Goal: Task Accomplishment & Management: Manage account settings

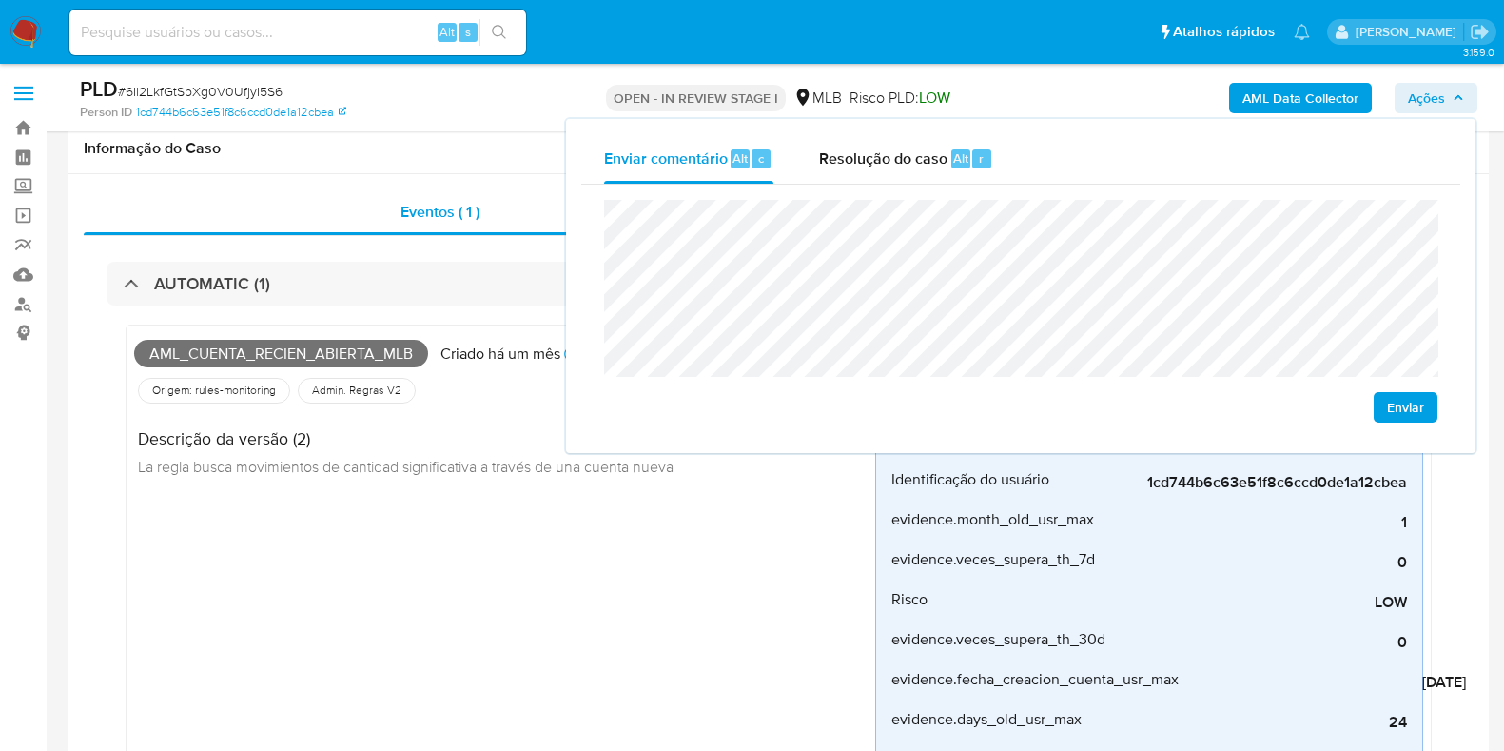
scroll to position [789, 0]
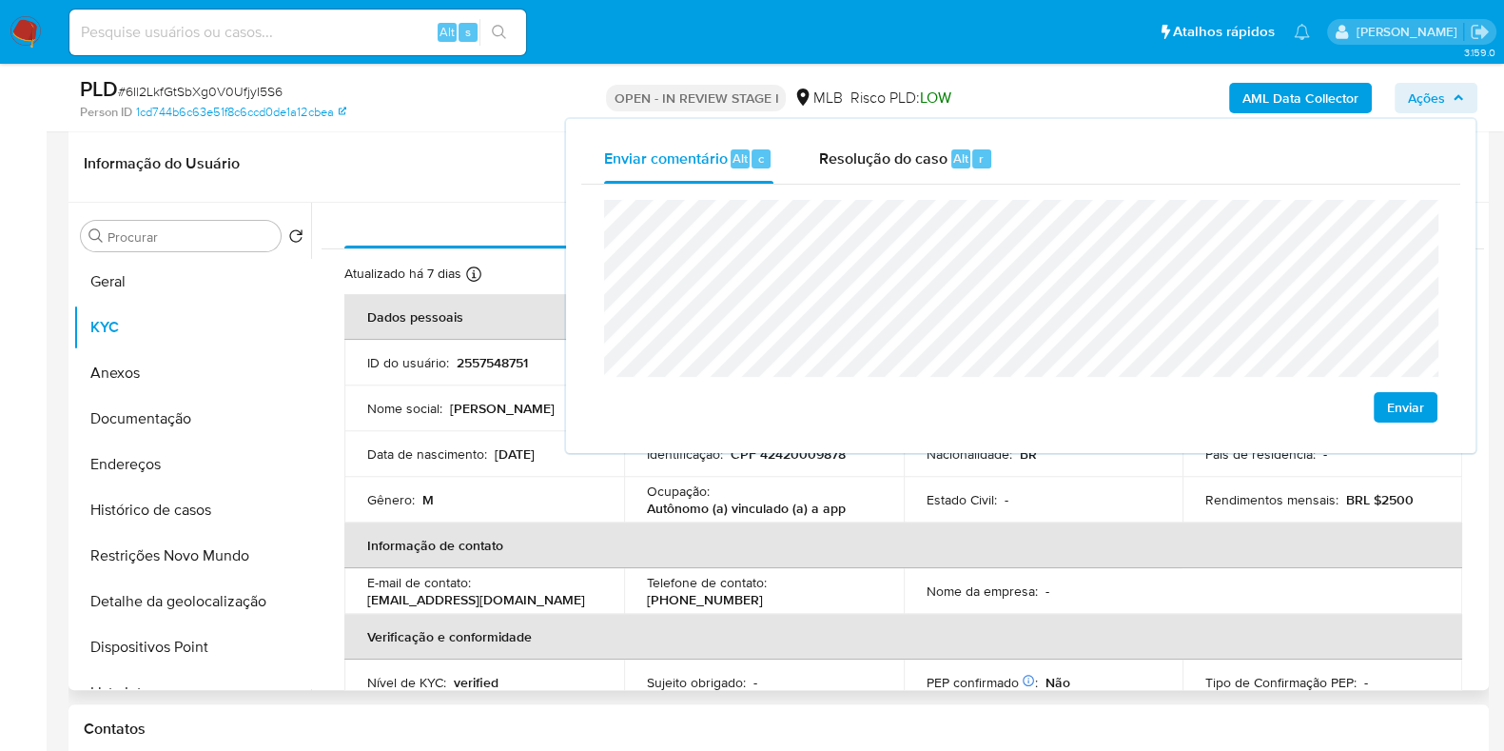
click at [877, 562] on th "Informação de contato" at bounding box center [903, 545] width 1118 height 46
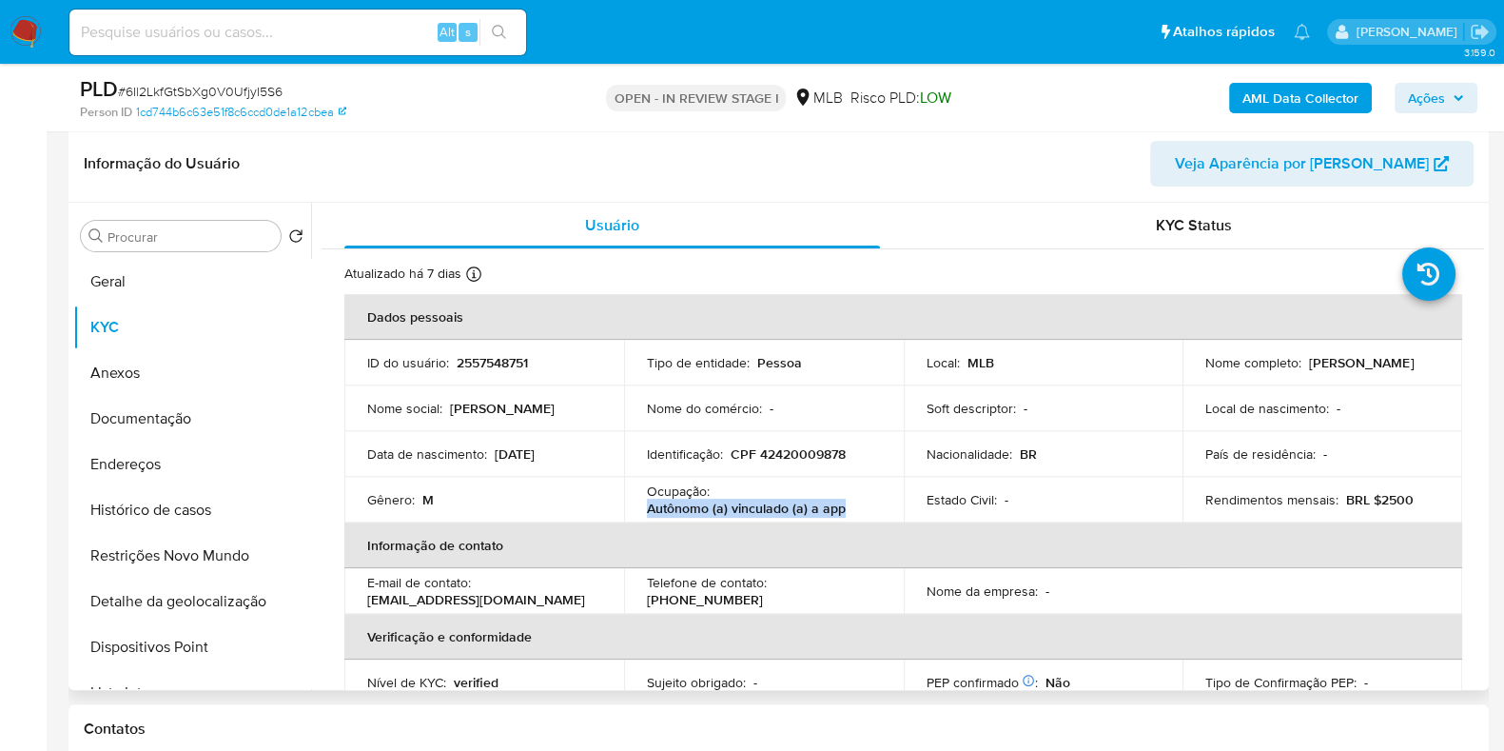
drag, startPoint x: 646, startPoint y: 511, endPoint x: 896, endPoint y: 508, distance: 250.3
click at [896, 508] on td "Ocupação : Autônomo (a) vinculado (a) a app" at bounding box center [764, 500] width 280 height 46
drag, startPoint x: 882, startPoint y: 504, endPoint x: 856, endPoint y: 506, distance: 25.8
click at [856, 506] on div "Ocupação : Autônomo (a) vinculado (a) a app" at bounding box center [764, 499] width 234 height 34
drag, startPoint x: 856, startPoint y: 506, endPoint x: 645, endPoint y: 506, distance: 211.2
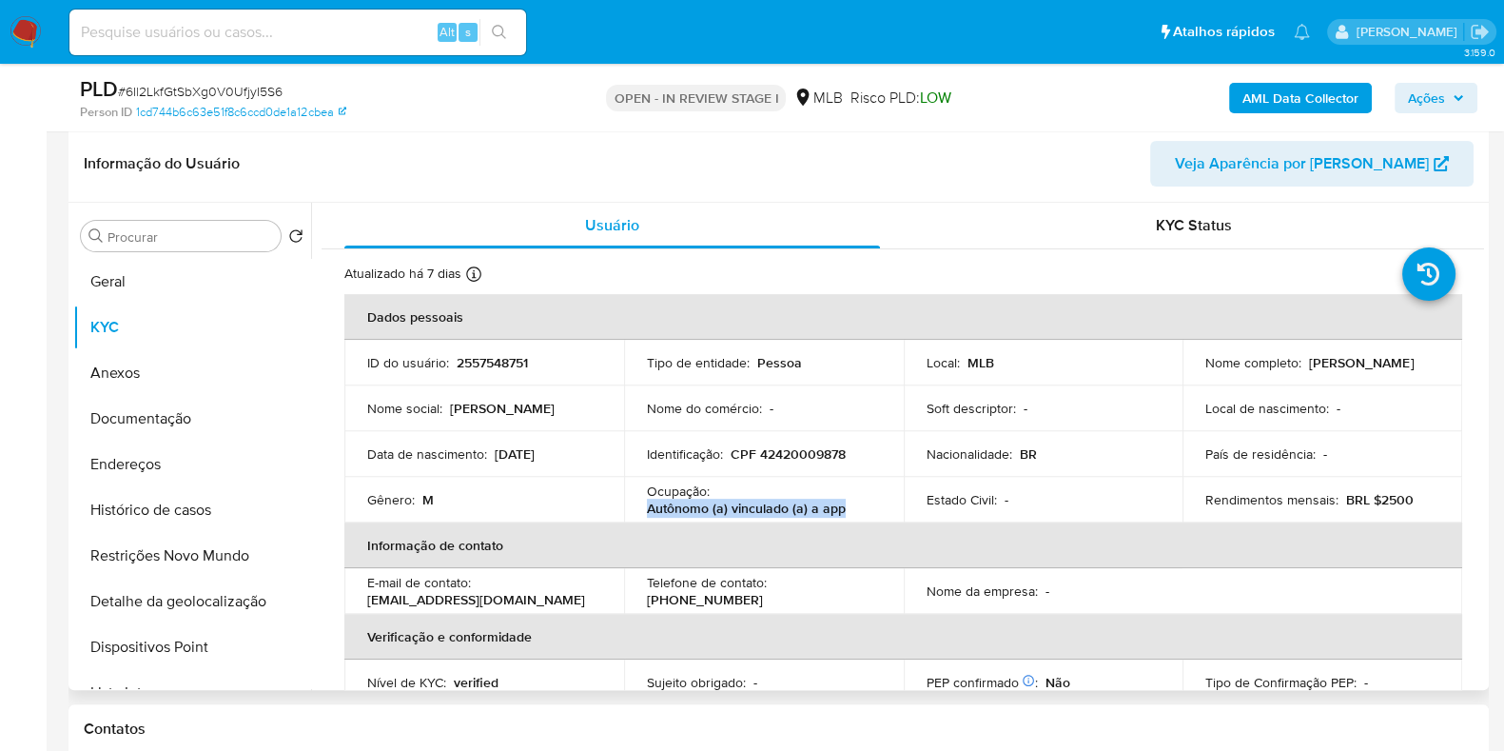
click at [647, 506] on div "Ocupação : Autônomo (a) vinculado (a) a app" at bounding box center [764, 499] width 234 height 34
copy p "Autônomo (a) vinculado (a) a app"
drag, startPoint x: 1445, startPoint y: 108, endPoint x: 1447, endPoint y: 98, distance: 9.7
click at [1445, 106] on span "Ações" at bounding box center [1426, 98] width 37 height 30
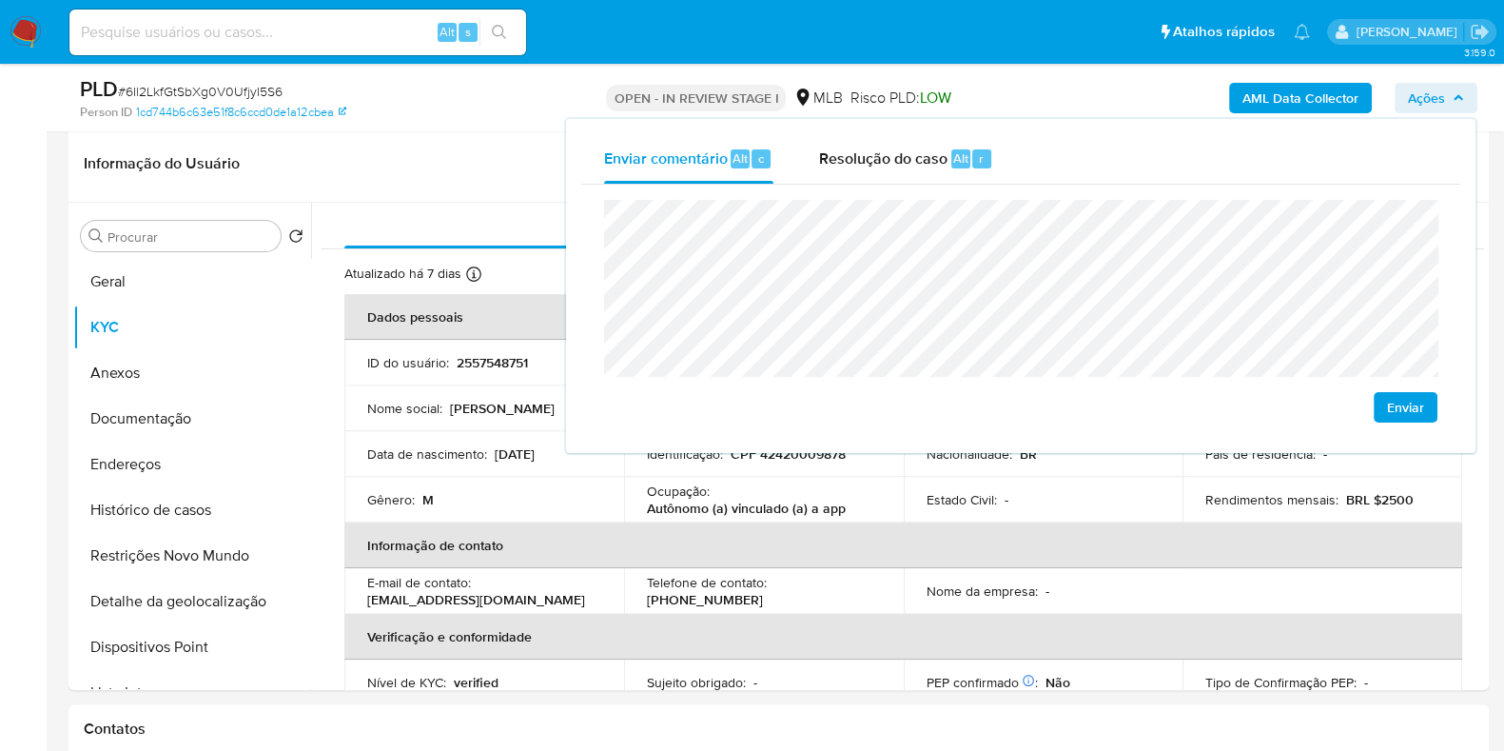
click at [0, 0] on lt-span "Ara ç atuba" at bounding box center [0, 0] width 0 height 0
click at [0, 0] on lt-strong "ç" at bounding box center [0, 0] width 0 height 0
click at [0, 0] on lt-span "econômica" at bounding box center [0, 0] width 0 height 0
click at [1032, 491] on div "Estado Civil : -" at bounding box center [1044, 499] width 234 height 17
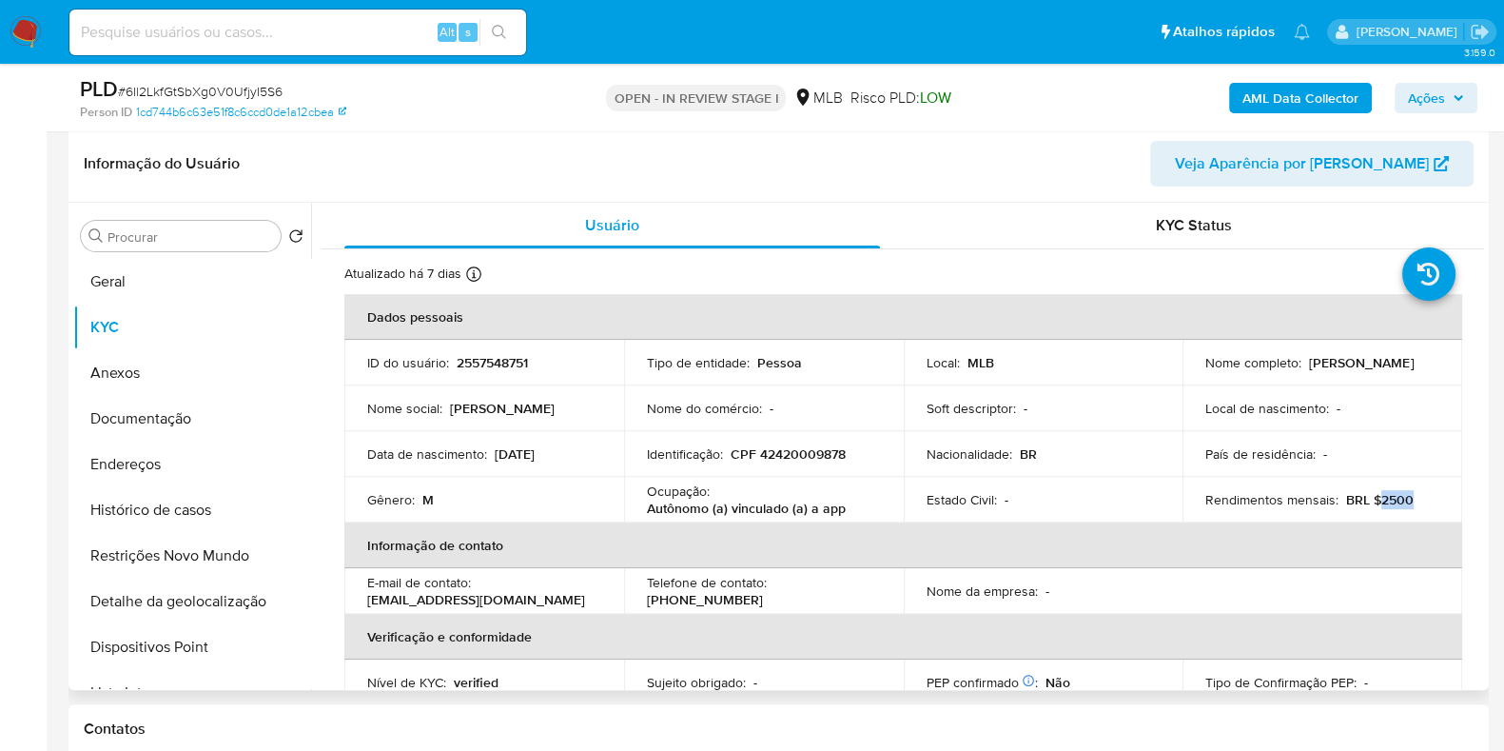
drag, startPoint x: 1371, startPoint y: 497, endPoint x: 1409, endPoint y: 490, distance: 38.6
click at [1409, 491] on div "Rendimentos mensais : BRL $2500" at bounding box center [1323, 499] width 234 height 17
copy p "2500"
click at [1431, 81] on div "AML Data Collector Ações" at bounding box center [1247, 97] width 461 height 45
click at [1424, 97] on span "Ações" at bounding box center [1426, 98] width 37 height 30
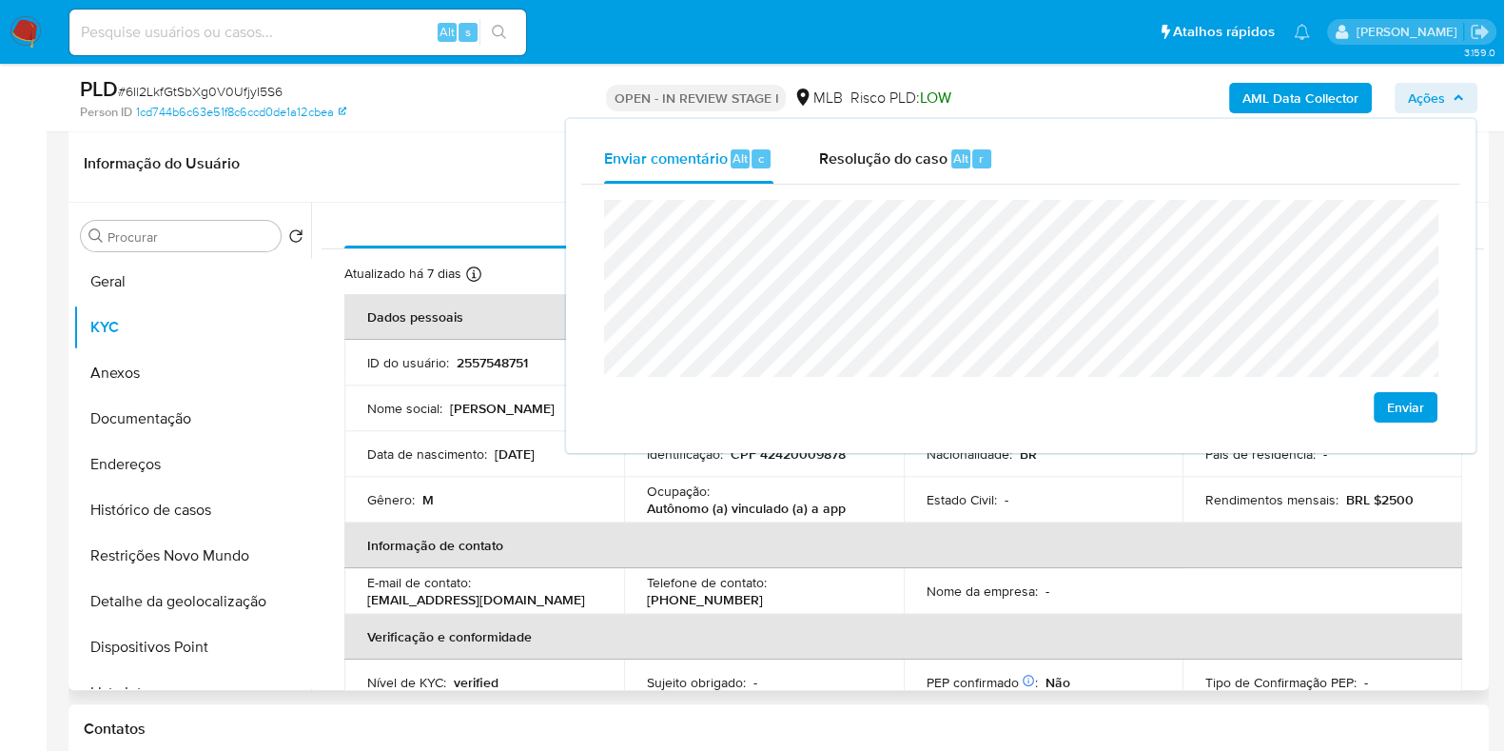
click at [474, 148] on header "Informação do Usuário Veja Aparência por Pessoa" at bounding box center [779, 164] width 1390 height 46
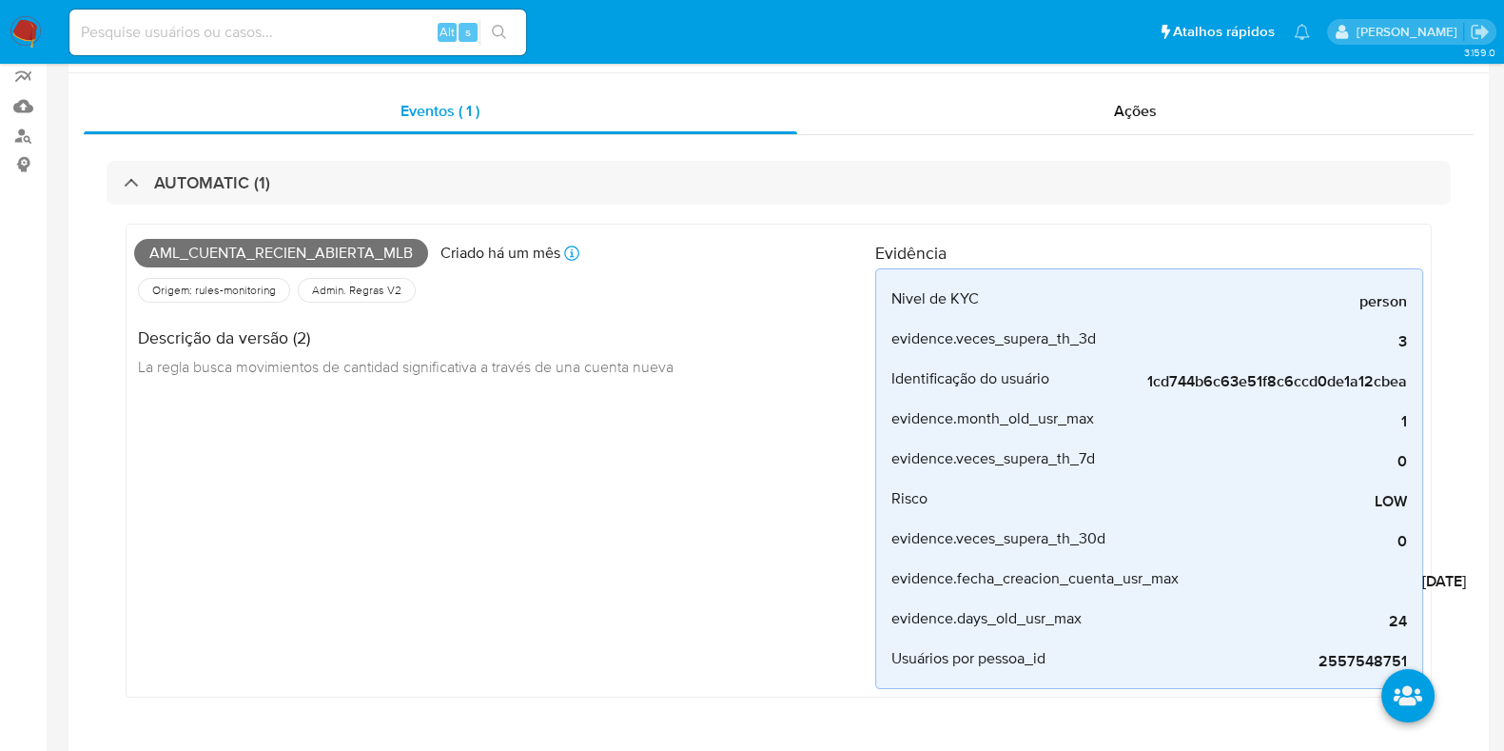
scroll to position [0, 0]
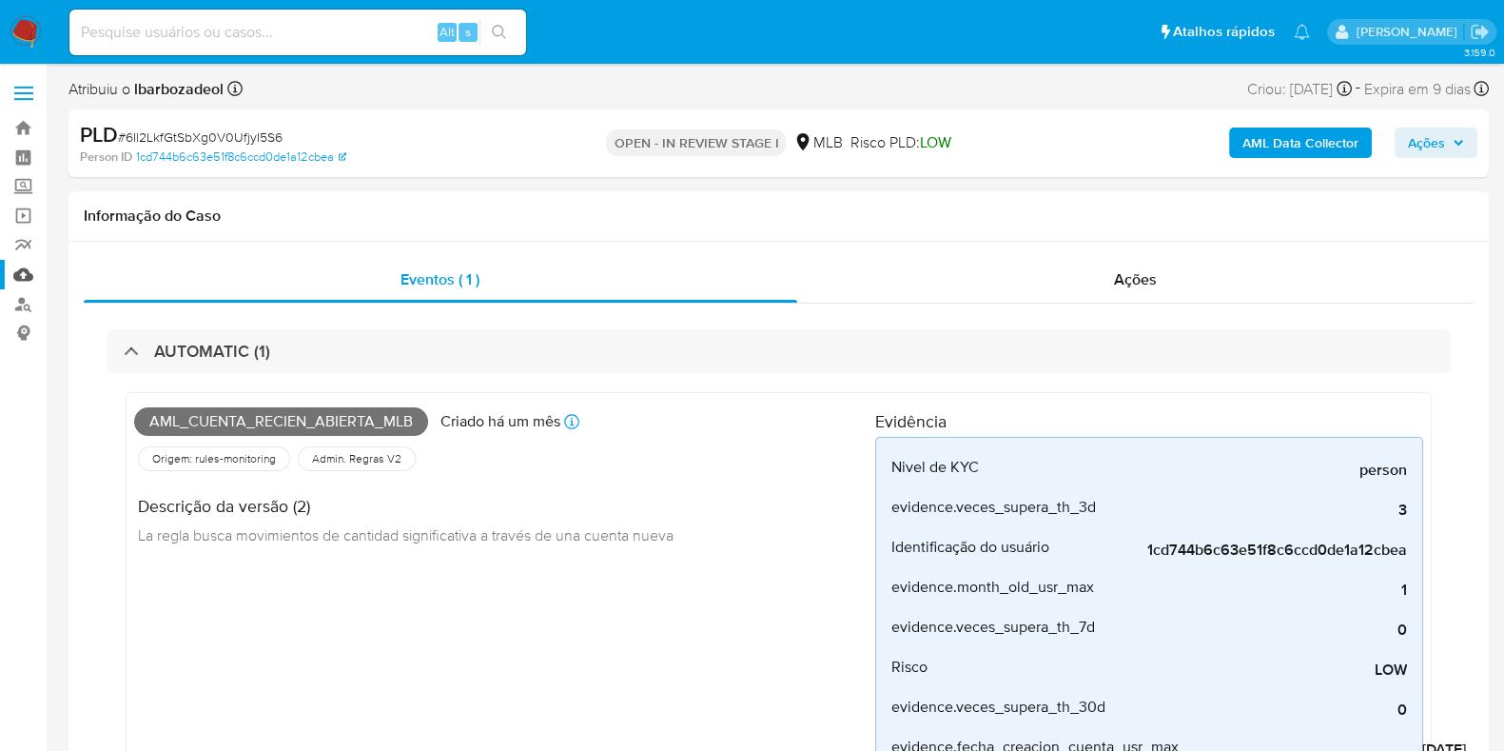
click at [28, 268] on link "Mulan" at bounding box center [113, 274] width 226 height 29
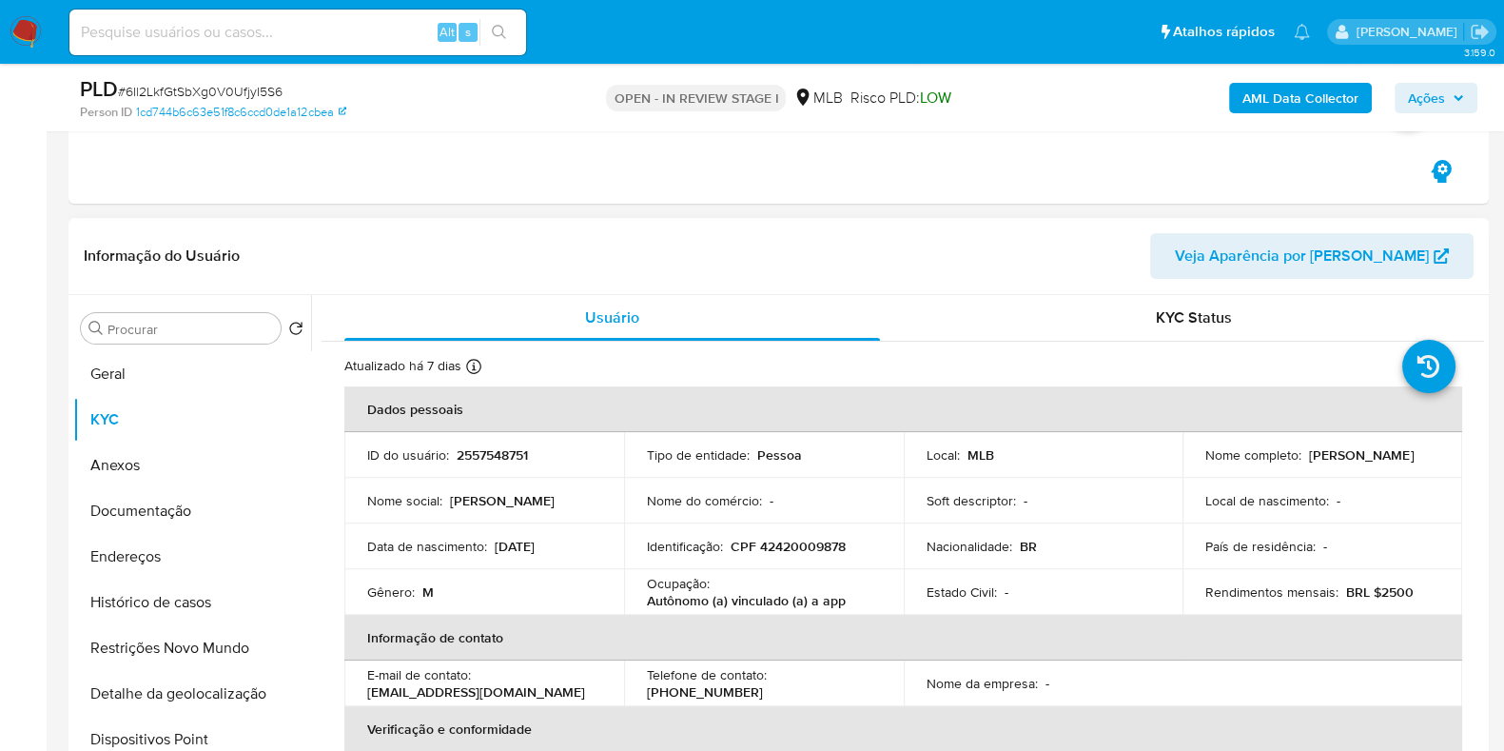
scroll to position [181, 0]
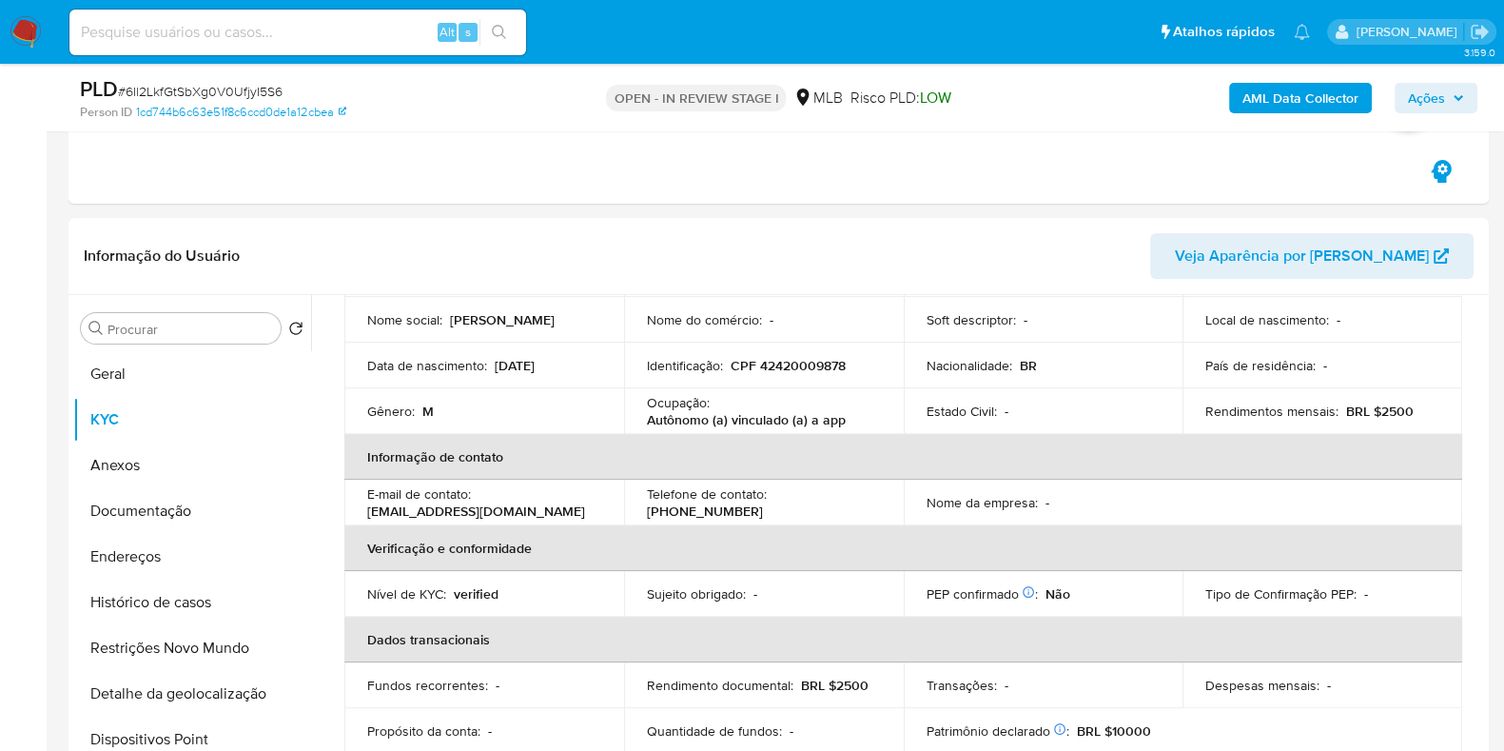
click at [1442, 83] on span "Ações" at bounding box center [1426, 98] width 37 height 30
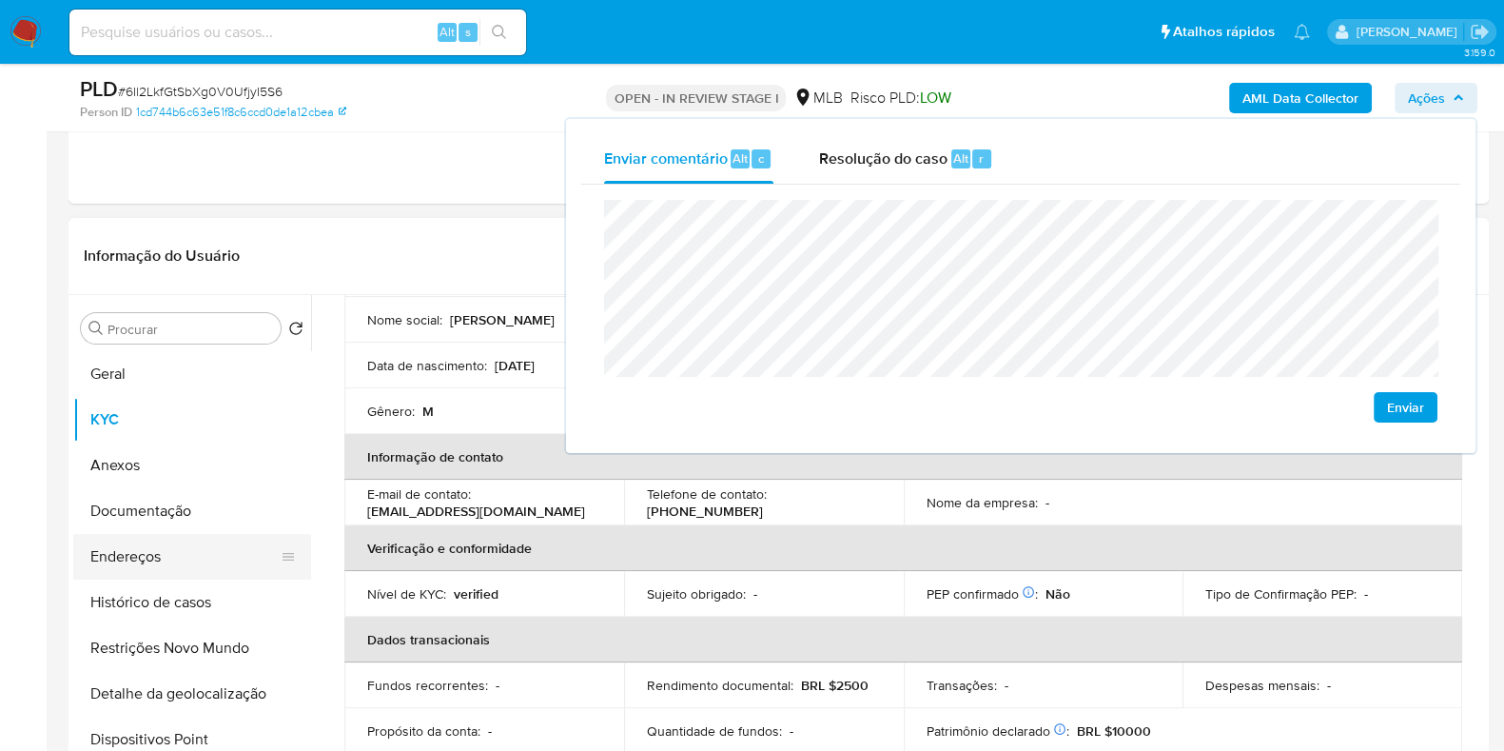
click at [158, 534] on button "Endereços" at bounding box center [184, 557] width 223 height 46
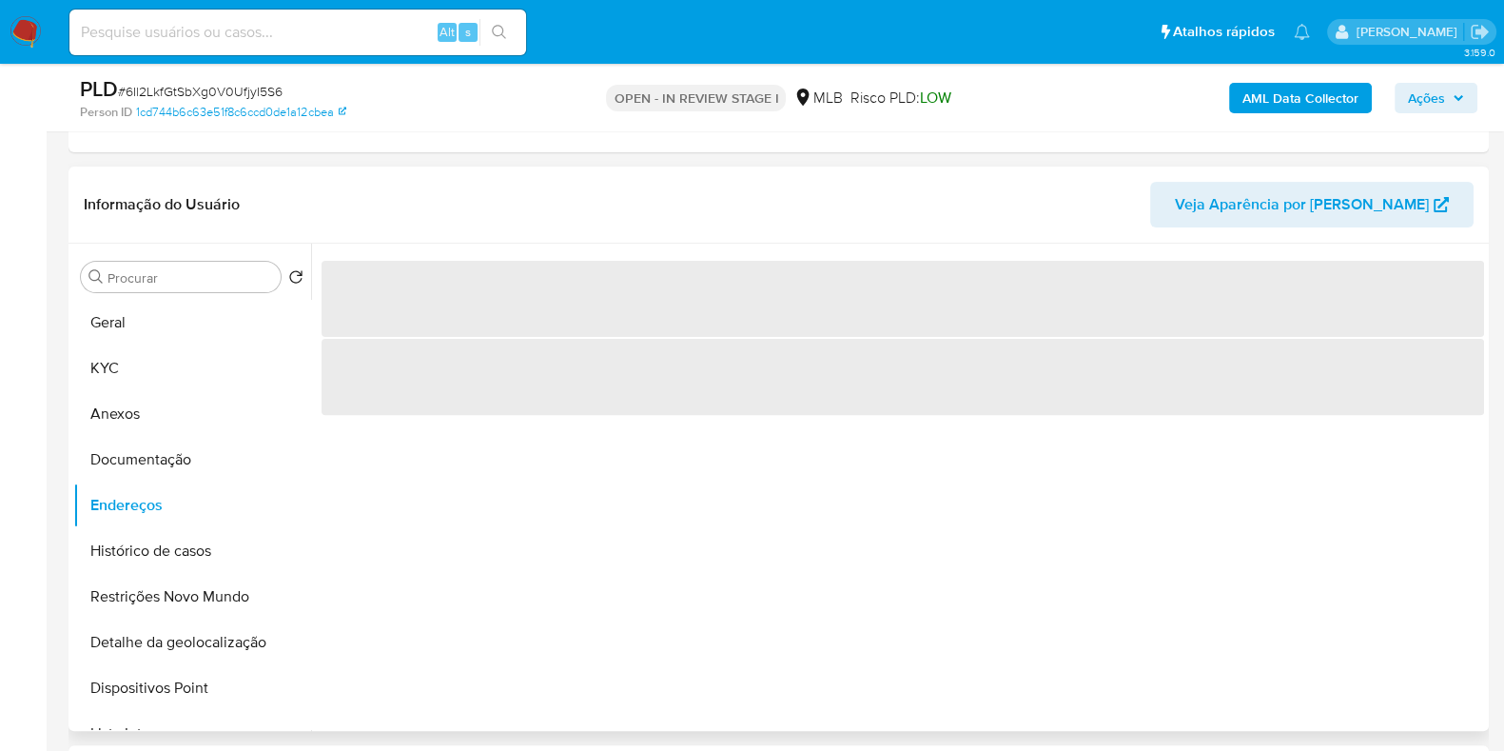
scroll to position [753, 0]
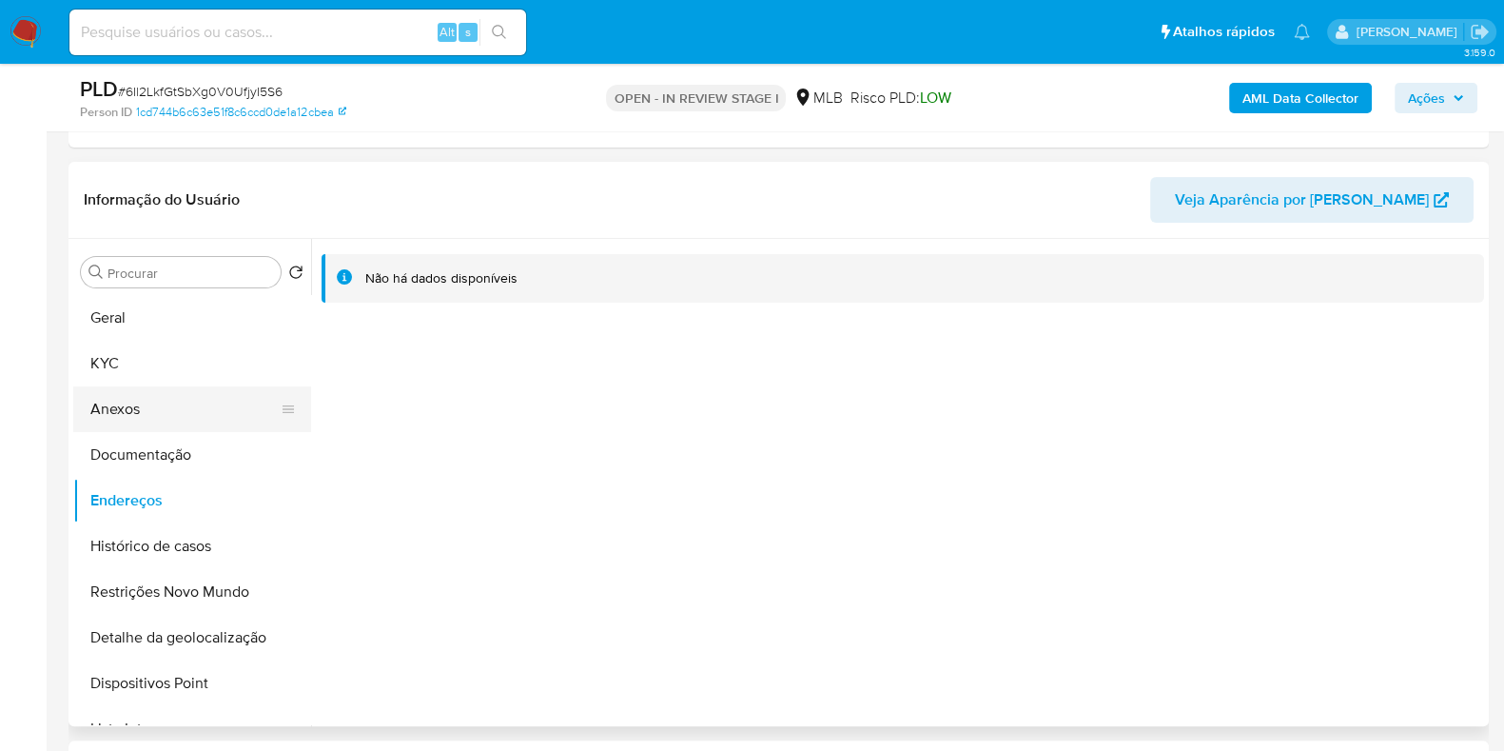
click at [168, 373] on button "KYC" at bounding box center [192, 364] width 238 height 46
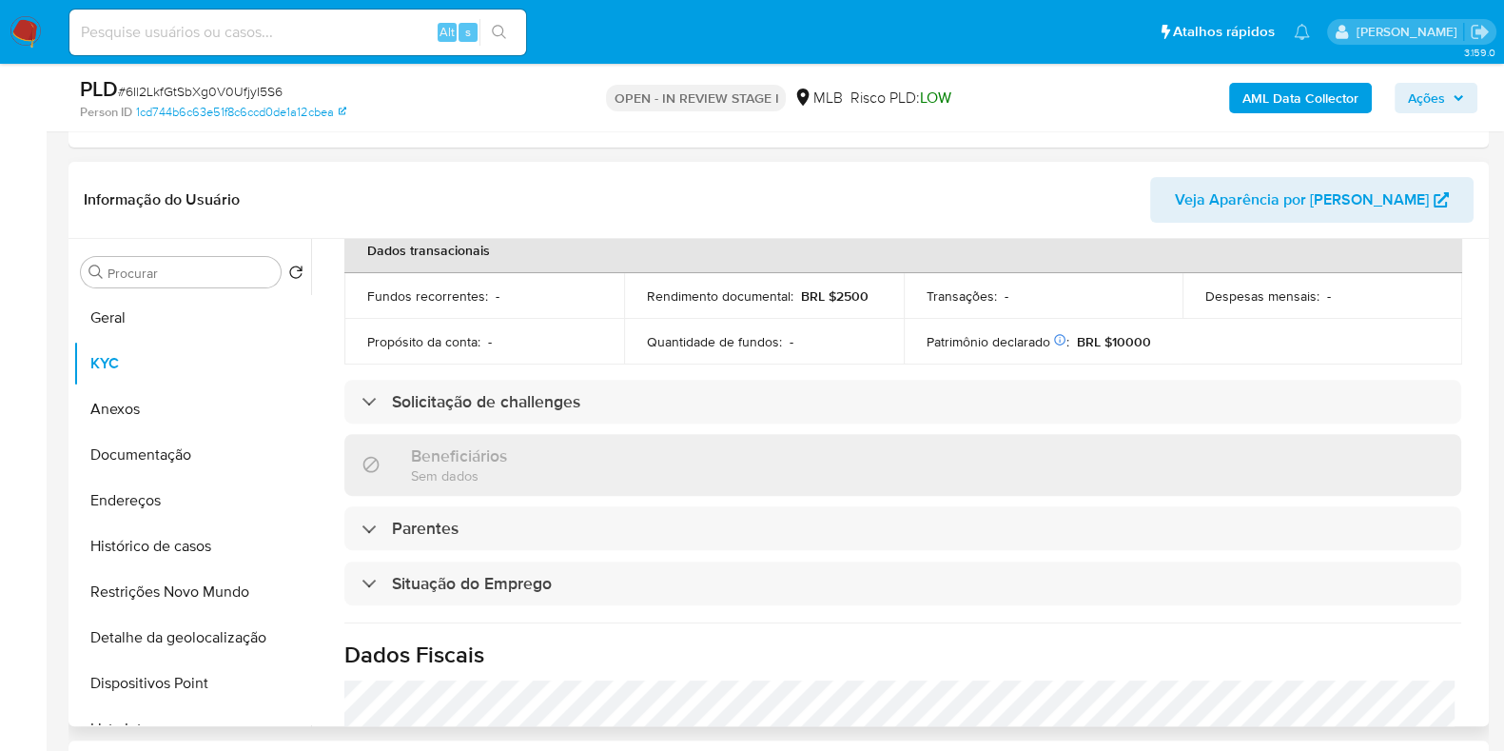
scroll to position [827, 0]
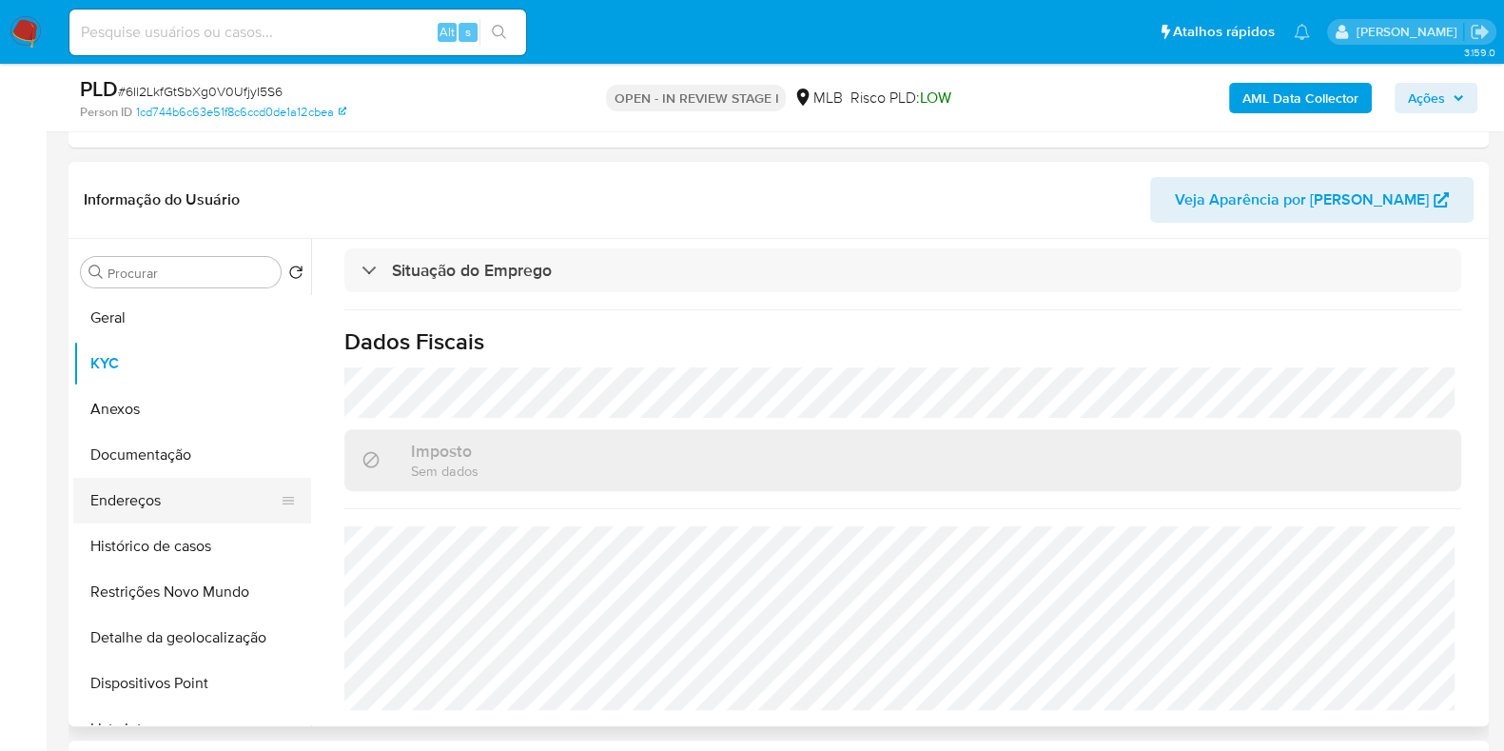
click at [100, 473] on button "Documentação" at bounding box center [192, 455] width 238 height 46
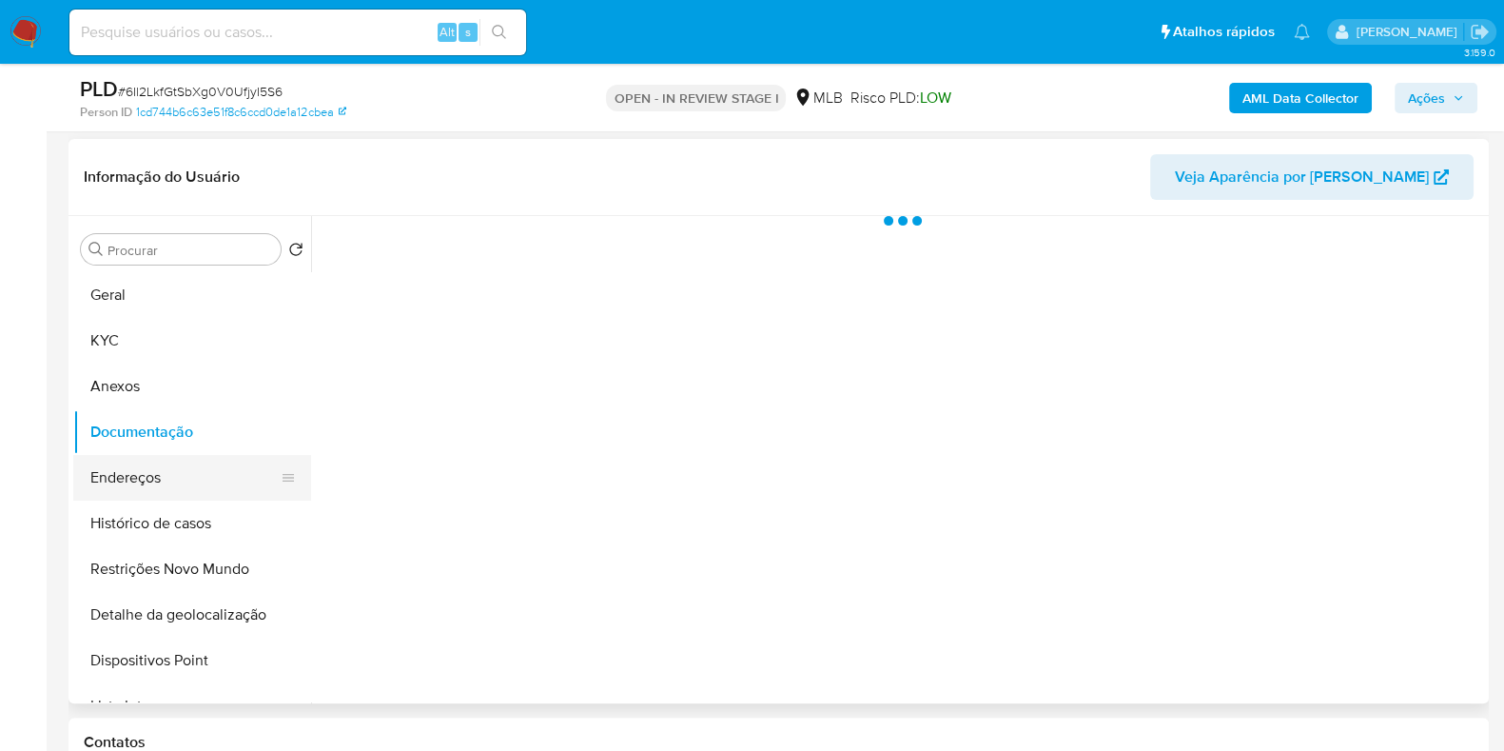
scroll to position [0, 0]
click at [117, 490] on button "Endereços" at bounding box center [184, 478] width 223 height 46
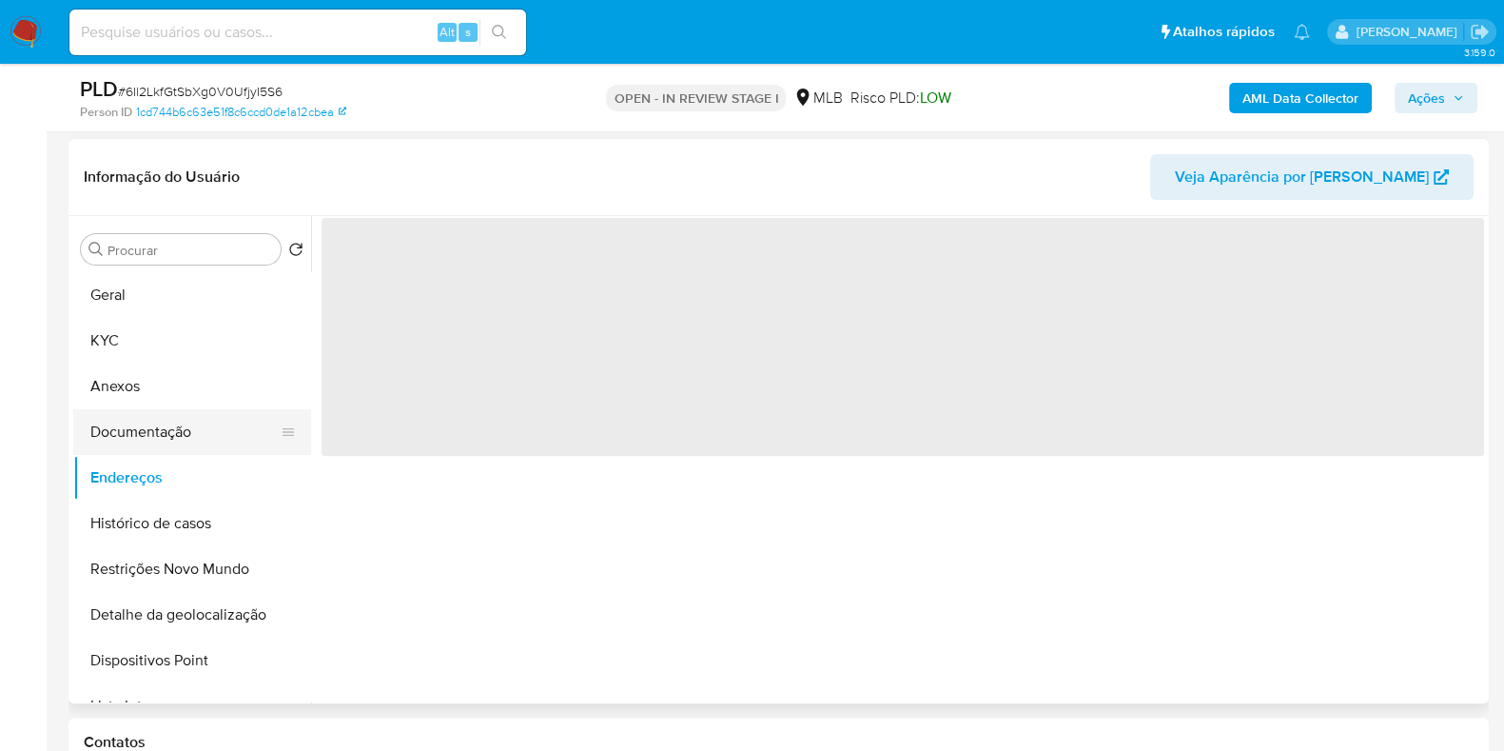
click at [205, 411] on button "Documentação" at bounding box center [184, 432] width 223 height 46
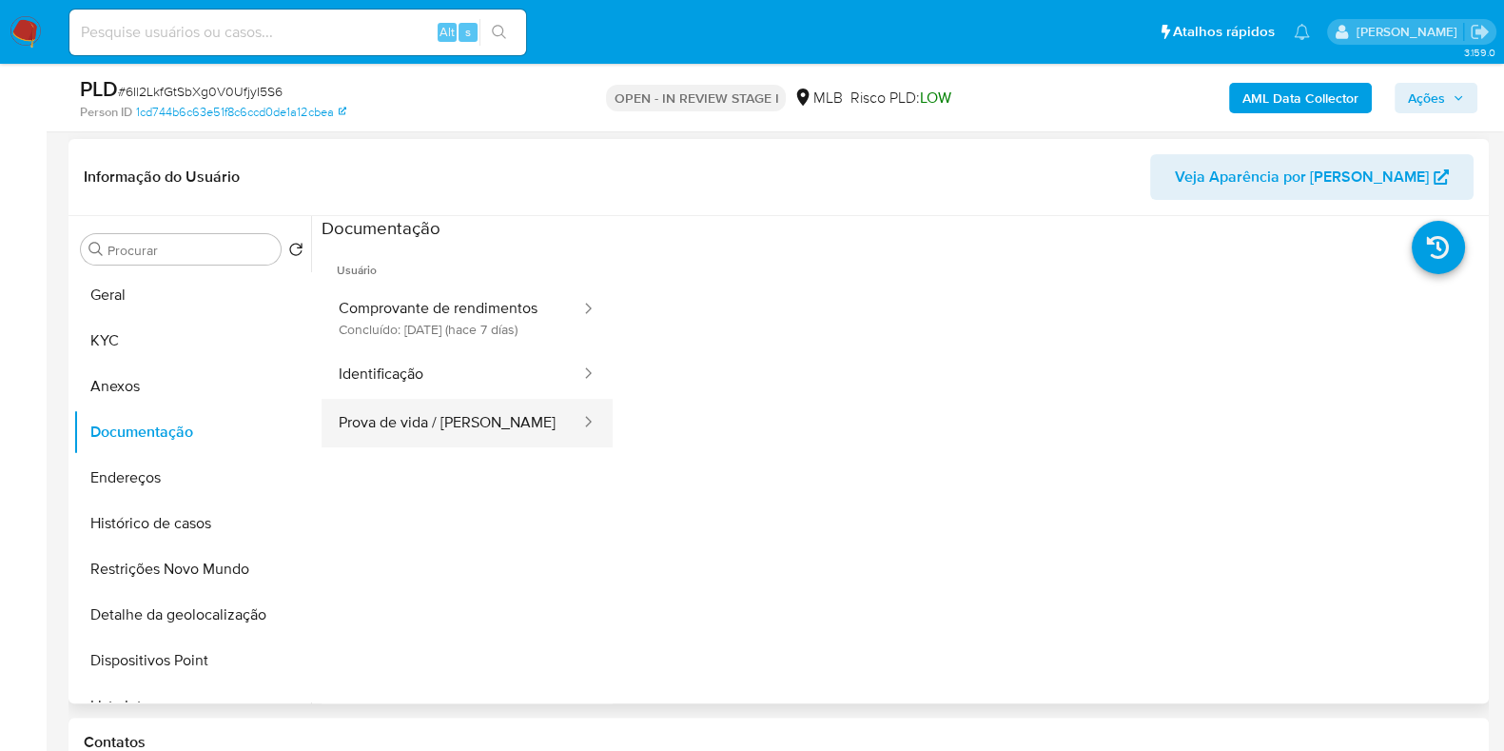
click at [452, 432] on button "Prova de vida / Selfie" at bounding box center [452, 423] width 261 height 49
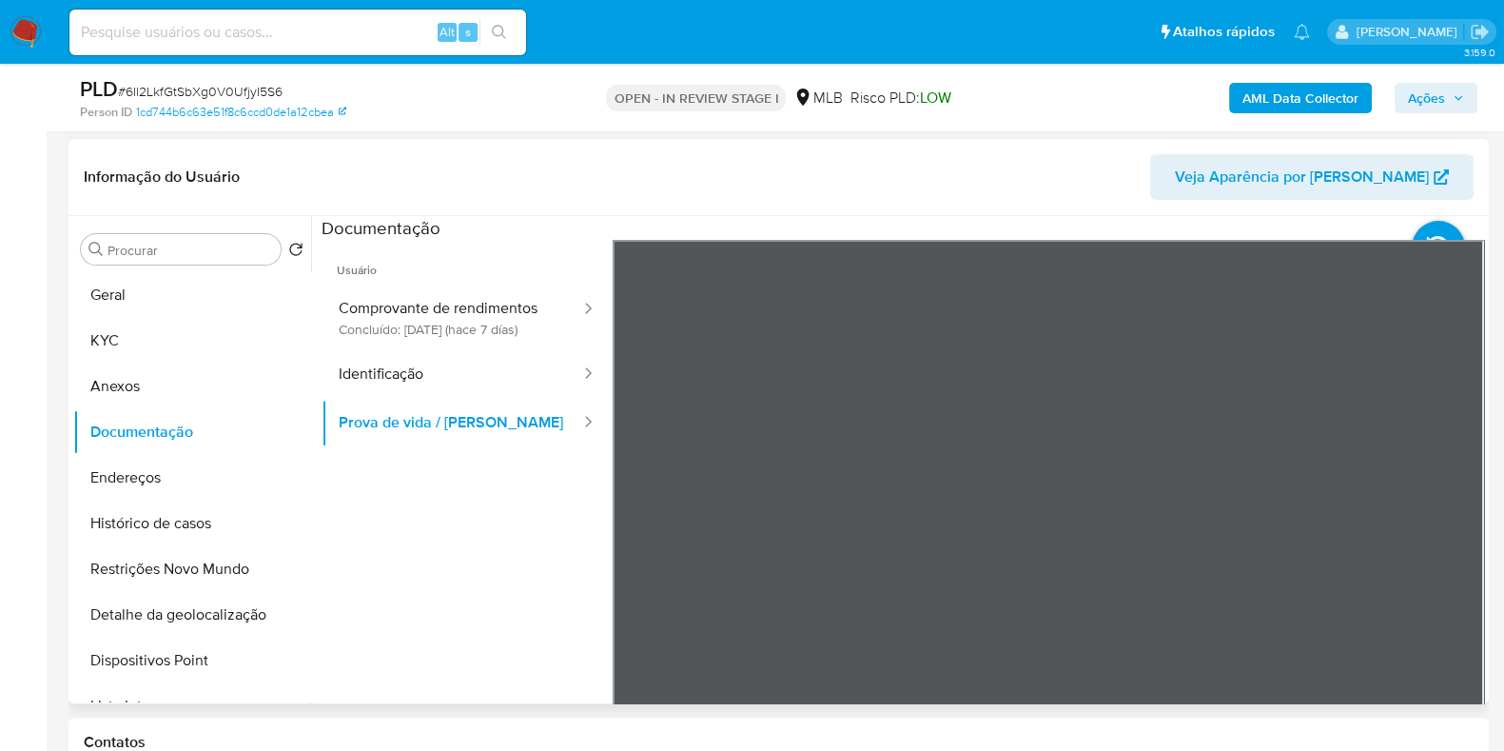
scroll to position [20, 0]
click at [422, 334] on button "Comprovante de rendimentos Concluído: 09/09/2025 (hace 7 días)" at bounding box center [452, 317] width 261 height 65
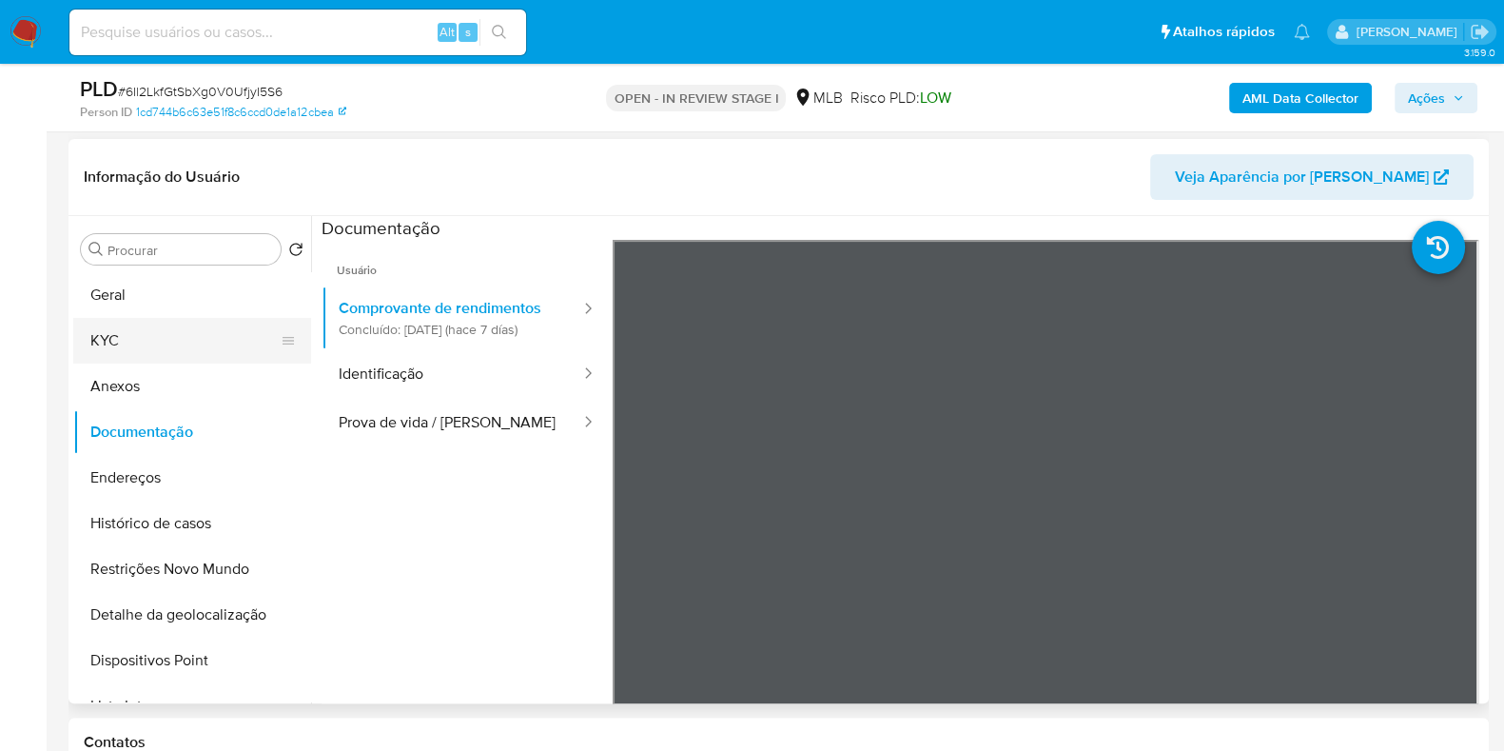
click at [212, 342] on button "KYC" at bounding box center [184, 341] width 223 height 46
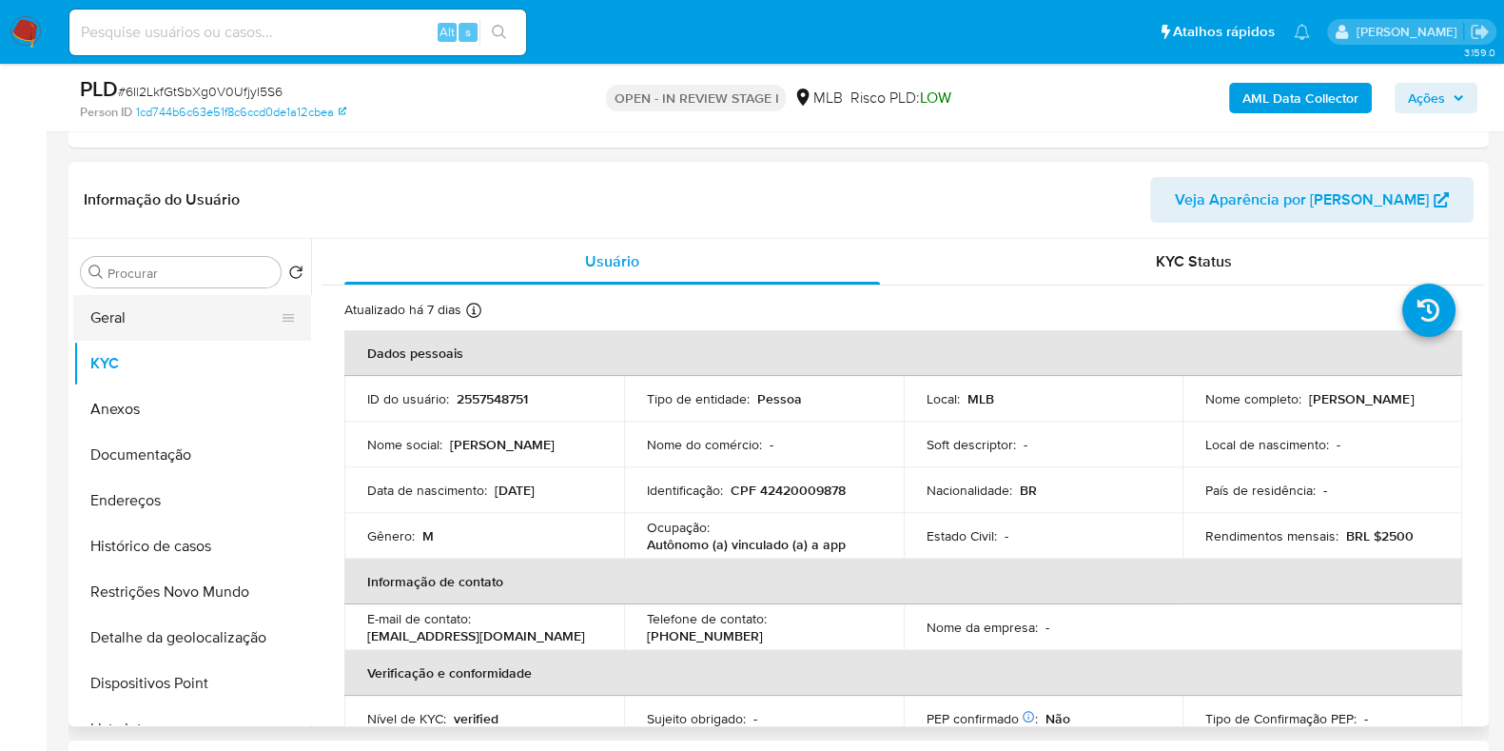
click at [180, 320] on button "Geral" at bounding box center [184, 318] width 223 height 46
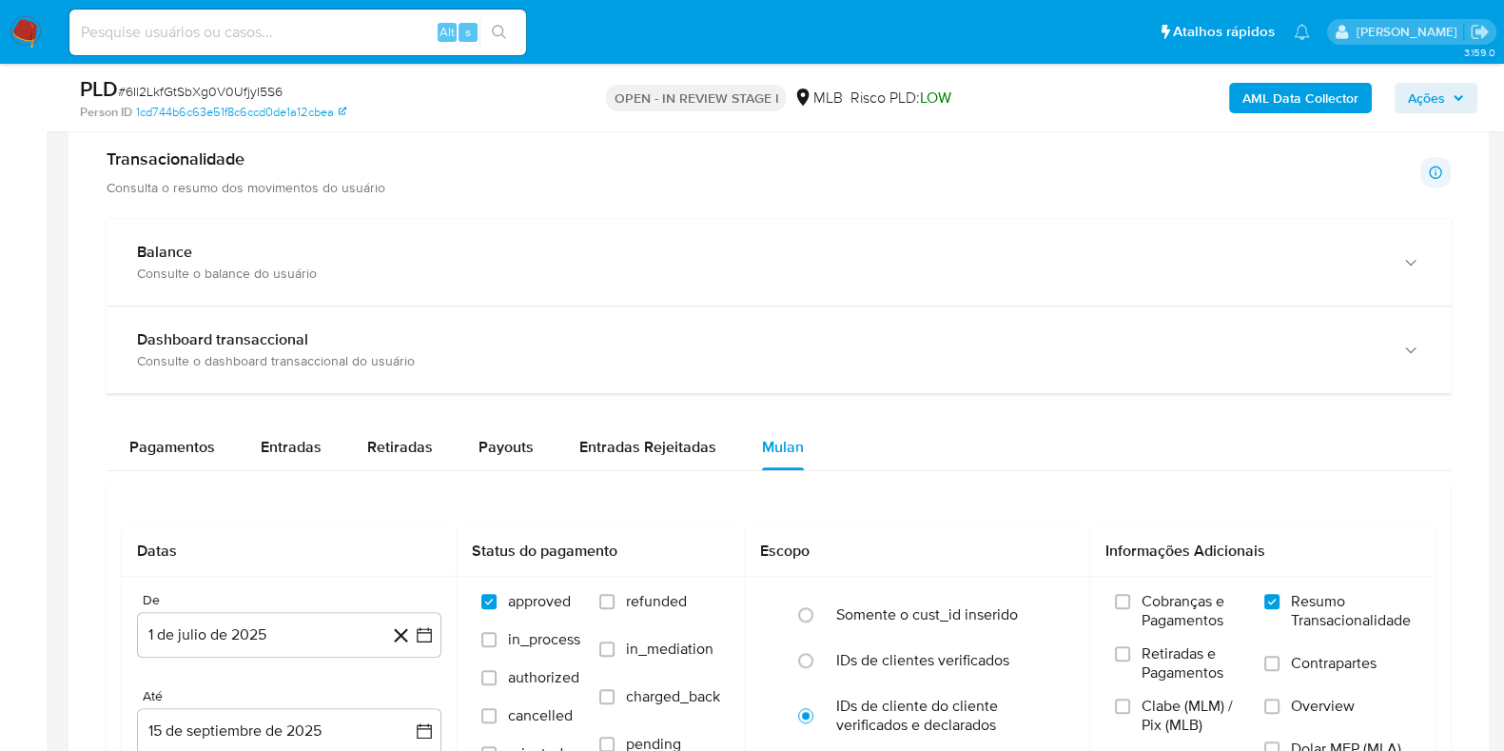
scroll to position [1809, 0]
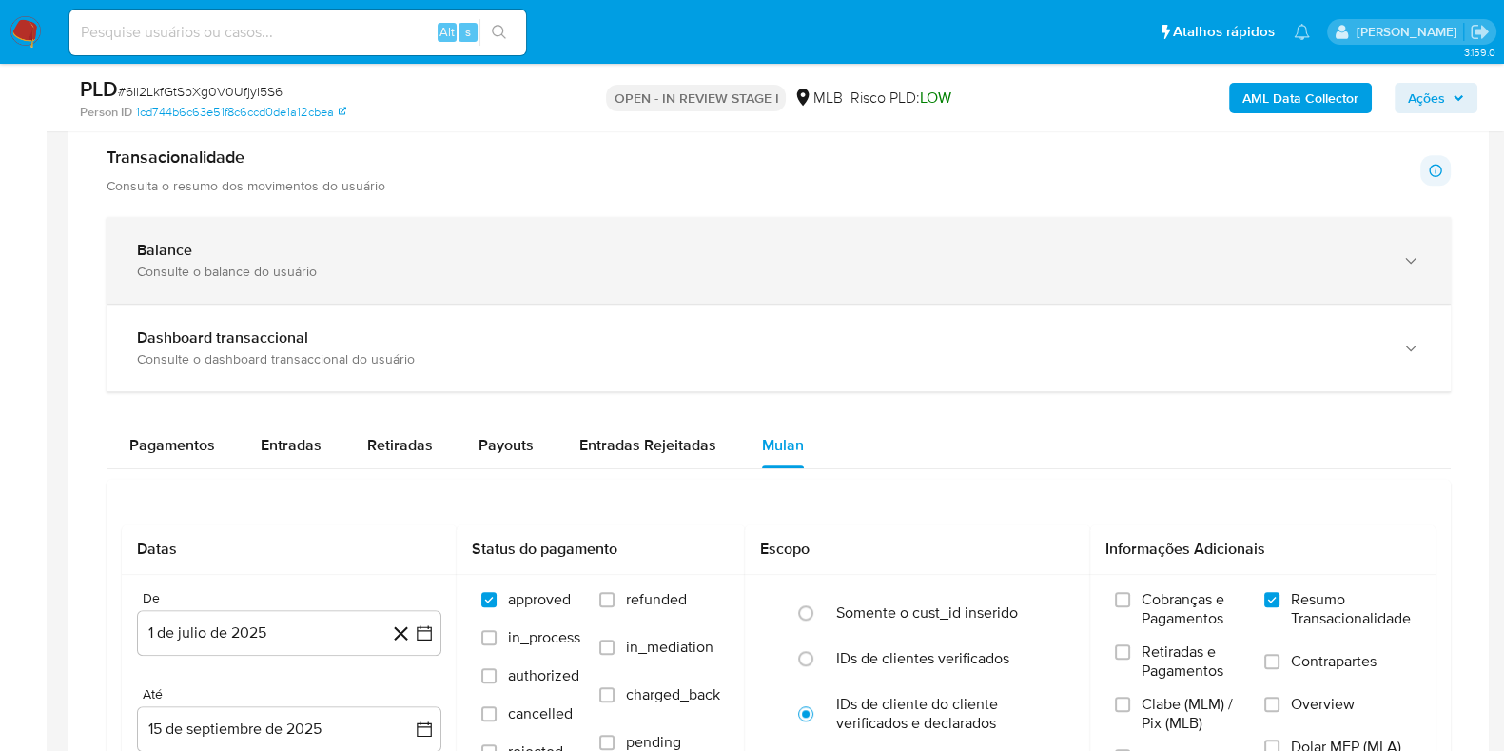
click at [751, 270] on div "Consulte o balance do usuário" at bounding box center [760, 271] width 1246 height 17
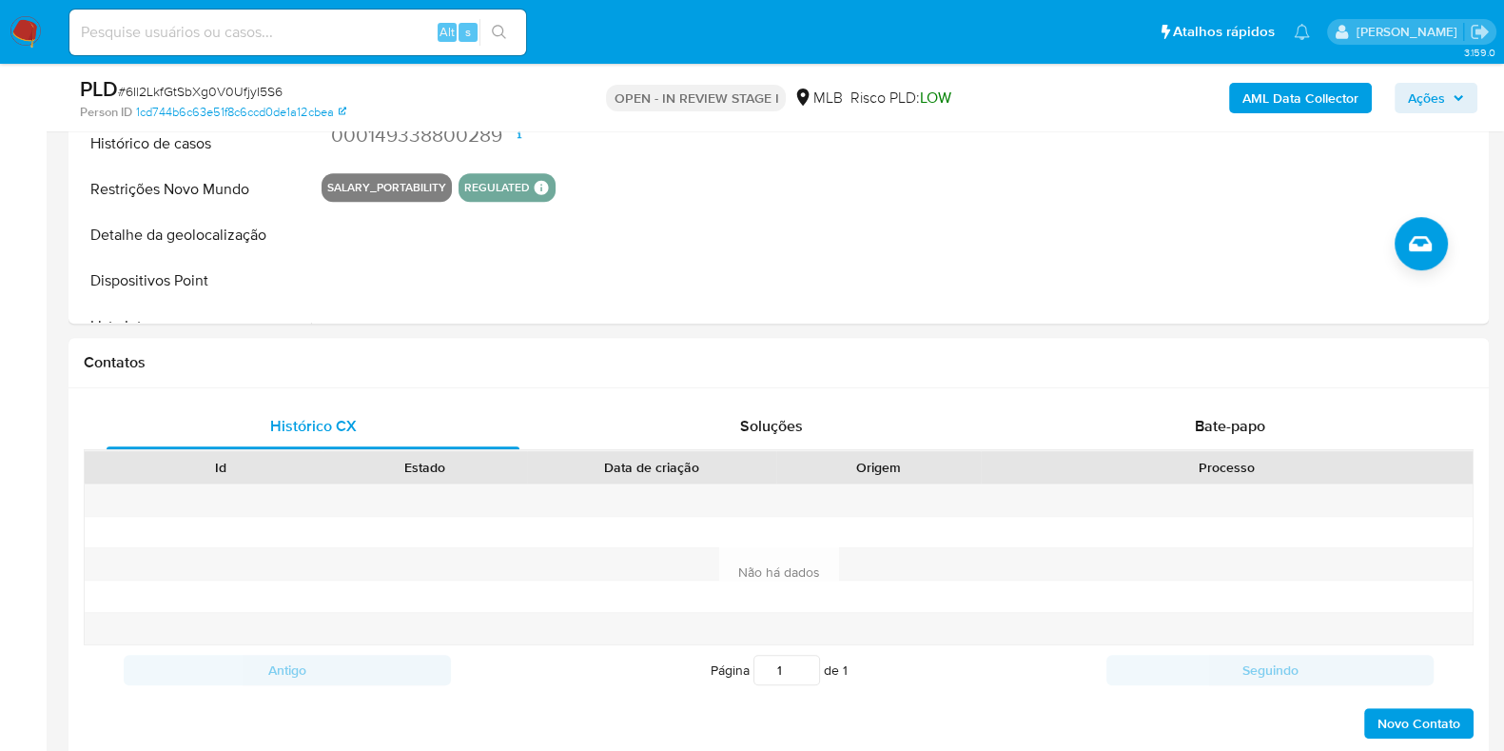
scroll to position [1153, 0]
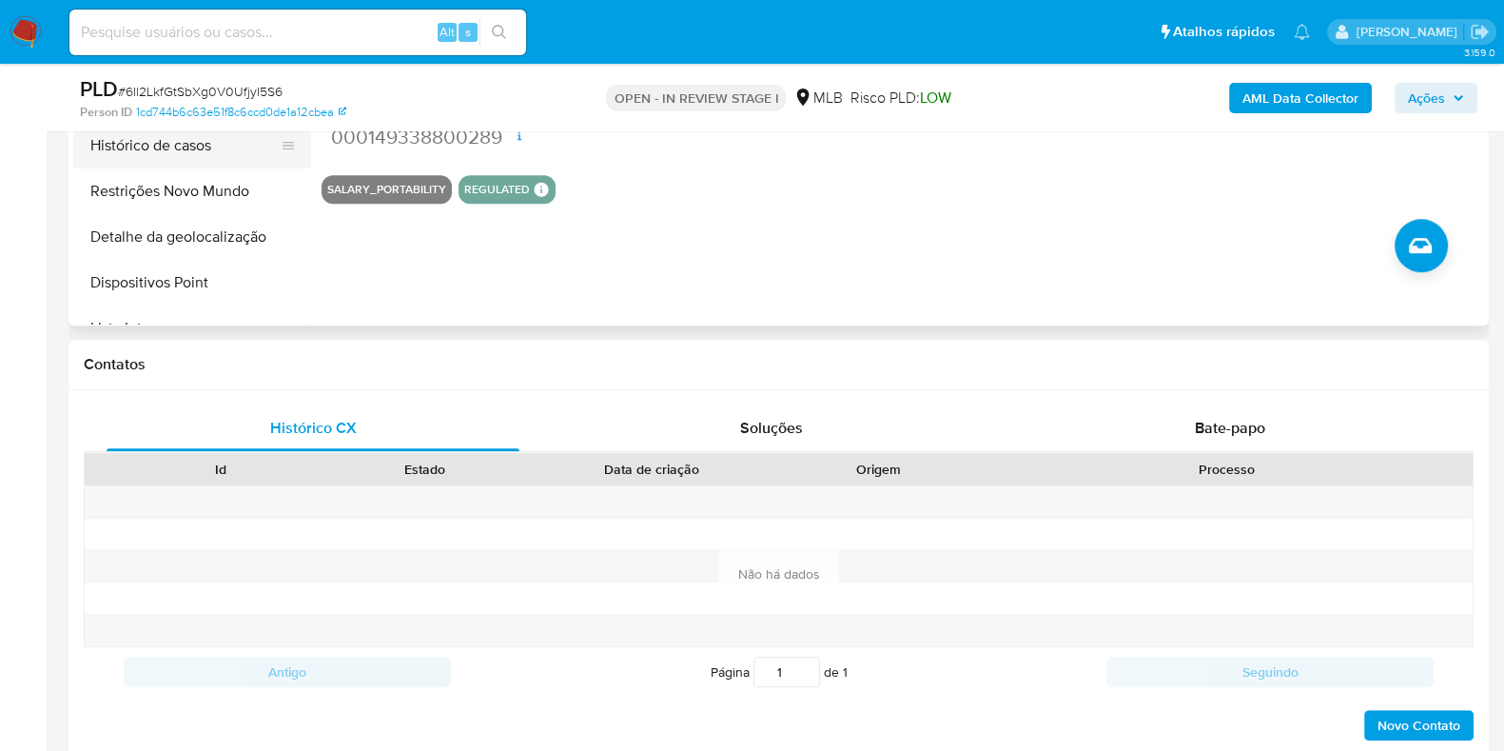
click at [224, 139] on button "Histórico de casos" at bounding box center [184, 146] width 223 height 46
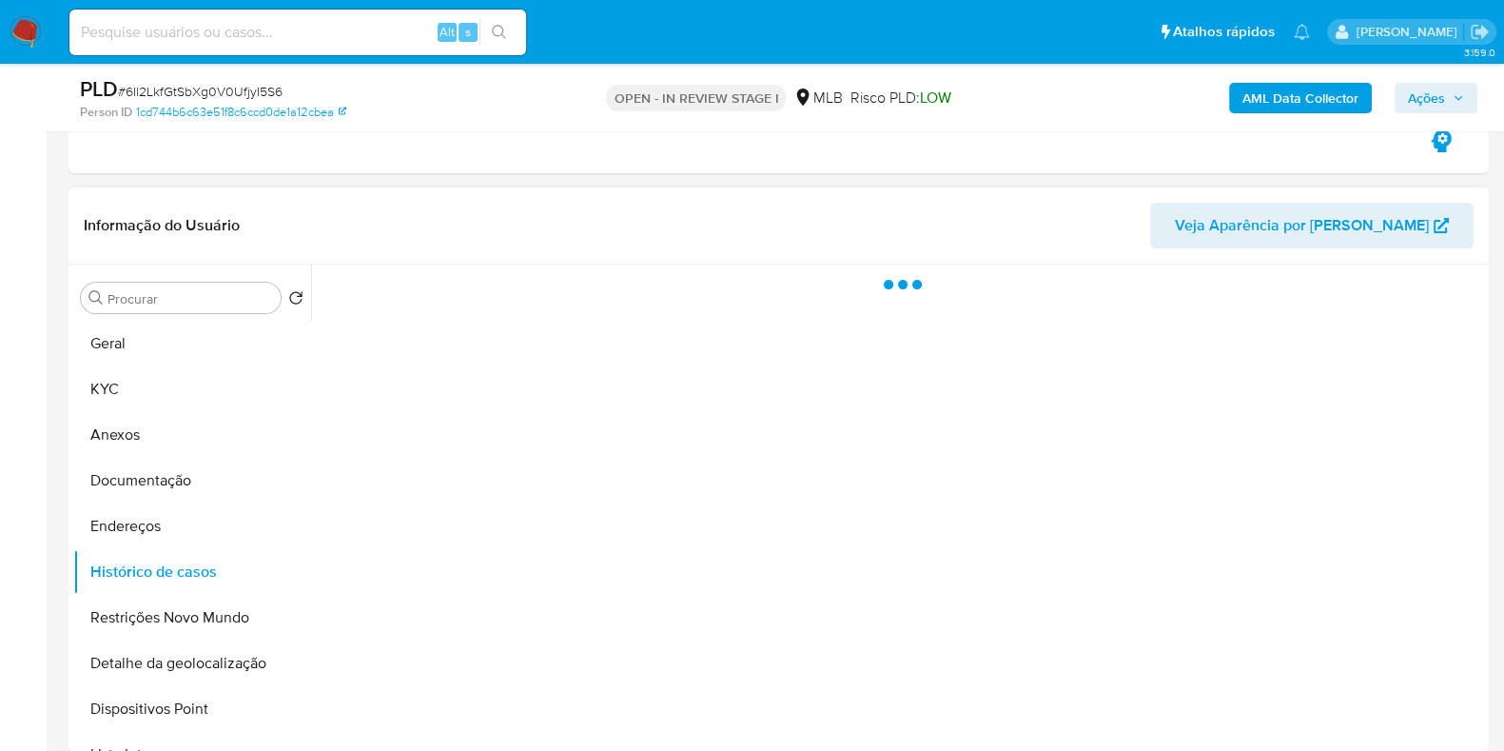
scroll to position [728, 0]
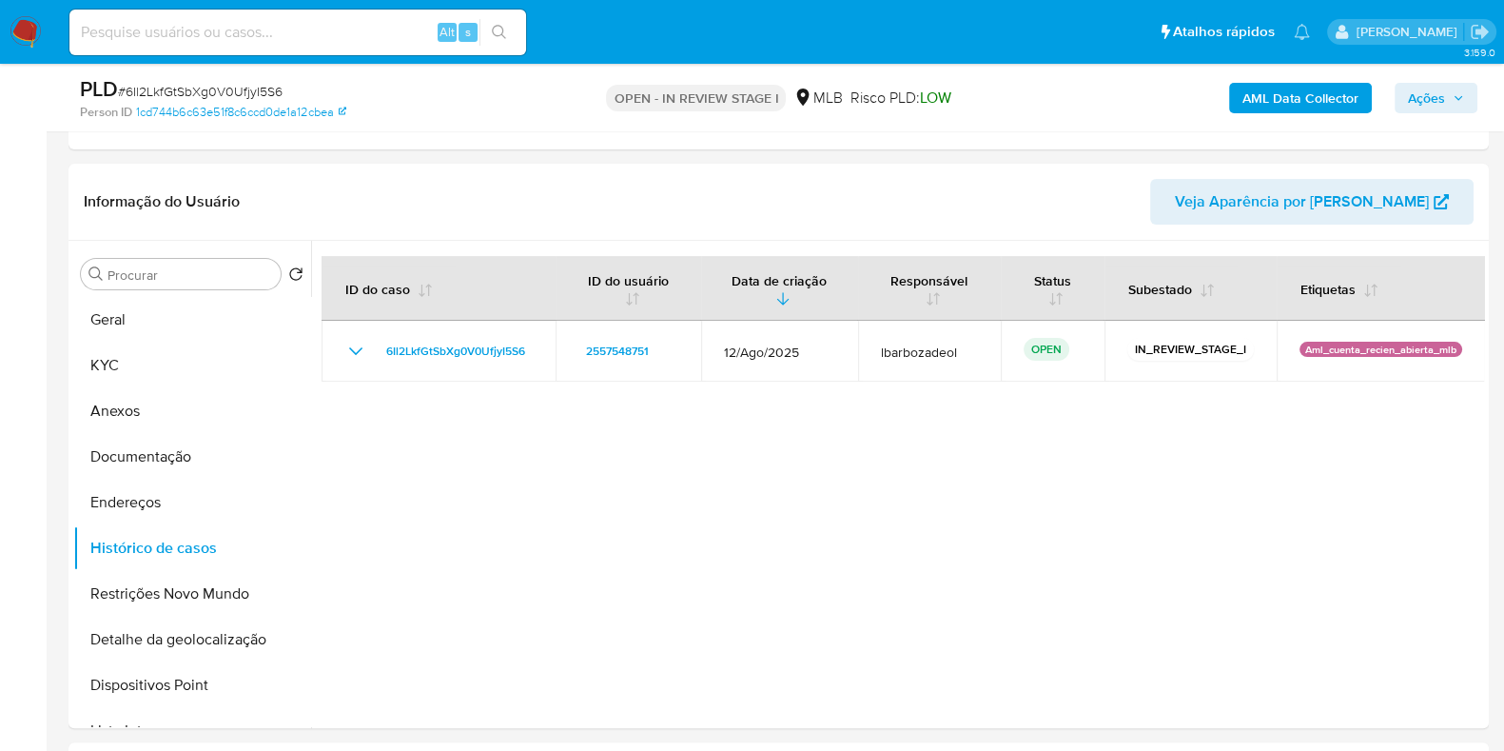
click at [1326, 109] on b "AML Data Collector" at bounding box center [1301, 98] width 116 height 30
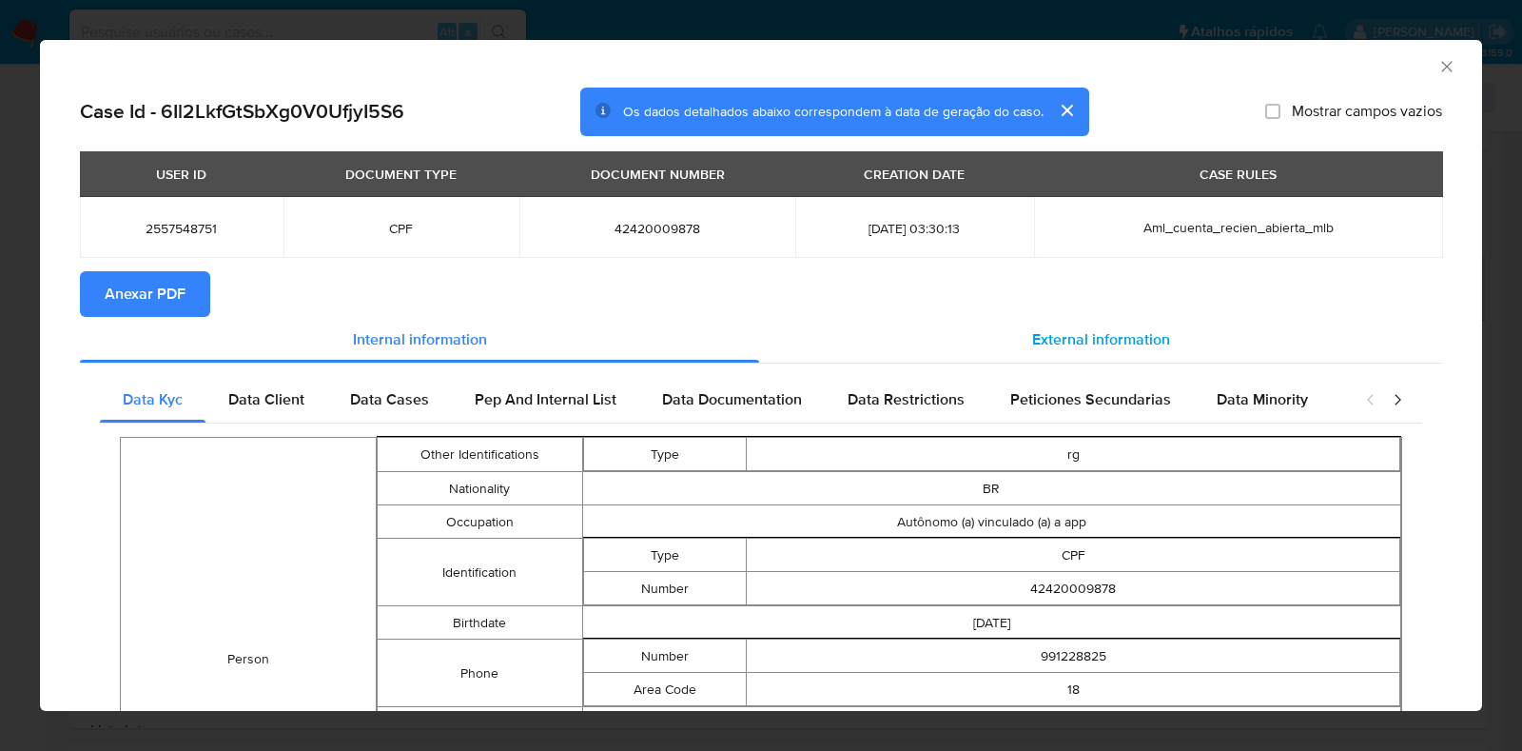
click at [1086, 340] on span "External information" at bounding box center [1101, 339] width 138 height 22
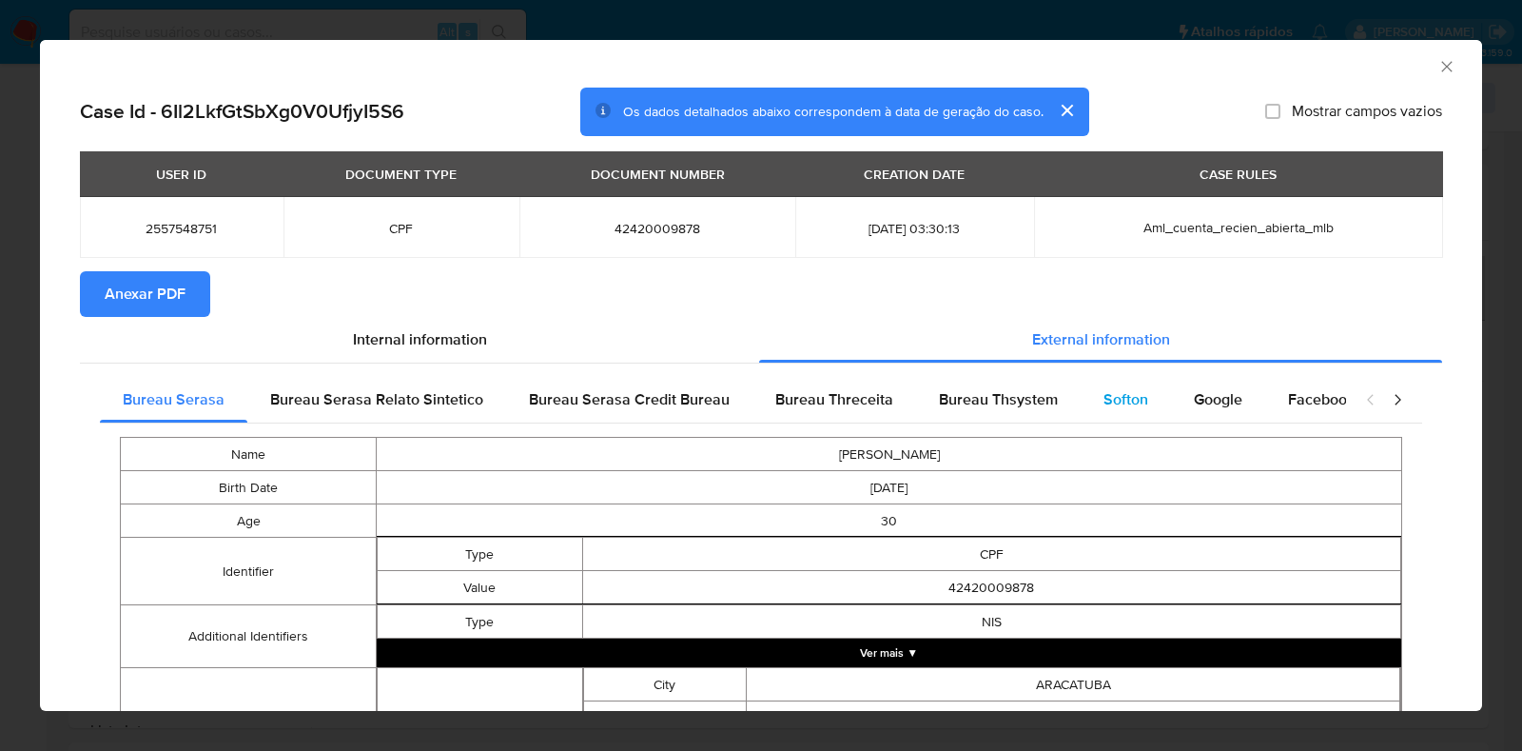
click at [1091, 392] on div "Softon" at bounding box center [1126, 400] width 90 height 46
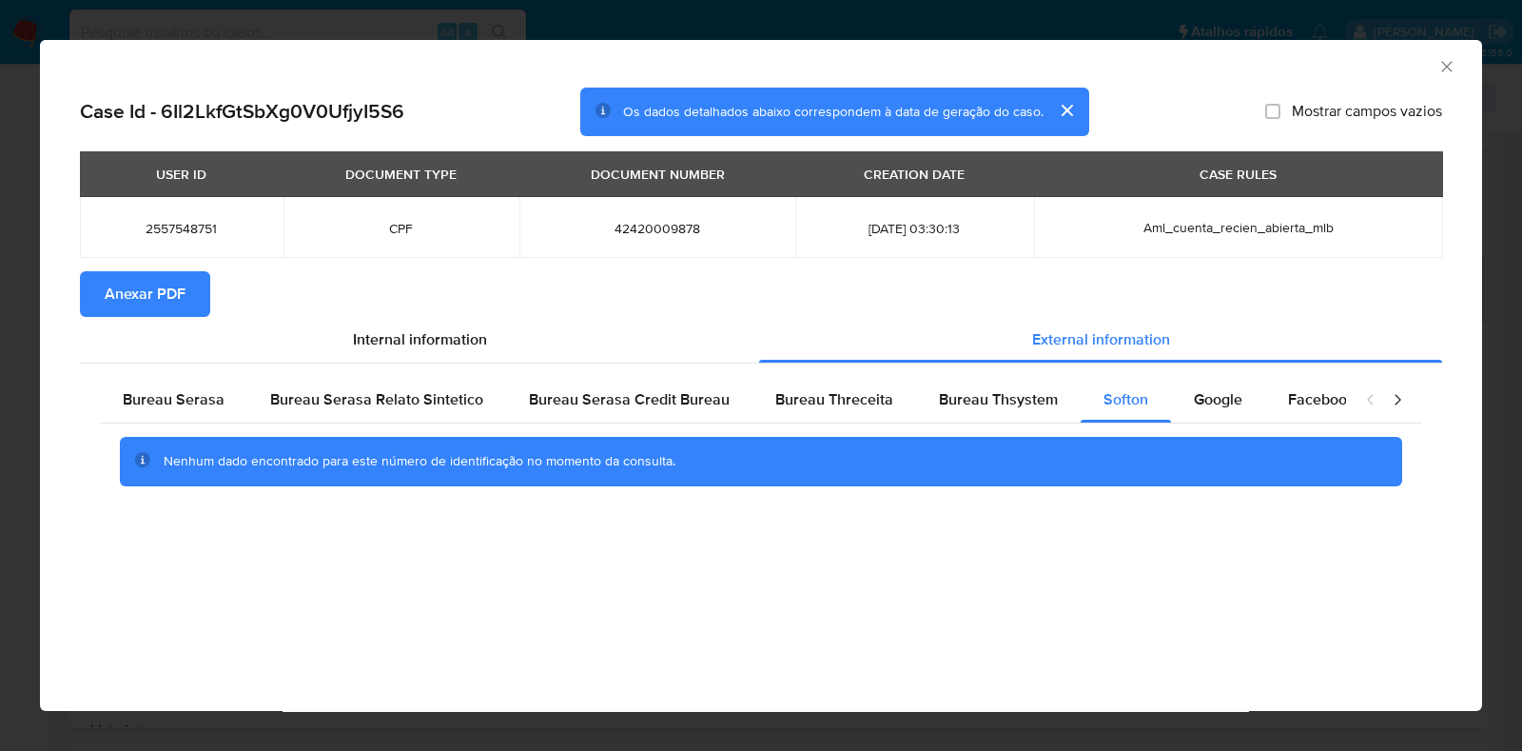
click at [1447, 75] on icon "Fechar a janela" at bounding box center [1447, 66] width 19 height 19
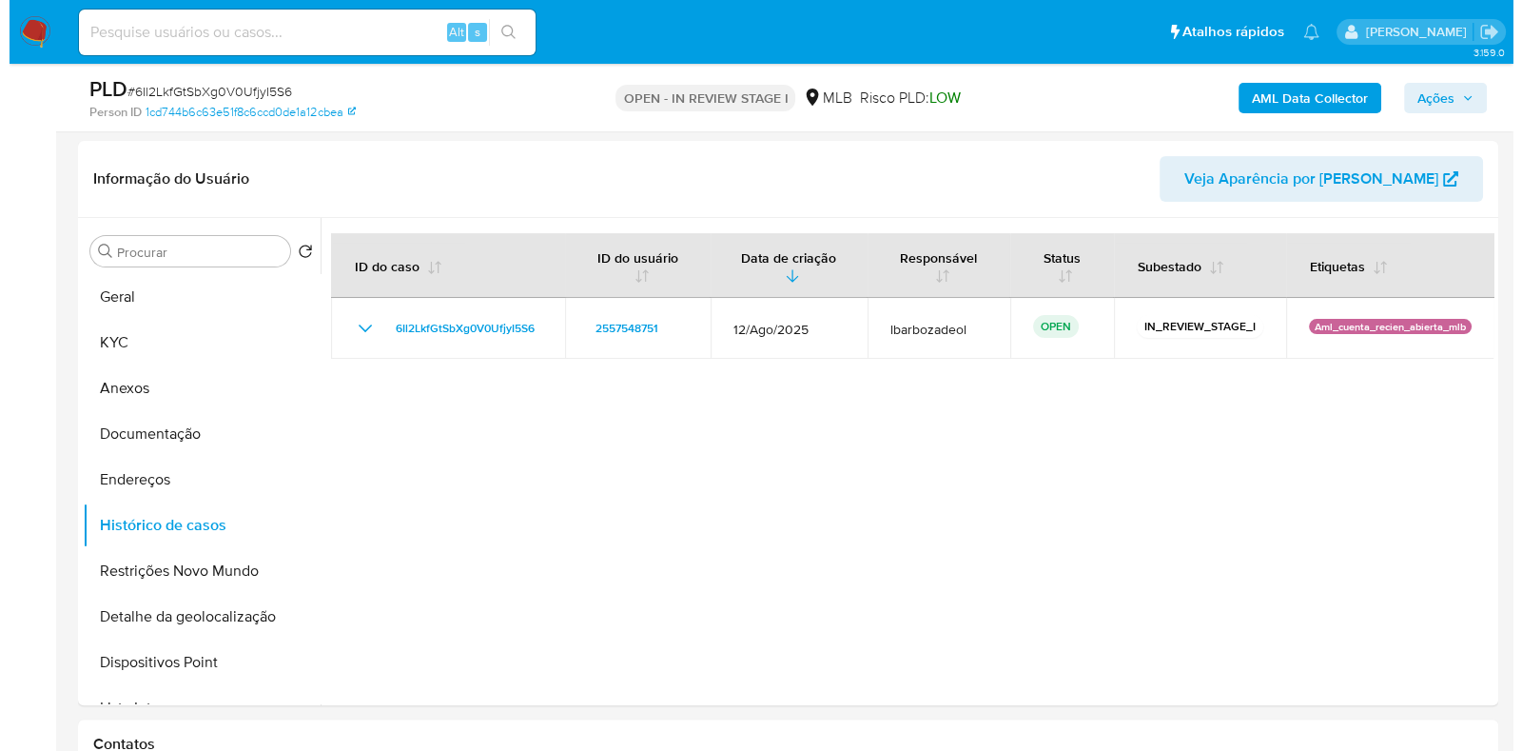
scroll to position [749, 0]
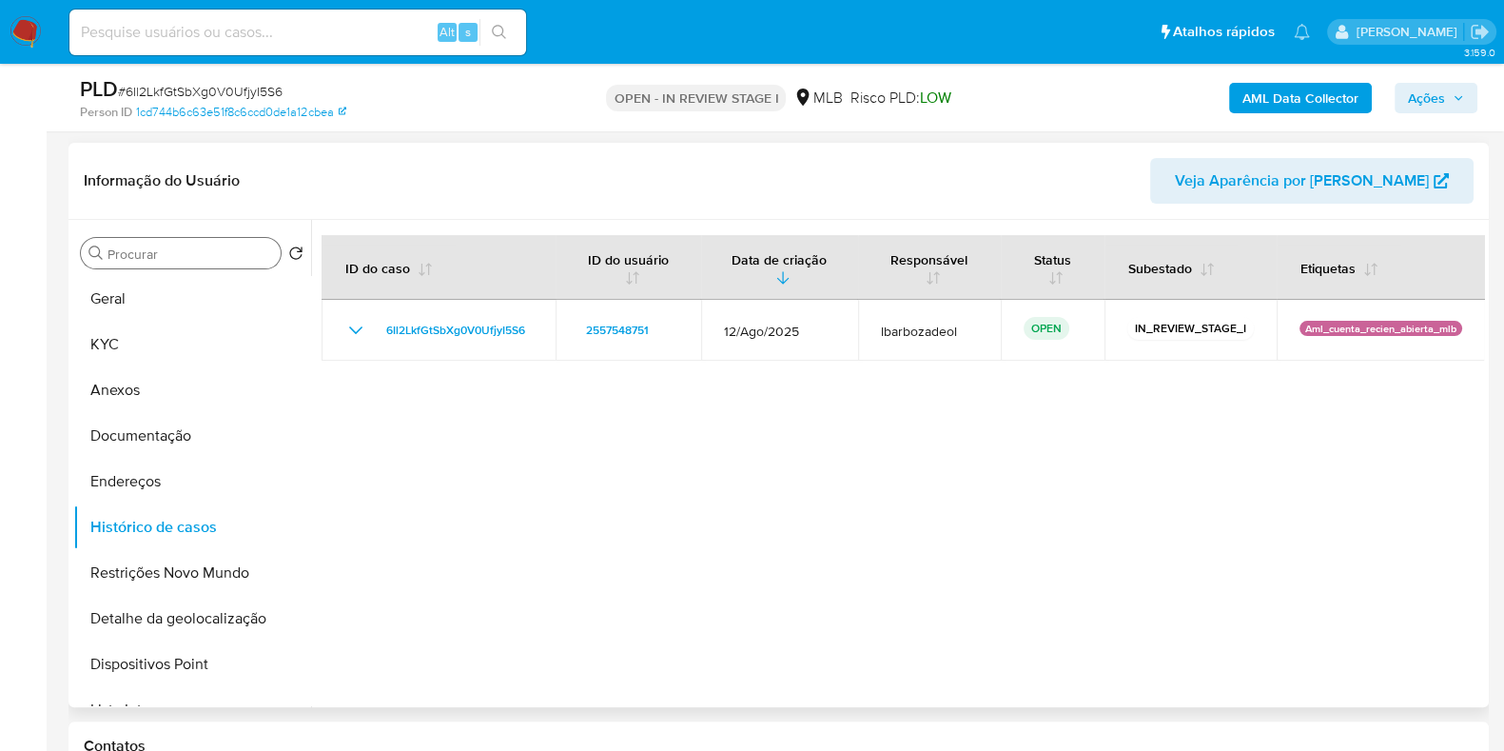
click at [165, 261] on div "Procurar" at bounding box center [181, 253] width 200 height 30
click at [174, 300] on button "Geral" at bounding box center [184, 299] width 223 height 46
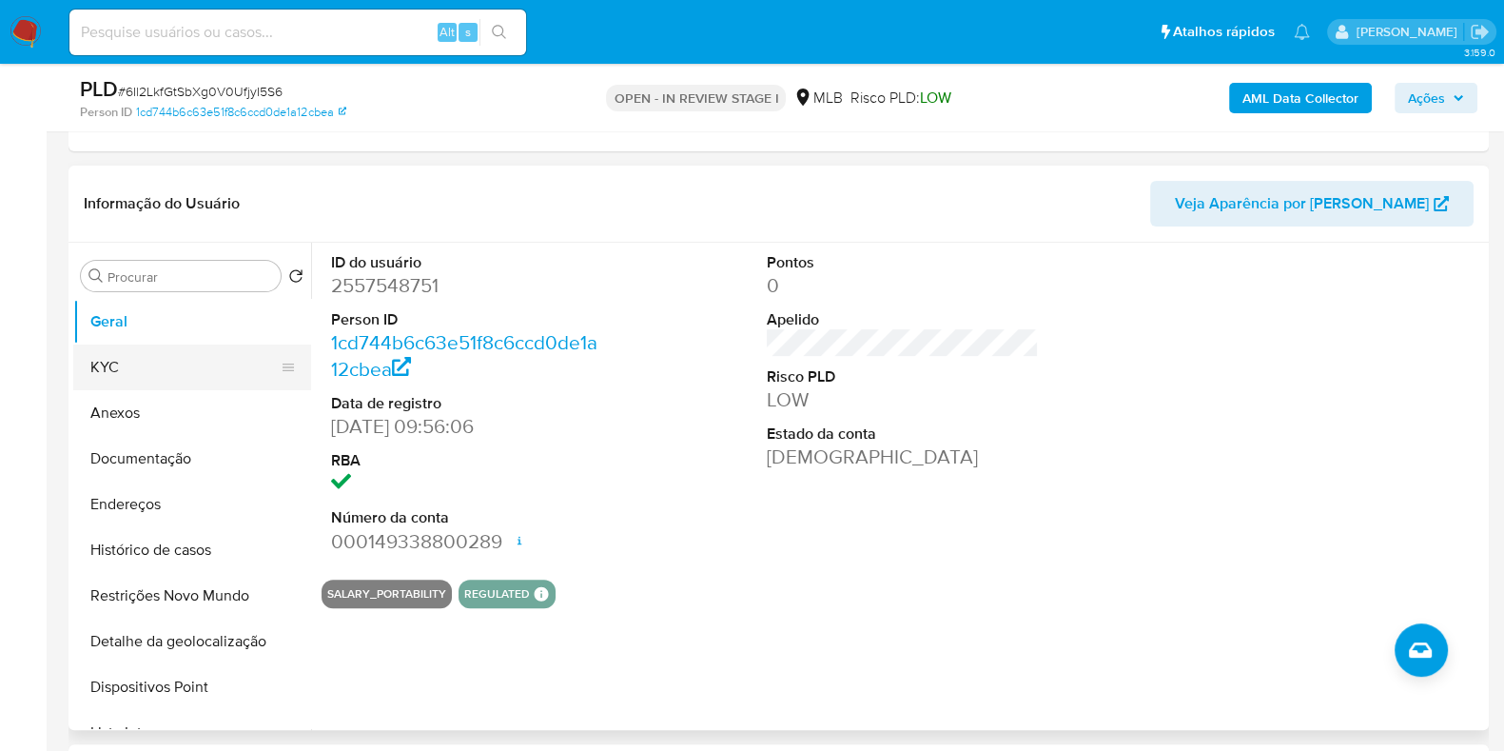
click at [208, 366] on button "KYC" at bounding box center [184, 367] width 223 height 46
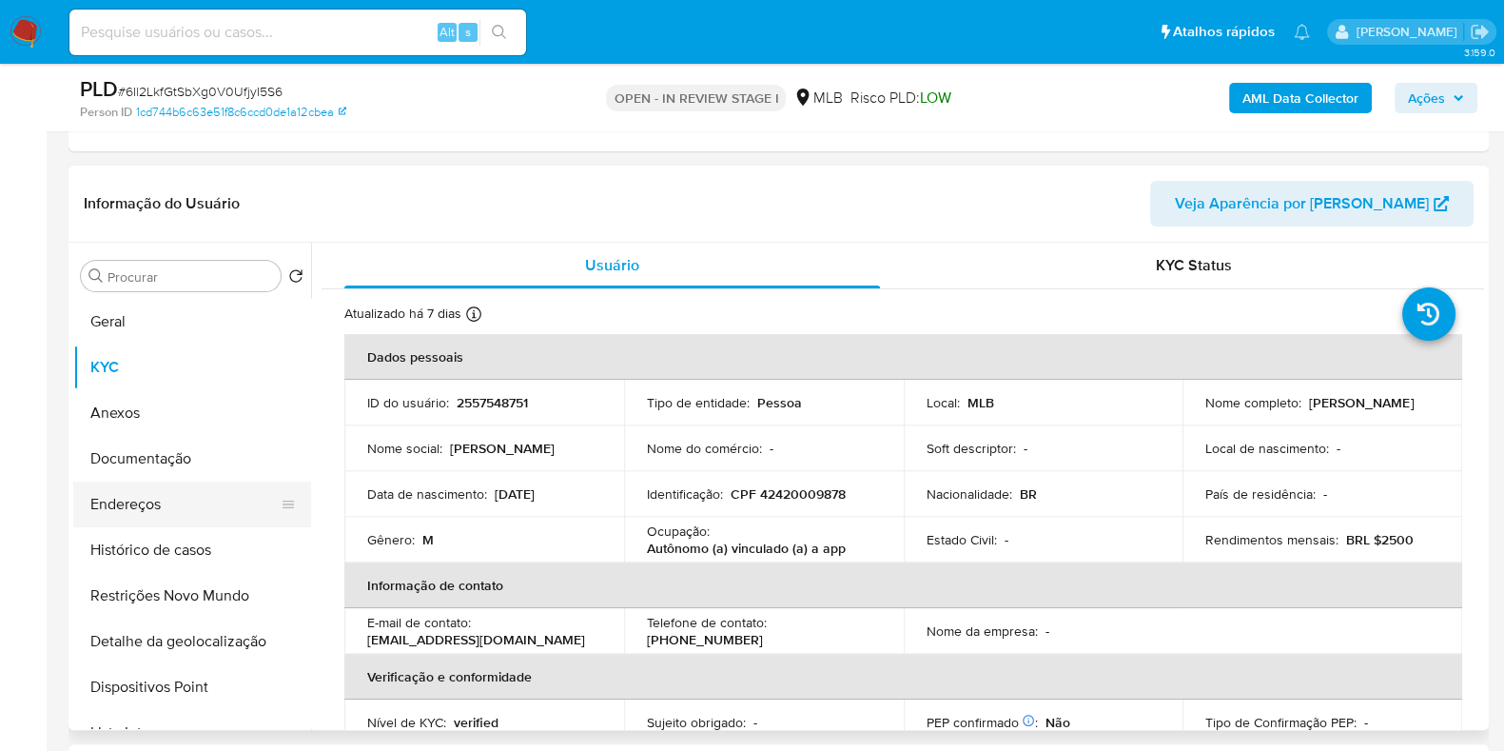
click at [182, 509] on button "Endereços" at bounding box center [184, 504] width 223 height 46
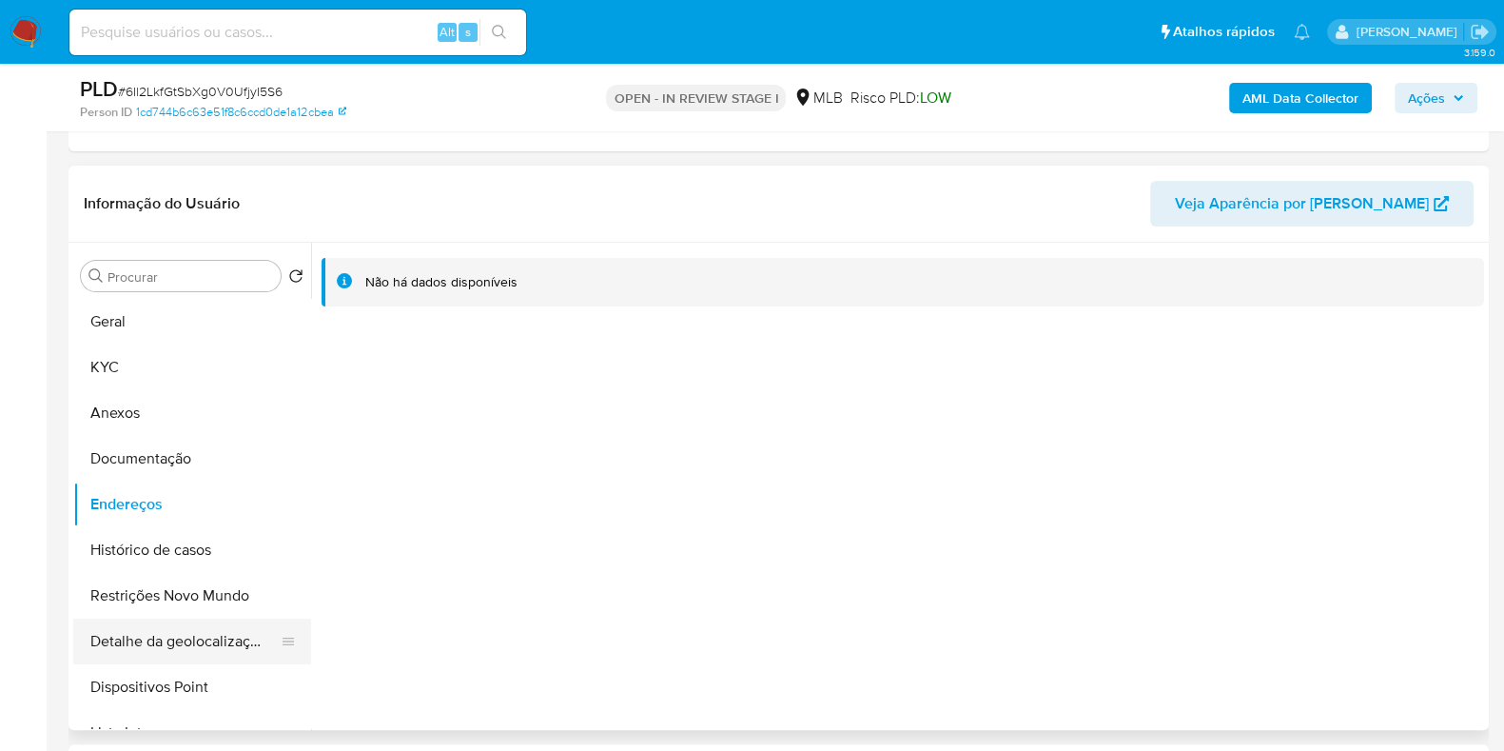
click at [201, 634] on button "Detalhe da geolocalização" at bounding box center [184, 642] width 223 height 46
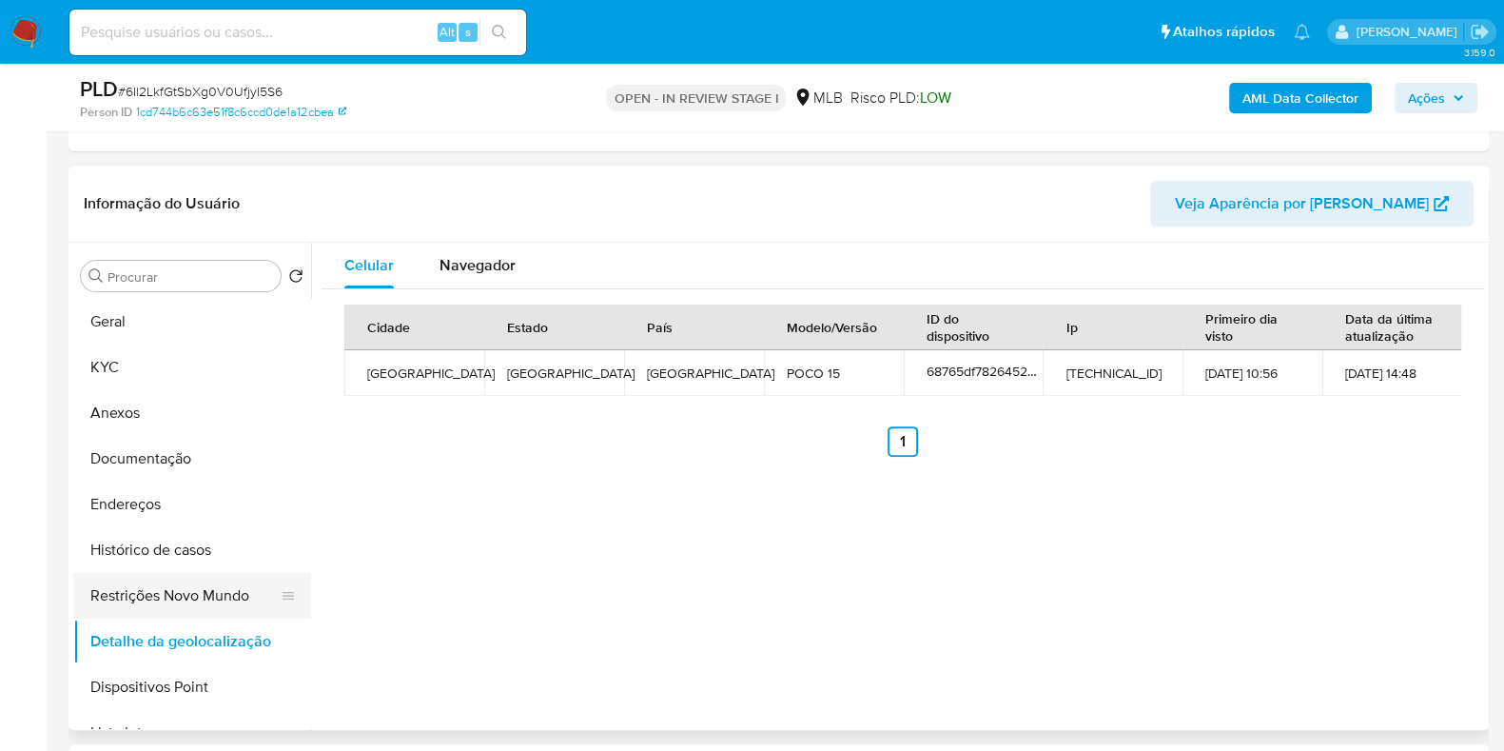
click at [152, 600] on button "Restrições Novo Mundo" at bounding box center [184, 596] width 223 height 46
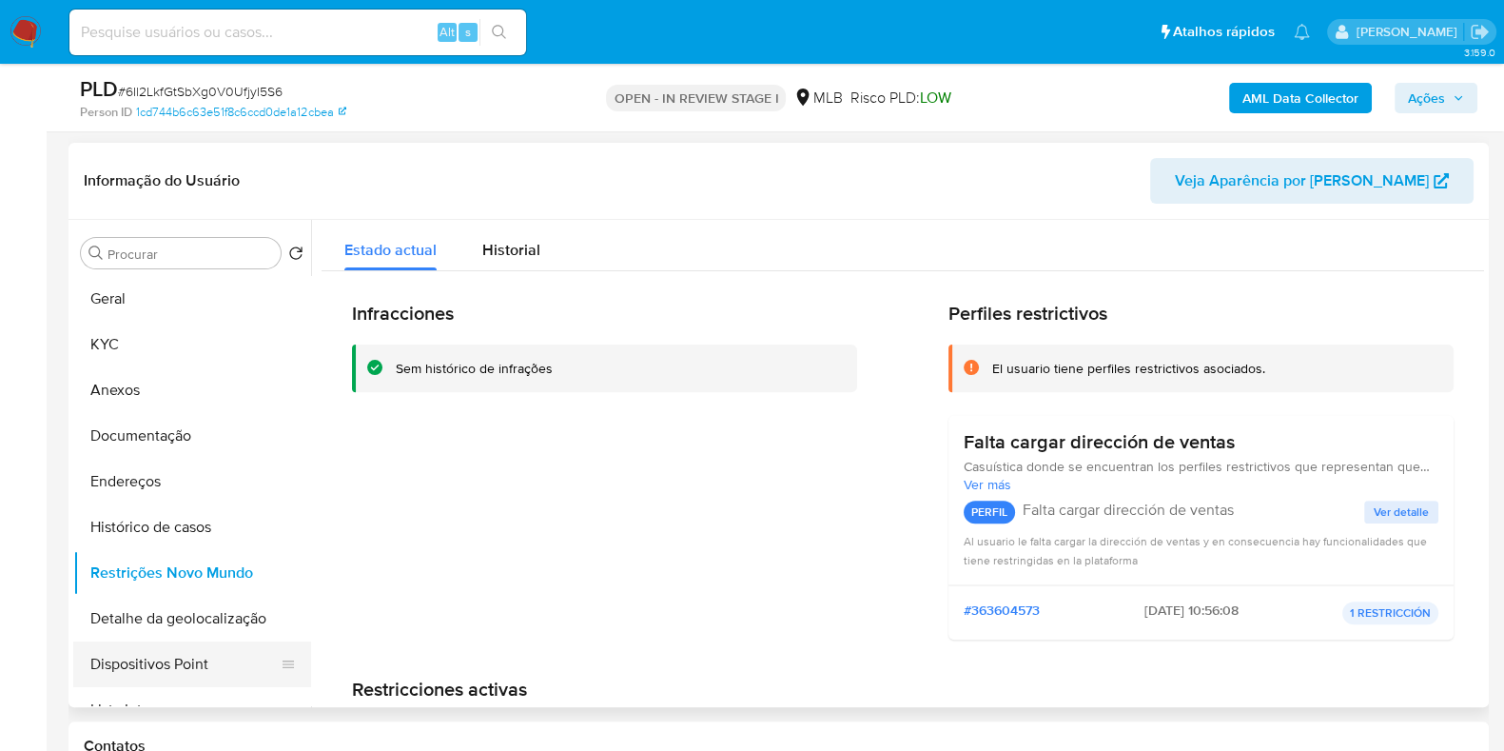
click at [219, 673] on button "Dispositivos Point" at bounding box center [184, 664] width 223 height 46
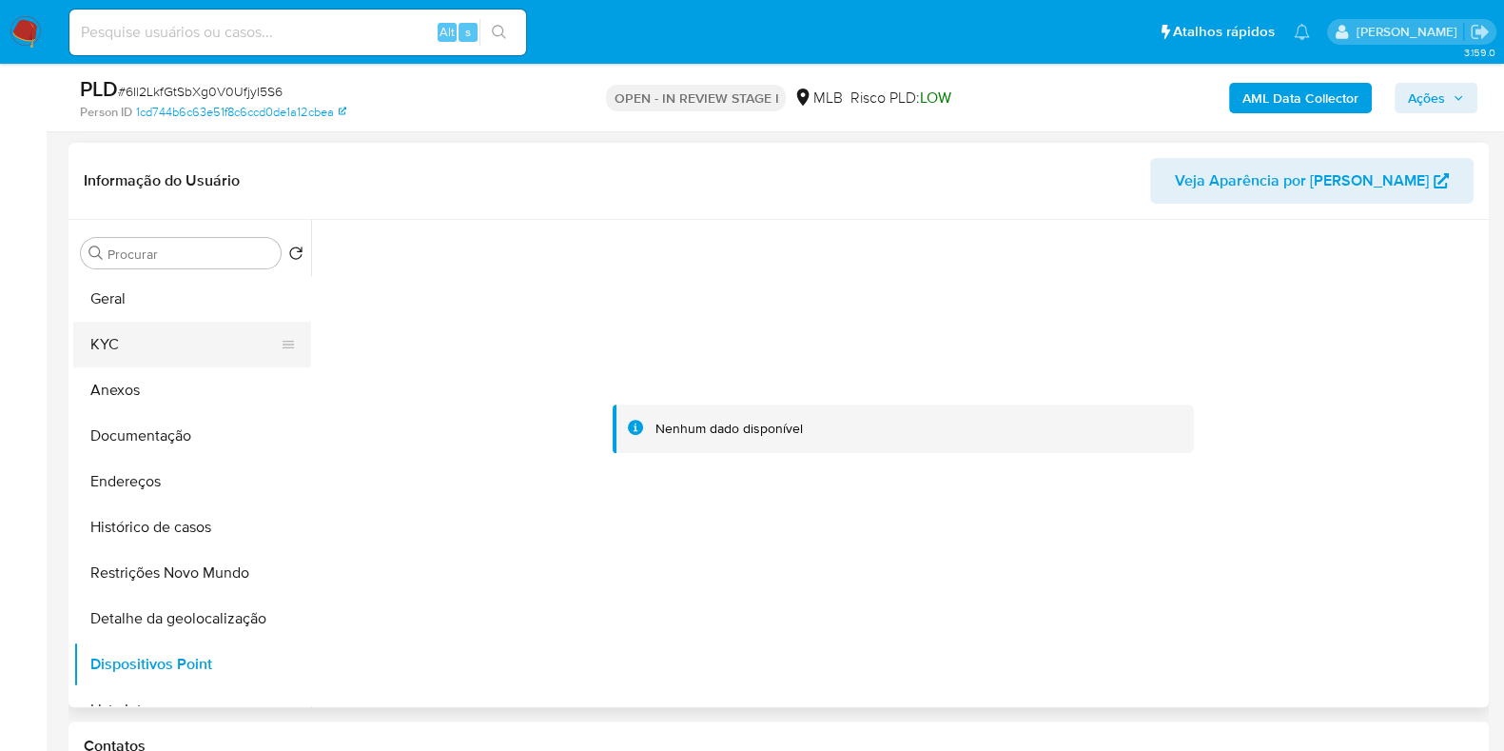
click at [178, 329] on button "KYC" at bounding box center [184, 345] width 223 height 46
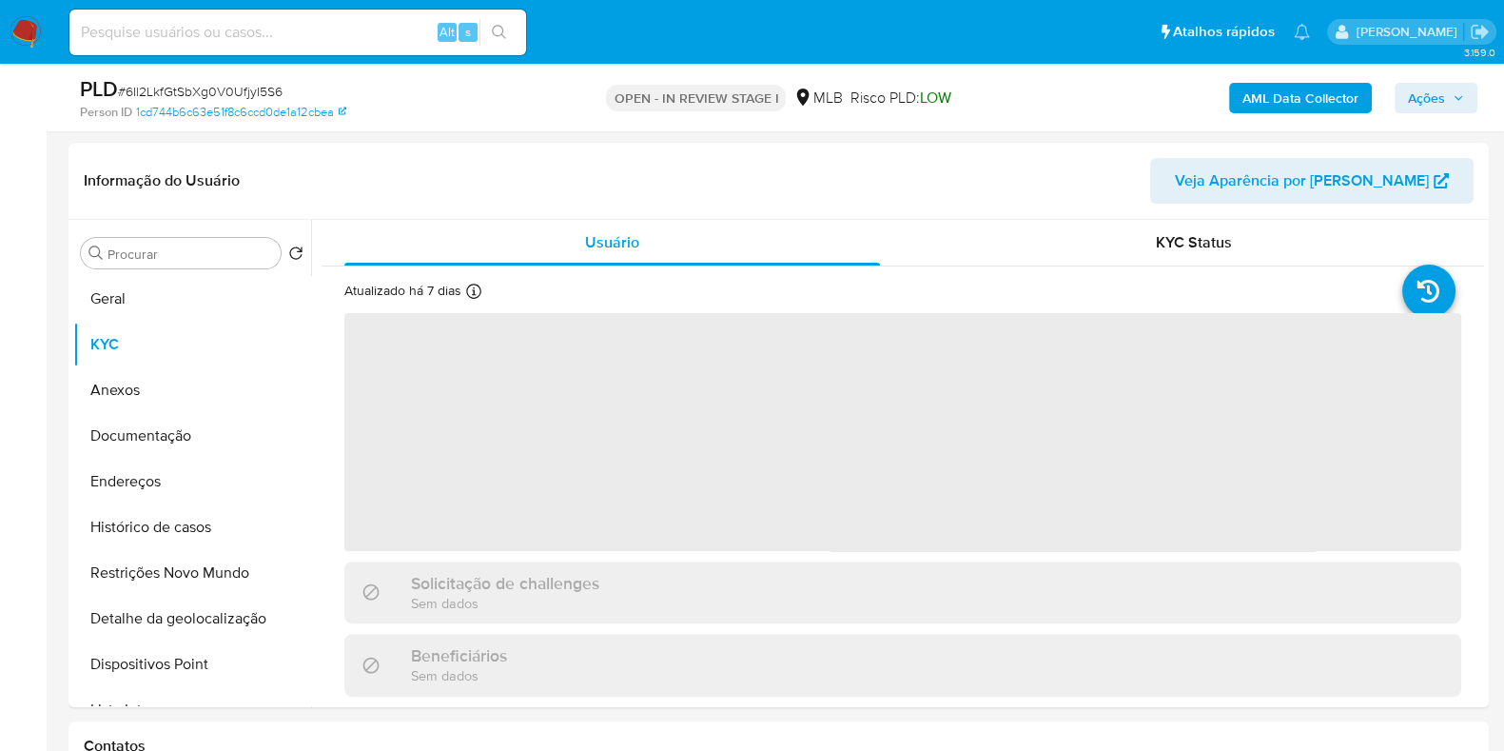
click at [1417, 105] on span "Ações" at bounding box center [1426, 98] width 37 height 30
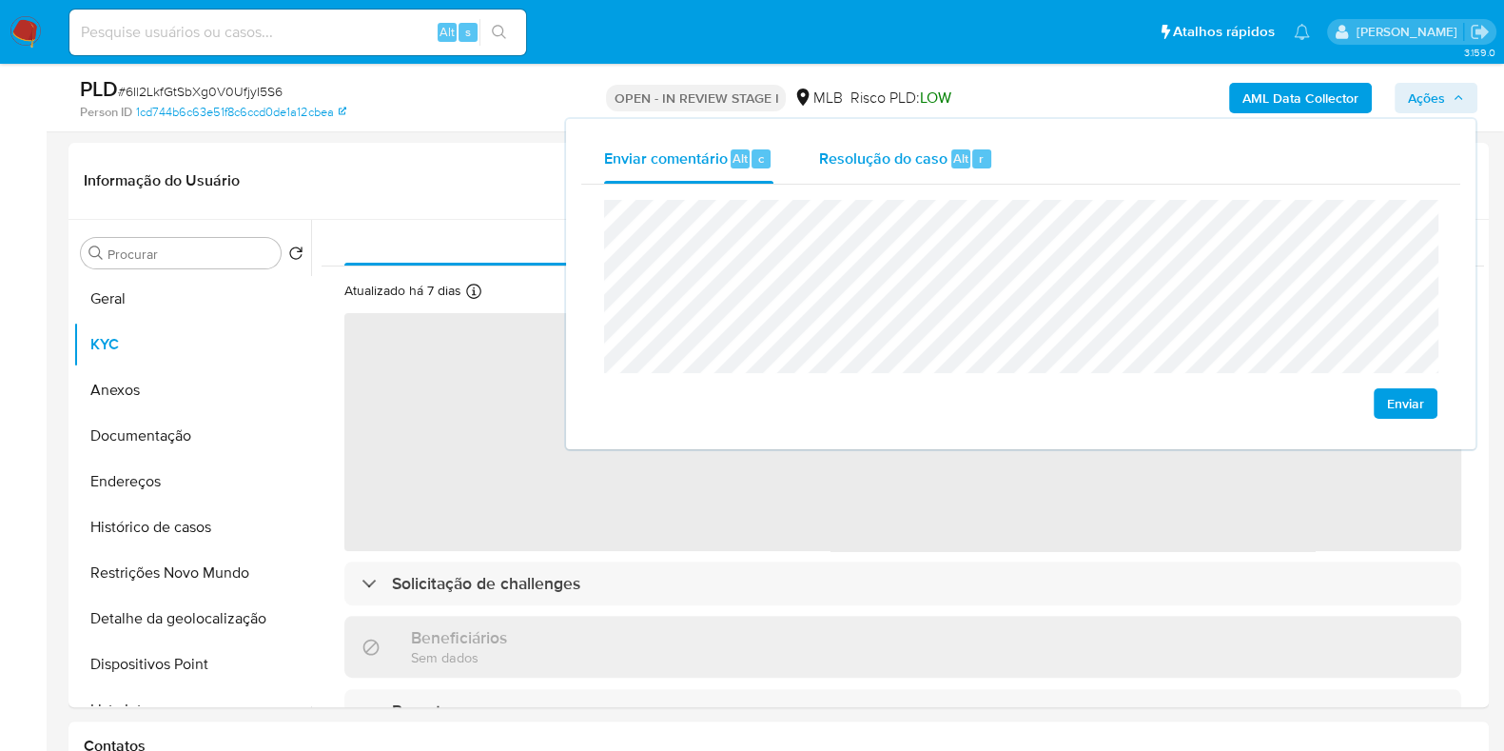
click at [831, 169] on div "Resolução do caso Alt r" at bounding box center [906, 158] width 174 height 49
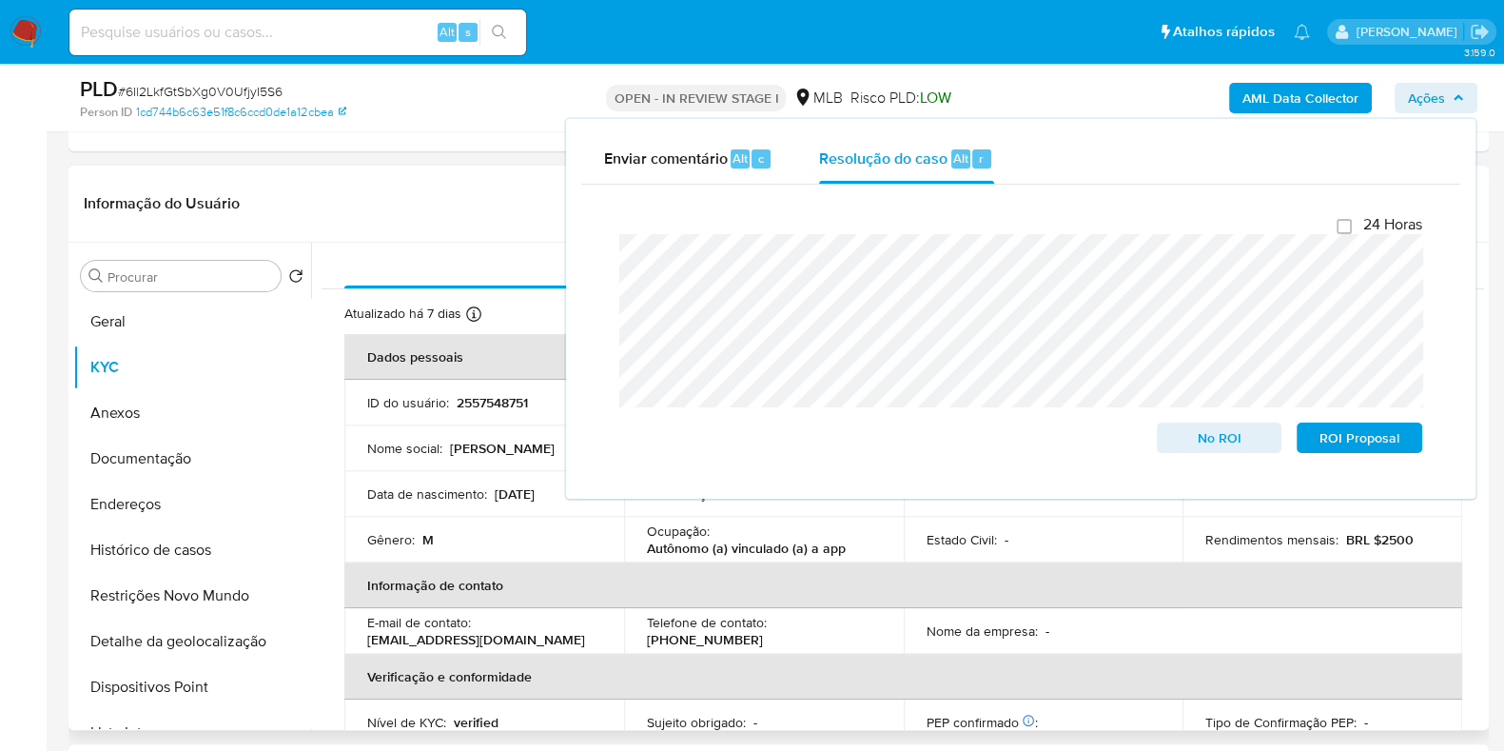
click at [555, 178] on div "Informação do Usuário Veja Aparência por Pessoa" at bounding box center [779, 204] width 1421 height 77
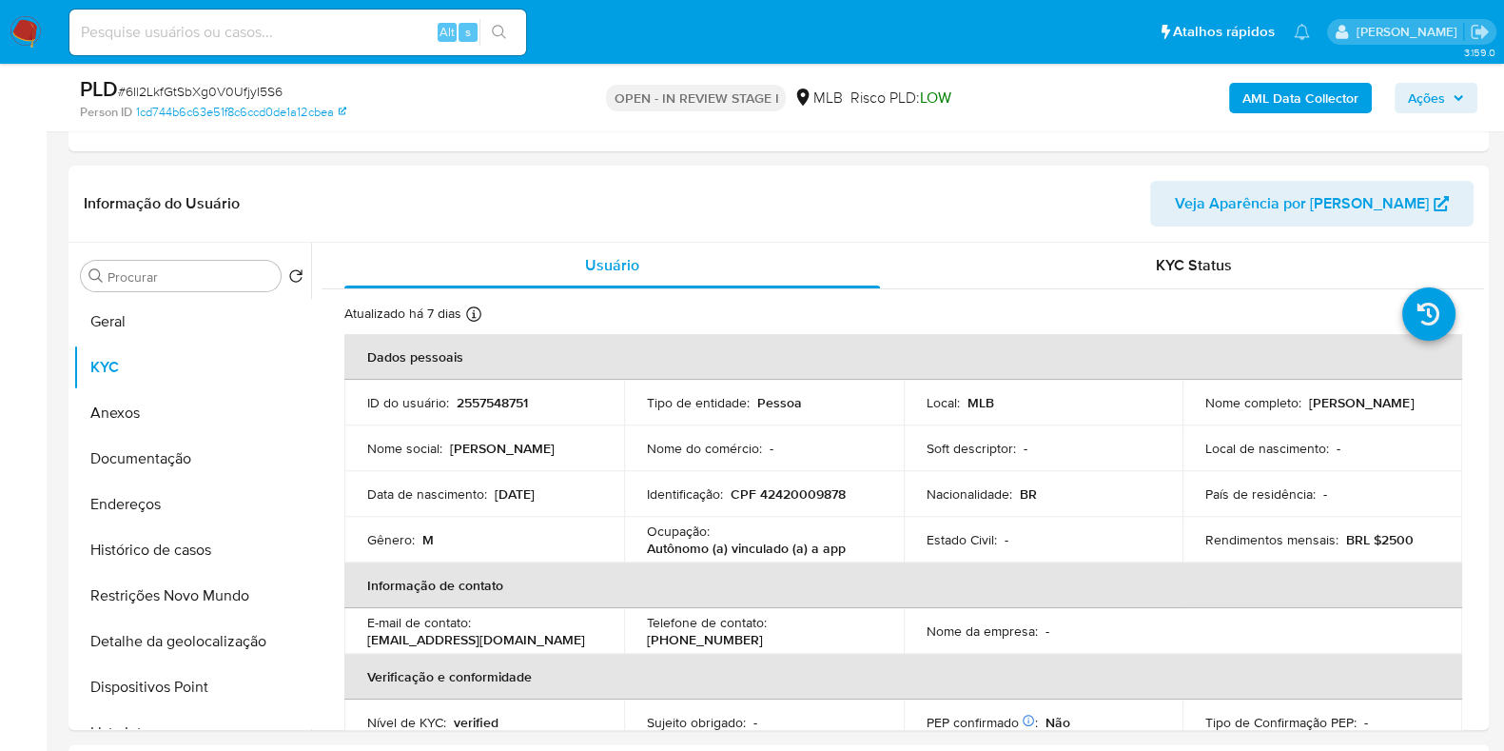
click at [1275, 97] on b "AML Data Collector" at bounding box center [1301, 98] width 116 height 30
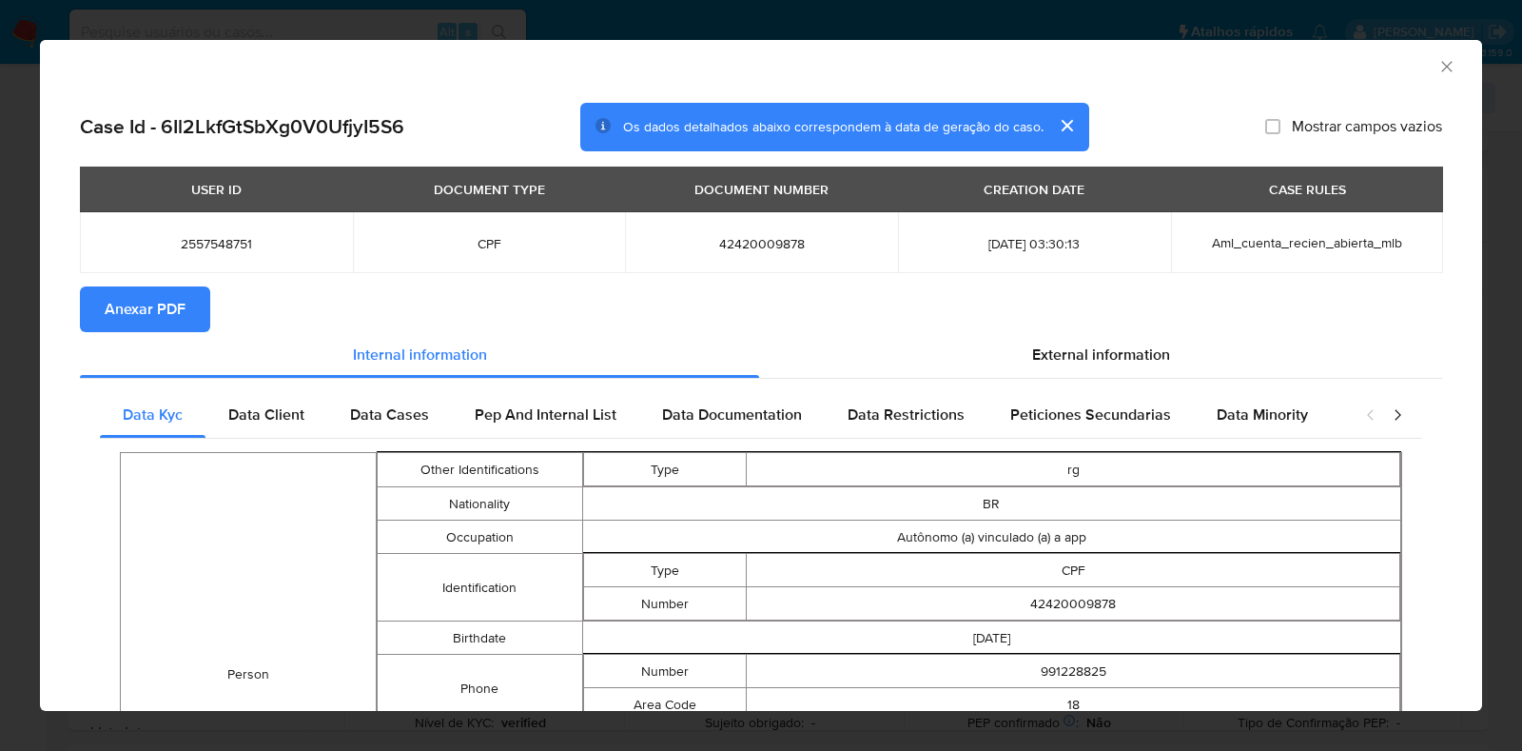
click at [141, 297] on span "Anexar PDF" at bounding box center [145, 309] width 81 height 42
click at [1438, 64] on icon "Fechar a janela" at bounding box center [1447, 66] width 19 height 19
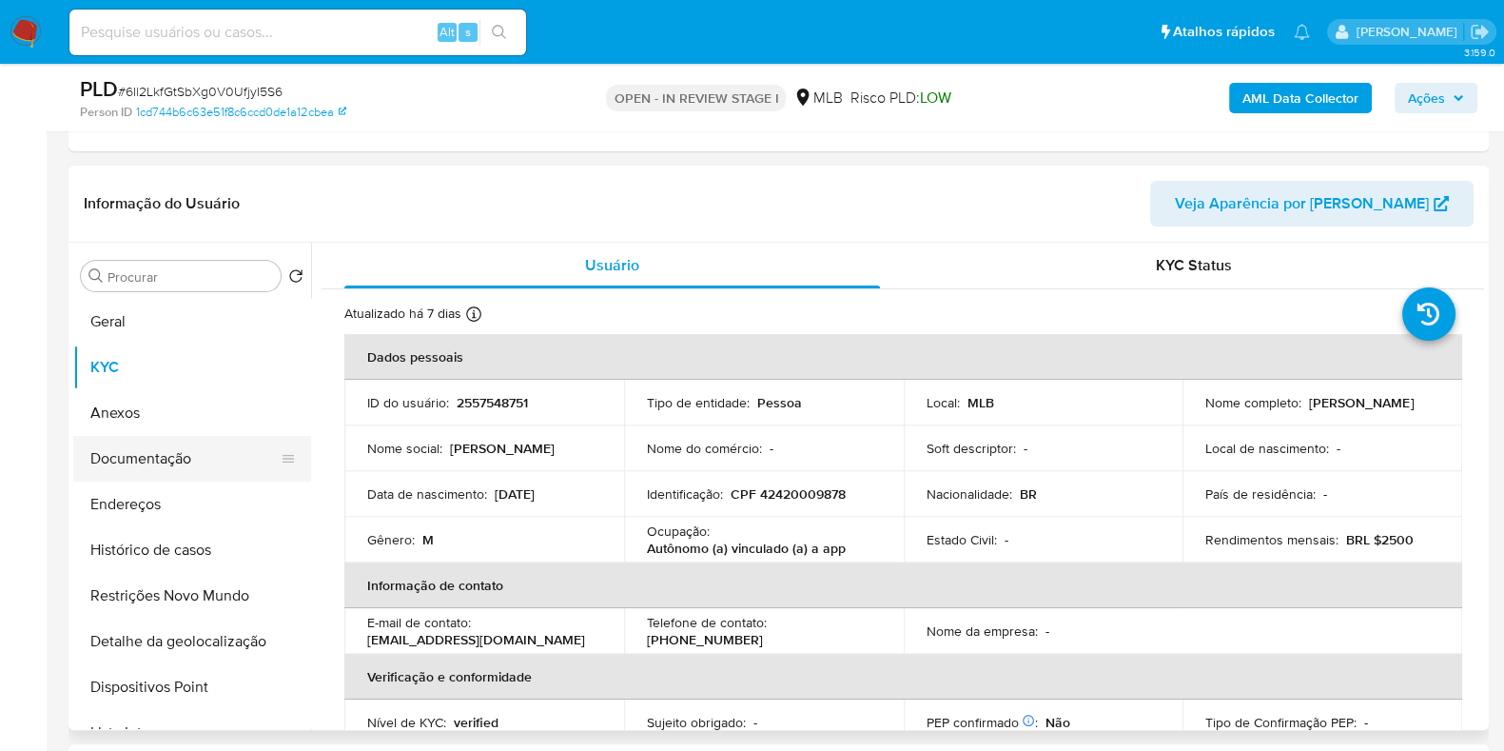
click at [200, 411] on button "Anexos" at bounding box center [192, 413] width 238 height 46
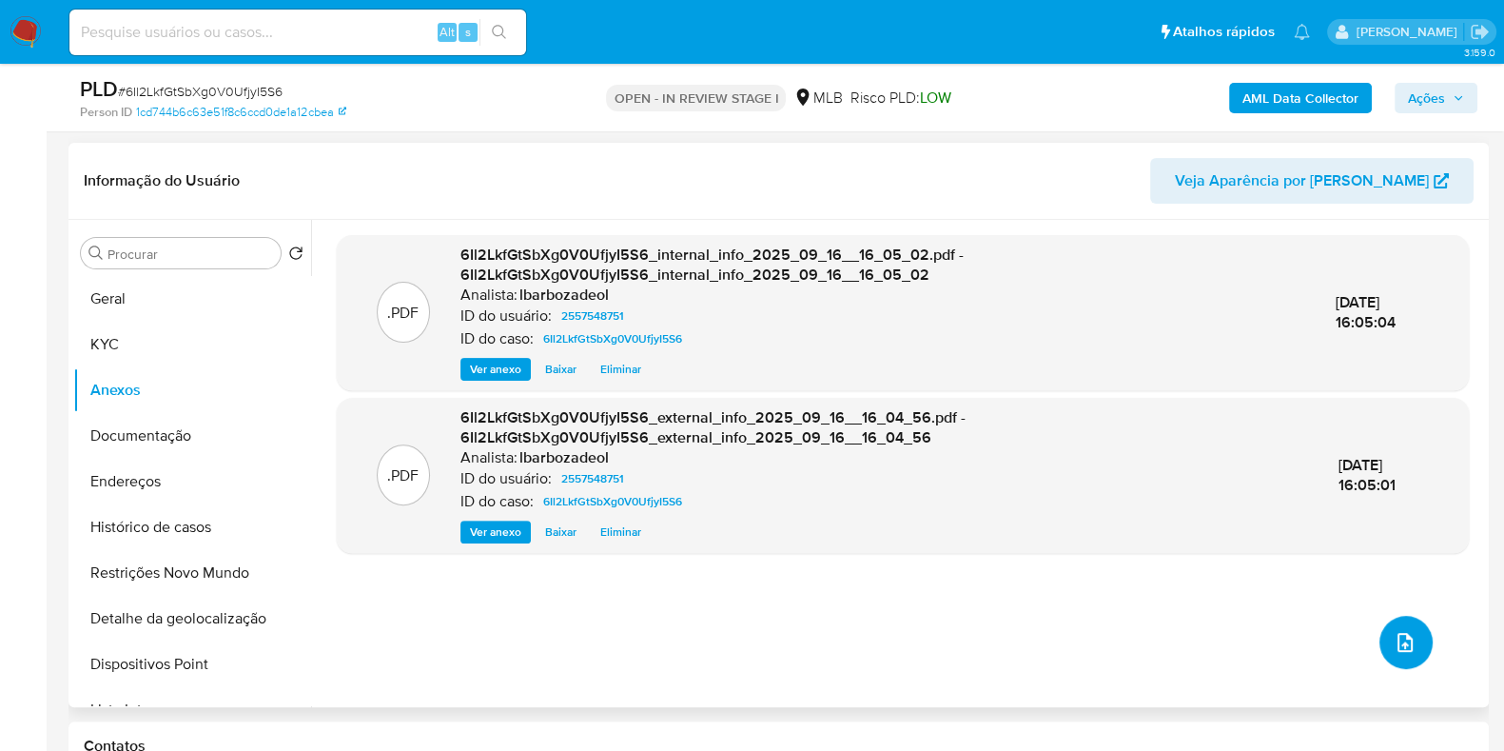
click at [1398, 641] on icon "upload-file" at bounding box center [1405, 642] width 15 height 19
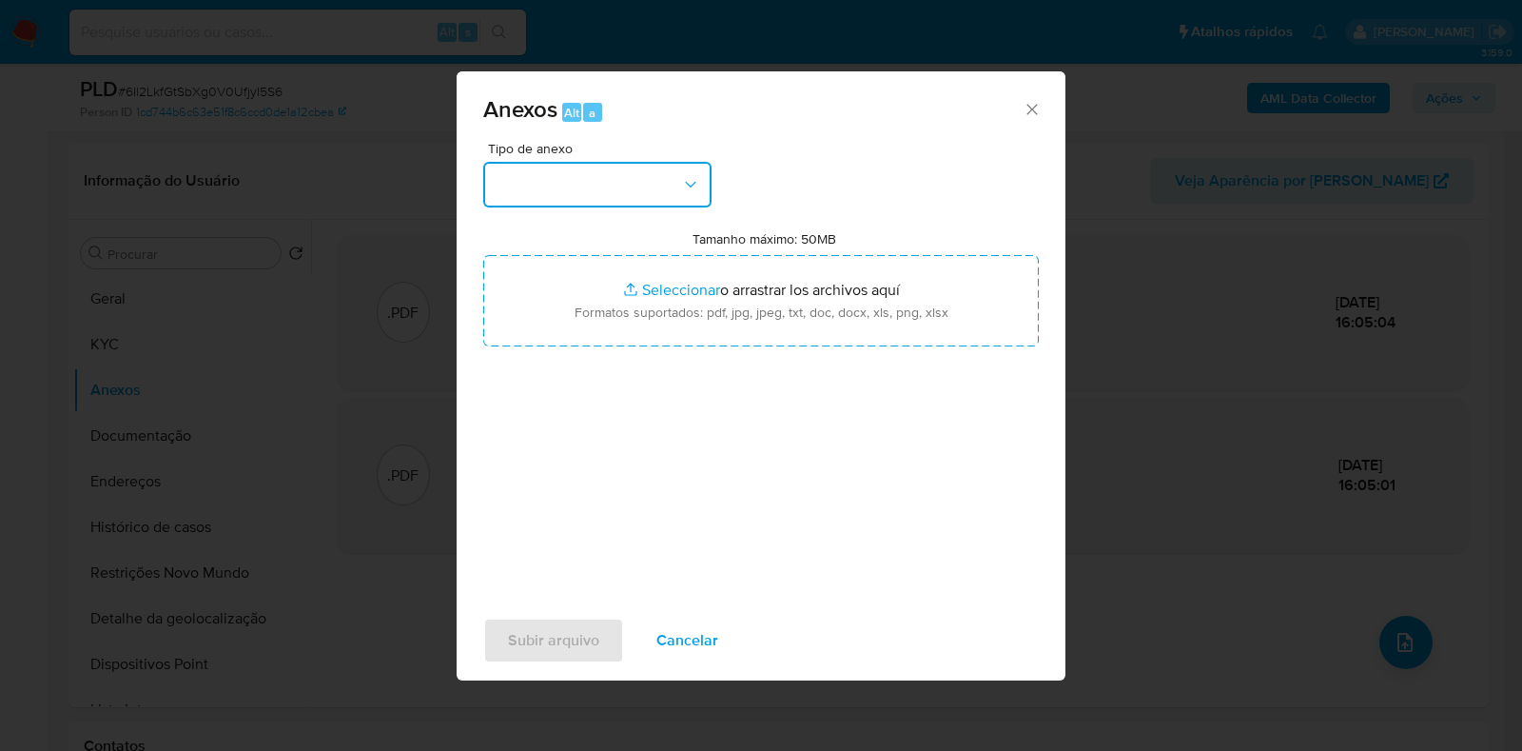
click at [654, 194] on button "button" at bounding box center [597, 185] width 228 height 46
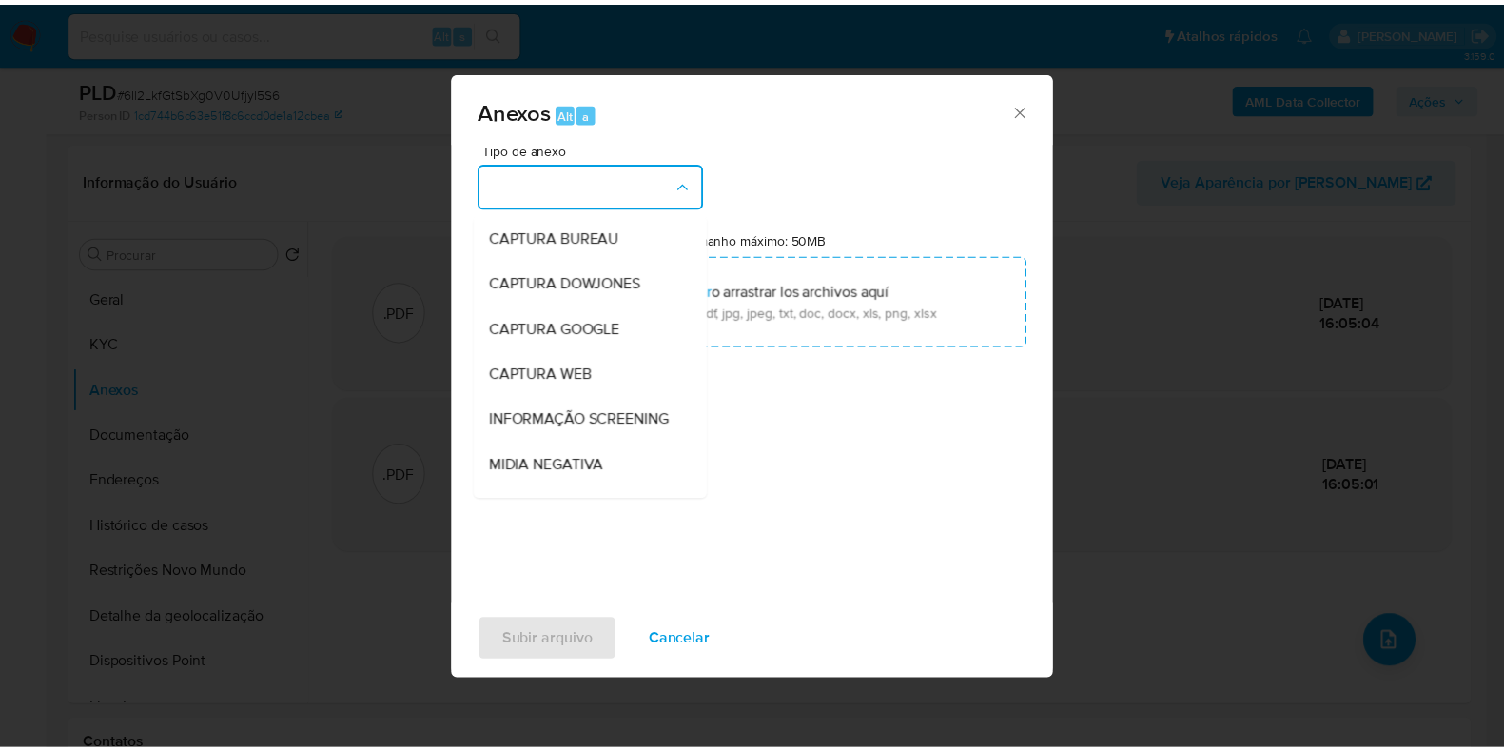
scroll to position [293, 0]
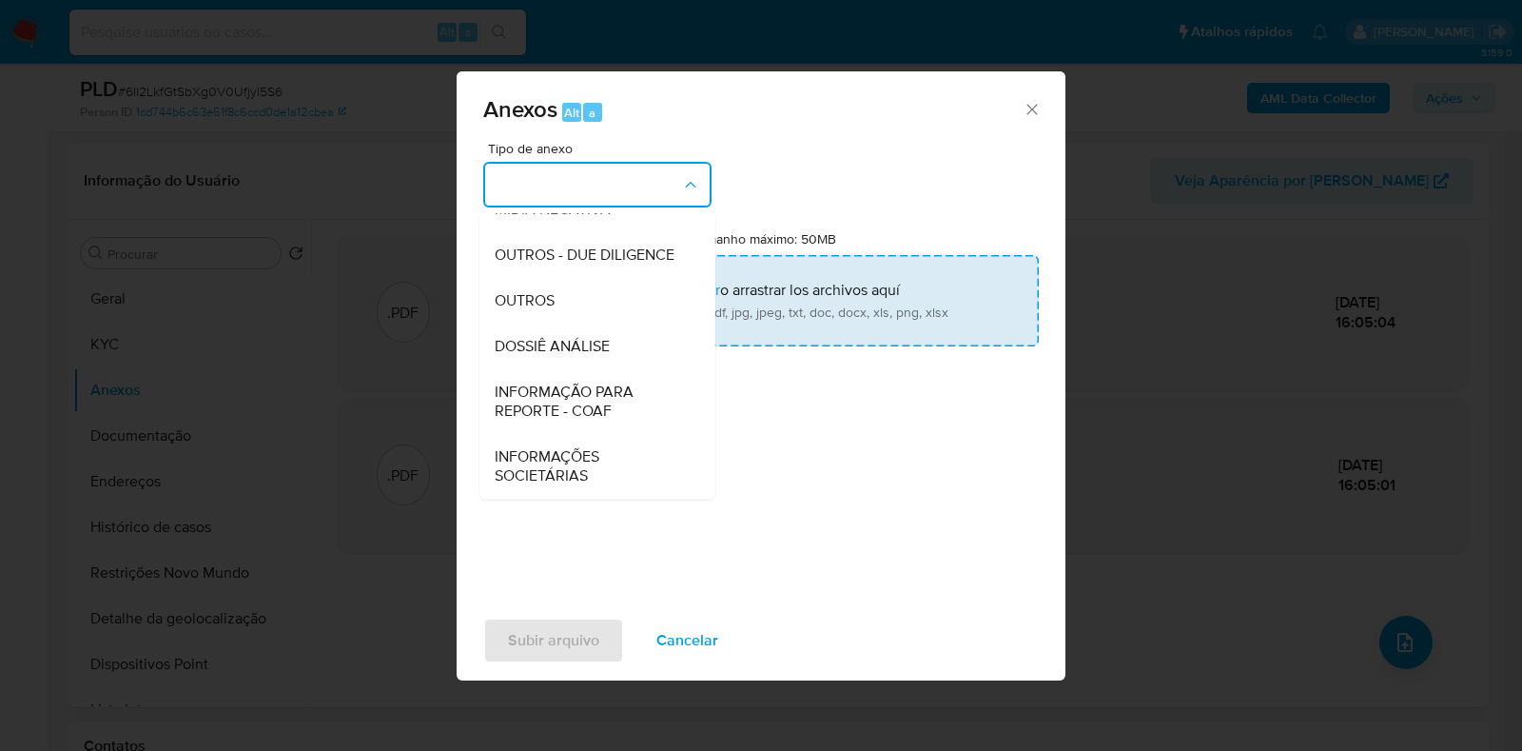
click at [593, 341] on span "DOSSIÊ ANÁLISE" at bounding box center [552, 346] width 115 height 19
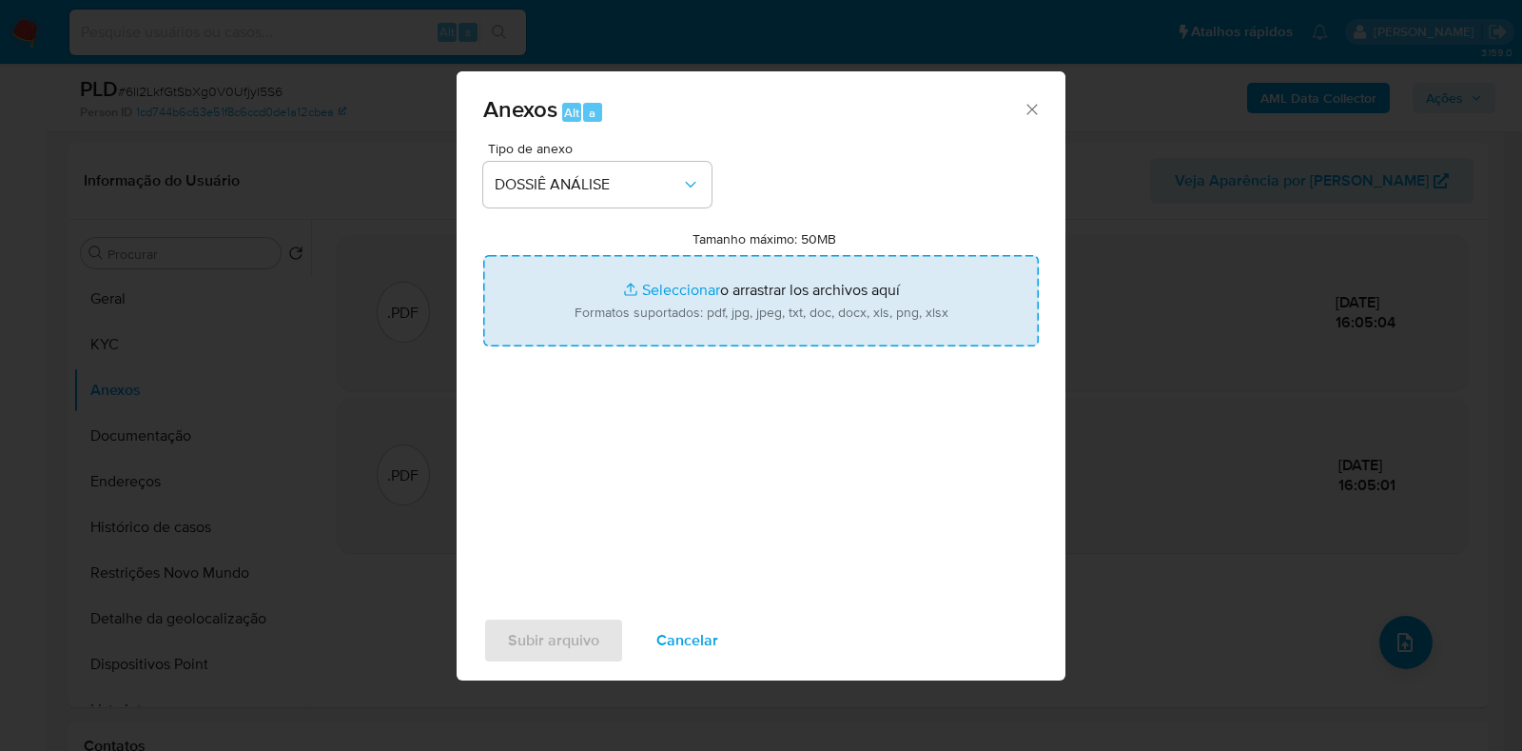
click at [614, 307] on input "Tamanho máximo: 50MB Seleccionar archivos" at bounding box center [761, 300] width 556 height 91
type input "C:\fakepath\Declinio - XXXX - CPF 42420009878 - FELIPE REIS DE SOUZA.pdf"
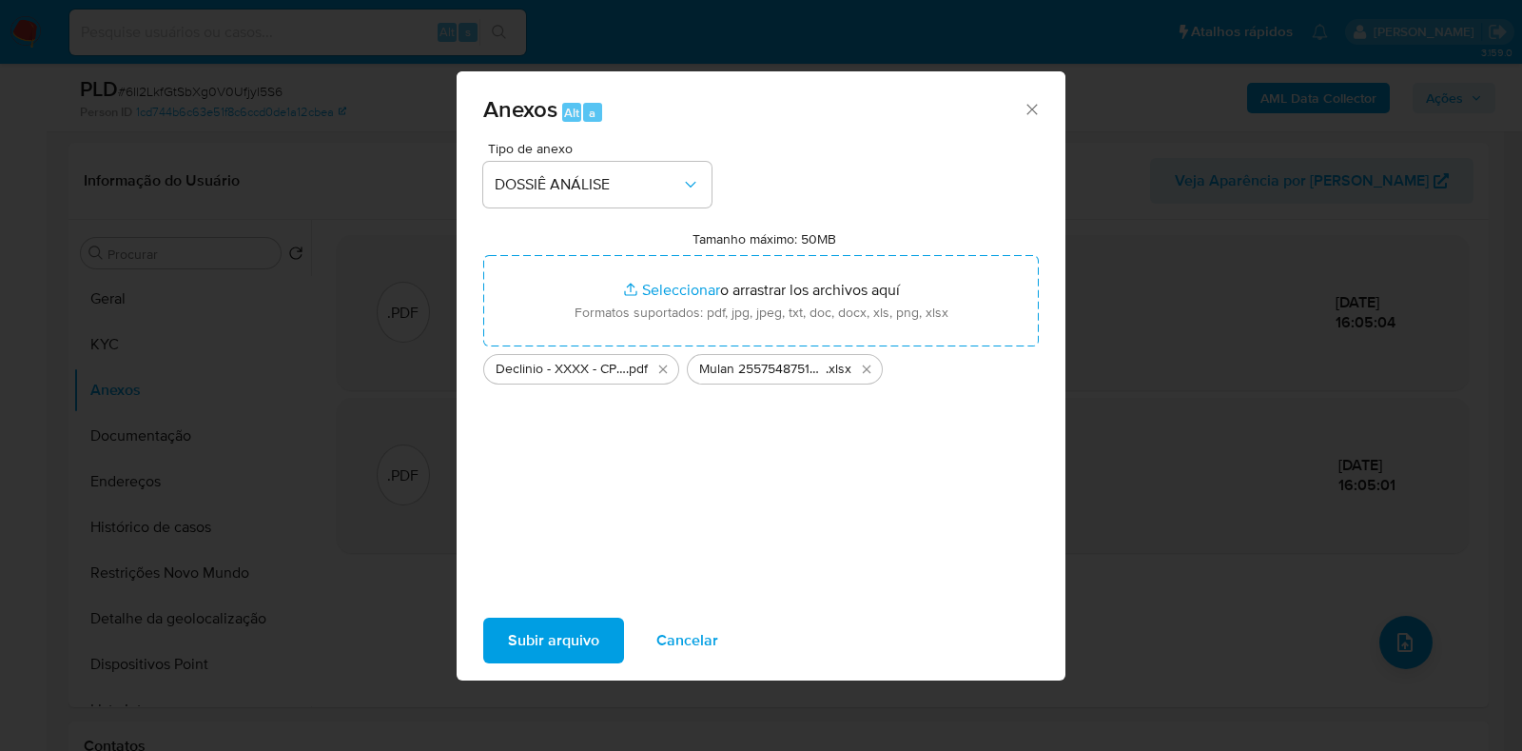
click at [539, 648] on span "Subir arquivo" at bounding box center [553, 640] width 91 height 42
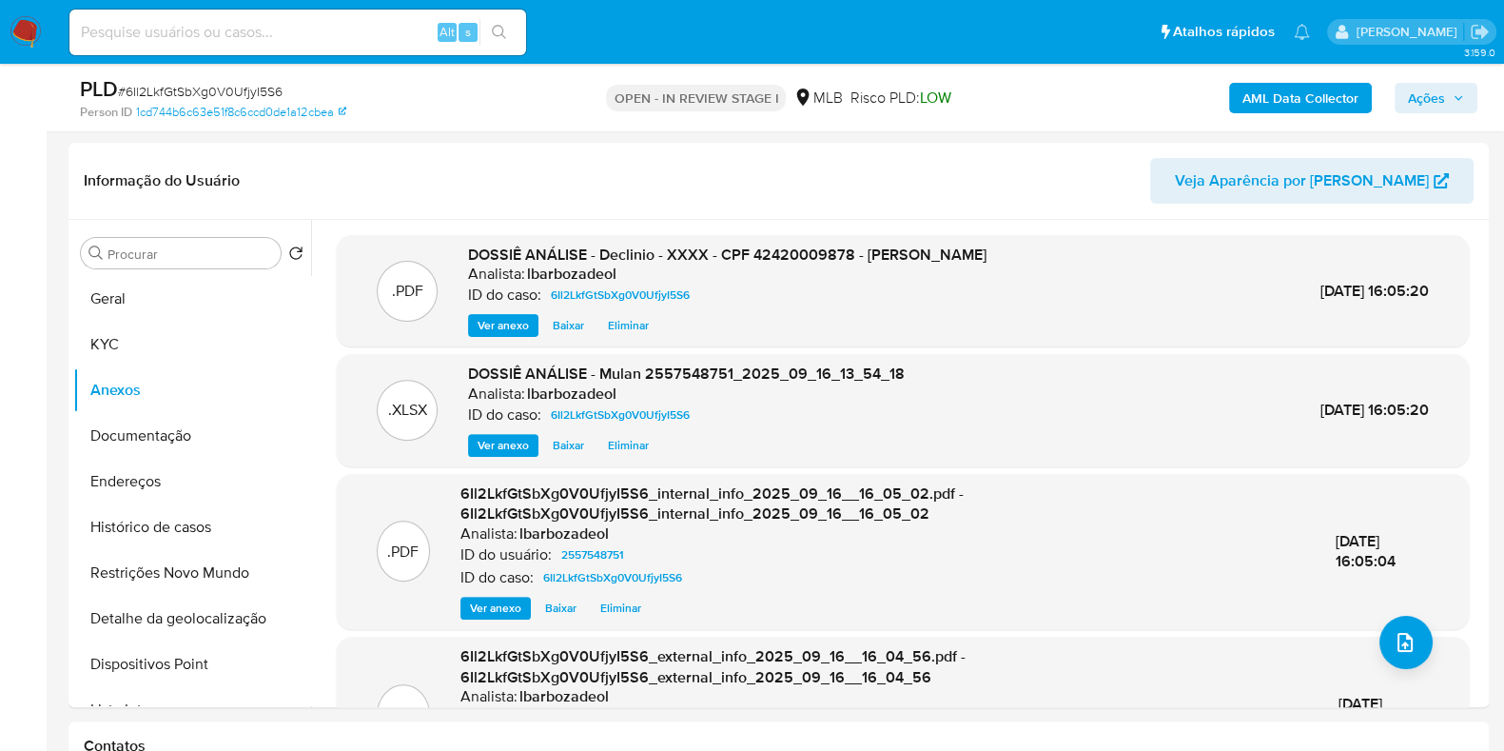
click at [1408, 101] on span "Ações" at bounding box center [1426, 98] width 37 height 30
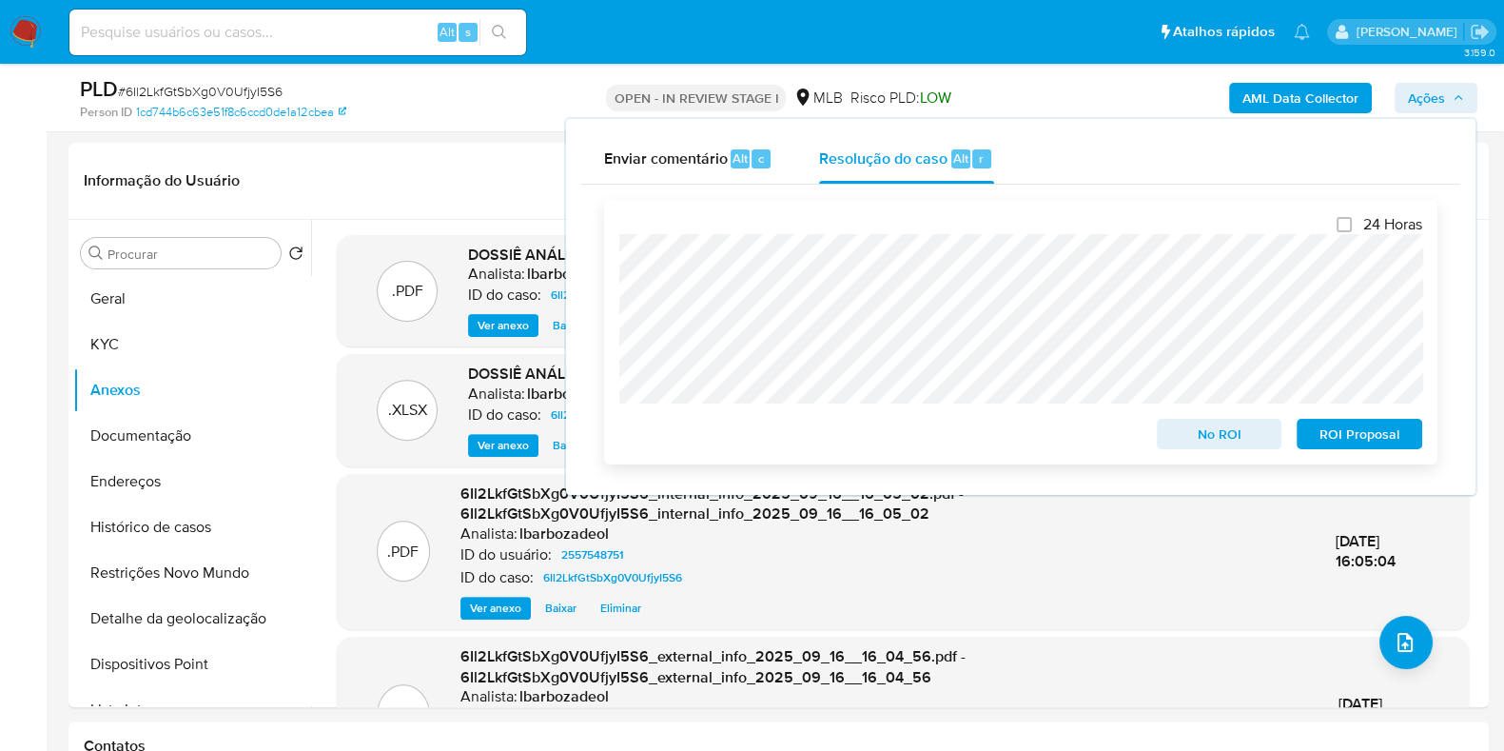
click at [1177, 430] on span "No ROI" at bounding box center [1219, 434] width 99 height 27
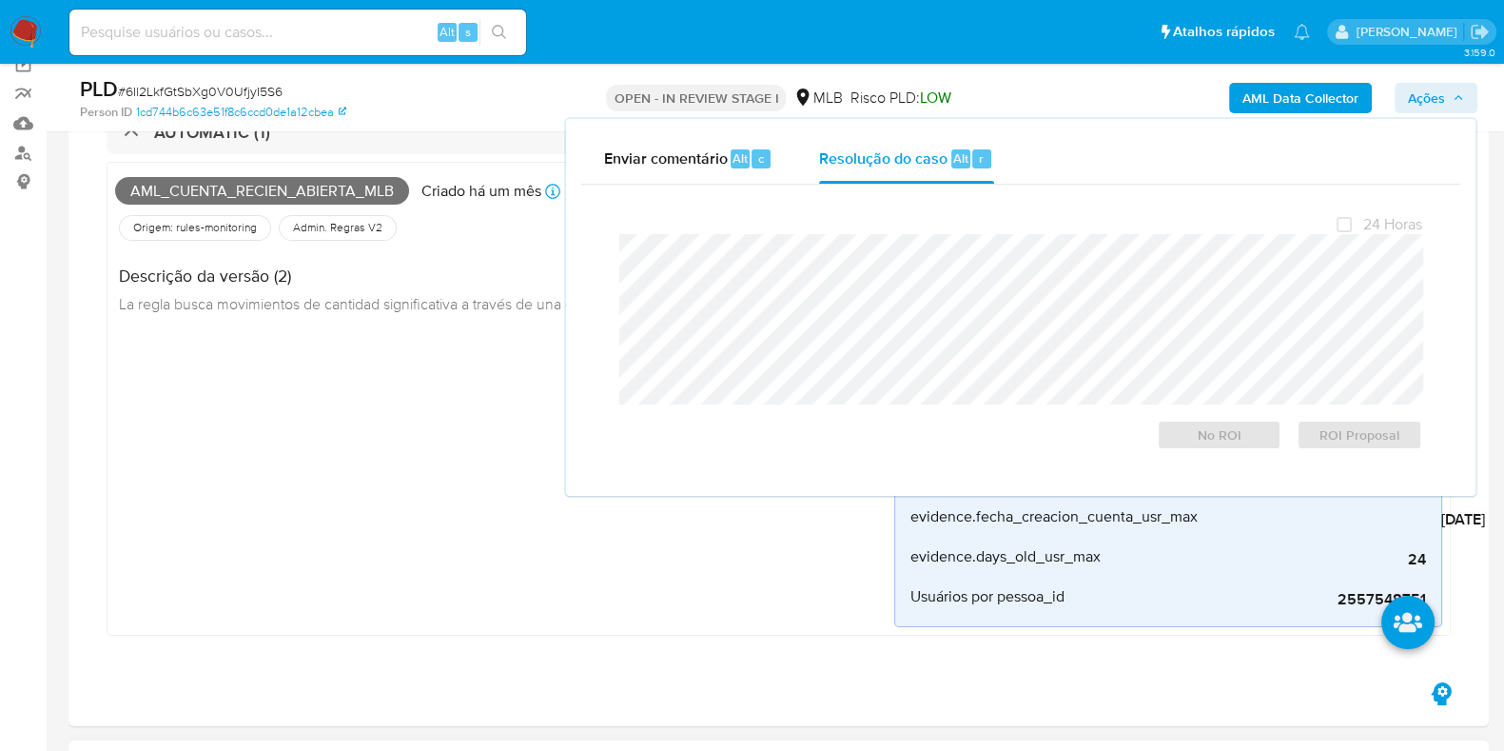
scroll to position [21, 0]
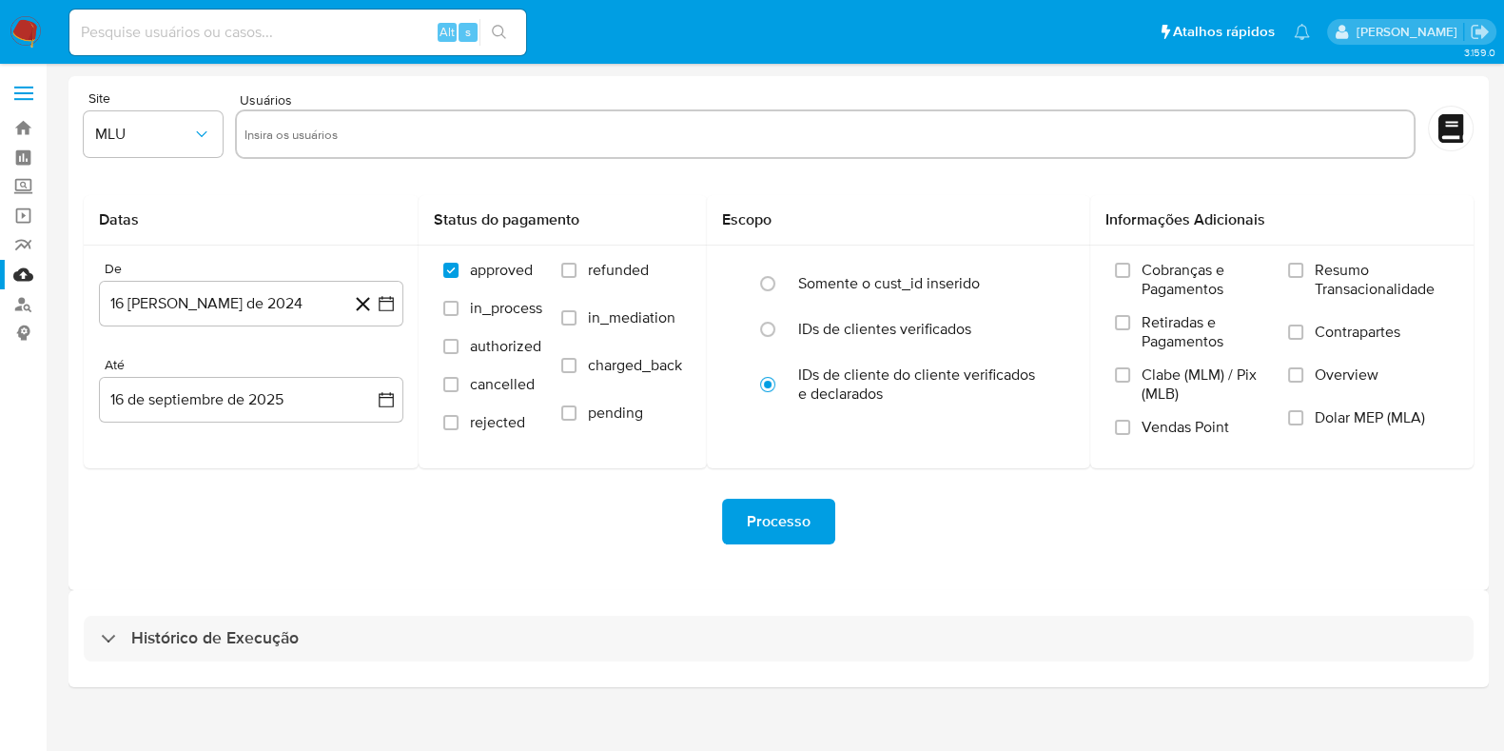
click at [18, 469] on aside "Bandeja Painel Screening Pesquisa em Listas Watchlist Ferramentas Operações em …" at bounding box center [23, 384] width 47 height 768
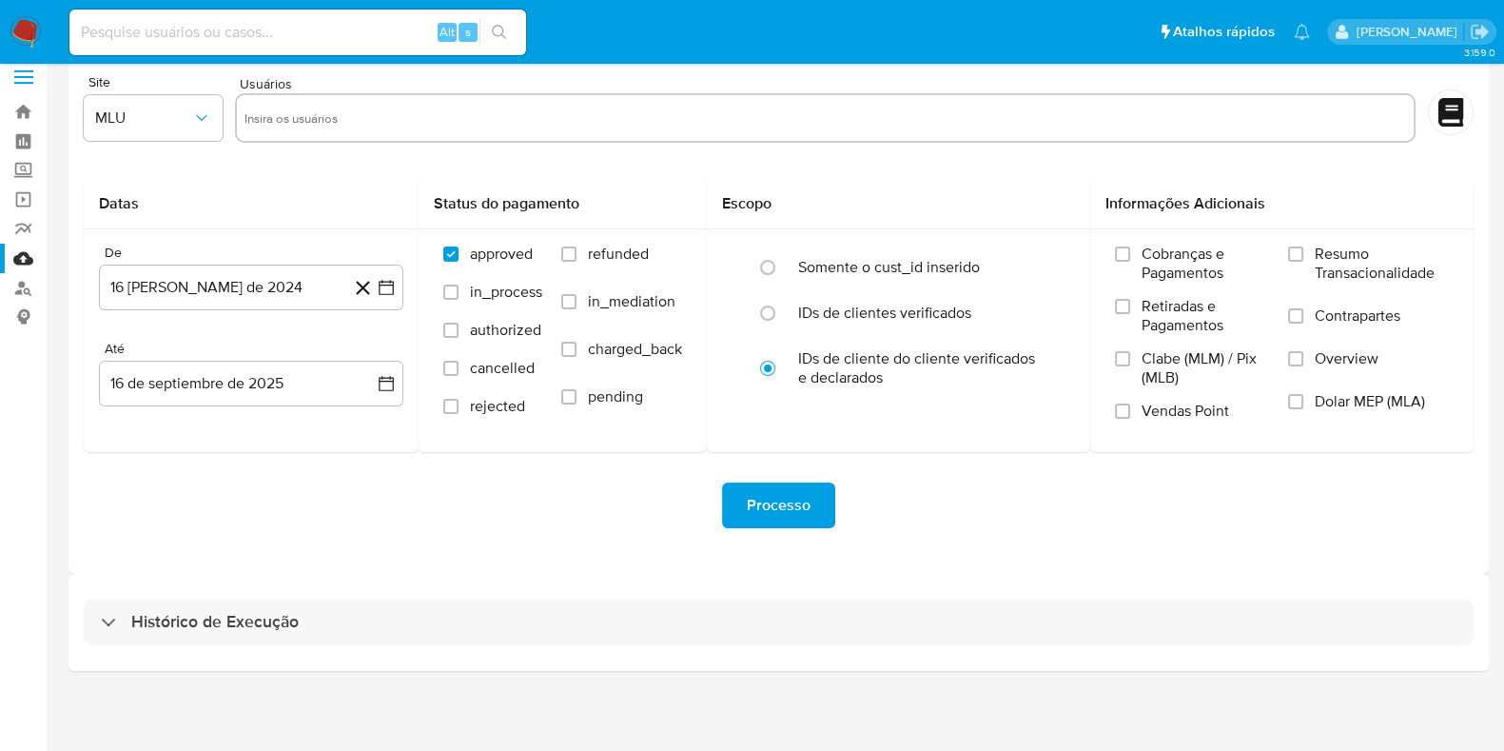
click at [606, 642] on div "Histórico de Execução" at bounding box center [779, 622] width 1390 height 46
select select "10"
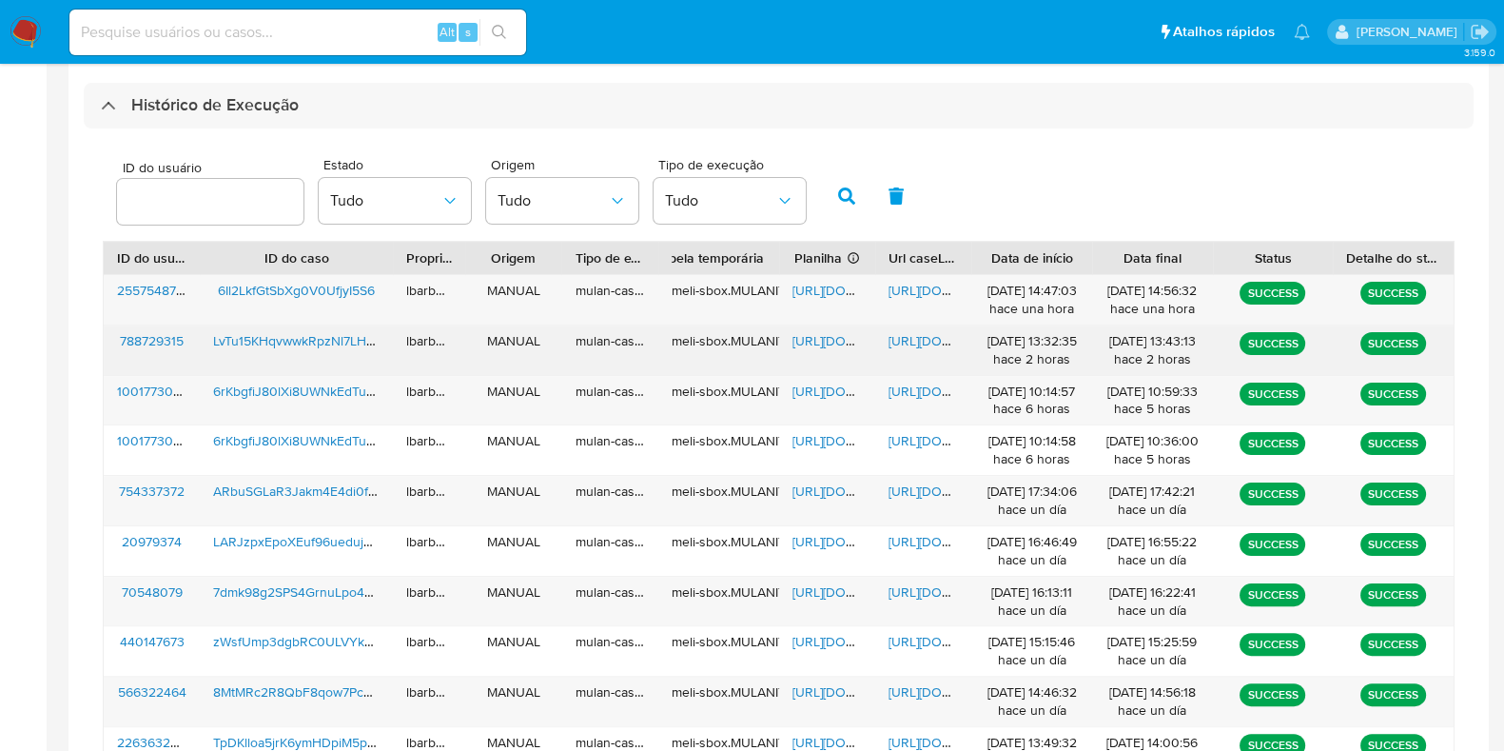
scroll to position [534, 0]
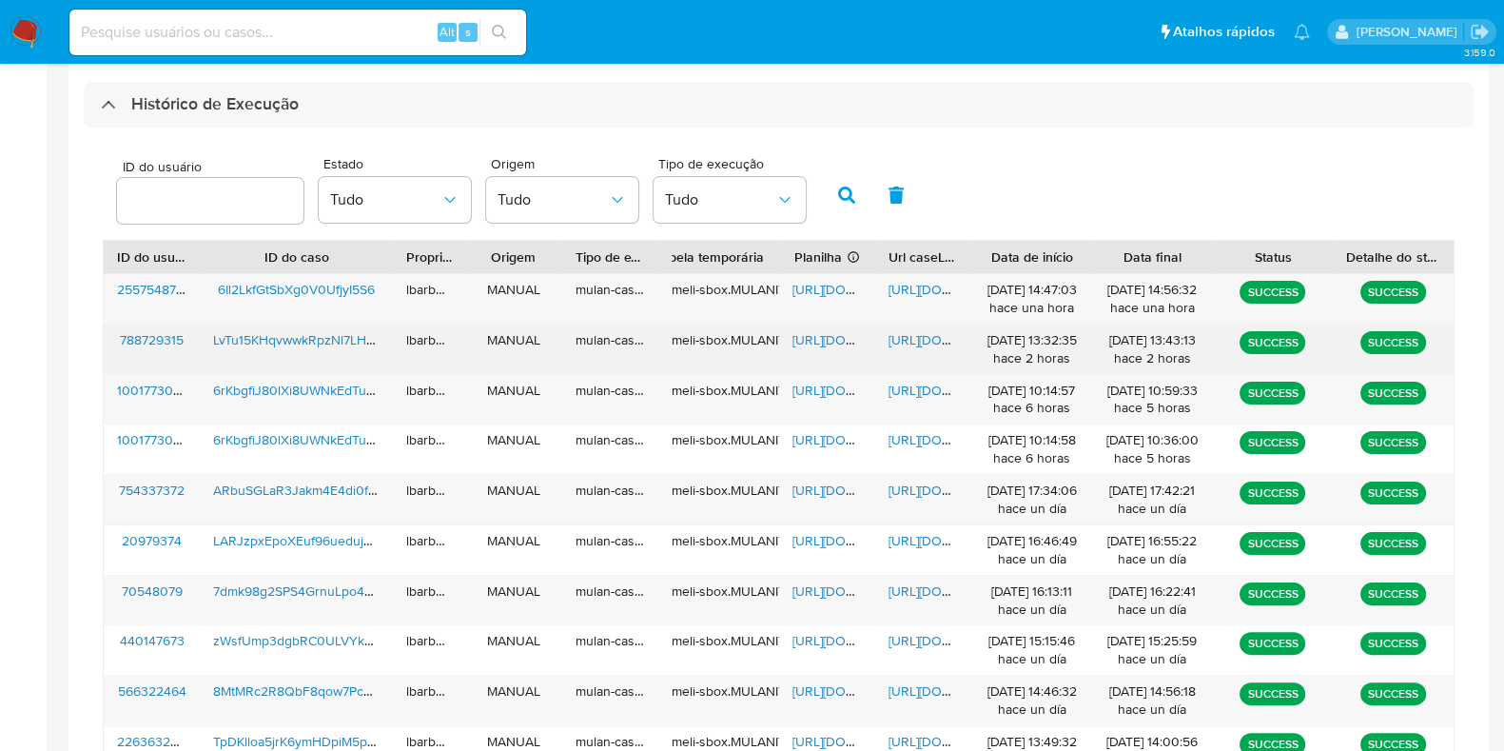
click at [268, 342] on span "LvTu15KHqvwwkRpzNl7LHPUd" at bounding box center [302, 339] width 178 height 19
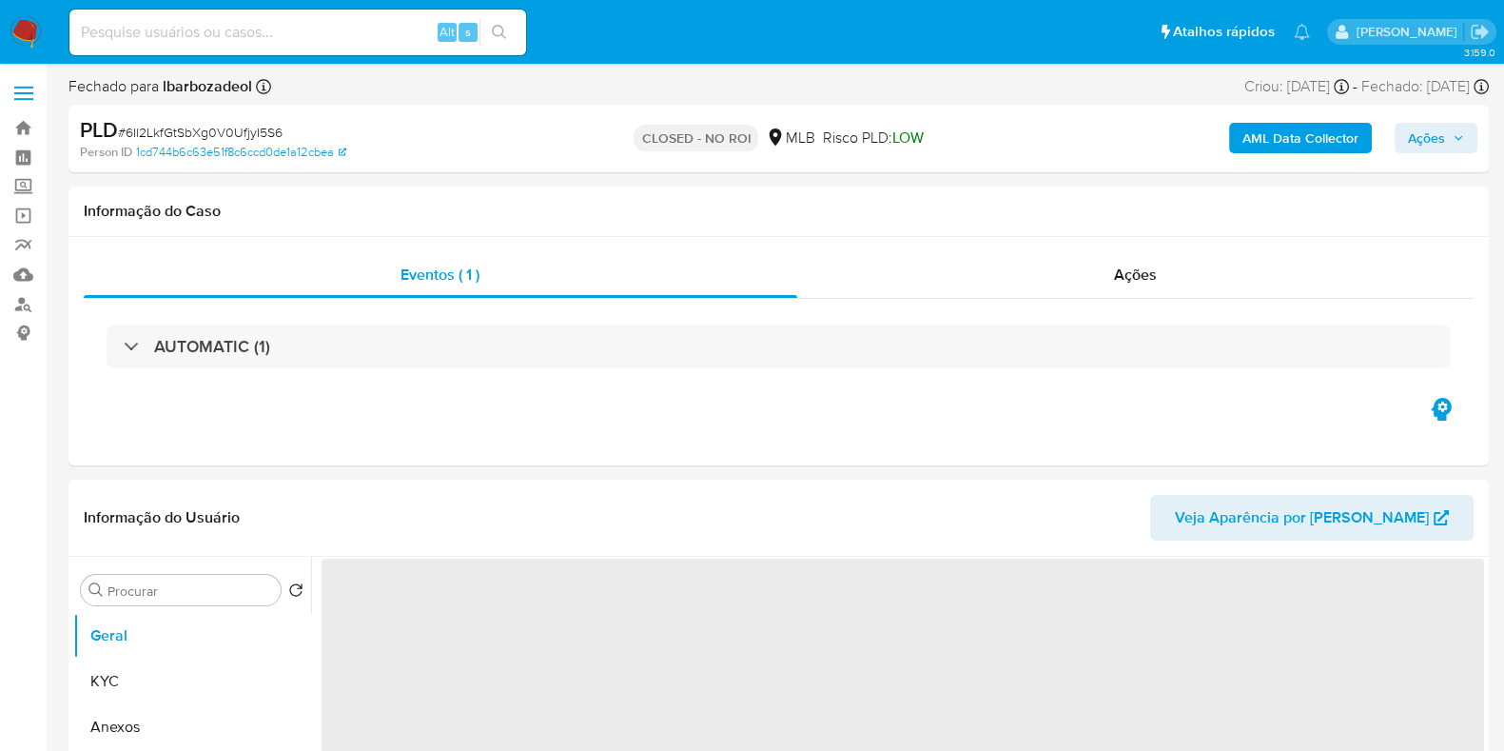
select select "10"
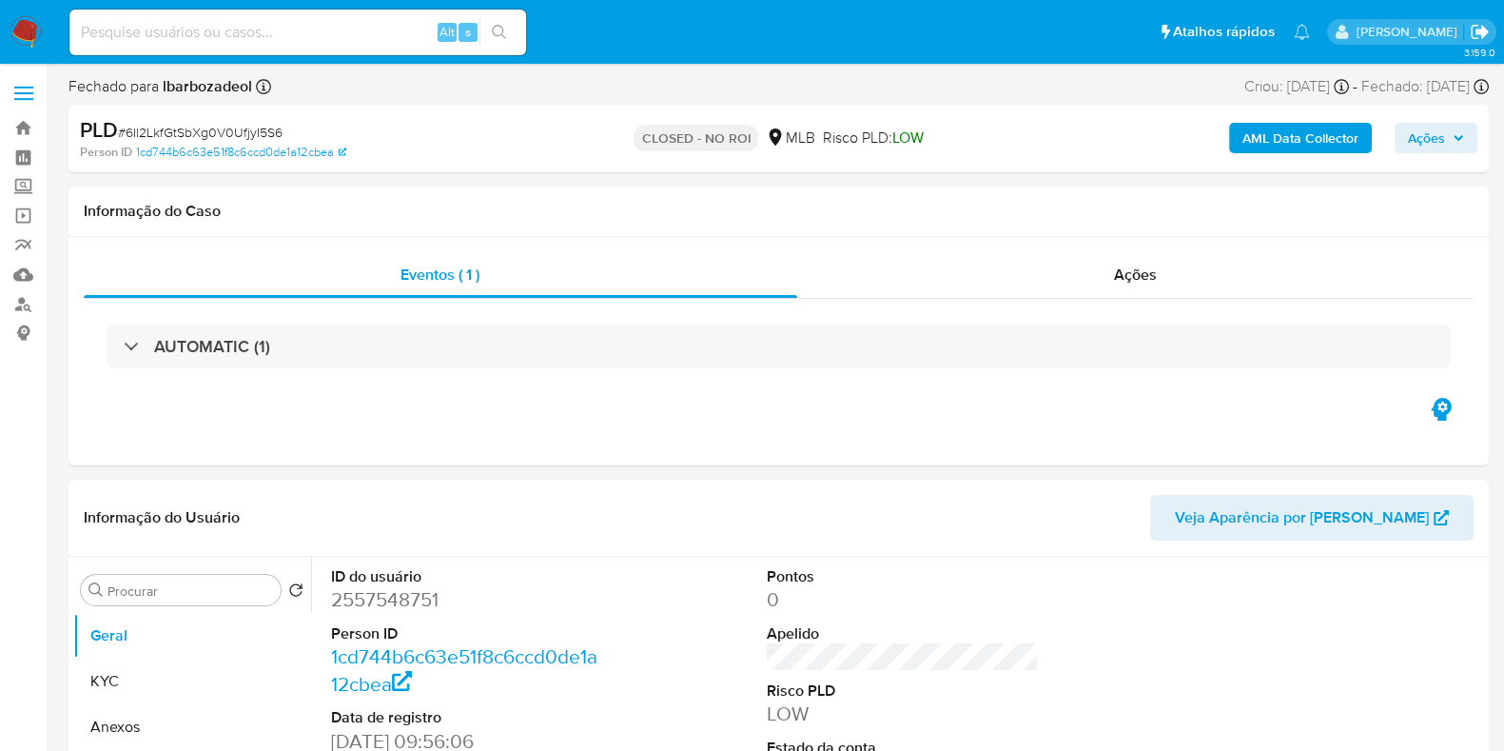
click at [1478, 35] on icon "Sair" at bounding box center [1480, 32] width 20 height 20
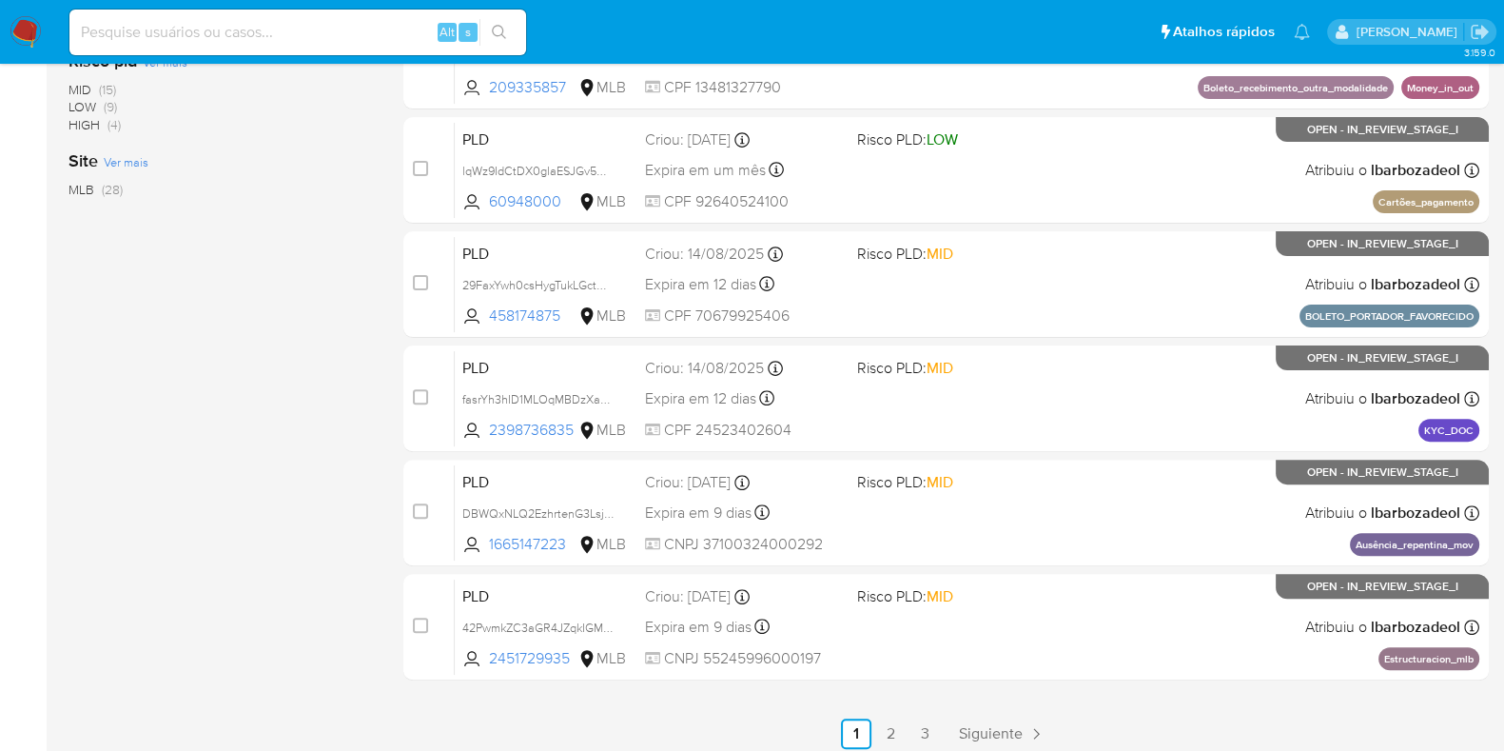
scroll to position [817, 0]
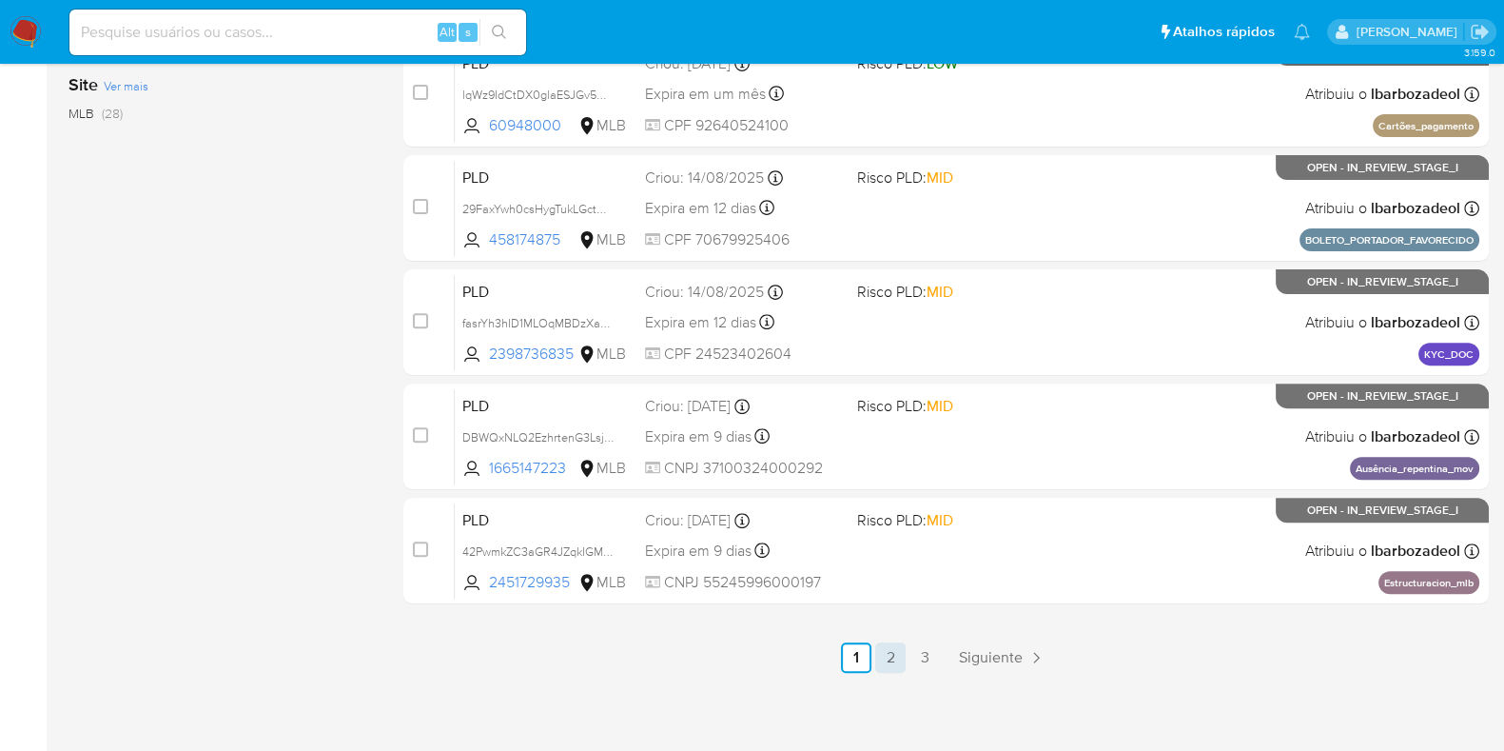
click at [893, 659] on link "2" at bounding box center [890, 657] width 30 height 30
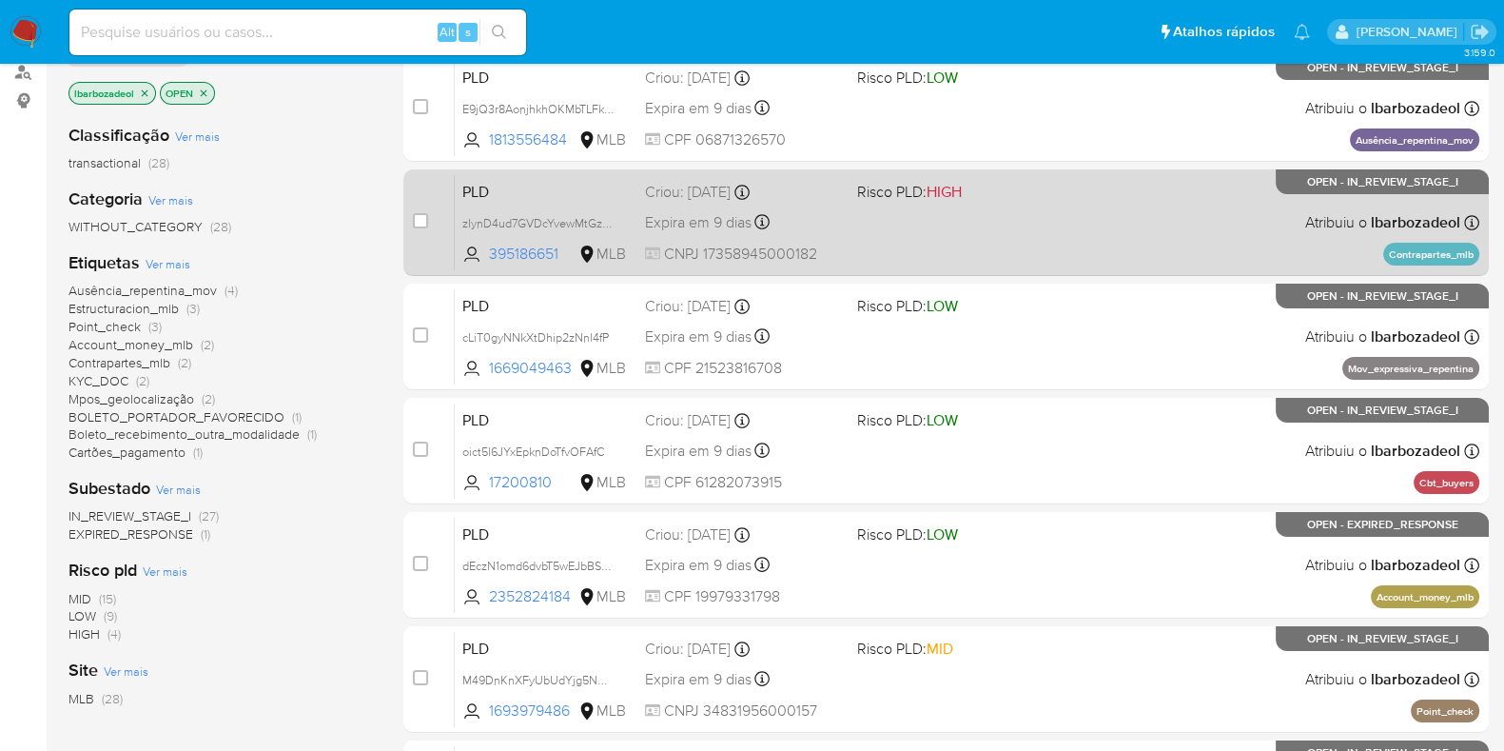
scroll to position [234, 0]
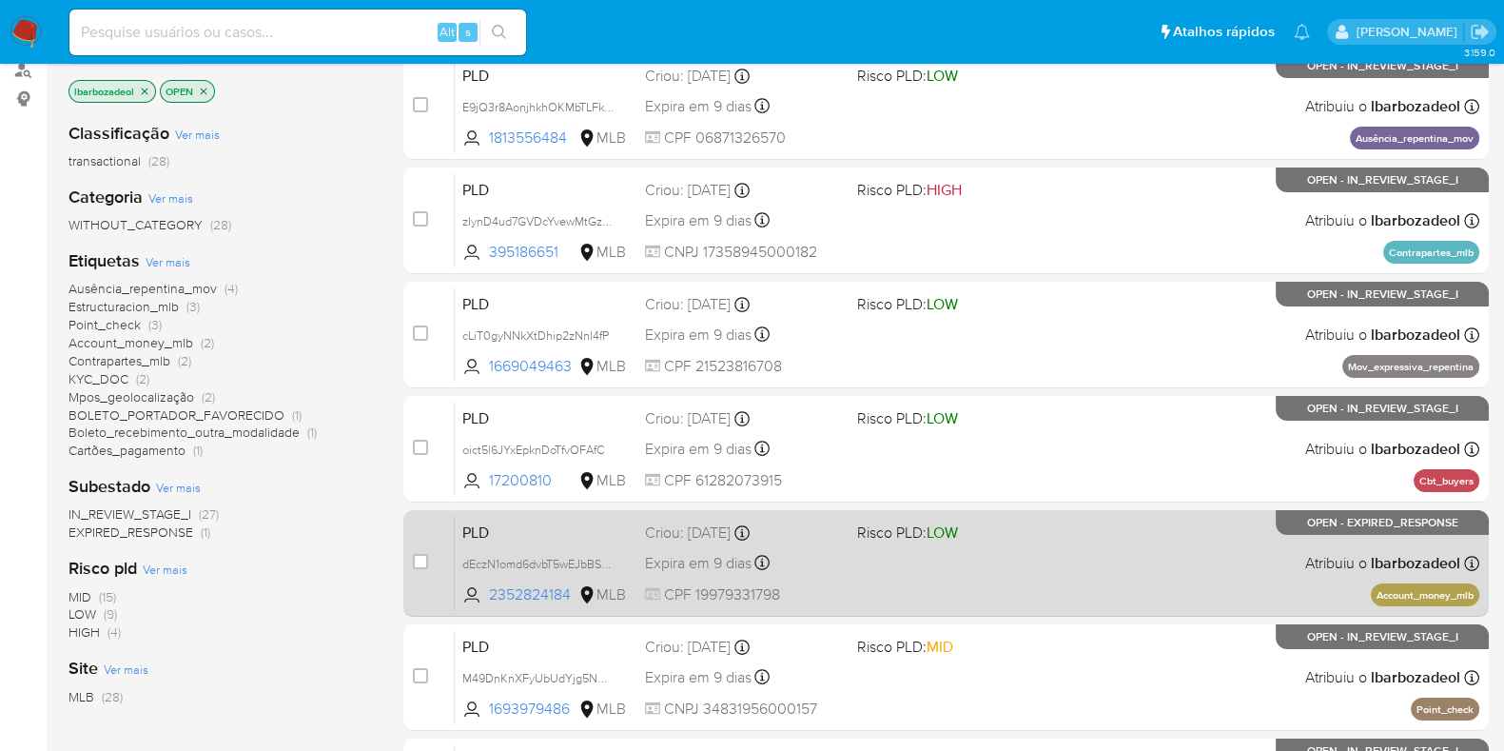
click at [1042, 578] on div "PLD dEczN1omd6dvbT5wEJbBSpFw 2352824184 MLB Risco PLD: LOW Criou: 12/08/2025 Cr…" at bounding box center [967, 563] width 1025 height 96
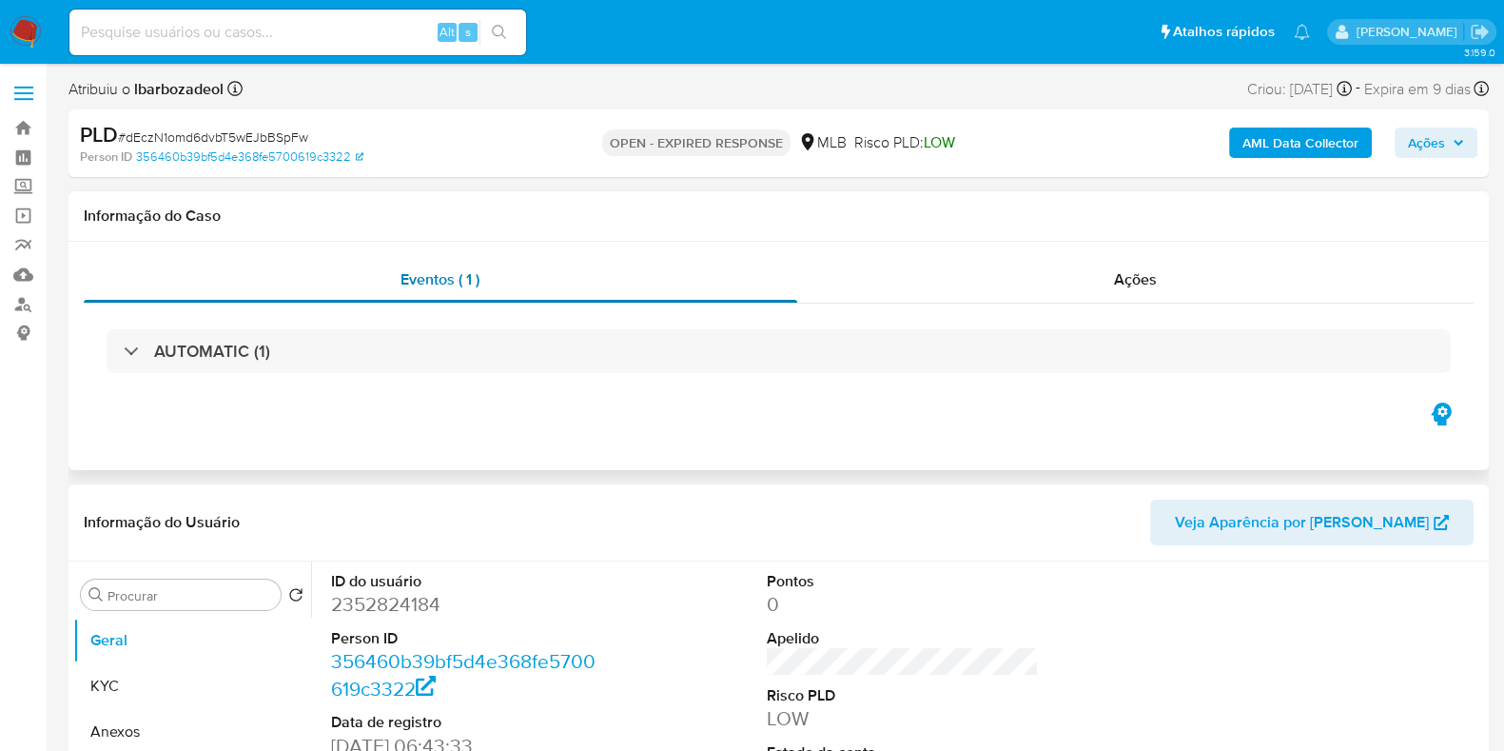
select select "10"
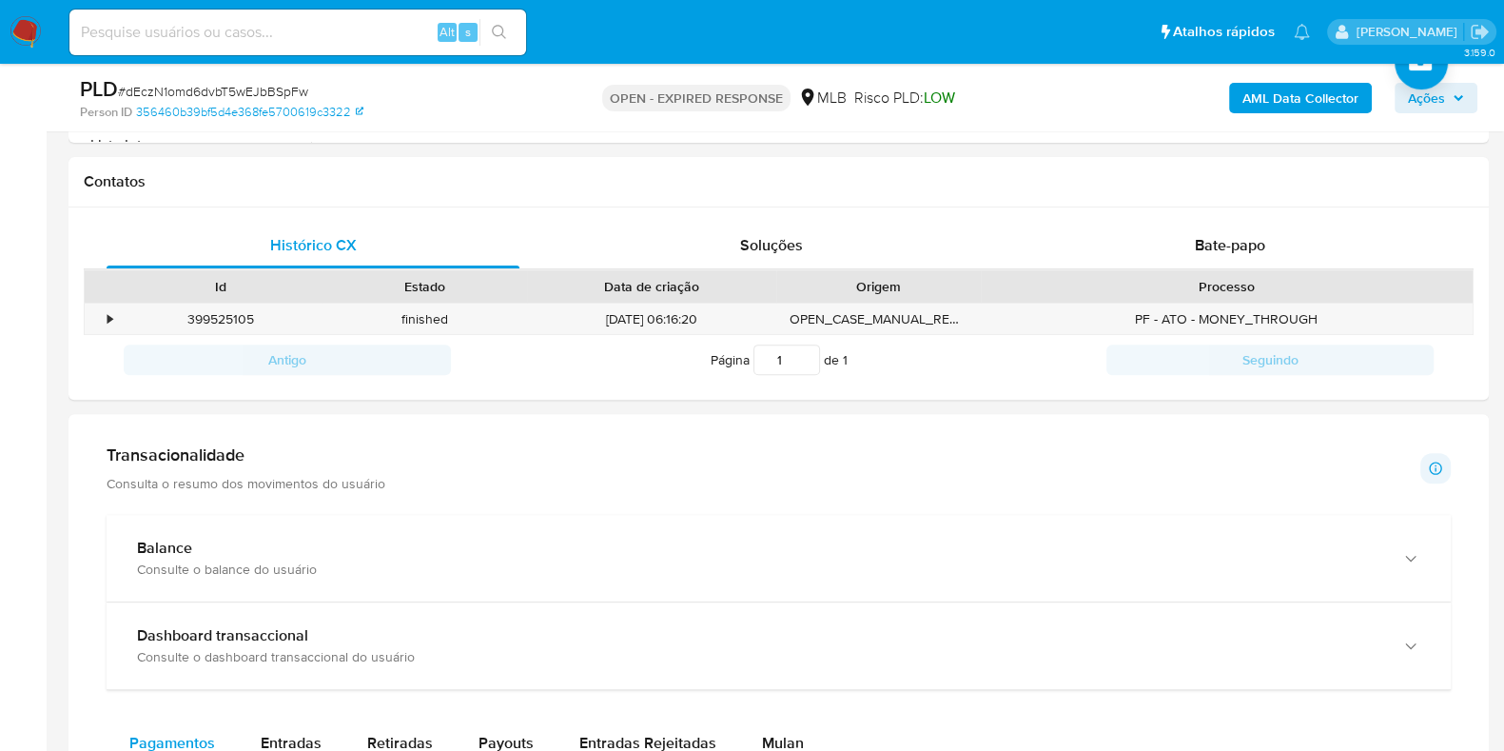
scroll to position [839, 0]
click at [1139, 255] on div "Bate-papo" at bounding box center [1230, 245] width 413 height 46
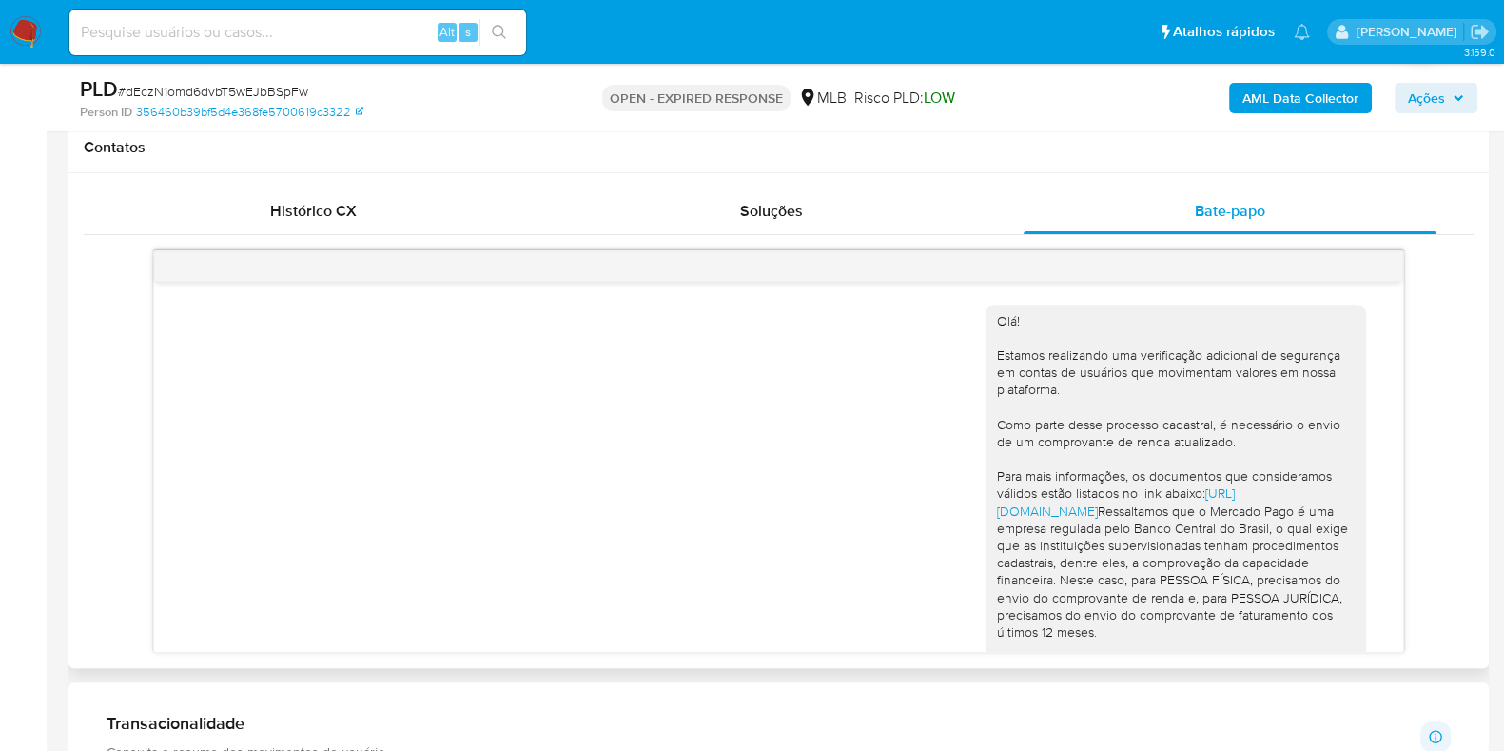
scroll to position [0, 0]
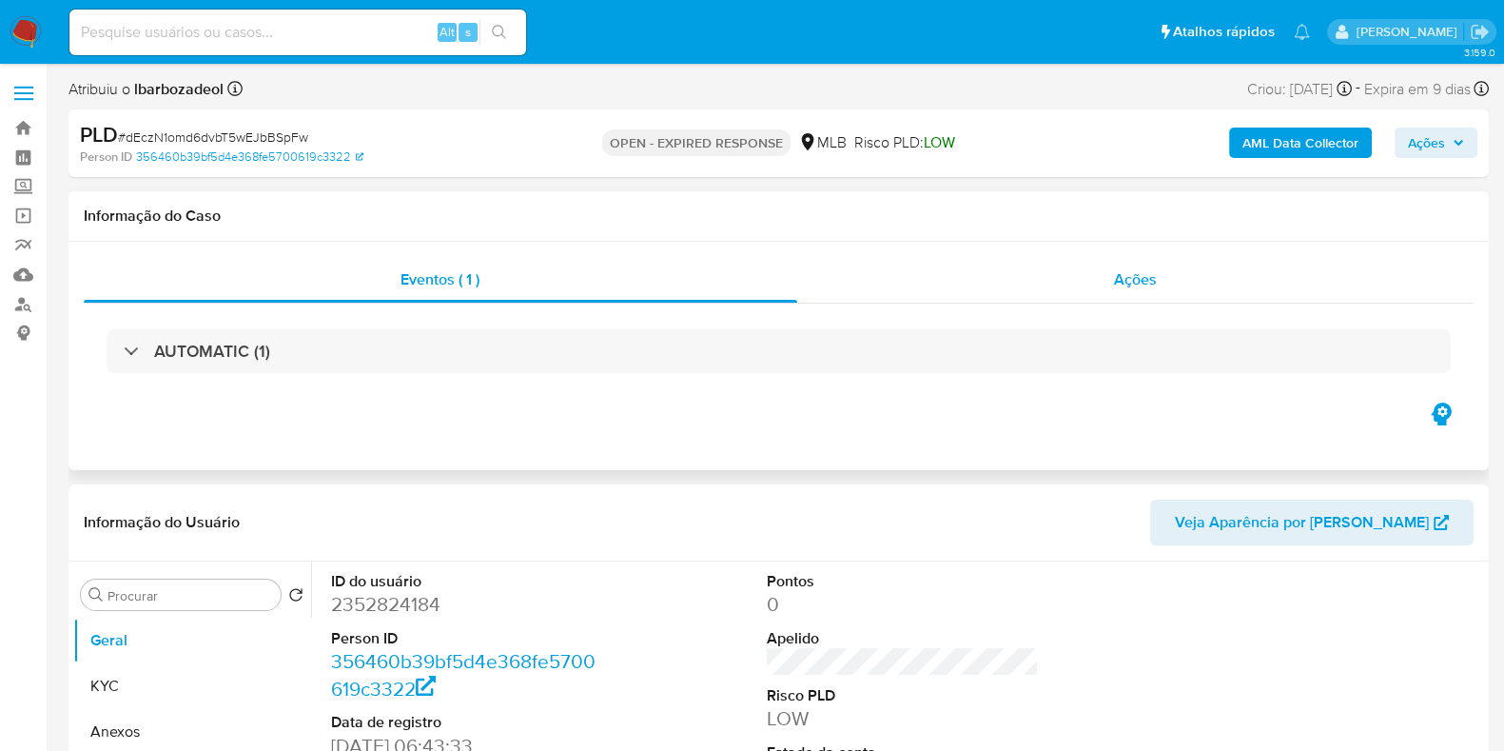
click at [959, 283] on div "Ações" at bounding box center [1136, 280] width 678 height 46
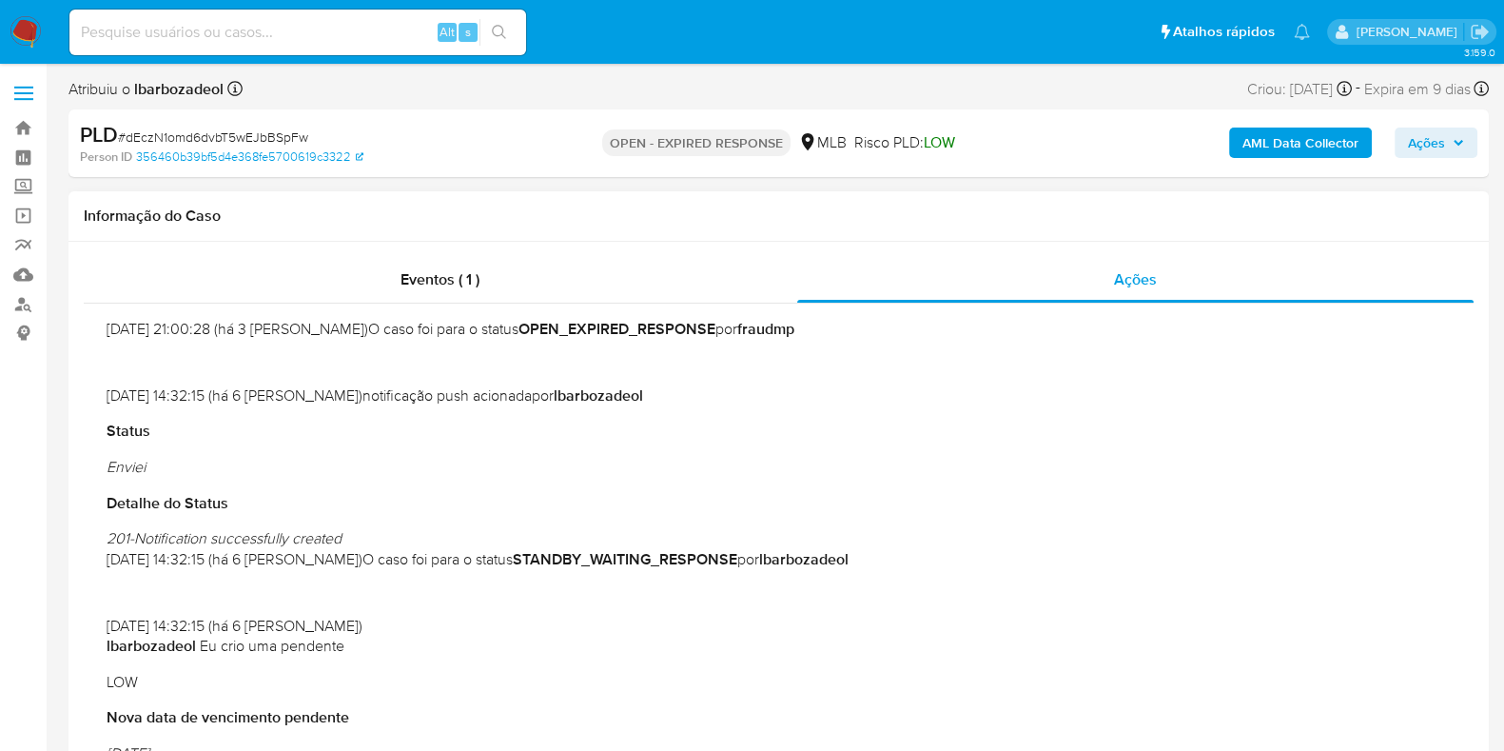
scroll to position [1, 0]
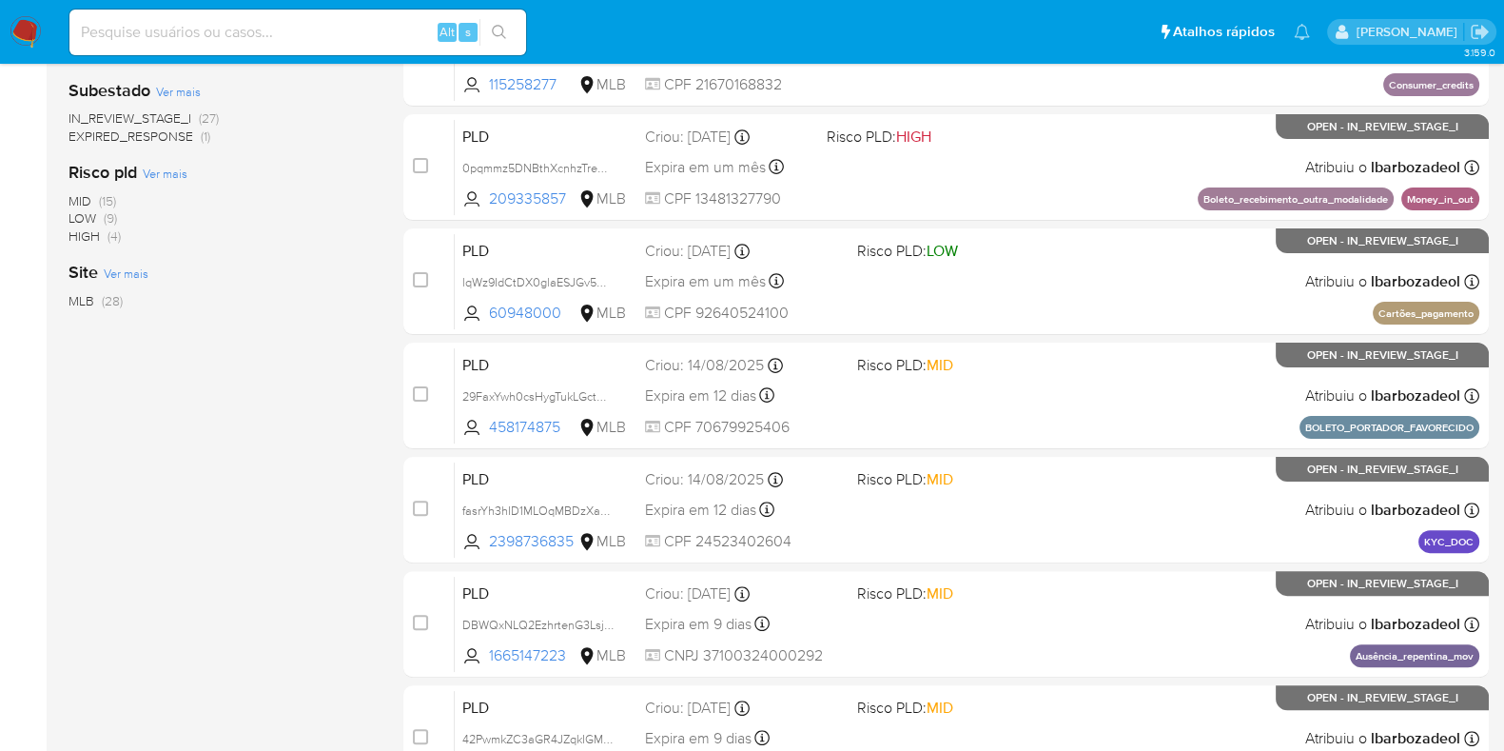
scroll to position [817, 0]
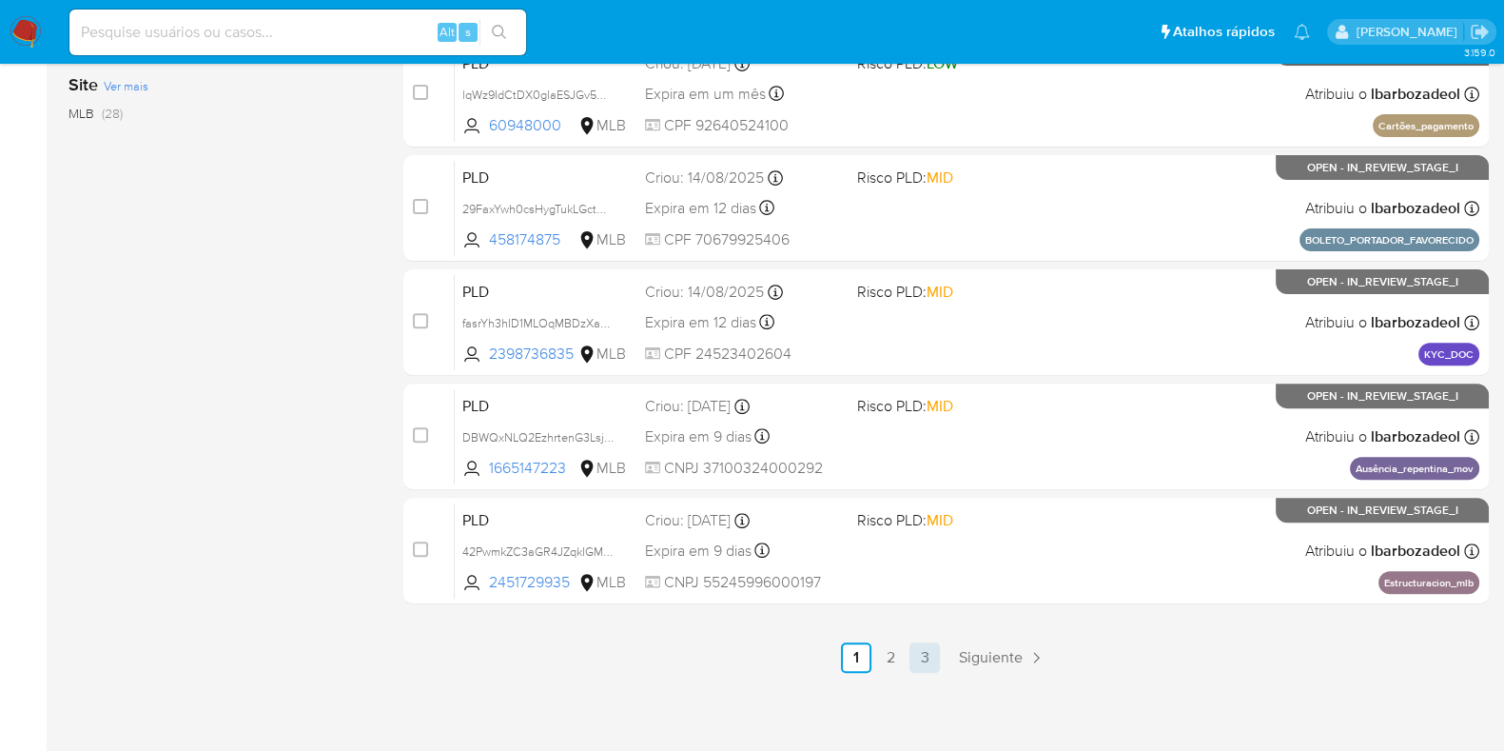
click at [919, 662] on link "3" at bounding box center [925, 657] width 30 height 30
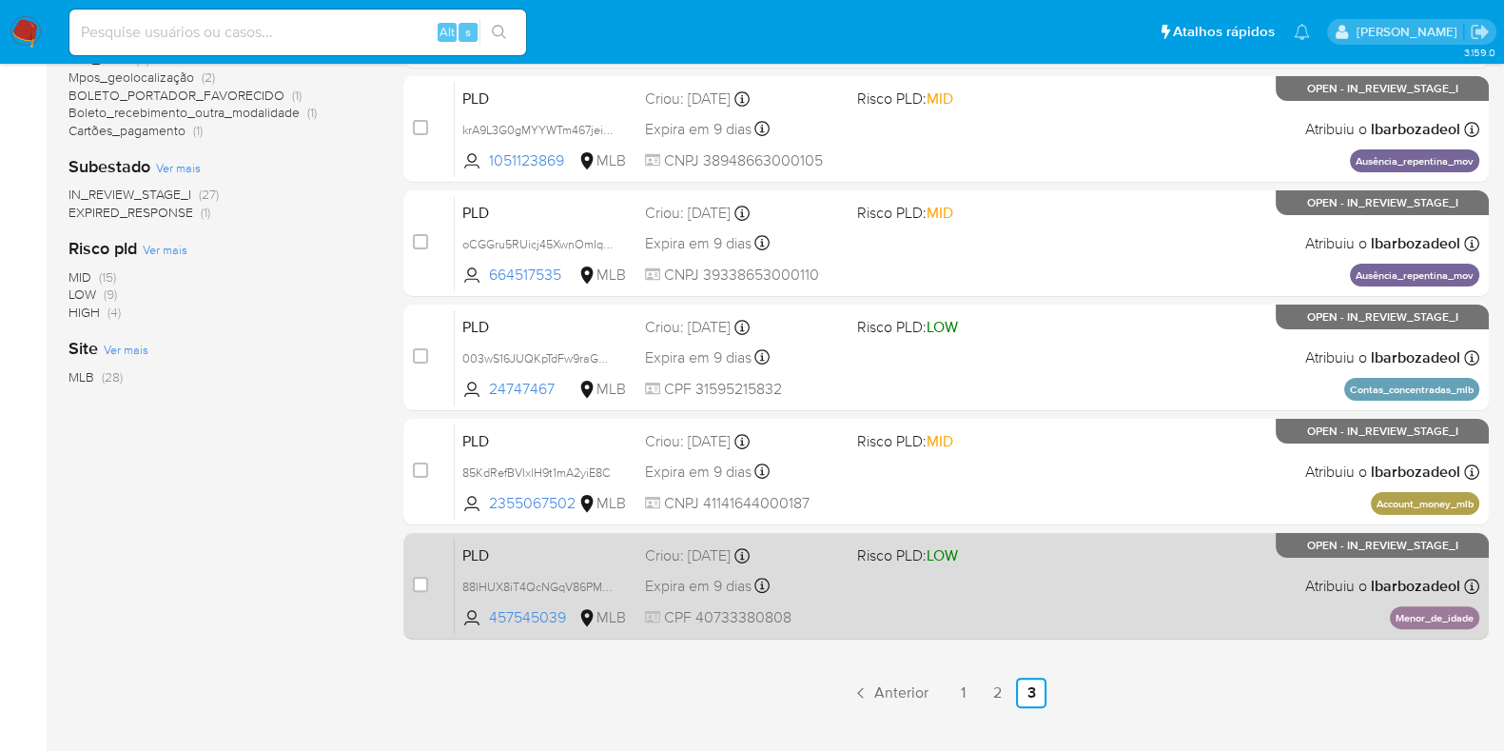
scroll to position [568, 0]
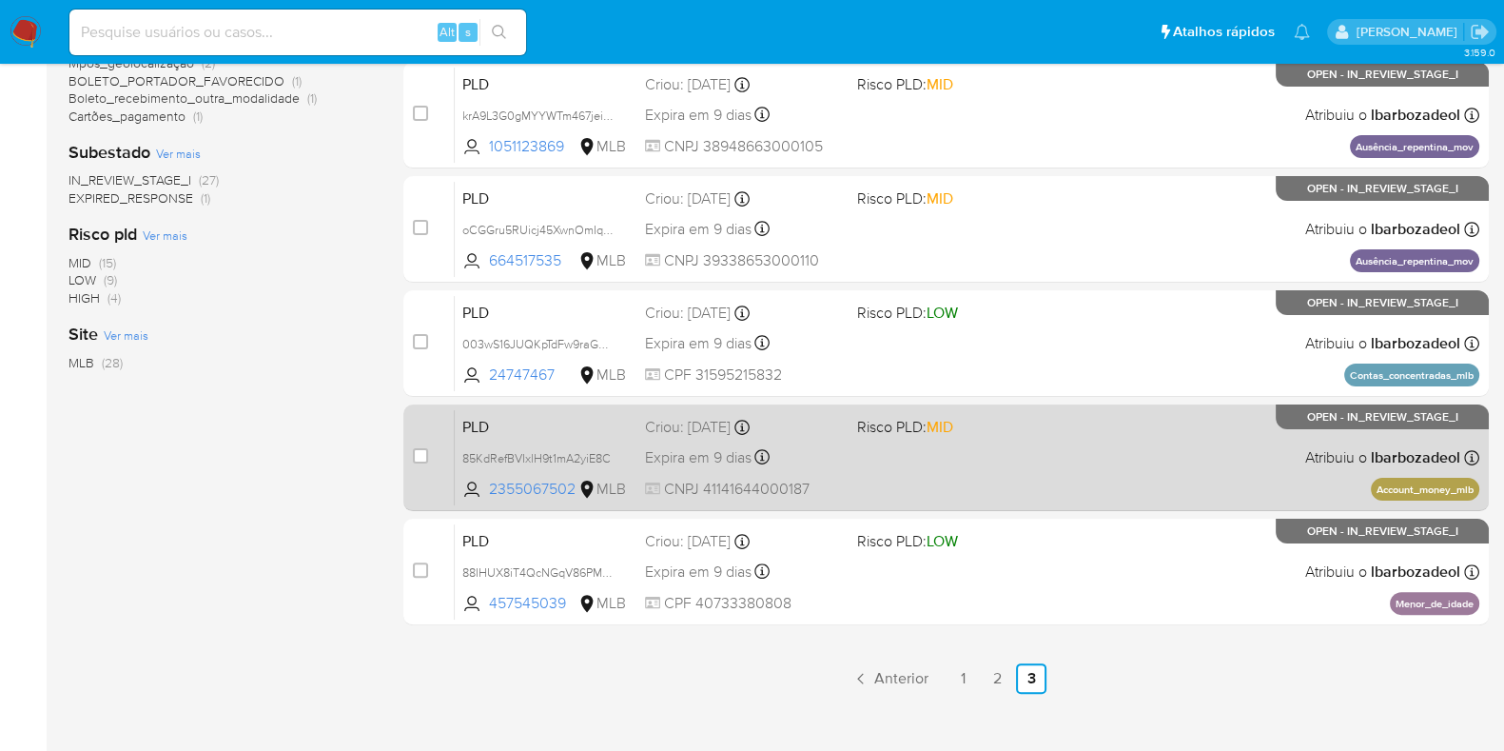
click at [1038, 480] on div "PLD 85KdRefBVIxlH9t1mA2yiE8C 2355067502 MLB Risco PLD: MID Criou: 12/08/2025 Cr…" at bounding box center [967, 457] width 1025 height 96
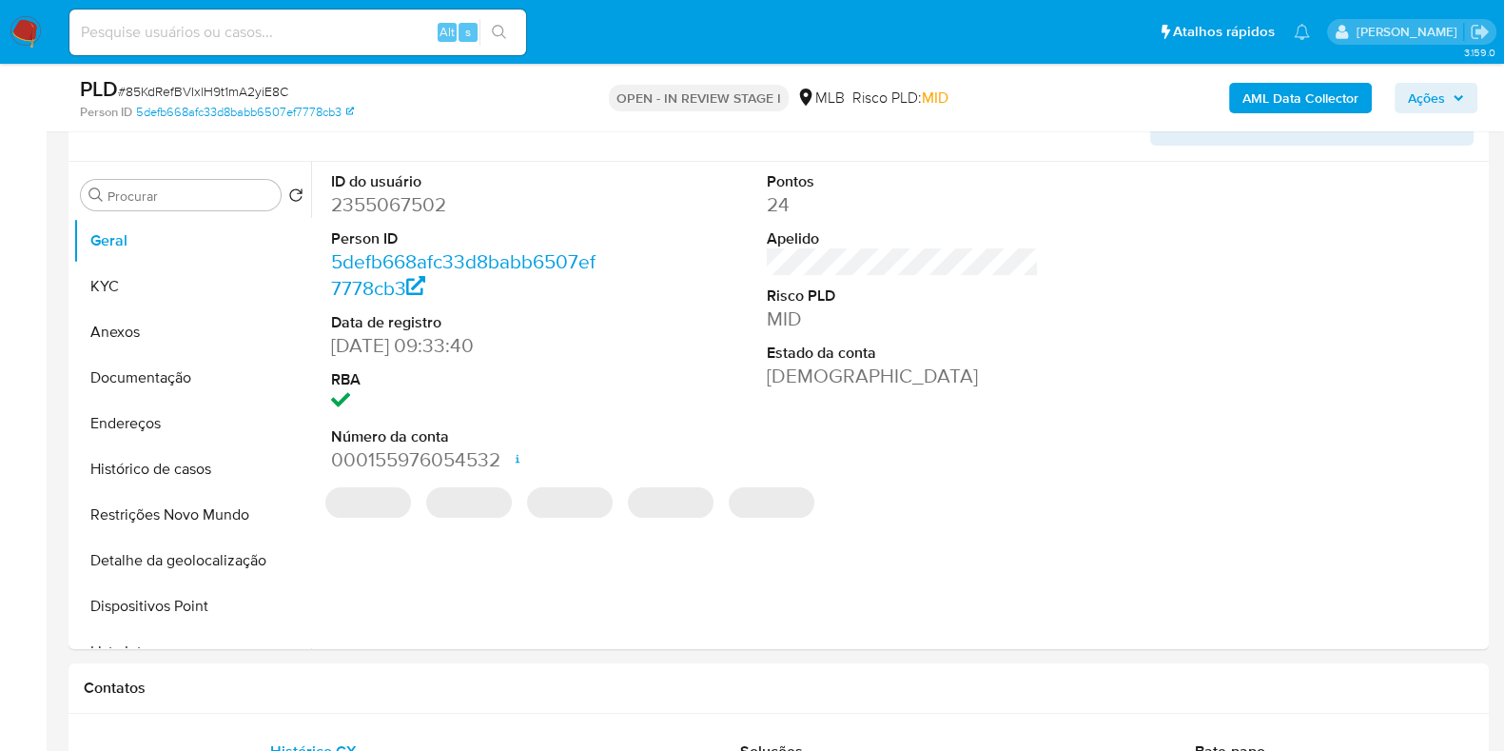
select select "10"
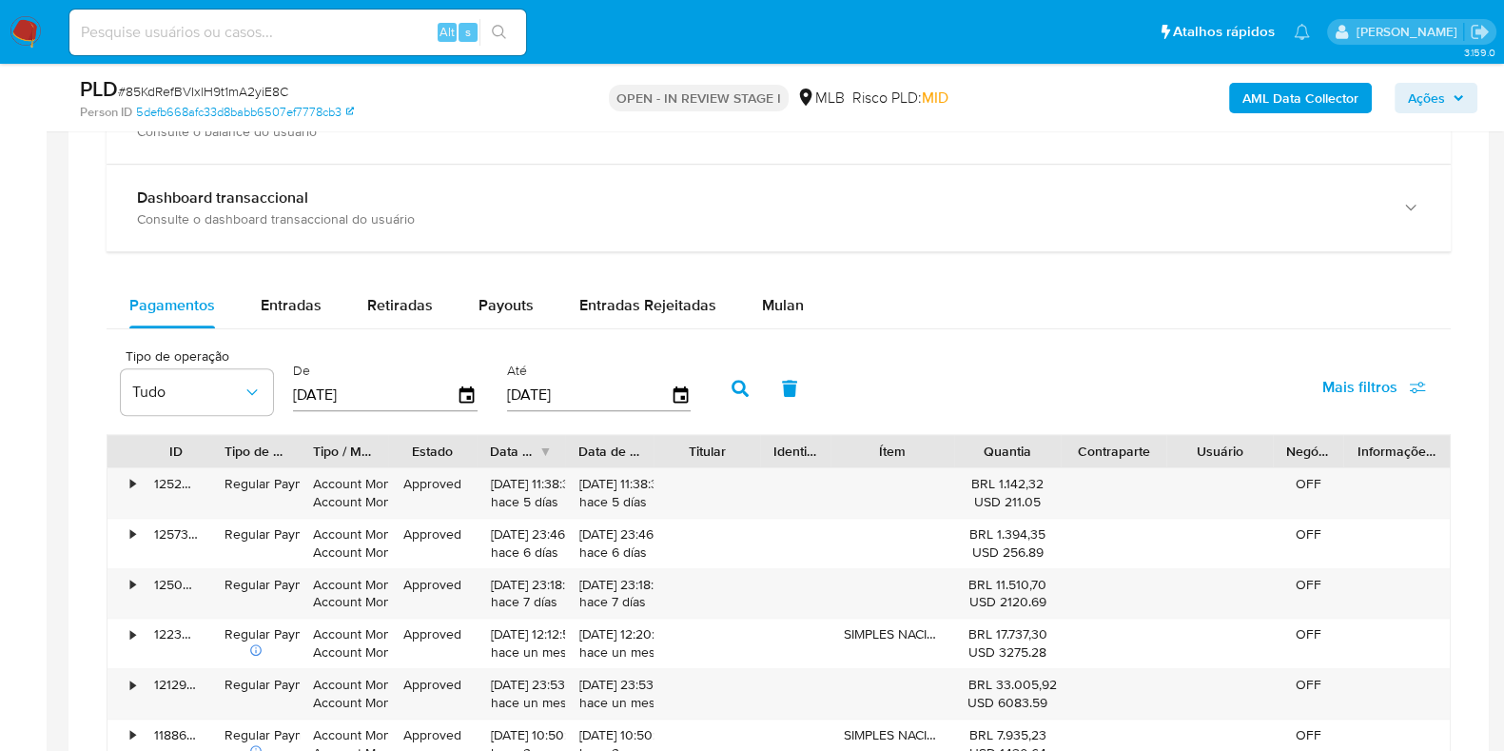
scroll to position [1450, 0]
click at [790, 314] on span "Mulan" at bounding box center [783, 306] width 42 height 22
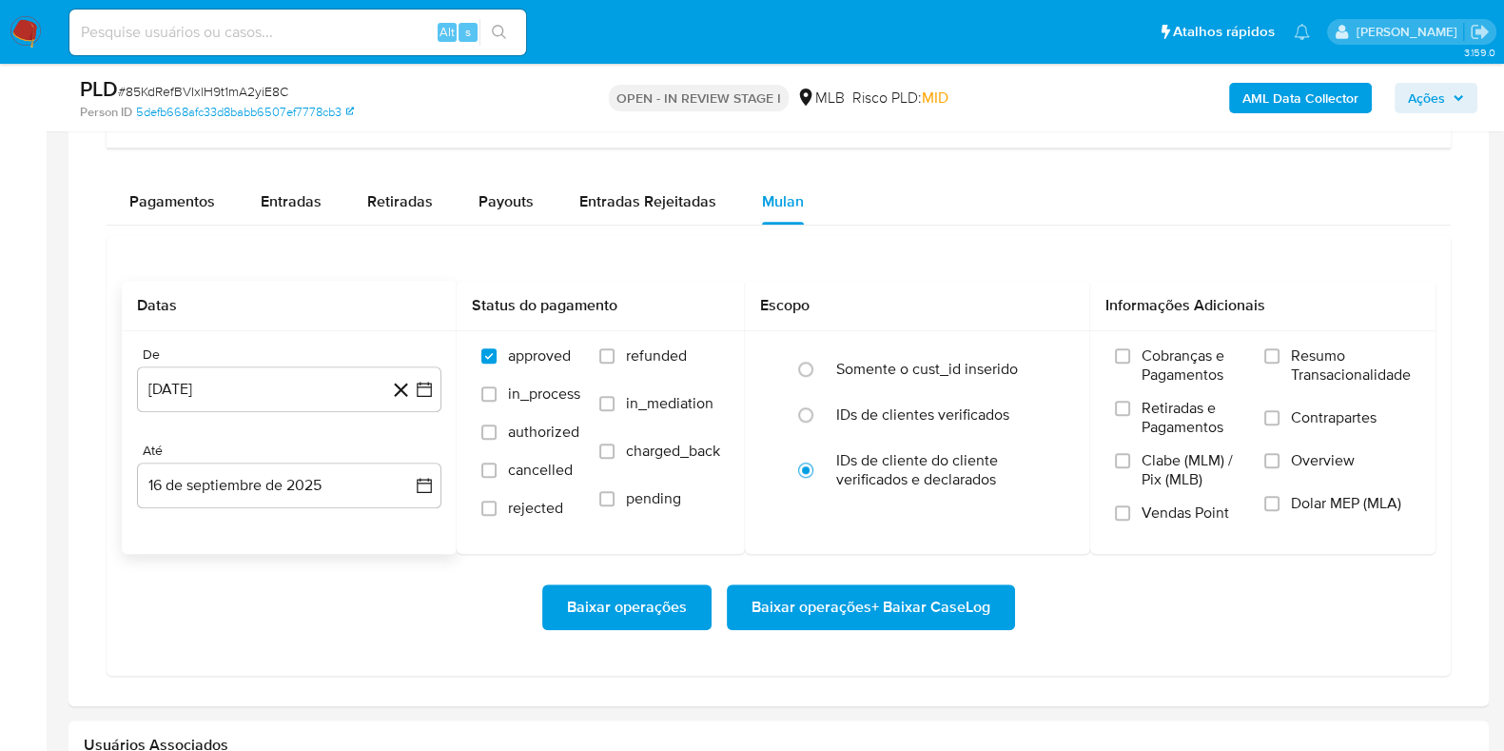
scroll to position [1564, 0]
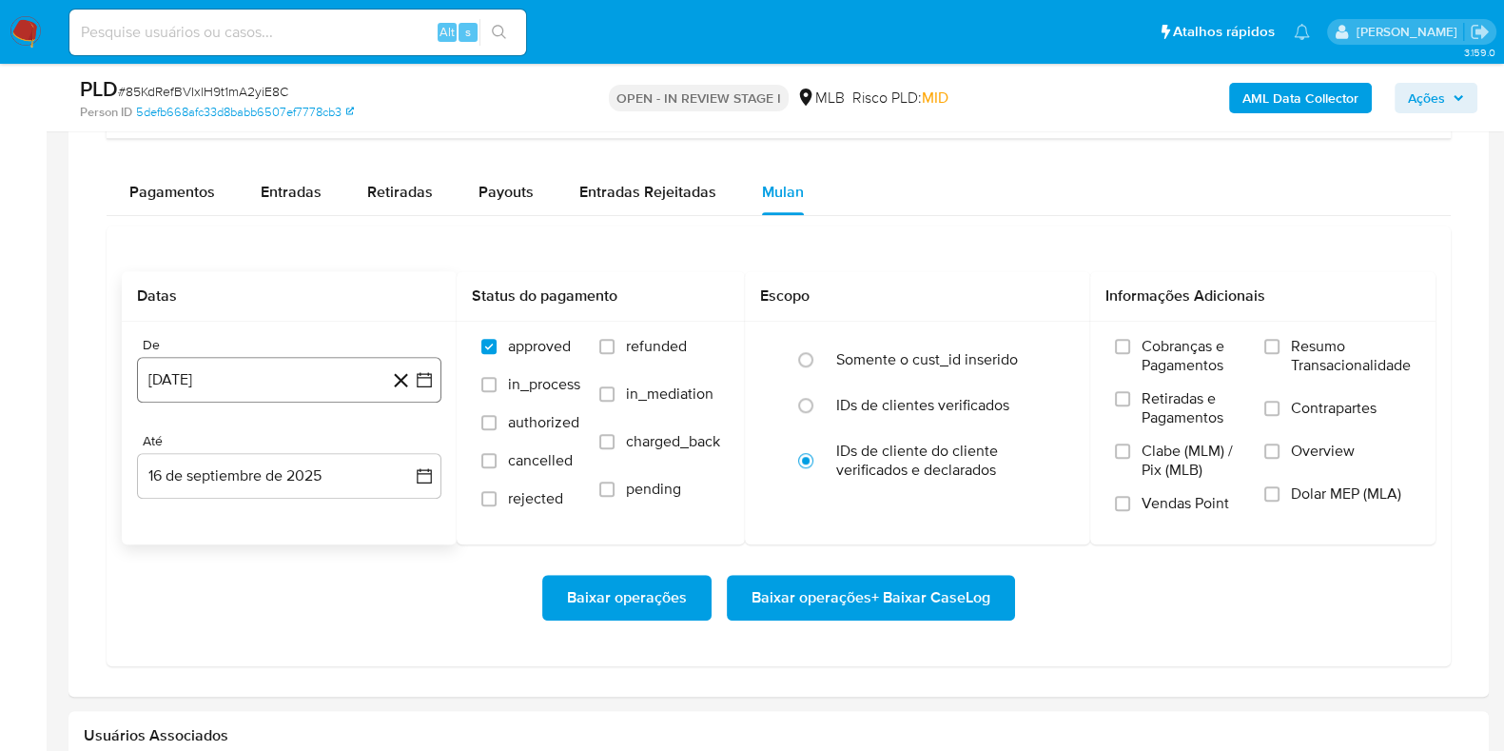
click at [198, 378] on button "16 de agosto de 2024" at bounding box center [289, 380] width 304 height 46
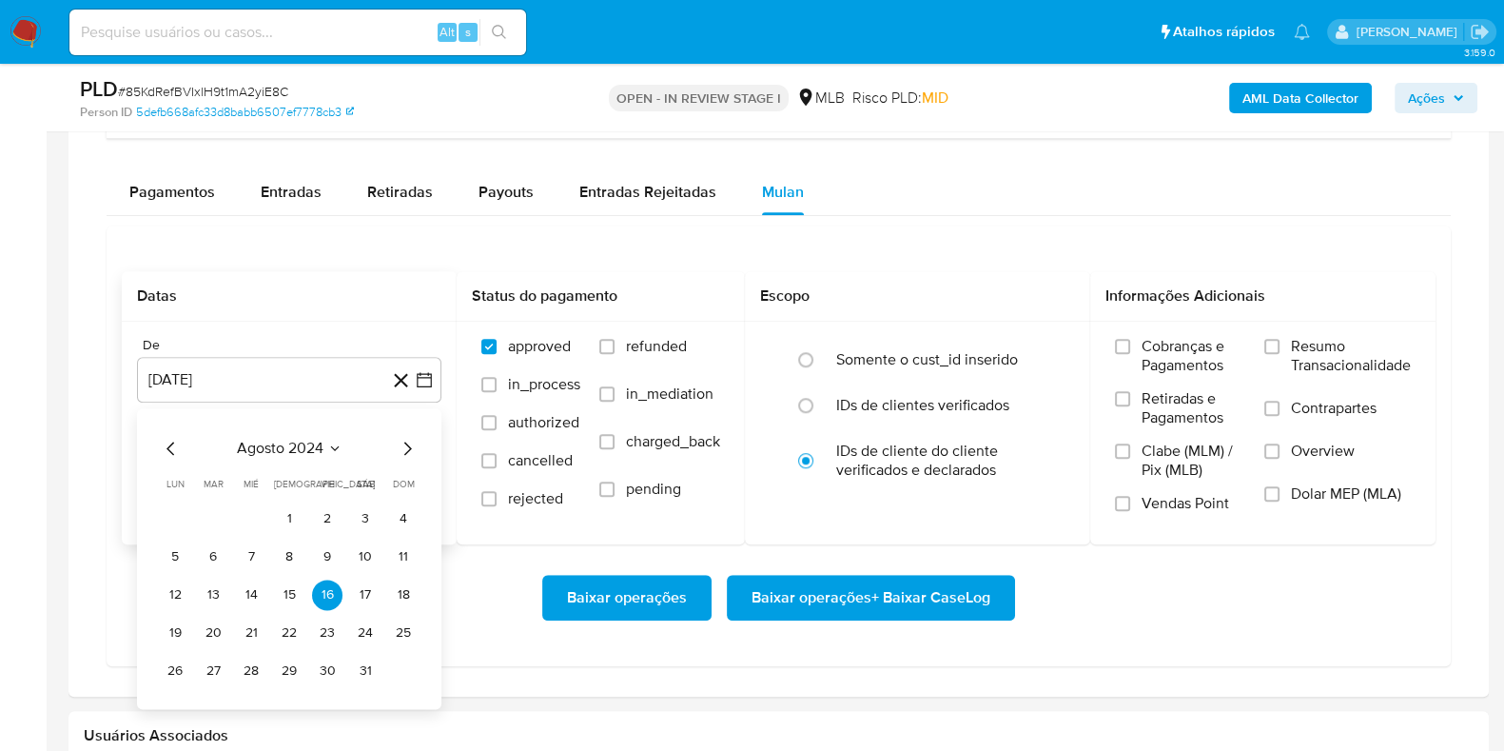
click at [256, 444] on span "agosto 2024" at bounding box center [280, 448] width 87 height 19
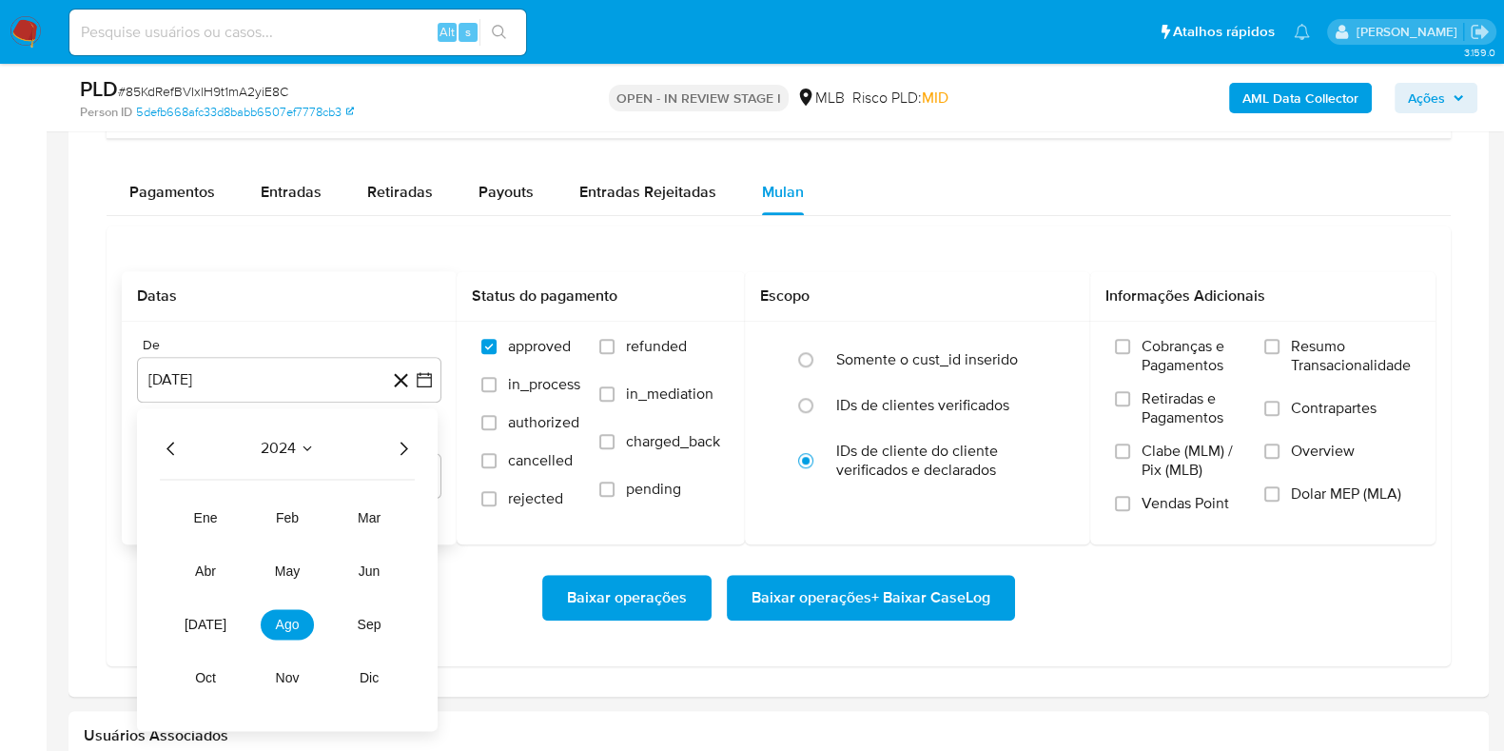
click at [403, 445] on icon "Año siguiente" at bounding box center [403, 448] width 23 height 23
click at [213, 617] on span "jul" at bounding box center [206, 624] width 42 height 15
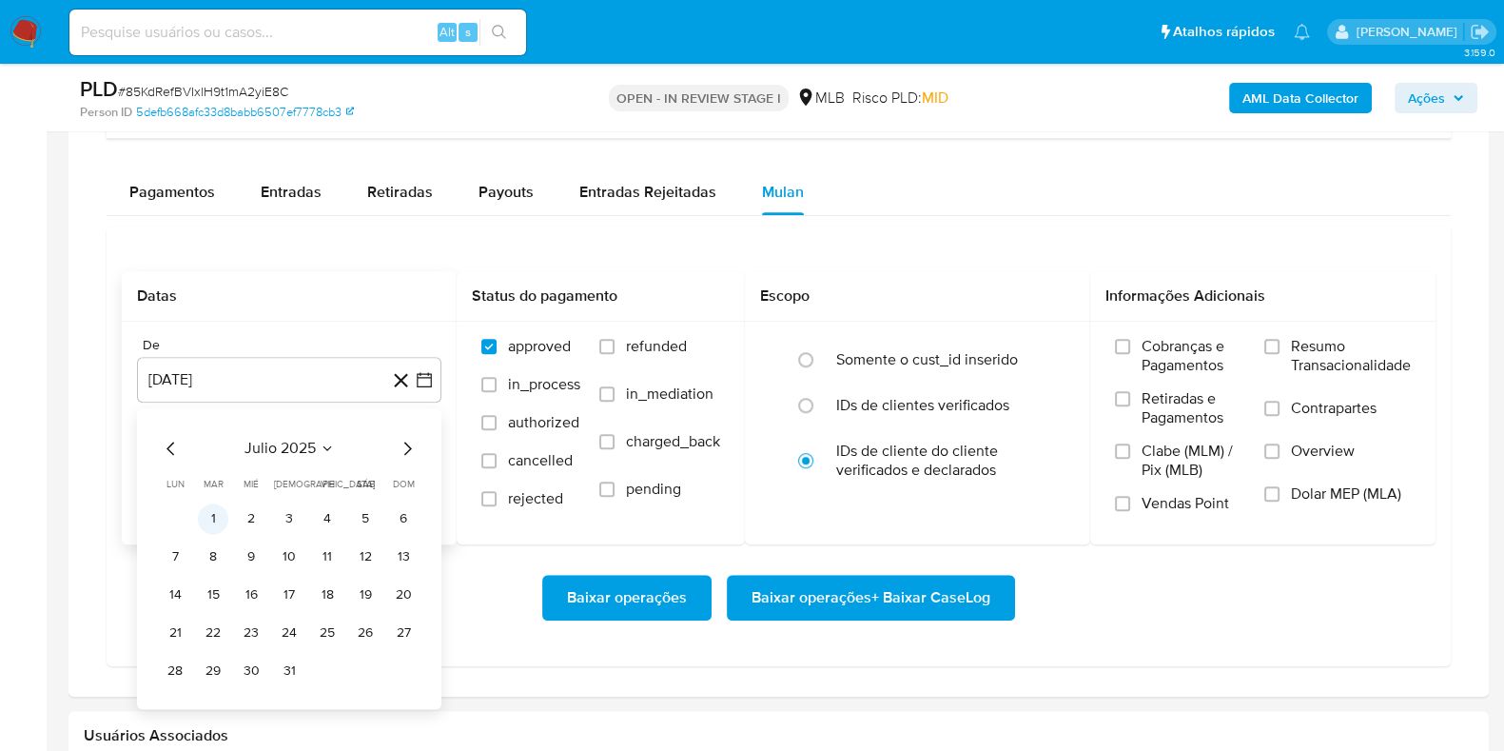
click at [216, 515] on button "1" at bounding box center [213, 518] width 30 height 30
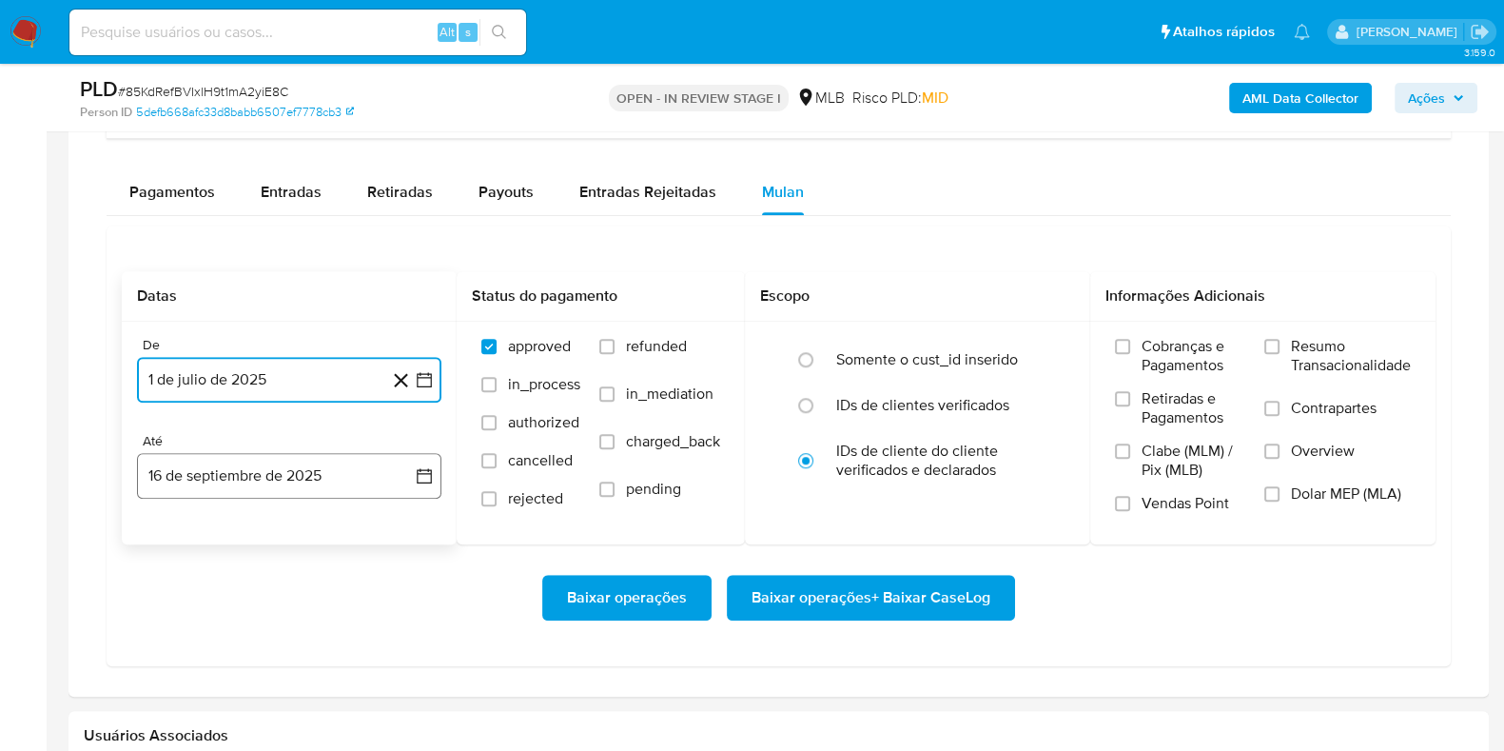
click at [230, 478] on button "16 de septiembre de 2025" at bounding box center [289, 476] width 304 height 46
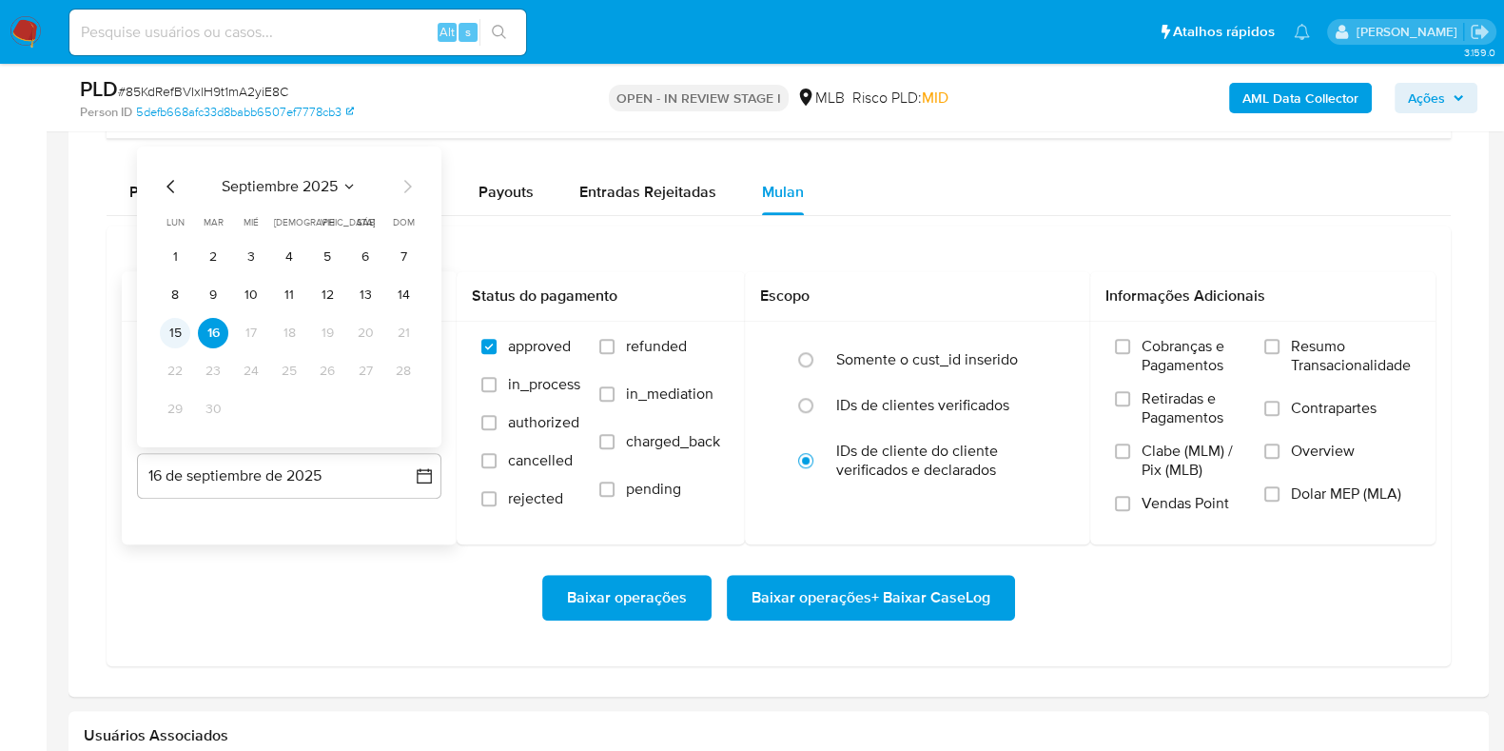
click at [187, 337] on button "15" at bounding box center [175, 333] width 30 height 30
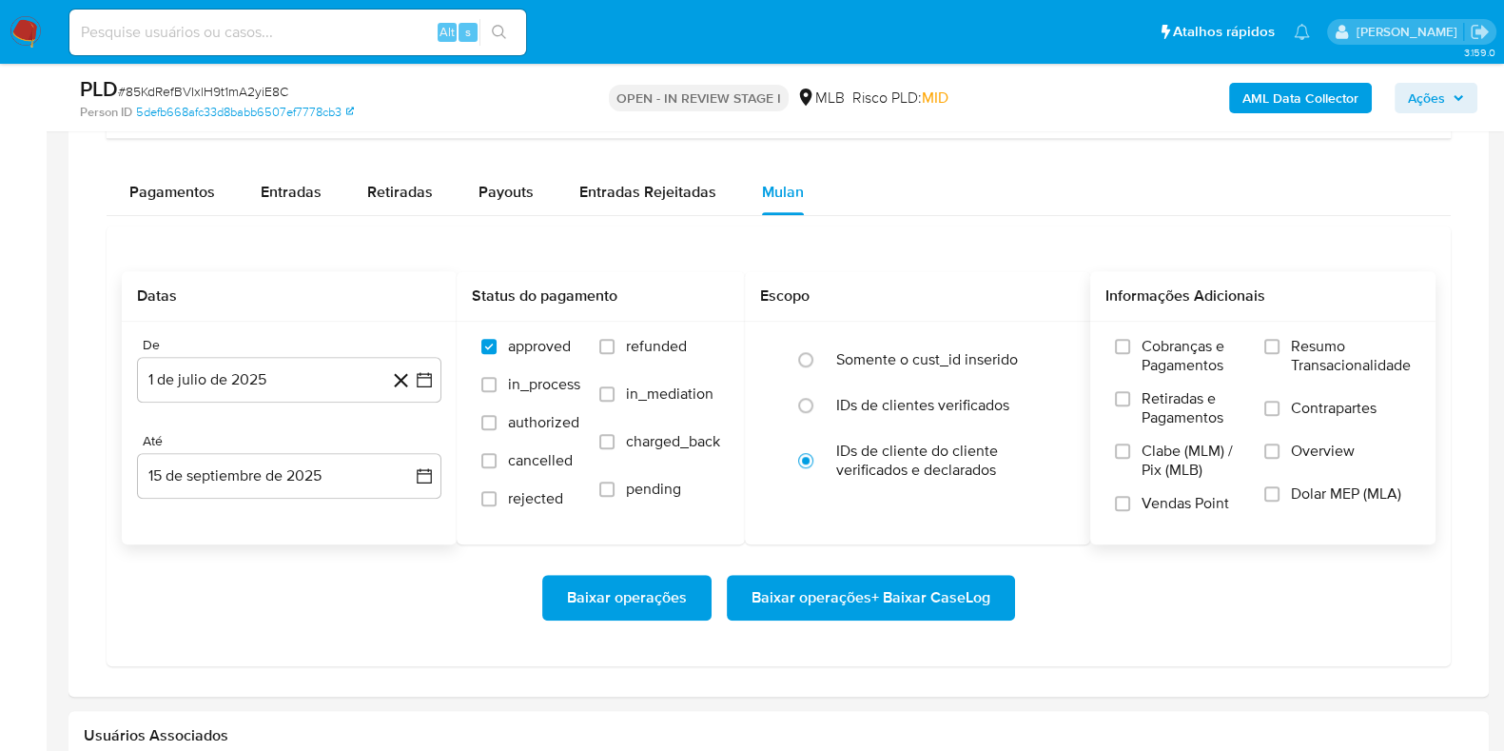
click at [1354, 345] on span "Resumo Transacionalidade" at bounding box center [1351, 356] width 120 height 38
click at [1280, 345] on input "Resumo Transacionalidade" at bounding box center [1272, 346] width 15 height 15
click at [937, 605] on span "Baixar operações + Baixar CaseLog" at bounding box center [871, 598] width 239 height 42
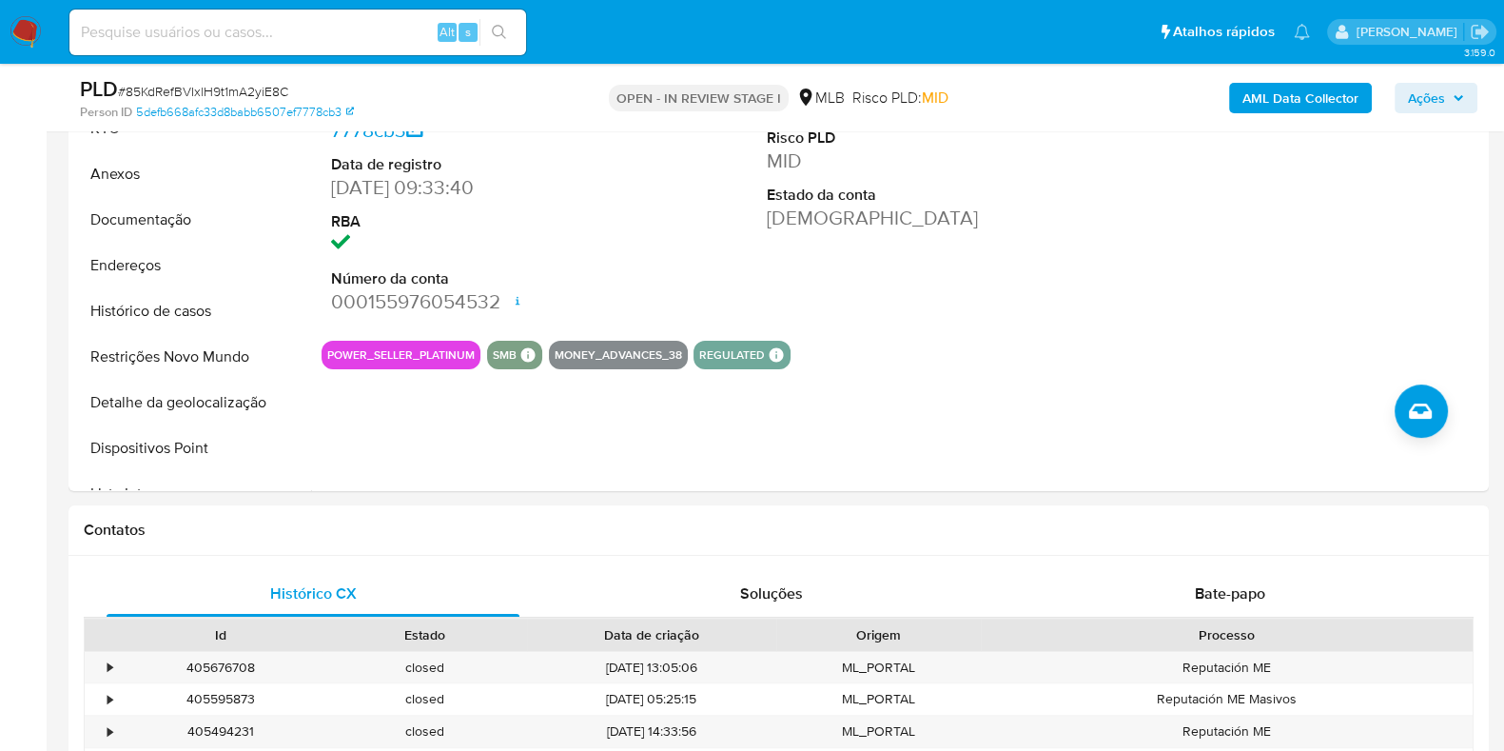
scroll to position [0, 0]
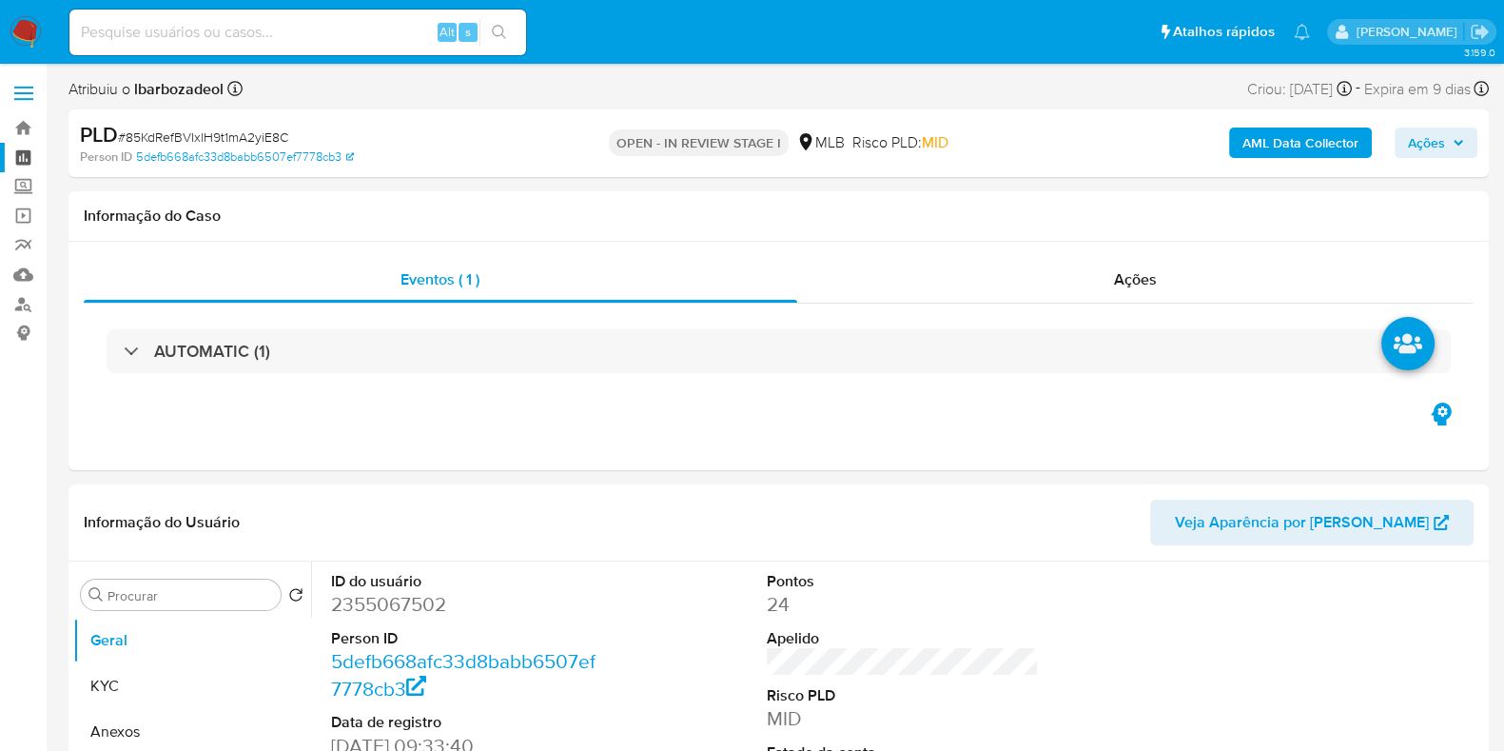
click at [19, 156] on link "Painel" at bounding box center [113, 157] width 226 height 29
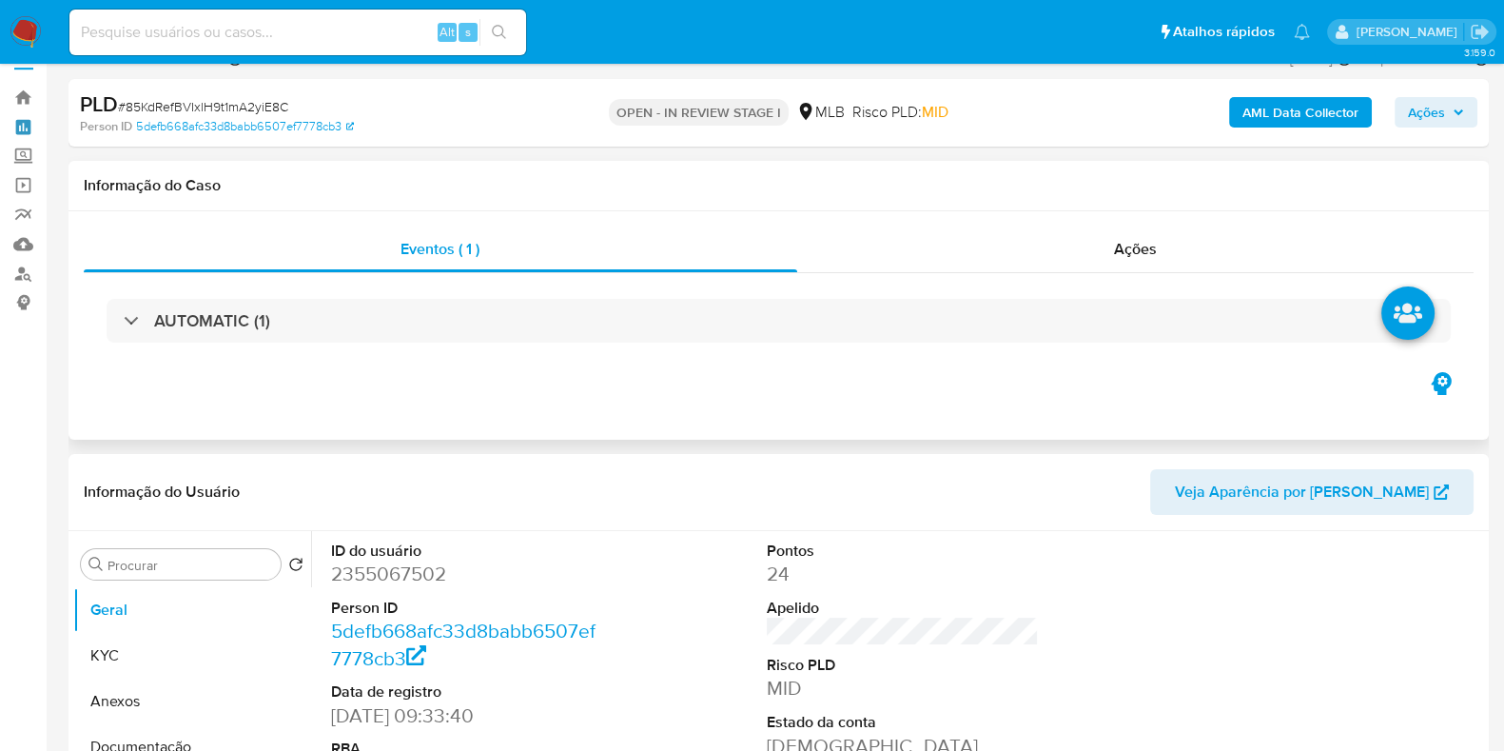
scroll to position [28, 0]
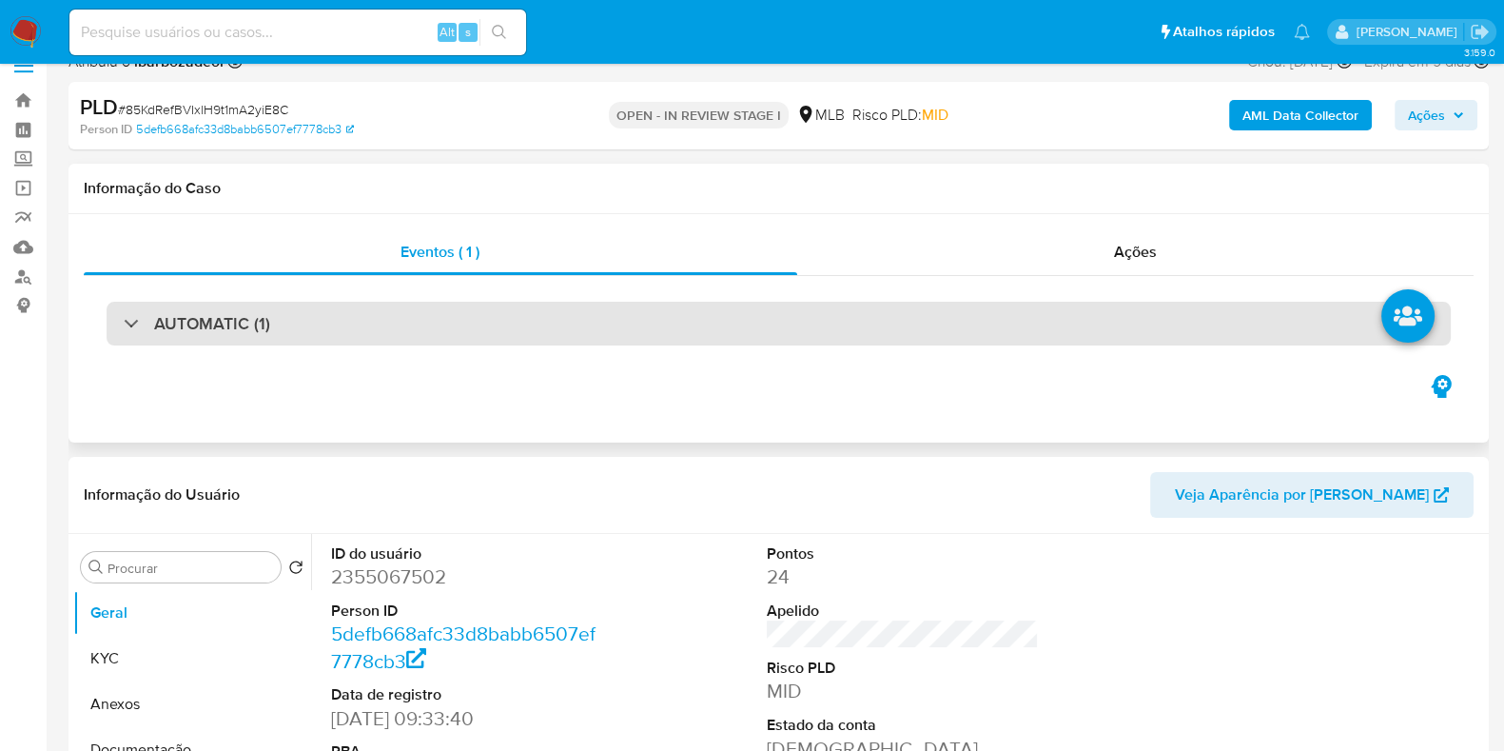
click at [977, 316] on div "AUTOMATIC (1)" at bounding box center [779, 324] width 1345 height 44
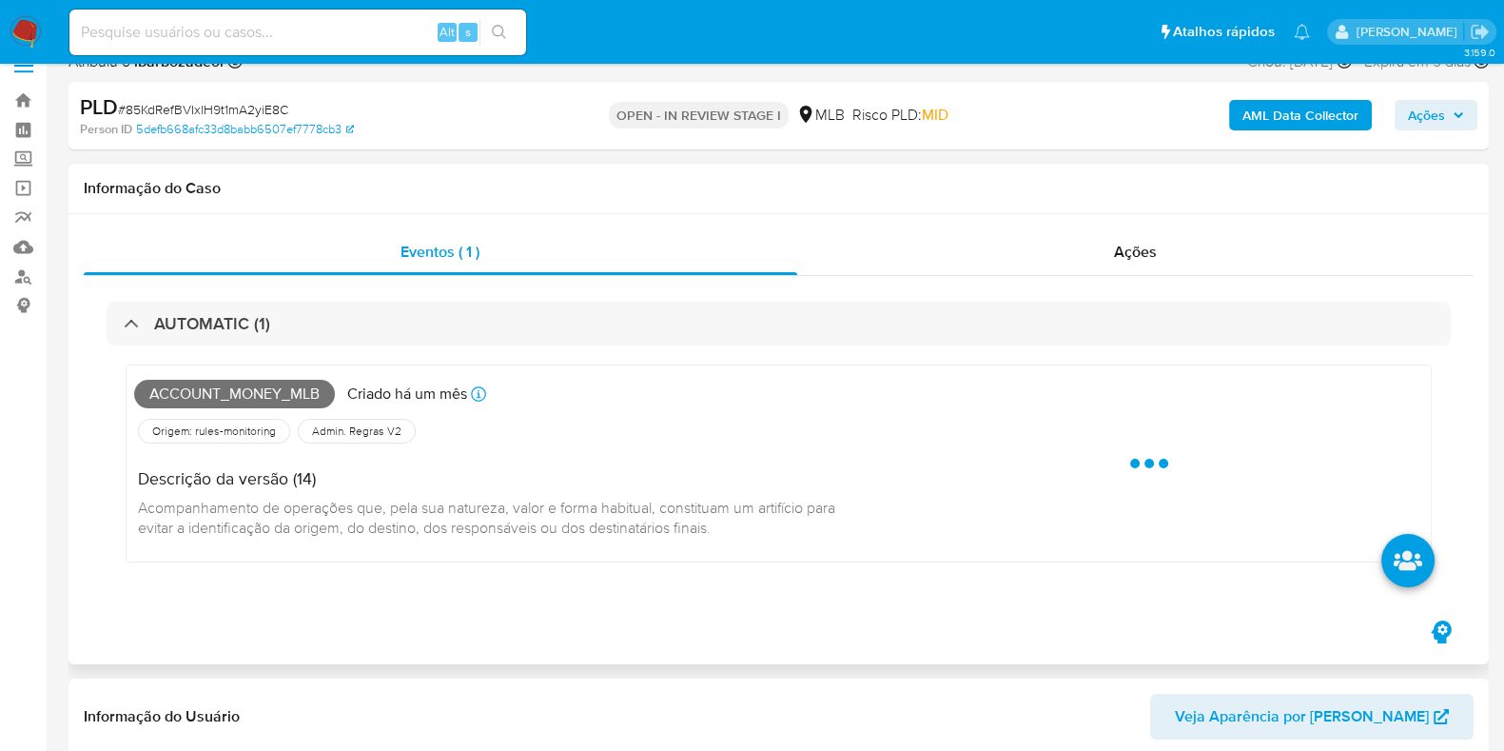
click at [241, 396] on span "Account_money_mlb" at bounding box center [234, 394] width 201 height 29
copy span "Account_money_mlb"
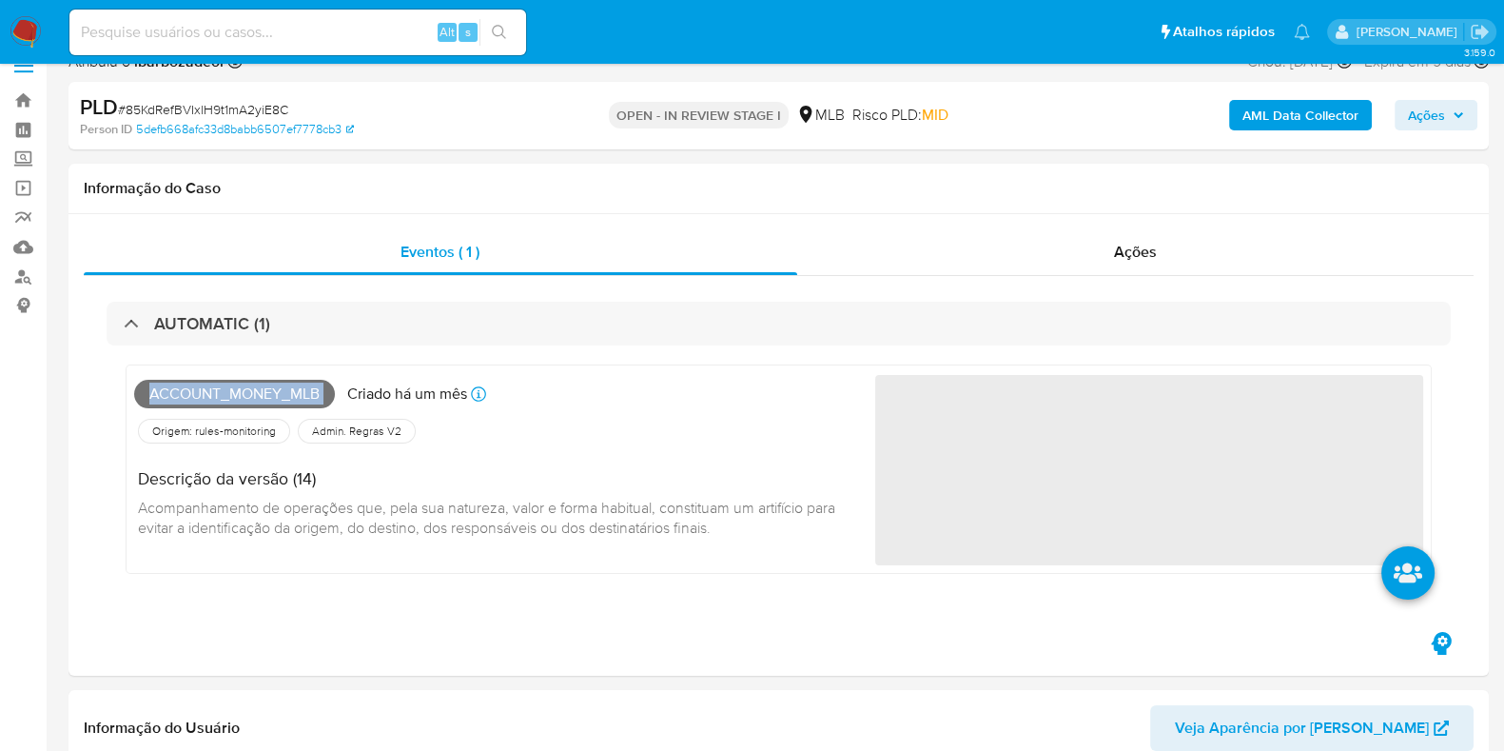
click at [1426, 115] on span "Ações" at bounding box center [1426, 115] width 37 height 30
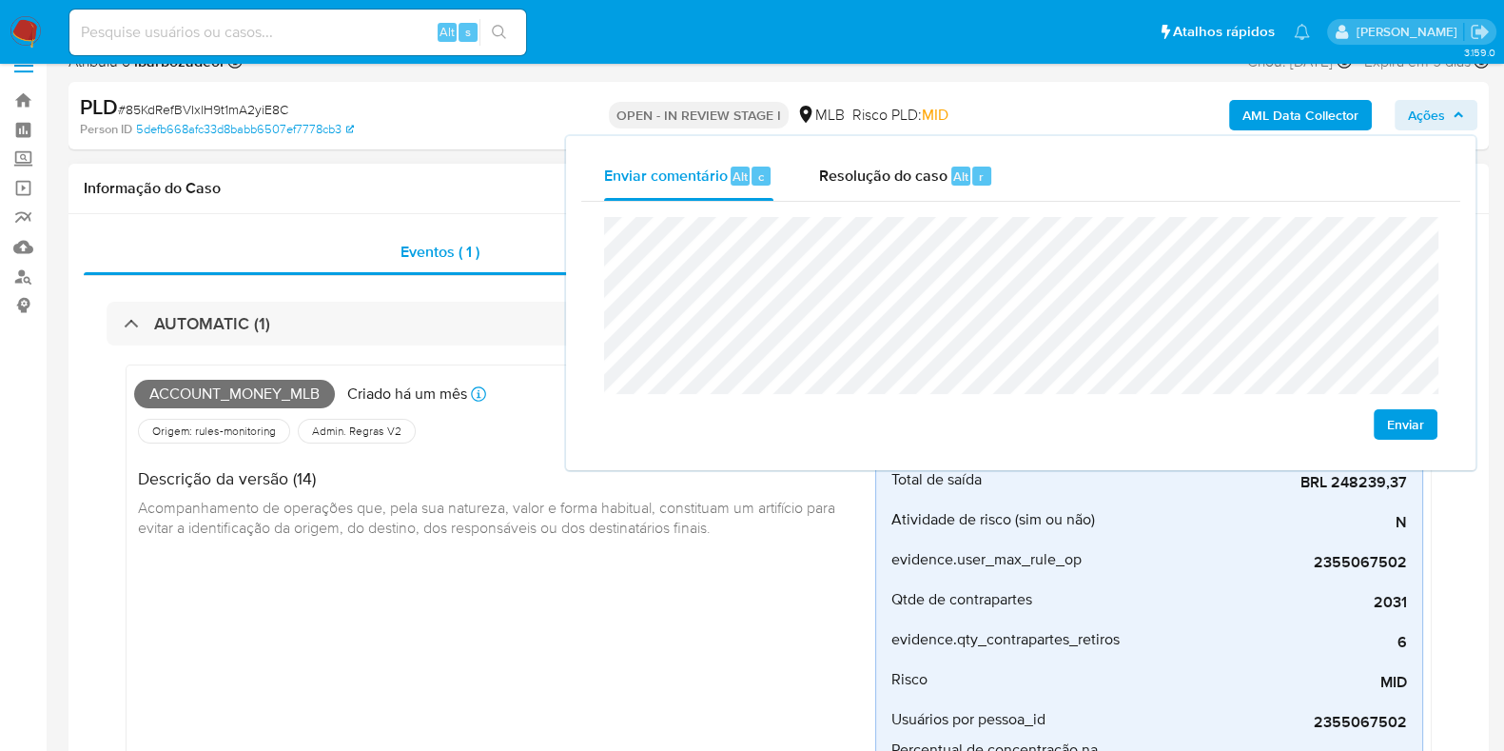
click at [457, 179] on h1 "Informação do Caso" at bounding box center [779, 188] width 1390 height 19
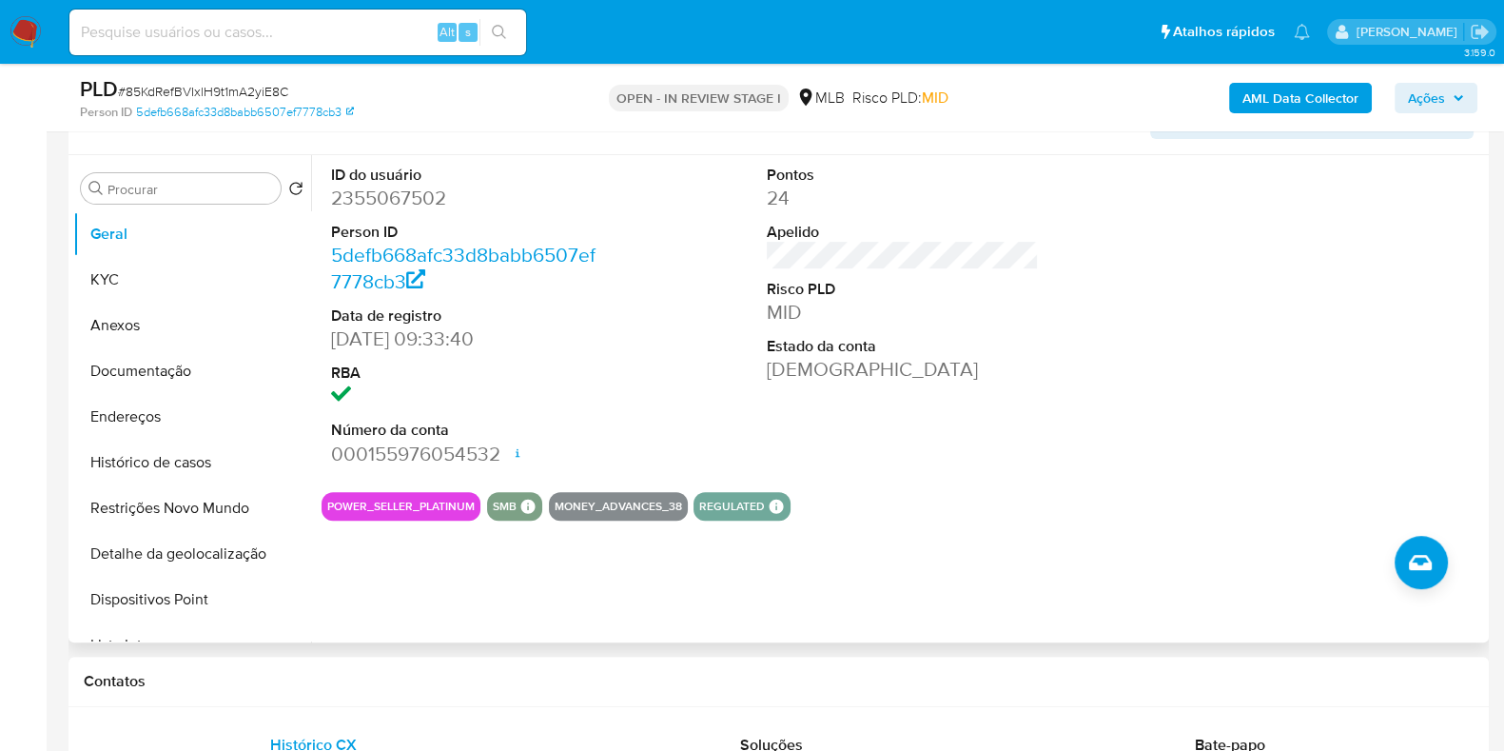
scroll to position [841, 0]
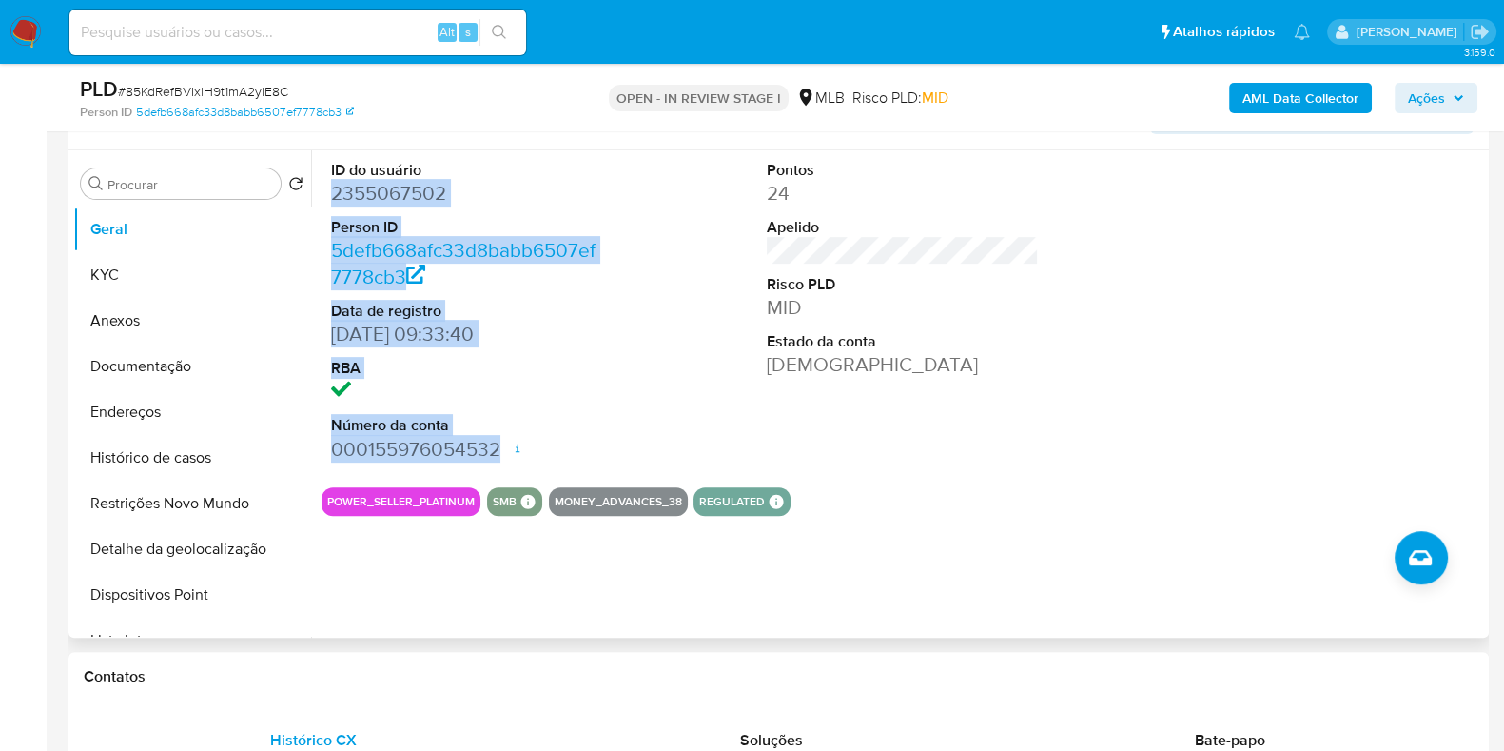
drag, startPoint x: 336, startPoint y: 194, endPoint x: 499, endPoint y: 444, distance: 298.5
click at [499, 444] on div "ID do usuário 2355067502 Person ID 5defb668afc33d8babb6507ef7778cb3 Data de reg…" at bounding box center [467, 311] width 291 height 322
copy dl "2355067502 Person ID 5defb668afc33d8babb6507ef7778cb3 Data de registro 26/03/20…"
click at [1412, 93] on span "Ações" at bounding box center [1426, 98] width 37 height 30
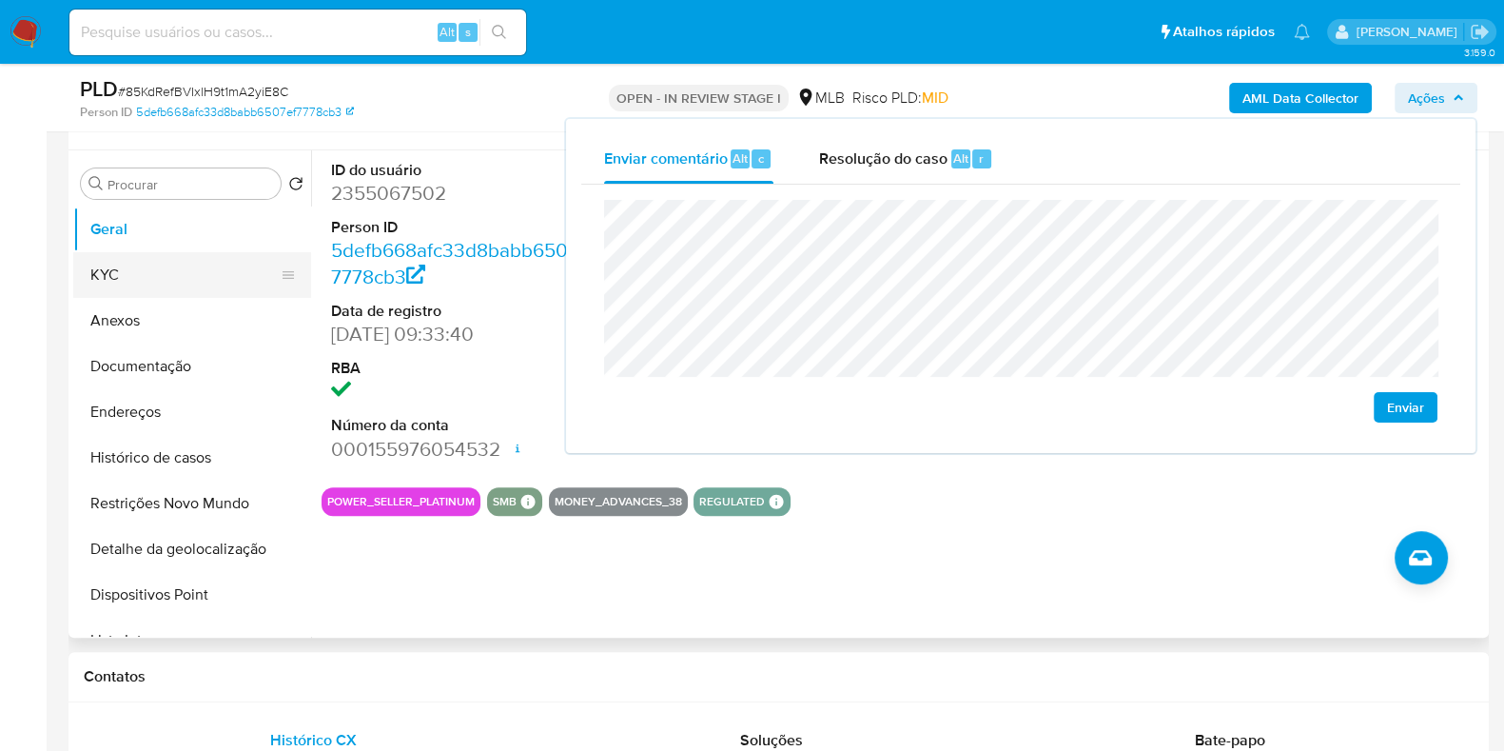
click at [161, 252] on button "KYC" at bounding box center [184, 275] width 223 height 46
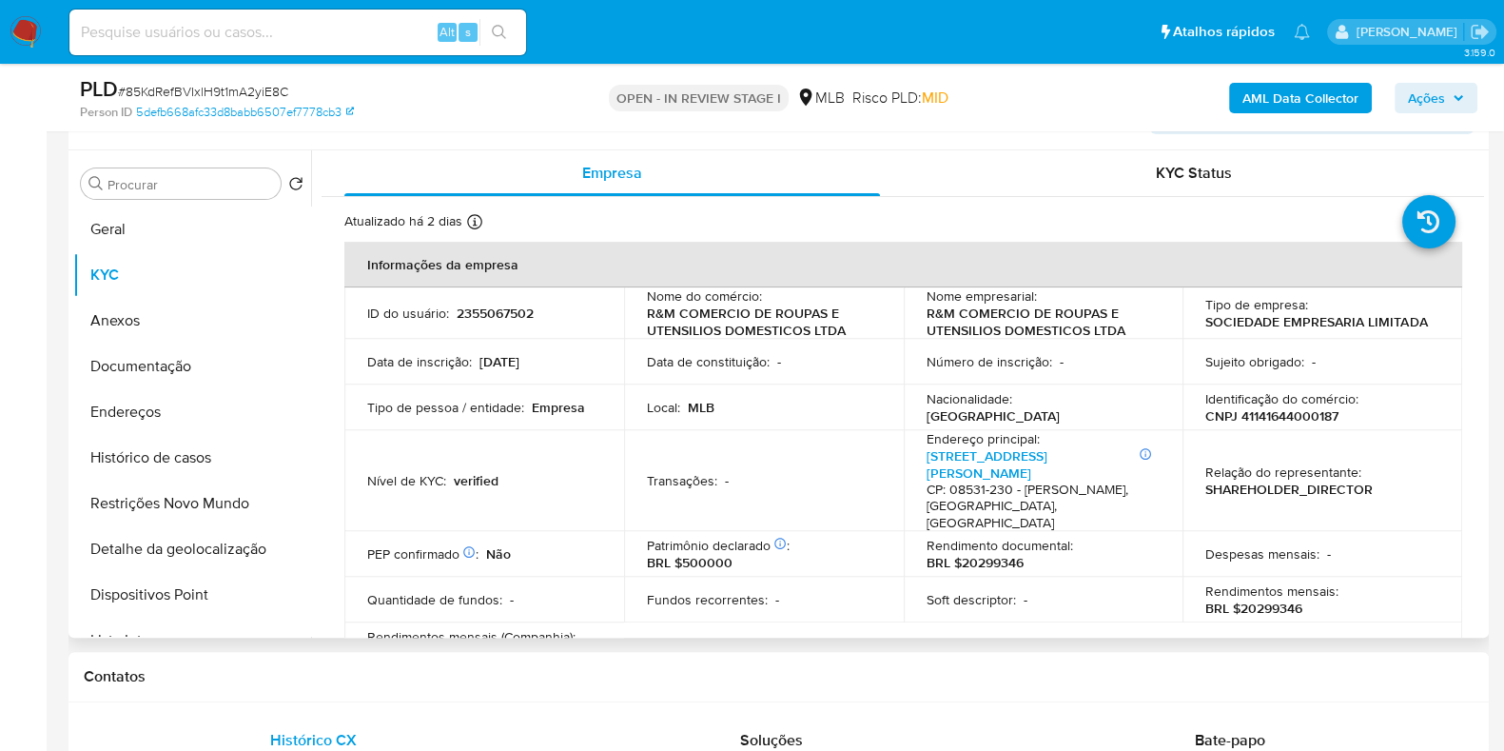
click at [1294, 413] on p "CNPJ 41141644000187" at bounding box center [1272, 415] width 133 height 17
click at [1294, 414] on p "CNPJ 41141644000187" at bounding box center [1272, 415] width 133 height 17
copy p "41141644000187"
click at [1432, 97] on span "Ações" at bounding box center [1426, 98] width 37 height 30
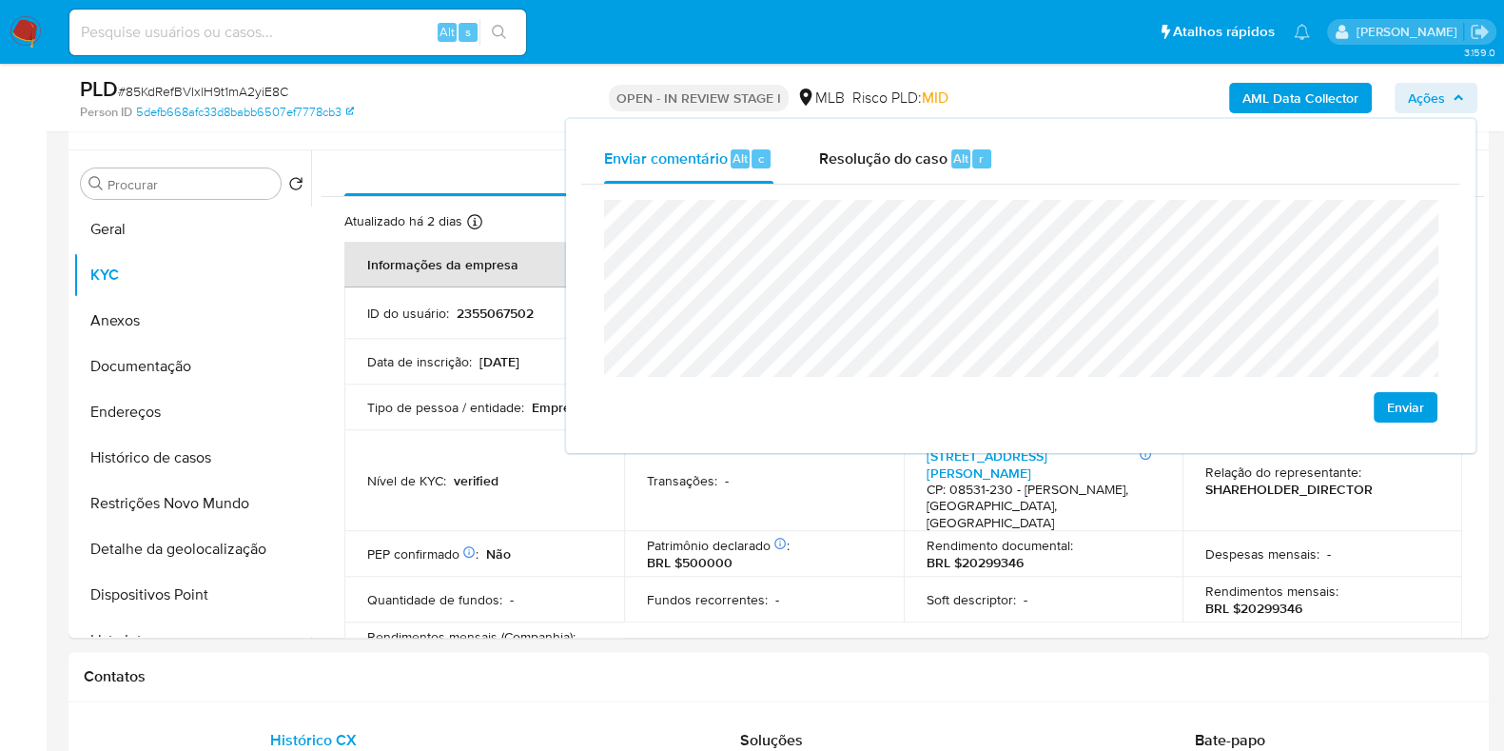
click at [0, 0] on lt-span "econômica" at bounding box center [0, 0] width 0 height 0
click at [650, 554] on p "BRL $500000" at bounding box center [690, 562] width 86 height 17
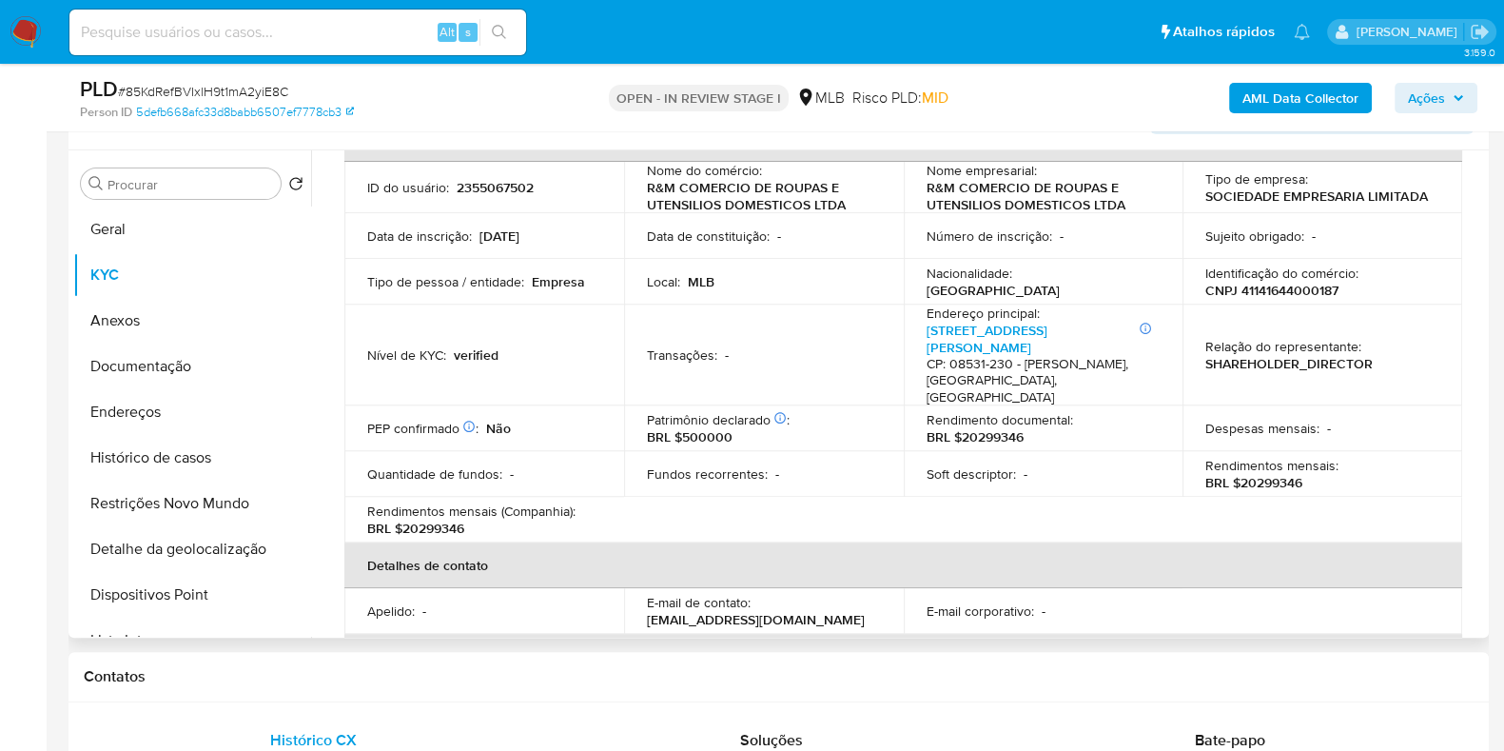
scroll to position [128, 0]
drag, startPoint x: 1236, startPoint y: 468, endPoint x: 1304, endPoint y: 464, distance: 67.7
click at [1304, 464] on div "Rendimentos mensais : BRL $20299346" at bounding box center [1323, 472] width 234 height 34
copy p "20299346"
click at [1409, 90] on span "Ações" at bounding box center [1426, 98] width 37 height 30
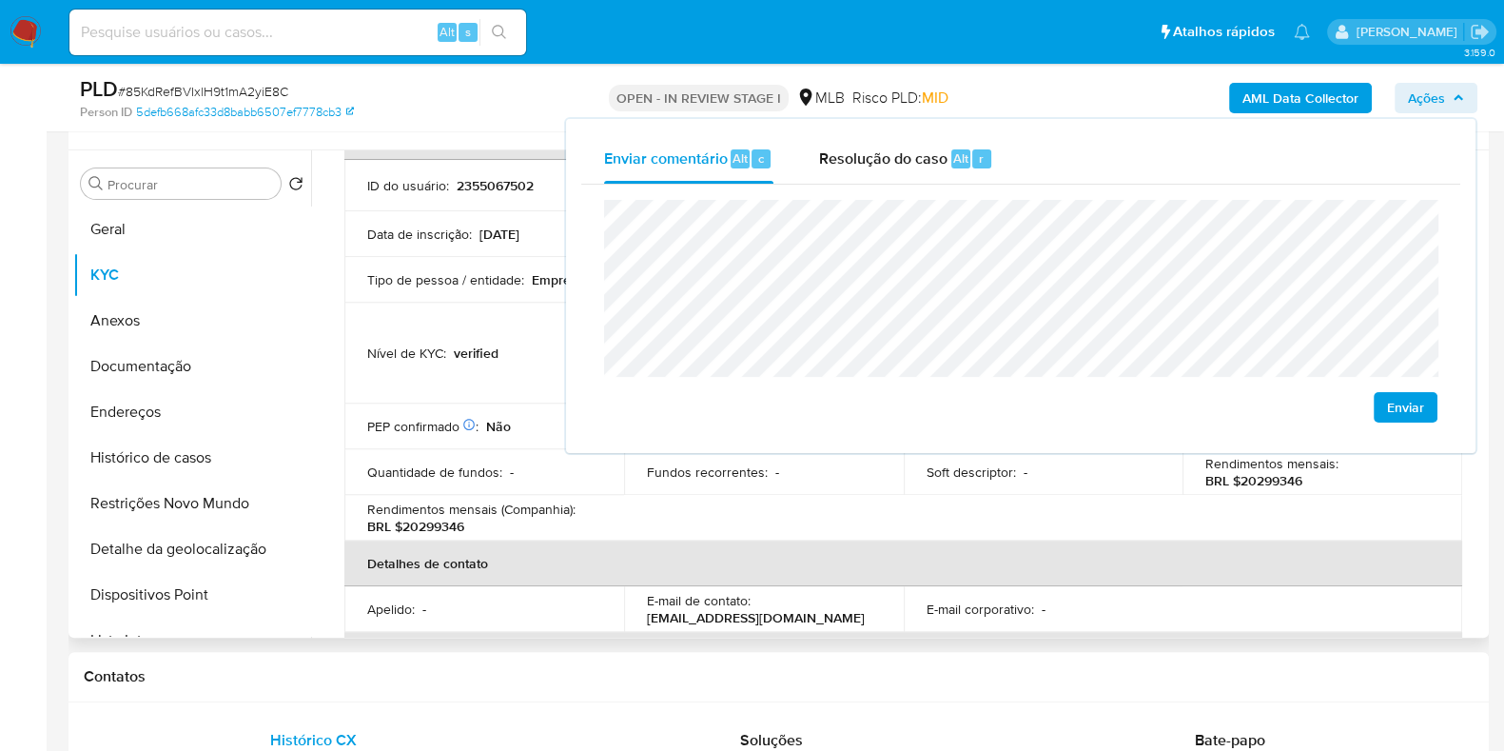
click at [599, 540] on th "Detalhes de contato" at bounding box center [903, 563] width 1118 height 46
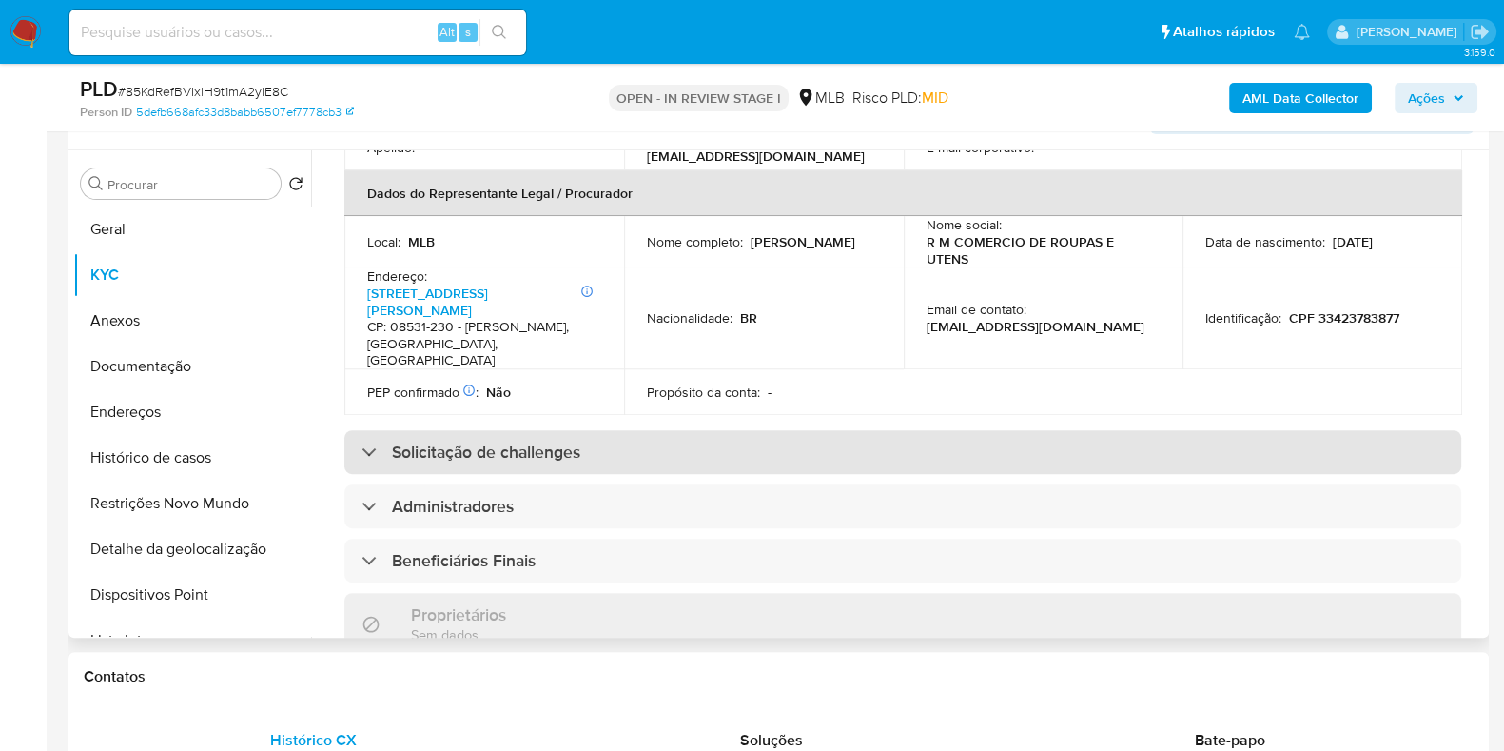
scroll to position [584, 0]
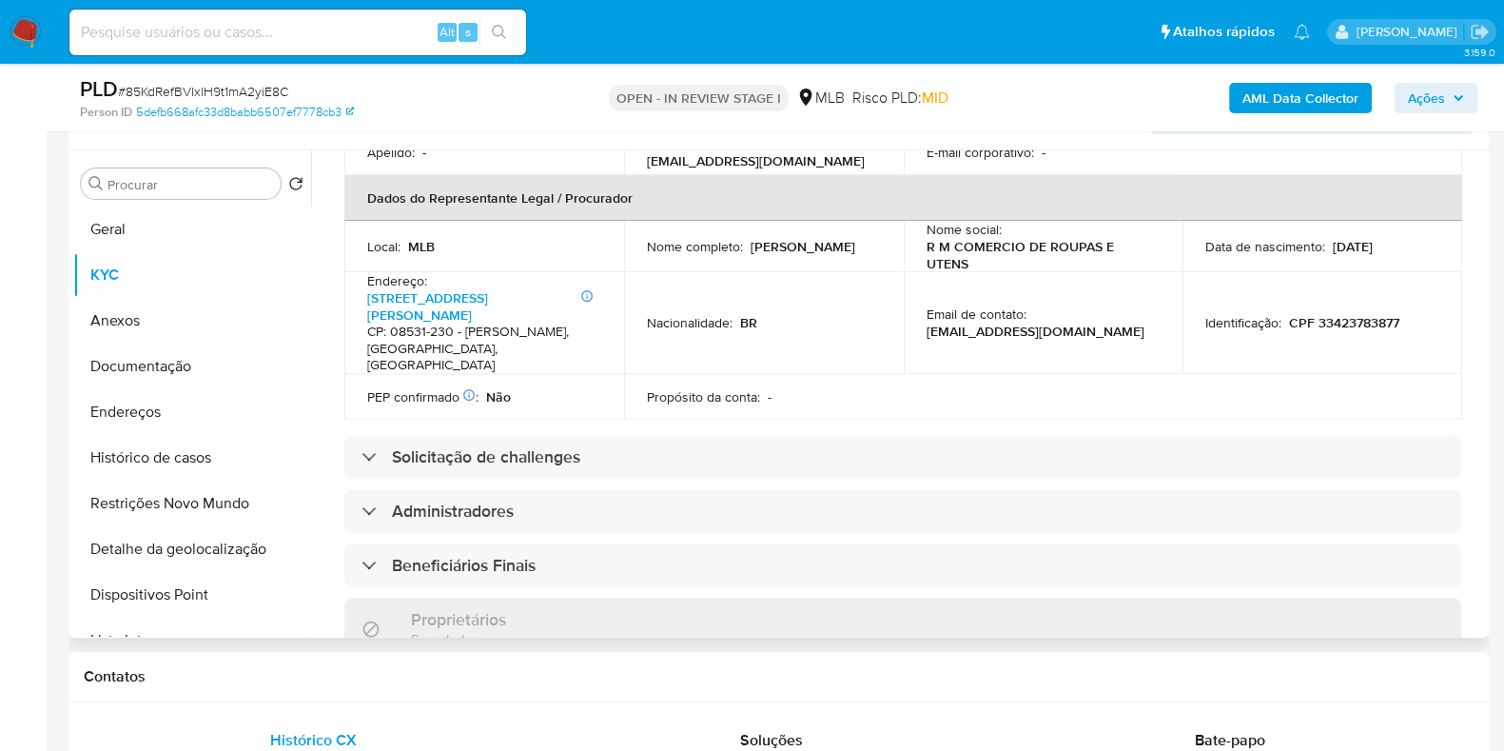
click at [1350, 314] on p "CPF 33423783877" at bounding box center [1344, 322] width 110 height 17
copy p "33423783877"
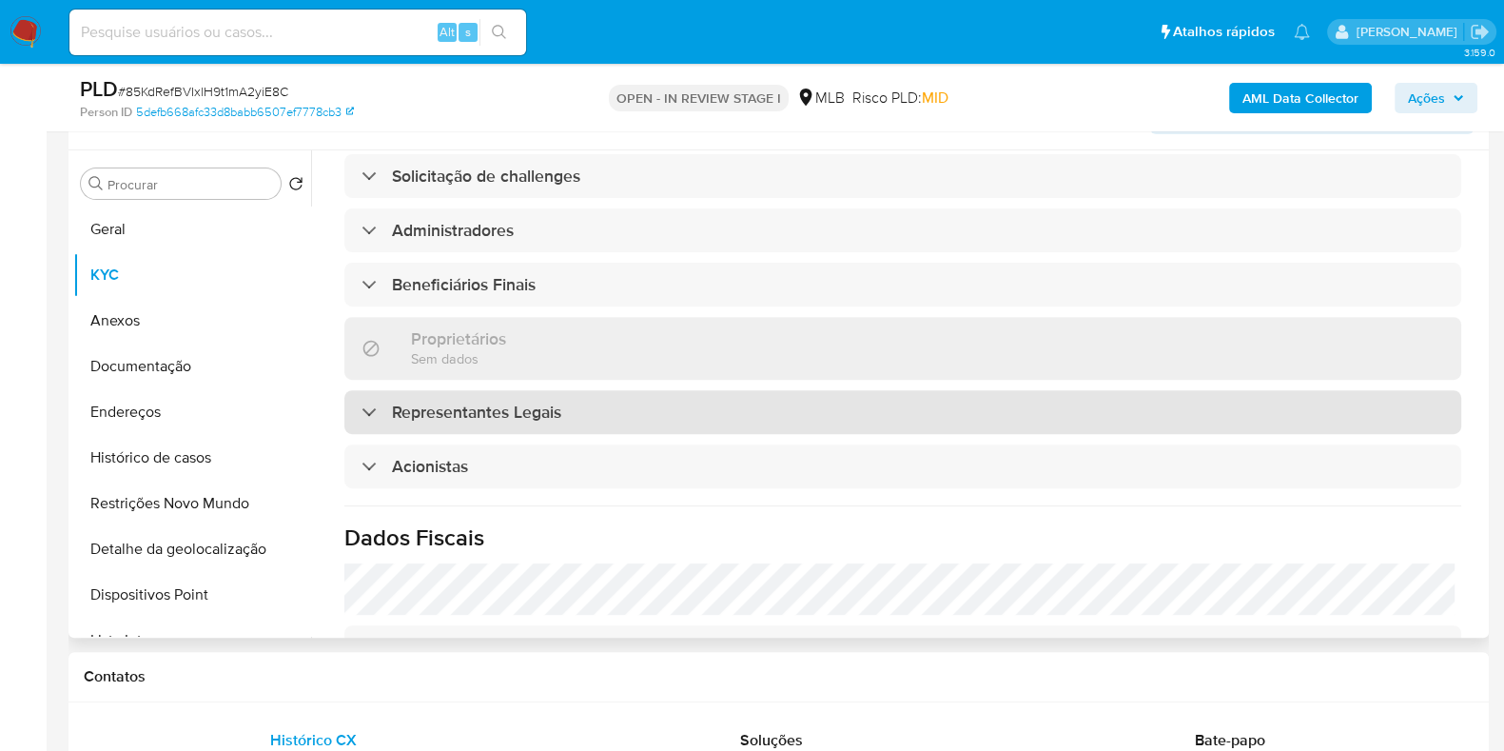
scroll to position [867, 0]
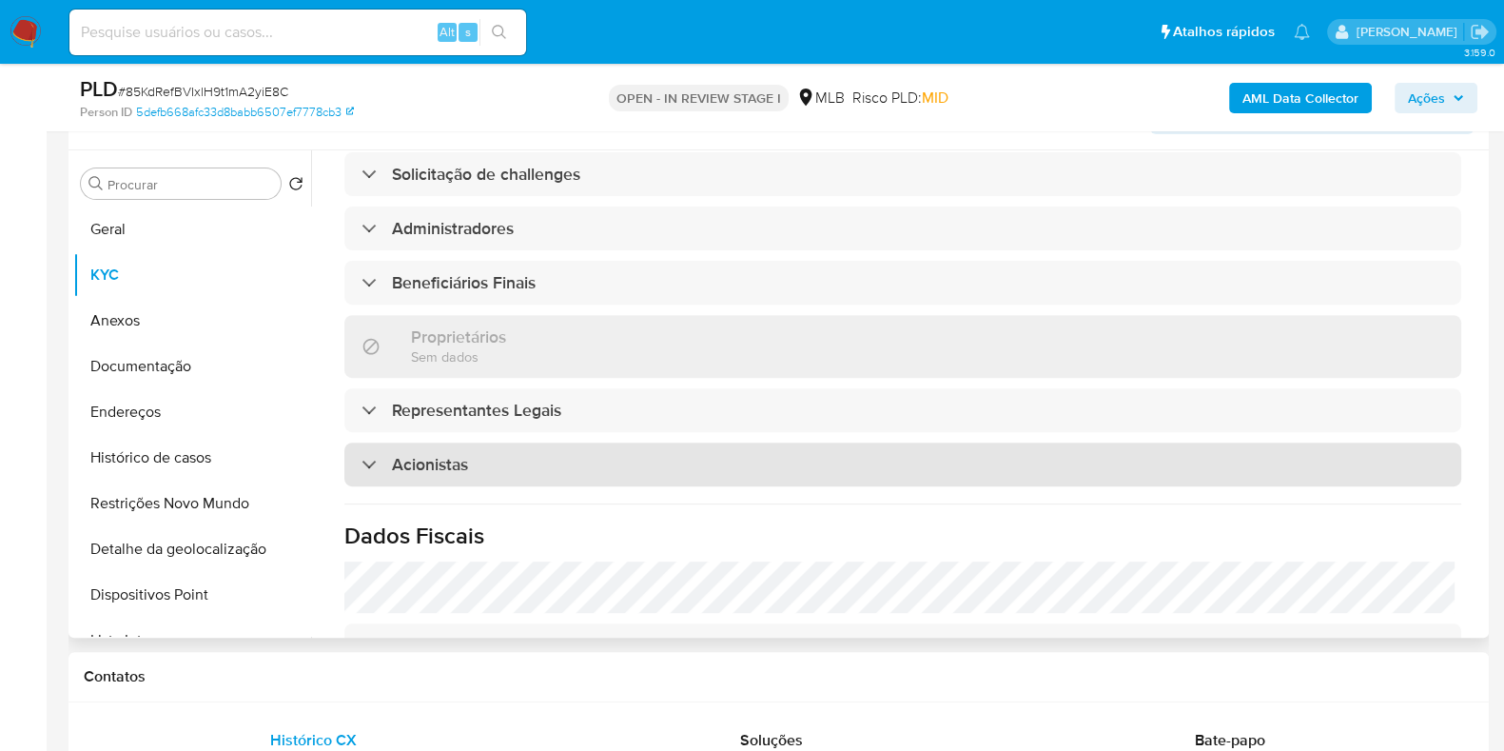
click at [820, 442] on div "Acionistas" at bounding box center [902, 464] width 1117 height 44
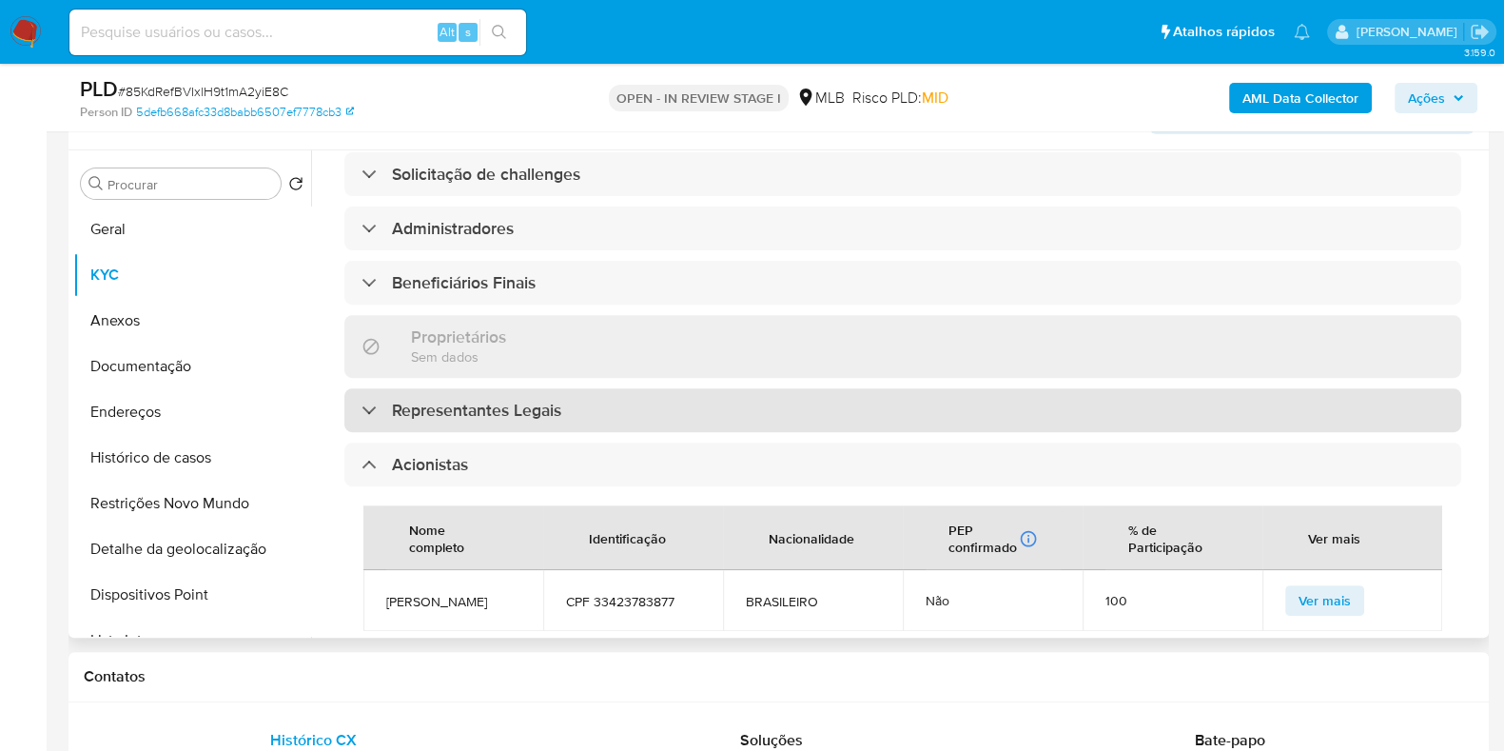
click at [750, 388] on div "Representantes Legais" at bounding box center [902, 410] width 1117 height 44
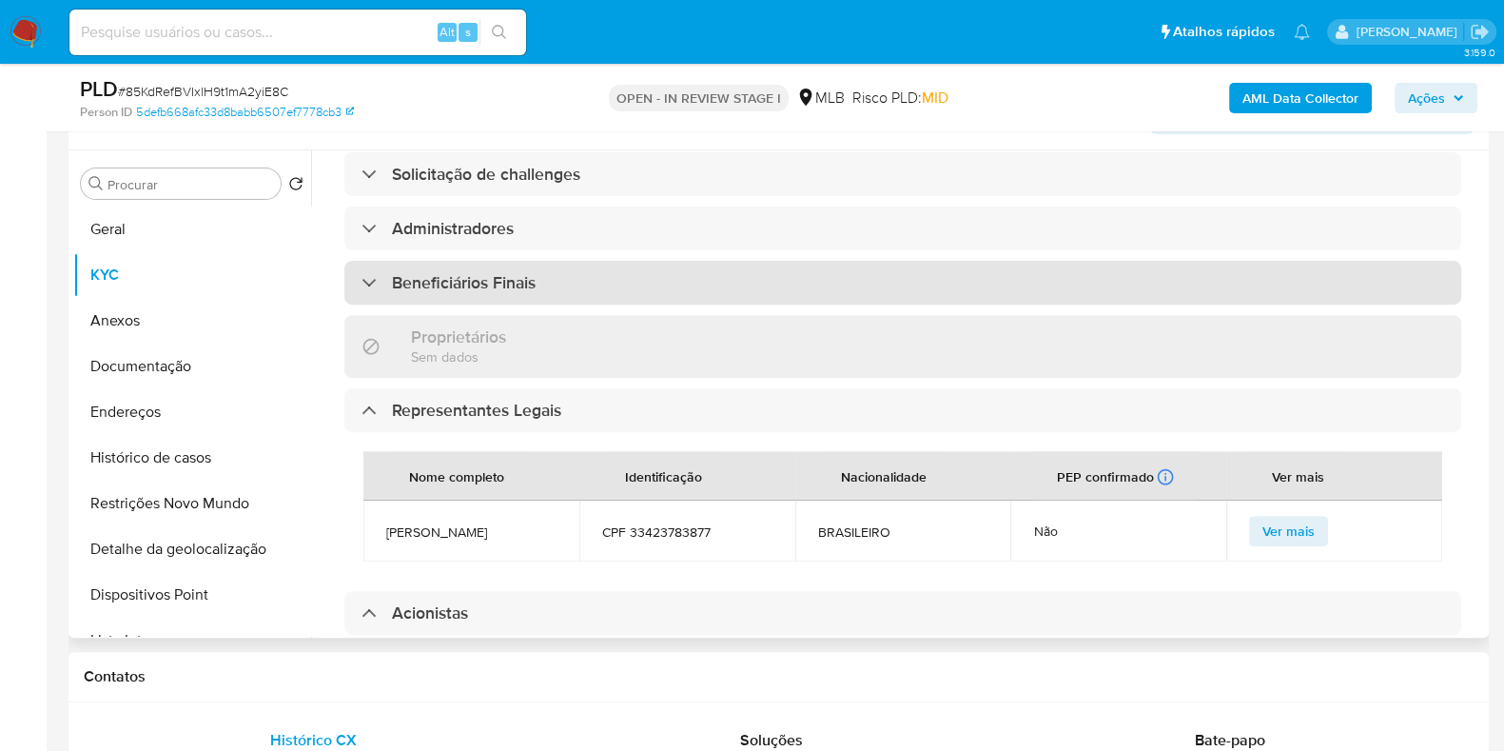
click at [674, 261] on div "Beneficiários Finais" at bounding box center [902, 283] width 1117 height 44
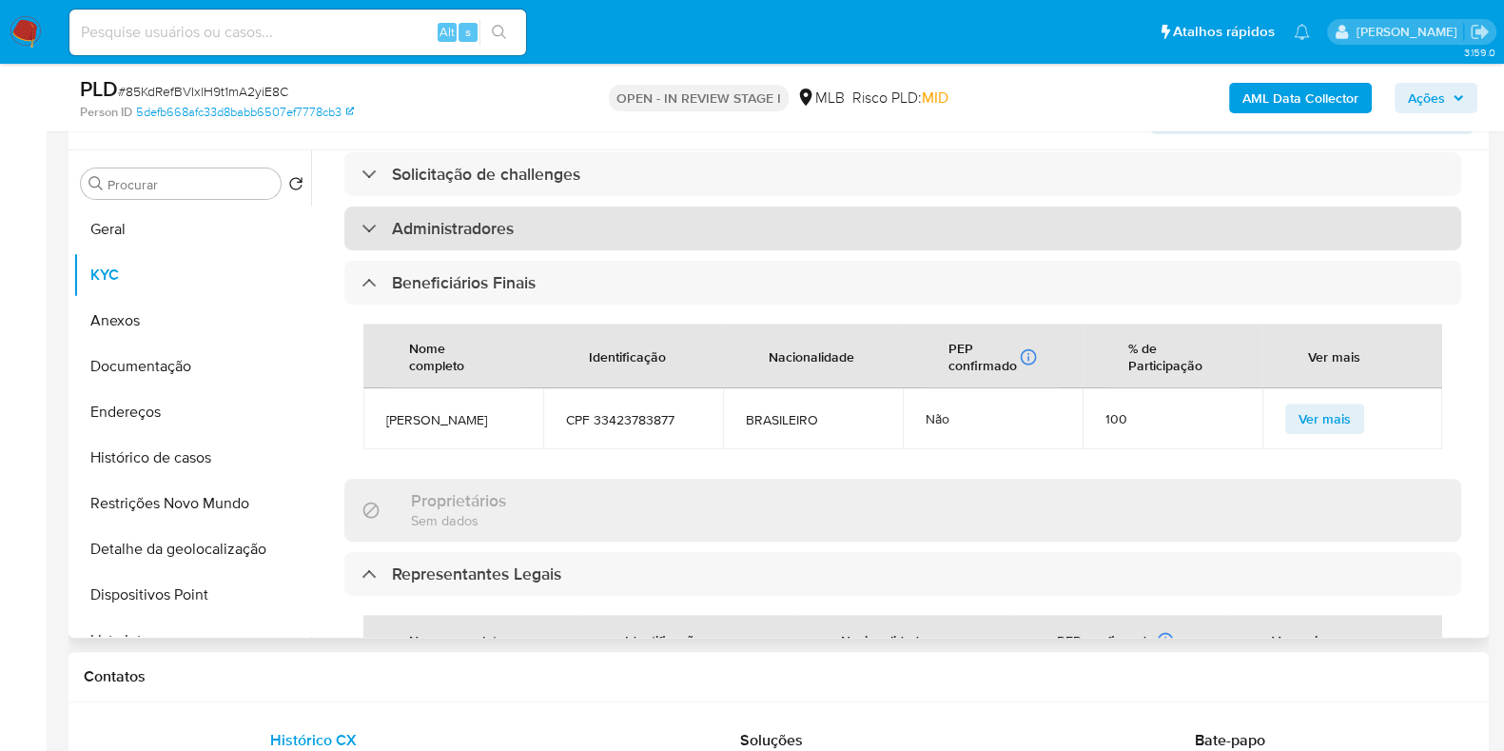
click at [646, 206] on div "Administradores" at bounding box center [902, 228] width 1117 height 44
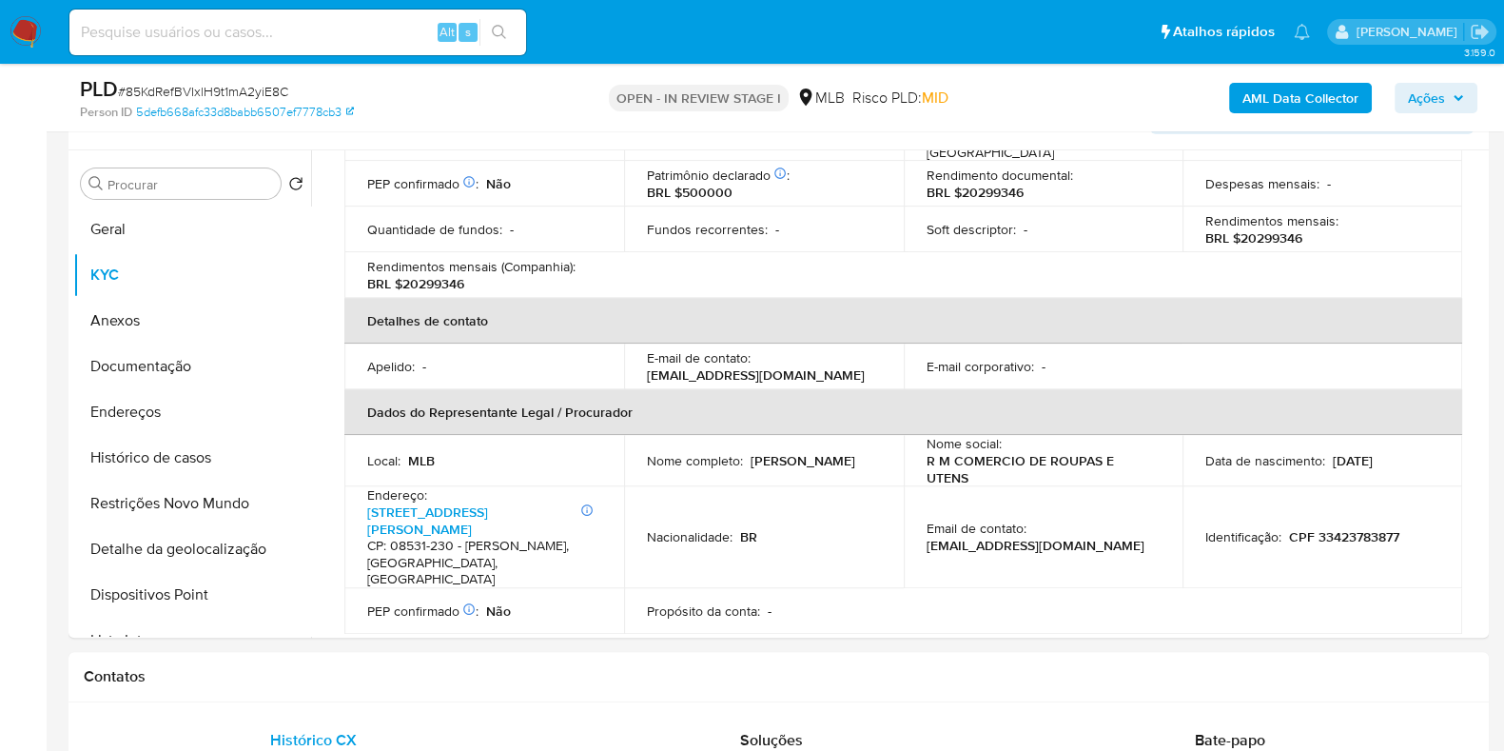
scroll to position [349, 0]
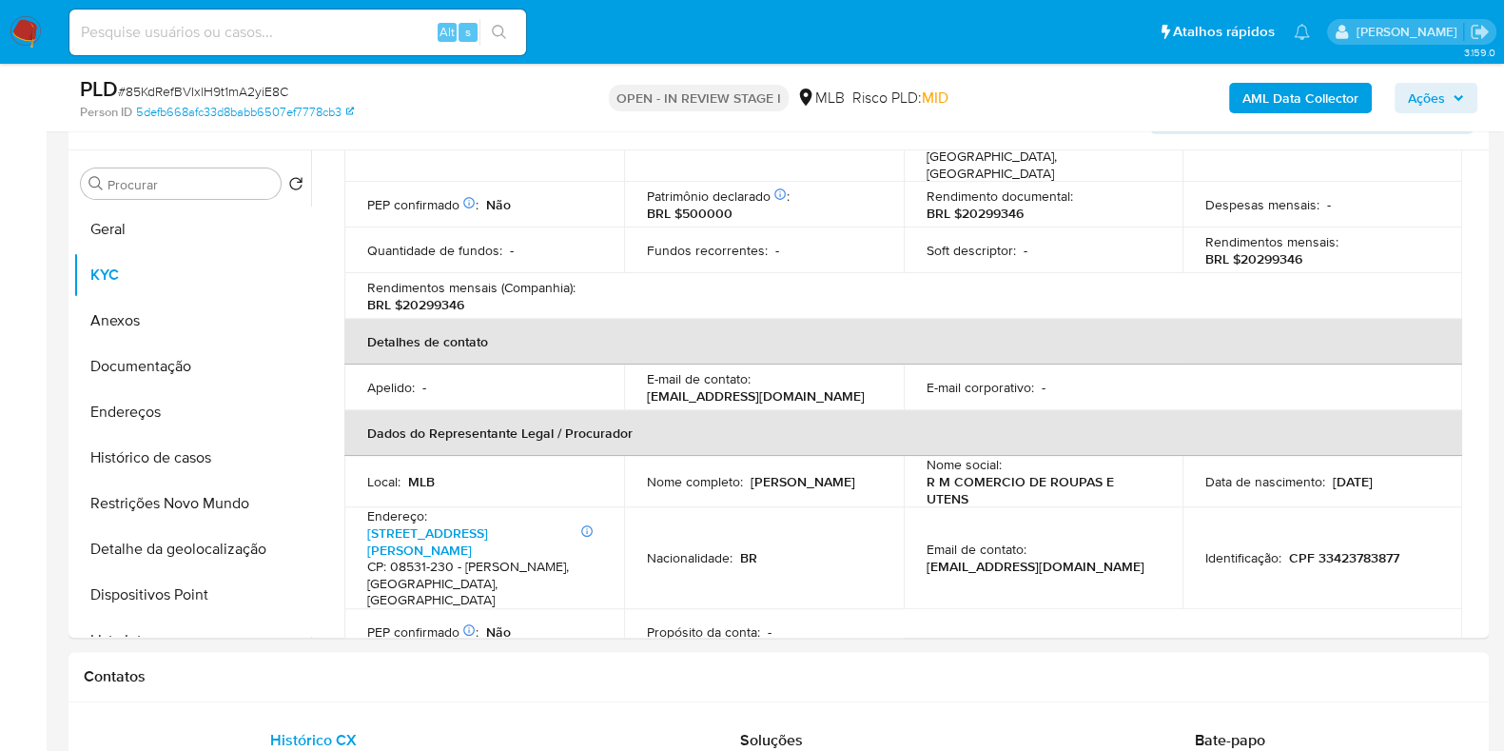
click at [1414, 93] on span "Ações" at bounding box center [1426, 98] width 37 height 30
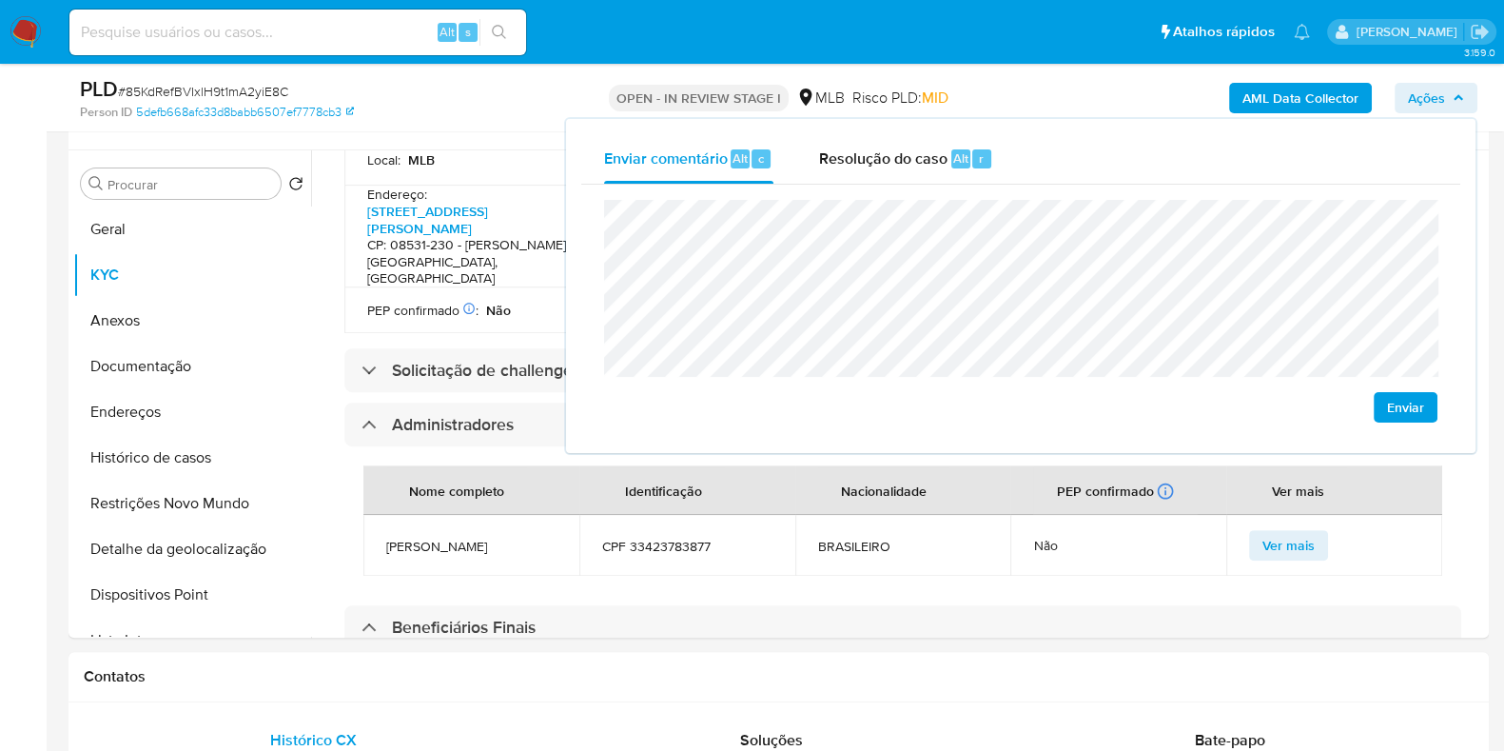
scroll to position [676, 0]
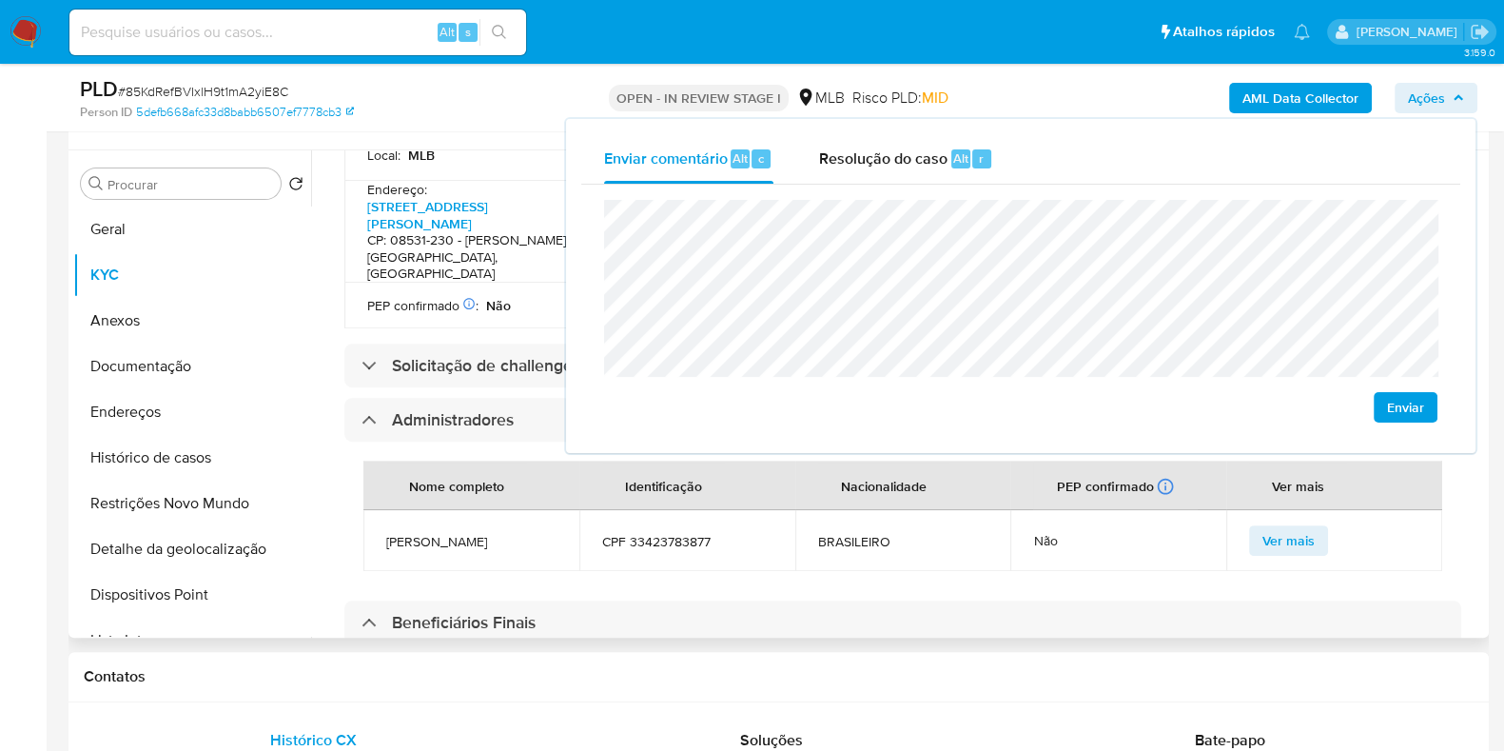
click at [737, 510] on td "CPF 33423783877" at bounding box center [688, 540] width 216 height 61
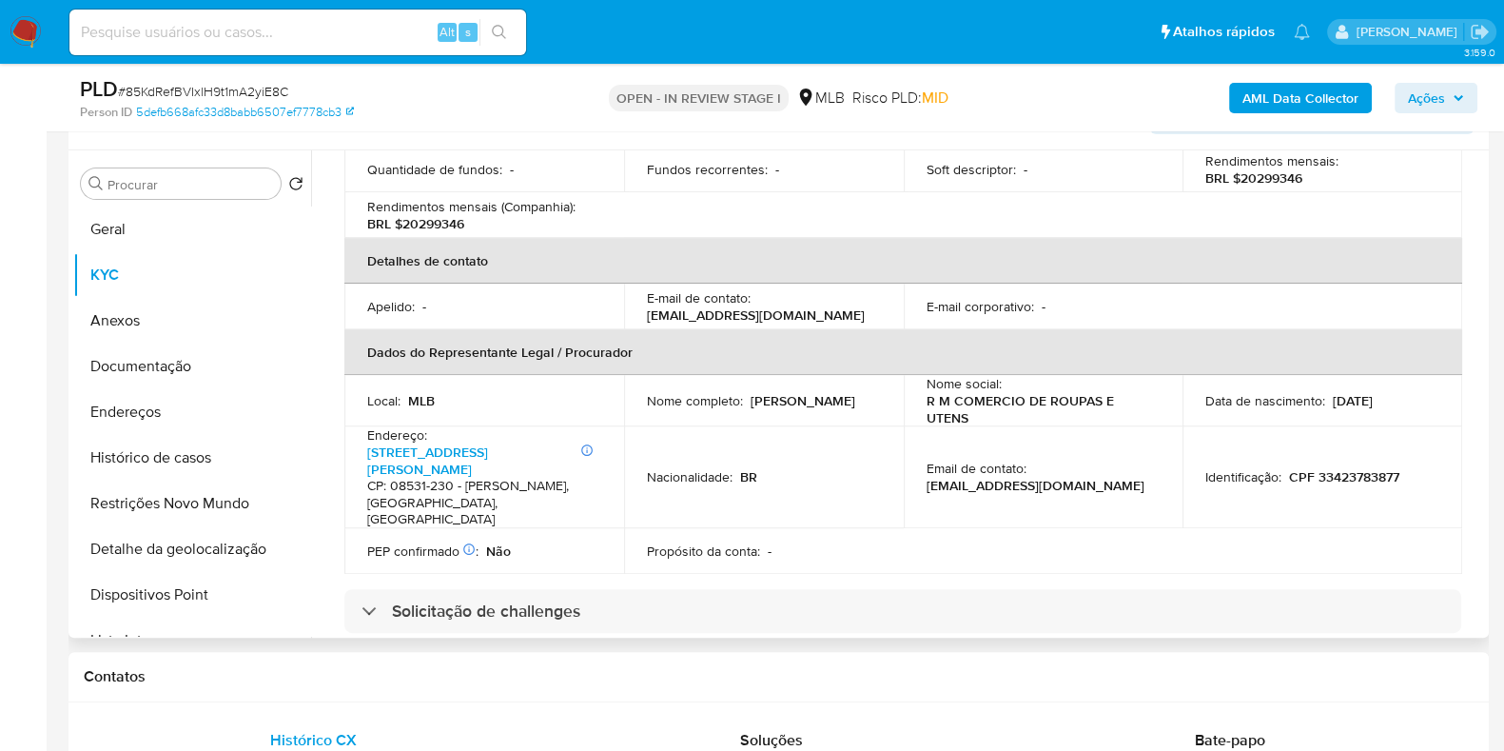
scroll to position [429, 0]
click at [1442, 94] on span "Ações" at bounding box center [1426, 98] width 37 height 30
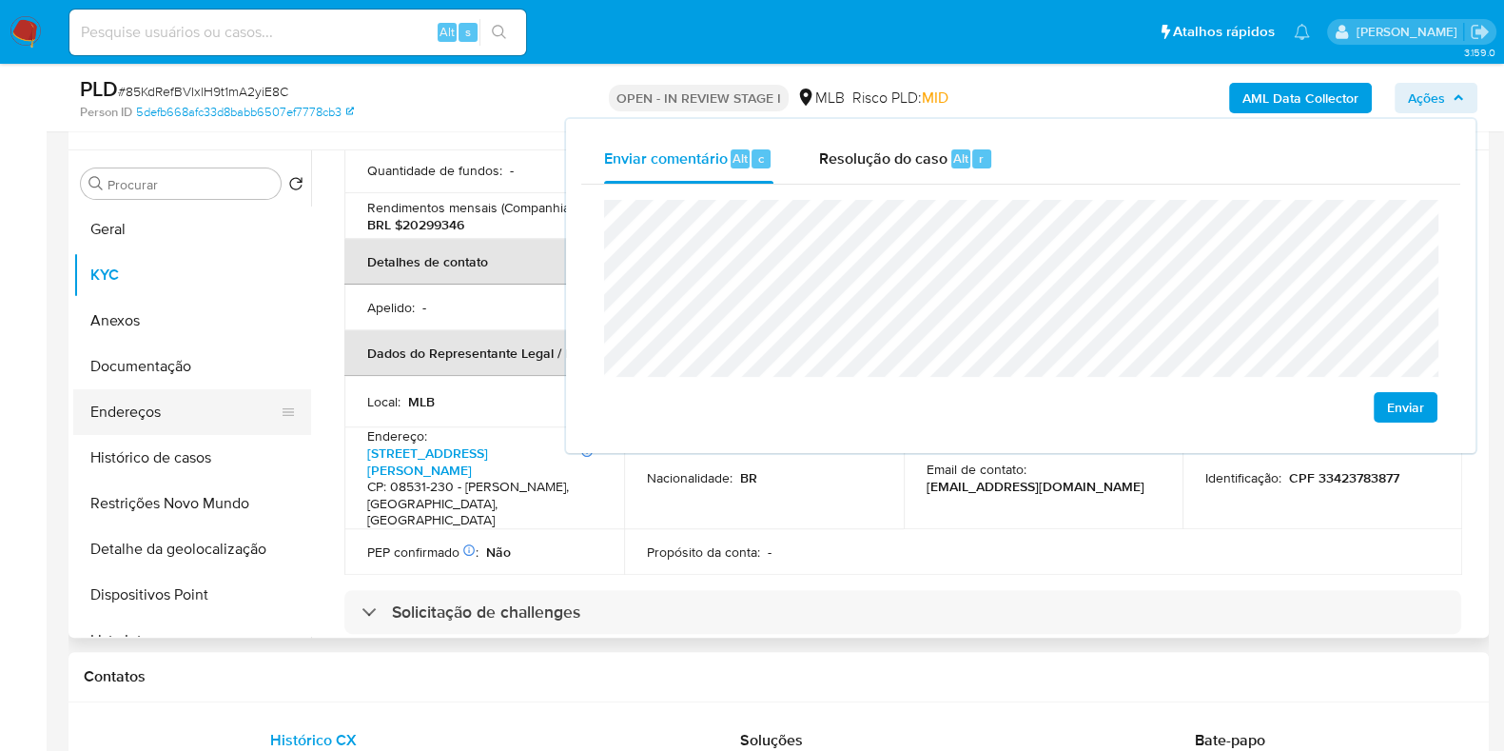
click at [187, 399] on button "Endereços" at bounding box center [184, 412] width 223 height 46
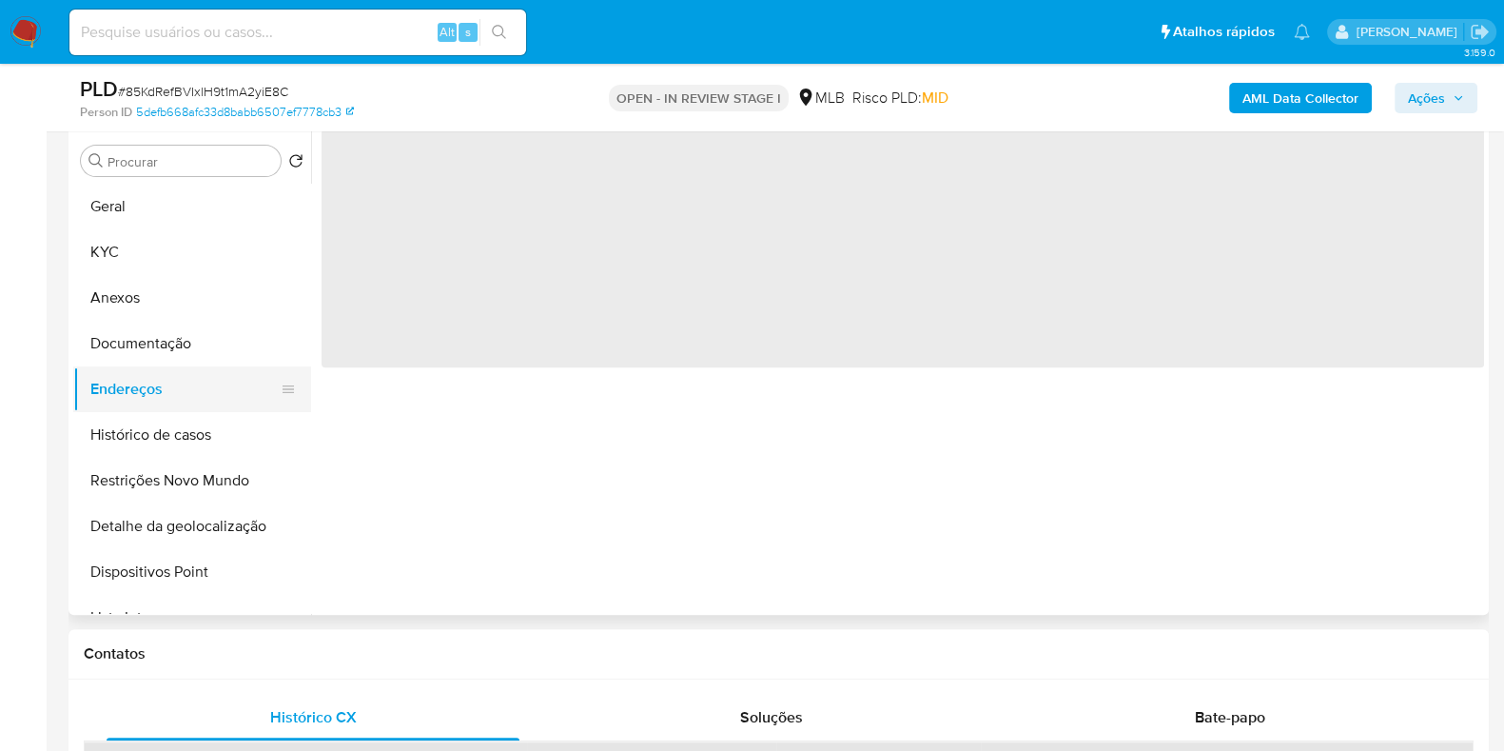
scroll to position [0, 0]
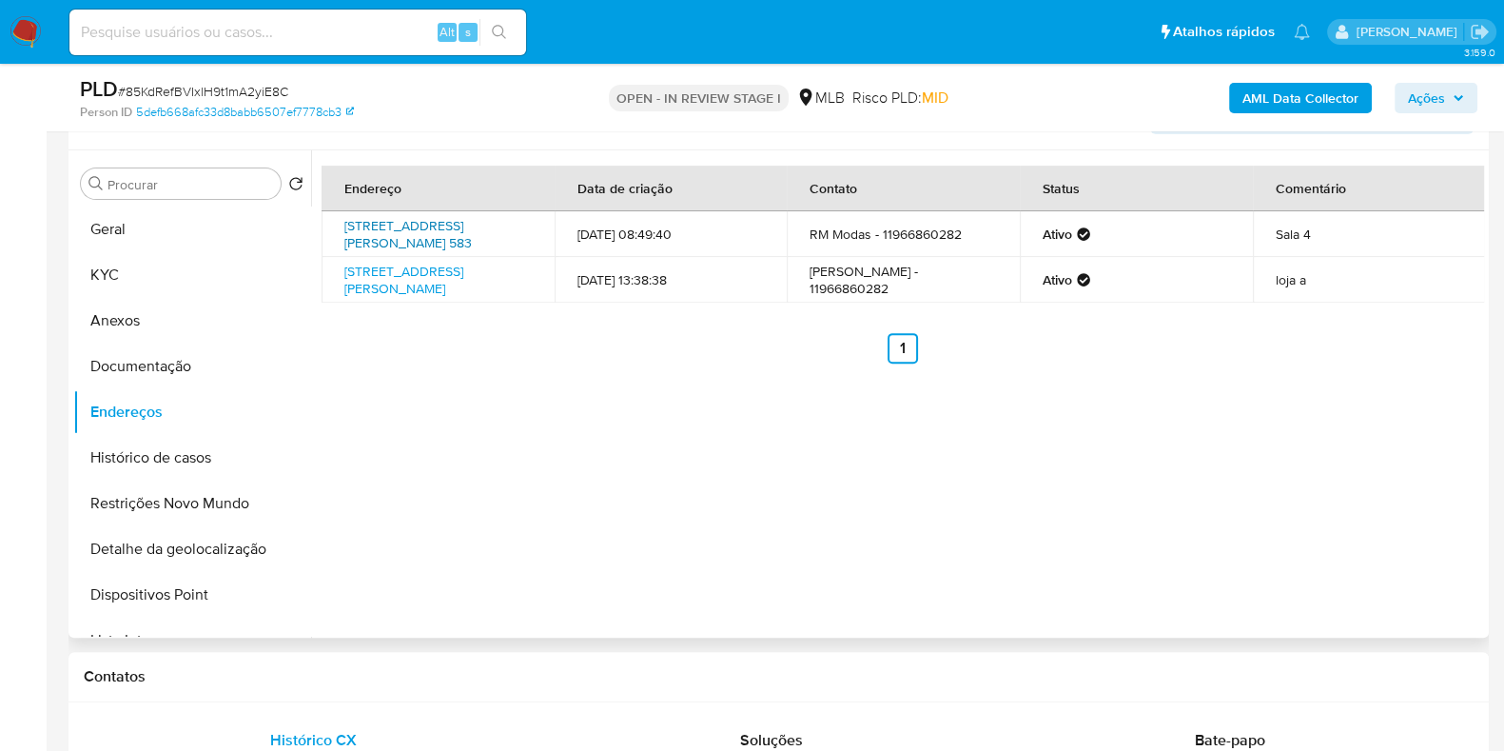
click at [394, 228] on link "Rua Maria Marcolina 583, São Paulo, São Paulo, 03011001, Brasil 583" at bounding box center [408, 234] width 128 height 36
click at [386, 278] on link "Rua Professor Cesare Lombroso 232, São Paulo, São Paulo, 01122020, Brasil 232" at bounding box center [403, 280] width 119 height 36
click at [143, 380] on button "Documentação" at bounding box center [184, 367] width 223 height 46
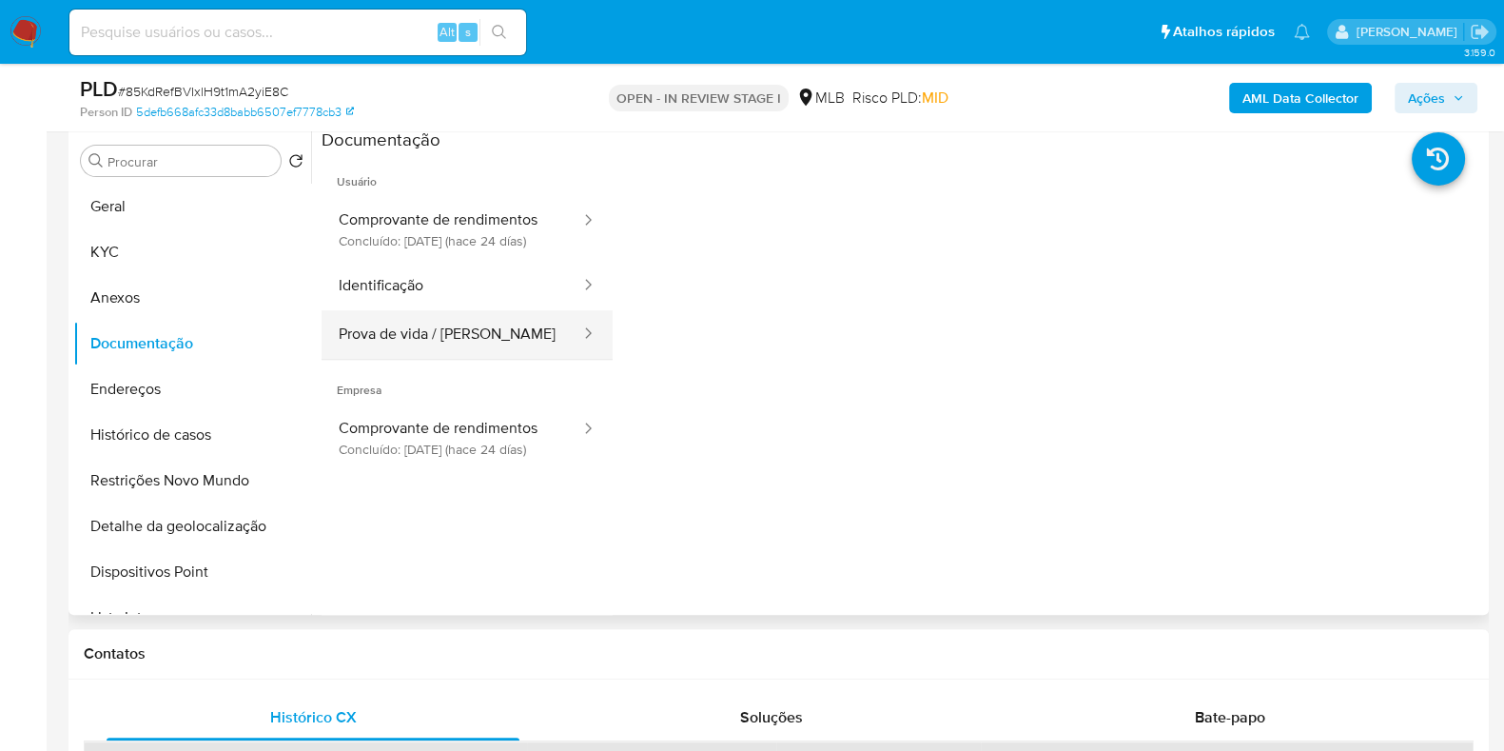
click at [471, 342] on button "Prova de vida / Selfie" at bounding box center [452, 334] width 261 height 49
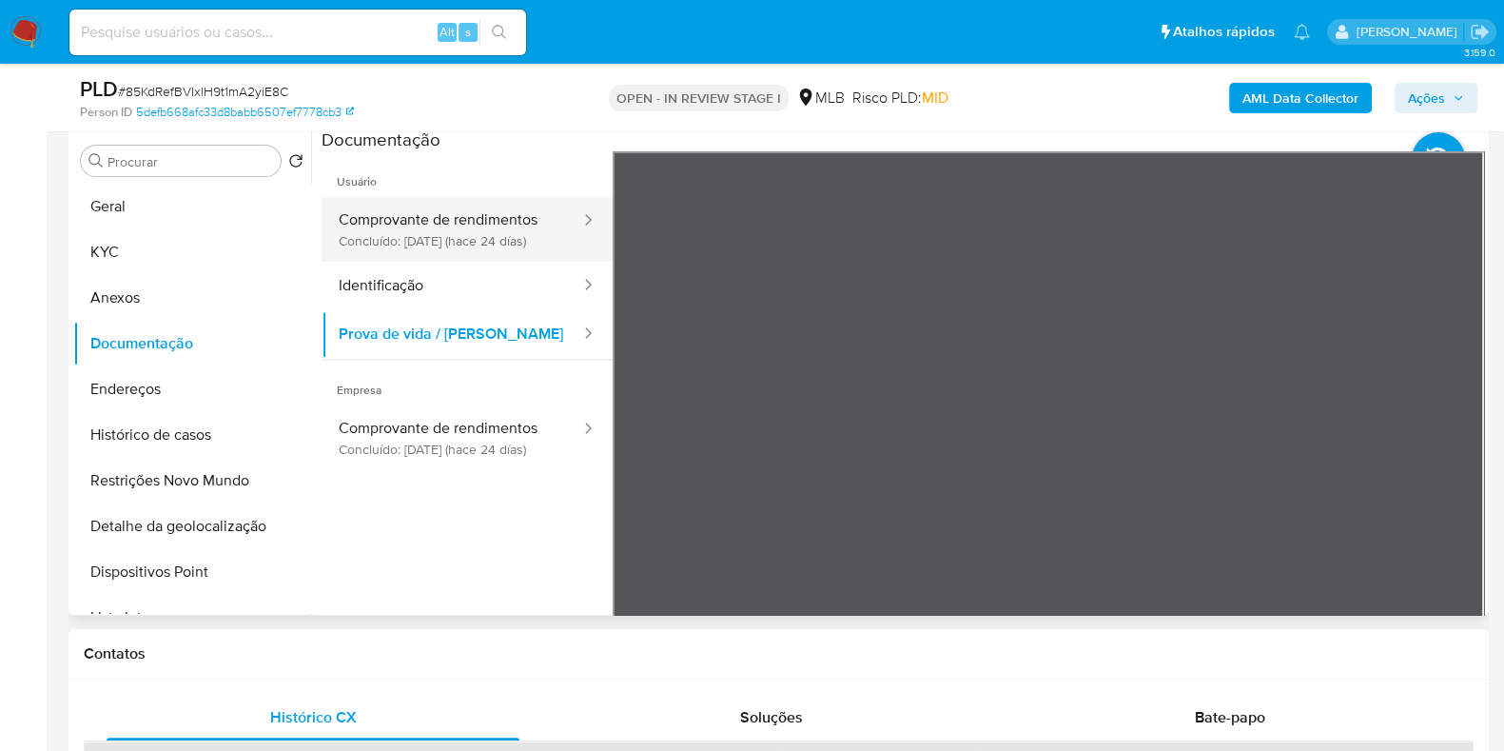
click at [488, 232] on button "Comprovante de rendimentos Concluído: 23/08/2025 (hace 24 días)" at bounding box center [452, 229] width 261 height 65
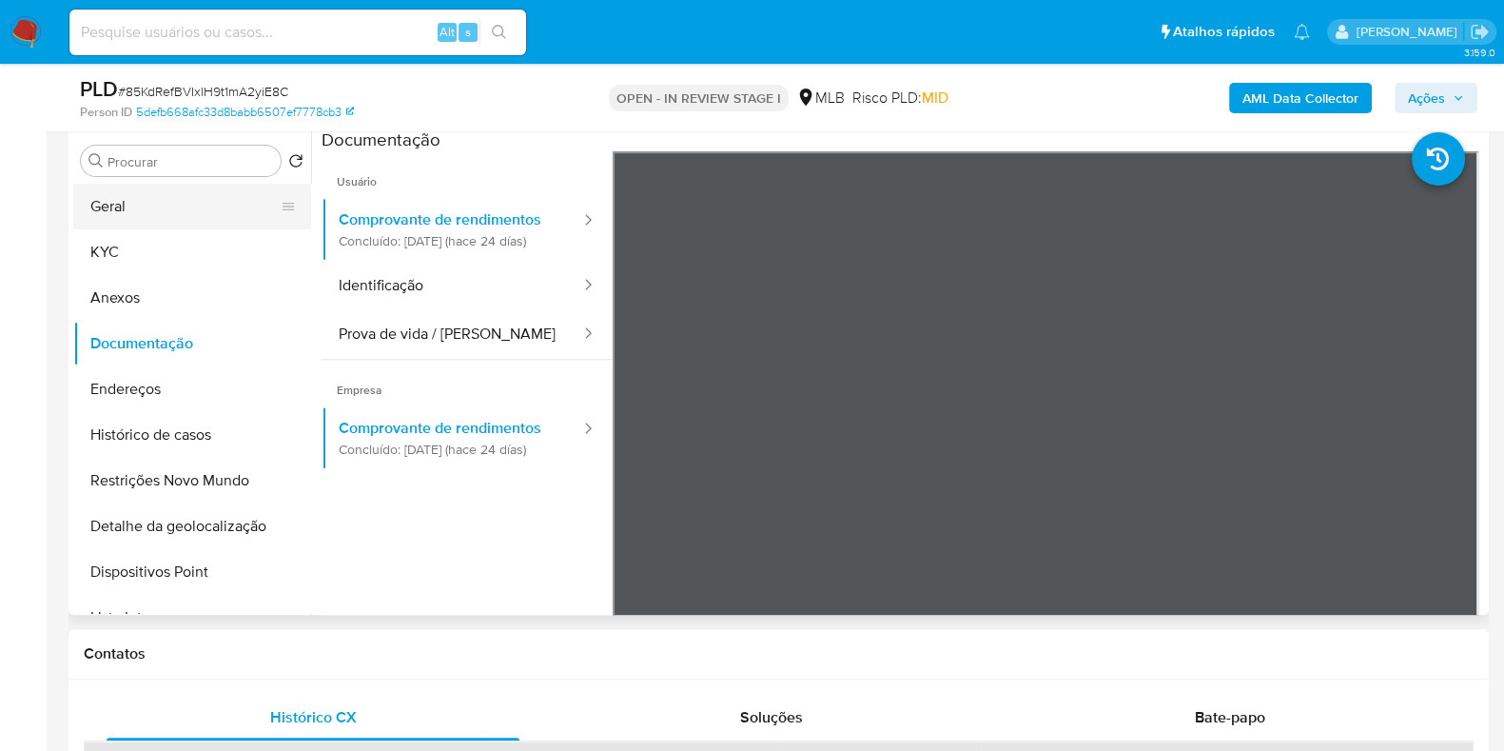
click at [178, 223] on button "Geral" at bounding box center [184, 207] width 223 height 46
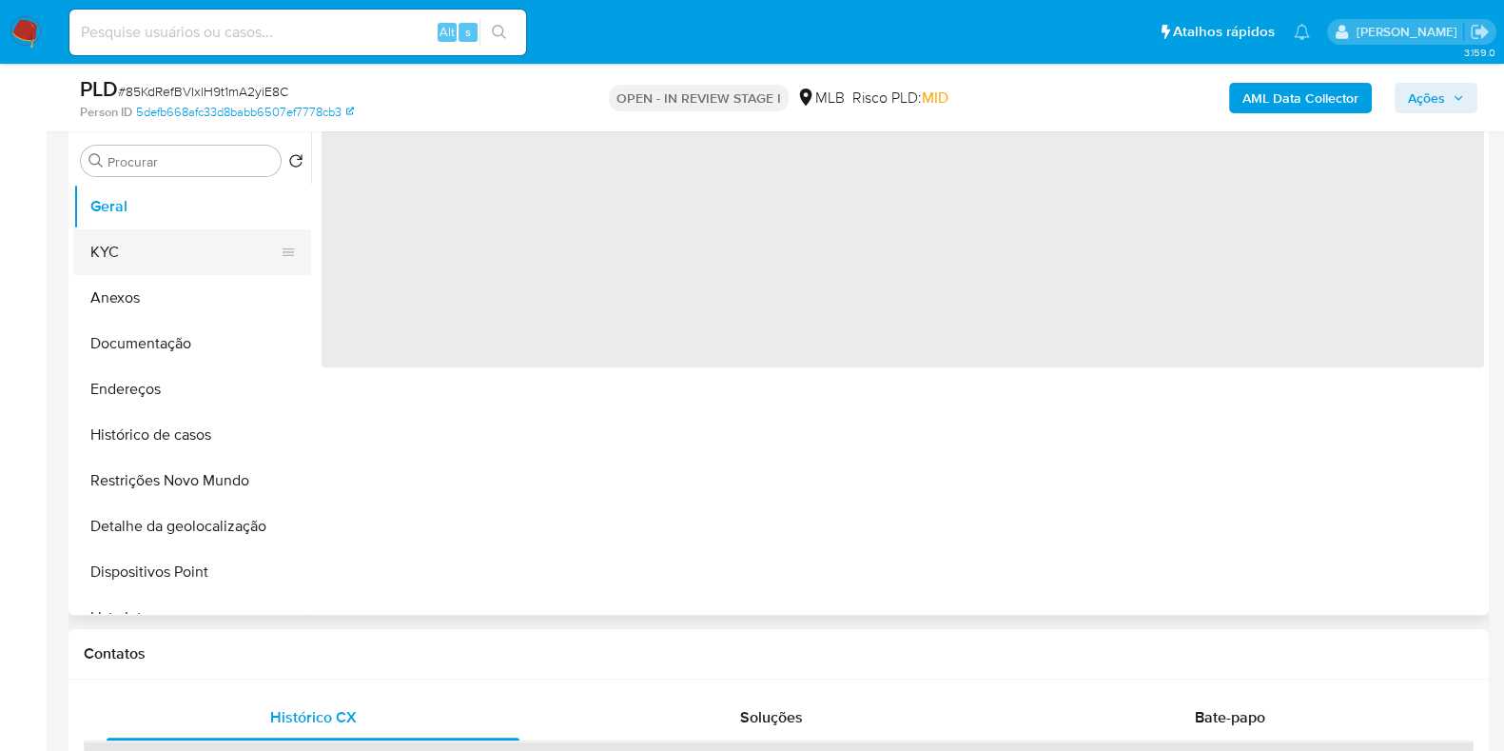
click at [198, 250] on button "KYC" at bounding box center [184, 252] width 223 height 46
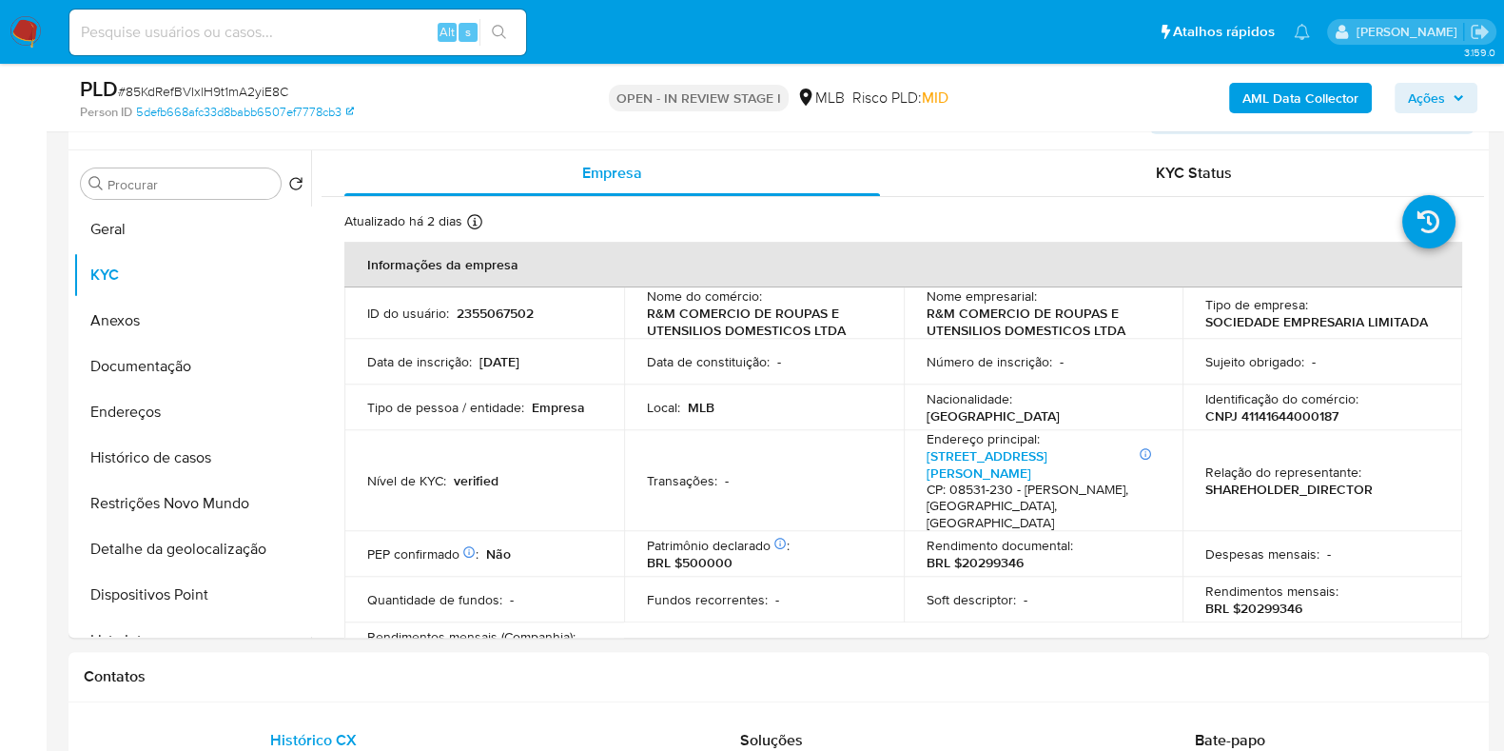
click at [1446, 95] on span "Ações" at bounding box center [1436, 98] width 56 height 27
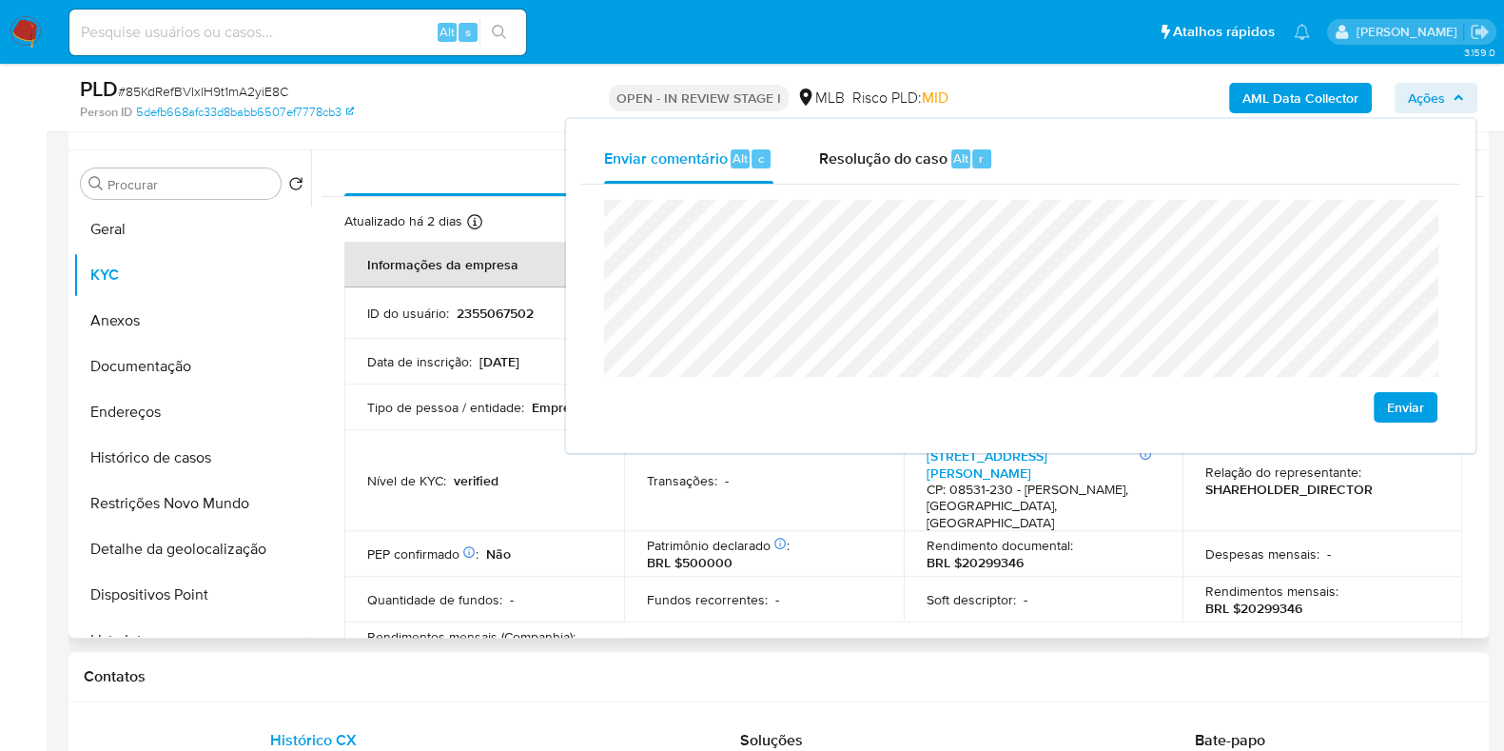
click at [1152, 591] on div "Soft descriptor : -" at bounding box center [1044, 599] width 234 height 17
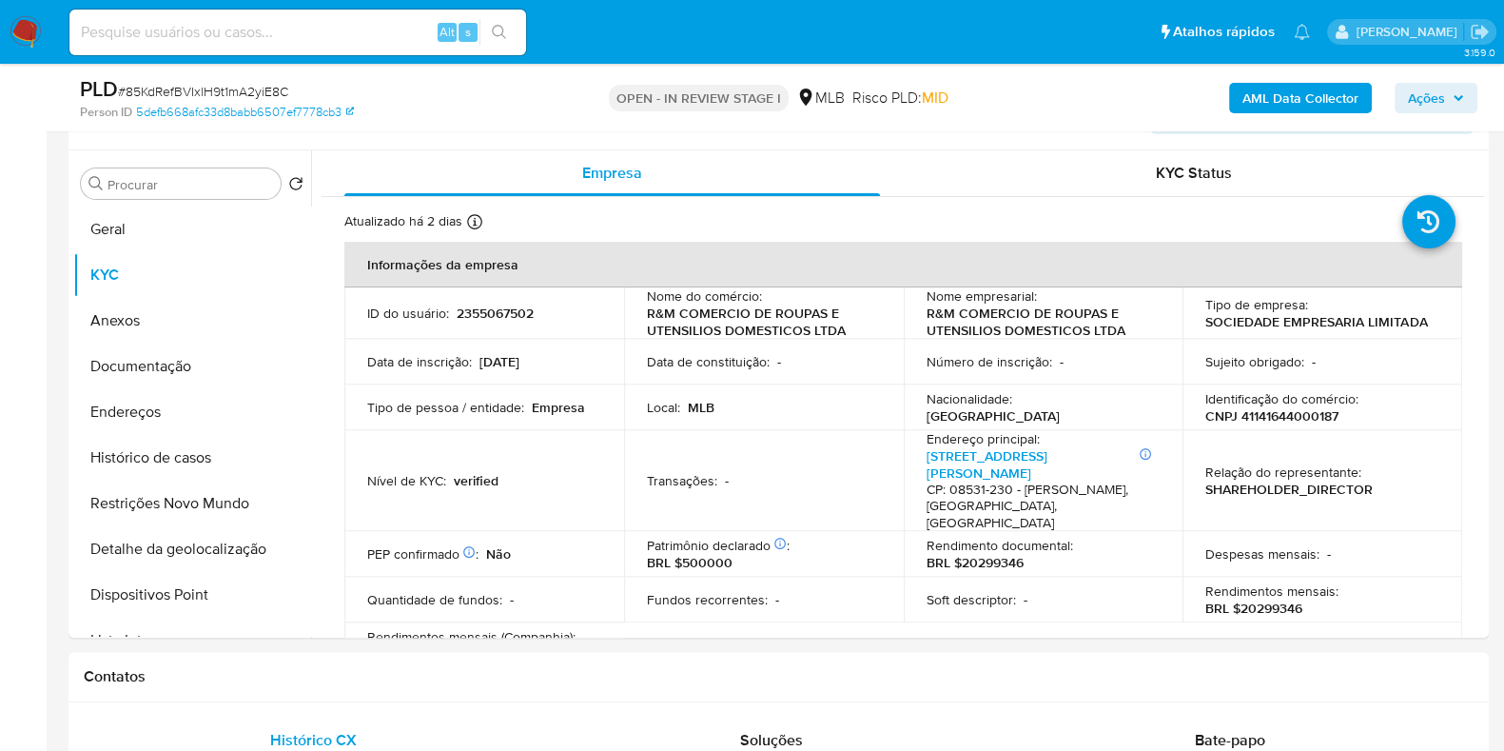
click at [1445, 96] on span "Ações" at bounding box center [1426, 98] width 37 height 30
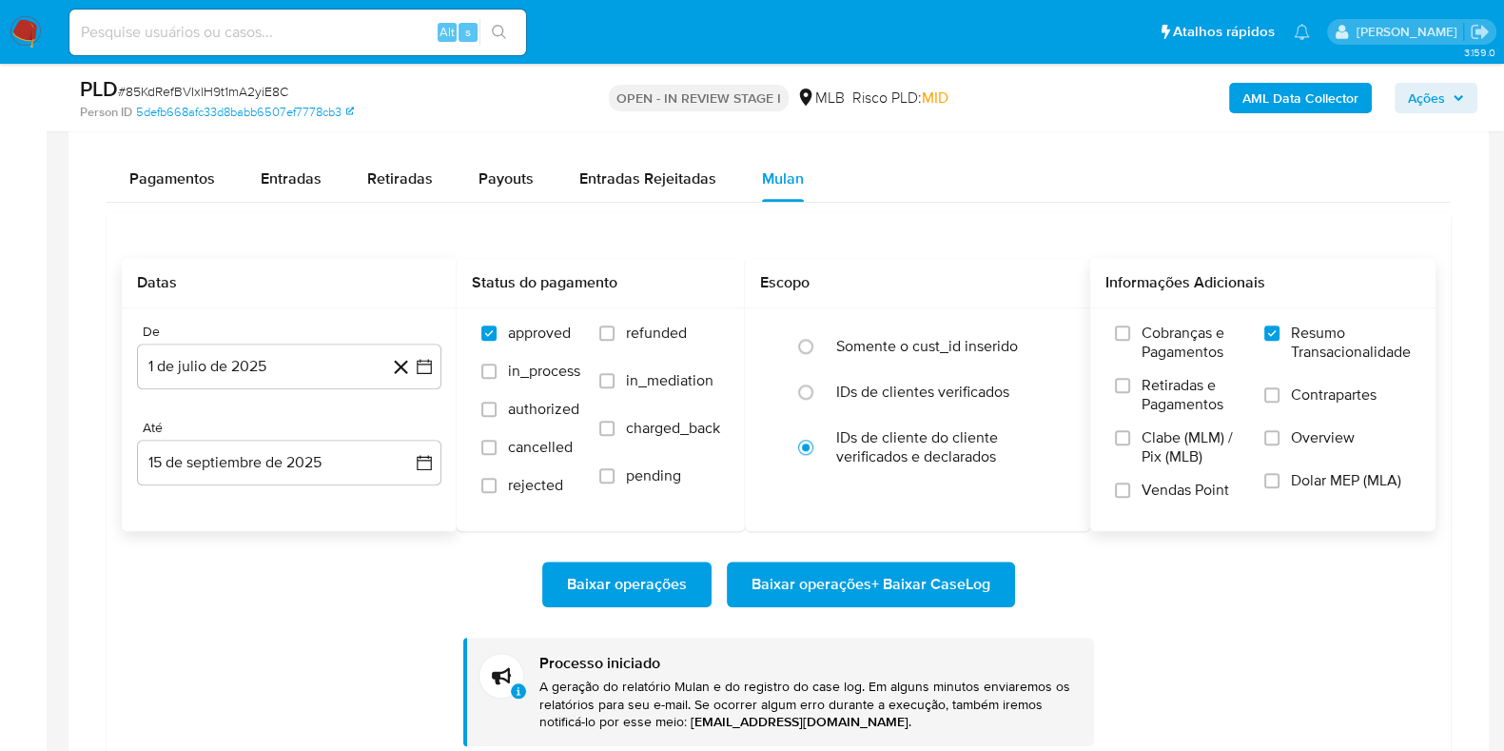
scroll to position [2073, 0]
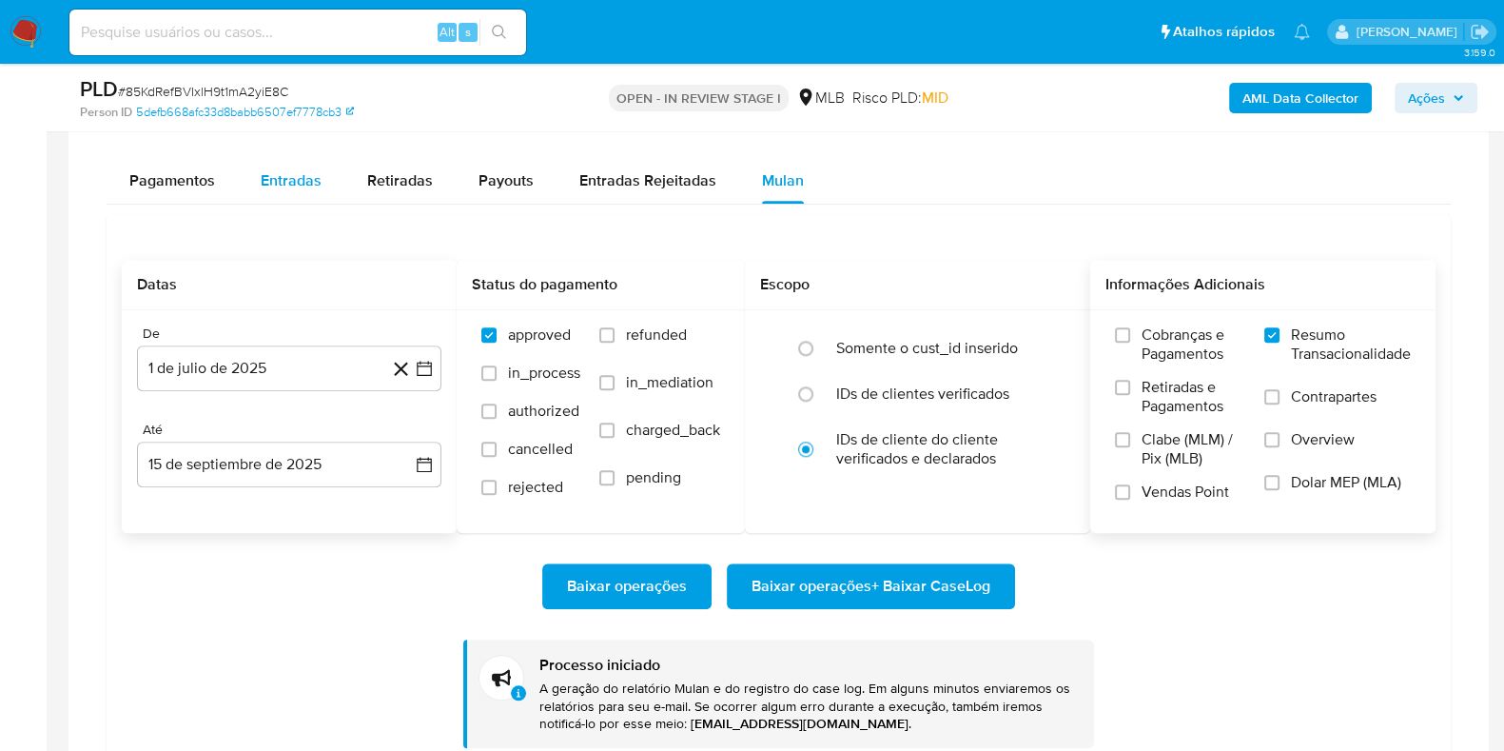
click at [292, 169] on span "Entradas" at bounding box center [291, 180] width 61 height 22
select select "10"
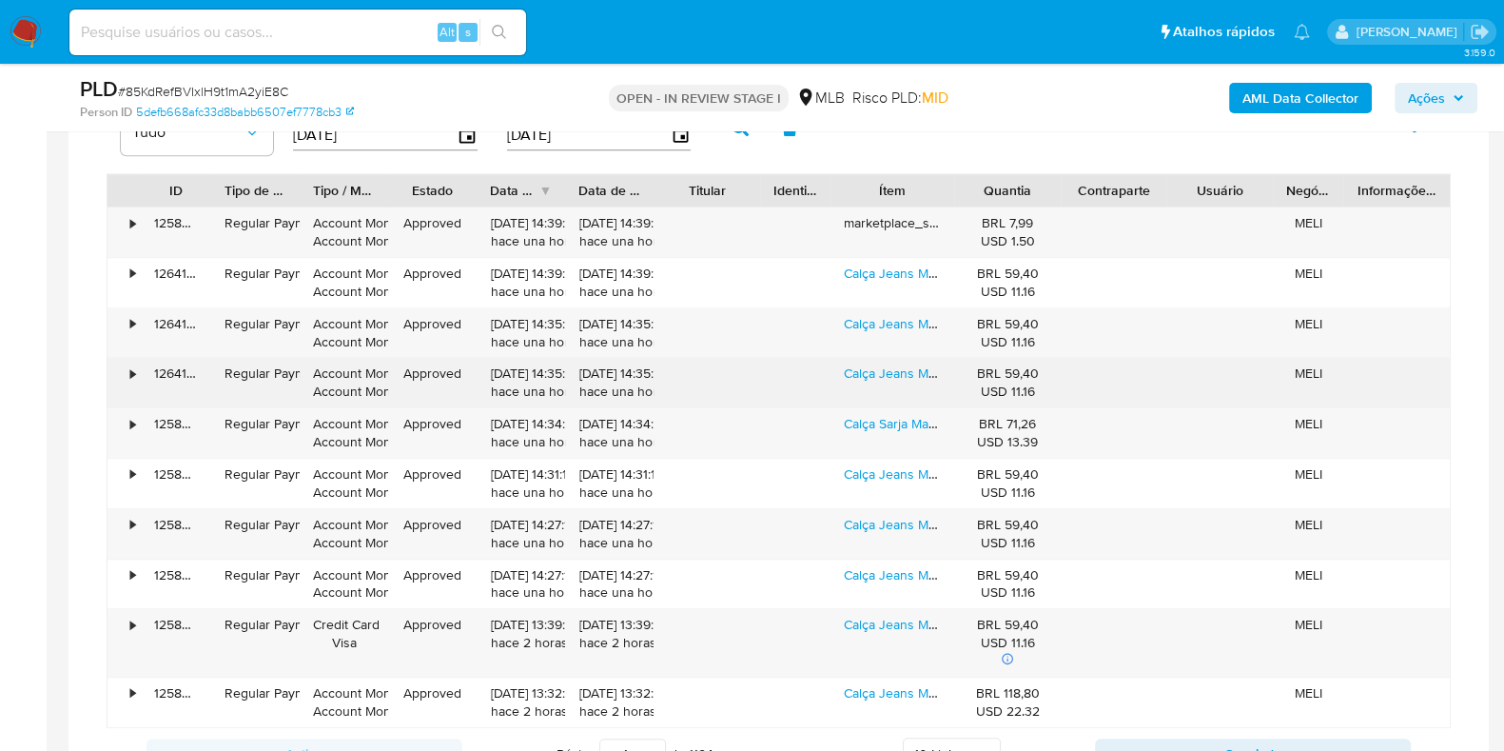
scroll to position [2211, 0]
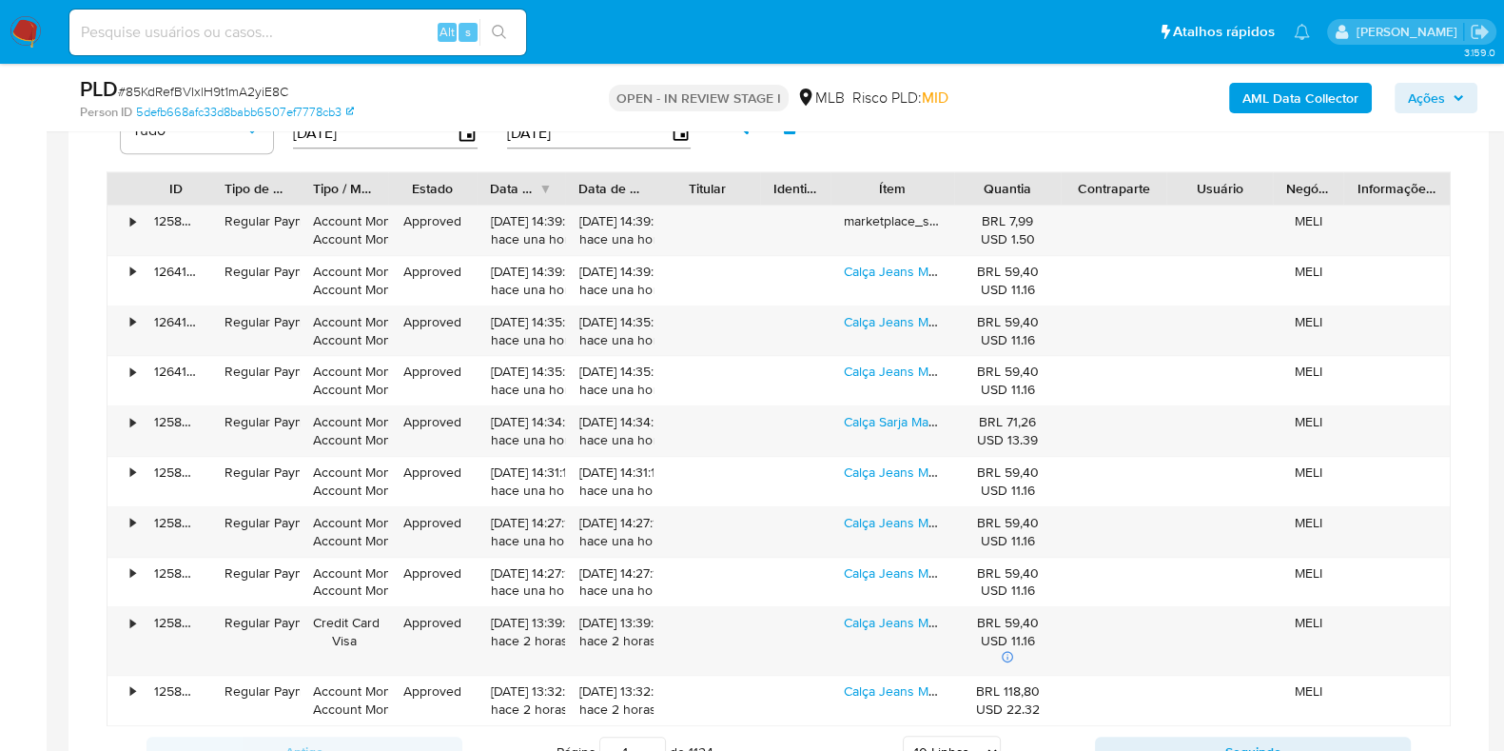
click at [1422, 105] on span "Ações" at bounding box center [1426, 98] width 37 height 30
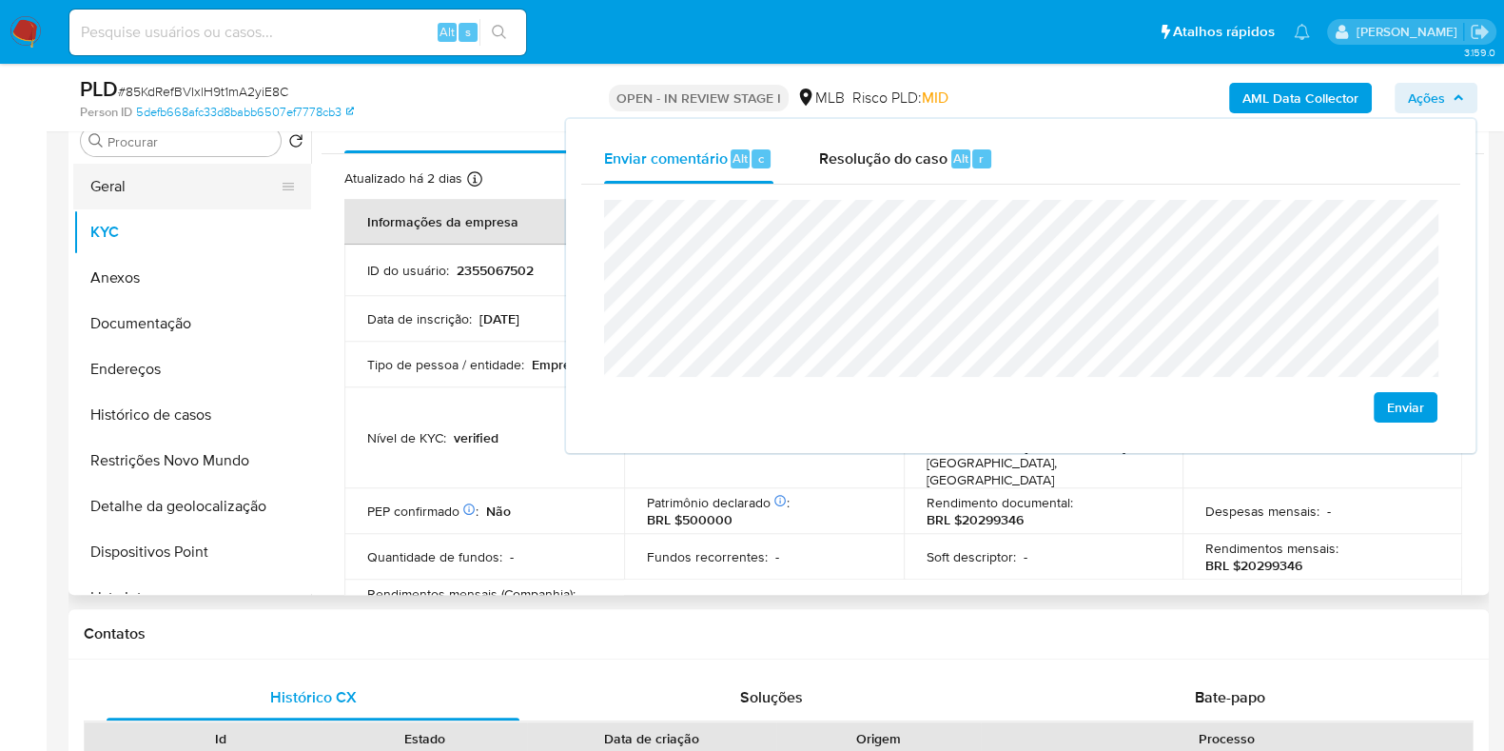
click at [210, 183] on button "Geral" at bounding box center [184, 187] width 223 height 46
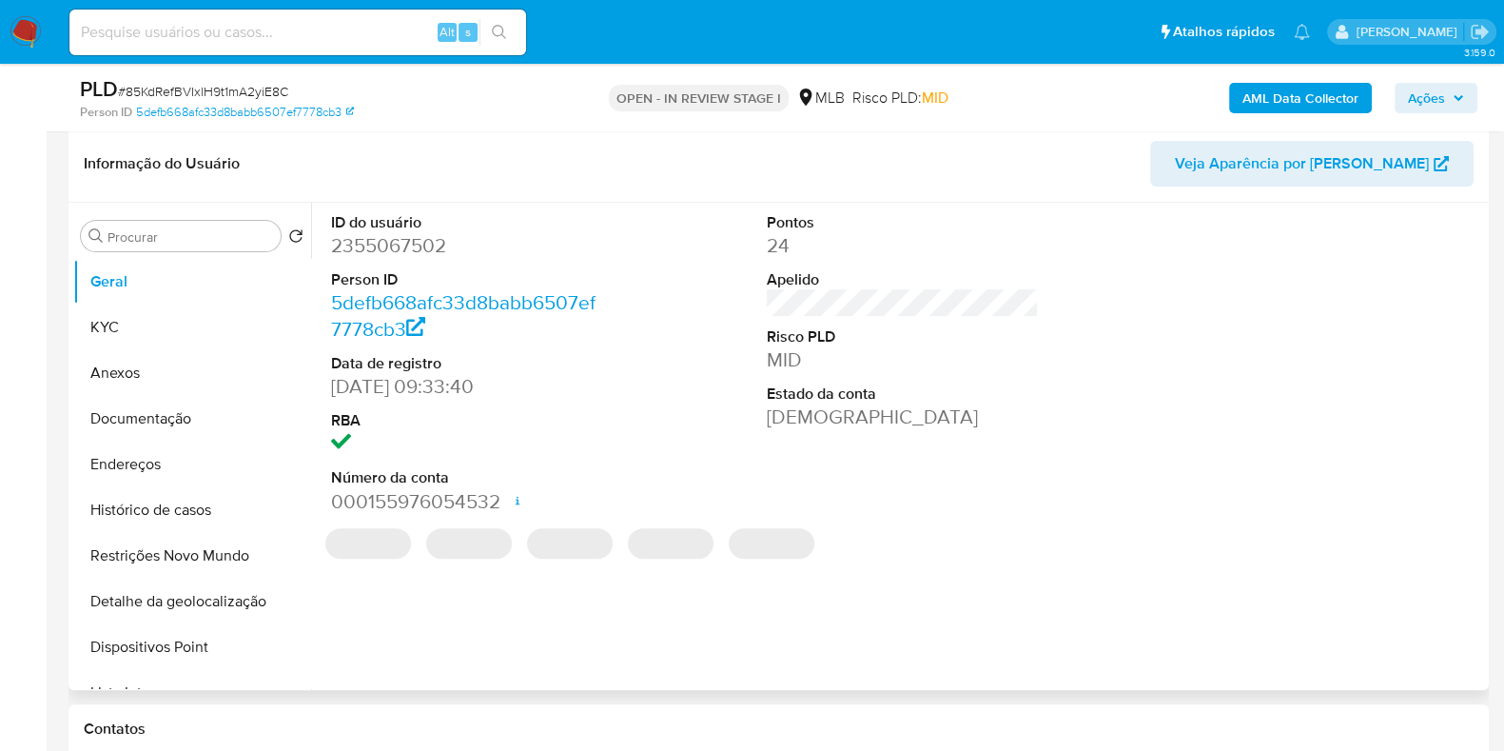
scroll to position [789, 0]
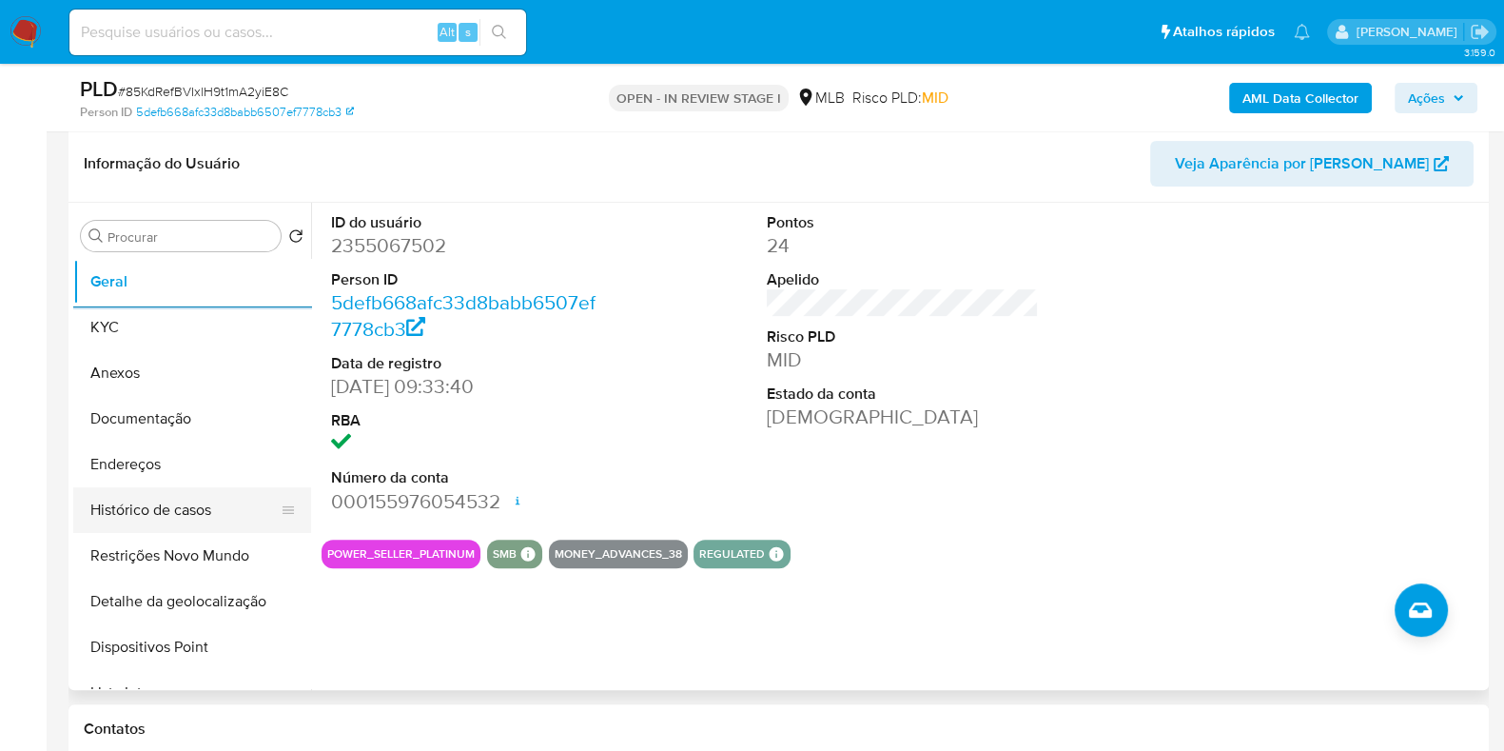
click at [167, 492] on button "Histórico de casos" at bounding box center [184, 510] width 223 height 46
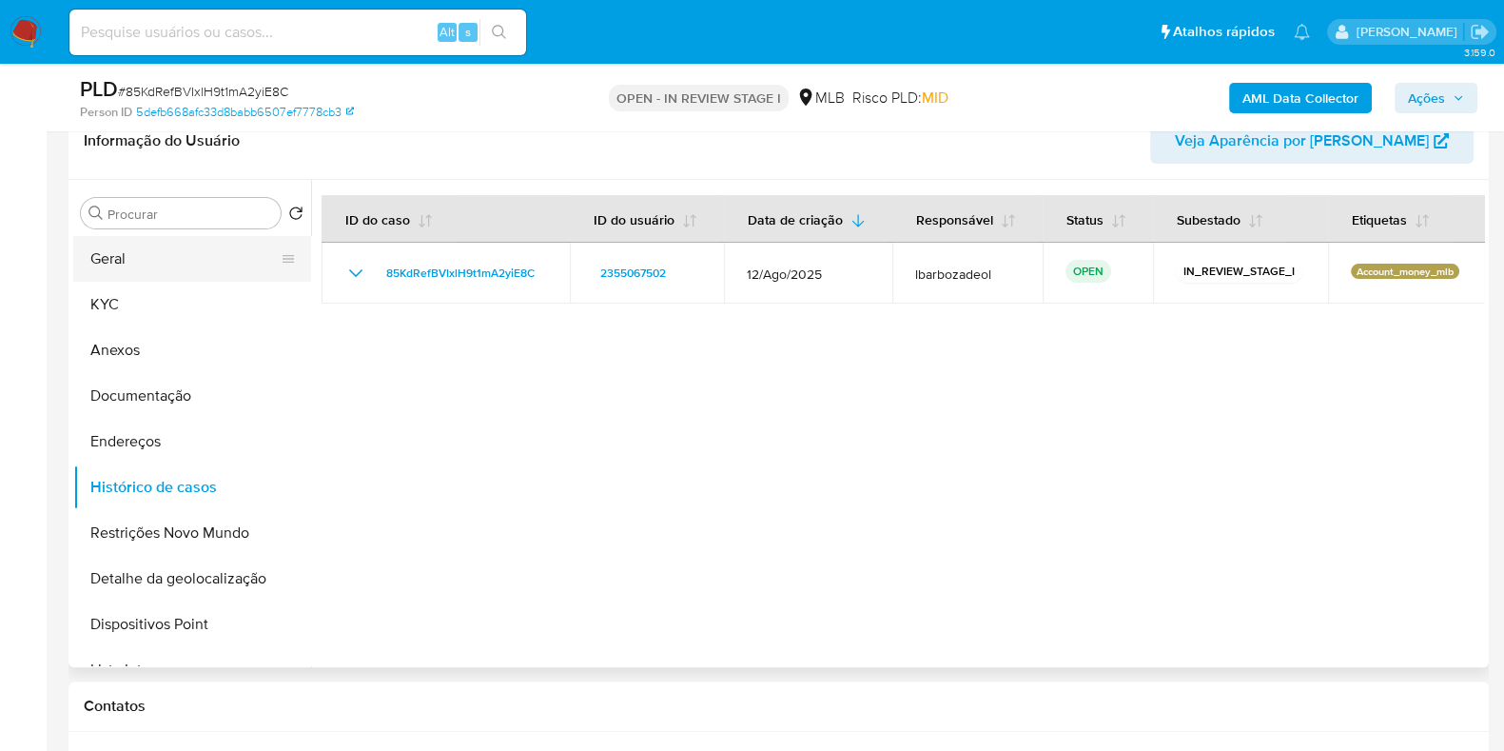
click at [182, 264] on button "Geral" at bounding box center [184, 259] width 223 height 46
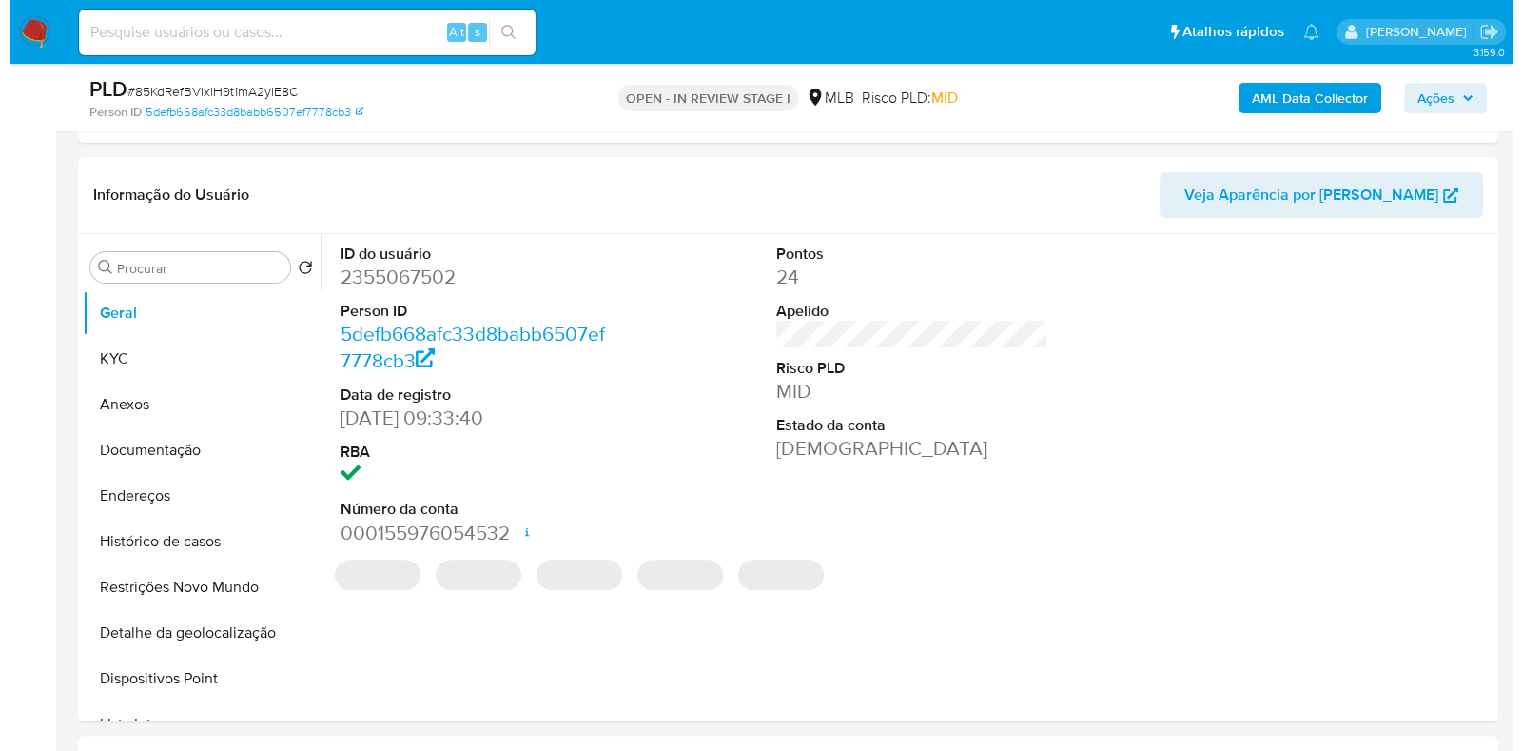
scroll to position [760, 0]
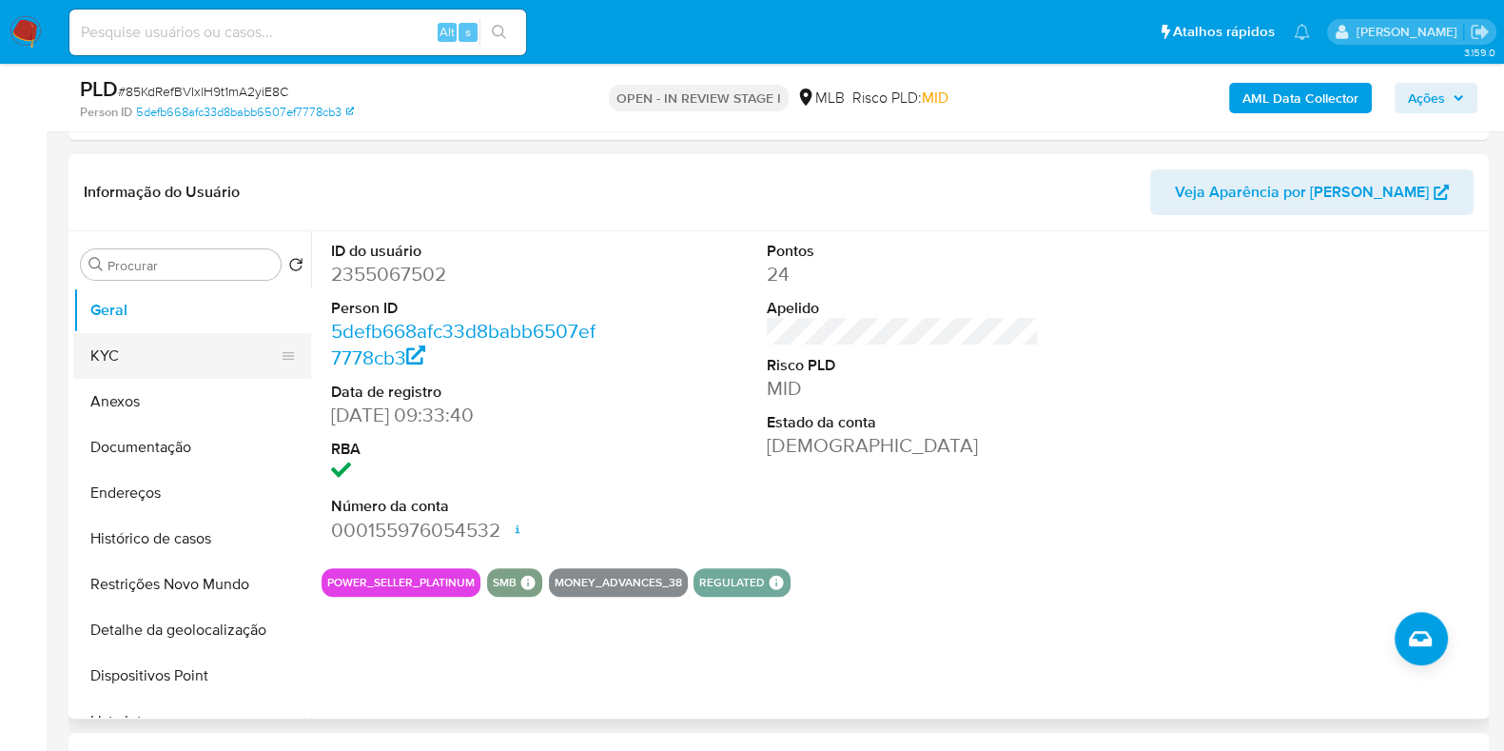
click at [125, 359] on button "KYC" at bounding box center [184, 356] width 223 height 46
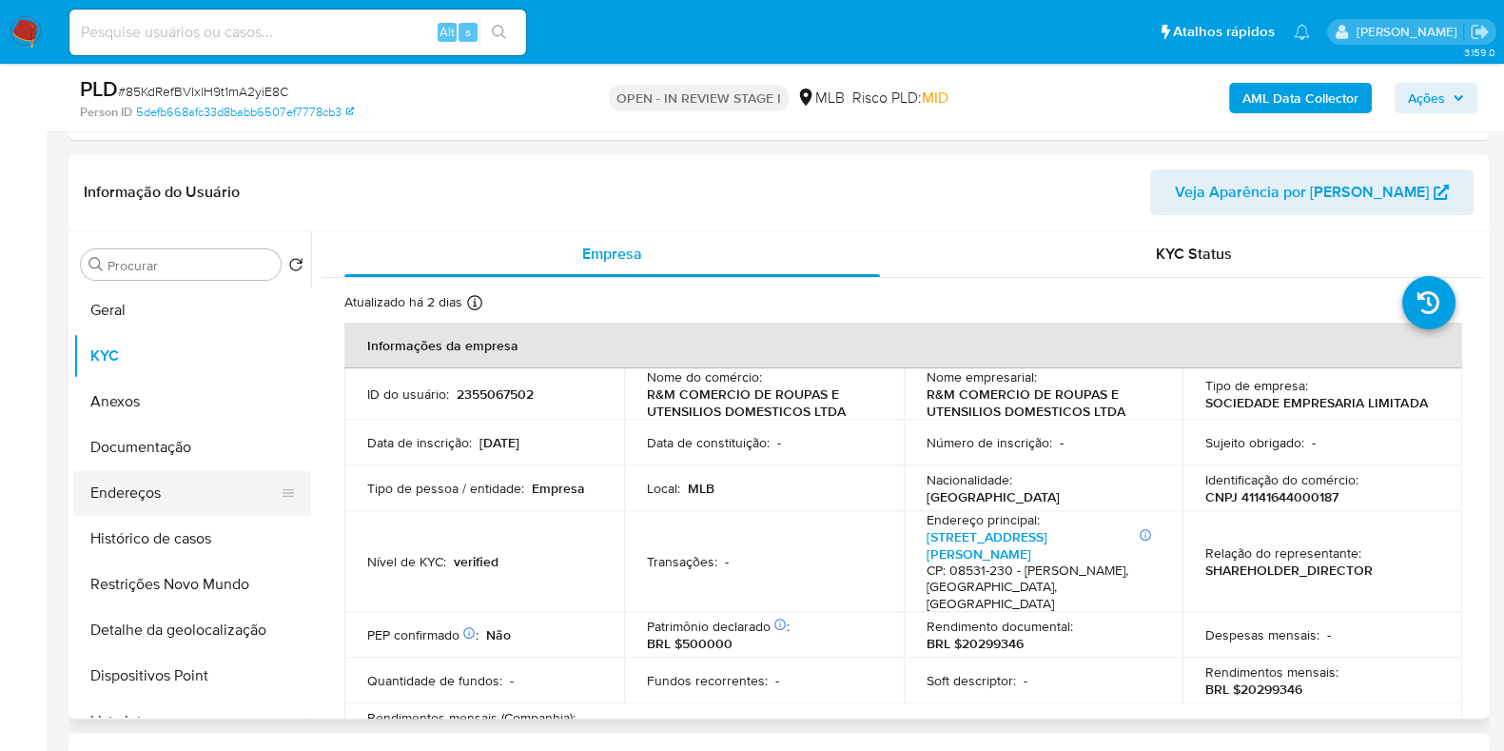
click at [148, 483] on button "Endereços" at bounding box center [184, 493] width 223 height 46
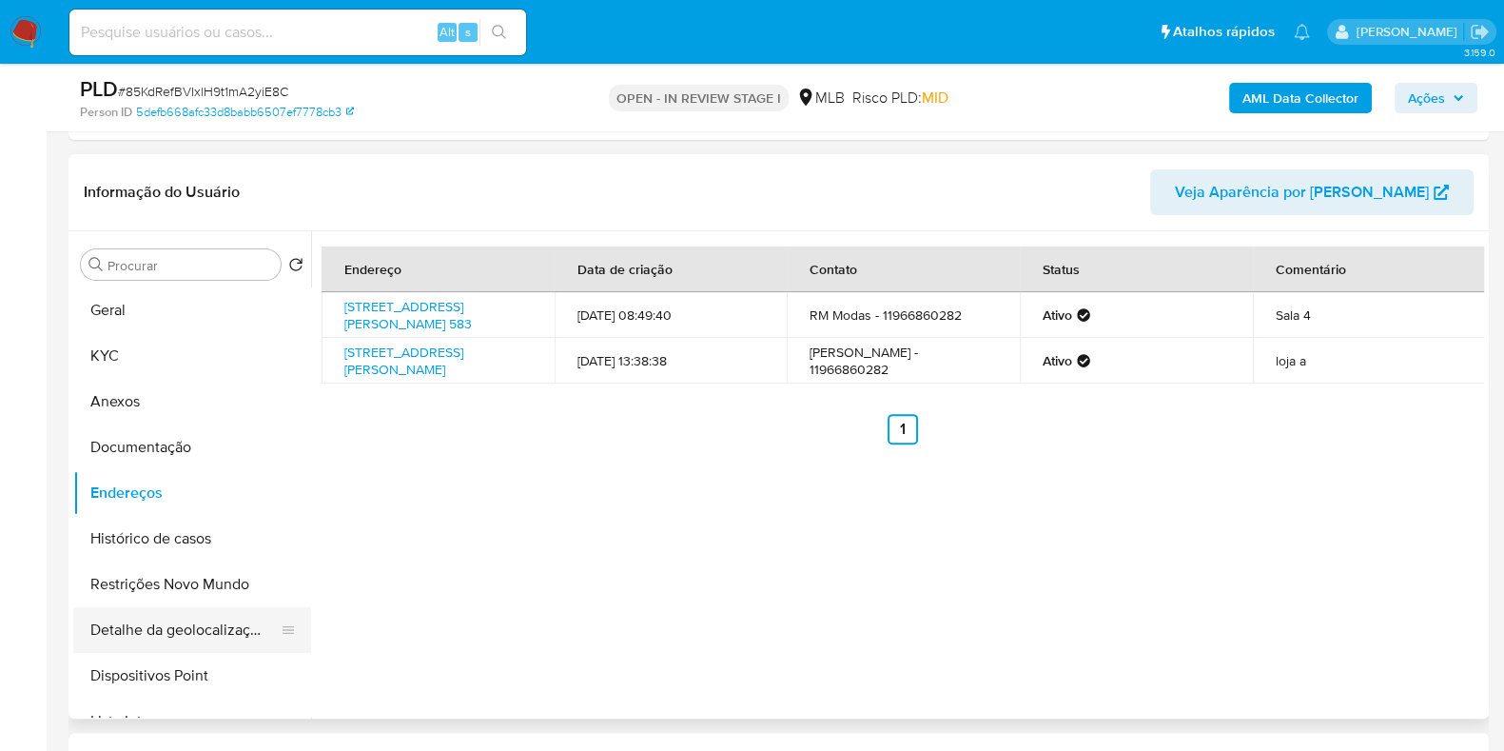
click at [212, 621] on button "Detalhe da geolocalização" at bounding box center [184, 630] width 223 height 46
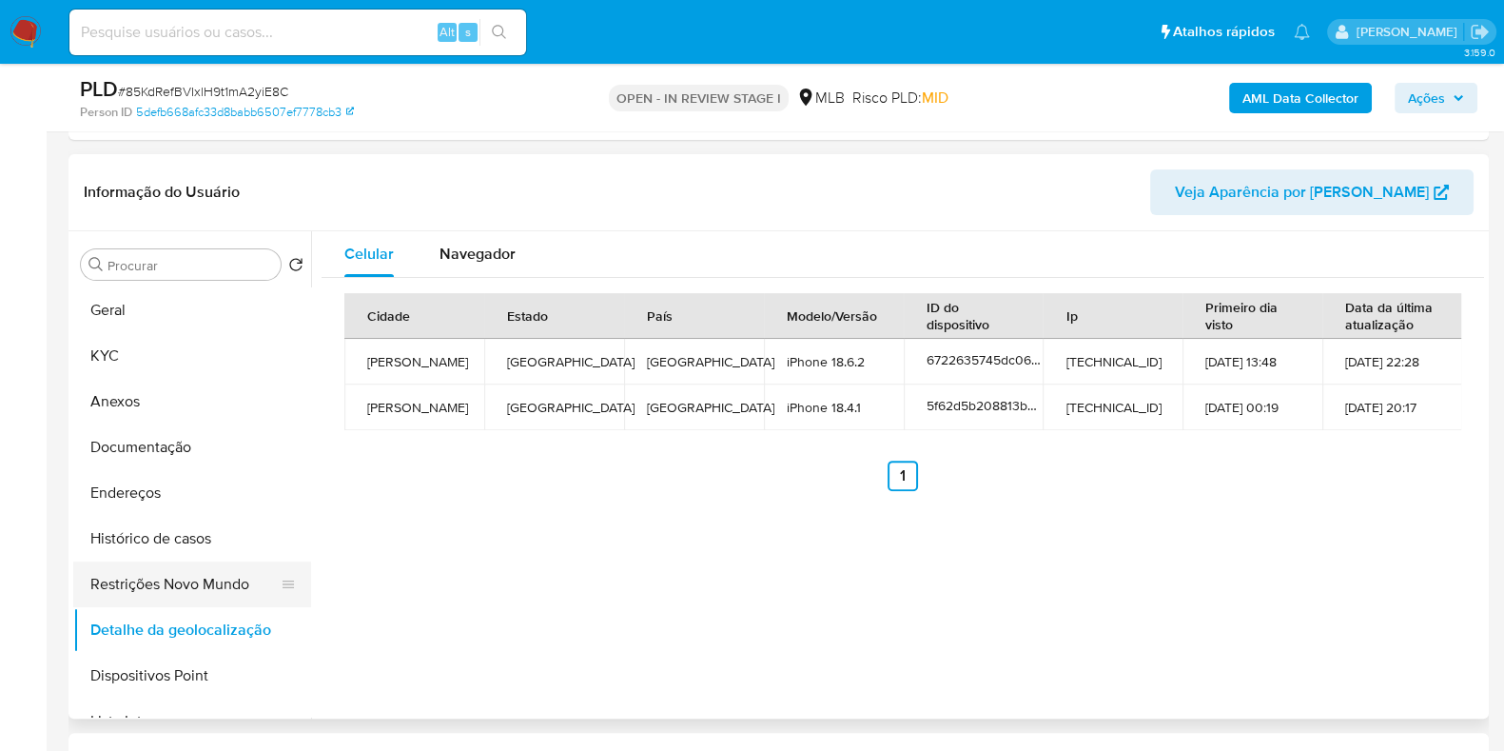
click at [208, 587] on button "Restrições Novo Mundo" at bounding box center [184, 584] width 223 height 46
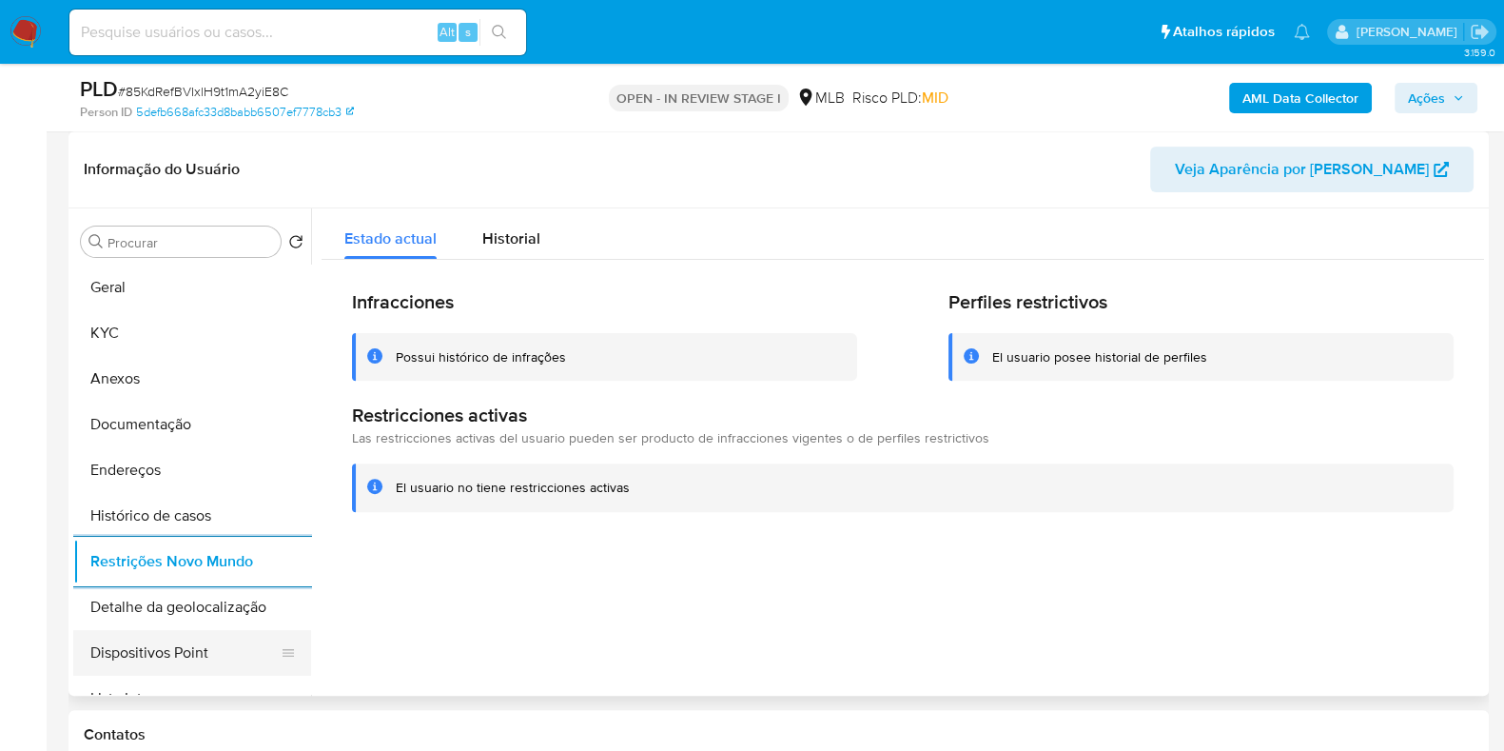
click at [219, 658] on button "Dispositivos Point" at bounding box center [184, 653] width 223 height 46
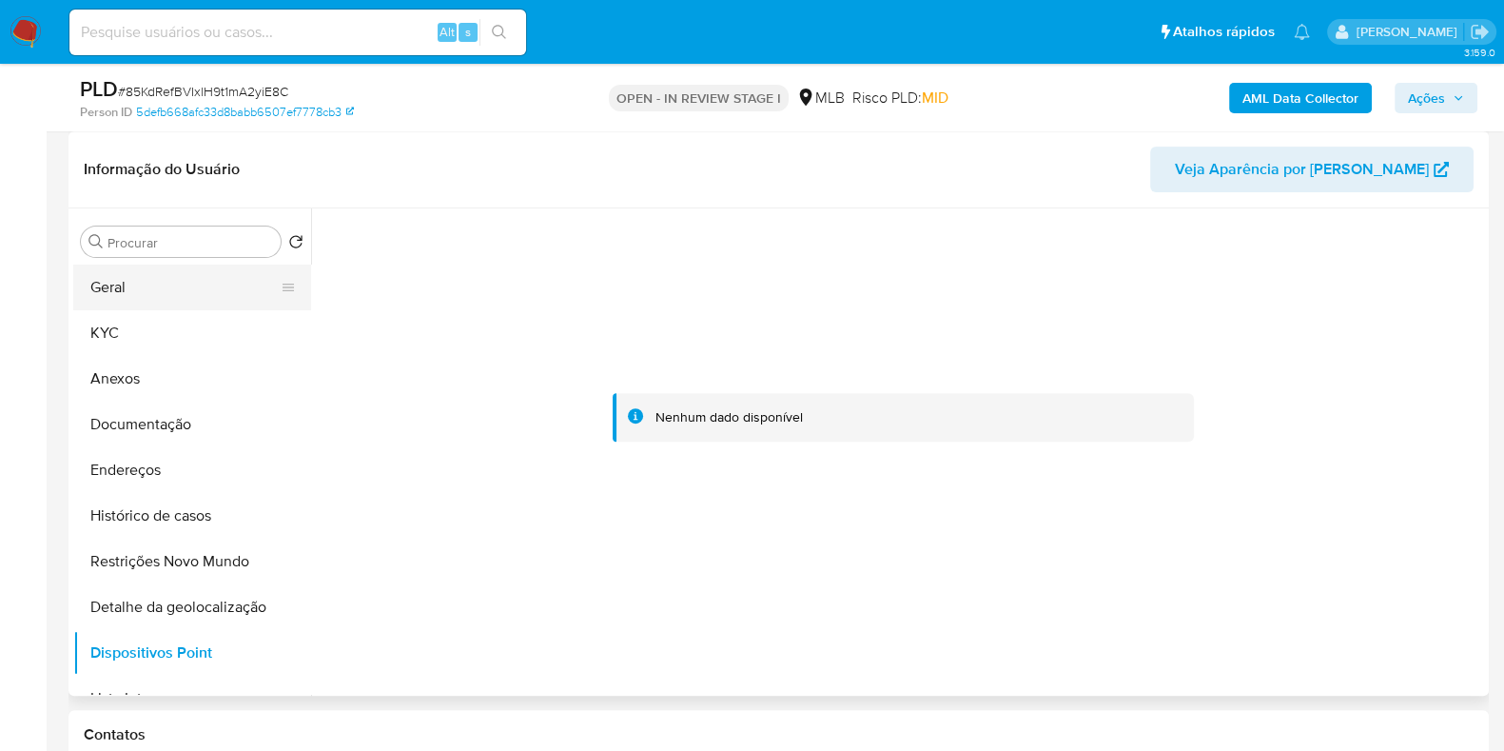
click at [168, 286] on button "Geral" at bounding box center [184, 288] width 223 height 46
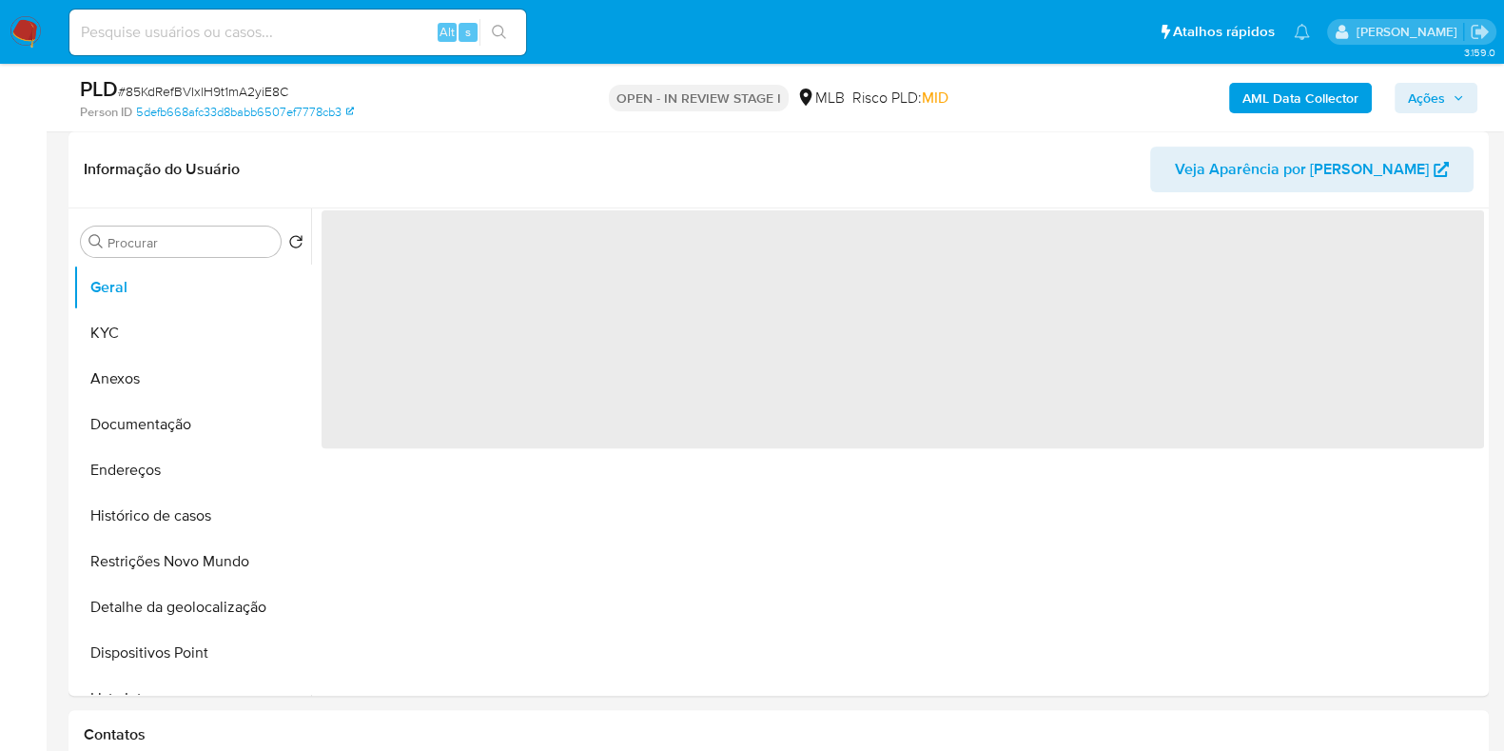
click at [1400, 107] on button "Ações" at bounding box center [1436, 98] width 83 height 30
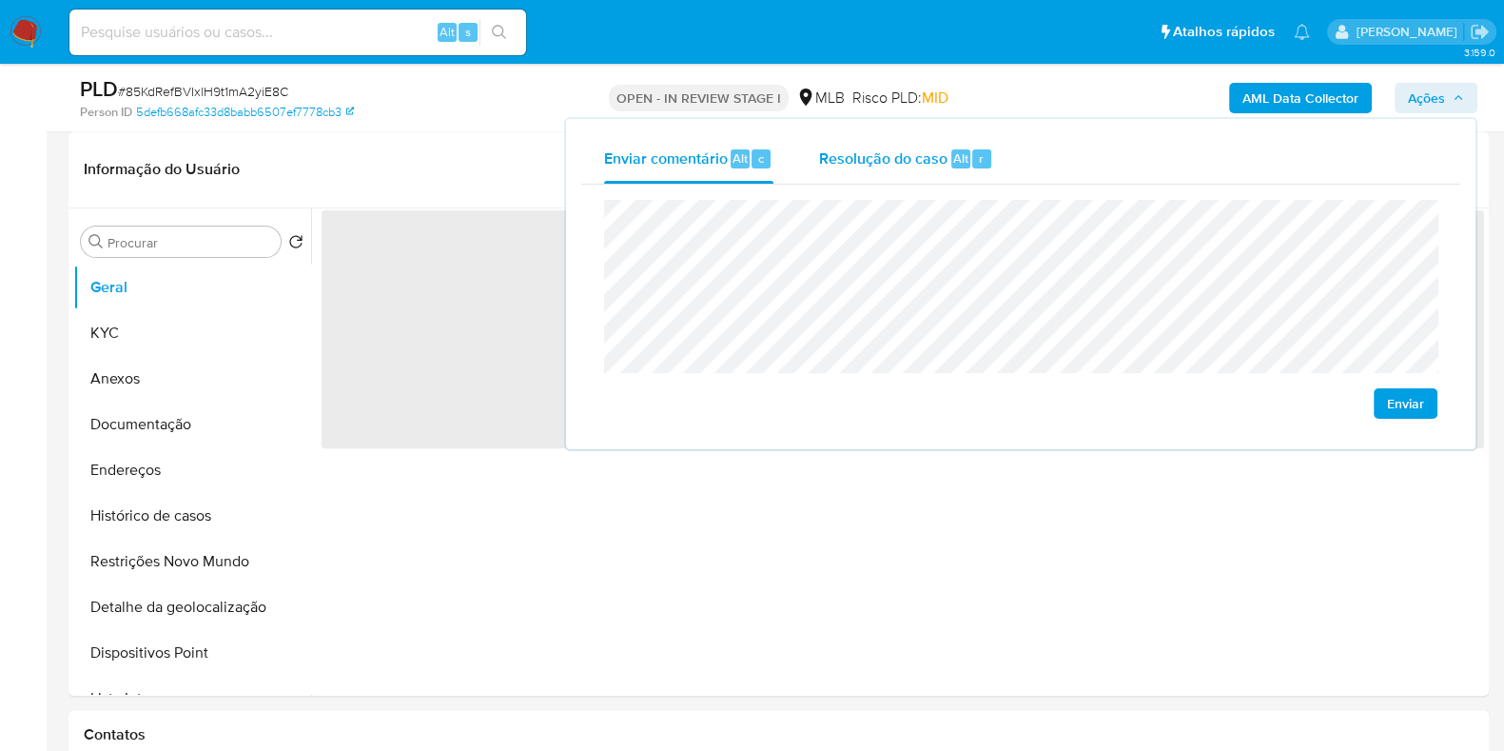
click at [972, 165] on div "r" at bounding box center [981, 158] width 19 height 19
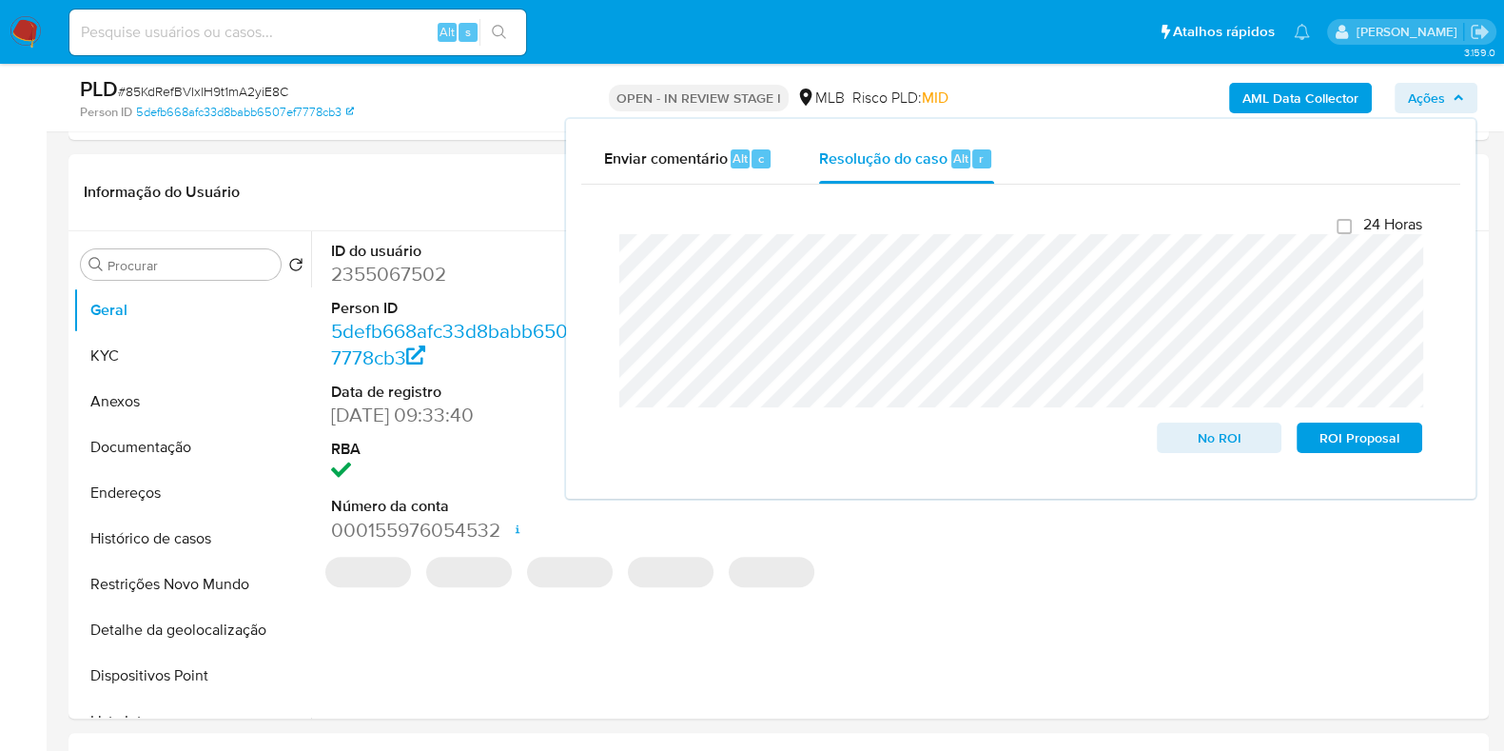
click at [1041, 89] on div "AML Data Collector Ações Enviar comentário Alt c Resolução do caso Alt r Fecham…" at bounding box center [1247, 97] width 461 height 45
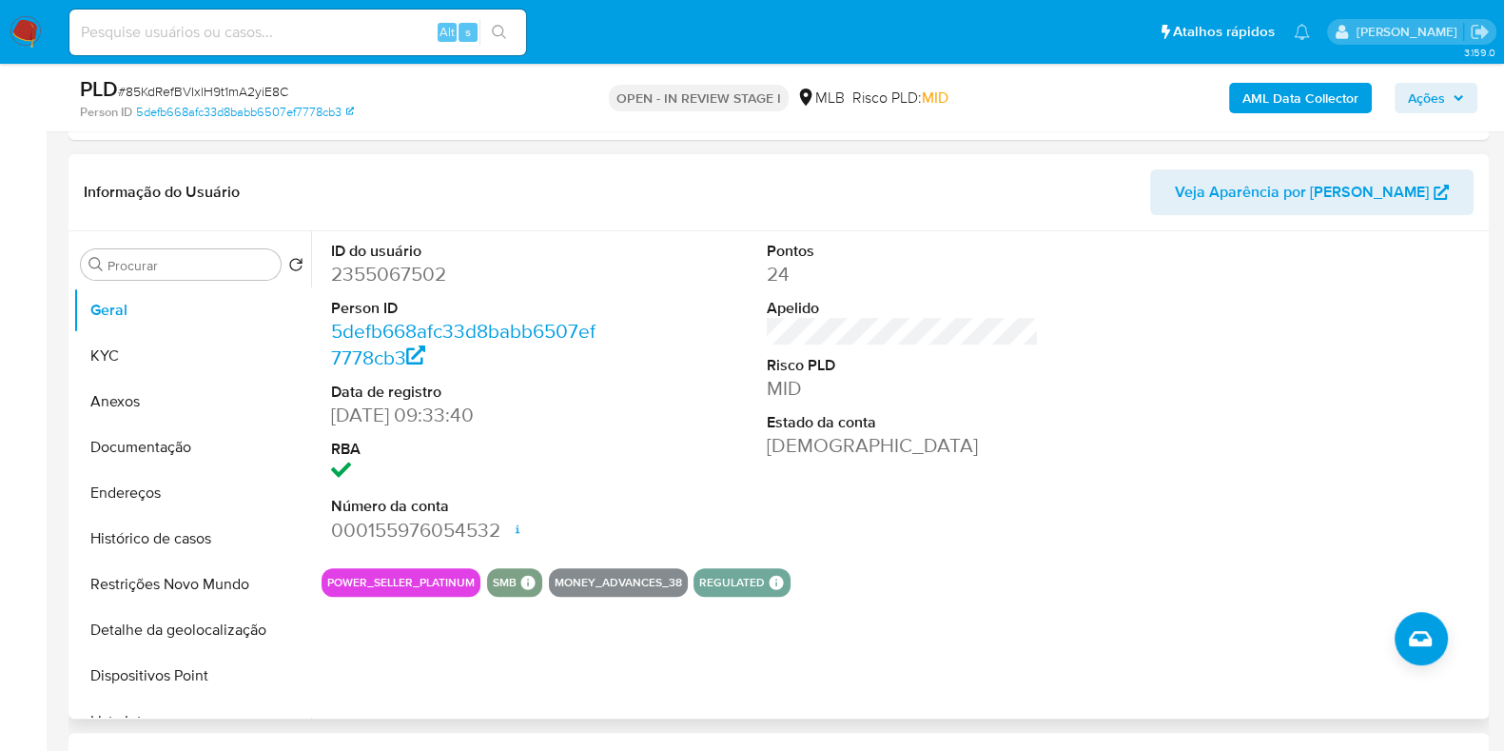
click at [880, 166] on div "Informação do Usuário Veja Aparência por Pessoa" at bounding box center [779, 192] width 1421 height 77
click at [1275, 94] on b "AML Data Collector" at bounding box center [1301, 98] width 116 height 30
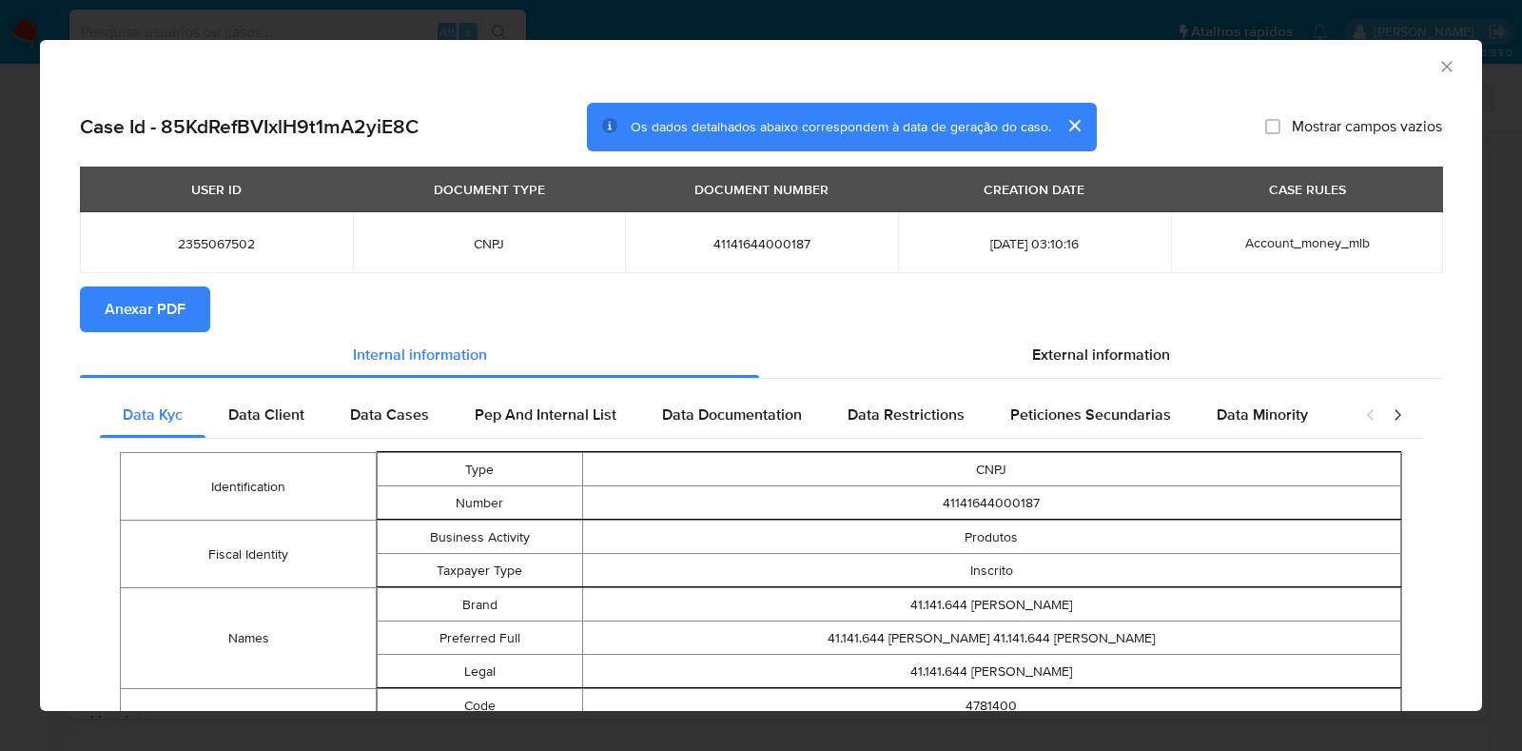
click at [145, 302] on span "Anexar PDF" at bounding box center [145, 309] width 81 height 42
click at [1442, 68] on icon "Fechar a janela" at bounding box center [1447, 66] width 10 height 10
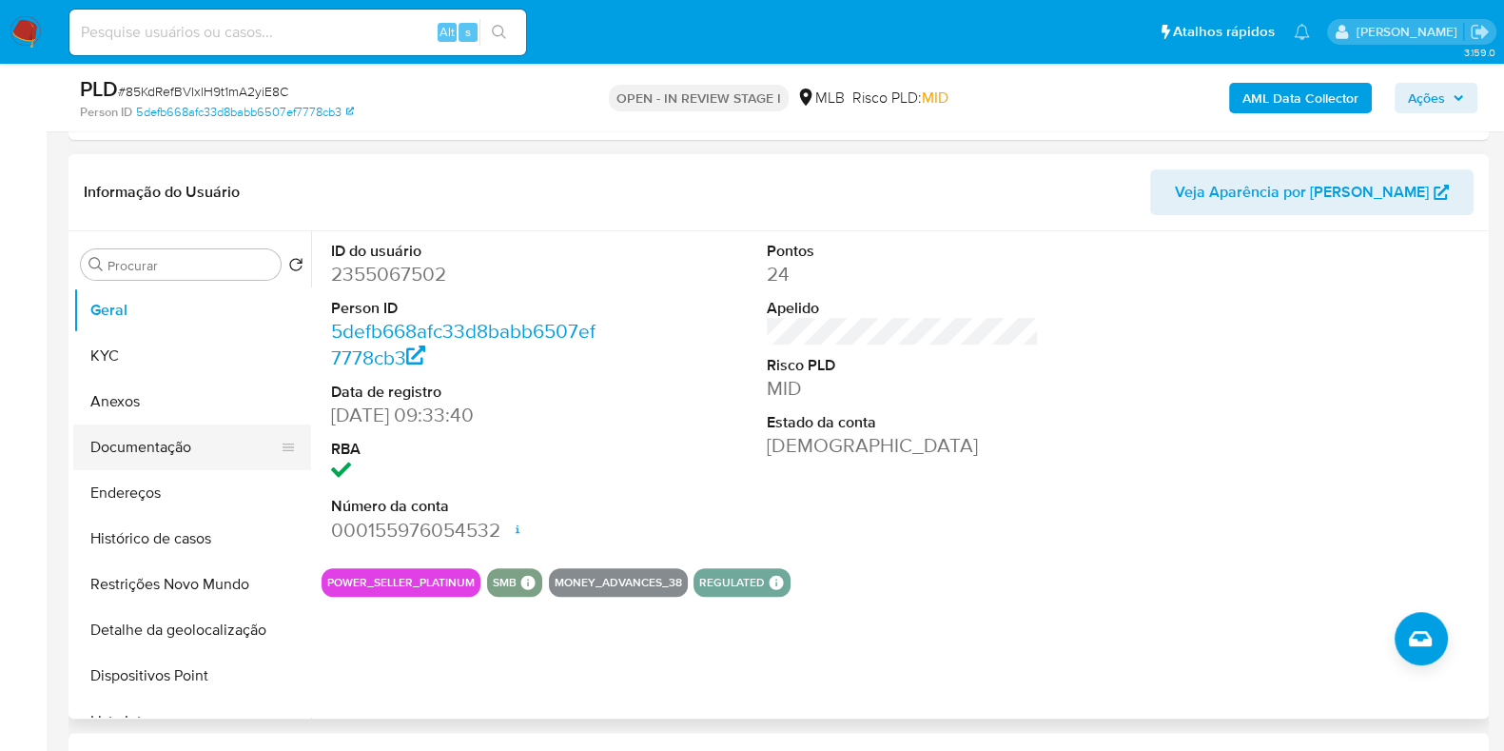
click at [169, 411] on button "Anexos" at bounding box center [192, 402] width 238 height 46
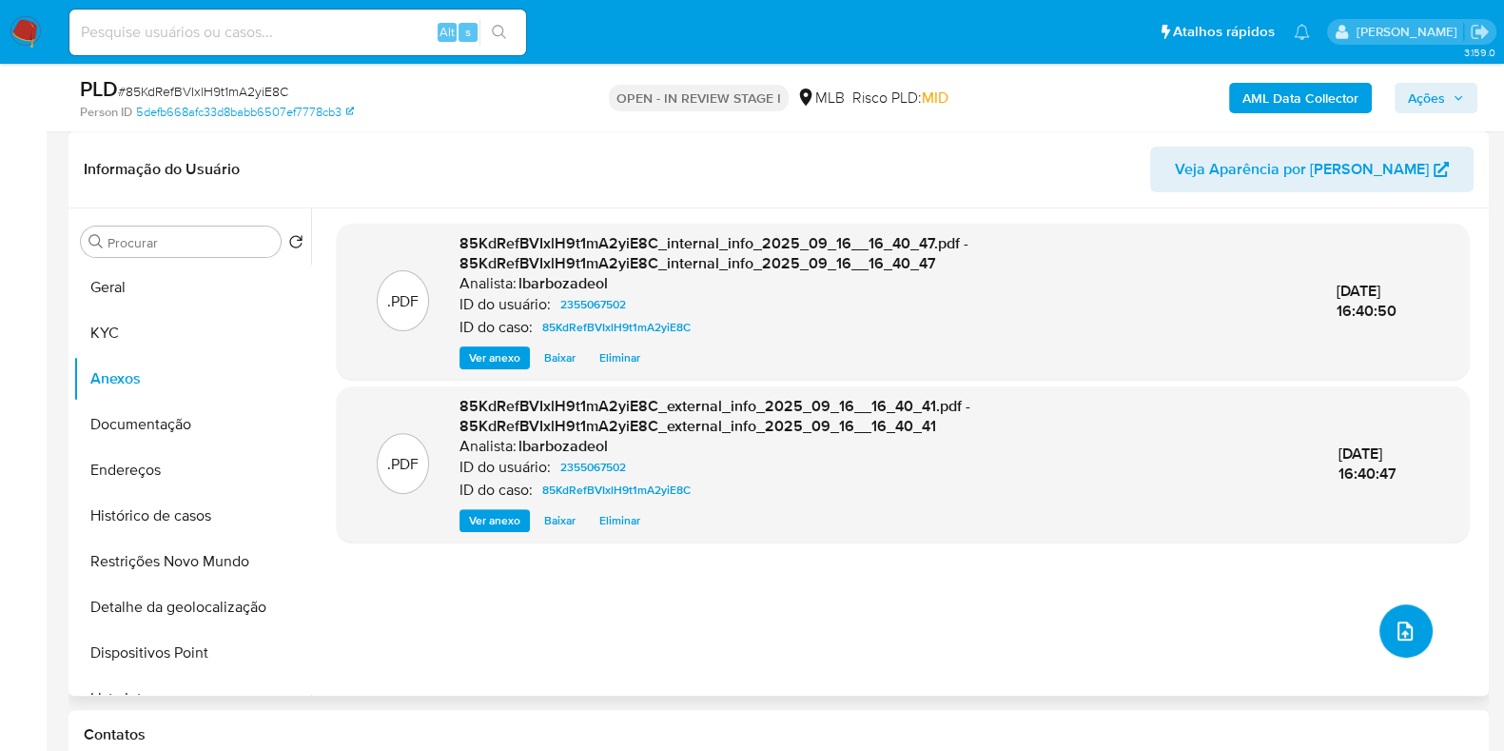
click at [1390, 614] on button "upload-file" at bounding box center [1406, 630] width 53 height 53
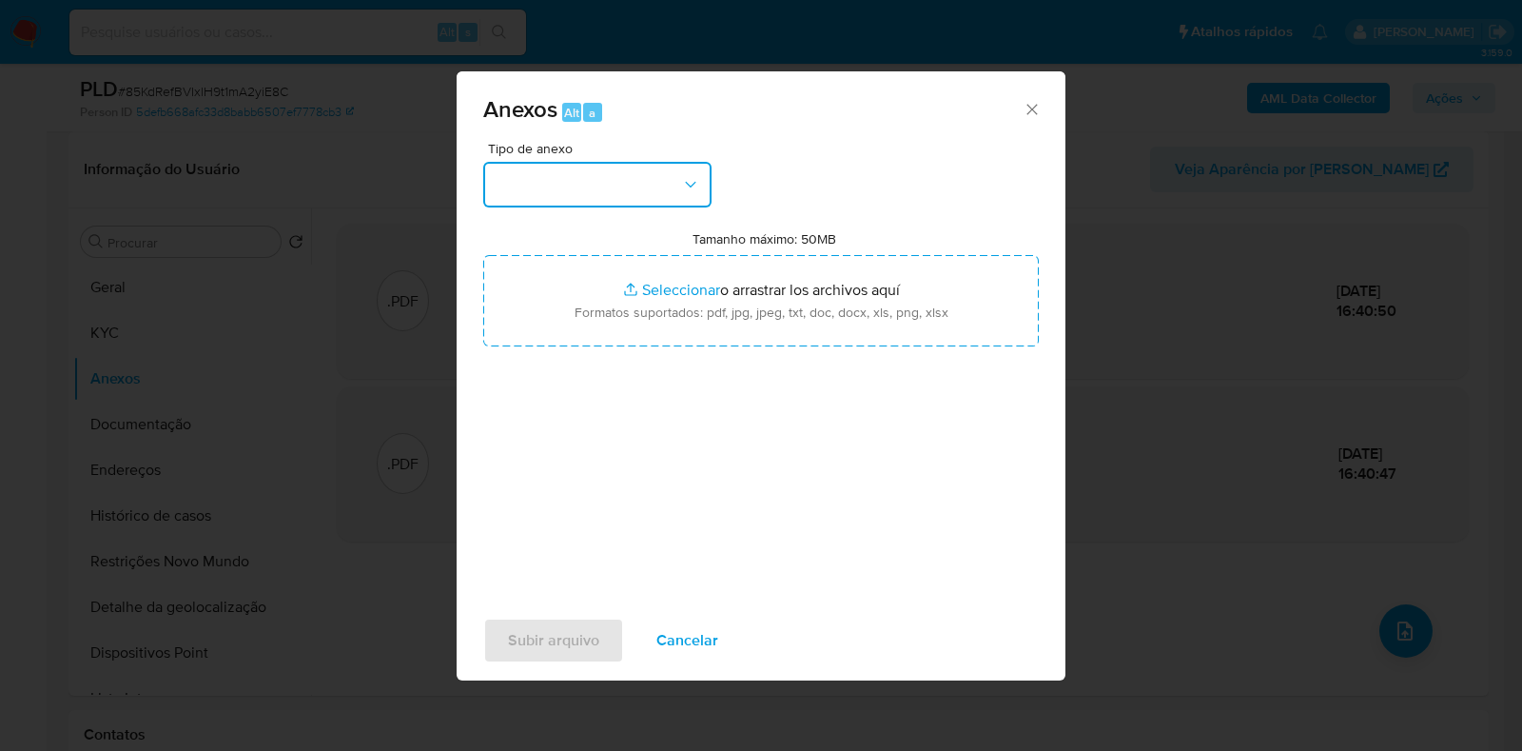
click at [572, 202] on button "button" at bounding box center [597, 185] width 228 height 46
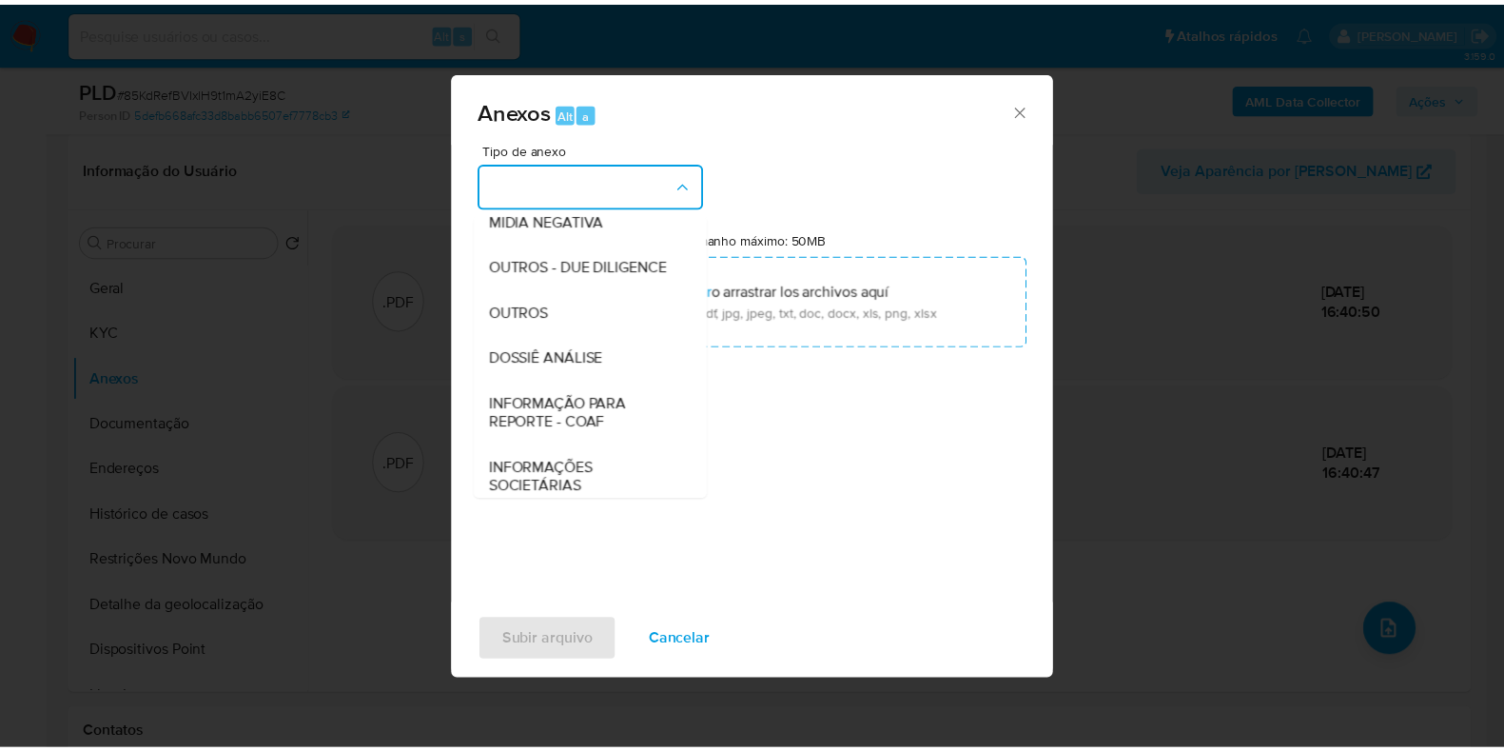
scroll to position [293, 0]
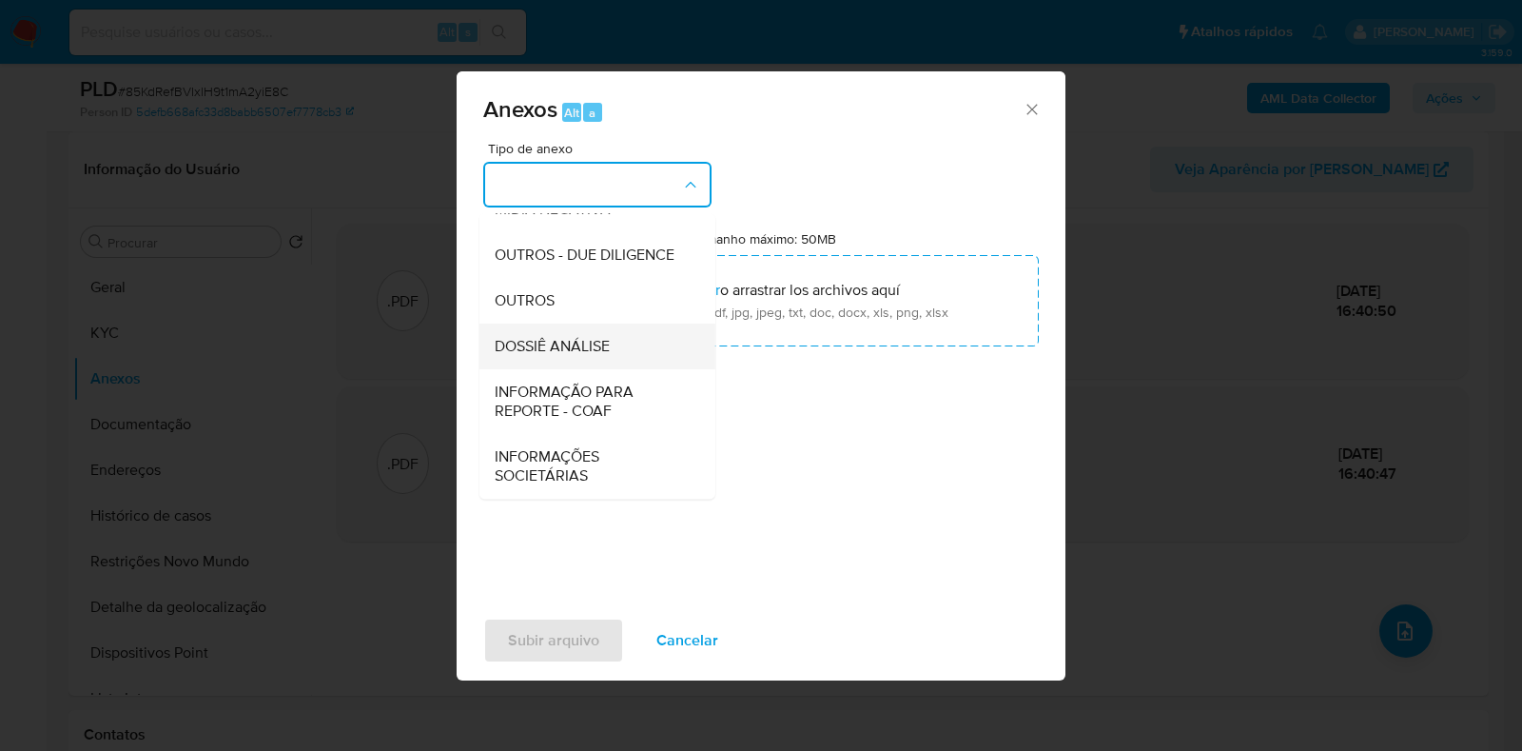
click at [592, 333] on div "DOSSIÊ ANÁLISE" at bounding box center [592, 347] width 194 height 46
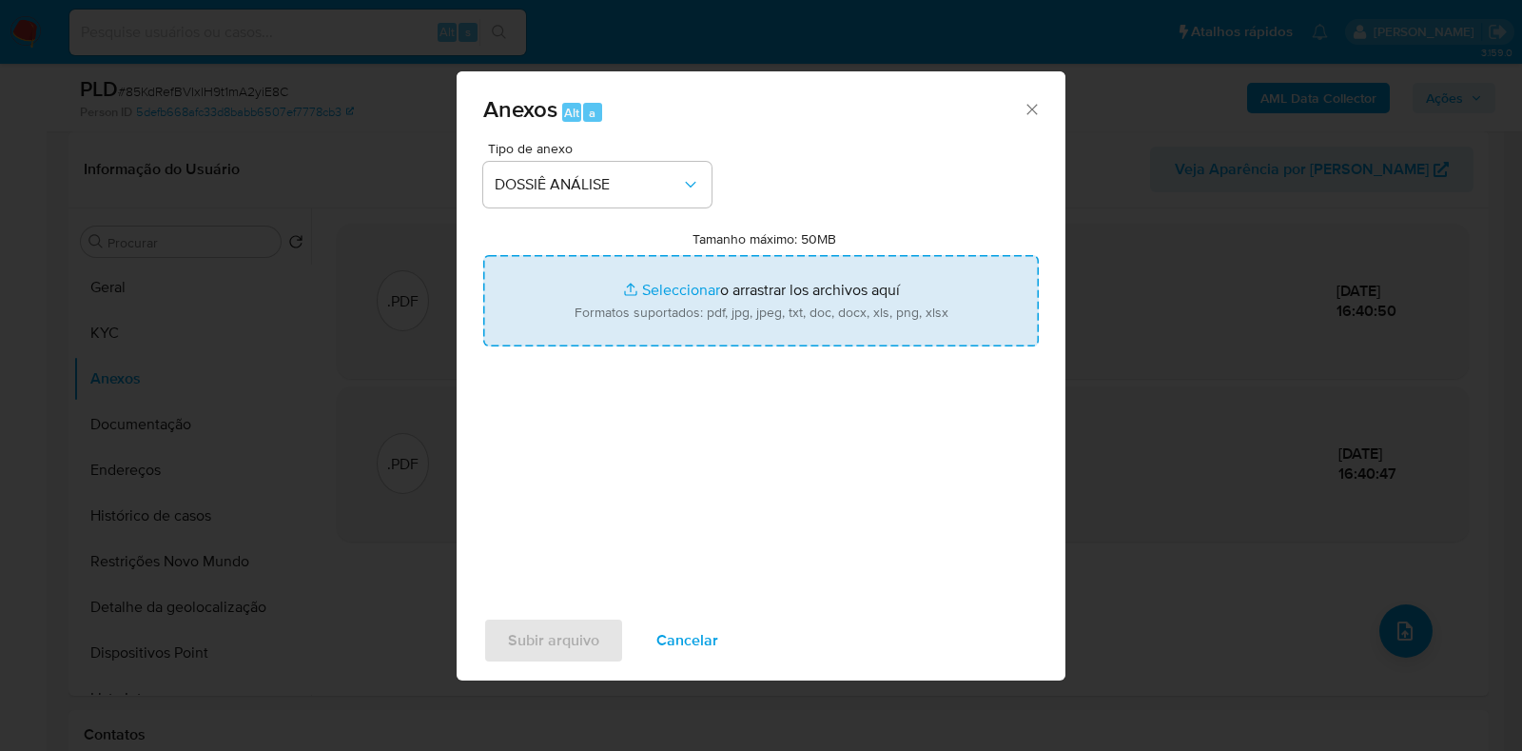
click at [604, 321] on input "Tamanho máximo: 50MB Seleccionar archivos" at bounding box center [761, 300] width 556 height 91
type input "C:\fakepath\Declinio - XXX - CNPJ 41141644000187 - 41.141.644 DENIS SILVA BRITO…"
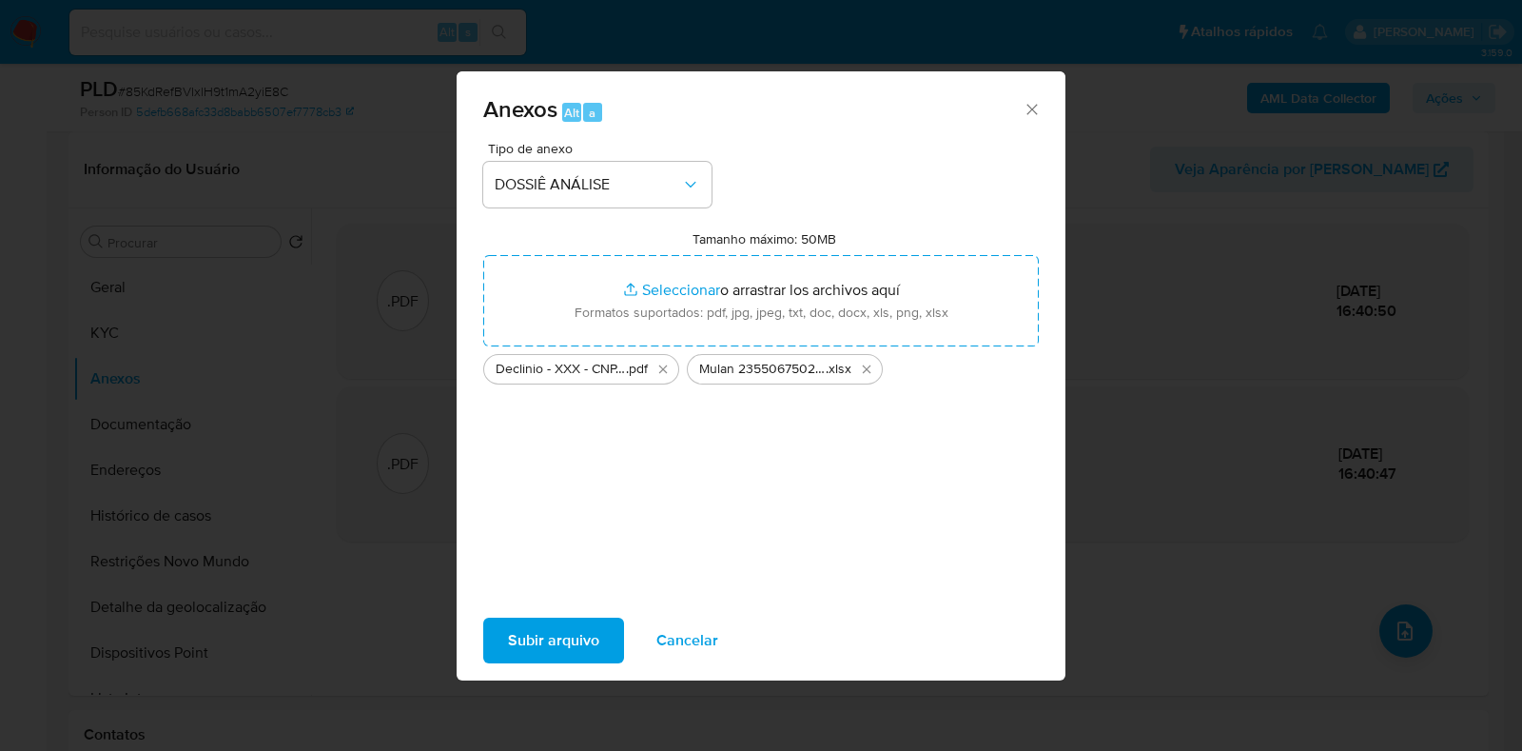
click at [536, 647] on span "Subir arquivo" at bounding box center [553, 640] width 91 height 42
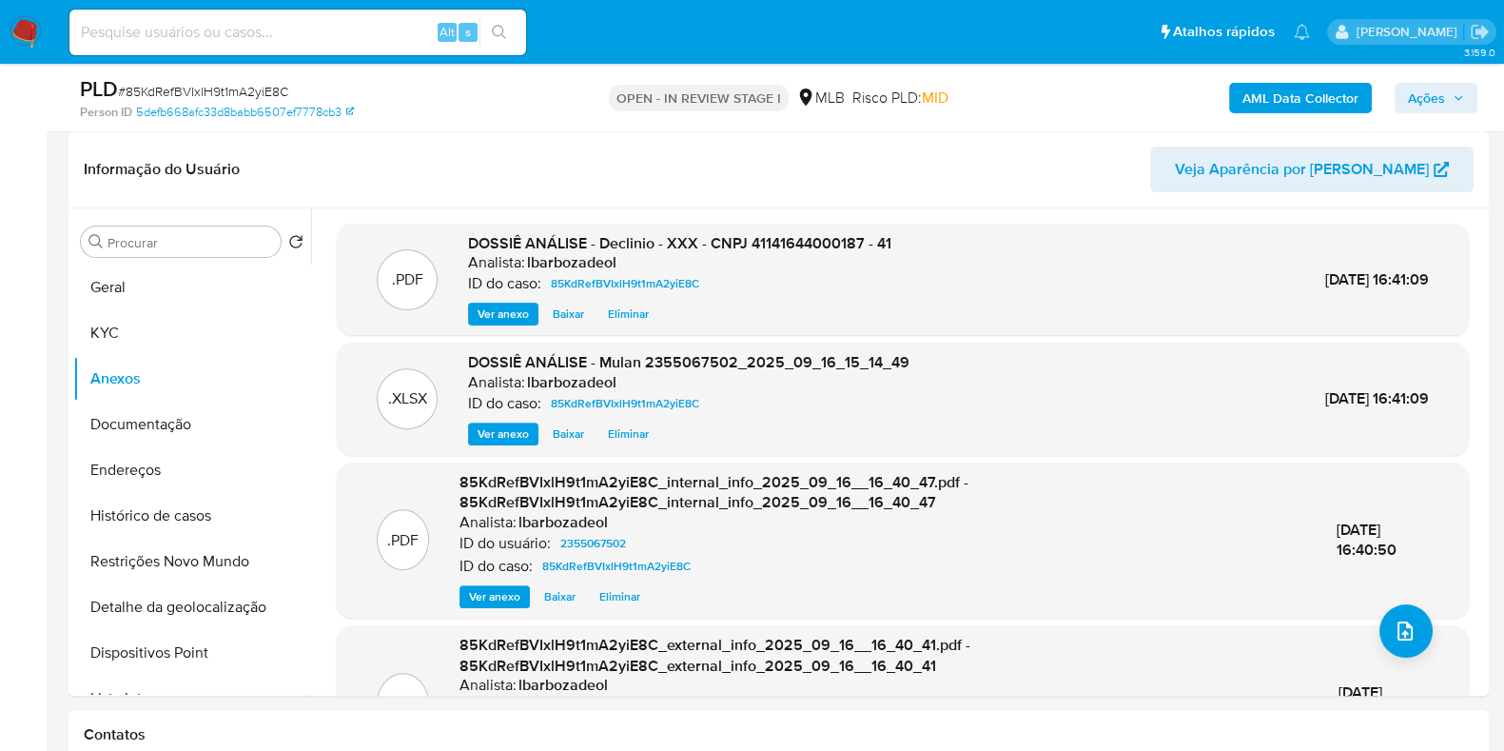
click at [1461, 92] on icon "button" at bounding box center [1458, 97] width 11 height 11
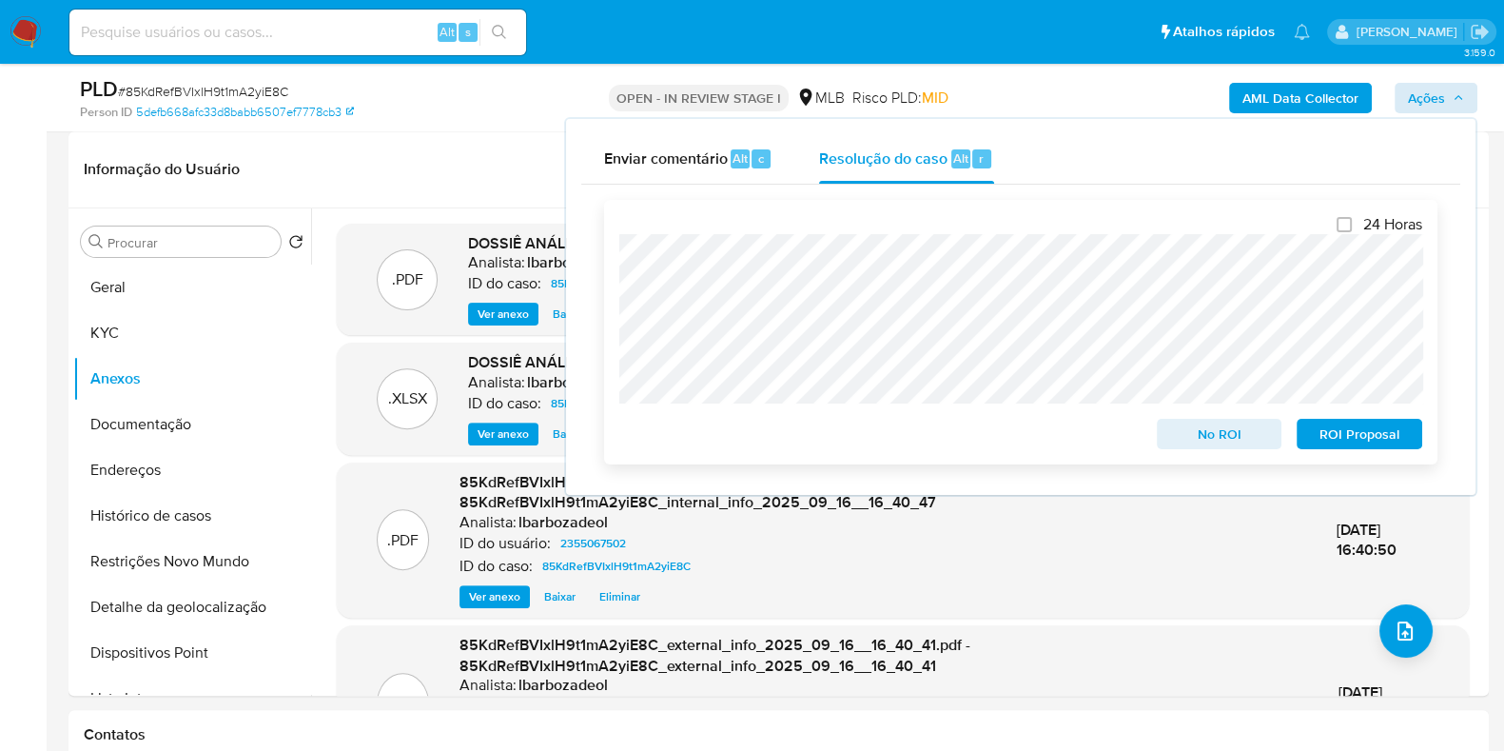
click at [1187, 433] on span "No ROI" at bounding box center [1219, 434] width 99 height 27
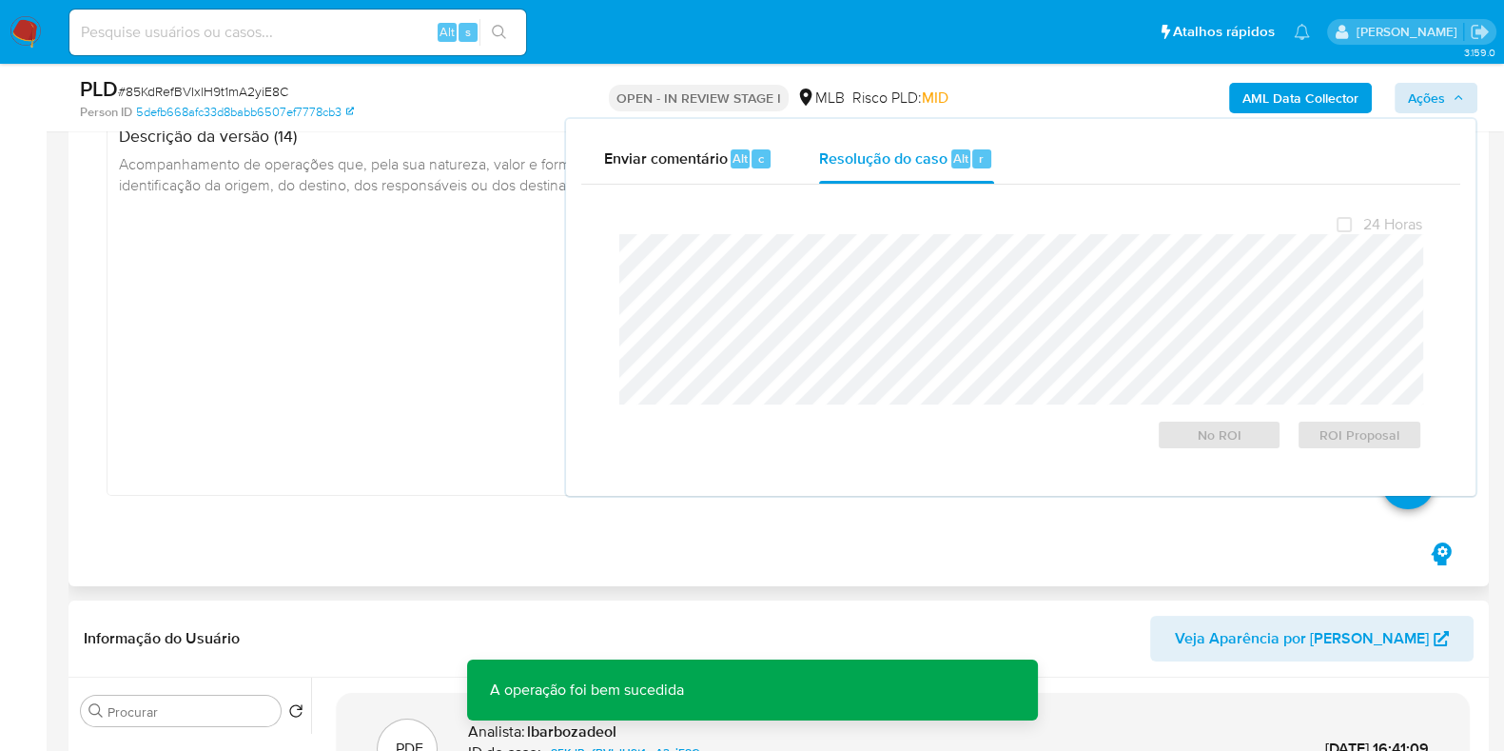
scroll to position [0, 0]
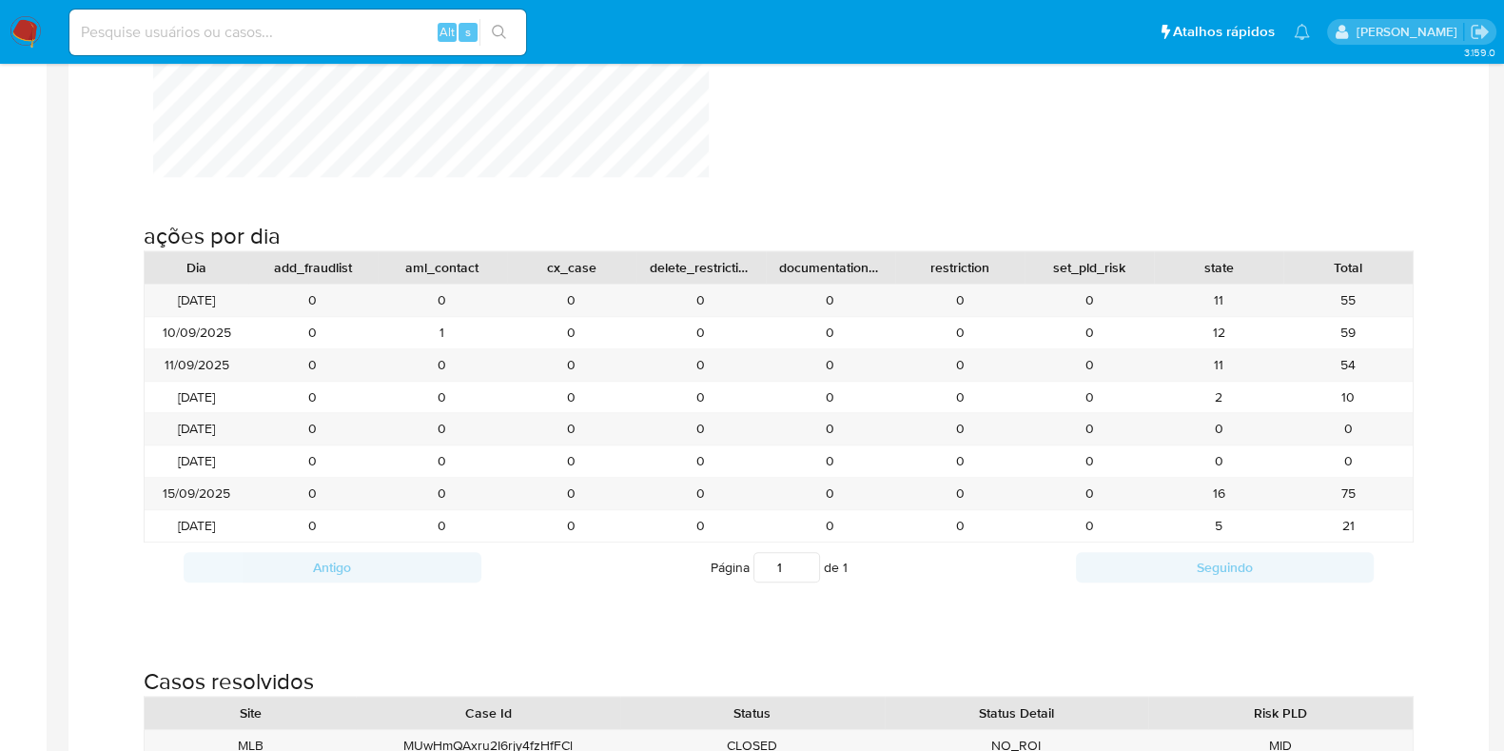
scroll to position [1938, 0]
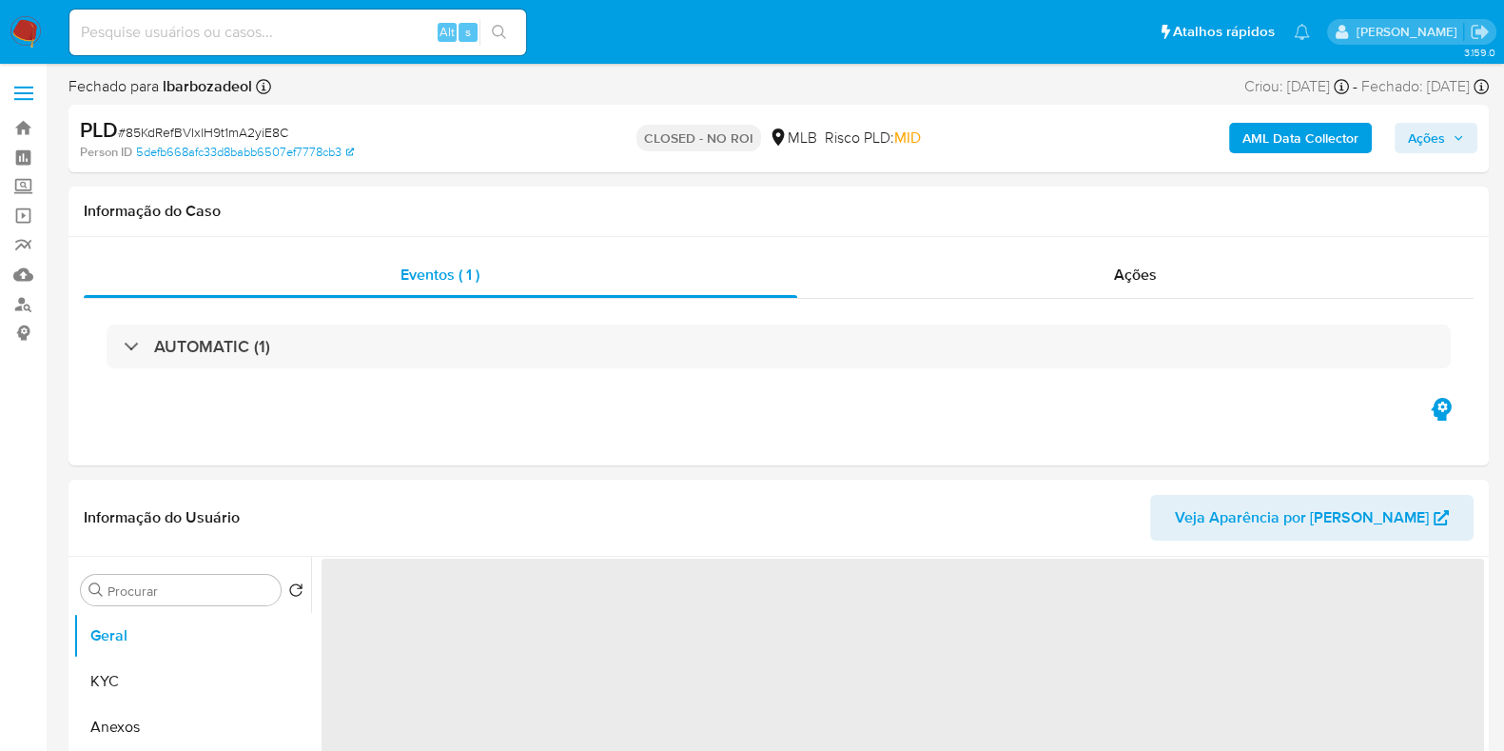
select select "10"
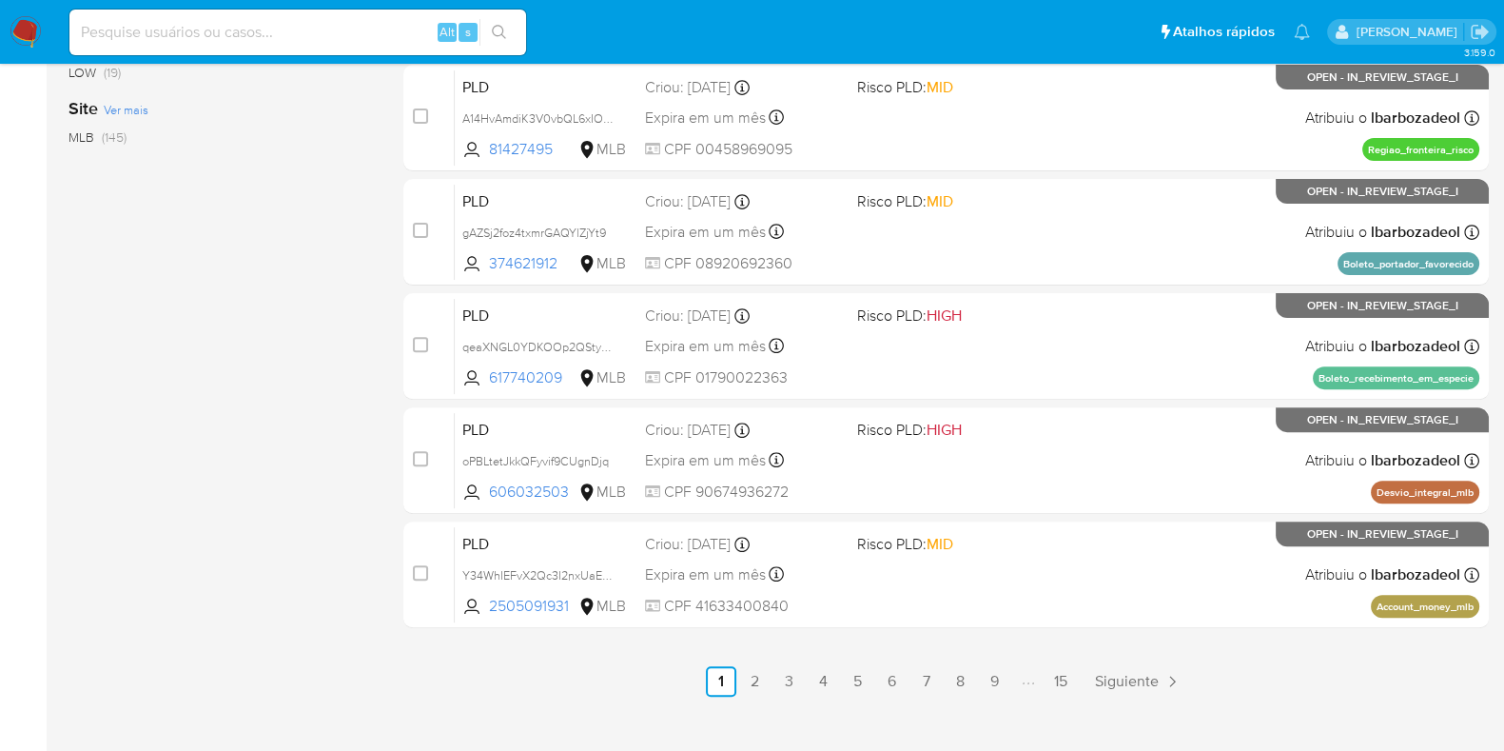
scroll to position [817, 0]
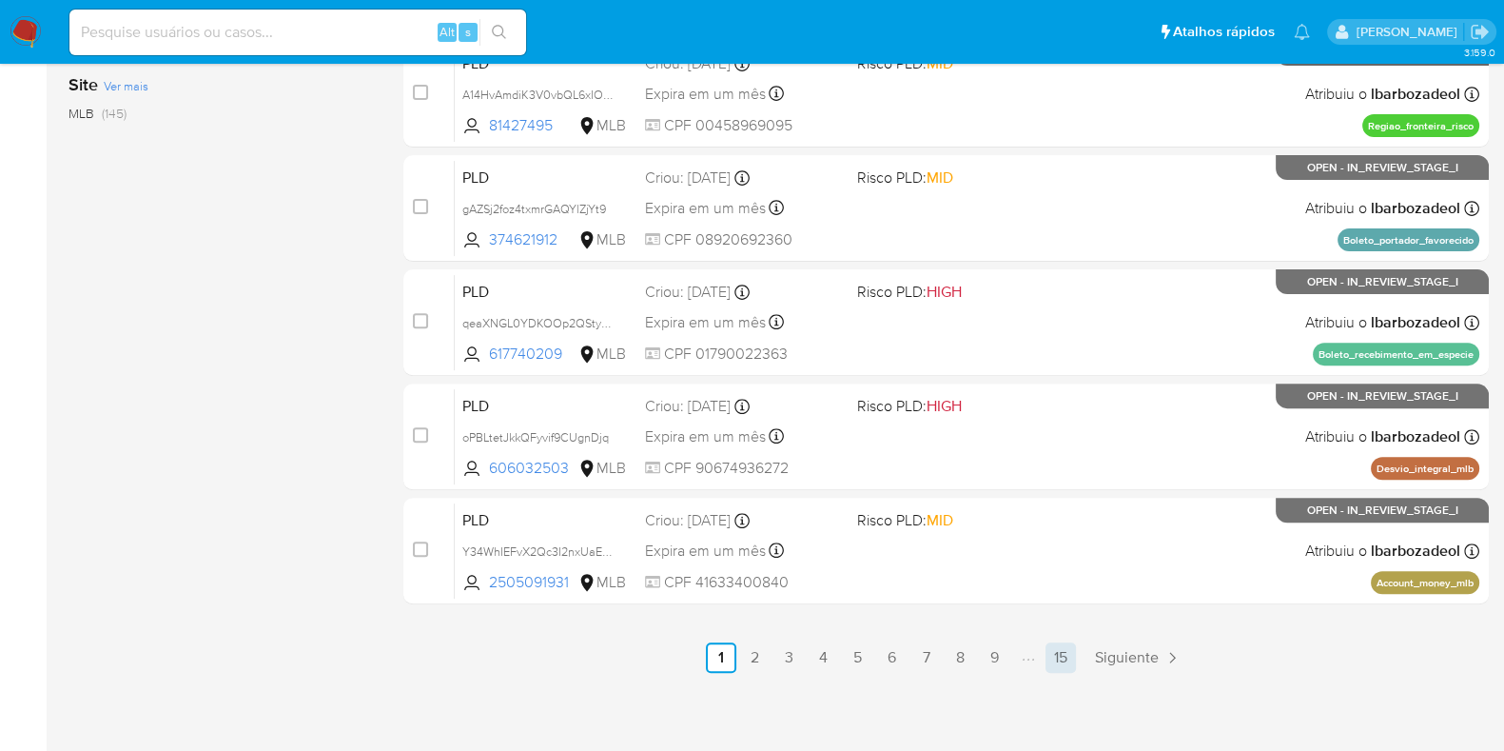
click at [1051, 663] on link "15" at bounding box center [1061, 657] width 30 height 30
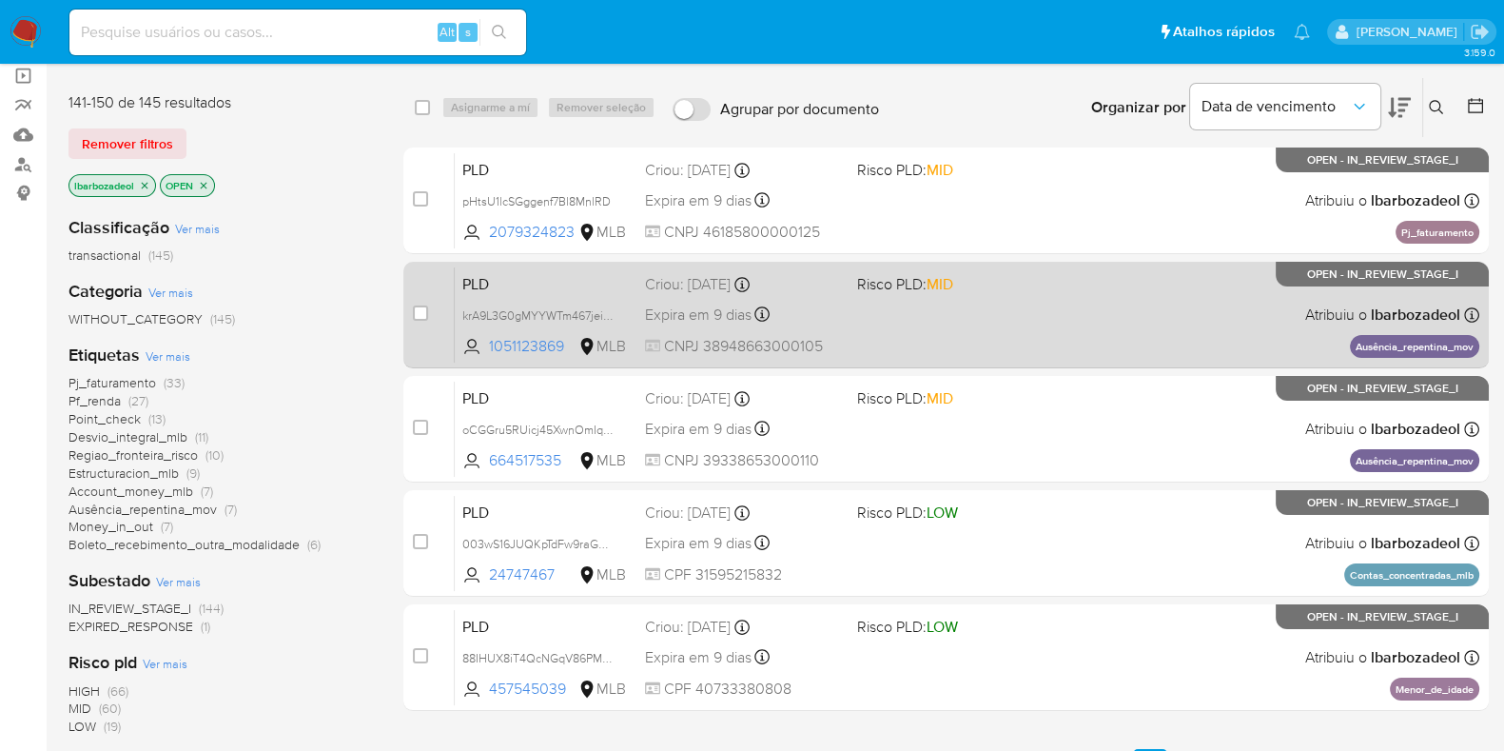
scroll to position [142, 0]
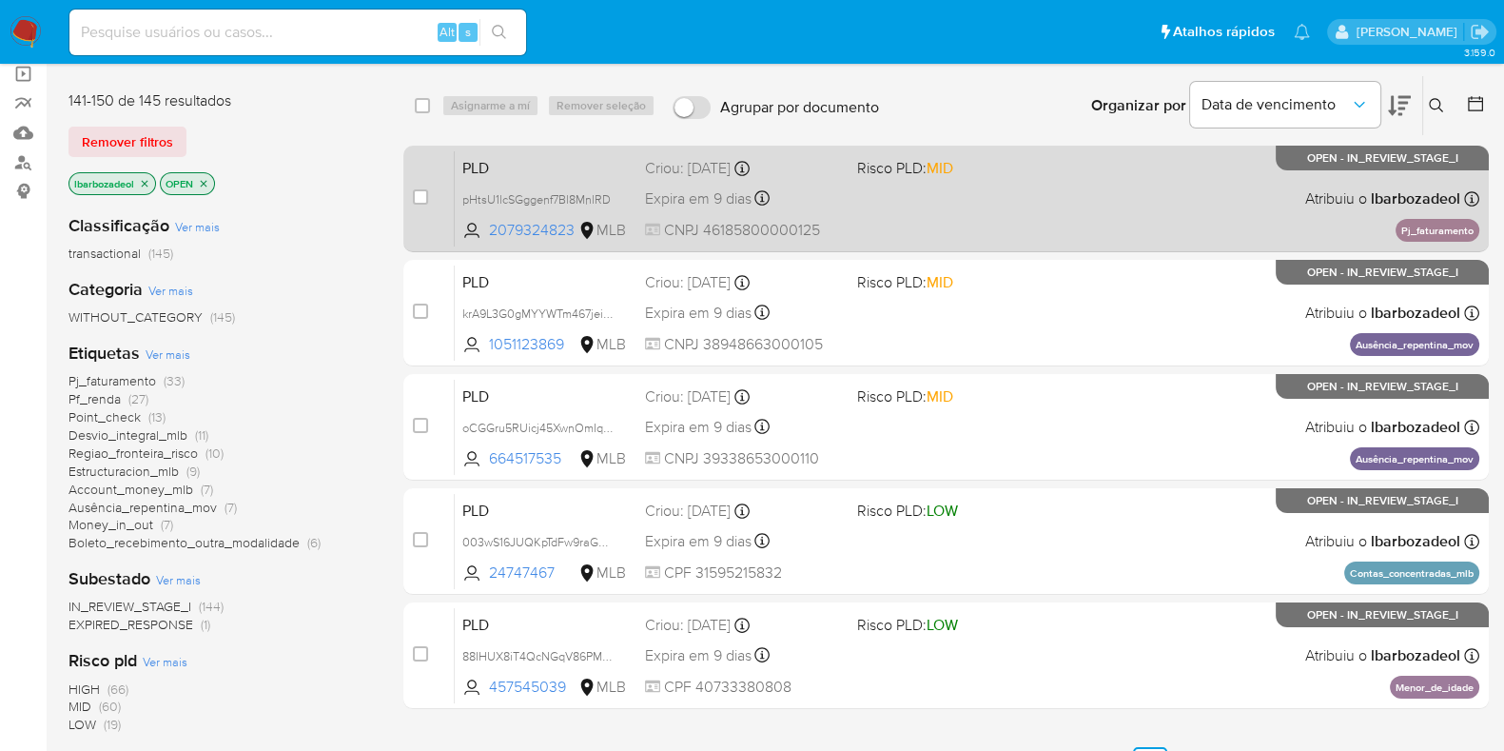
click at [995, 236] on div "PLD pHtsU1lcSGggenf7Bl8MnlRD 2079324823 MLB Risco PLD: MID Criou: [DATE] Criou:…" at bounding box center [967, 198] width 1025 height 96
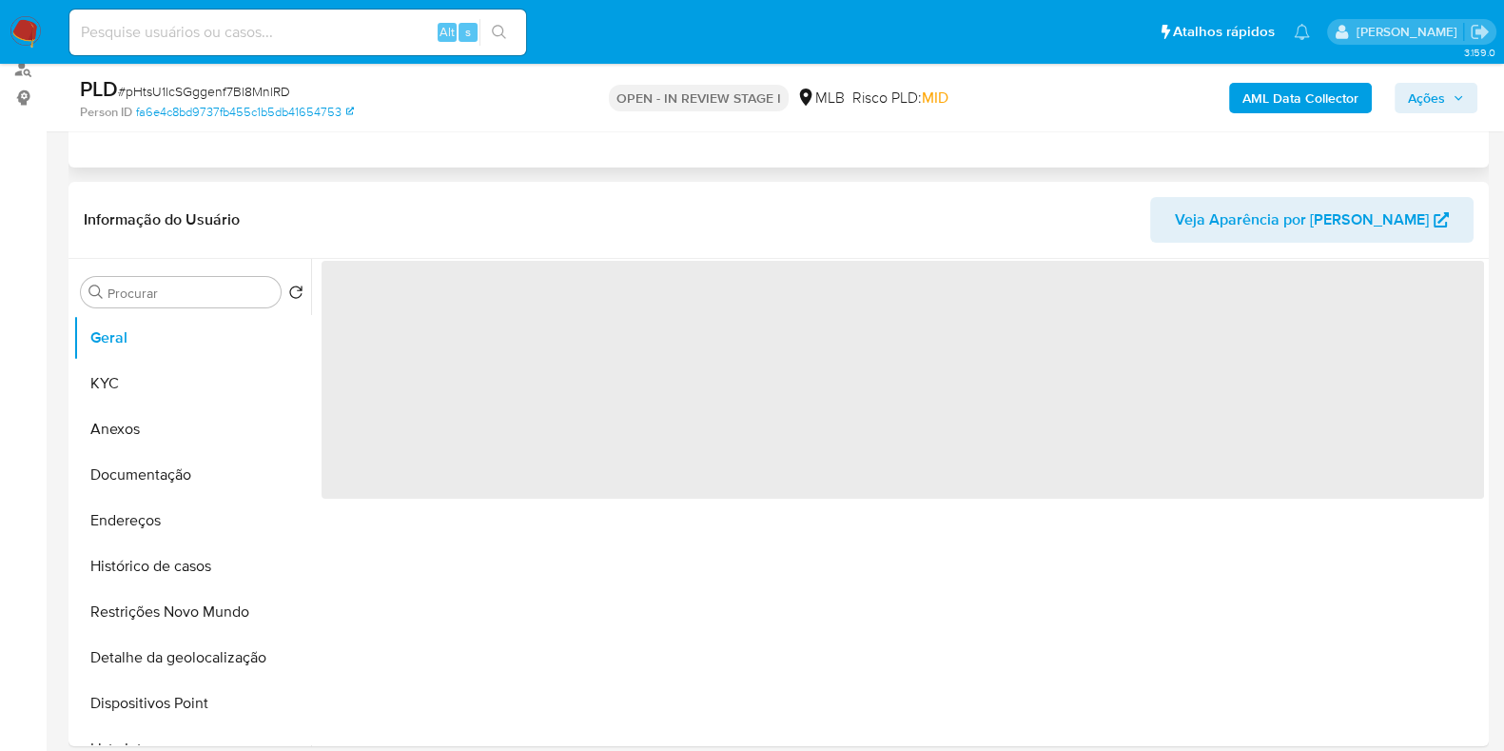
select select "10"
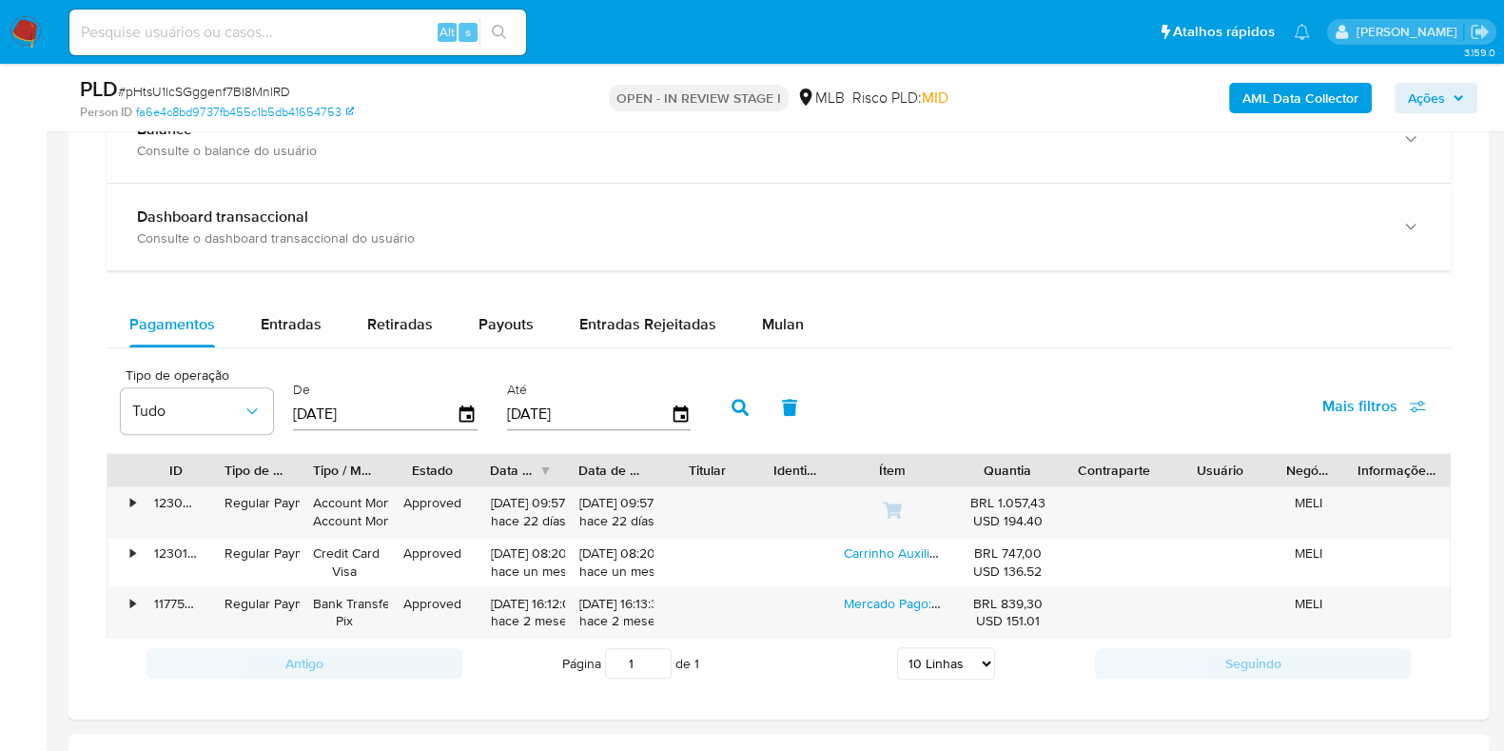
scroll to position [1490, 0]
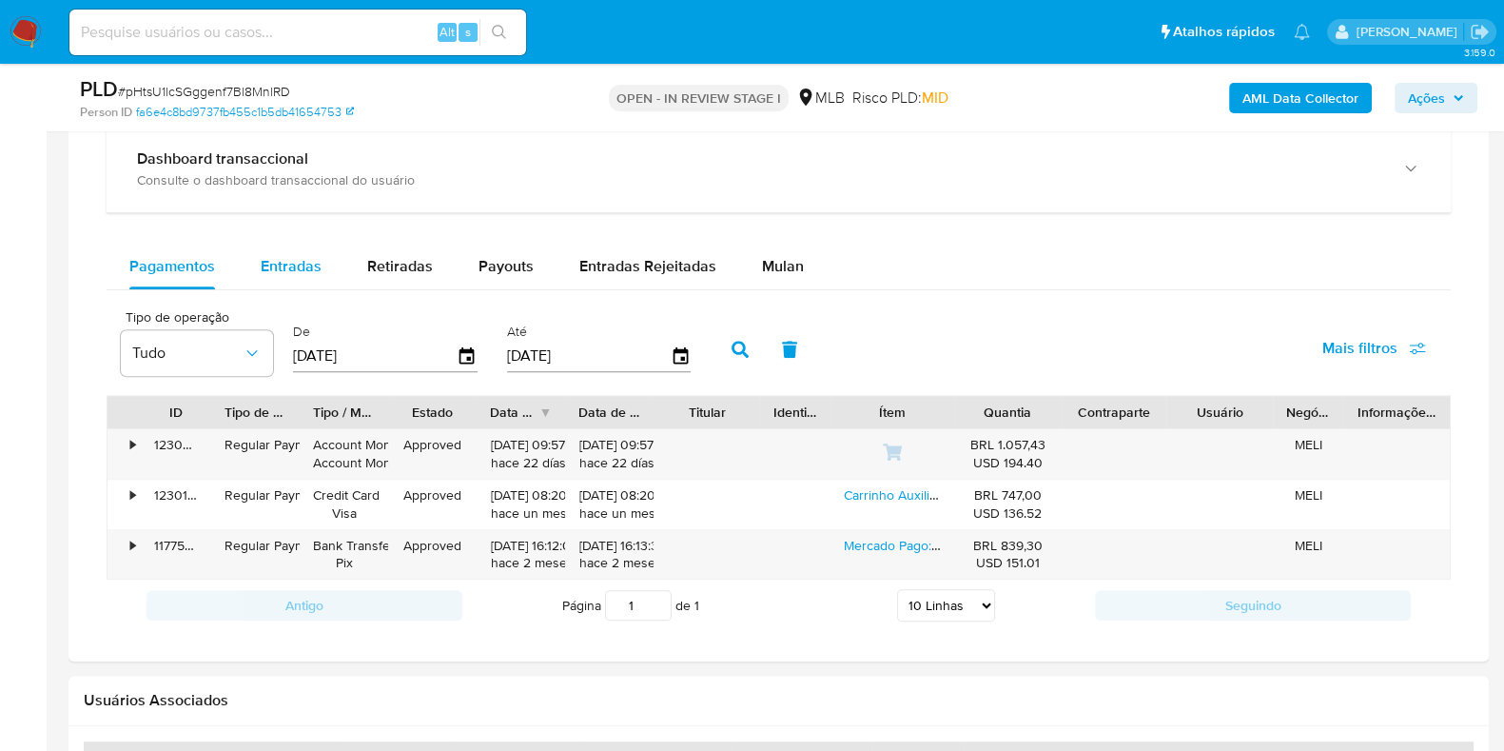
click at [309, 269] on span "Entradas" at bounding box center [291, 266] width 61 height 22
select select "10"
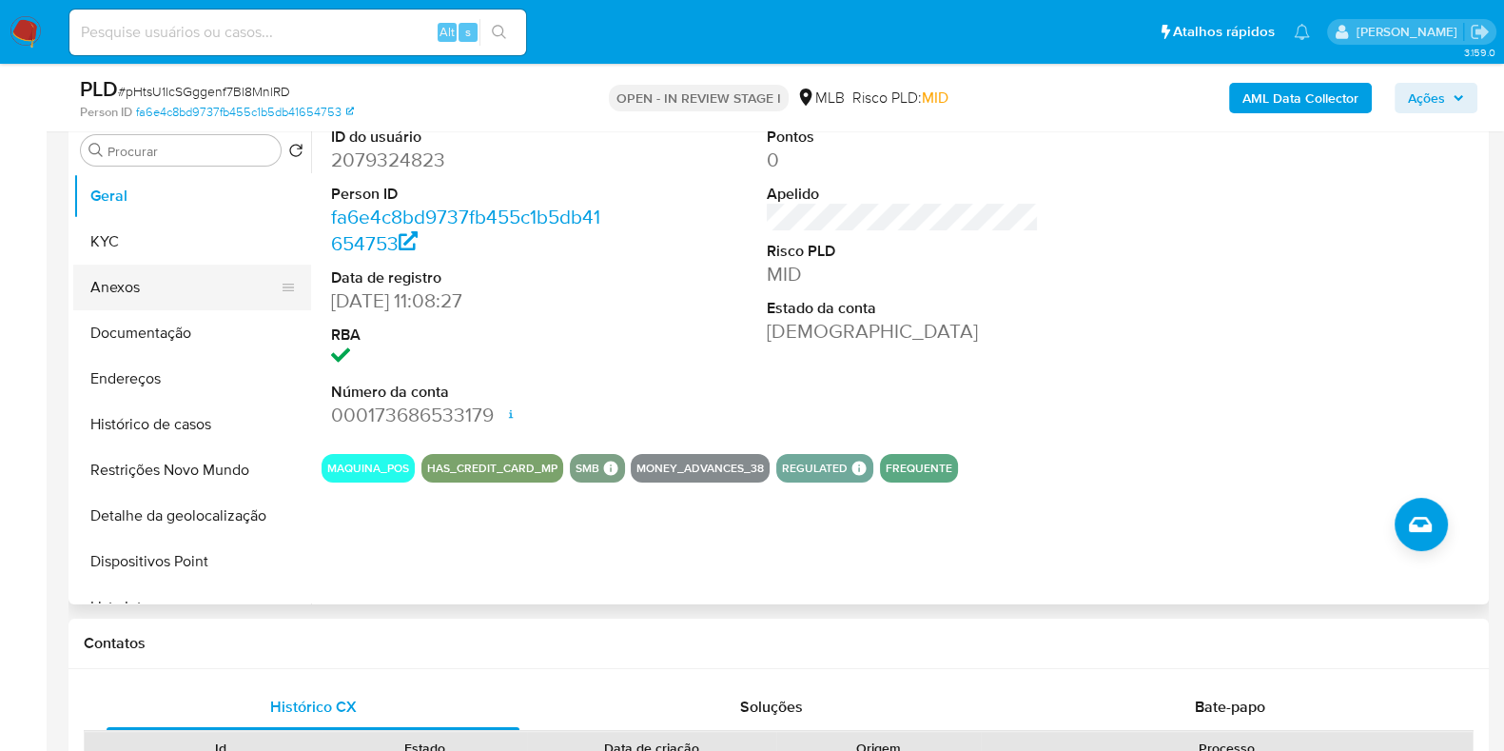
scroll to position [375, 0]
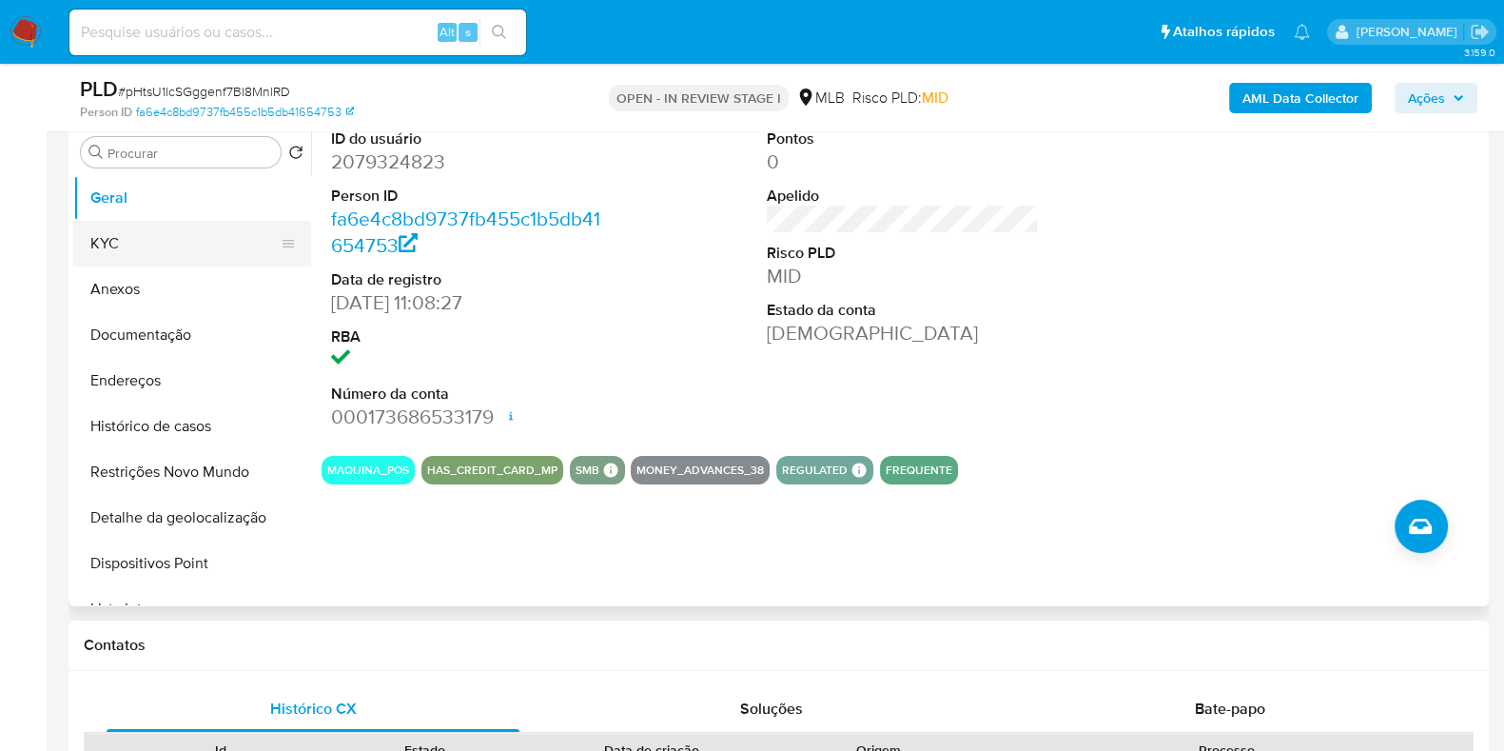
click at [139, 249] on button "KYC" at bounding box center [184, 244] width 223 height 46
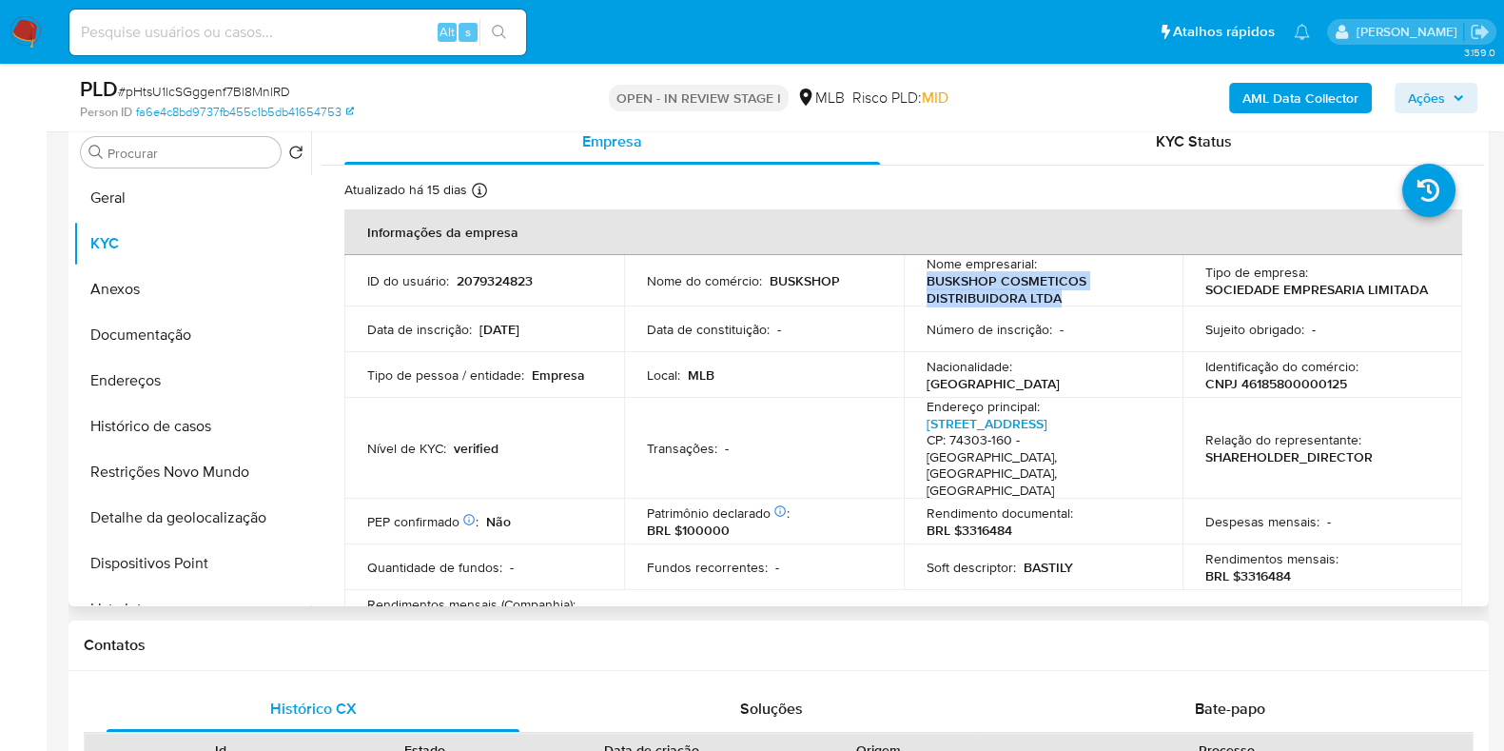
drag, startPoint x: 923, startPoint y: 284, endPoint x: 1108, endPoint y: 301, distance: 185.4
click at [1108, 301] on p "BUSKSHOP COSMETICOS DISTRIBUIDORA LTDA" at bounding box center [1040, 289] width 226 height 34
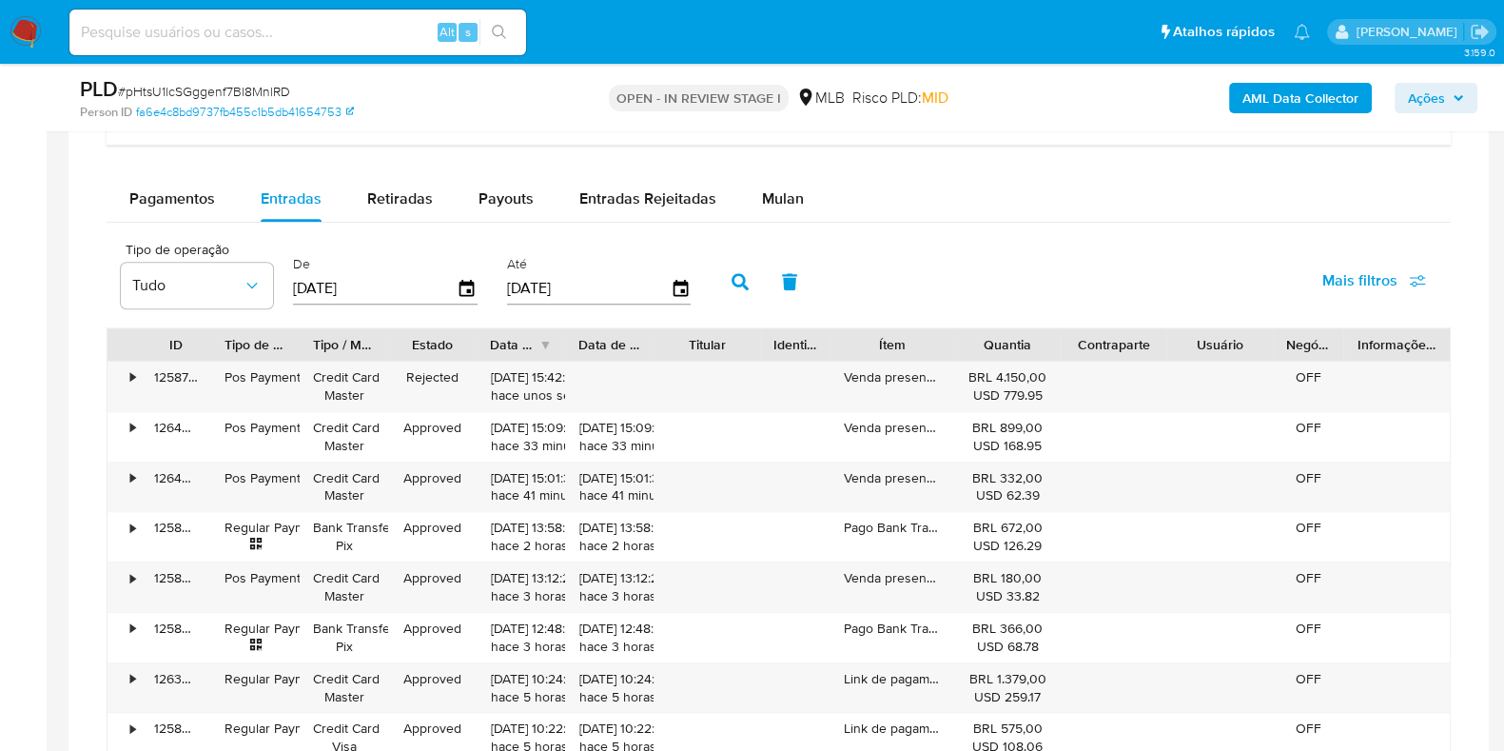
scroll to position [1557, 0]
click at [779, 201] on span "Mulan" at bounding box center [783, 199] width 42 height 22
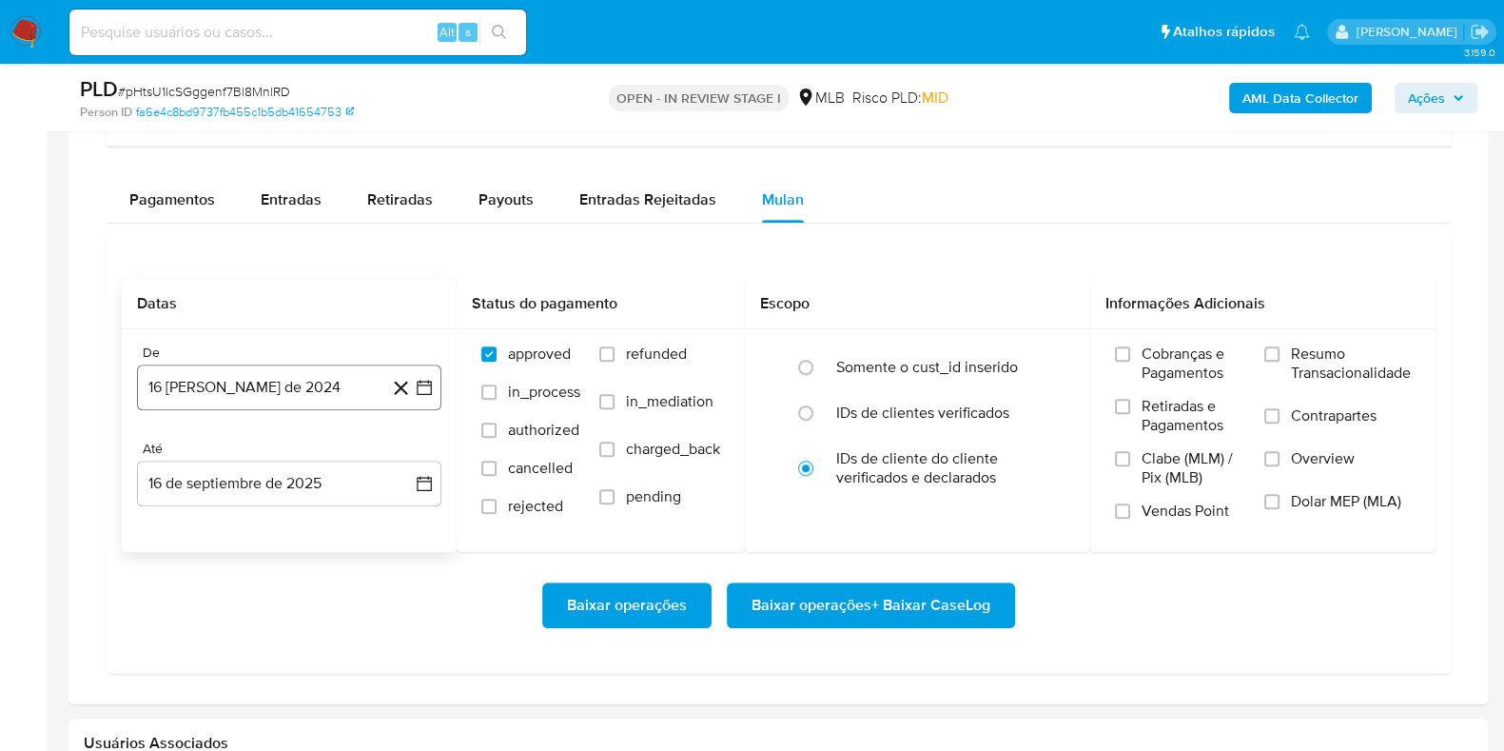
click at [269, 391] on button "16 [PERSON_NAME] de 2024" at bounding box center [289, 387] width 304 height 46
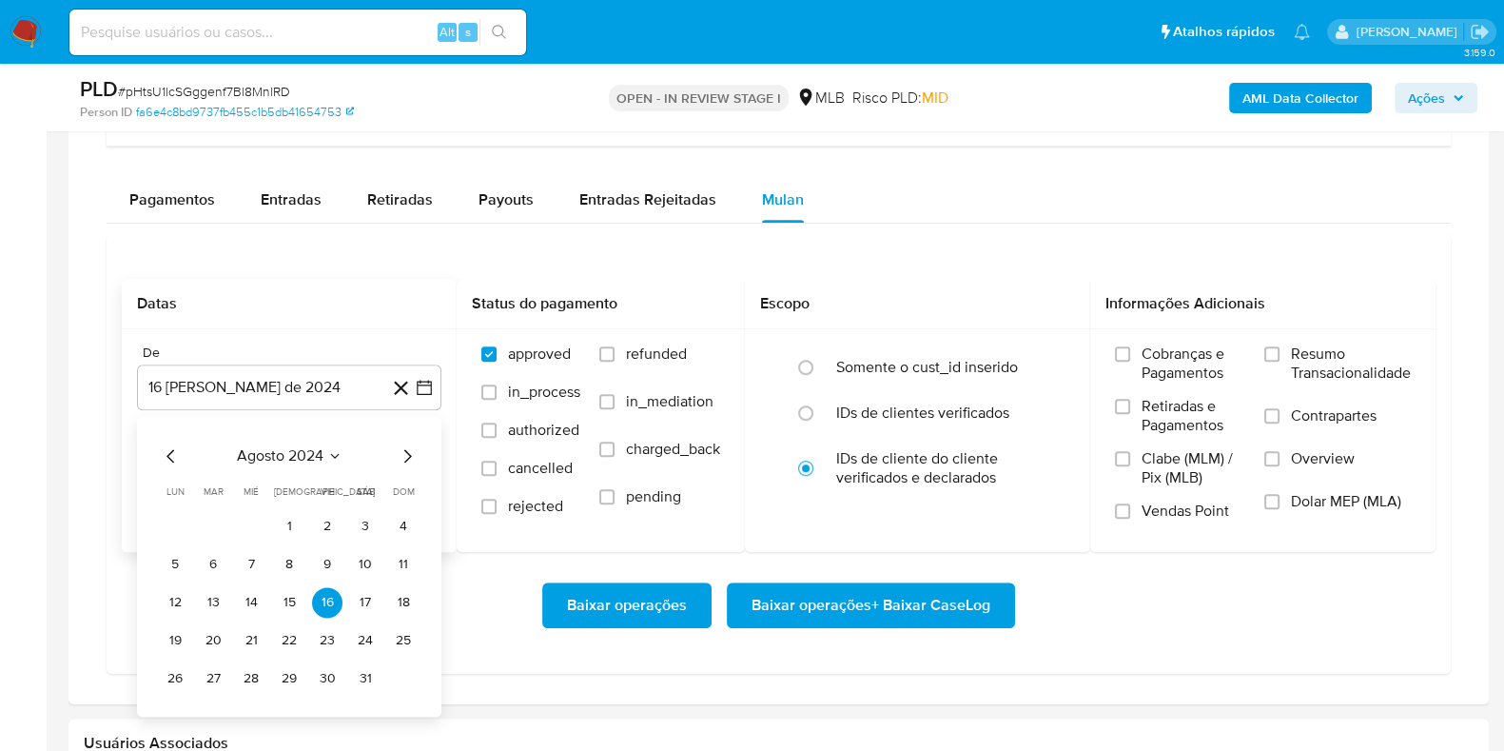
click at [281, 448] on span "agosto 2024" at bounding box center [280, 455] width 87 height 19
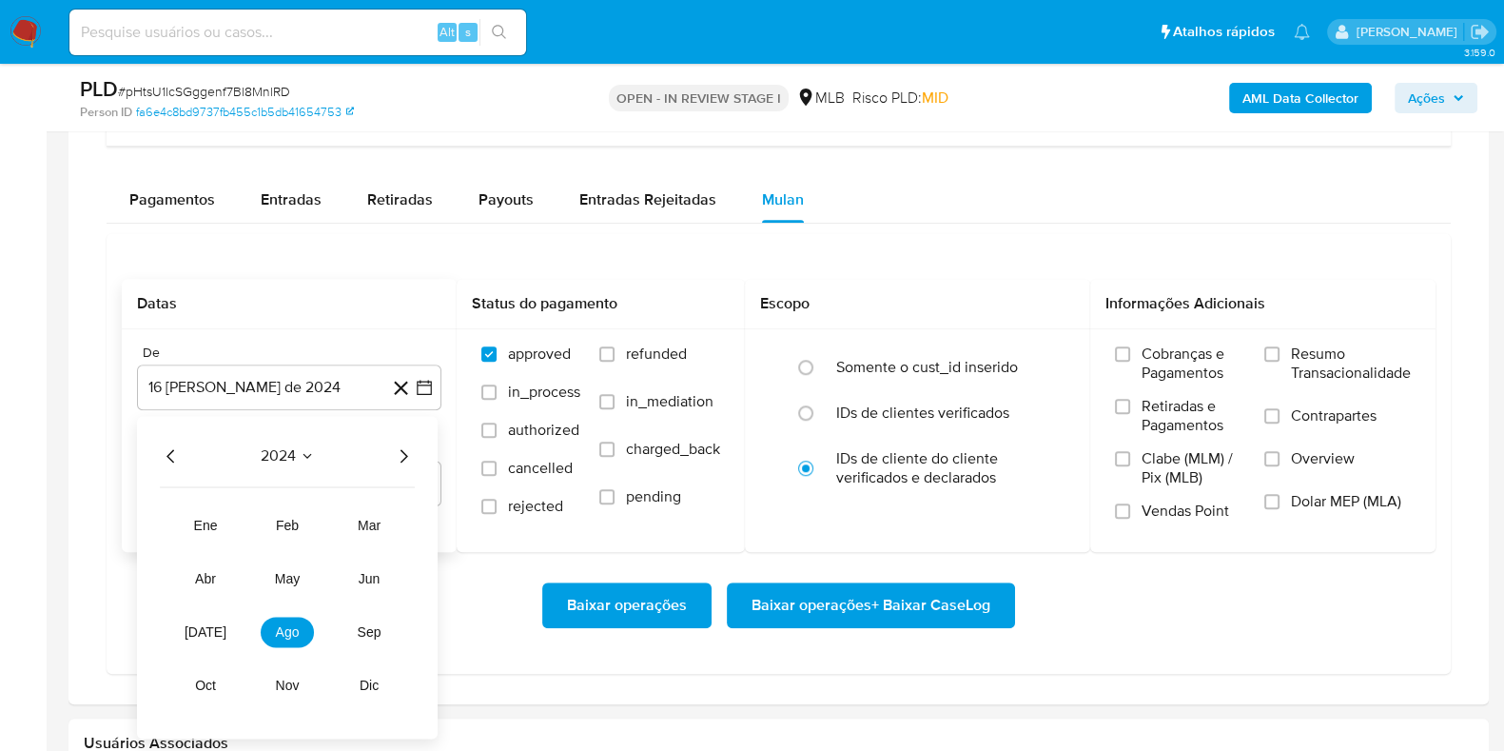
click at [399, 447] on icon "Año siguiente" at bounding box center [403, 455] width 23 height 23
click at [205, 626] on span "[DATE]" at bounding box center [206, 631] width 42 height 15
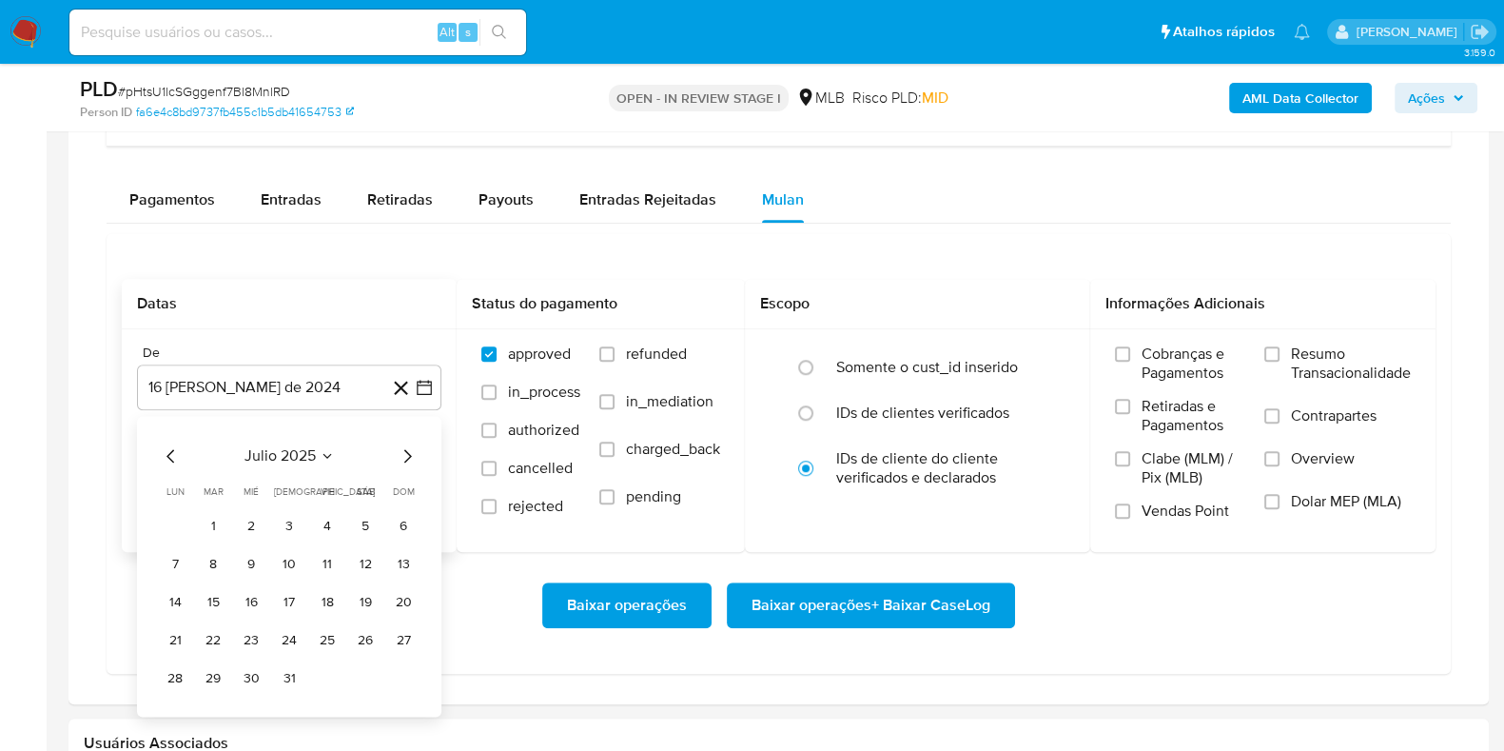
click at [208, 521] on button "1" at bounding box center [213, 526] width 30 height 30
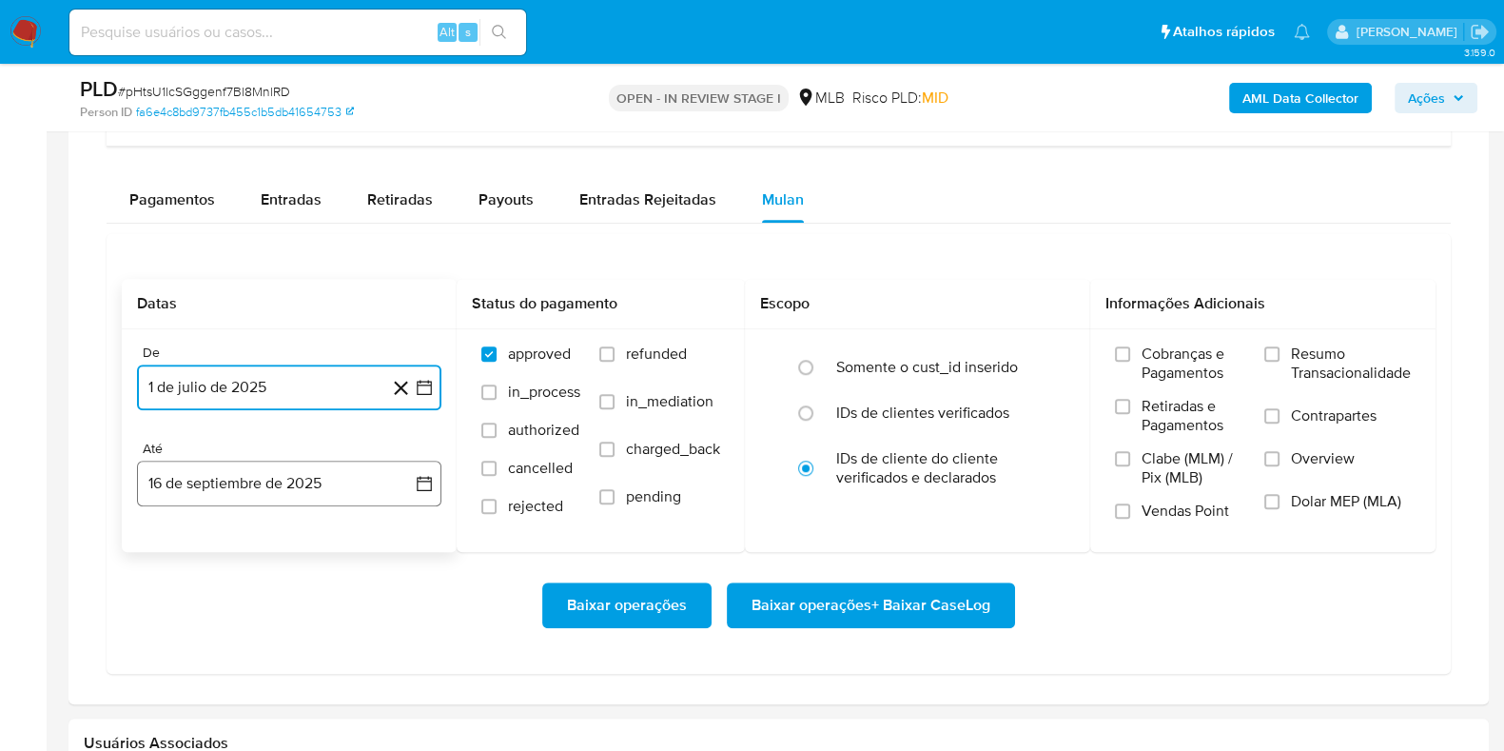
click at [242, 482] on button "16 de septiembre de 2025" at bounding box center [289, 484] width 304 height 46
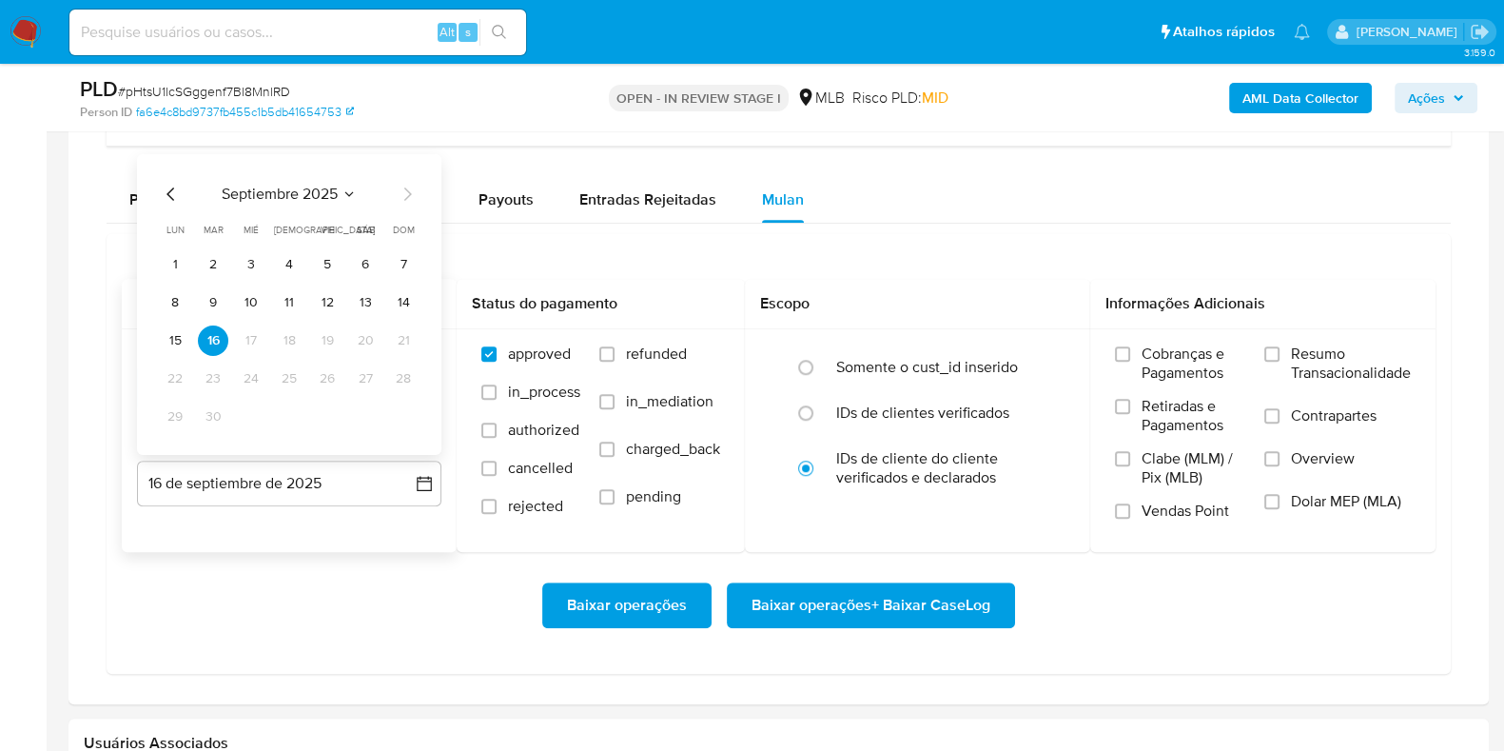
click at [175, 344] on button "15" at bounding box center [175, 340] width 30 height 30
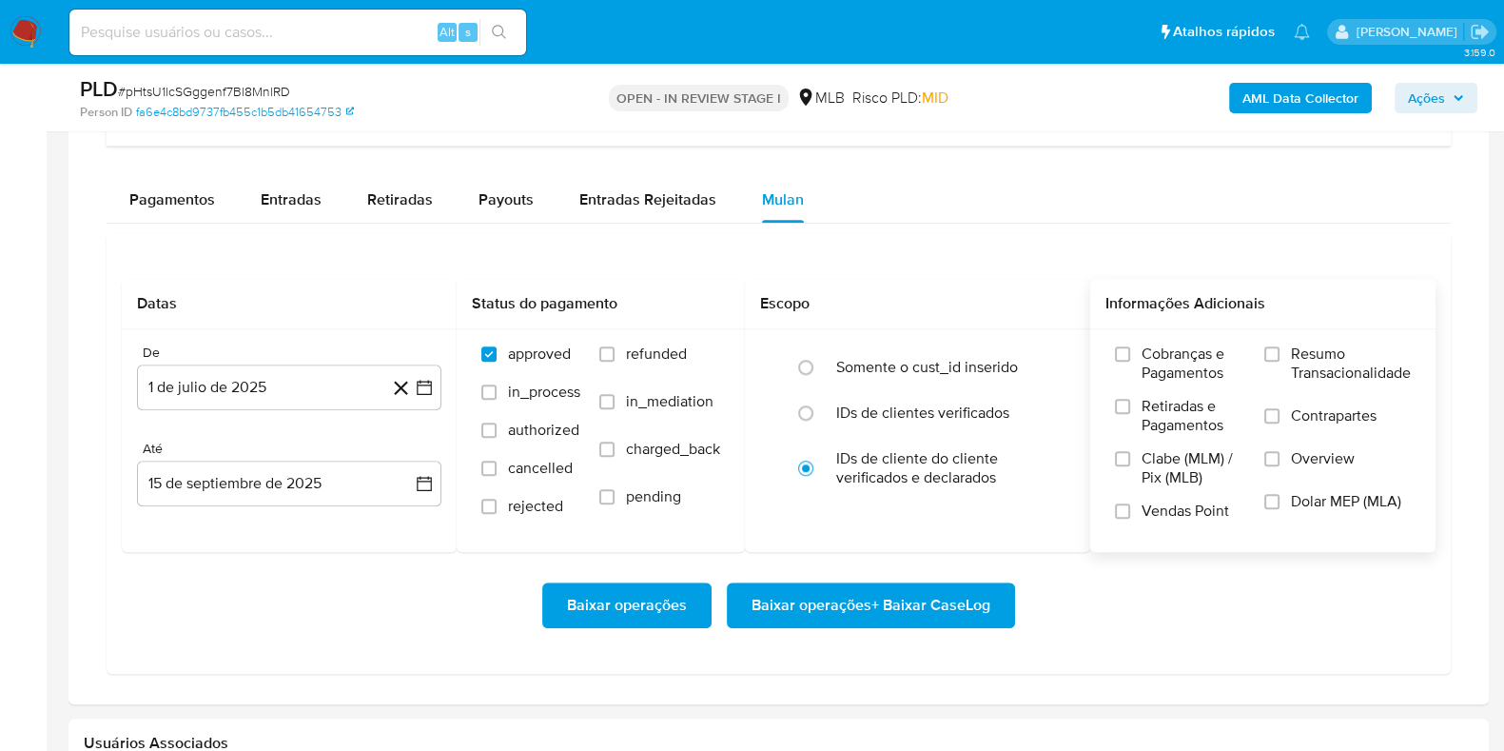
click at [1338, 344] on span "Resumo Transacionalidade" at bounding box center [1351, 363] width 120 height 38
click at [1280, 346] on input "Resumo Transacionalidade" at bounding box center [1272, 353] width 15 height 15
click at [875, 594] on span "Baixar operações + Baixar CaseLog" at bounding box center [871, 605] width 239 height 42
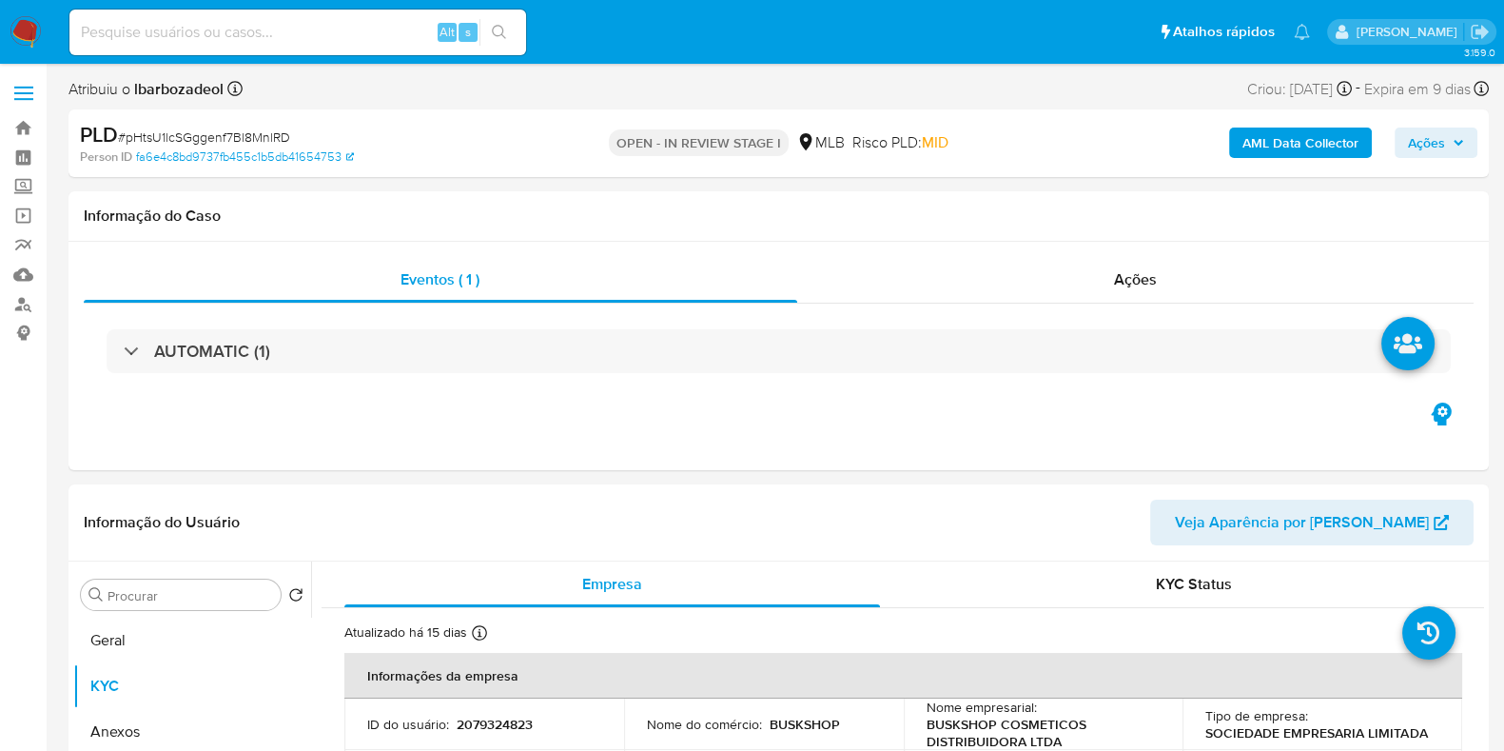
scroll to position [1, 0]
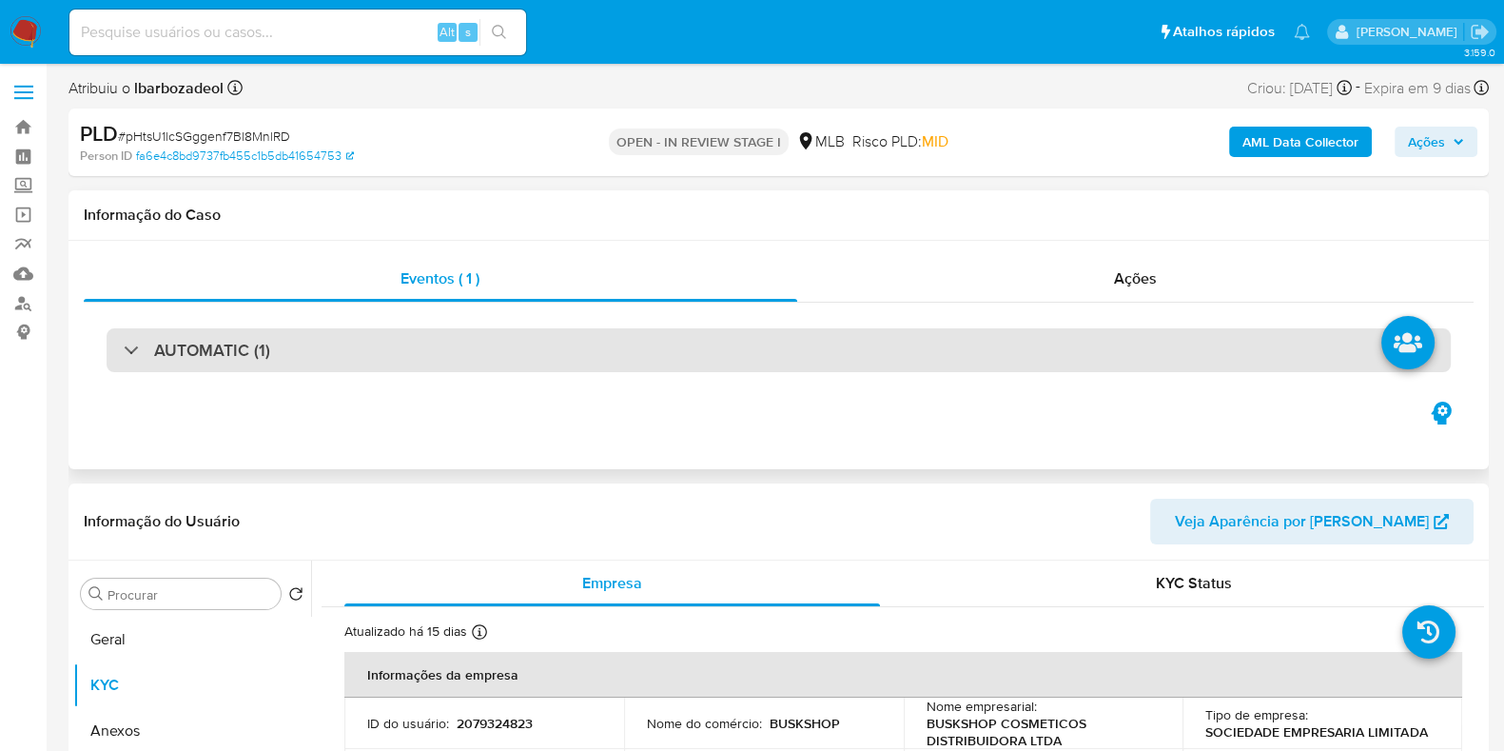
drag, startPoint x: 851, startPoint y: 252, endPoint x: 663, endPoint y: 363, distance: 217.5
click at [658, 377] on div "AUTOMATIC (1)" at bounding box center [779, 350] width 1390 height 95
click at [669, 344] on div "AUTOMATIC (1)" at bounding box center [779, 350] width 1345 height 44
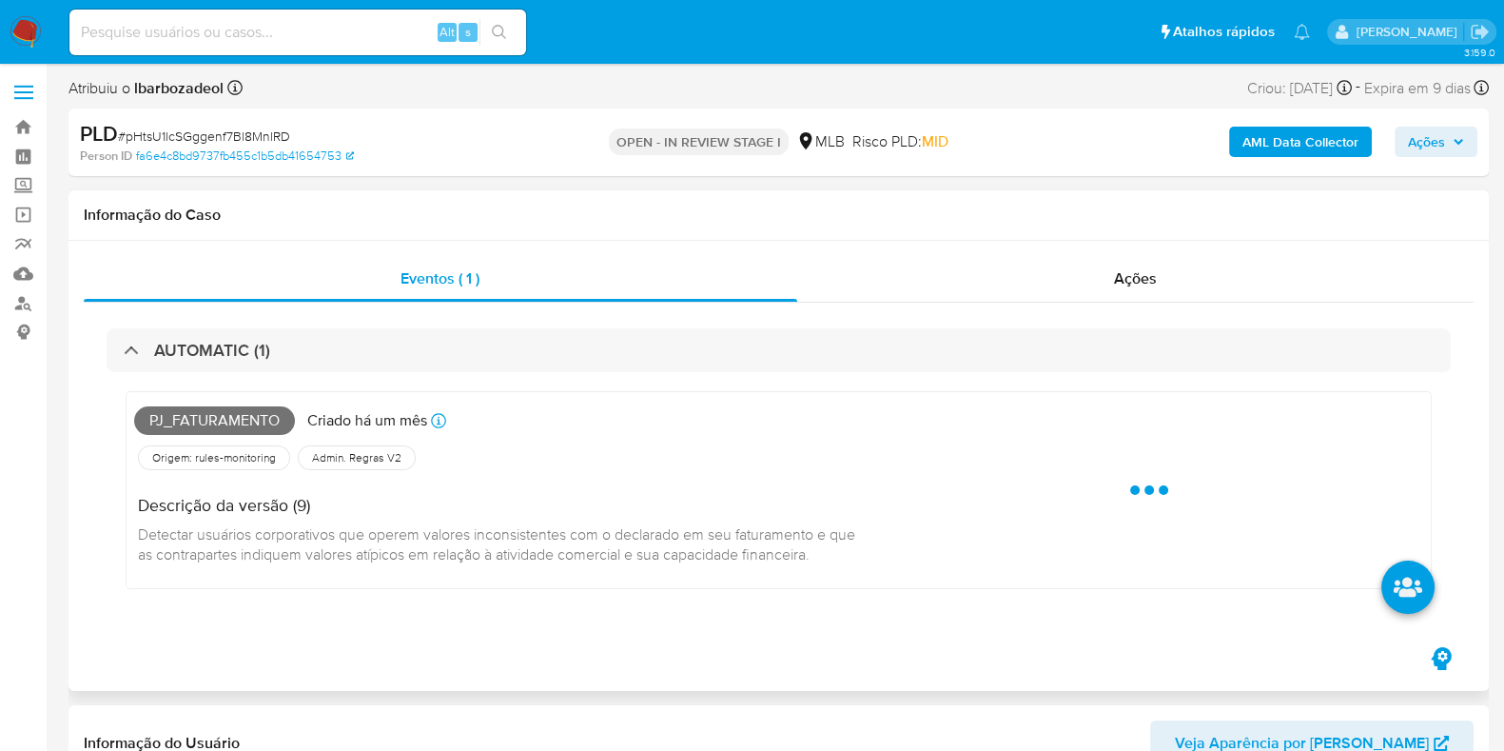
click at [202, 422] on span "Pj_faturamento" at bounding box center [214, 420] width 161 height 29
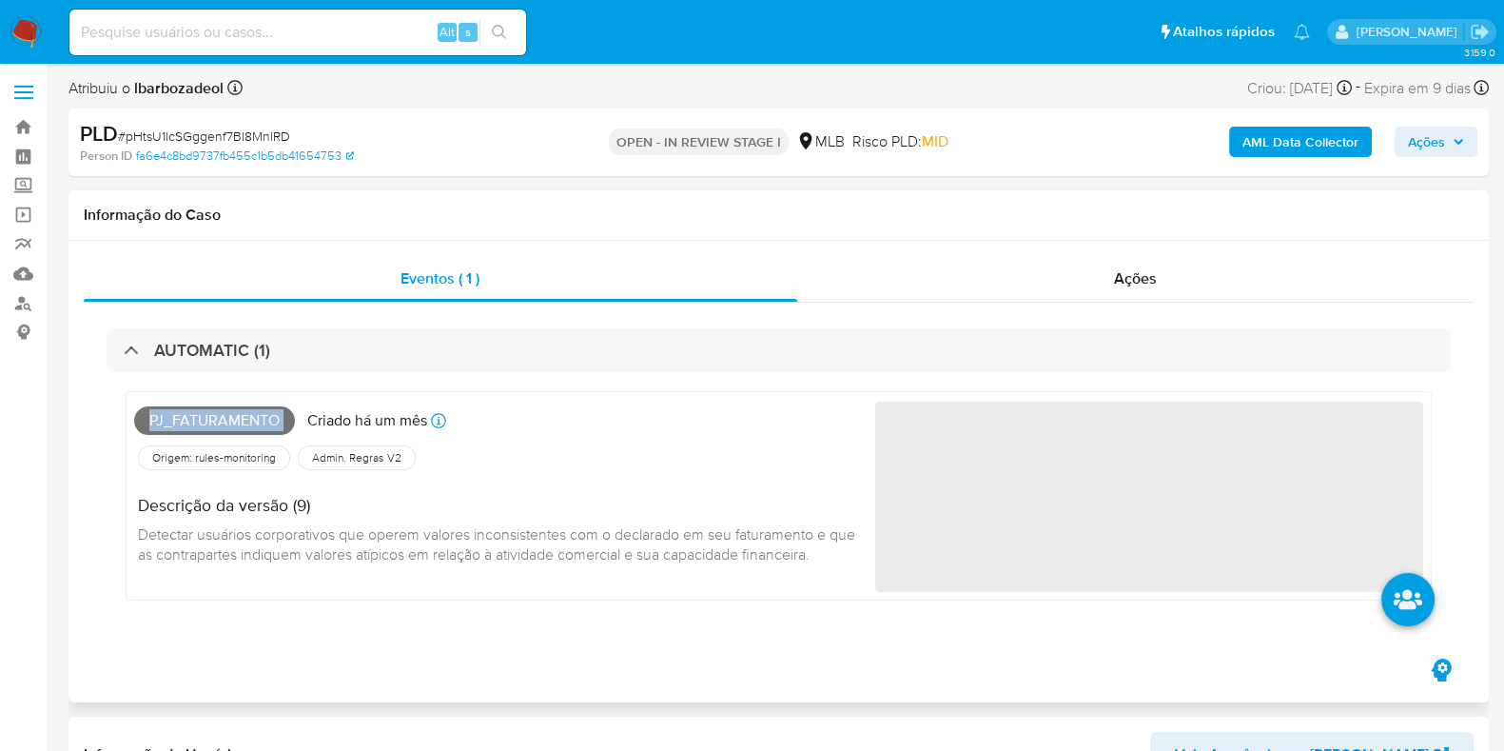
click at [203, 422] on span "Pj_faturamento" at bounding box center [214, 420] width 161 height 29
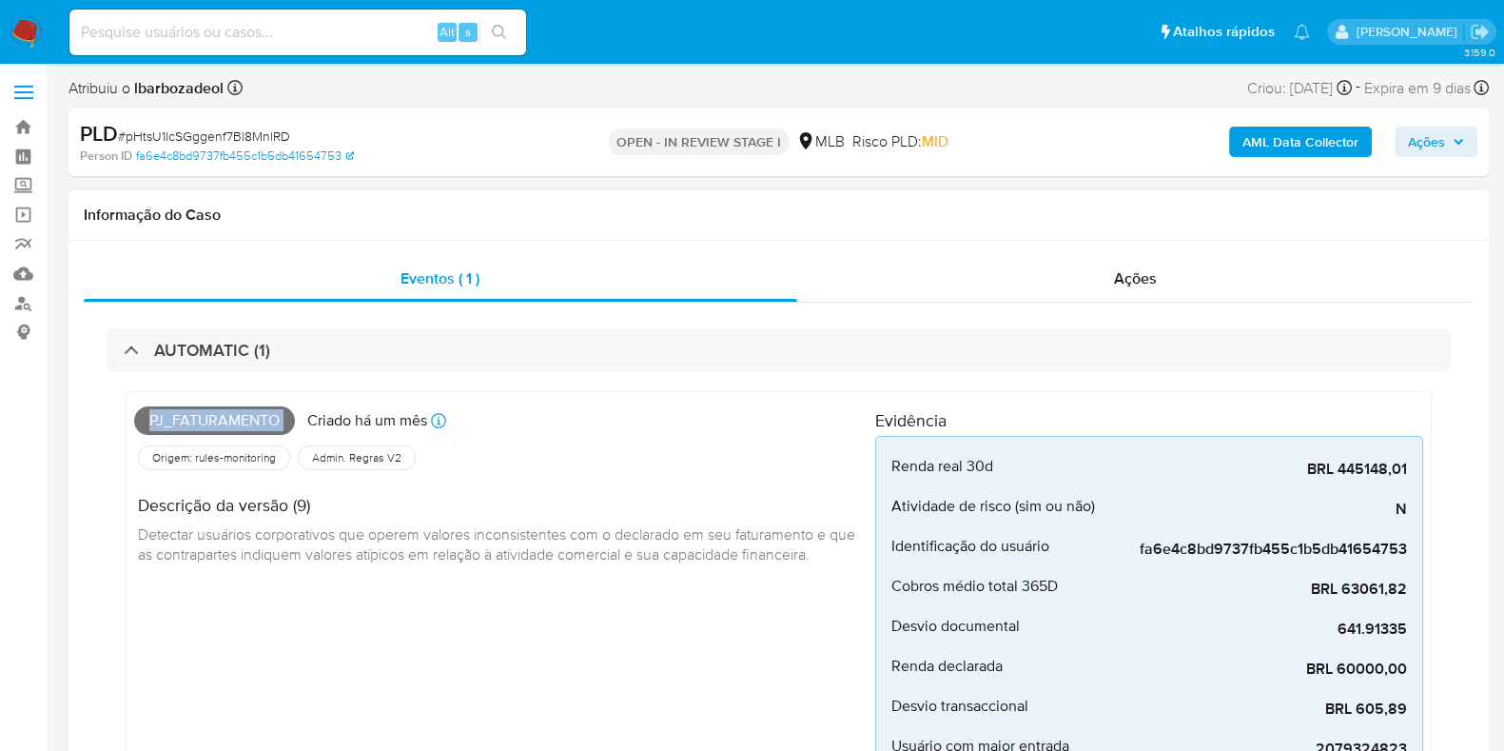
copy span "Pj_faturamento"
click at [1434, 130] on span "Ações" at bounding box center [1426, 142] width 37 height 30
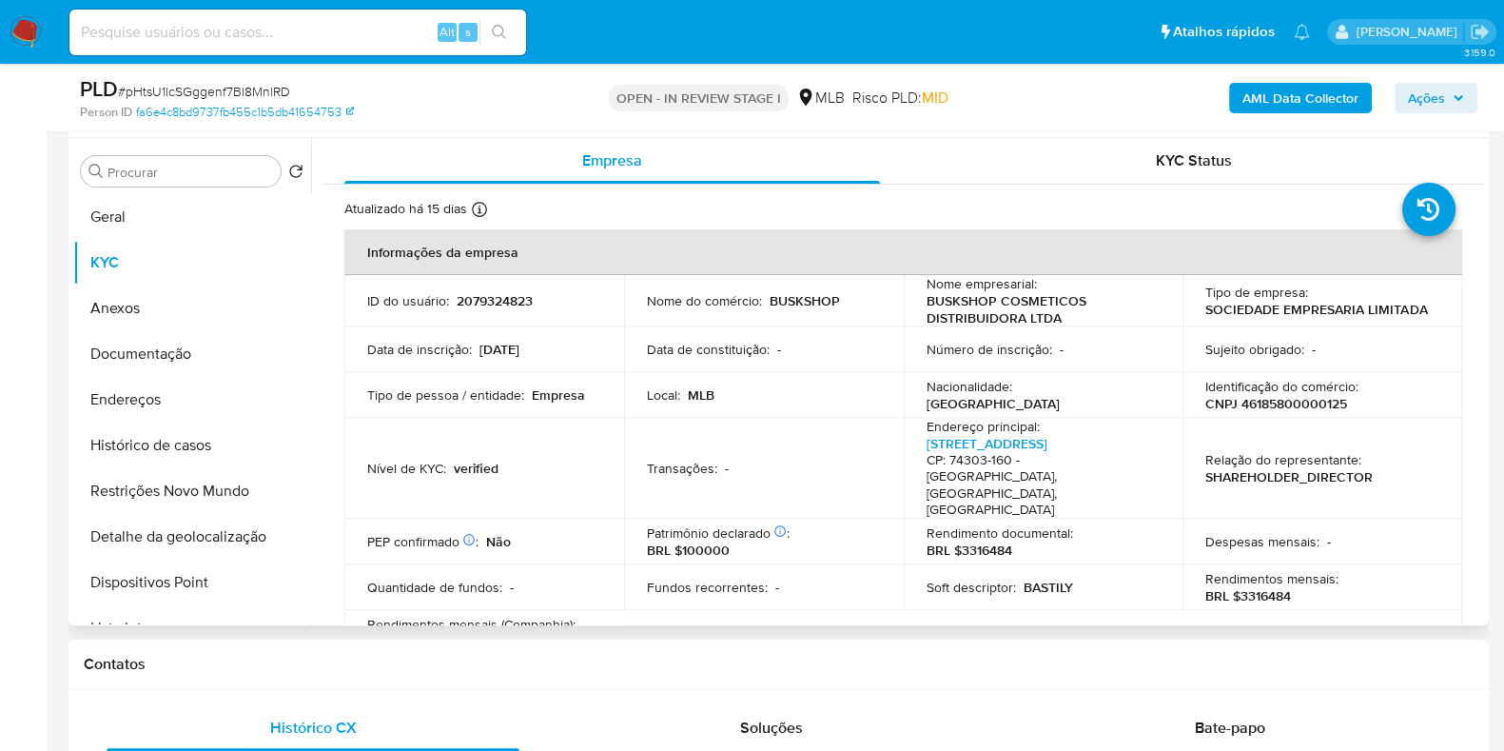
scroll to position [853, 0]
click at [132, 195] on button "Geral" at bounding box center [184, 218] width 223 height 46
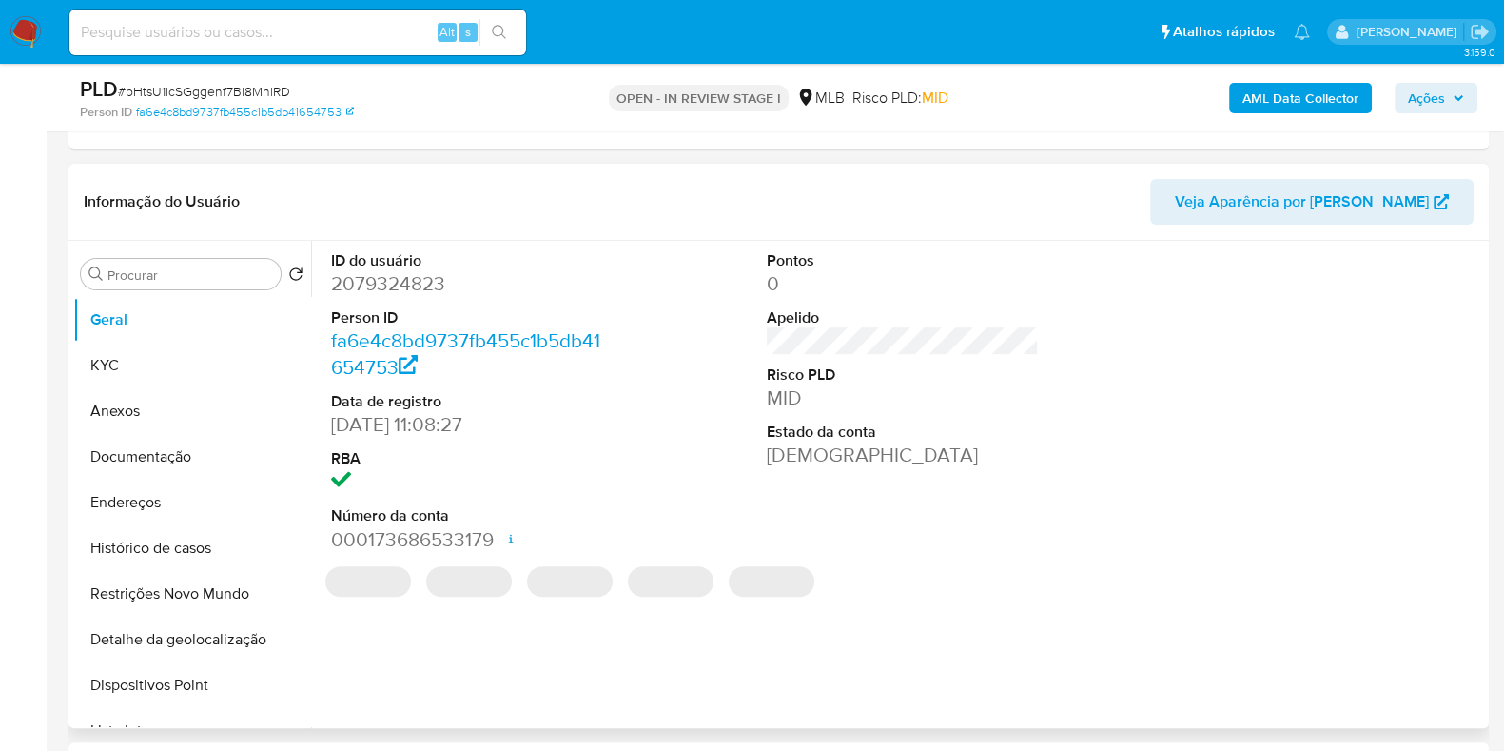
scroll to position [757, 0]
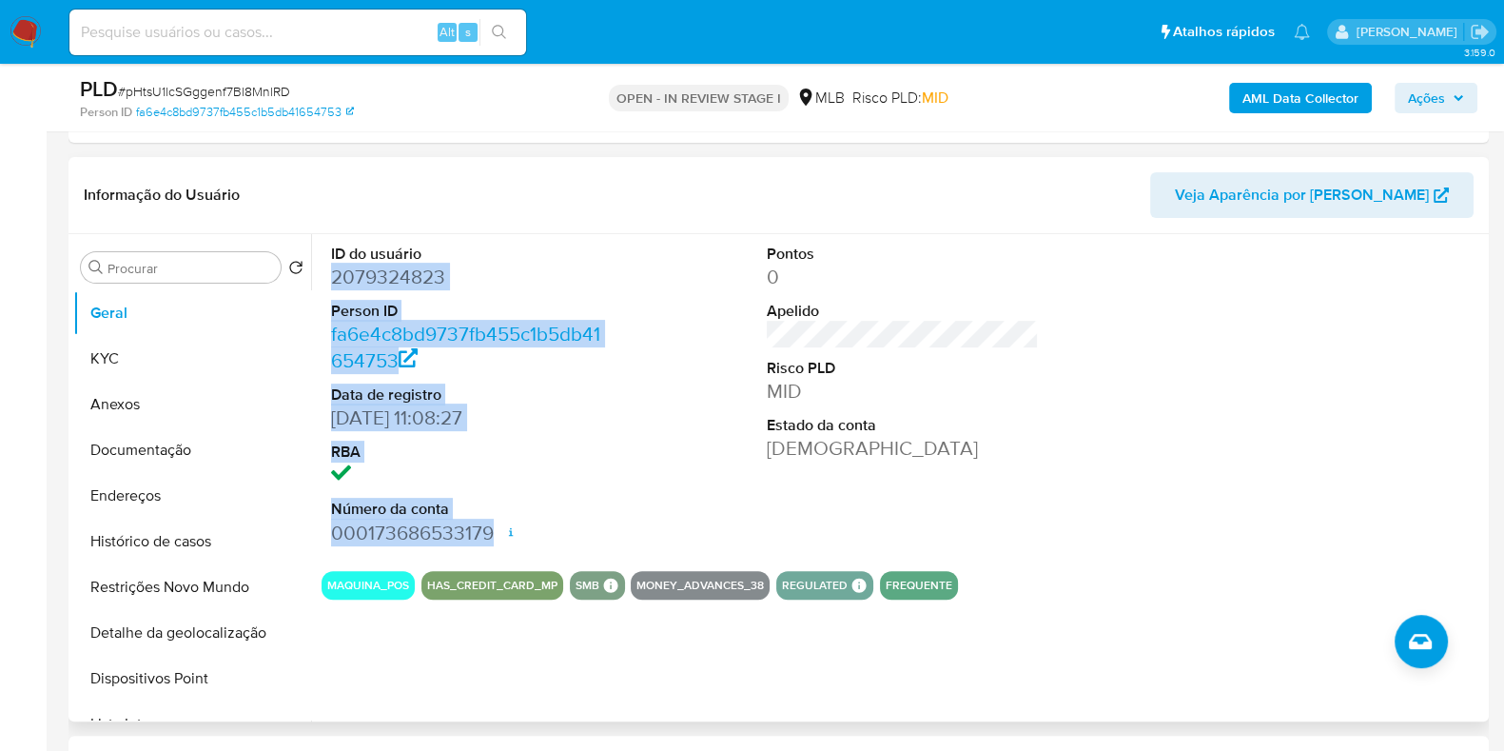
drag, startPoint x: 328, startPoint y: 277, endPoint x: 501, endPoint y: 523, distance: 301.2
click at [492, 528] on div "ID do usuário 2079324823 Person ID fa6e4c8bd9737fb455c1b5db41654753 Data de reg…" at bounding box center [467, 395] width 291 height 322
copy dl "2079324823 Person ID fa6e4c8bd9737fb455c1b5db41654753 Data de registro 06/11/20…"
click at [1420, 98] on span "Ações" at bounding box center [1426, 98] width 37 height 30
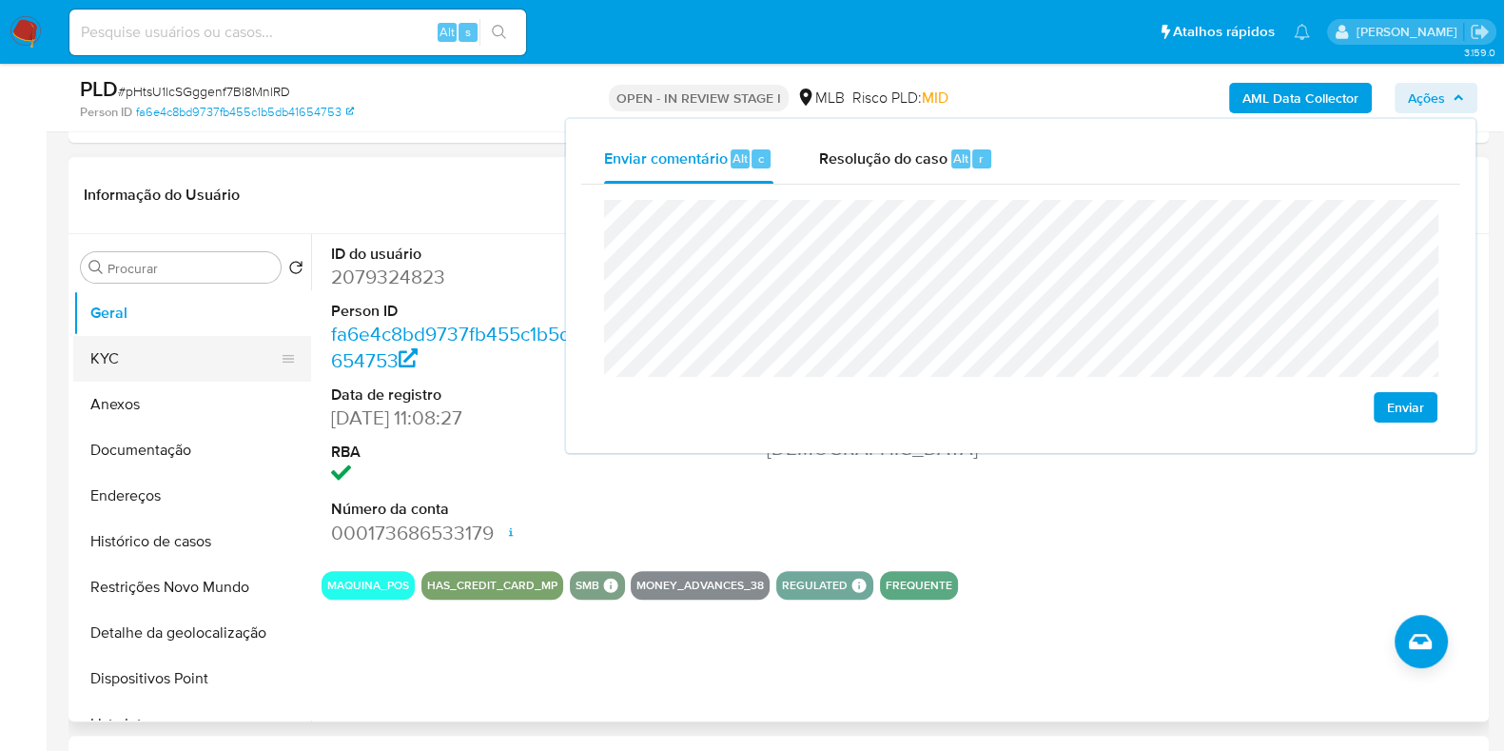
click at [221, 350] on button "KYC" at bounding box center [184, 359] width 223 height 46
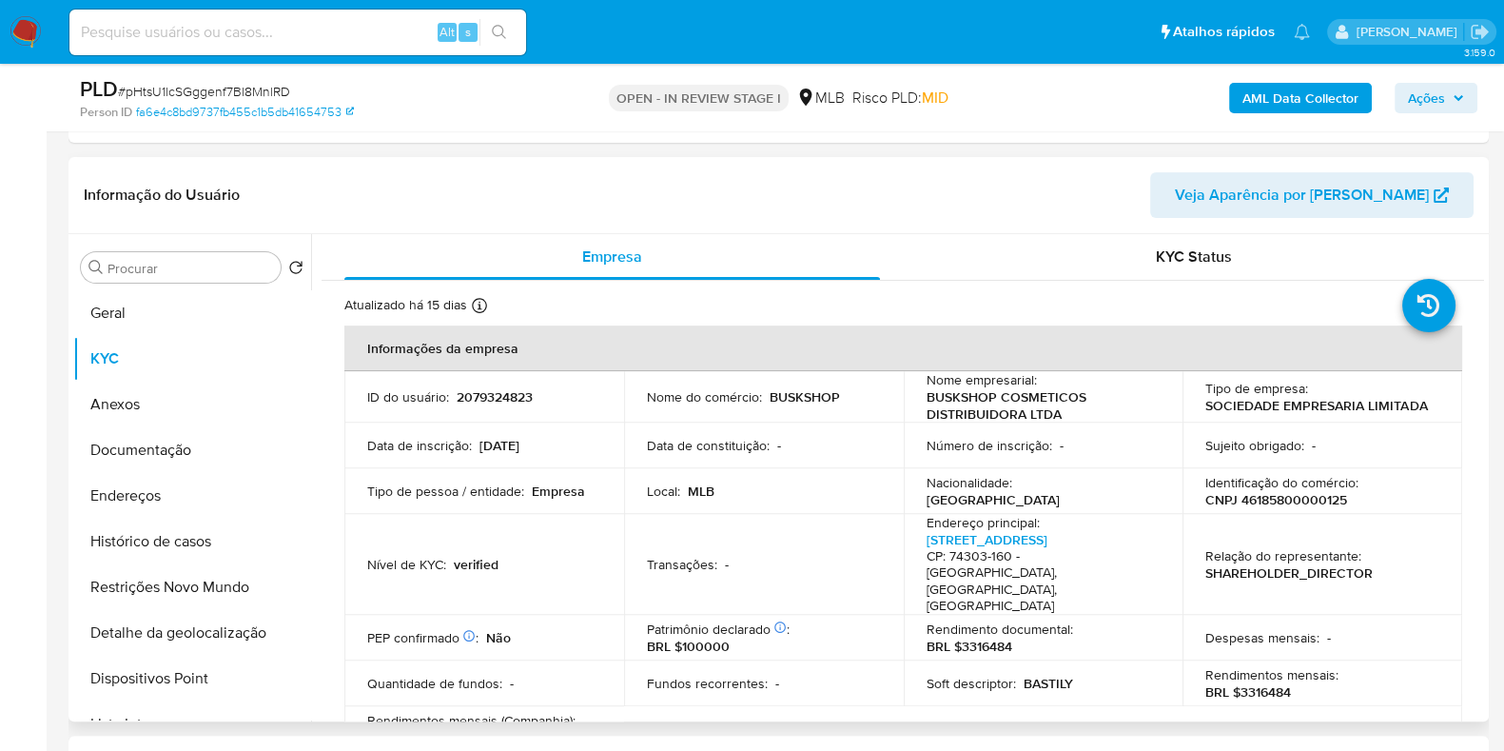
click at [1260, 499] on p "CNPJ 46185800000125" at bounding box center [1277, 499] width 142 height 17
copy p "46185800000125"
click at [1470, 95] on button "Ações" at bounding box center [1436, 98] width 83 height 30
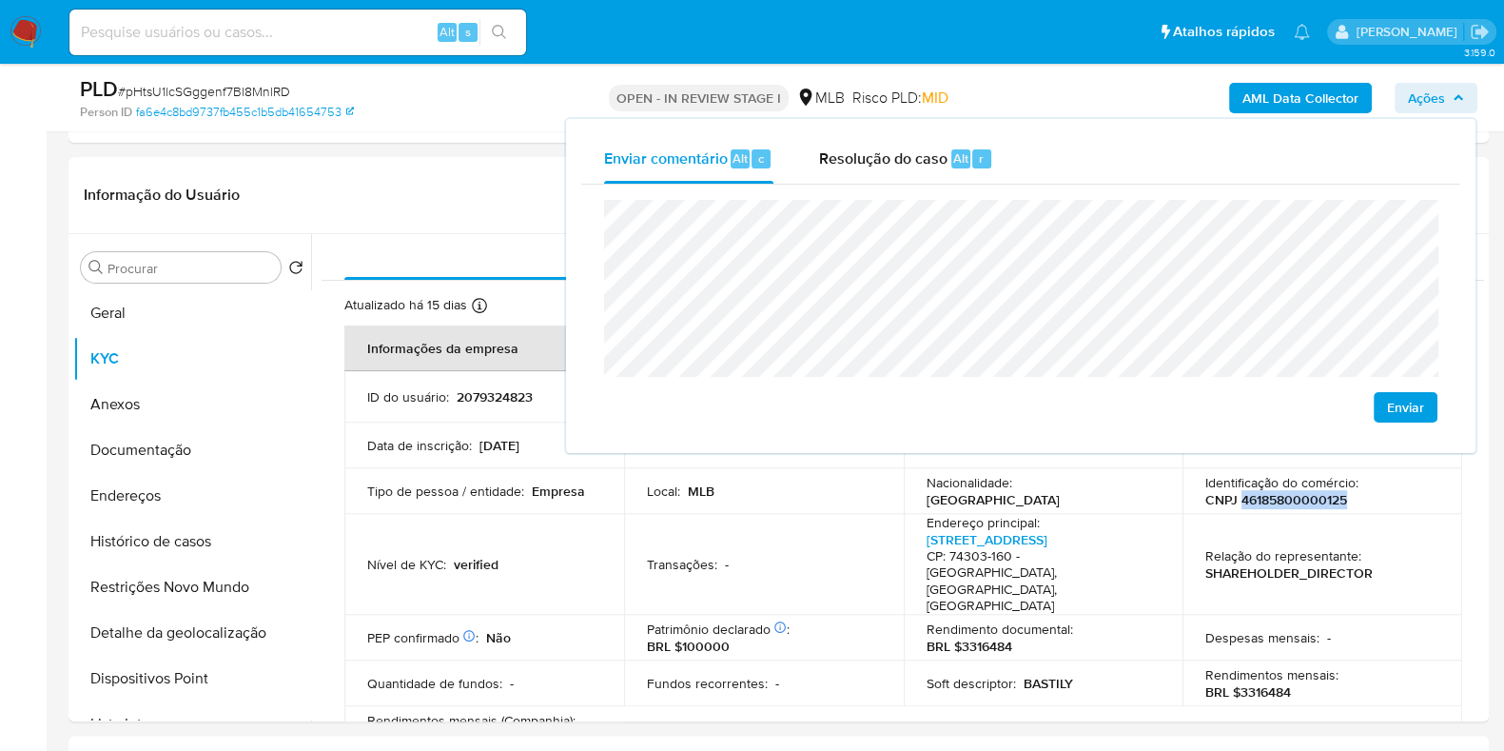
scroll to position [882, 0]
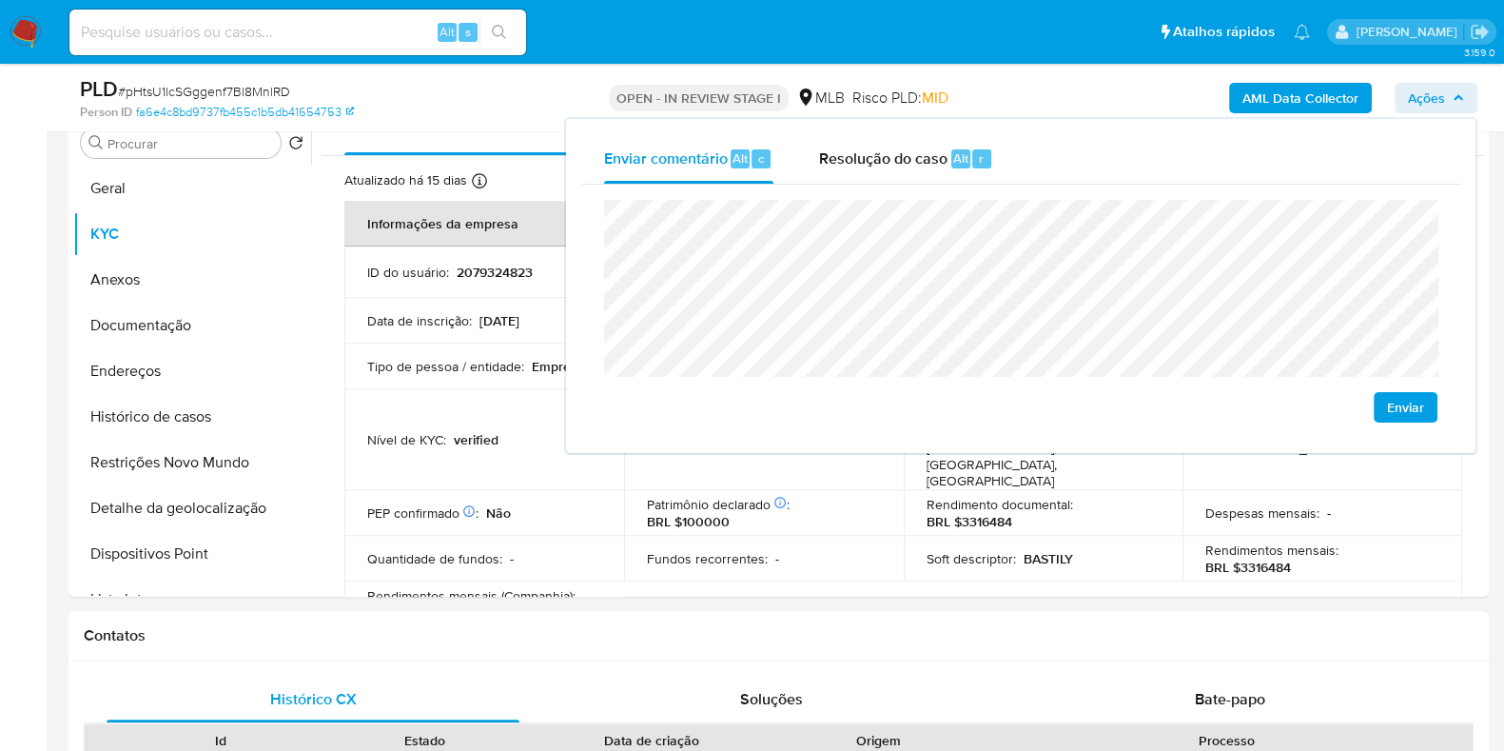
click at [0, 0] on lt-span "Goiânia" at bounding box center [0, 0] width 0 height 0
click at [0, 0] on lt-span "econômica" at bounding box center [0, 0] width 0 height 0
click at [802, 550] on div "Fundos recorrentes : -" at bounding box center [764, 558] width 234 height 17
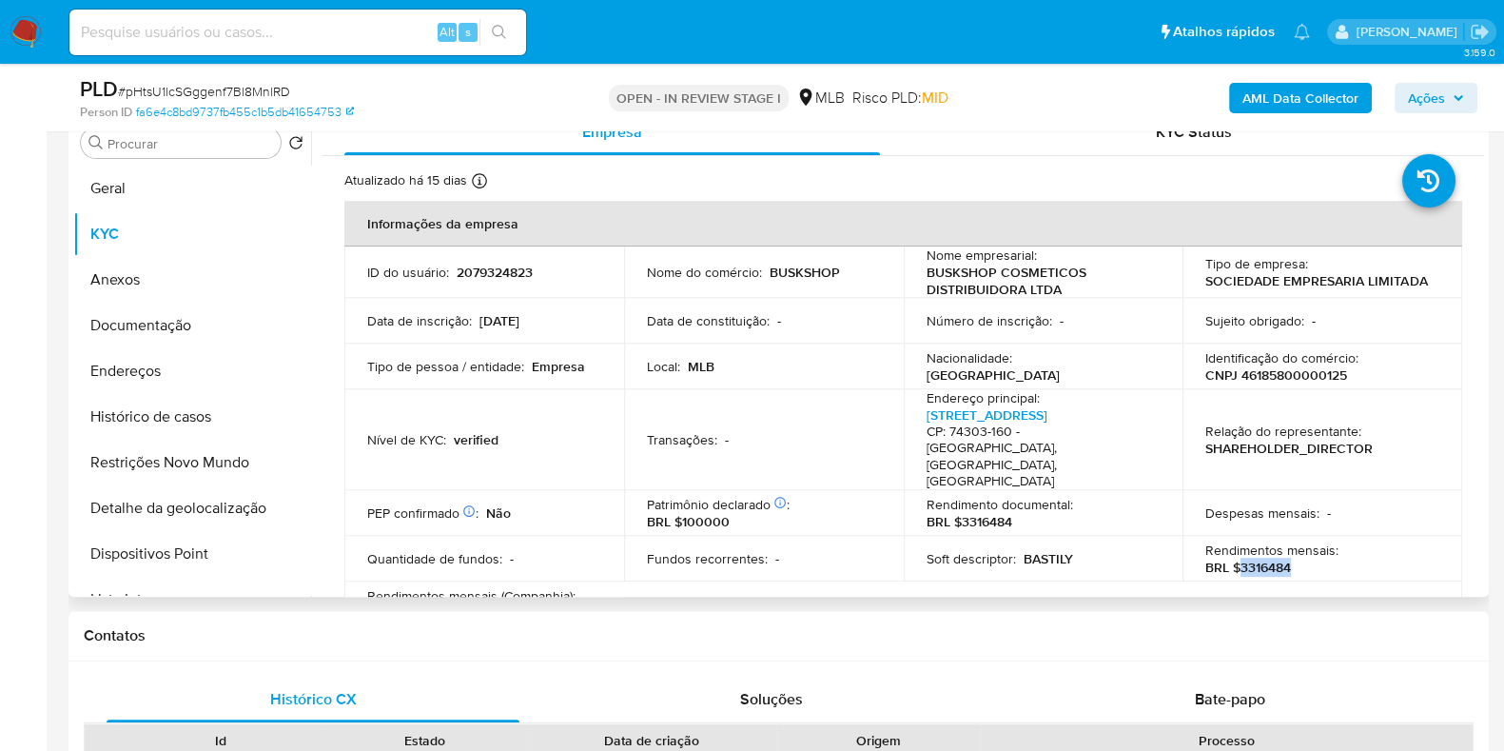
drag, startPoint x: 1237, startPoint y: 518, endPoint x: 1296, endPoint y: 520, distance: 59.0
click at [1296, 541] on div "Rendimentos mensais : BRL $3316484" at bounding box center [1323, 558] width 234 height 34
copy p "3316484"
click at [1436, 104] on span "Ações" at bounding box center [1426, 98] width 37 height 30
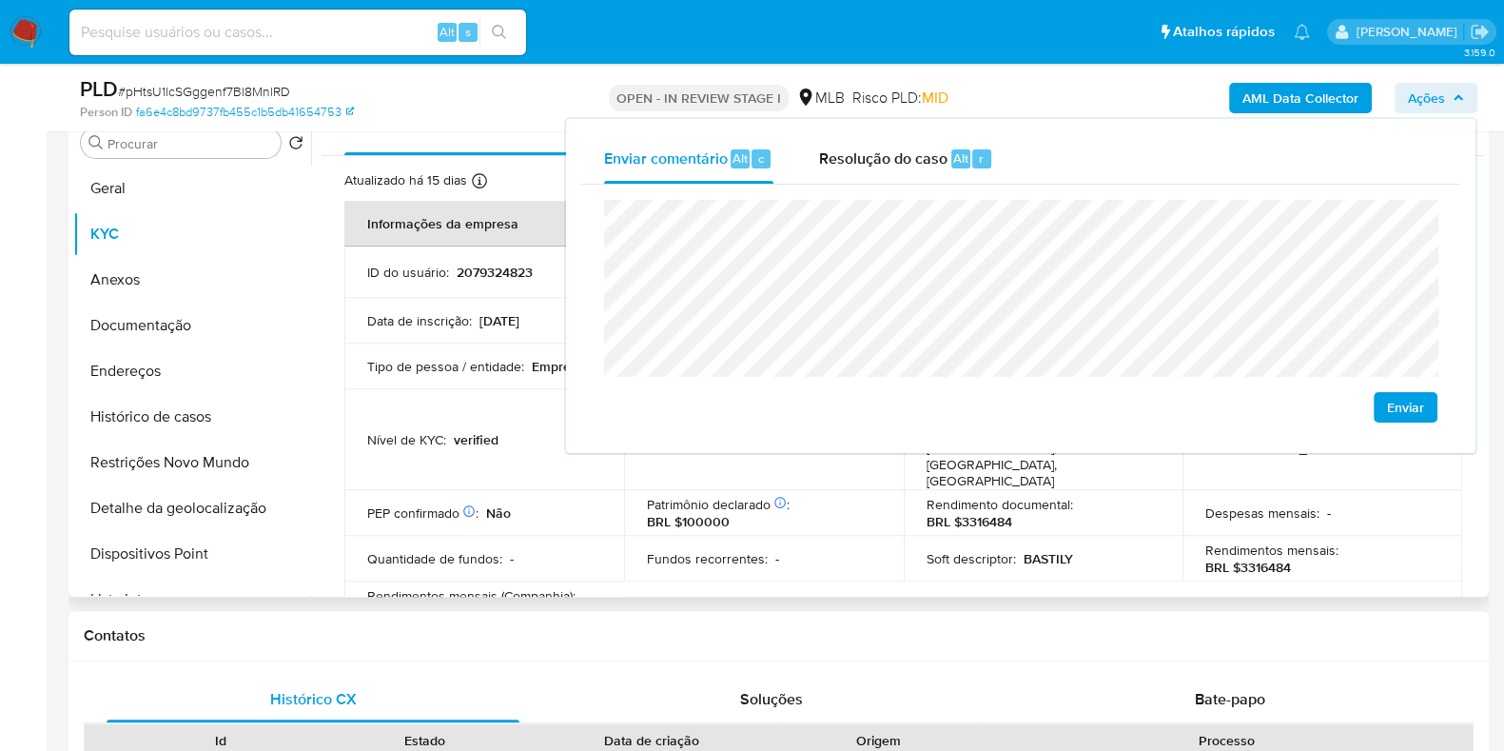
click at [744, 550] on p "Fundos recorrentes :" at bounding box center [707, 558] width 121 height 17
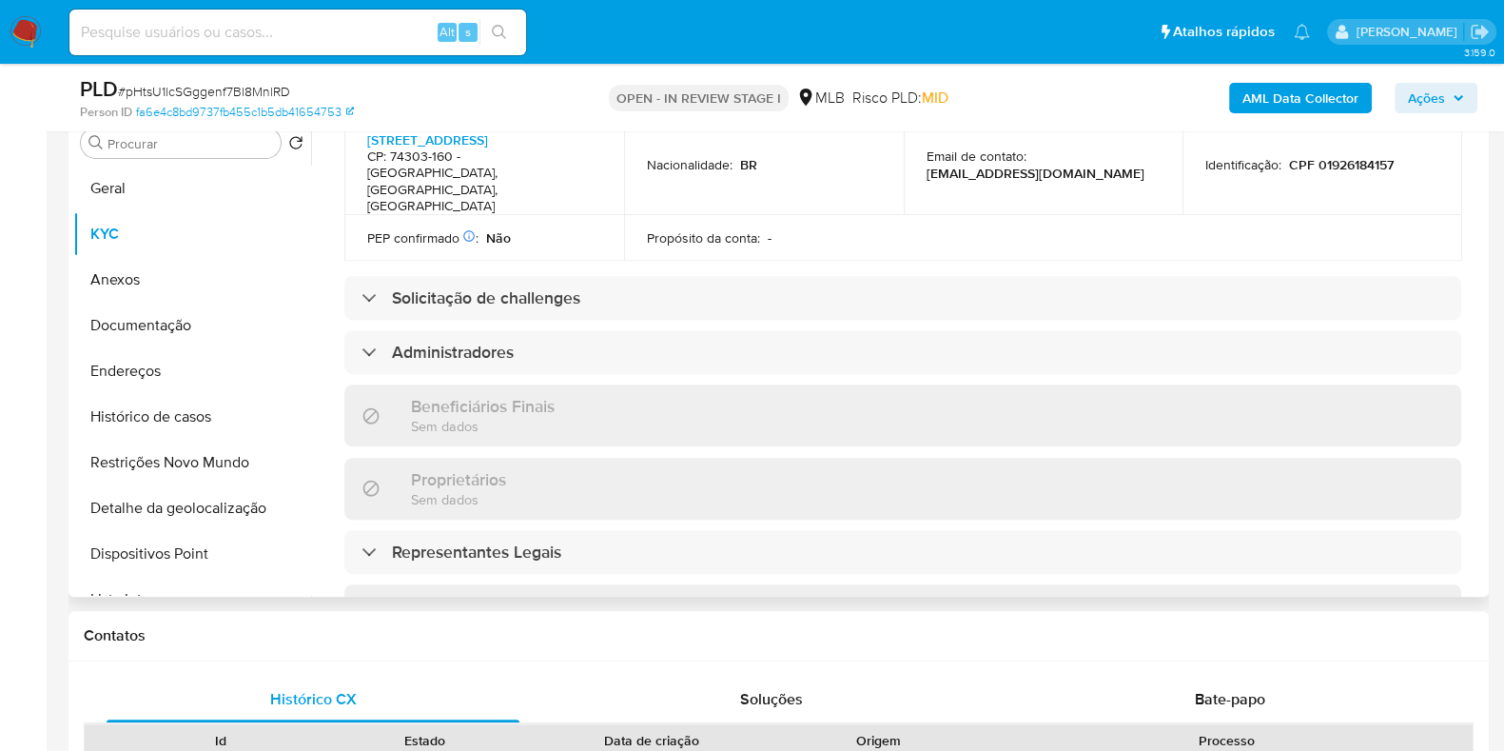
scroll to position [720, 0]
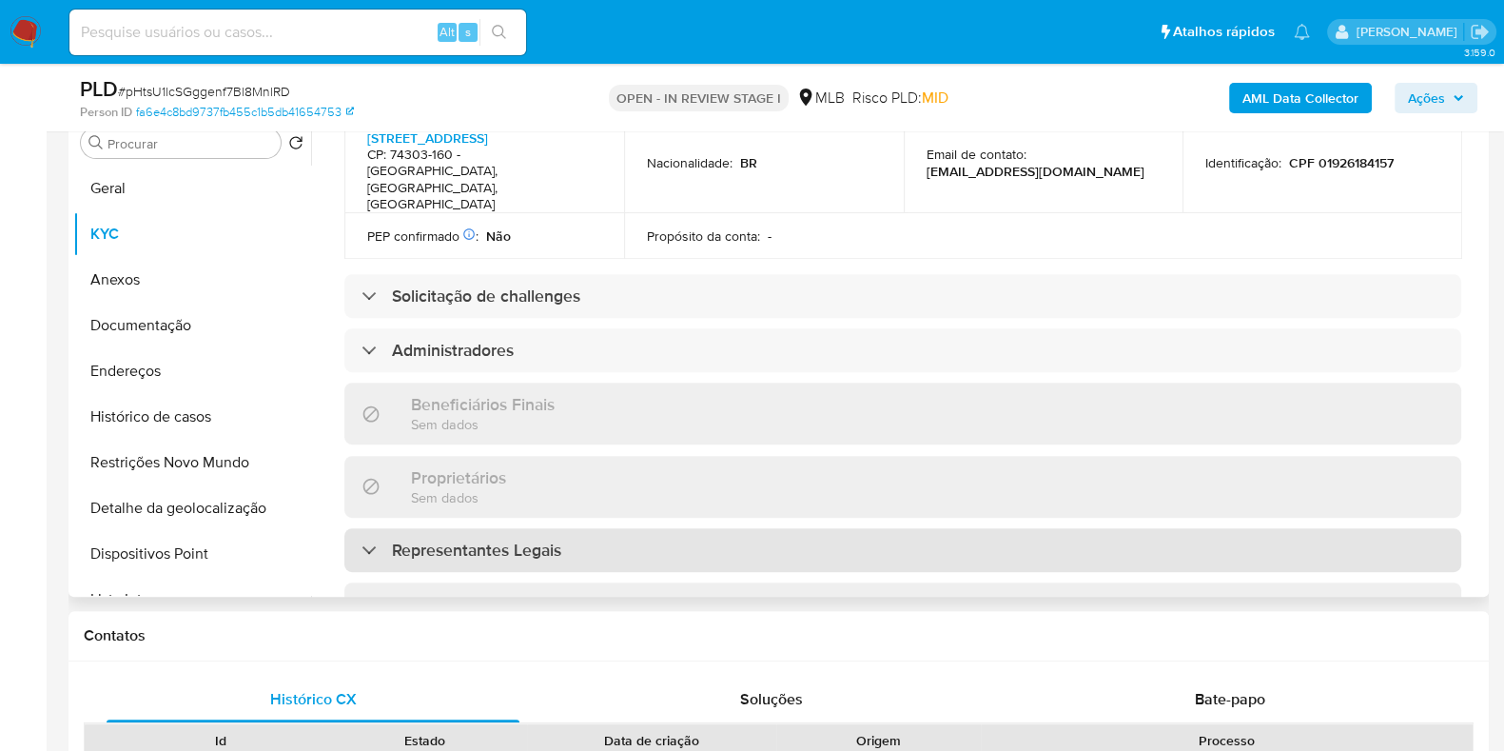
click at [746, 528] on div "Representantes Legais" at bounding box center [902, 550] width 1117 height 44
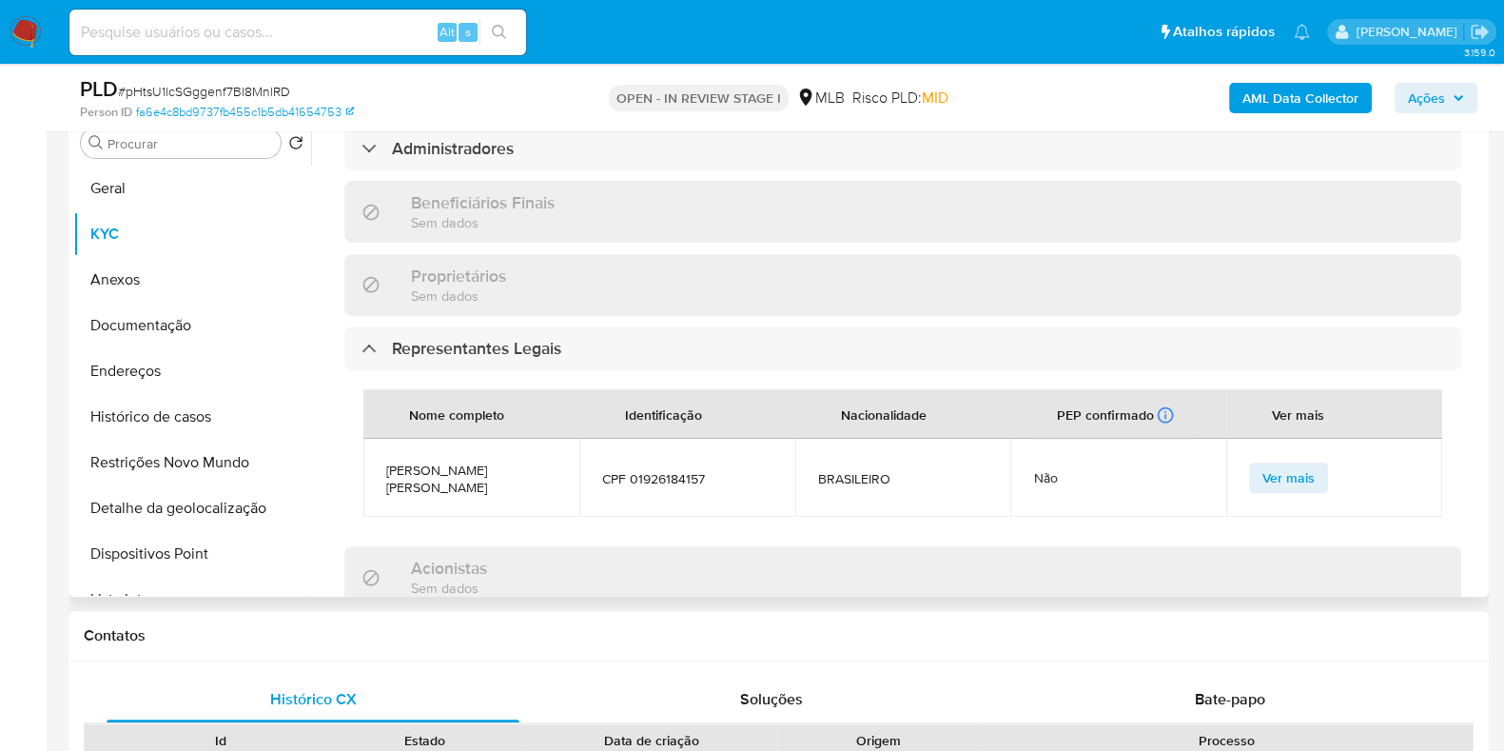
scroll to position [920, 0]
click at [685, 472] on span "CPF 01926184157" at bounding box center [687, 480] width 170 height 17
copy span "01926184157"
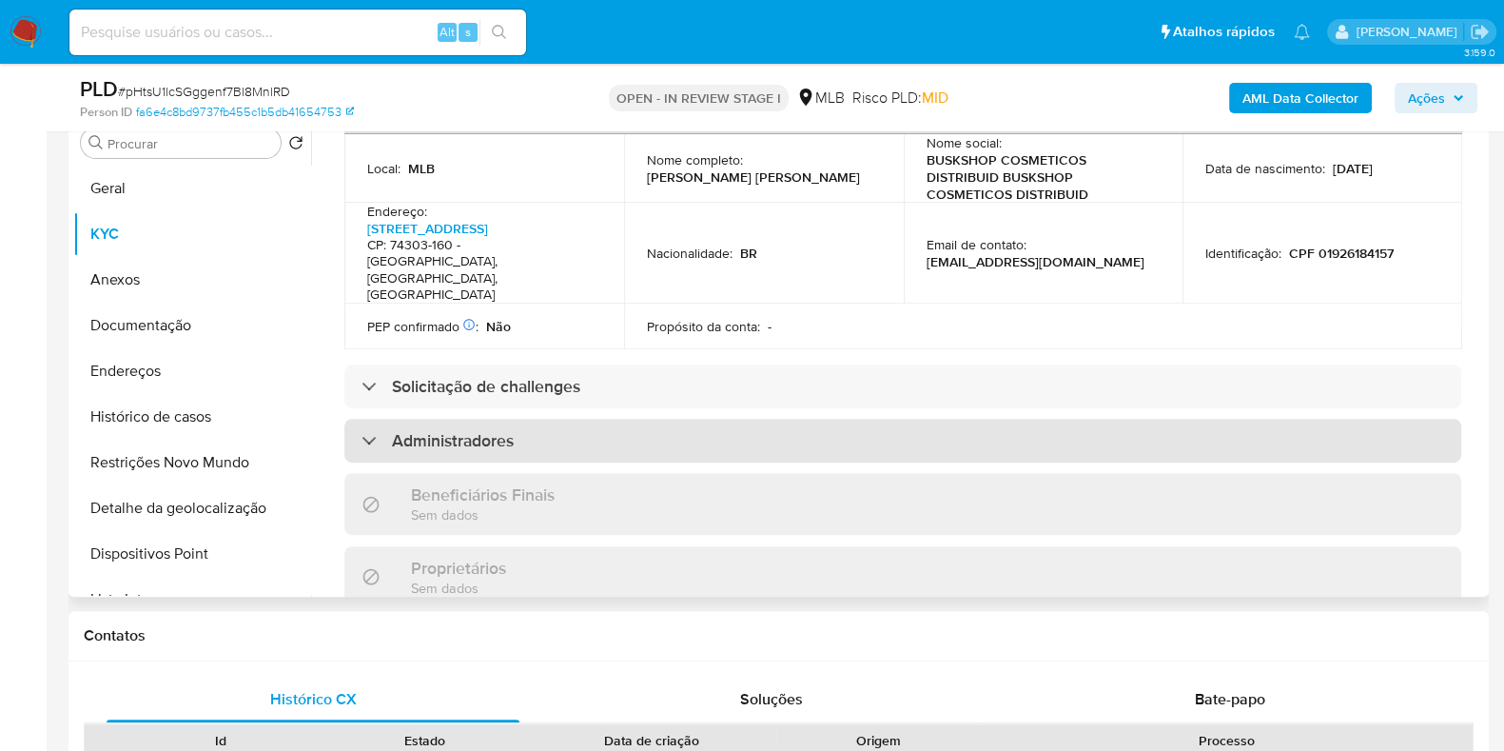
click at [699, 419] on div "Administradores" at bounding box center [902, 441] width 1117 height 44
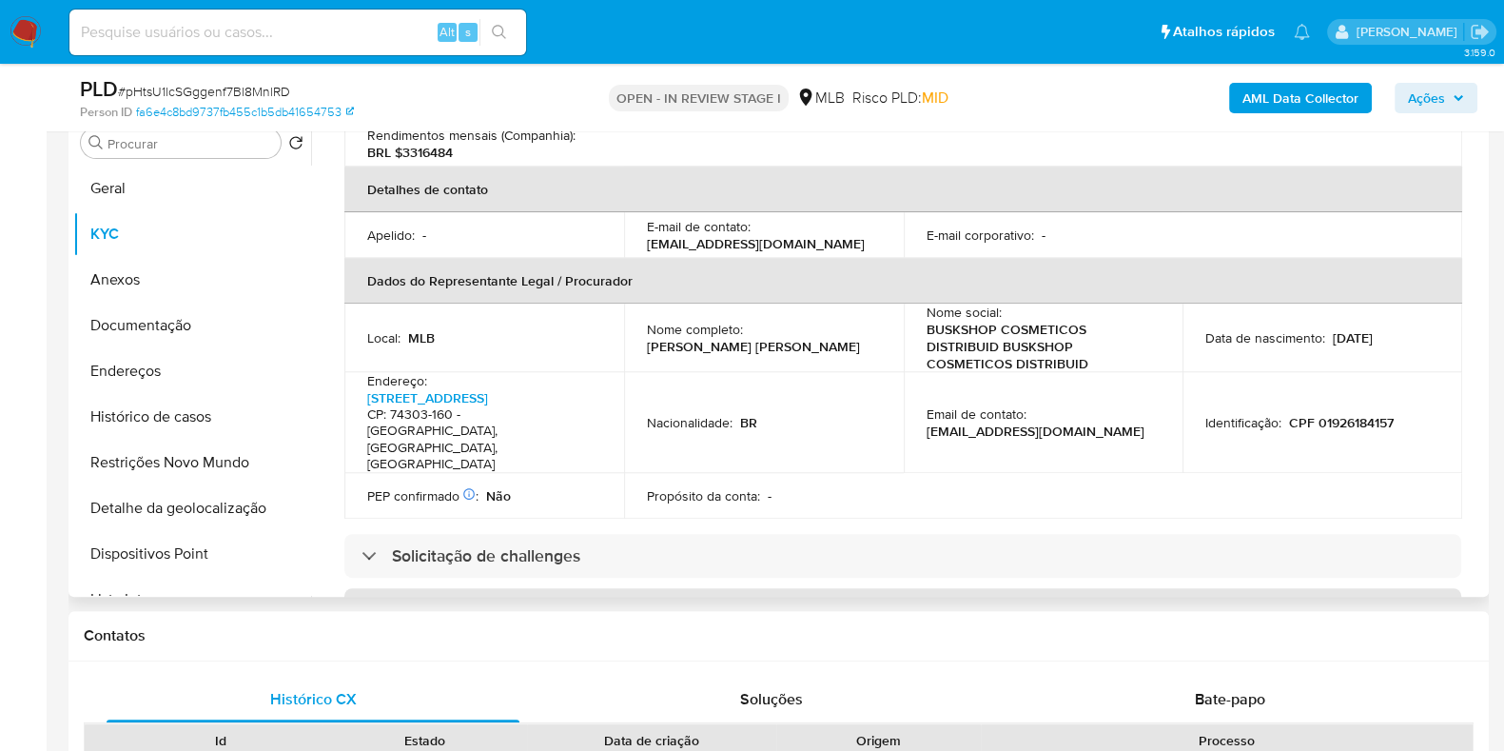
scroll to position [453, 0]
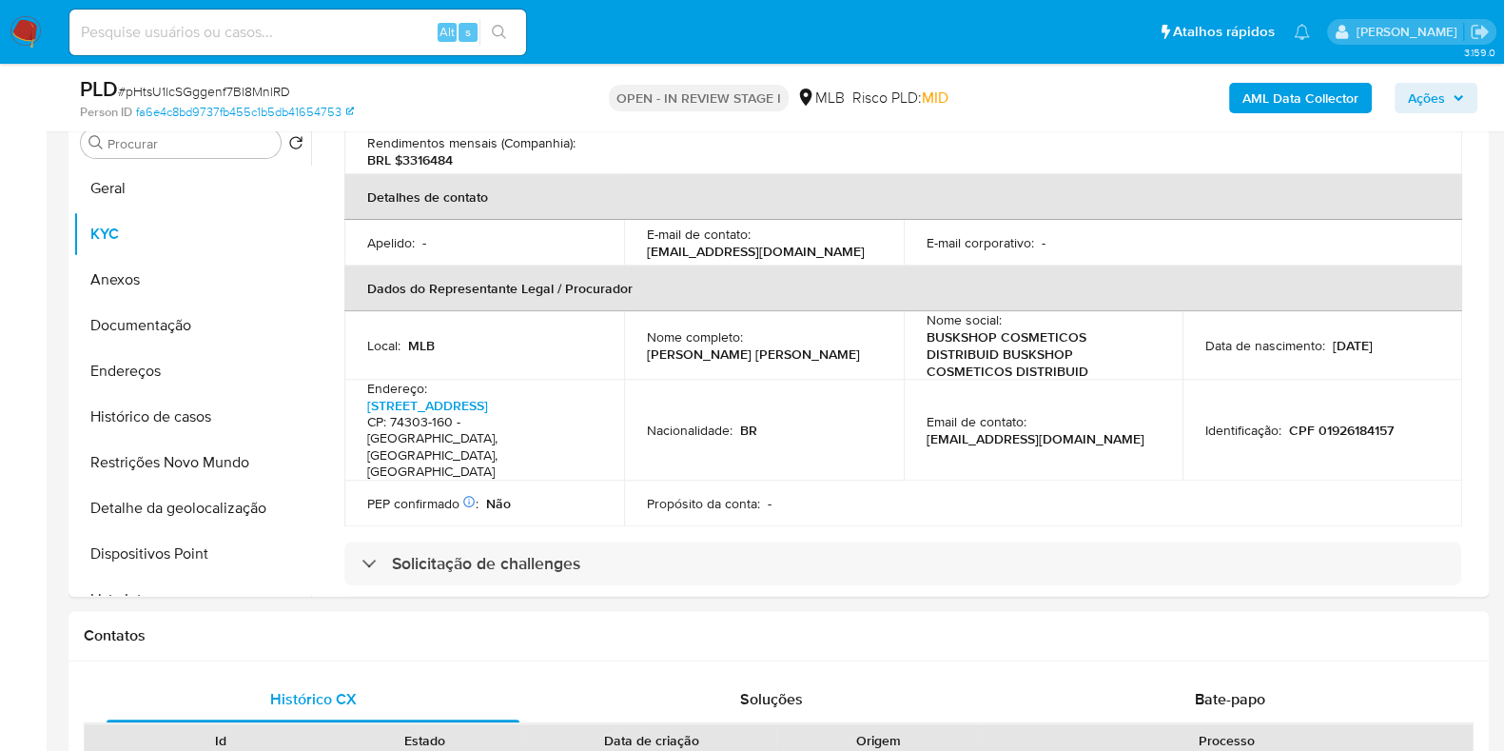
click at [1429, 110] on span "Ações" at bounding box center [1426, 98] width 37 height 30
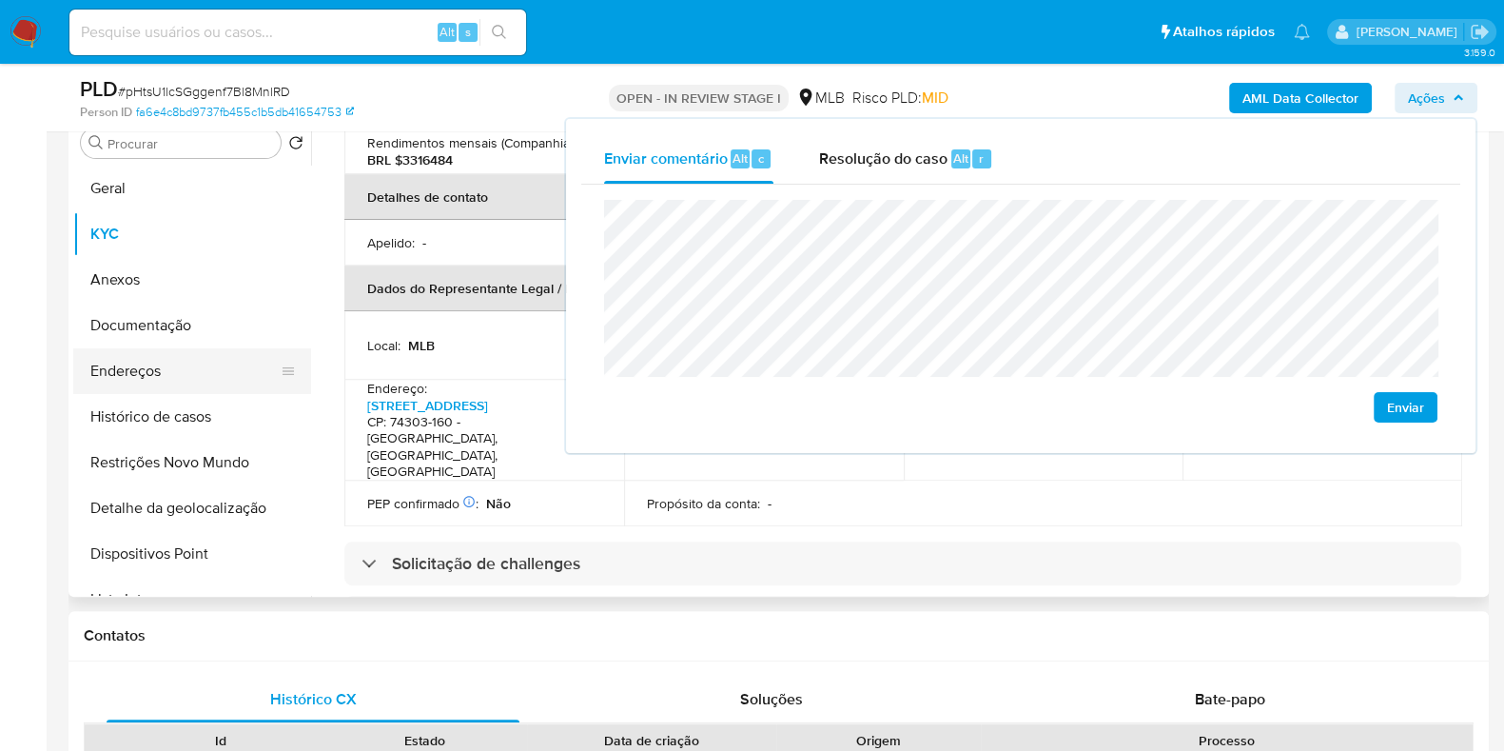
click at [219, 359] on button "Endereços" at bounding box center [184, 371] width 223 height 46
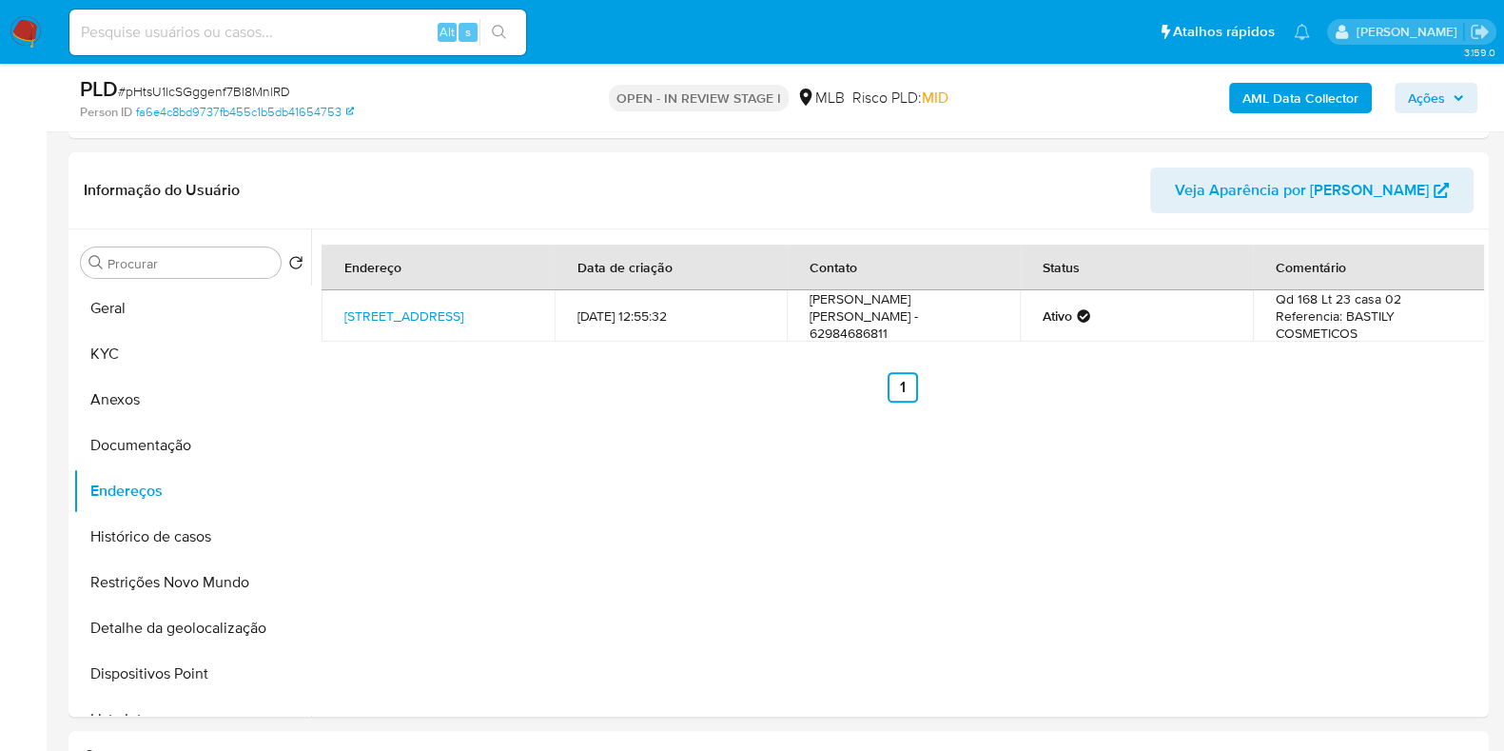
scroll to position [760, 0]
click at [435, 315] on link "Rua C82 154, Goiânia, Goiás, 74303160, Brasil 154" at bounding box center [403, 317] width 119 height 19
click at [196, 463] on button "Documentação" at bounding box center [184, 447] width 223 height 46
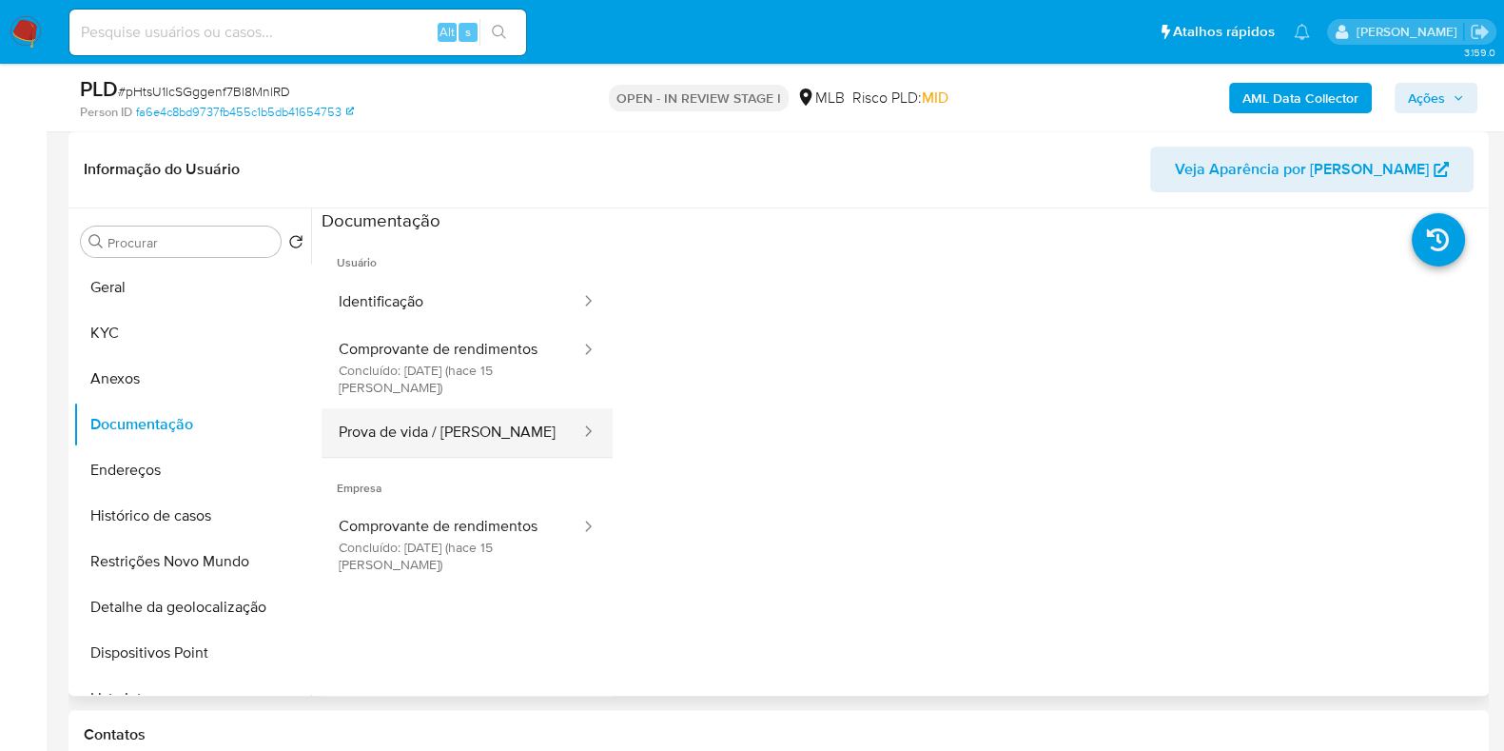
click at [466, 417] on button "Prova de vida / Selfie" at bounding box center [452, 432] width 261 height 49
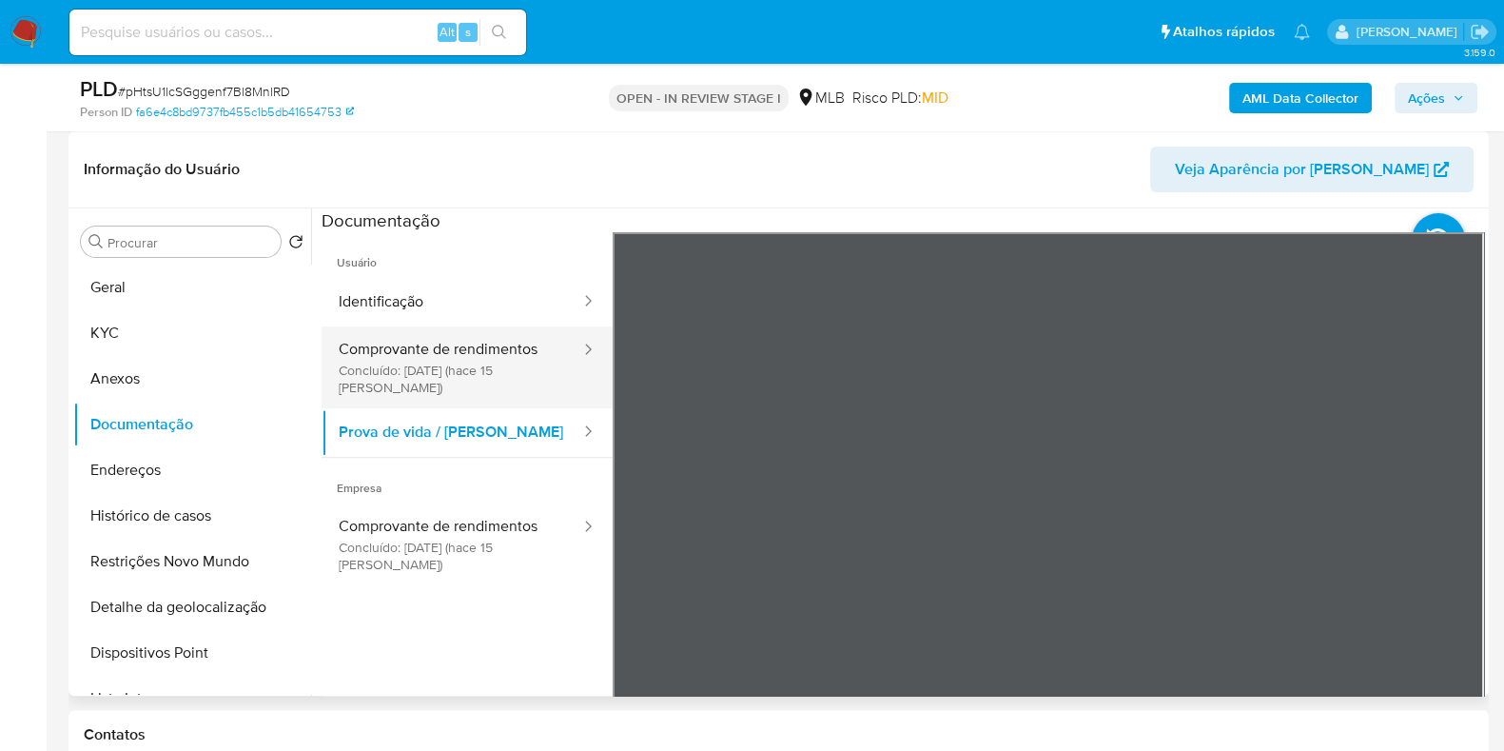
click at [464, 345] on button "Comprovante de rendimentos Concluído: 01/09/2025 (hace 15 días)" at bounding box center [452, 367] width 261 height 82
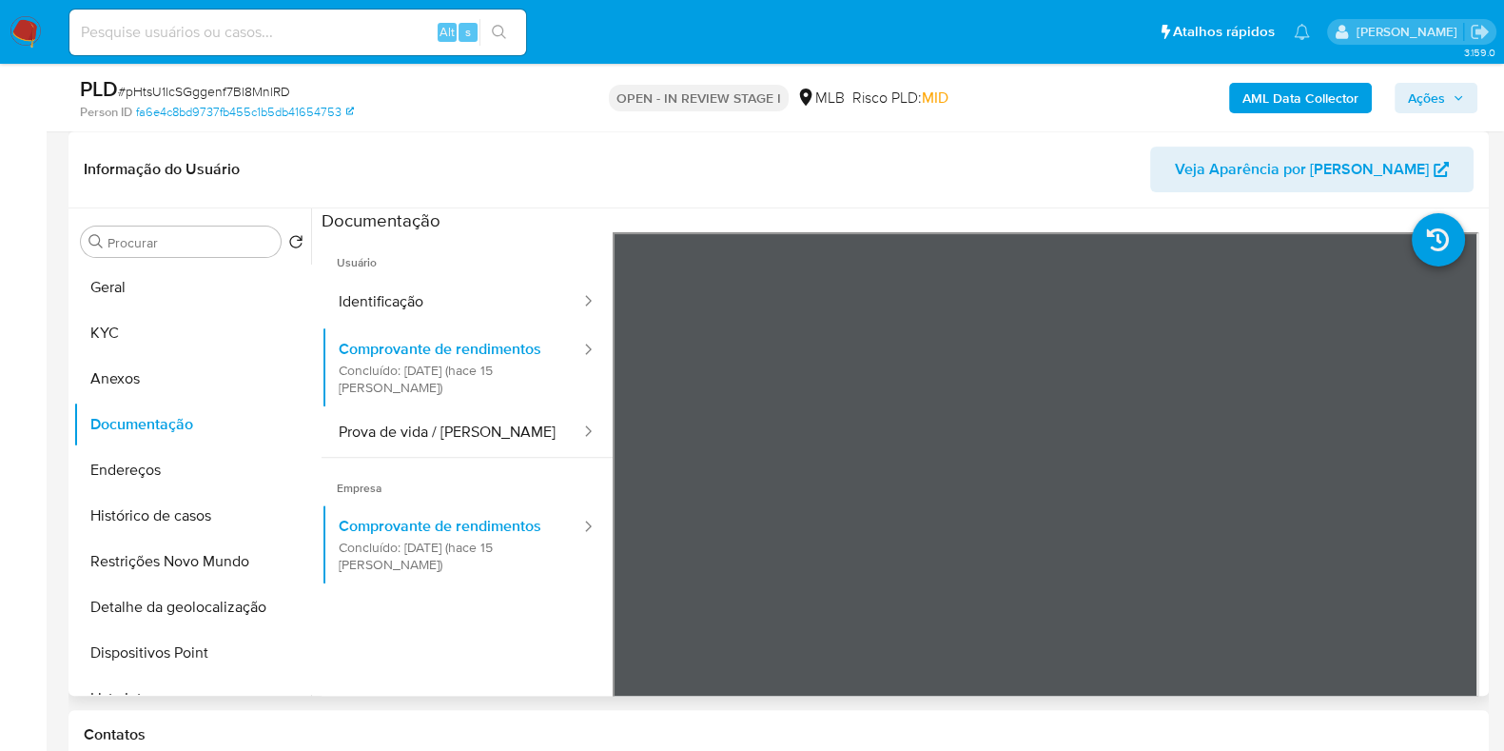
click at [152, 340] on button "KYC" at bounding box center [192, 333] width 238 height 46
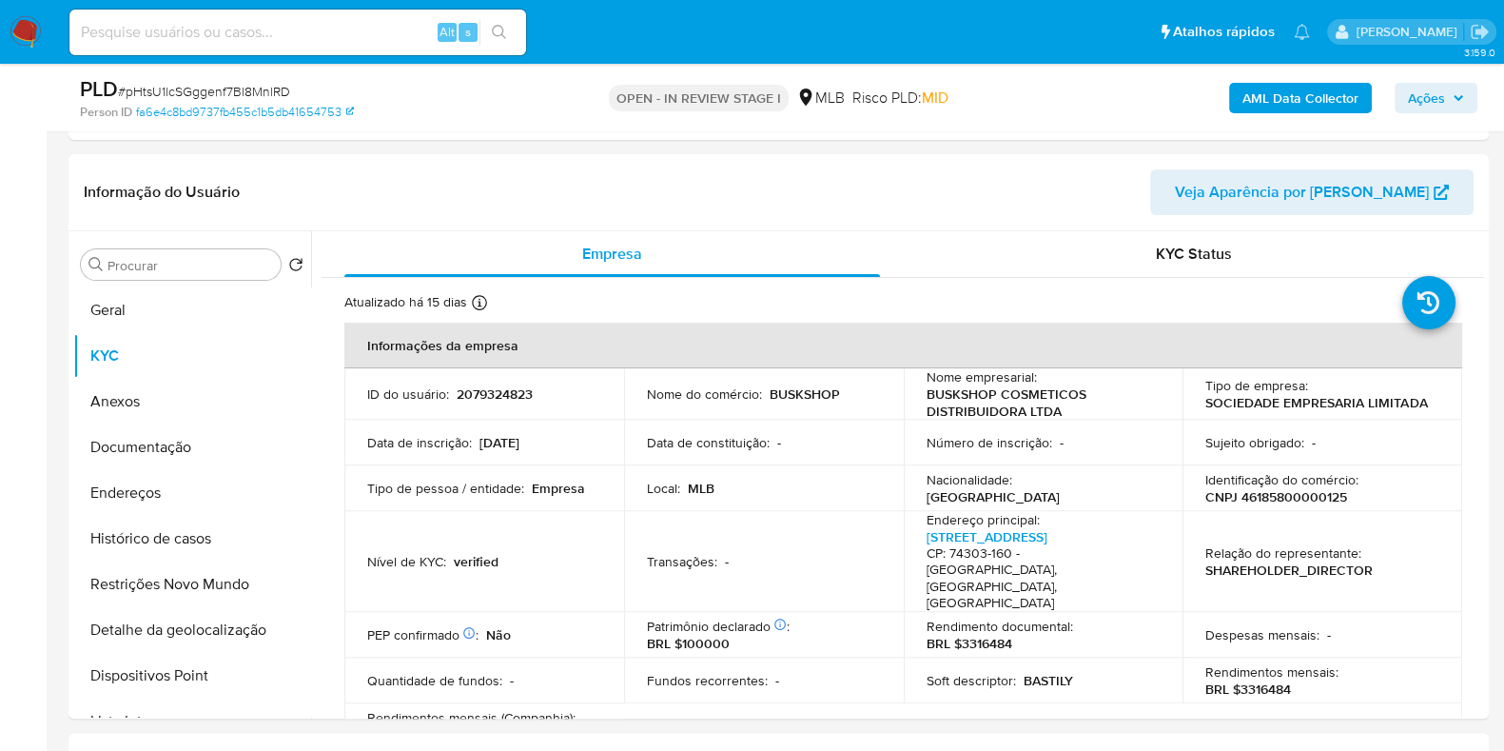
click at [1416, 108] on span "Ações" at bounding box center [1426, 98] width 37 height 30
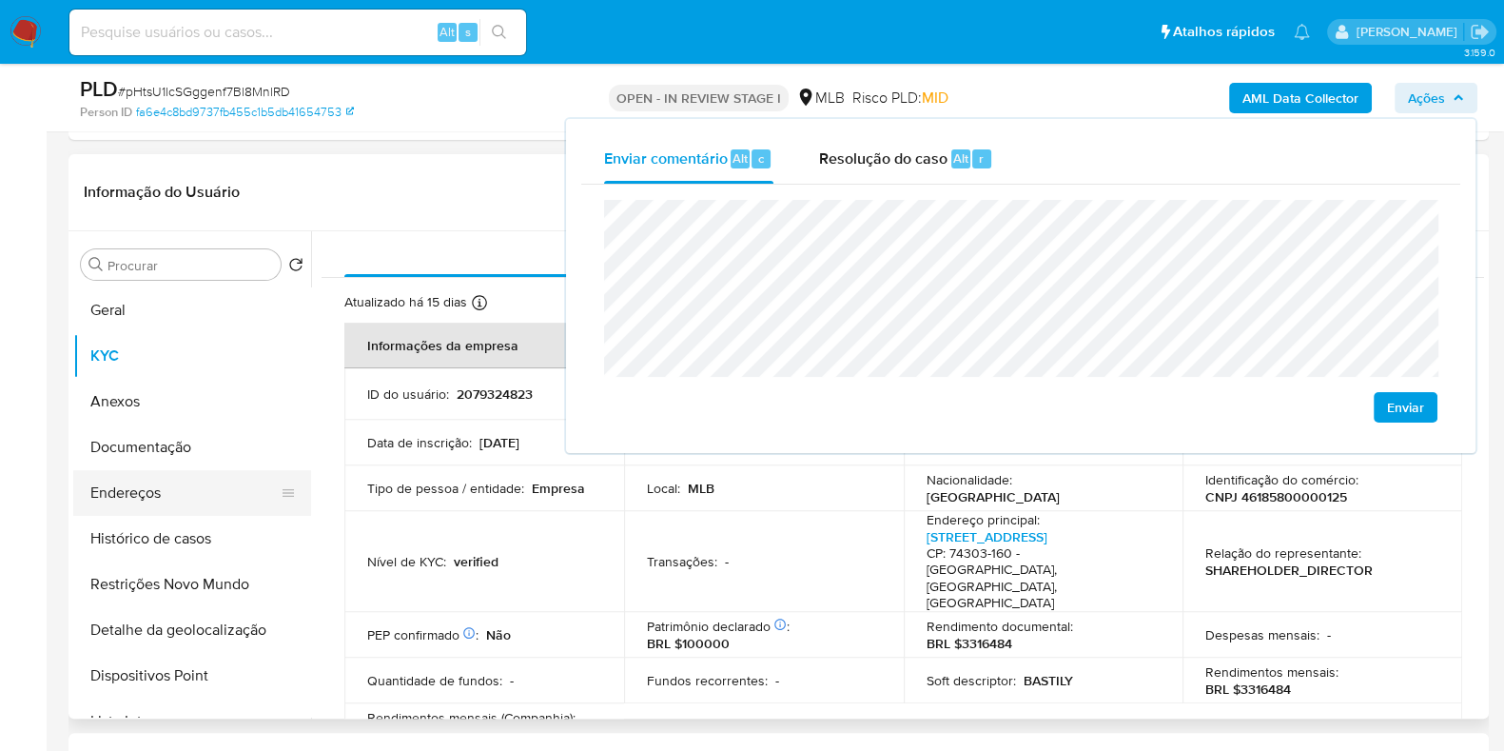
click at [245, 496] on button "Endereços" at bounding box center [184, 493] width 223 height 46
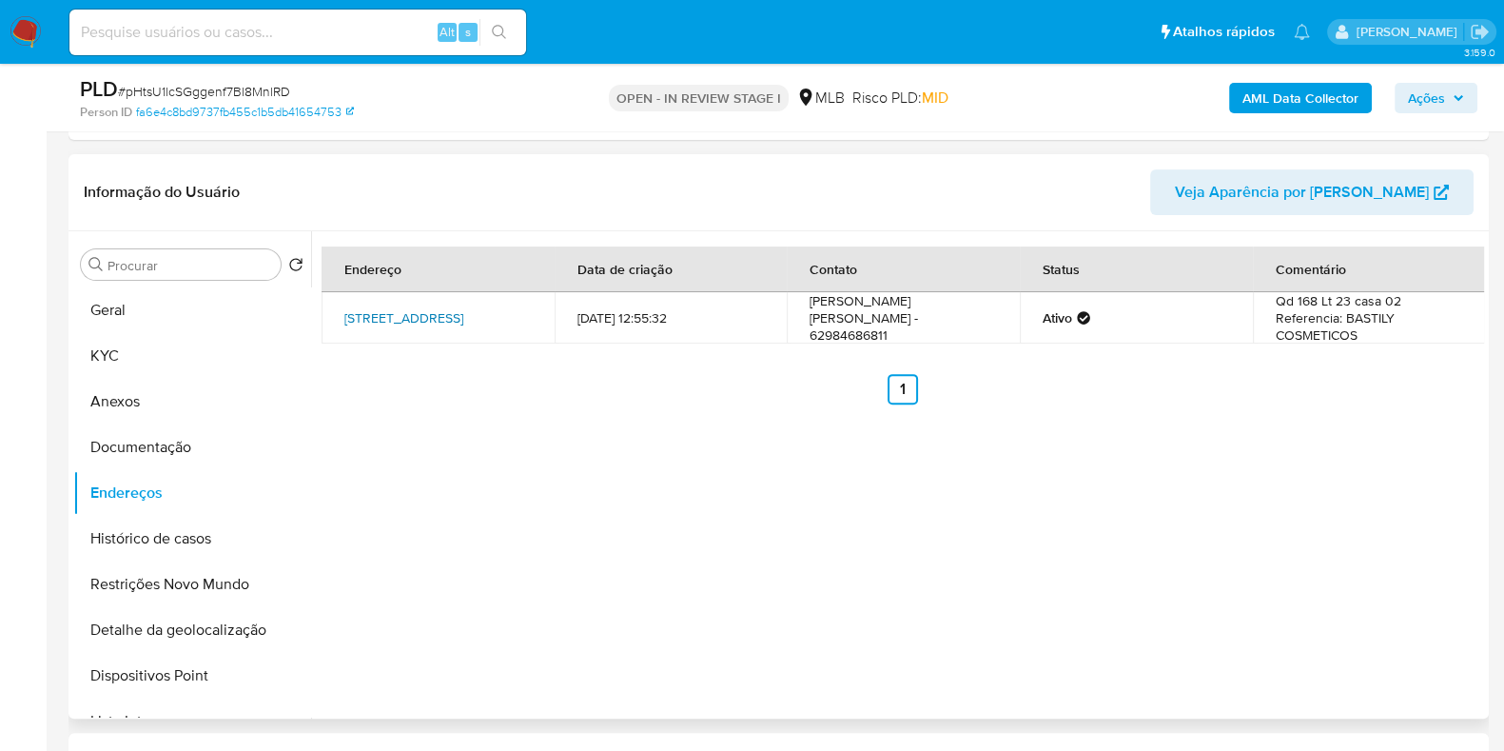
click at [419, 325] on link "Rua C82 154, Goiânia, Goiás, 74303160, Brasil 154" at bounding box center [403, 317] width 119 height 19
click at [205, 452] on button "Documentação" at bounding box center [184, 447] width 223 height 46
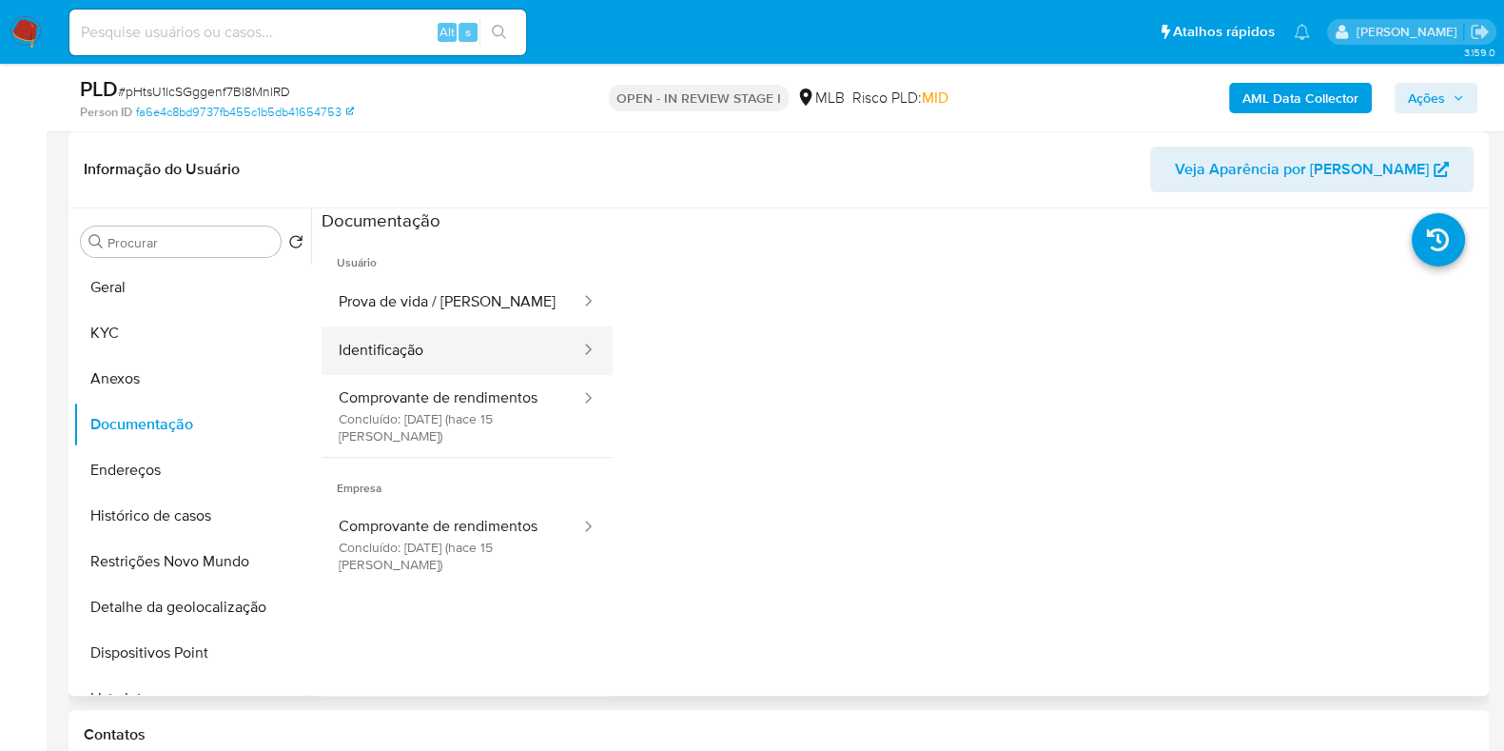
drag, startPoint x: 465, startPoint y: 299, endPoint x: 493, endPoint y: 332, distance: 43.3
click at [464, 299] on button "Prova de vida / Selfie" at bounding box center [452, 302] width 261 height 49
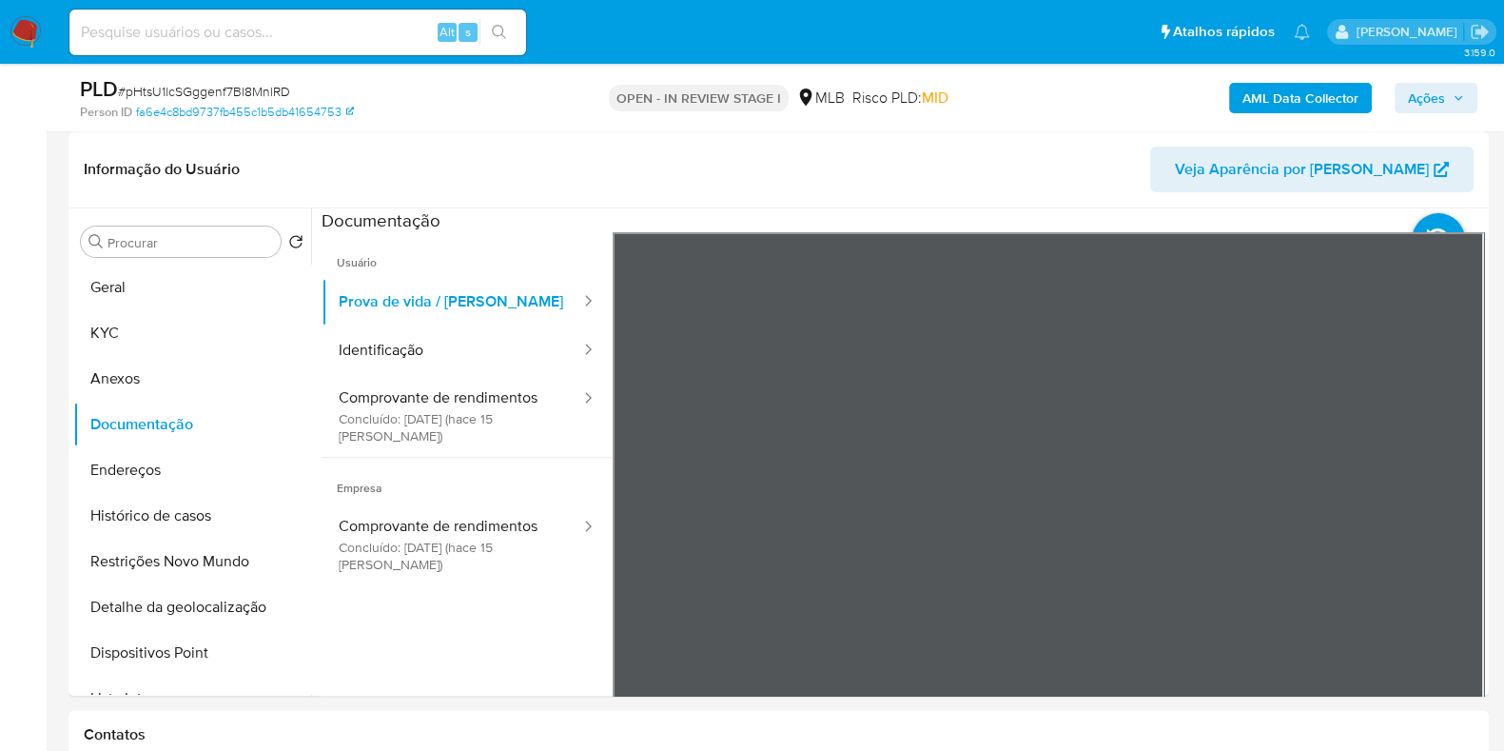
click at [176, 298] on button "Geral" at bounding box center [184, 288] width 223 height 46
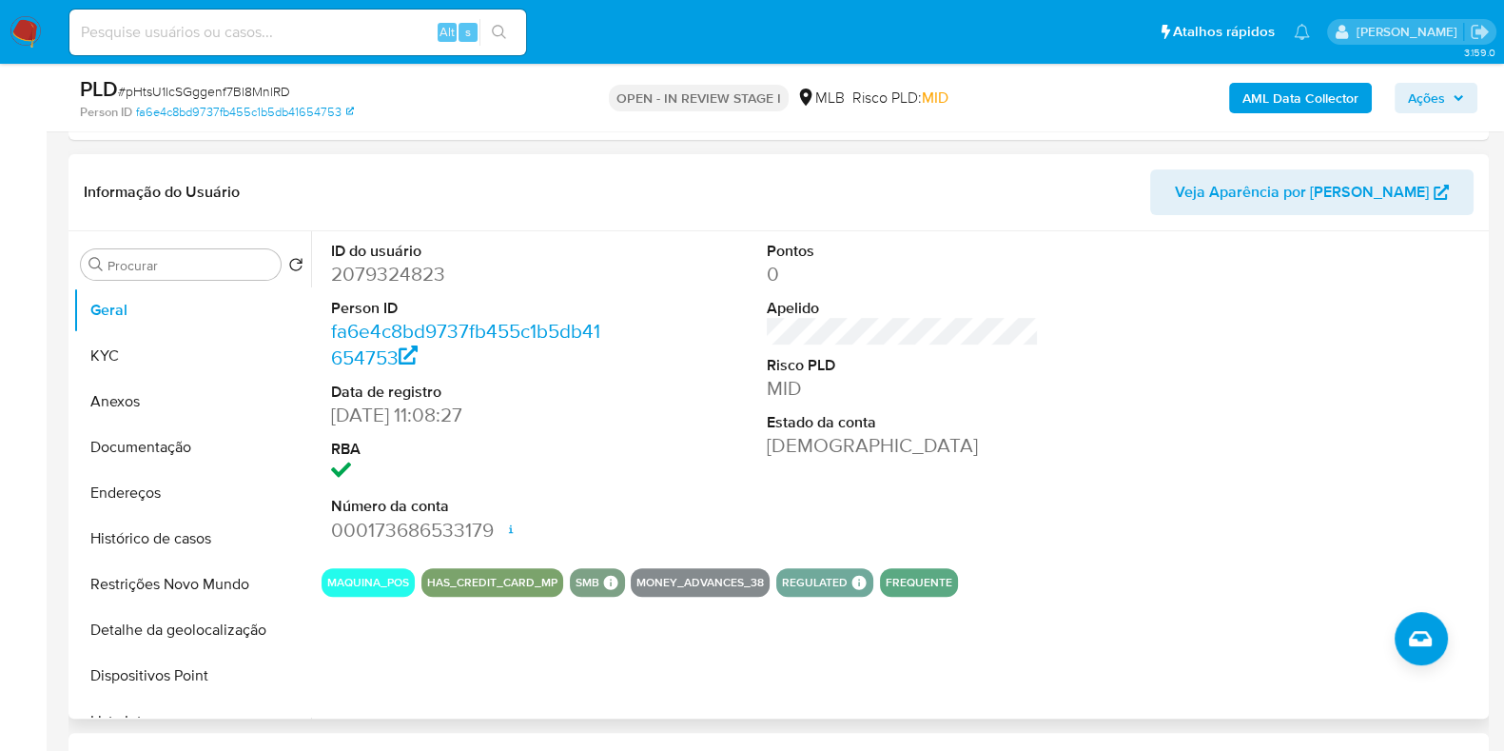
click at [1427, 93] on span "Ações" at bounding box center [1426, 98] width 37 height 30
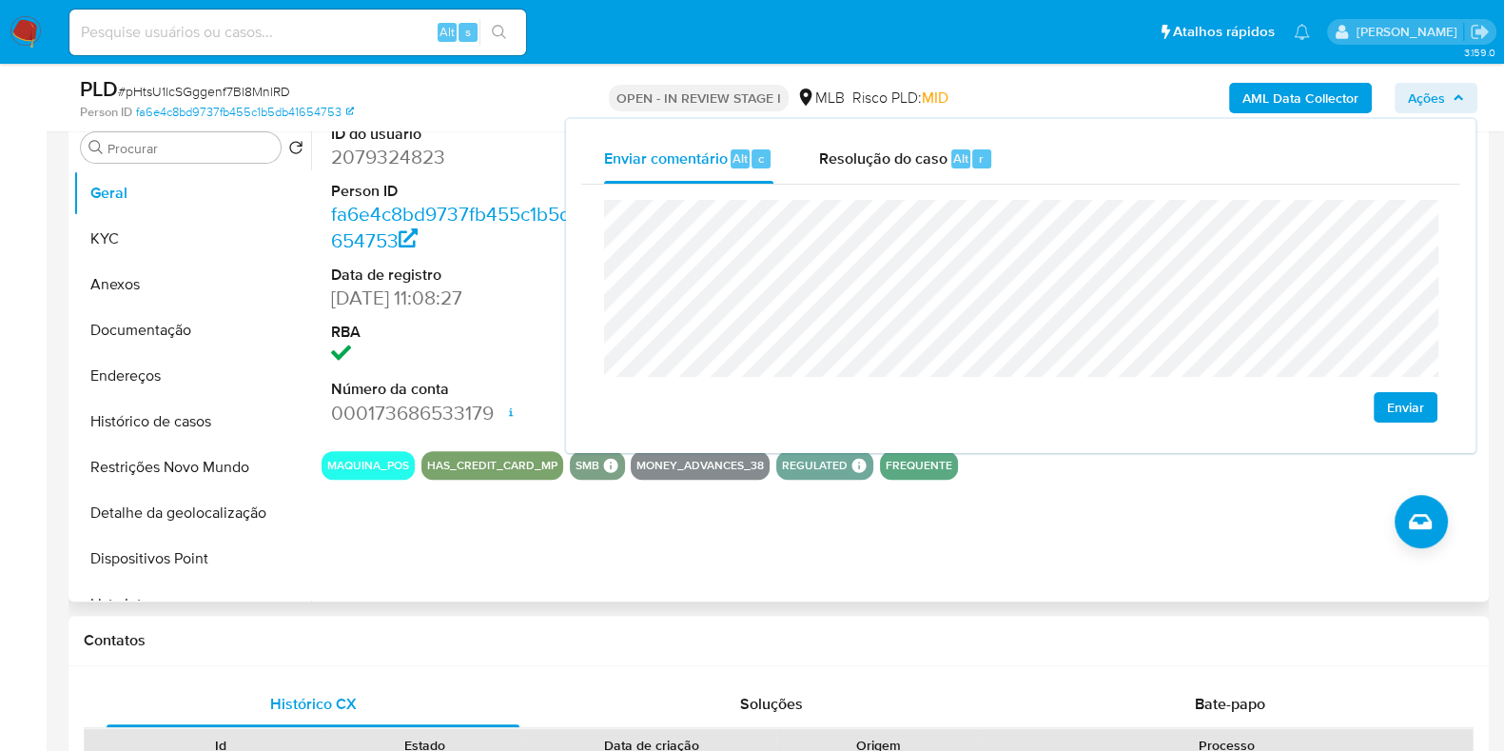
drag, startPoint x: 5, startPoint y: 324, endPoint x: 26, endPoint y: 326, distance: 21.1
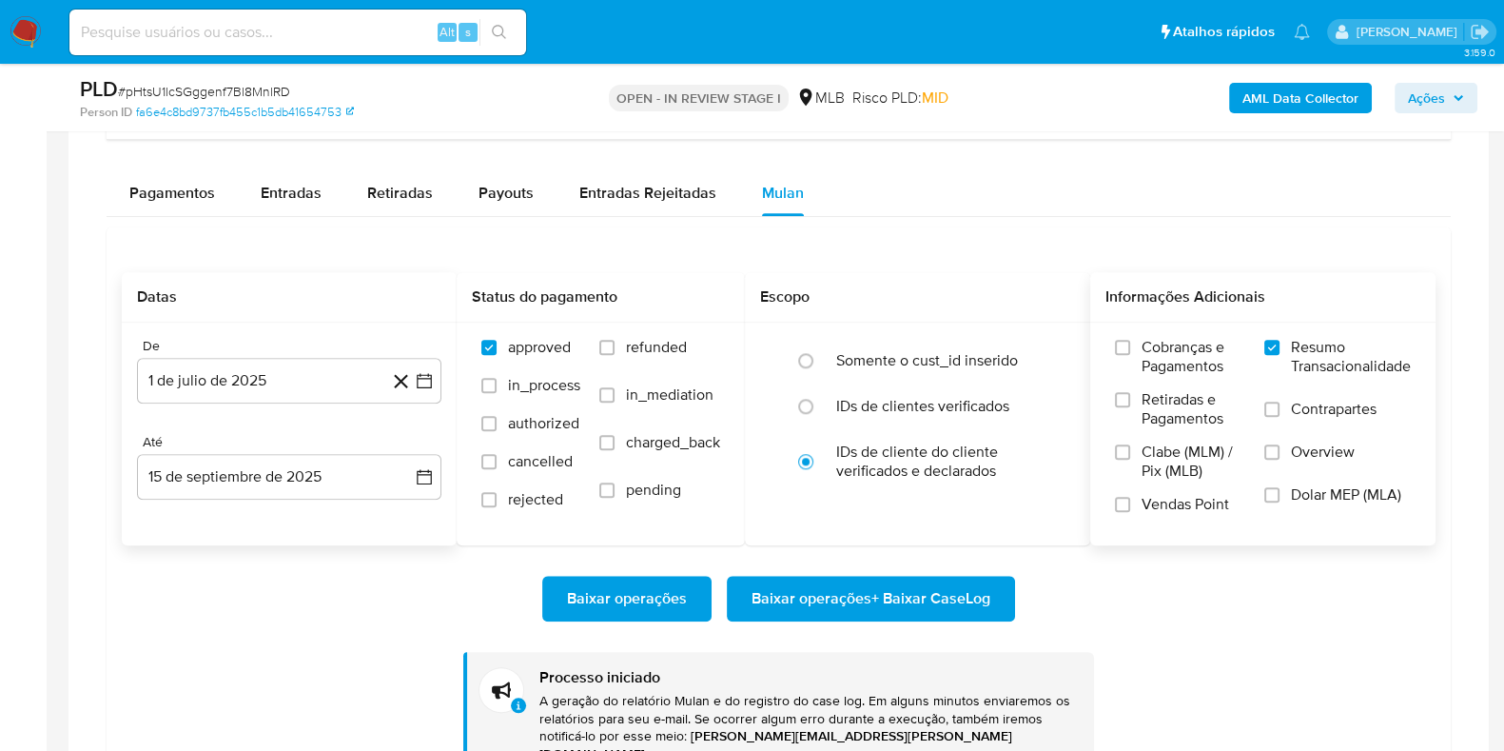
scroll to position [2060, 0]
click at [302, 208] on div "Entradas" at bounding box center [291, 194] width 61 height 46
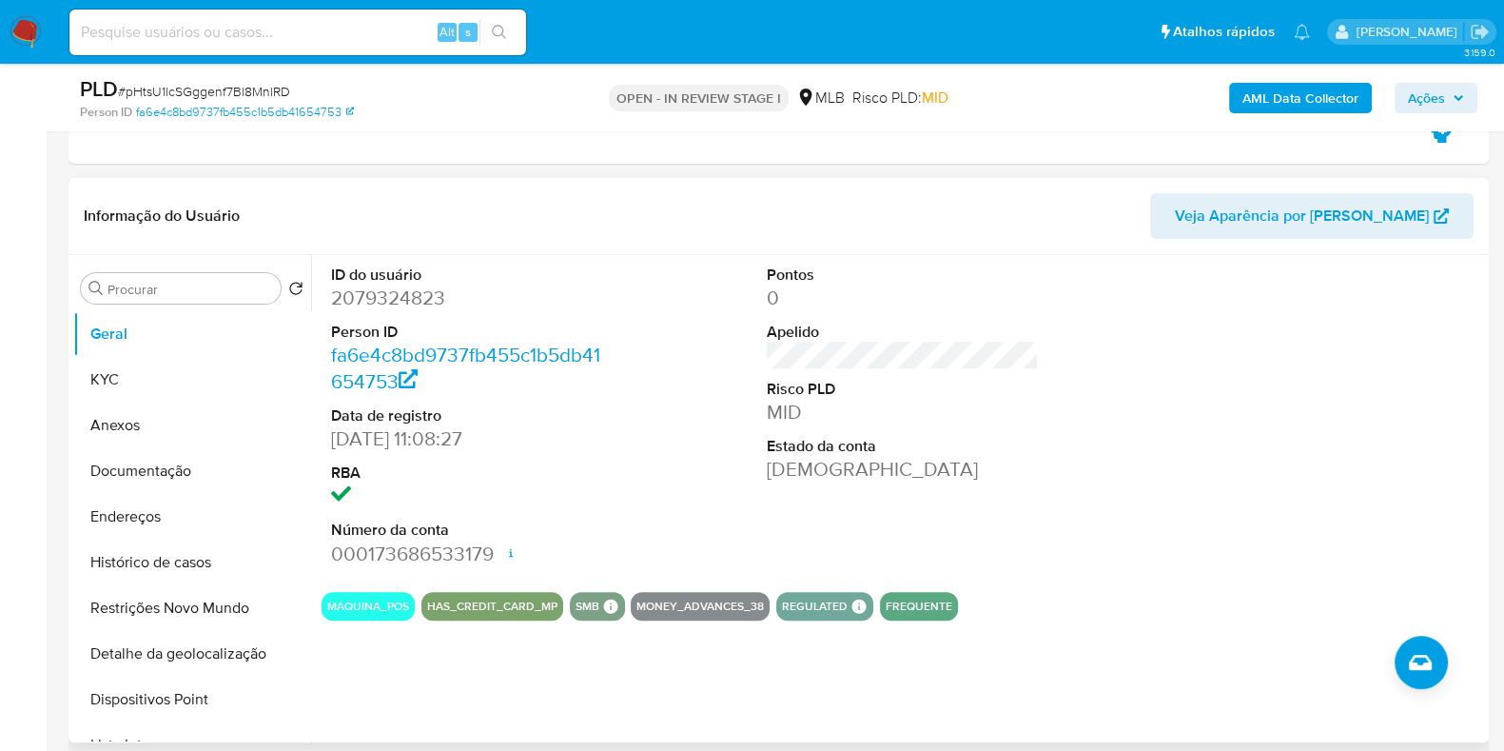
scroll to position [724, 0]
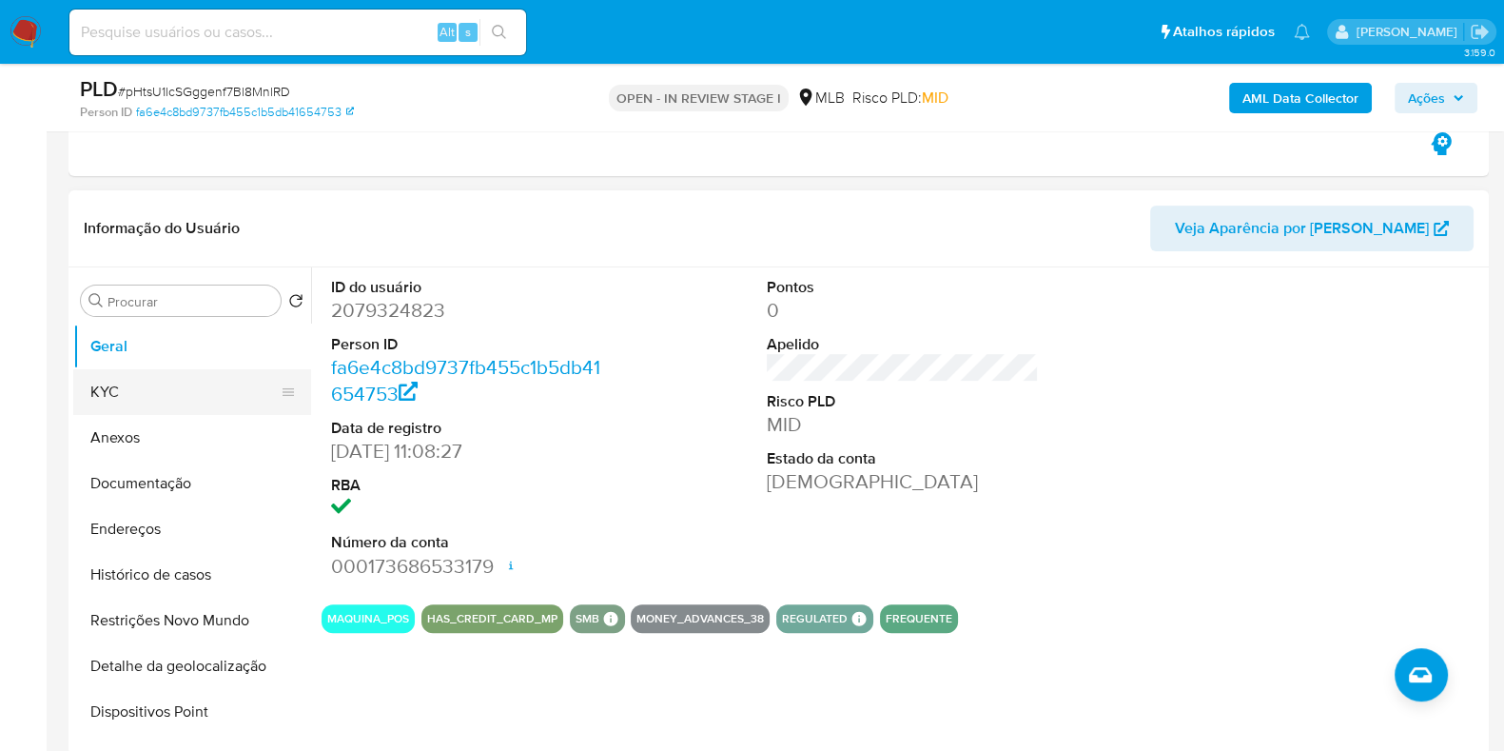
click at [172, 392] on button "KYC" at bounding box center [184, 392] width 223 height 46
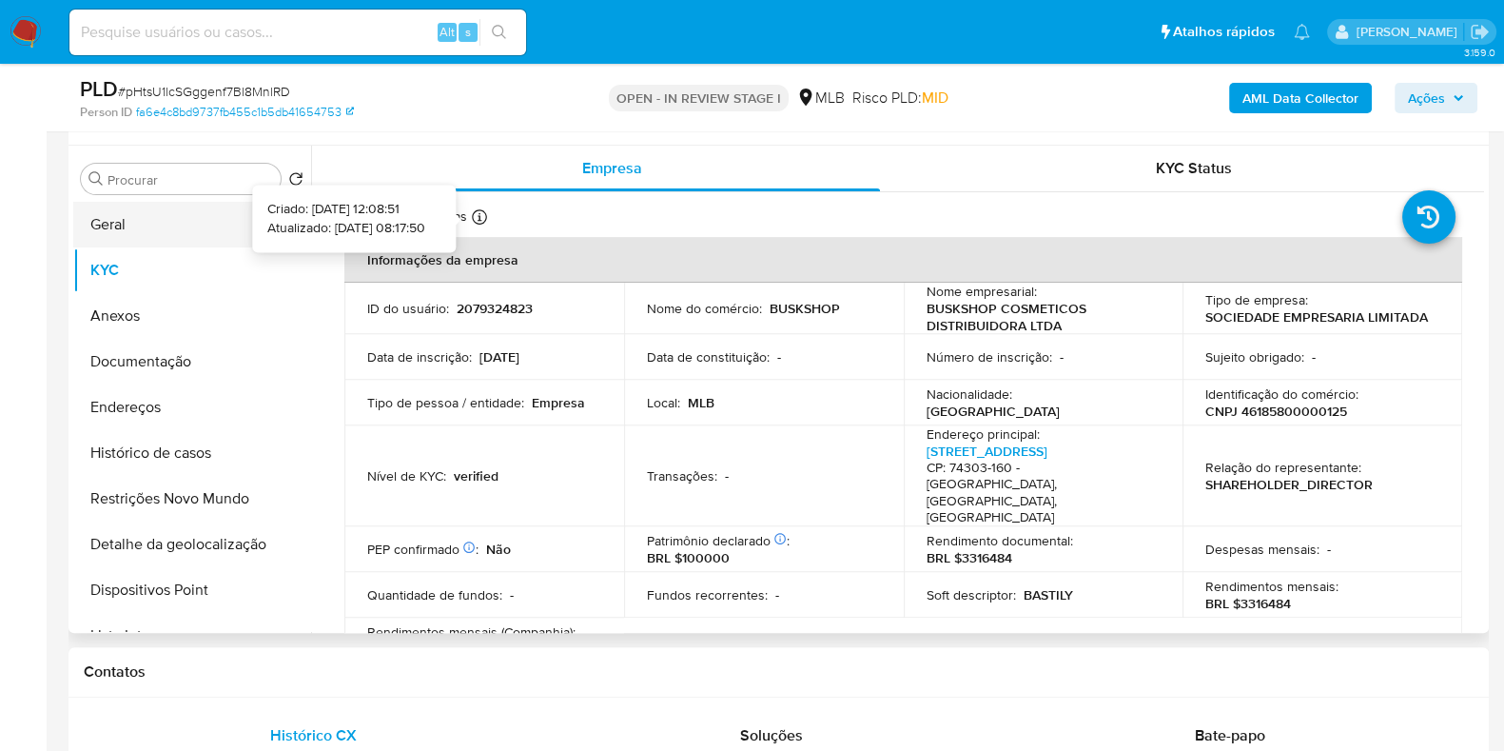
scroll to position [843, 0]
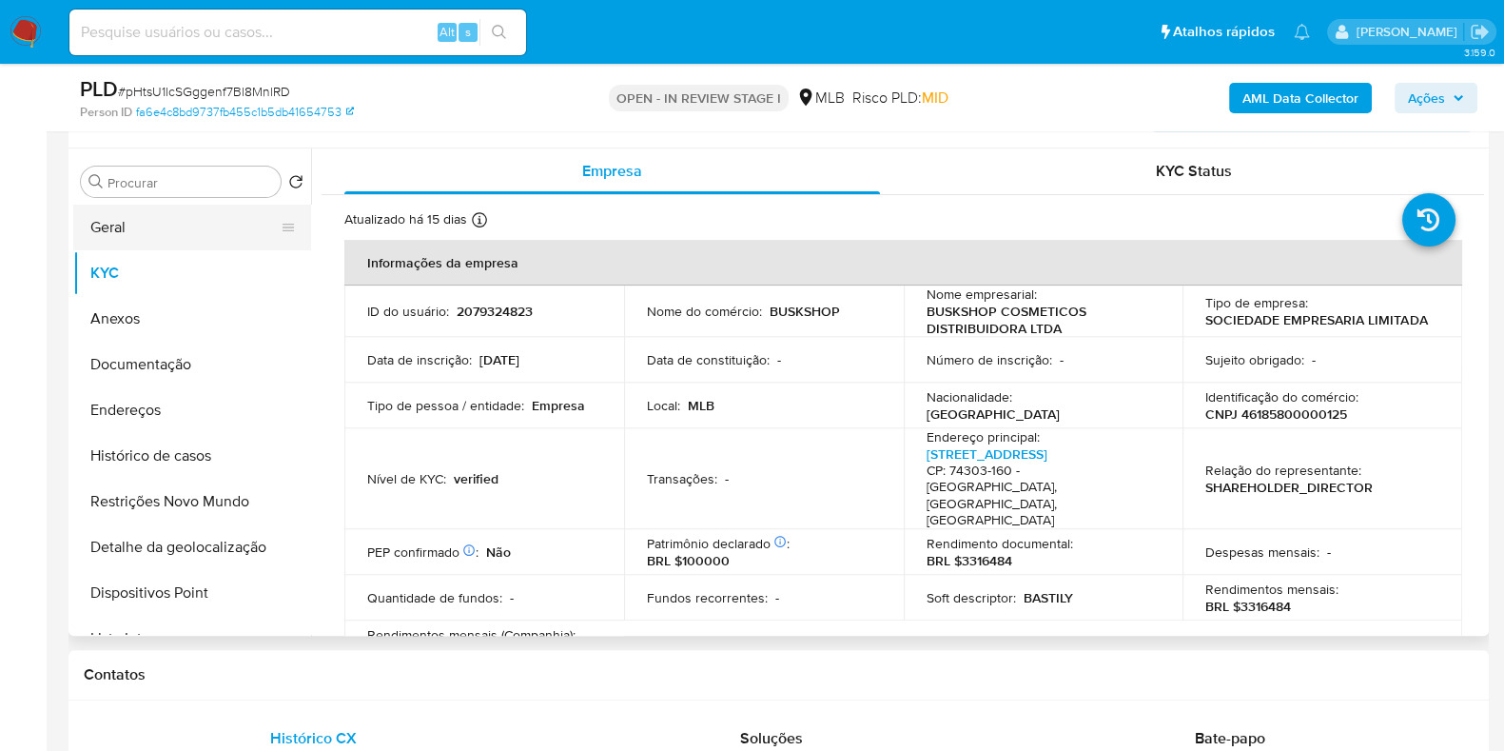
click at [164, 235] on button "Geral" at bounding box center [184, 228] width 223 height 46
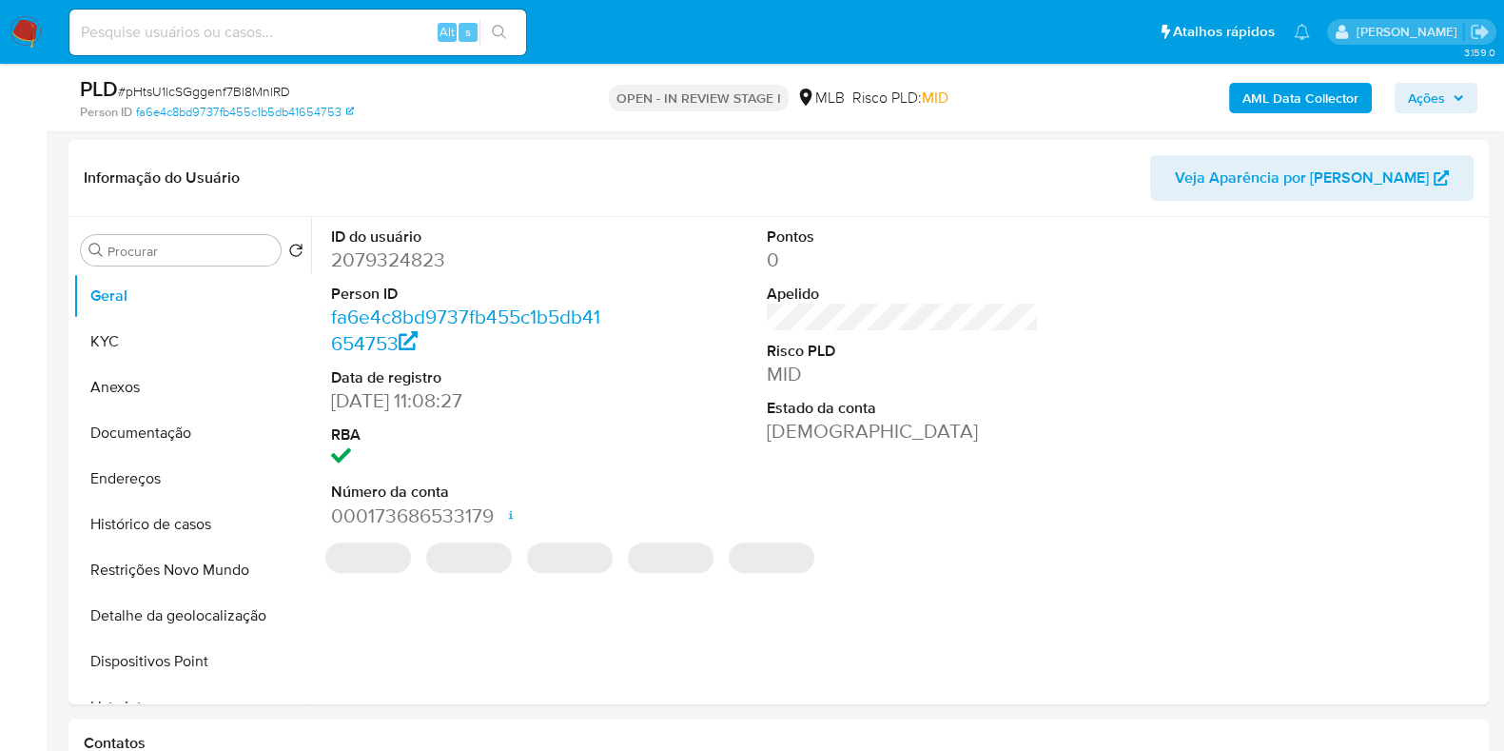
scroll to position [773, 0]
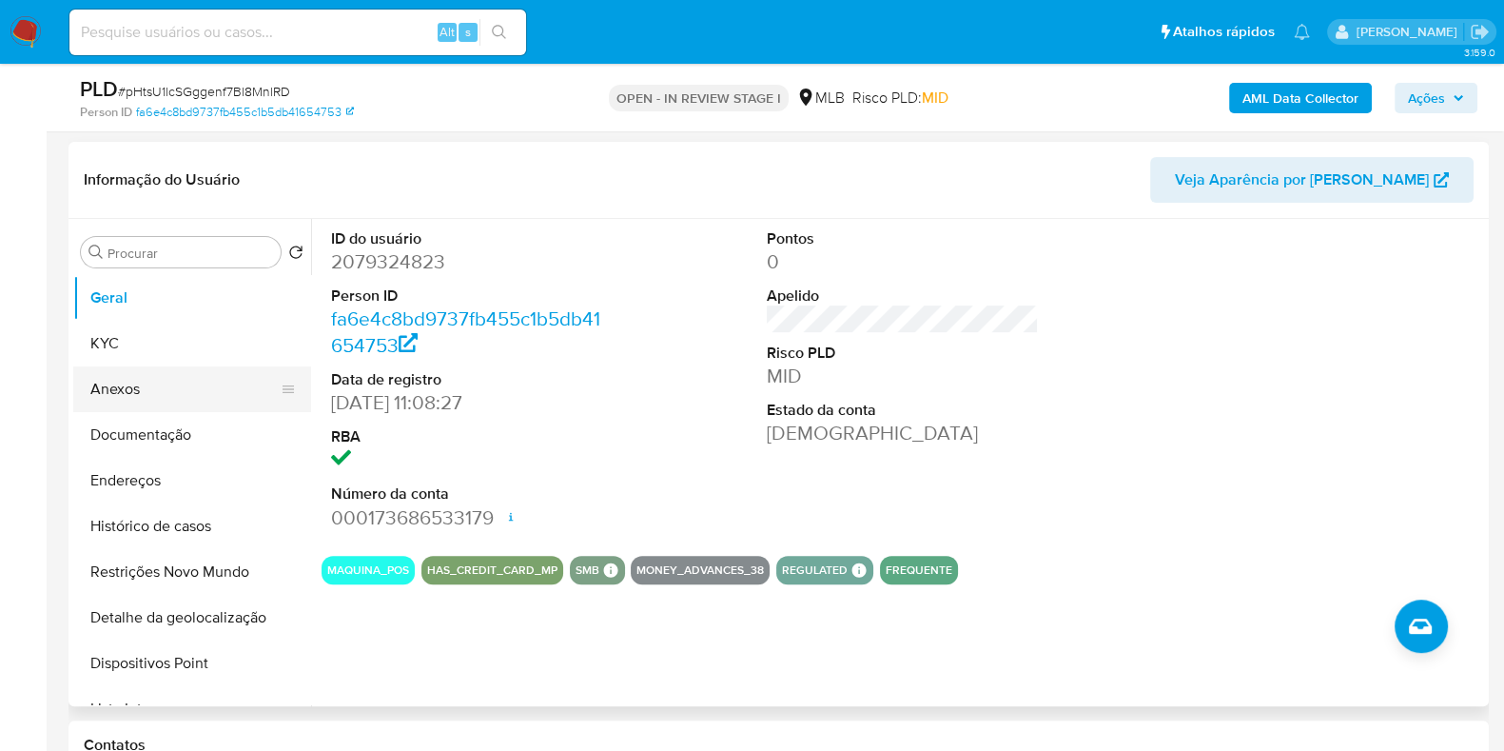
click at [132, 353] on button "KYC" at bounding box center [192, 344] width 238 height 46
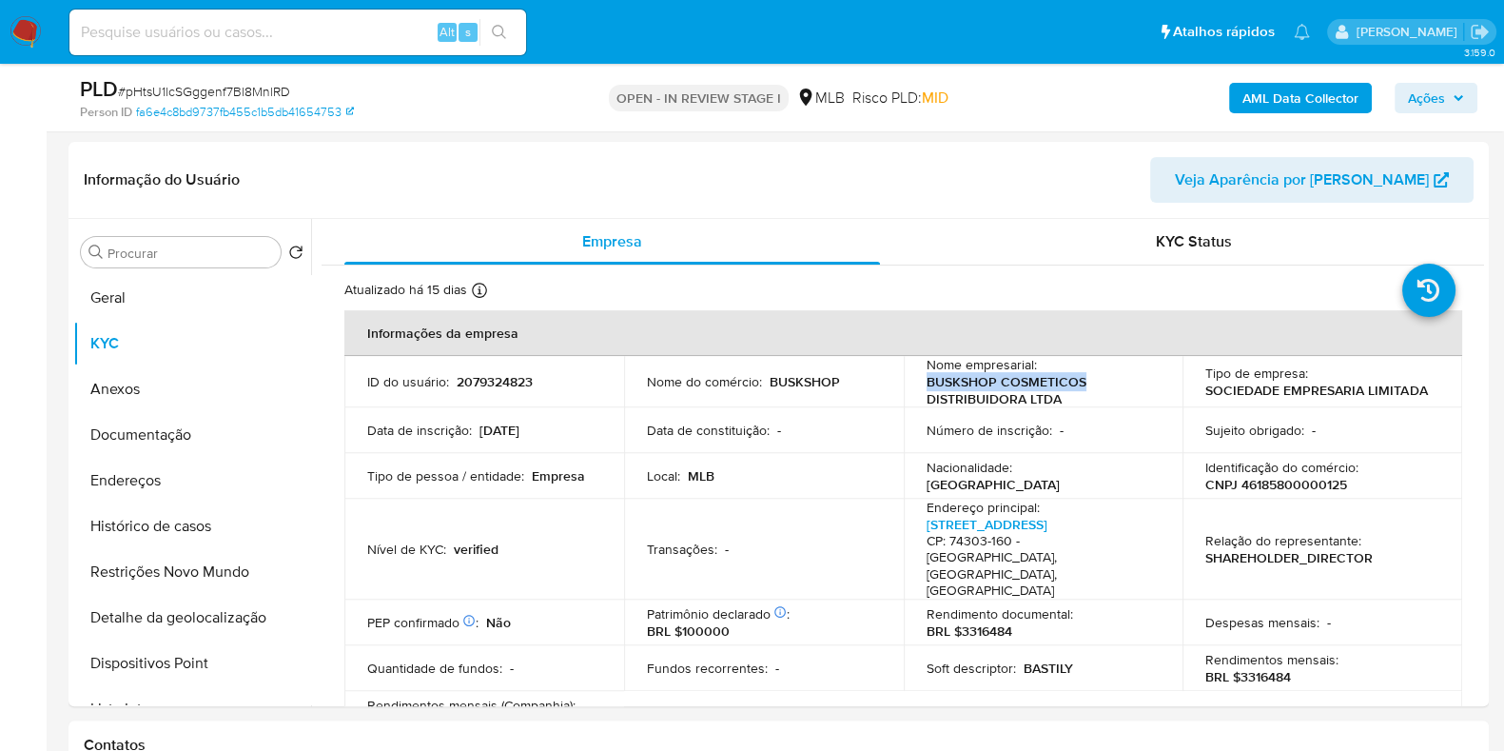
drag, startPoint x: 921, startPoint y: 380, endPoint x: 1077, endPoint y: 382, distance: 156.1
click at [1077, 382] on td "Nome empresarial : BUSKSHOP COSMETICOS DISTRIBUIDORA LTDA" at bounding box center [1044, 381] width 280 height 51
drag, startPoint x: 1255, startPoint y: 626, endPoint x: 1287, endPoint y: 626, distance: 32.4
click at [1287, 651] on div "Rendimentos mensais : BRL $3316484" at bounding box center [1323, 668] width 234 height 34
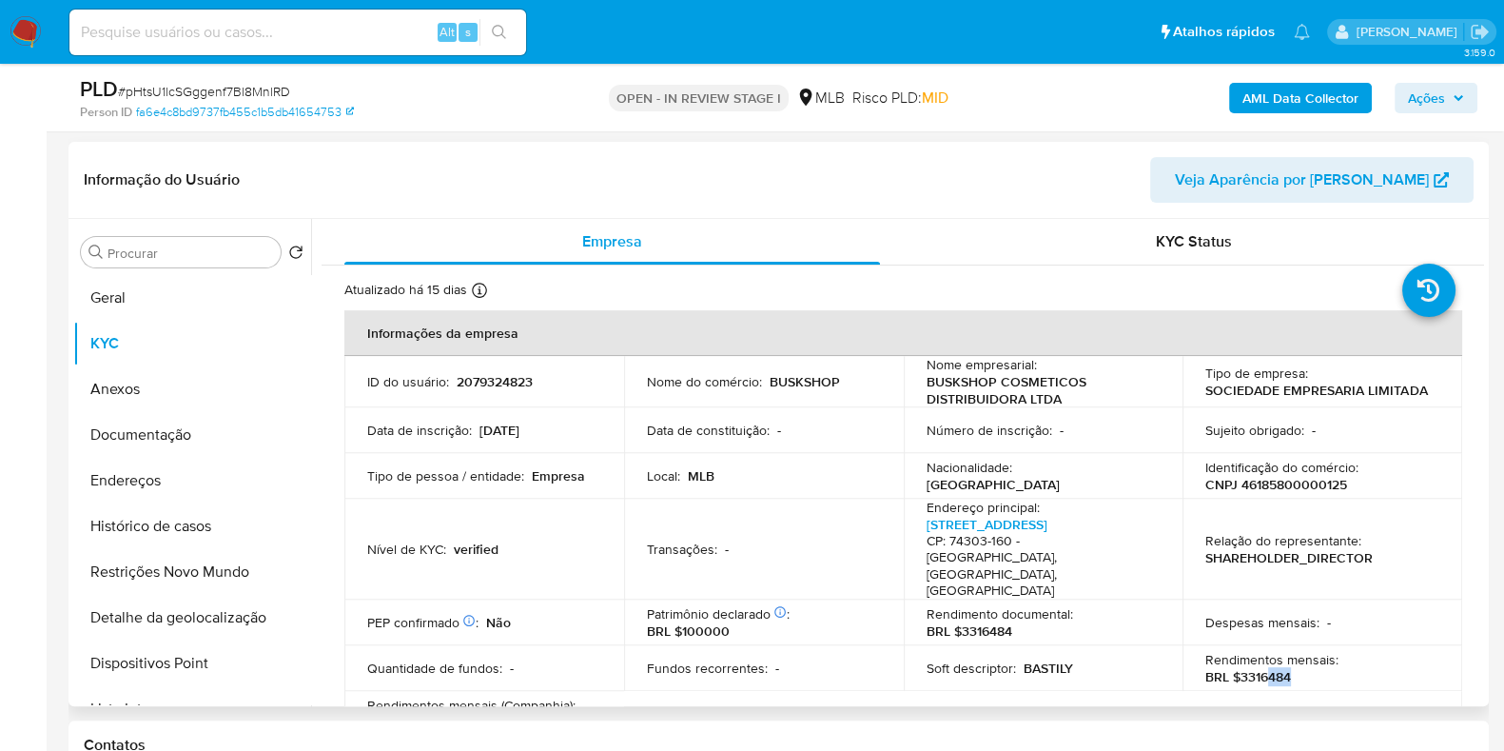
drag, startPoint x: 1266, startPoint y: 626, endPoint x: 1290, endPoint y: 626, distance: 24.7
click at [1290, 651] on div "Rendimentos mensais : BRL $3316484" at bounding box center [1323, 668] width 234 height 34
click at [219, 525] on button "Histórico de casos" at bounding box center [184, 526] width 223 height 46
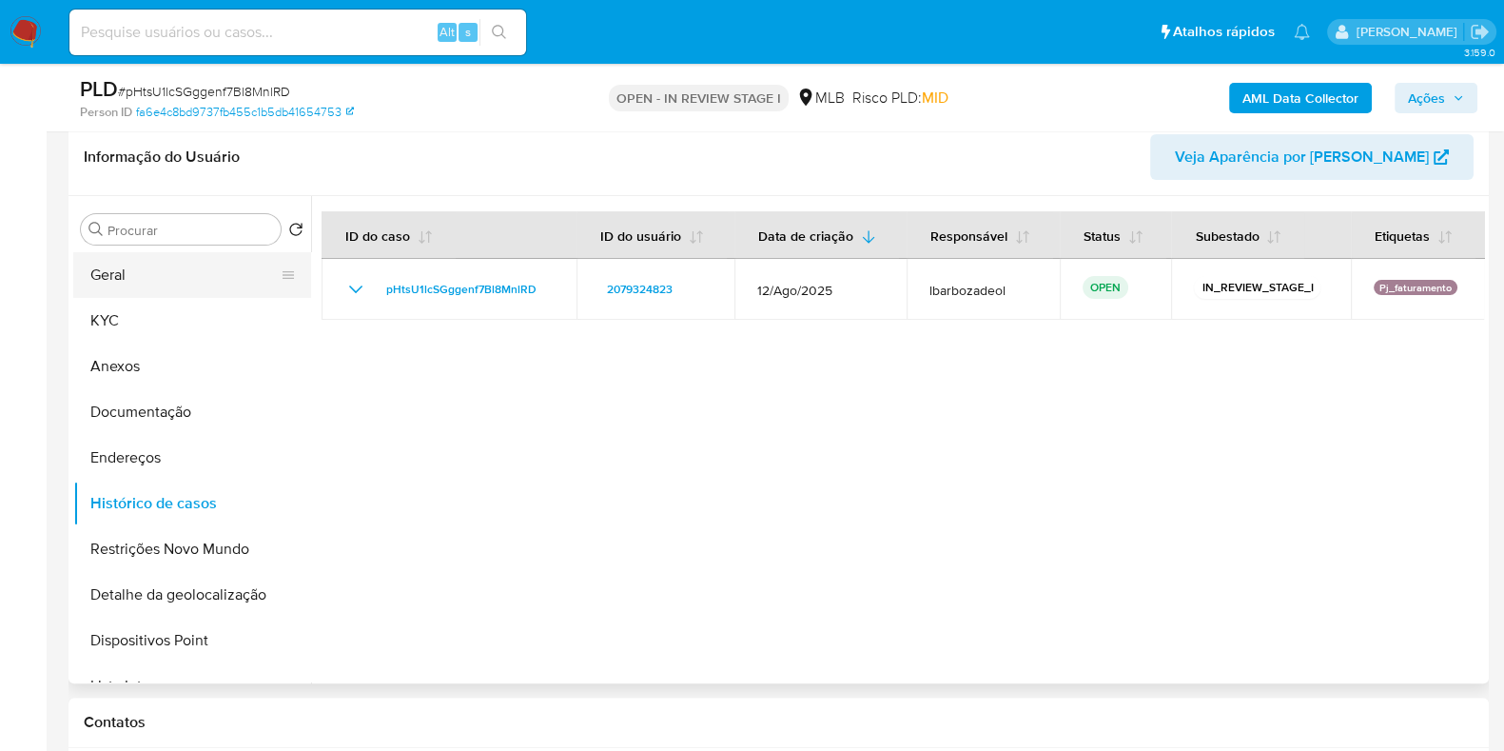
click at [195, 265] on button "Geral" at bounding box center [184, 275] width 223 height 46
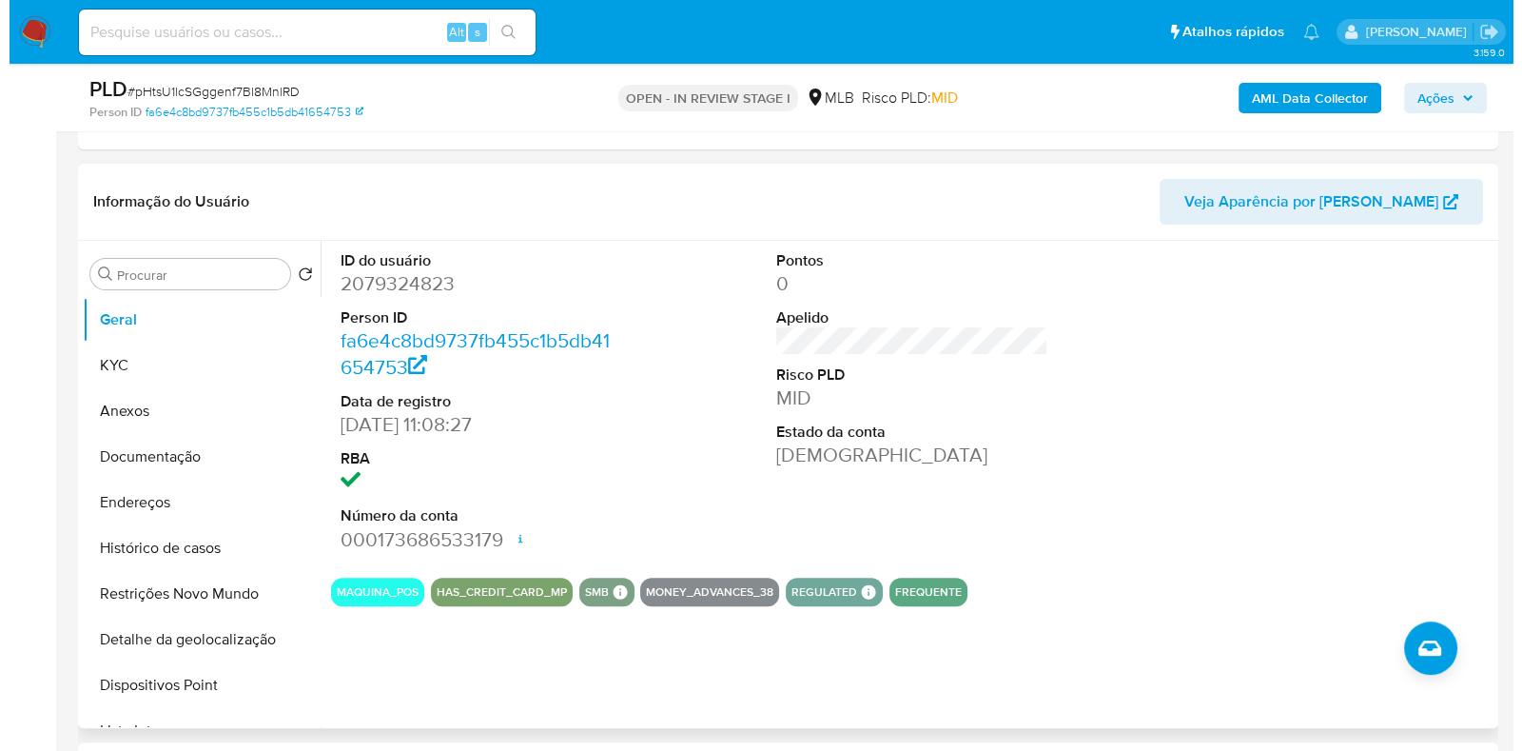
scroll to position [753, 0]
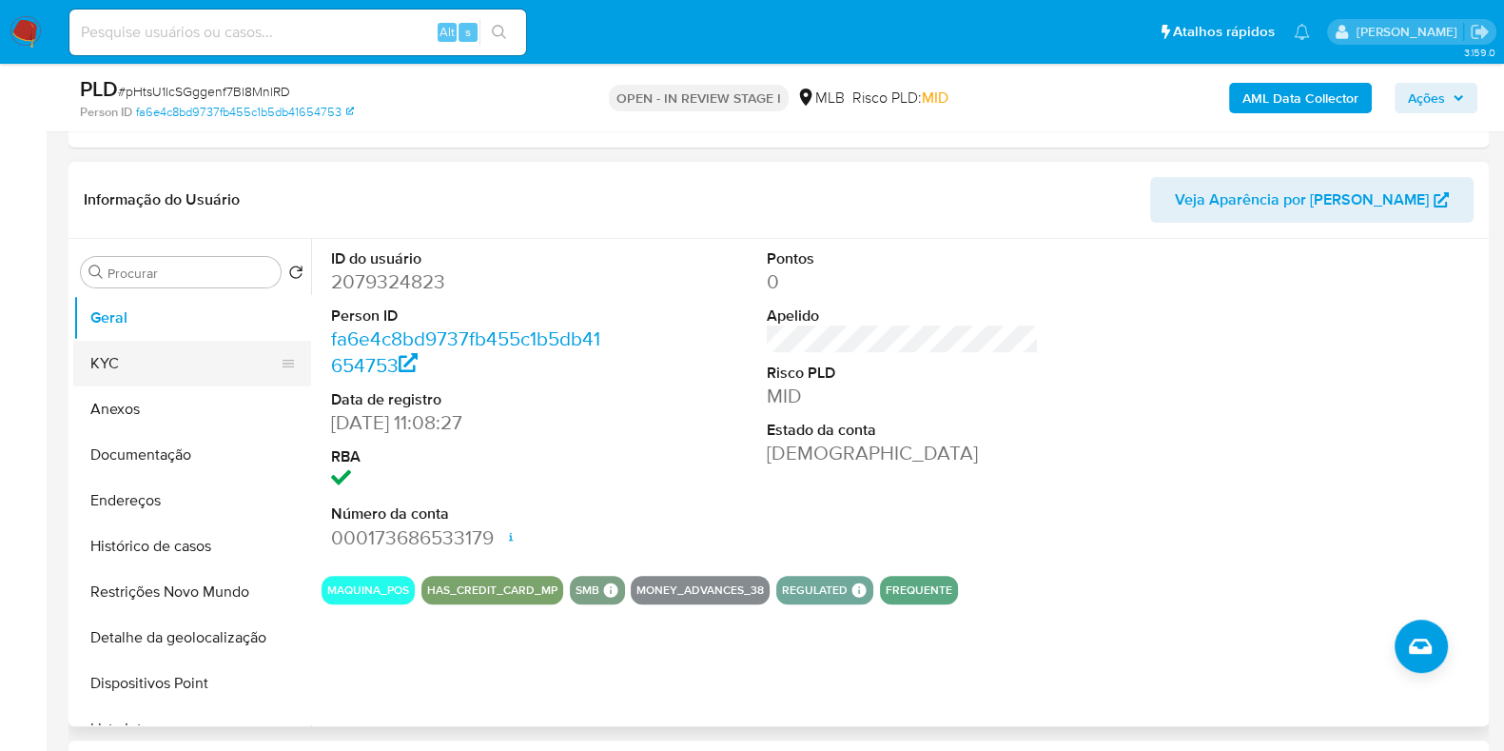
click at [164, 375] on button "KYC" at bounding box center [184, 364] width 223 height 46
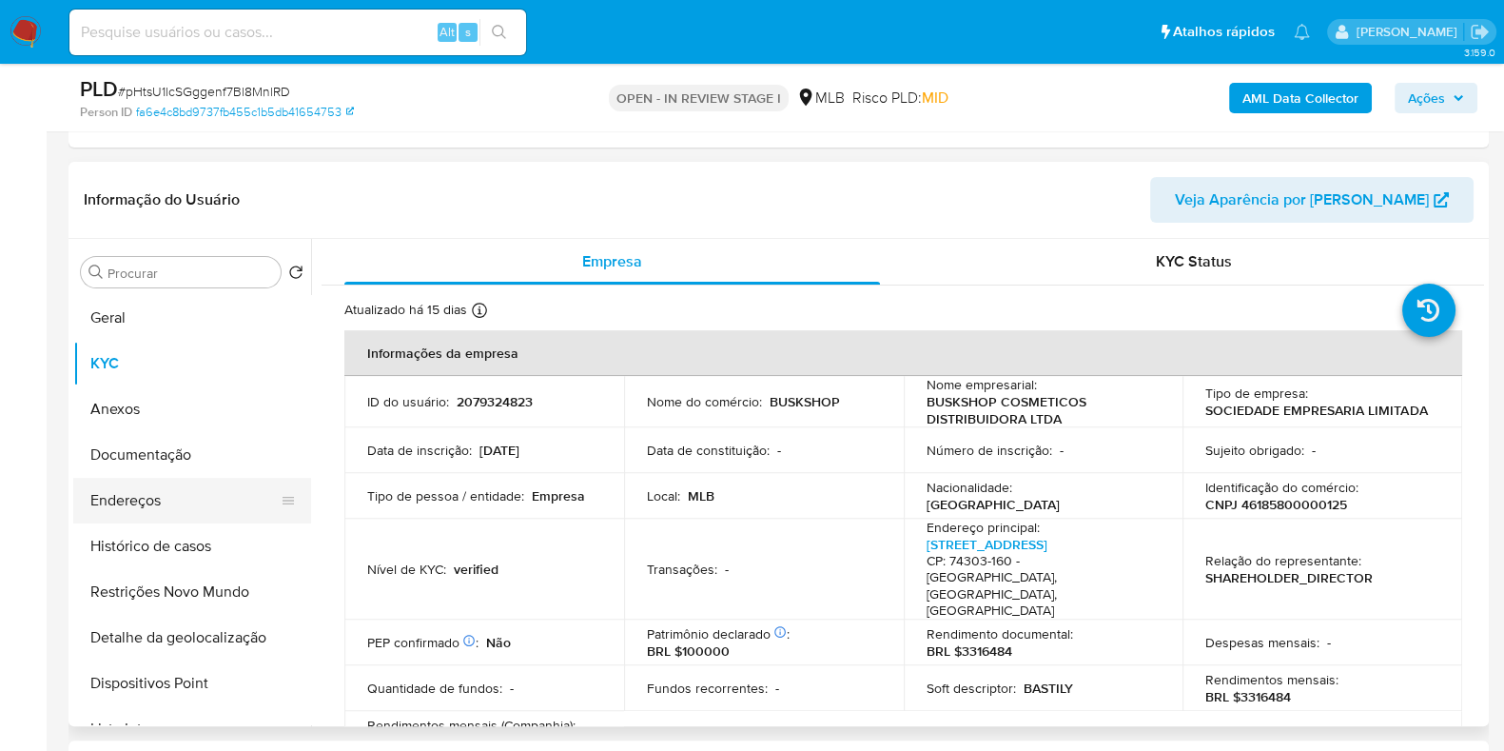
click at [205, 478] on button "Endereços" at bounding box center [184, 501] width 223 height 46
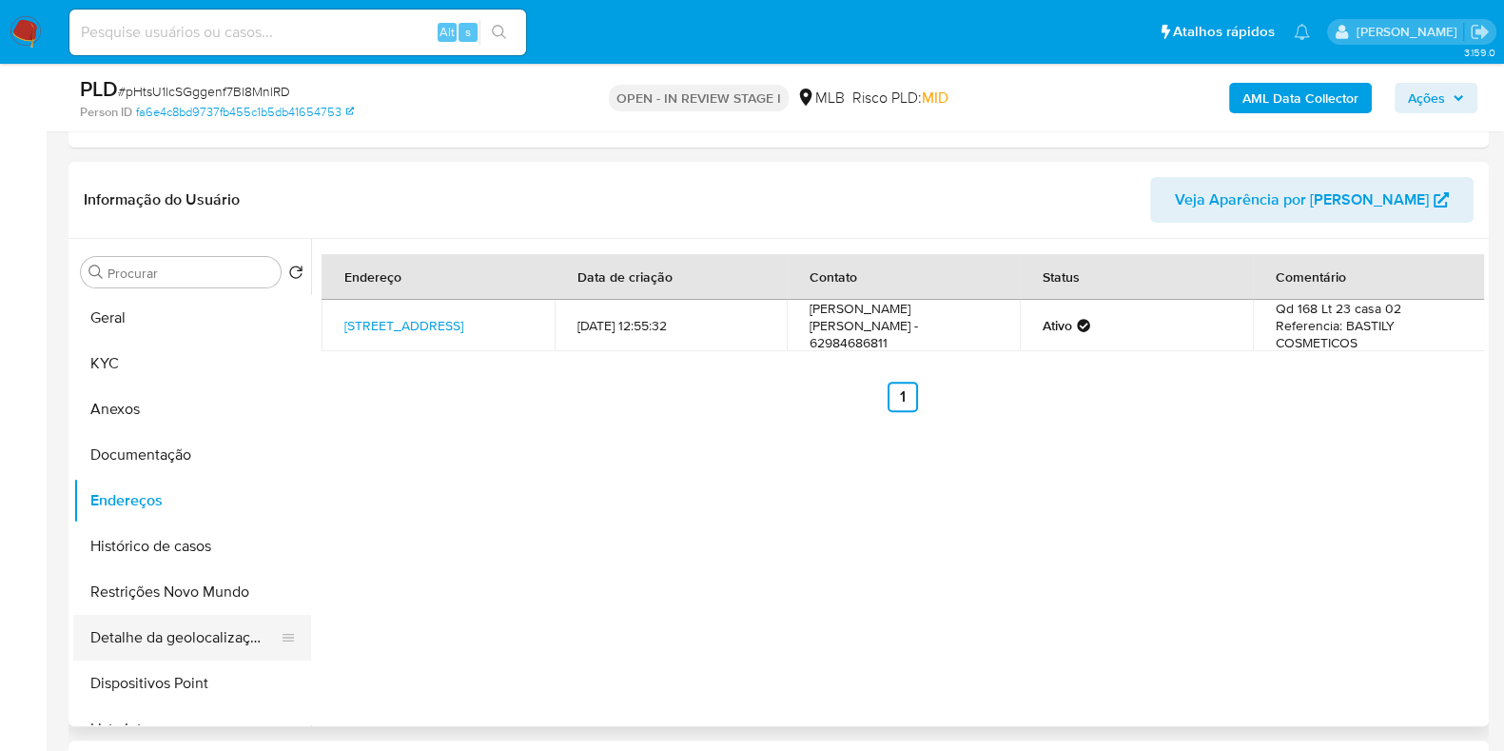
click at [232, 647] on button "Detalhe da geolocalização" at bounding box center [184, 638] width 223 height 46
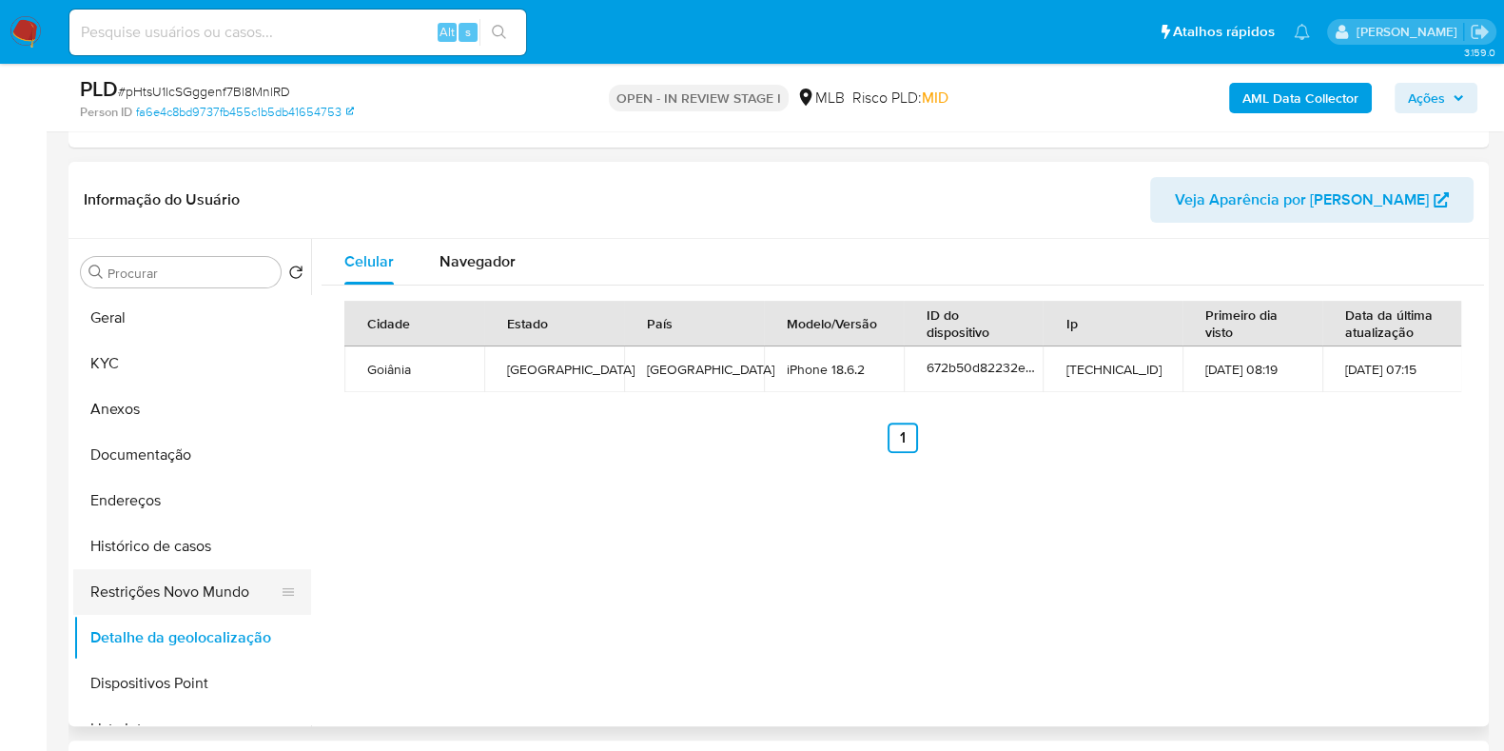
click at [181, 576] on button "Restrições Novo Mundo" at bounding box center [184, 592] width 223 height 46
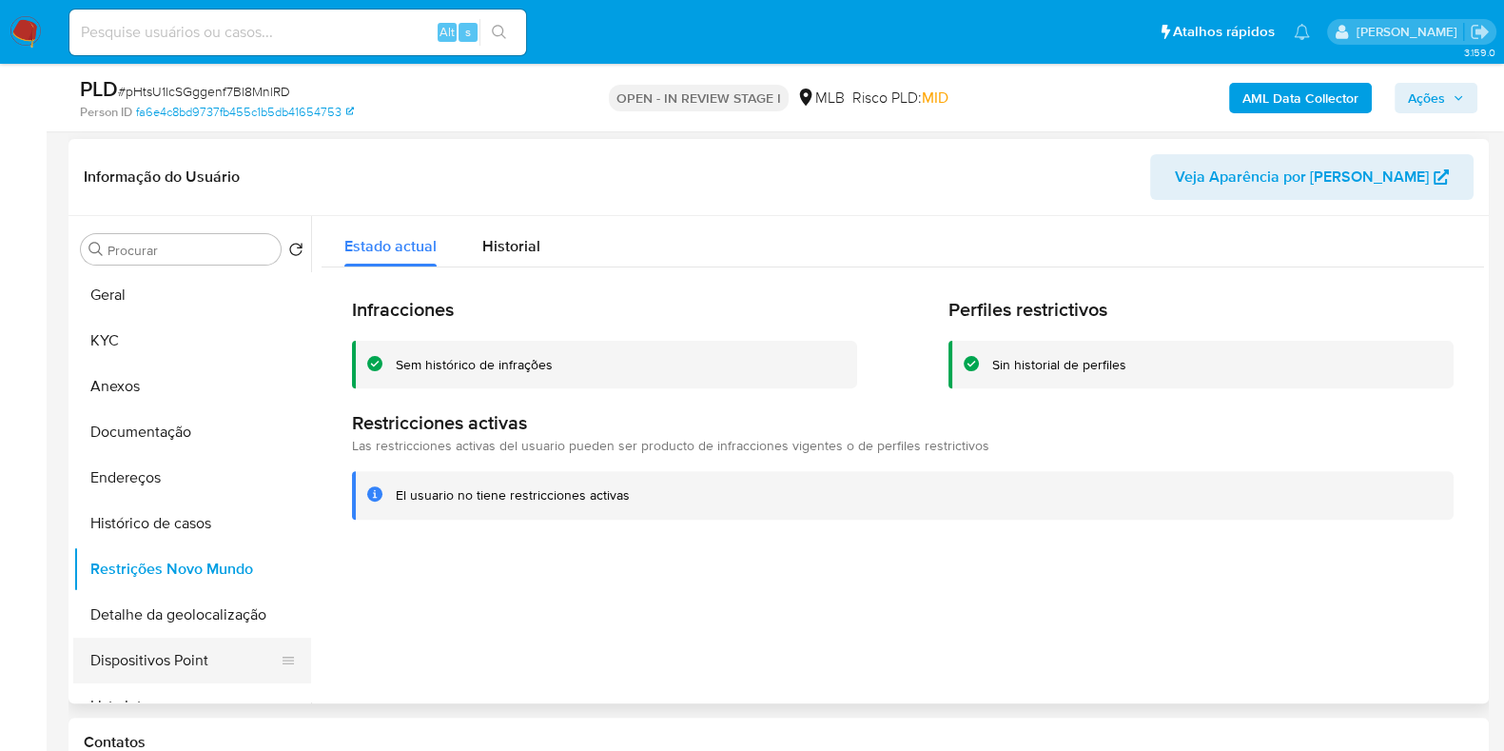
click at [220, 638] on button "Dispositivos Point" at bounding box center [184, 661] width 223 height 46
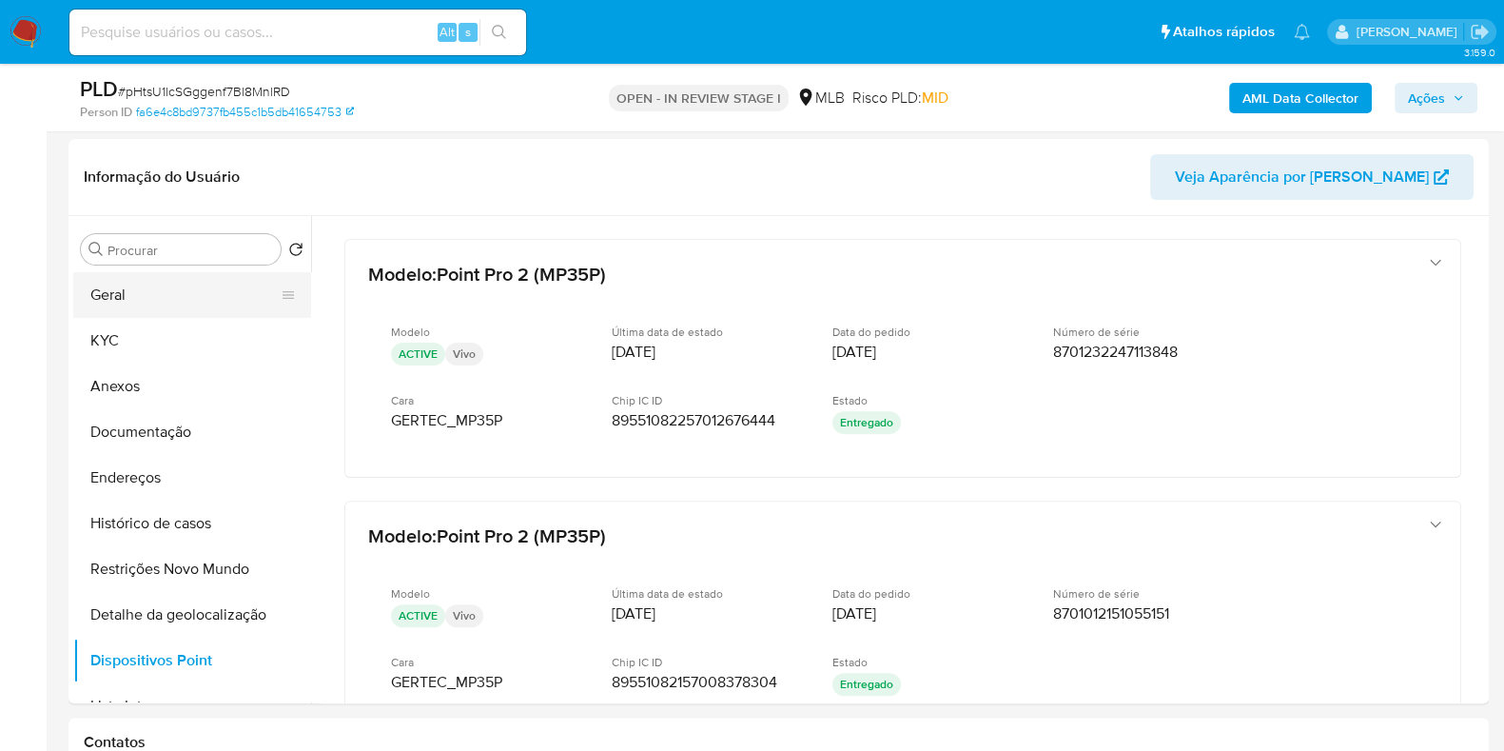
click at [145, 287] on button "Geral" at bounding box center [184, 295] width 223 height 46
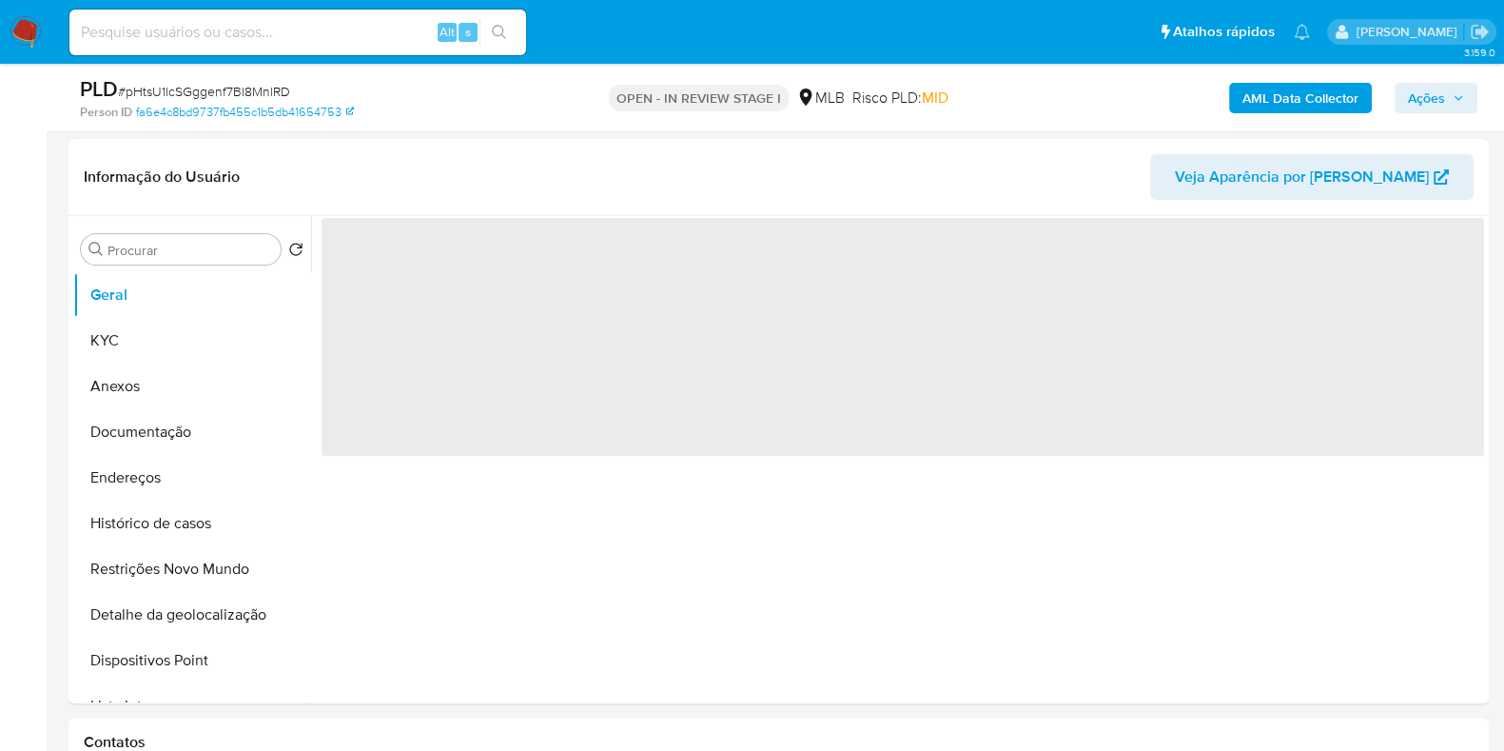
click at [1444, 113] on div "AML Data Collector Ações" at bounding box center [1247, 97] width 461 height 45
click at [1440, 97] on span "Ações" at bounding box center [1426, 98] width 37 height 30
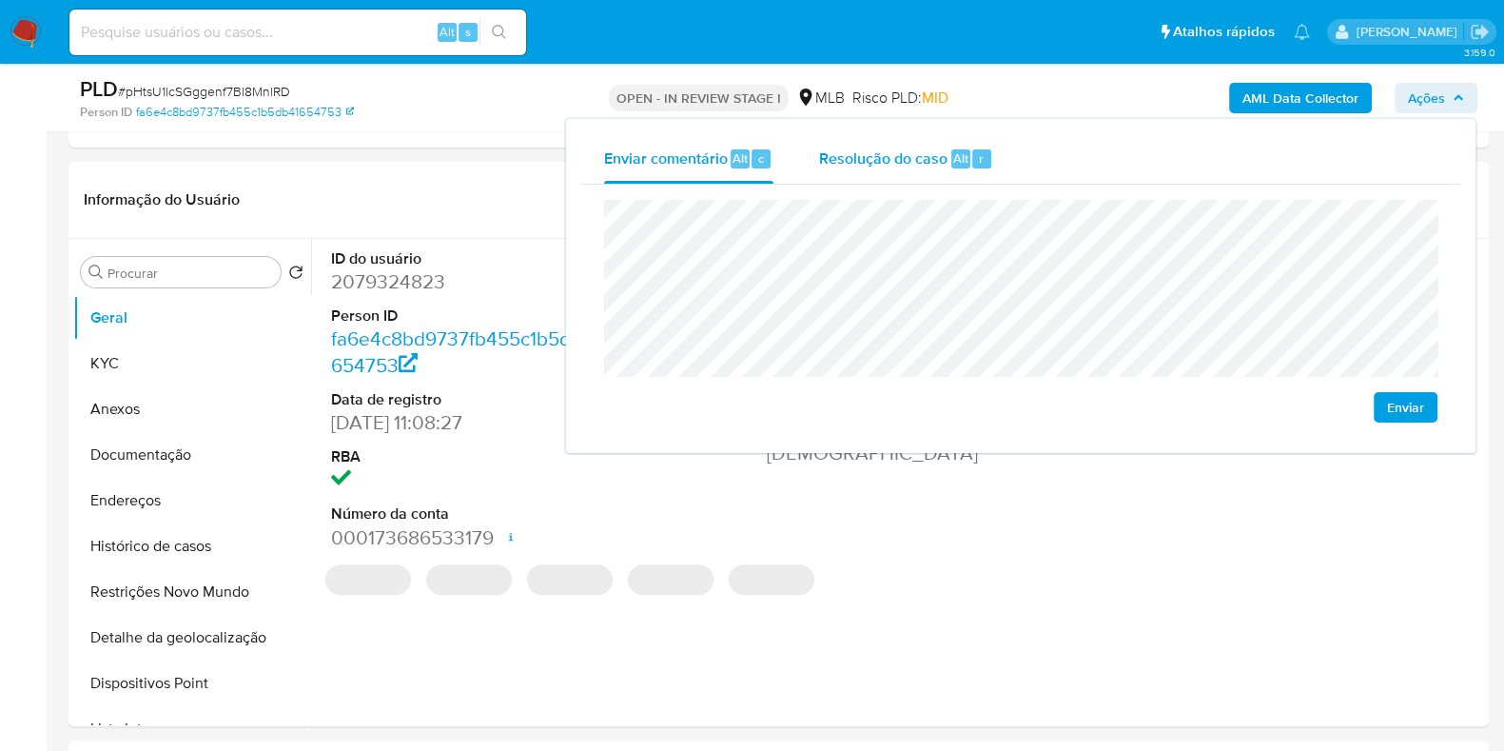
click at [861, 161] on span "Resolução do caso" at bounding box center [883, 158] width 128 height 22
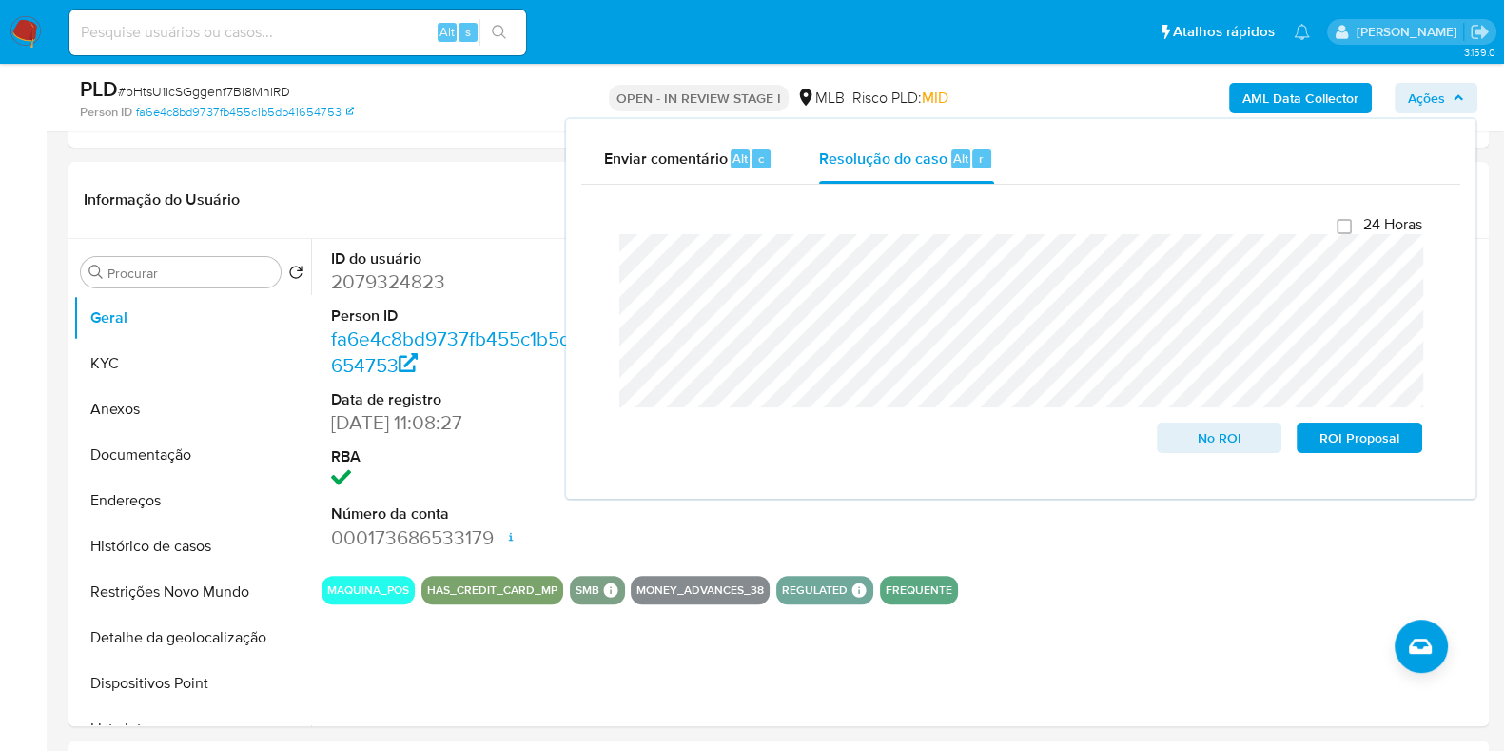
drag, startPoint x: 959, startPoint y: 13, endPoint x: 1004, endPoint y: 17, distance: 44.9
click at [958, 13] on ul "Pausado Ver notificaciones Alt s Atalhos rápidos Presiona las siguientes teclas…" at bounding box center [690, 32] width 1260 height 48
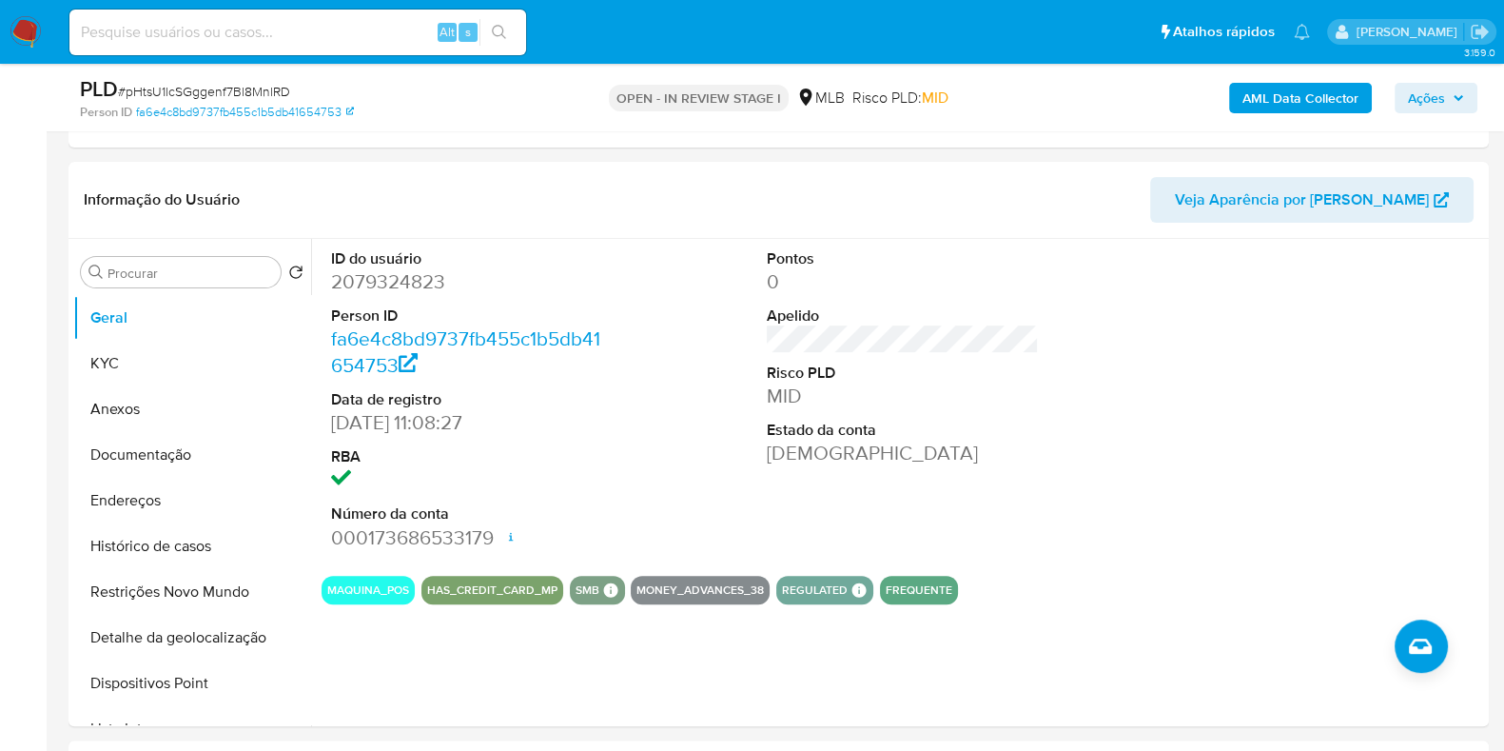
click at [1304, 107] on b "AML Data Collector" at bounding box center [1301, 98] width 116 height 30
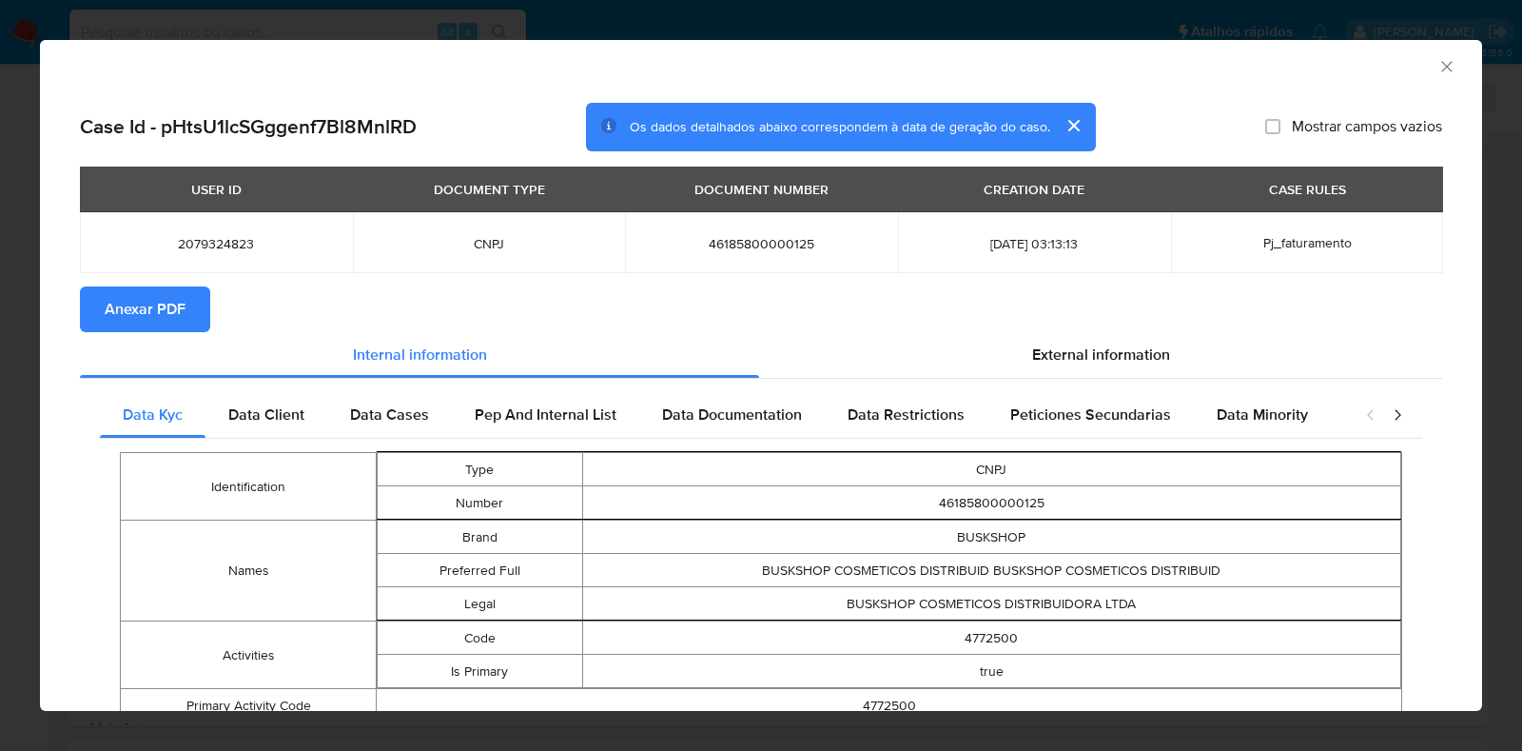
click at [164, 321] on span "Anexar PDF" at bounding box center [145, 309] width 81 height 42
click at [1438, 70] on icon "Fechar a janela" at bounding box center [1447, 66] width 19 height 19
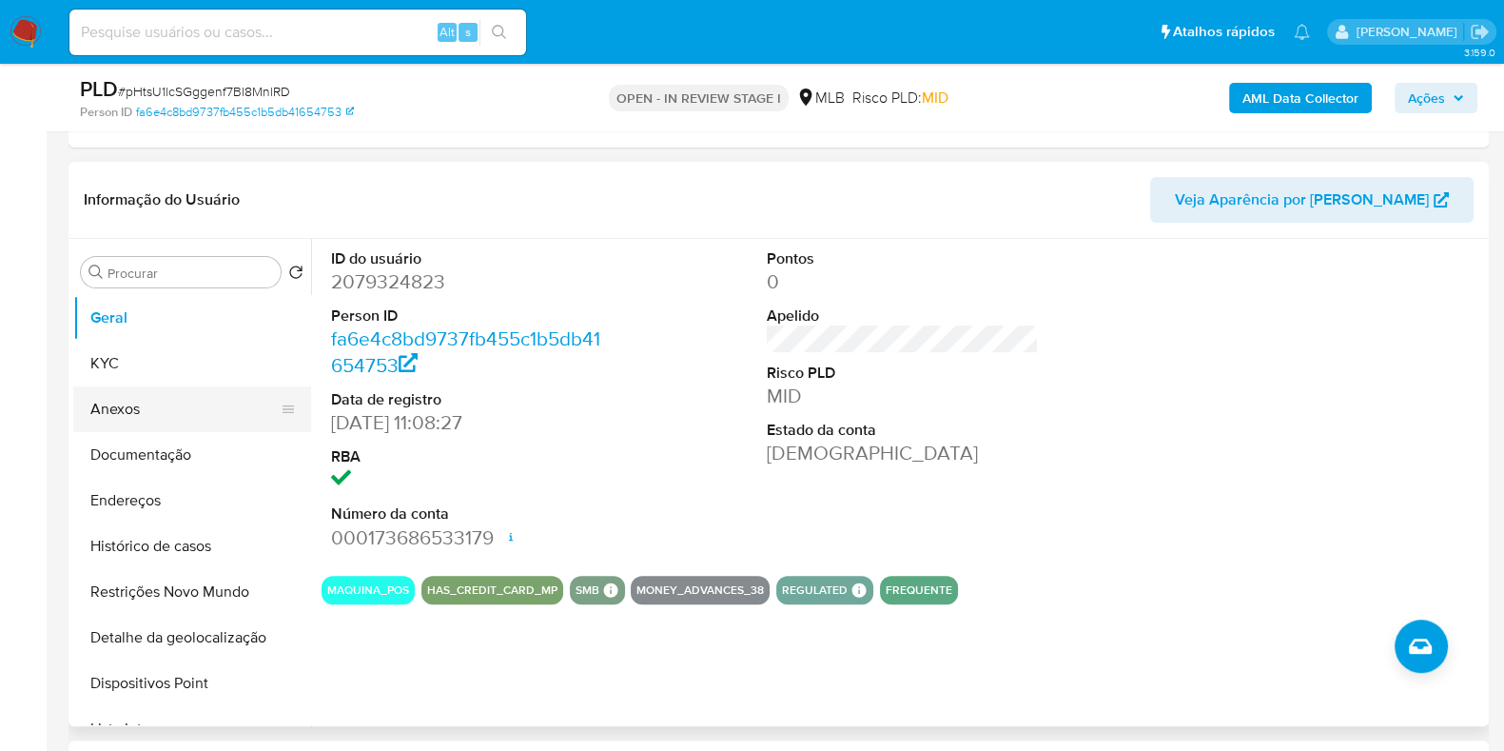
click at [147, 404] on button "Anexos" at bounding box center [184, 409] width 223 height 46
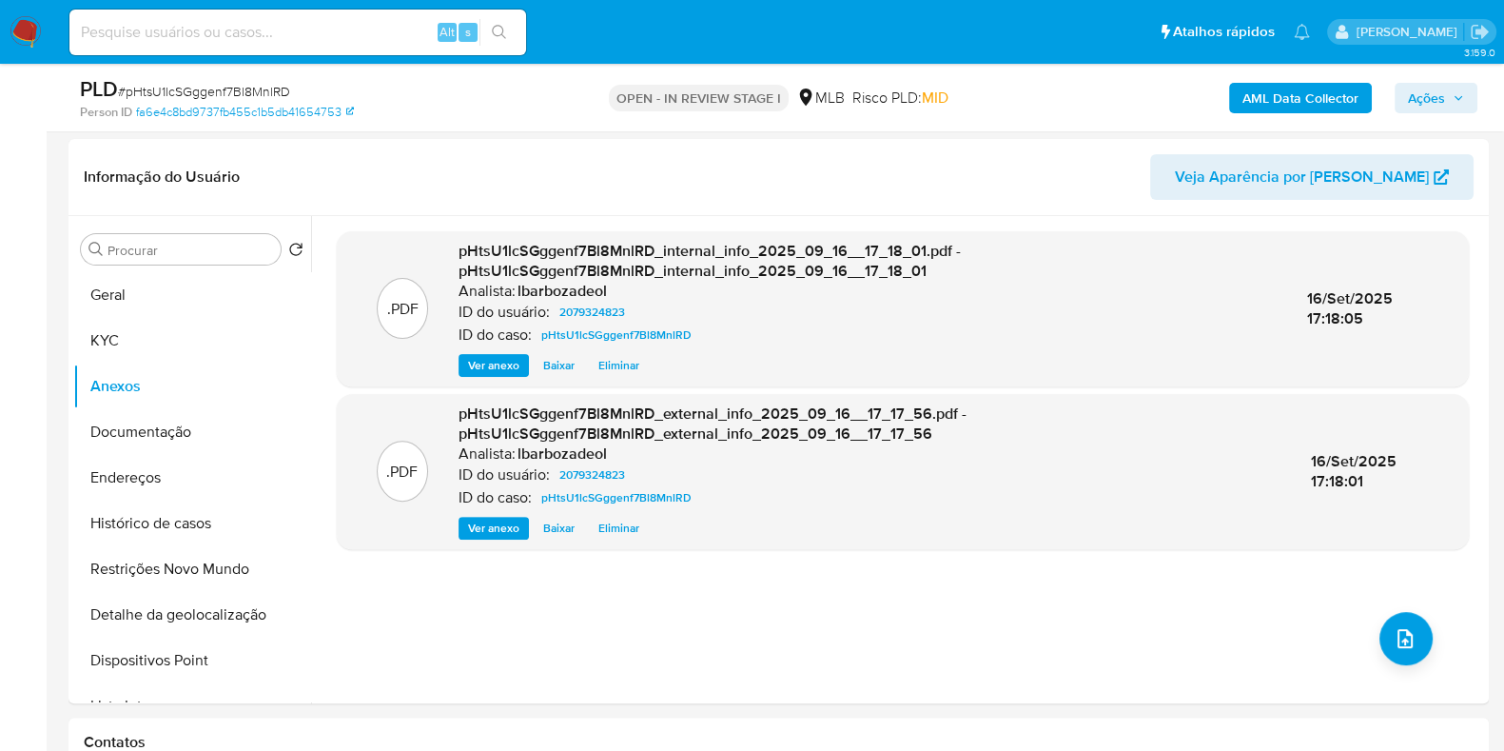
click at [1434, 100] on span "Ações" at bounding box center [1426, 98] width 37 height 30
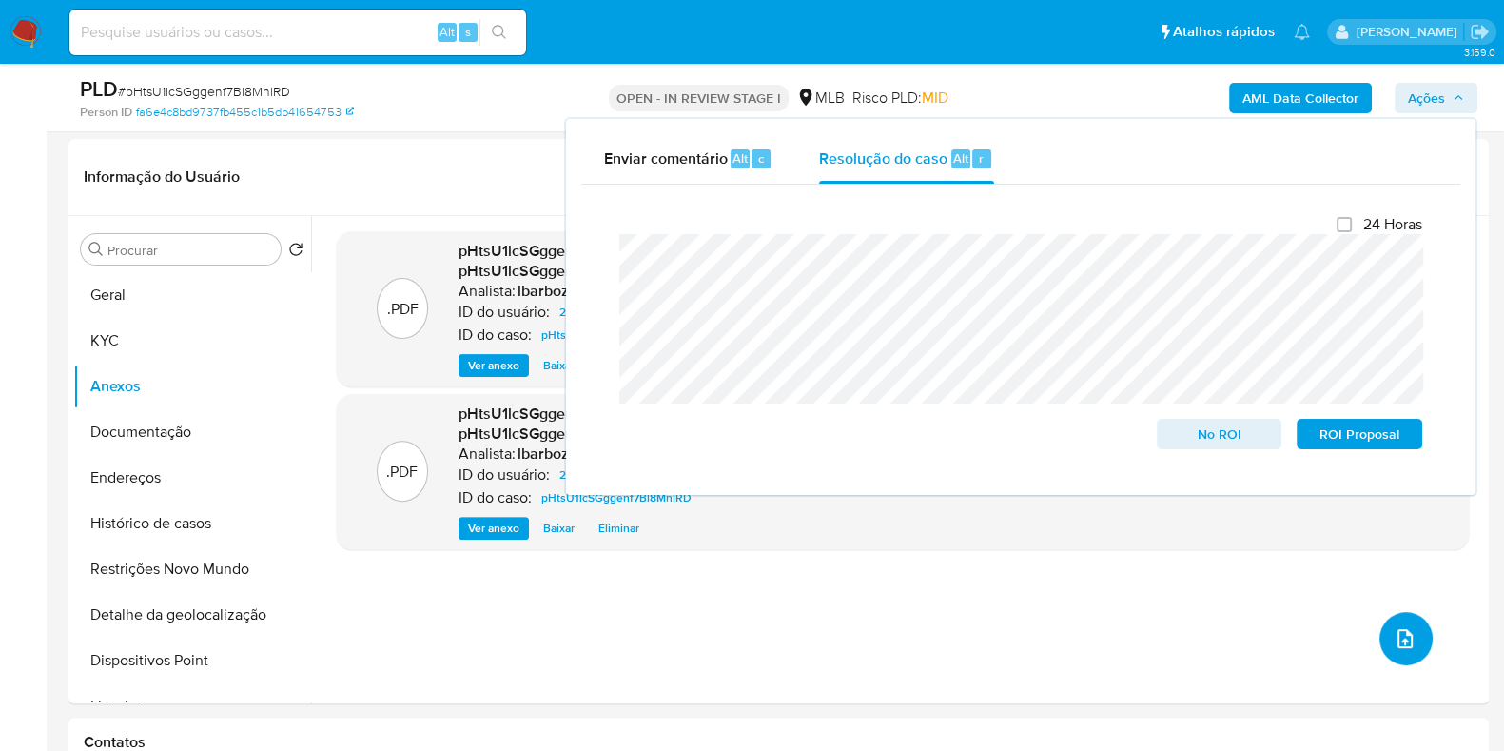
click at [1400, 631] on icon "upload-file" at bounding box center [1405, 638] width 23 height 23
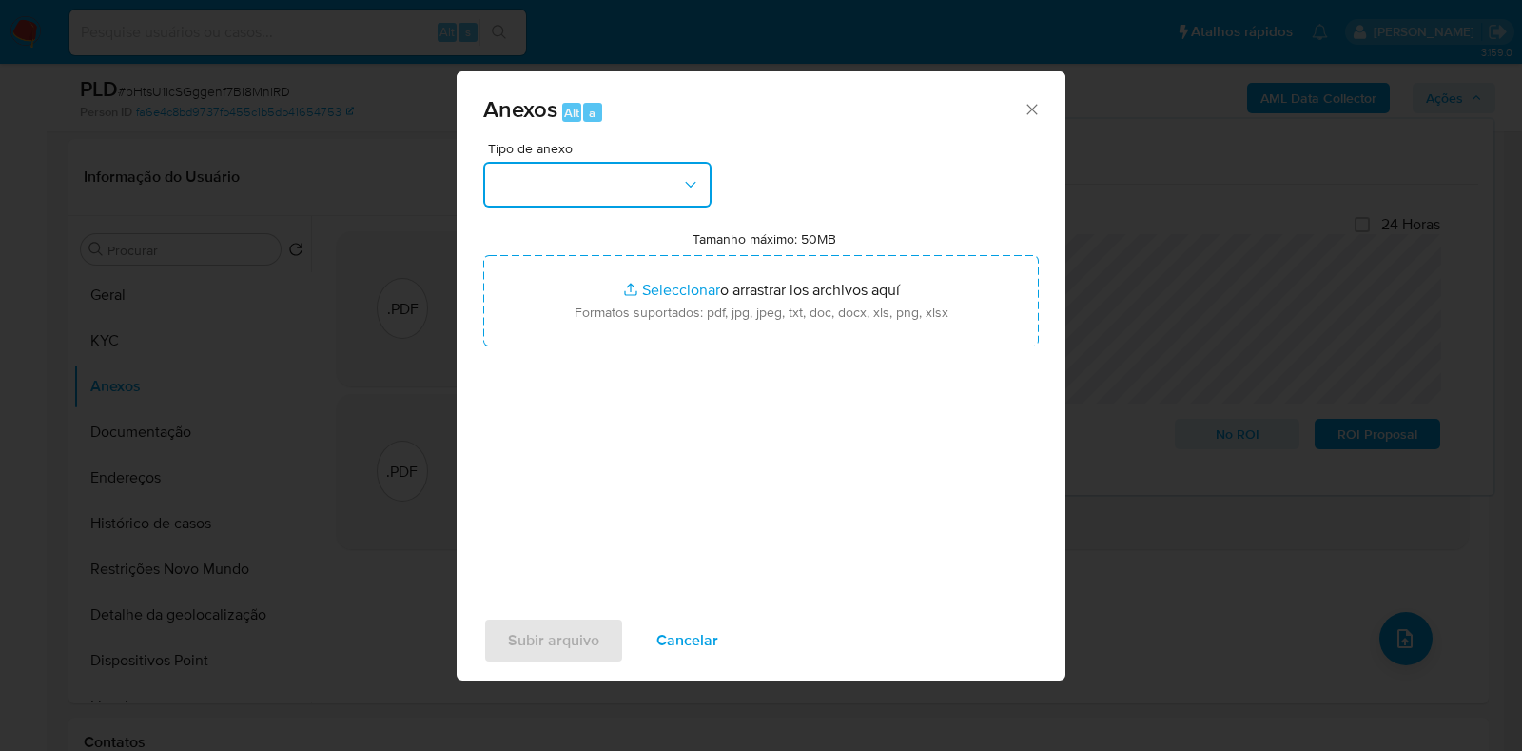
click at [679, 192] on button "button" at bounding box center [597, 185] width 228 height 46
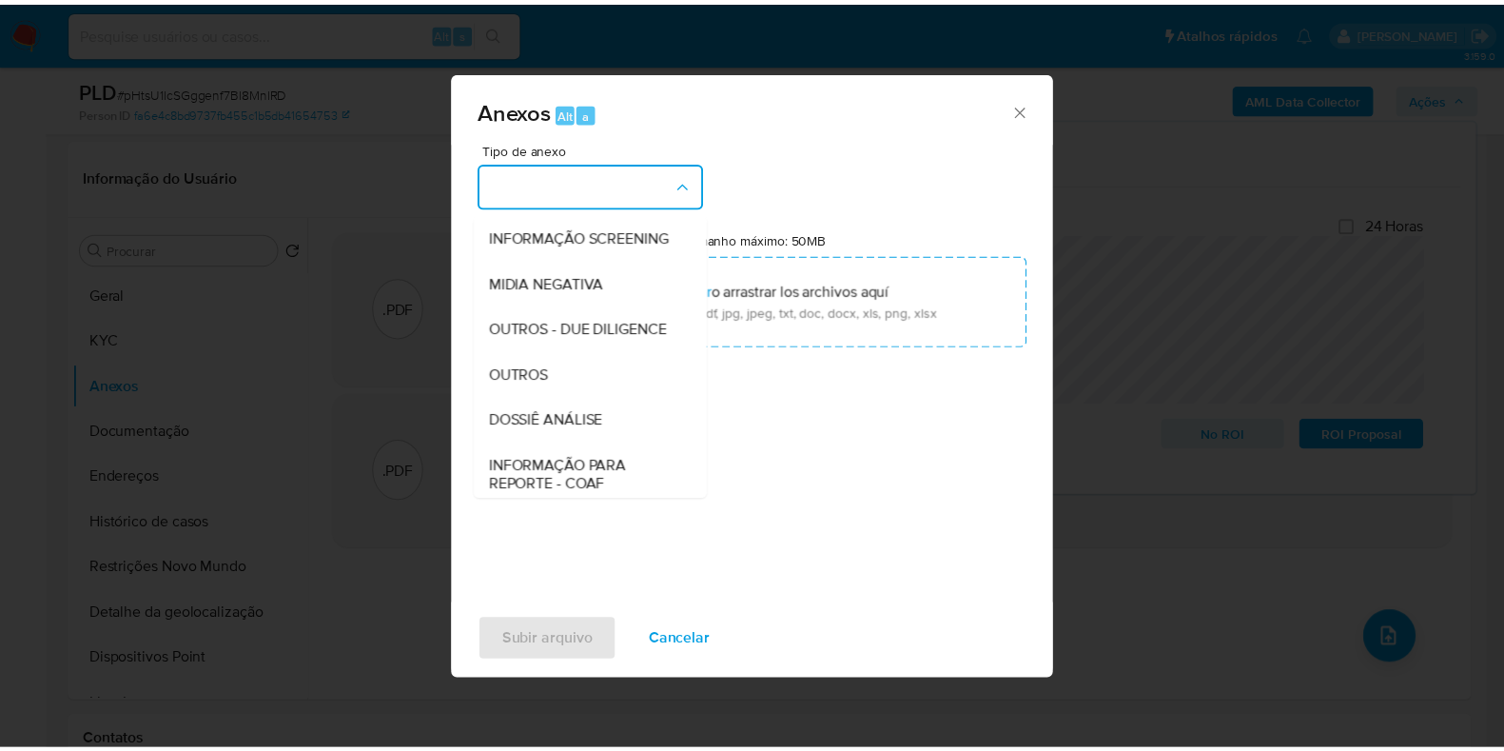
scroll to position [293, 0]
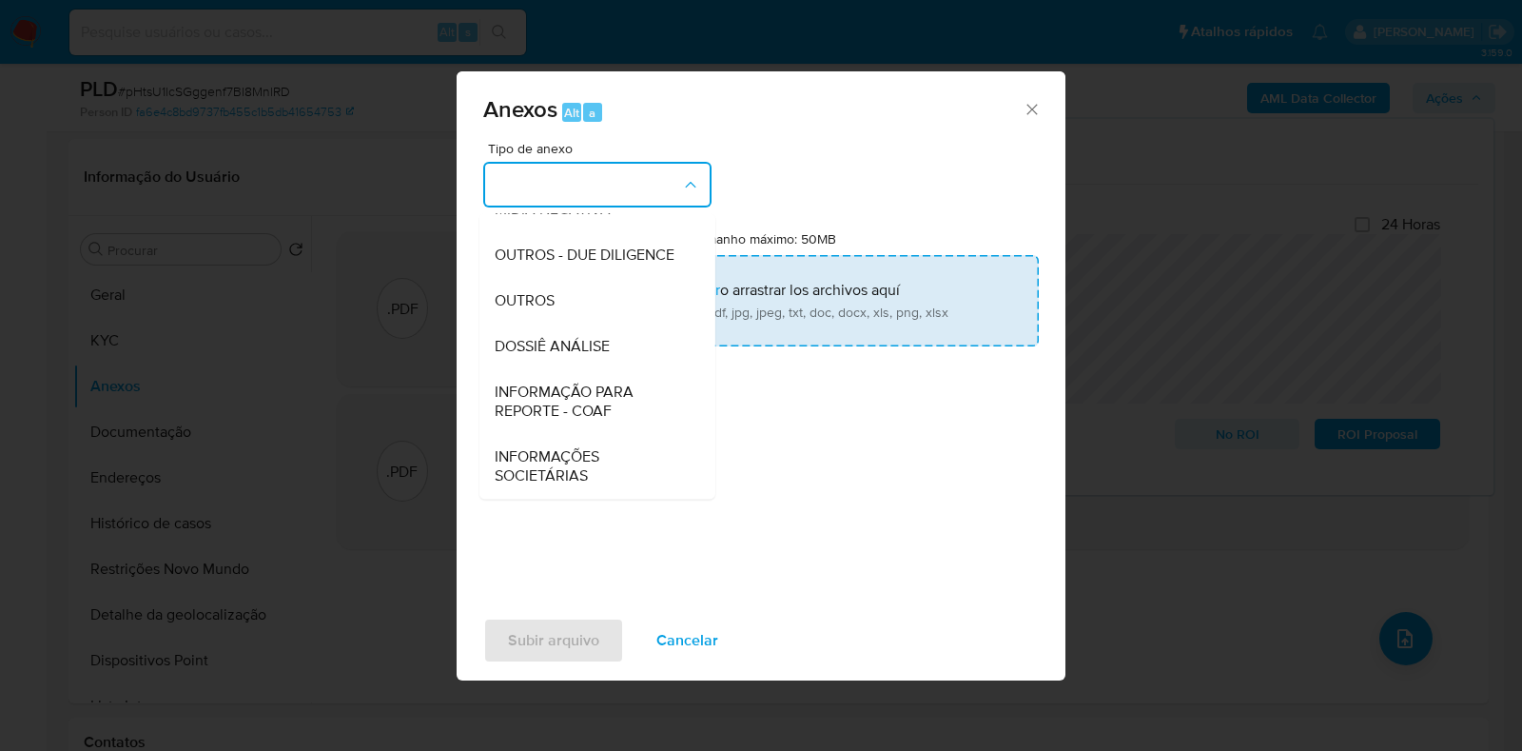
click at [607, 343] on span "DOSSIÊ ANÁLISE" at bounding box center [552, 346] width 115 height 19
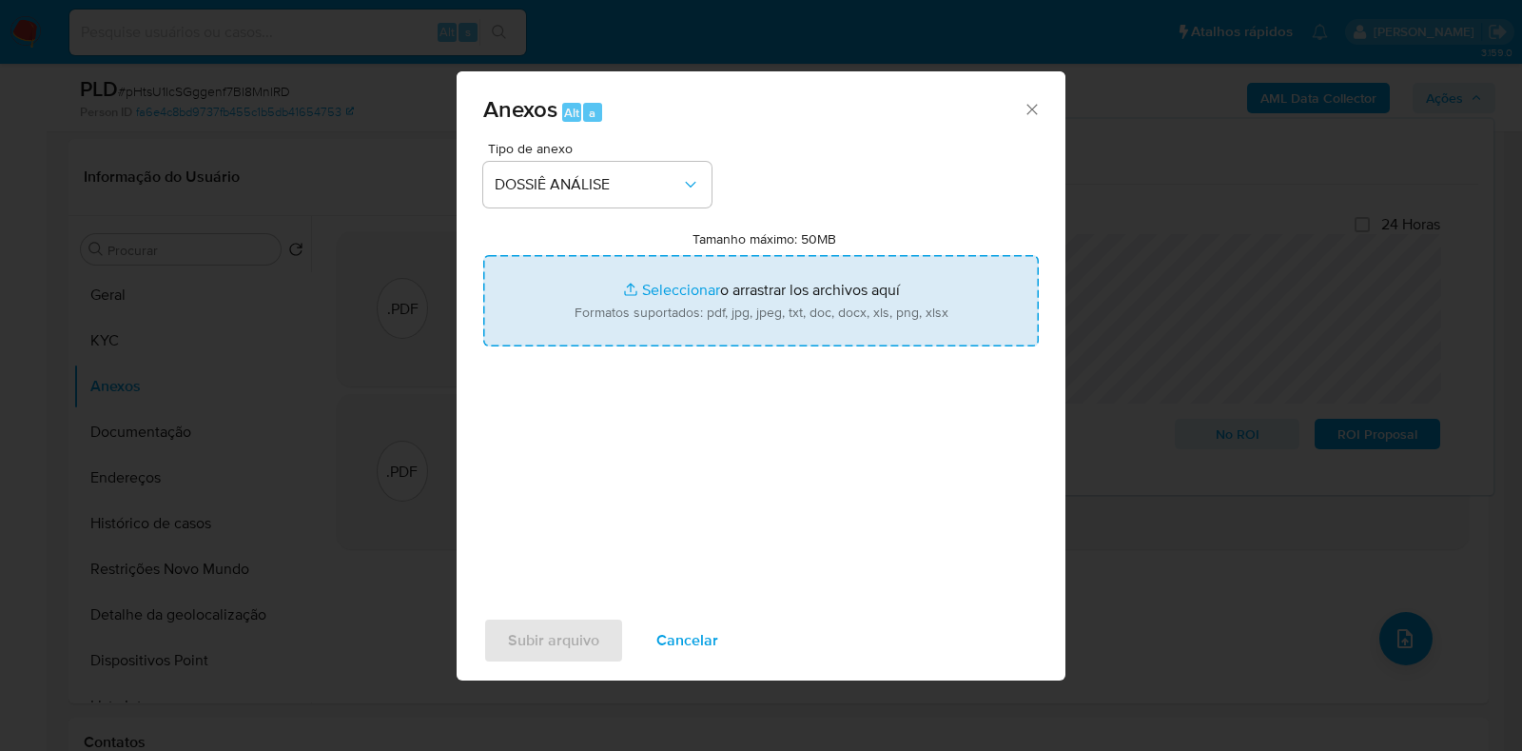
click at [626, 309] on input "Tamanho máximo: 50MB Seleccionar archivos" at bounding box center [761, 300] width 556 height 91
type input "C:\fakepath\Declinio - XXXX - CNPJ 46185800000125 - BUSKSHOP COSMETICOS DISTRIB…"
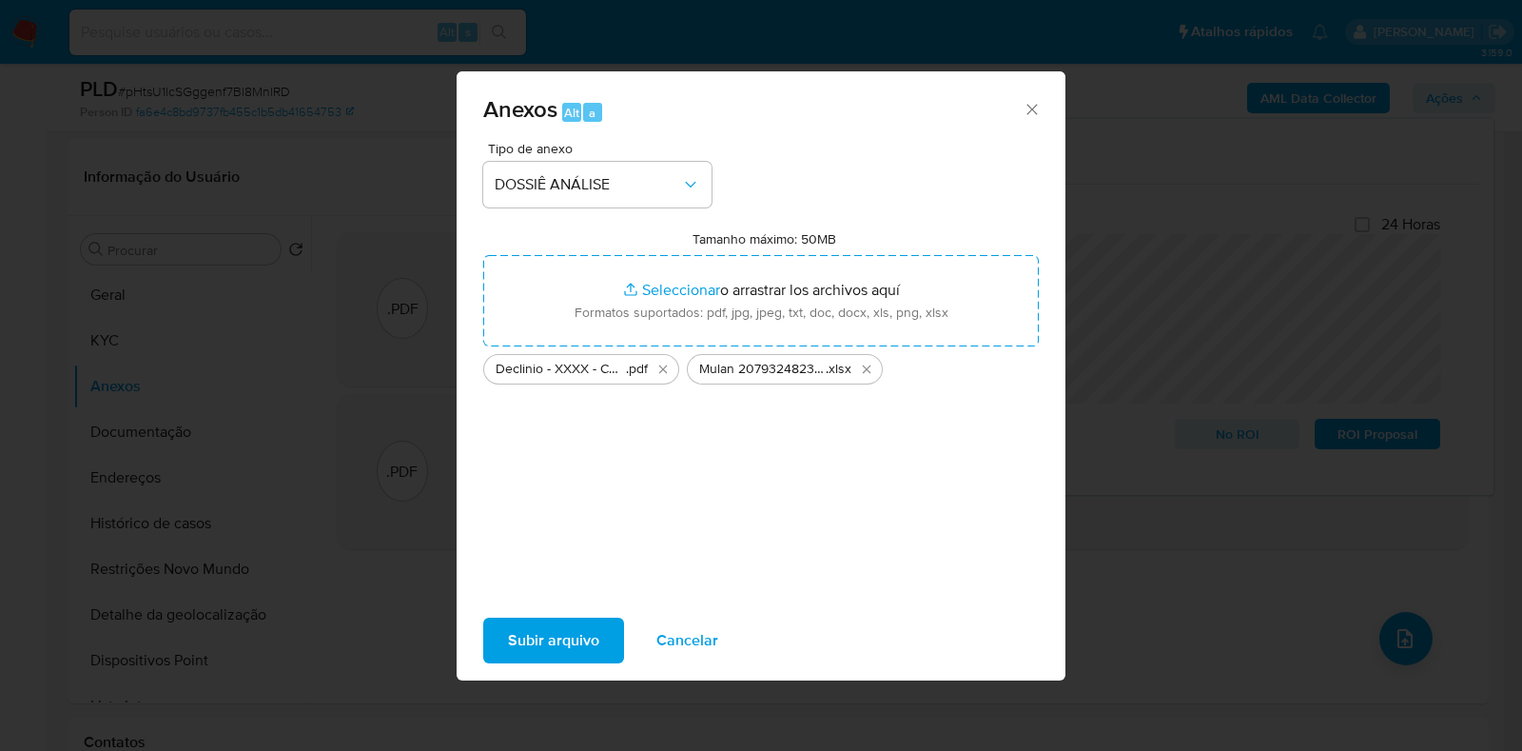
click at [576, 656] on span "Subir arquivo" at bounding box center [553, 640] width 91 height 42
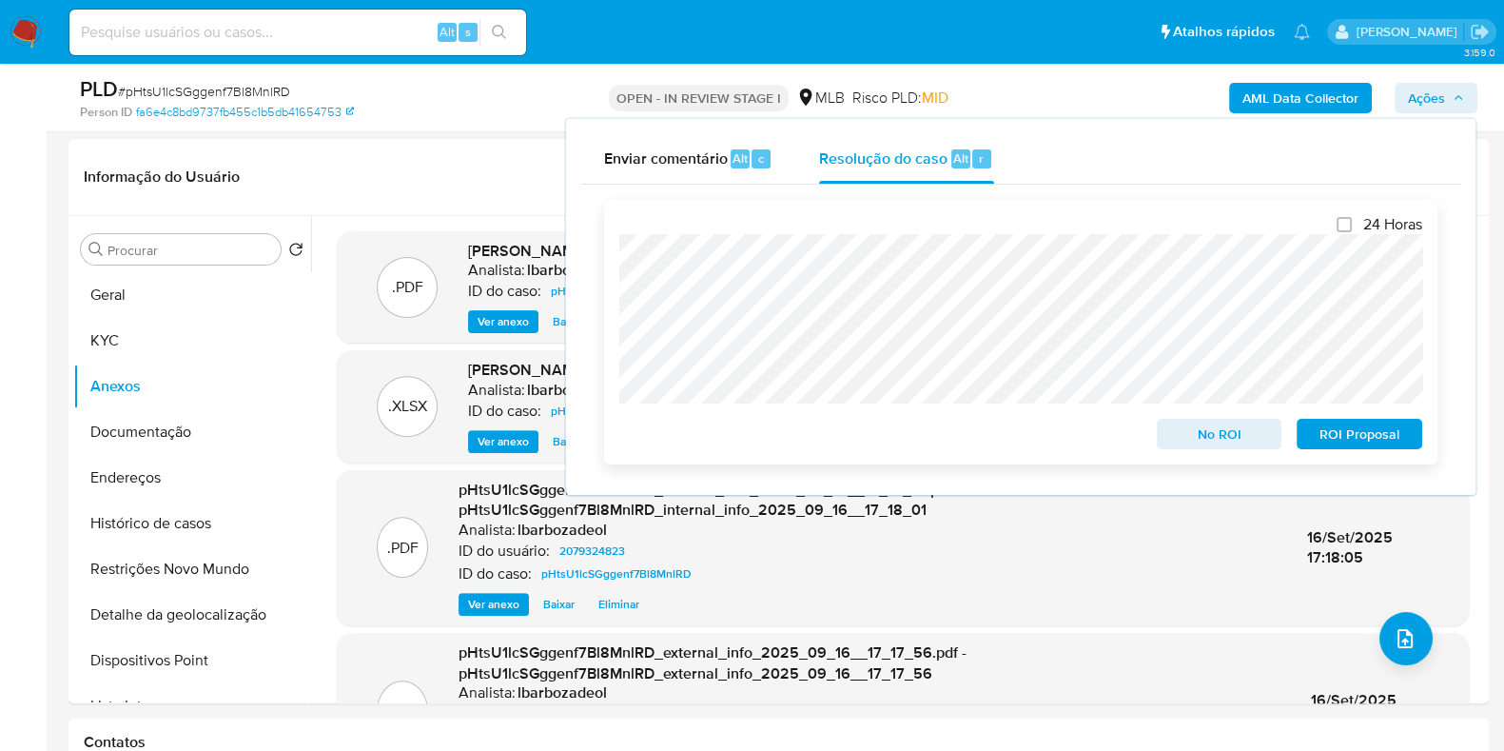
click at [1215, 435] on span "No ROI" at bounding box center [1219, 434] width 99 height 27
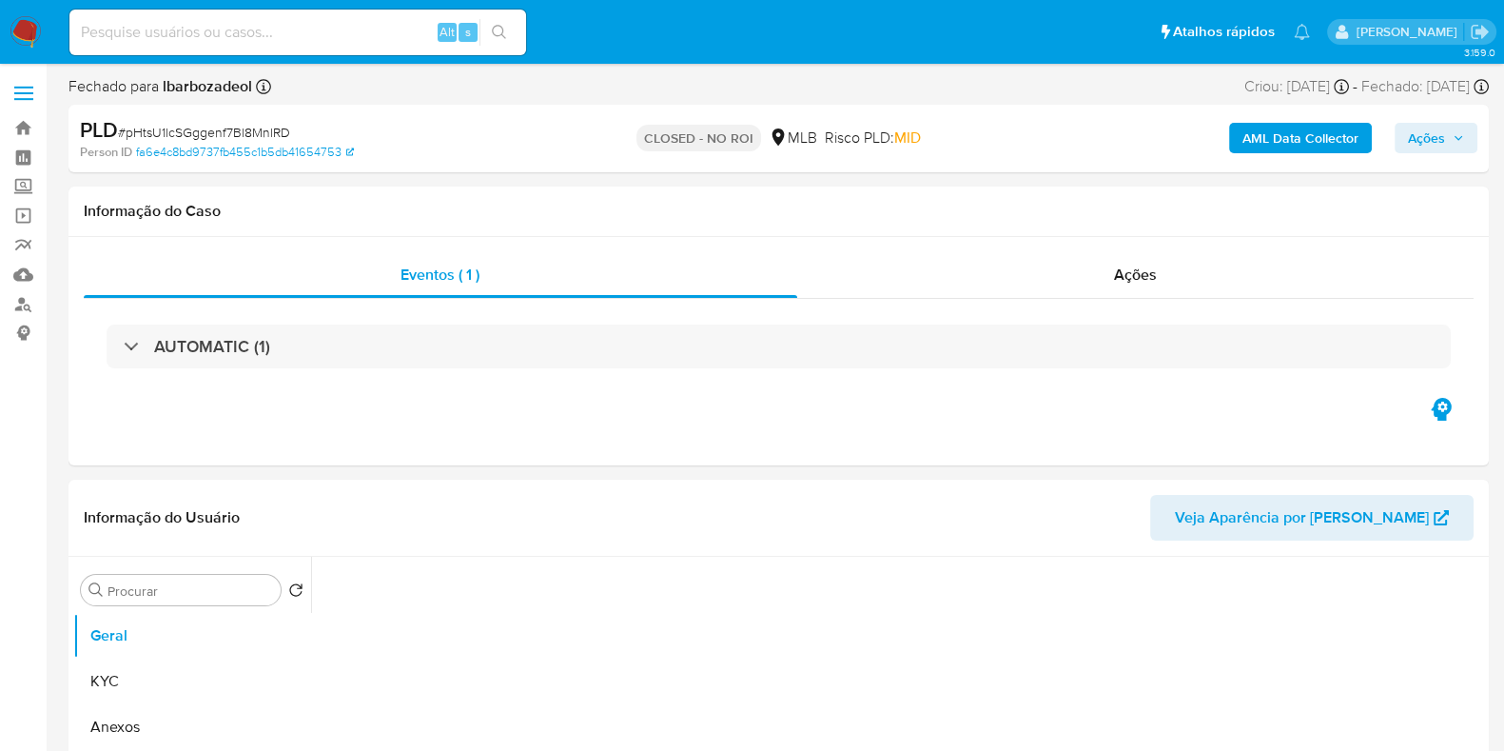
select select "10"
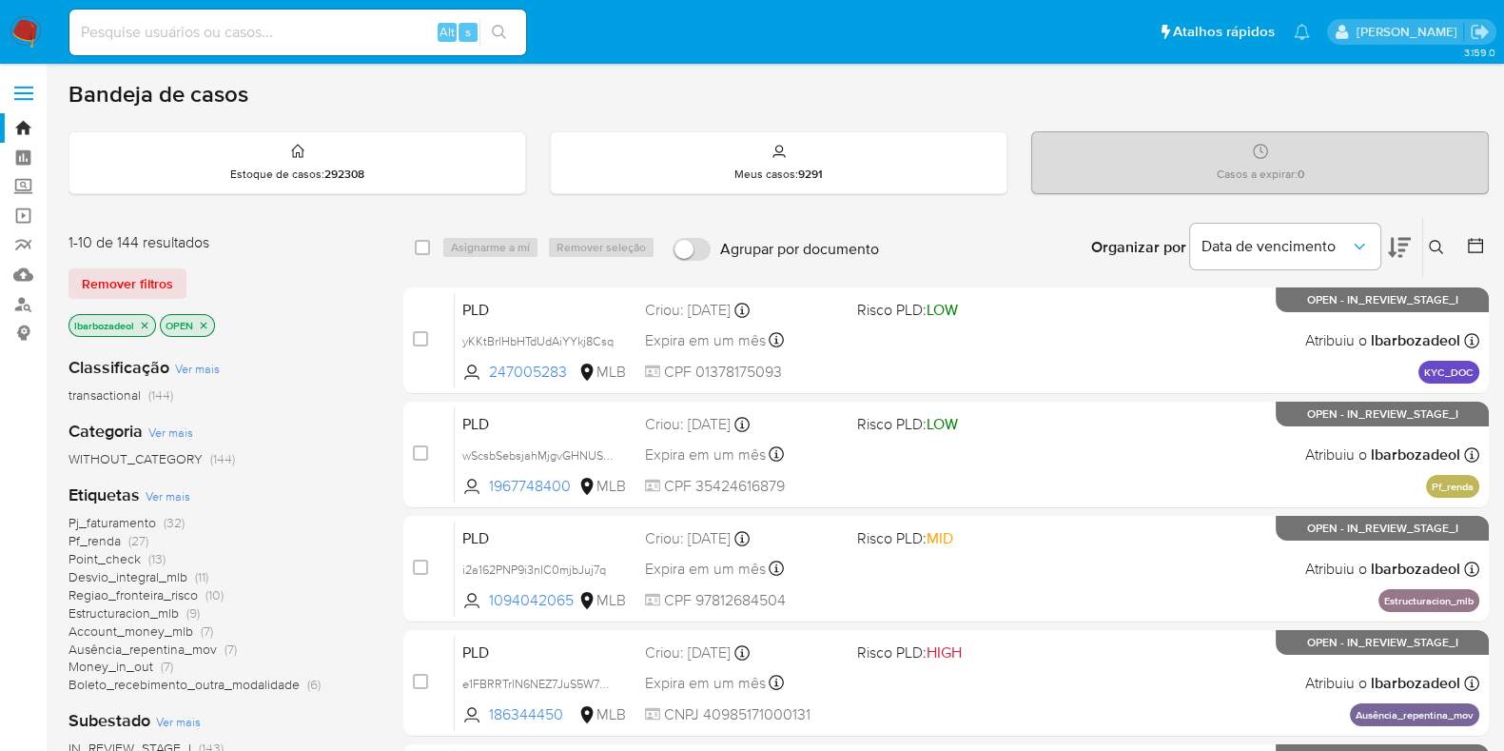
scroll to position [817, 0]
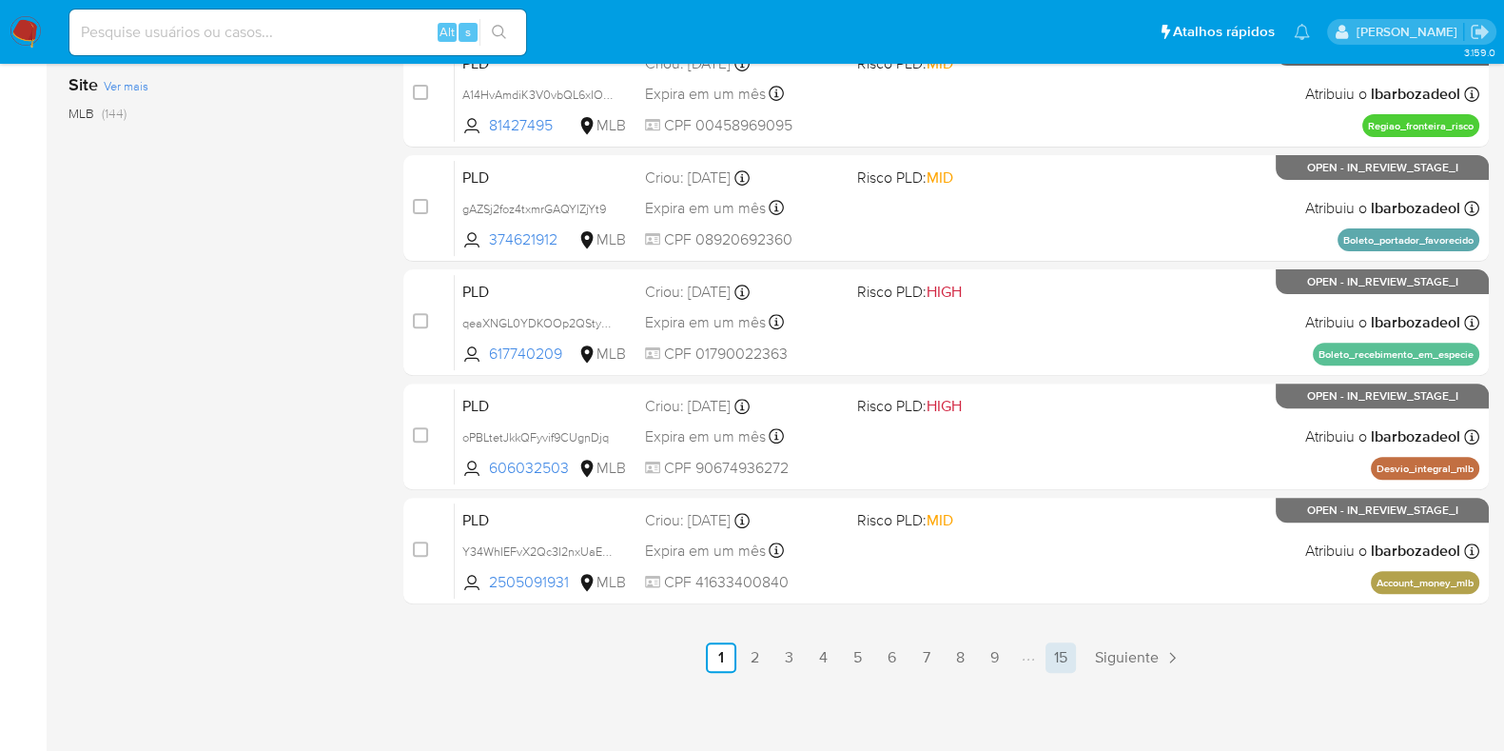
click at [1053, 652] on link "15" at bounding box center [1061, 657] width 30 height 30
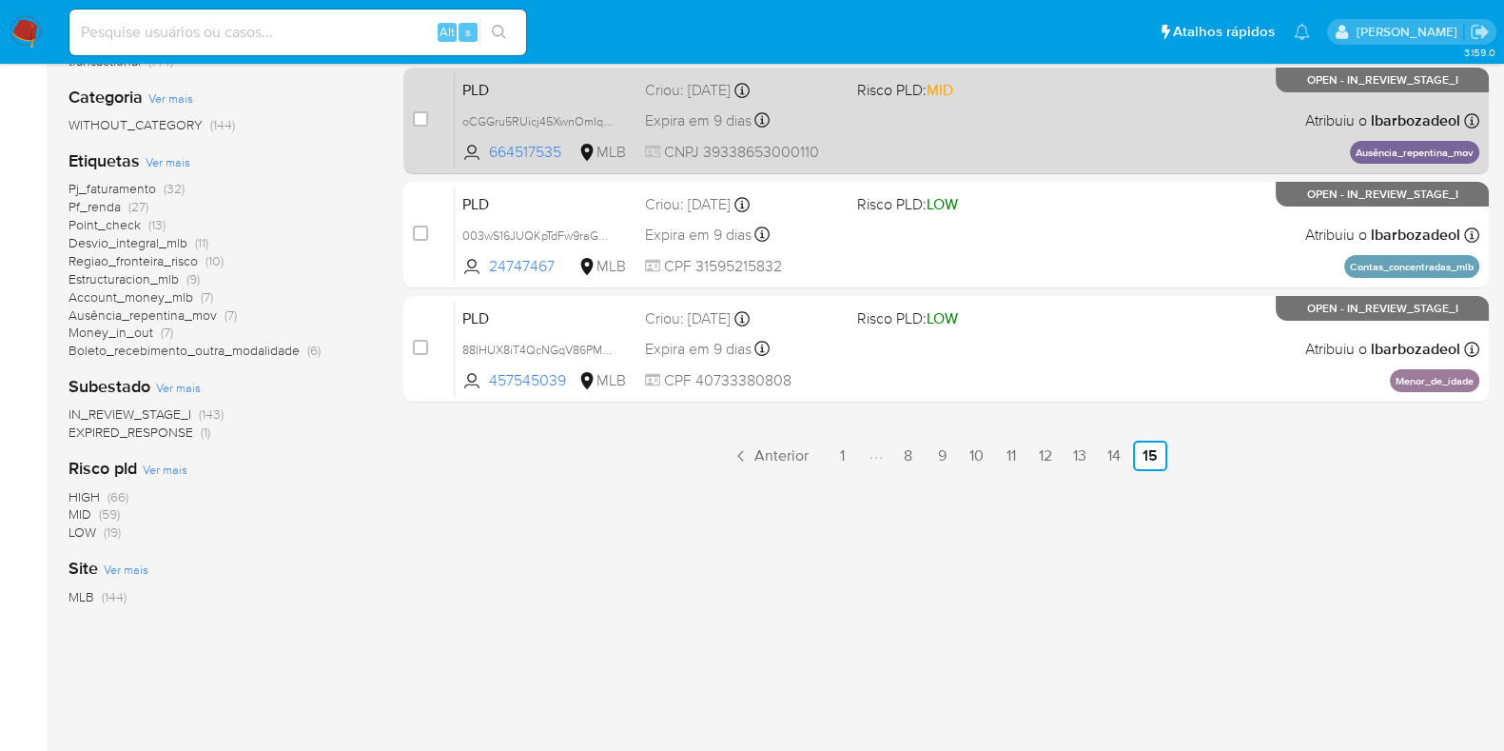
scroll to position [333, 0]
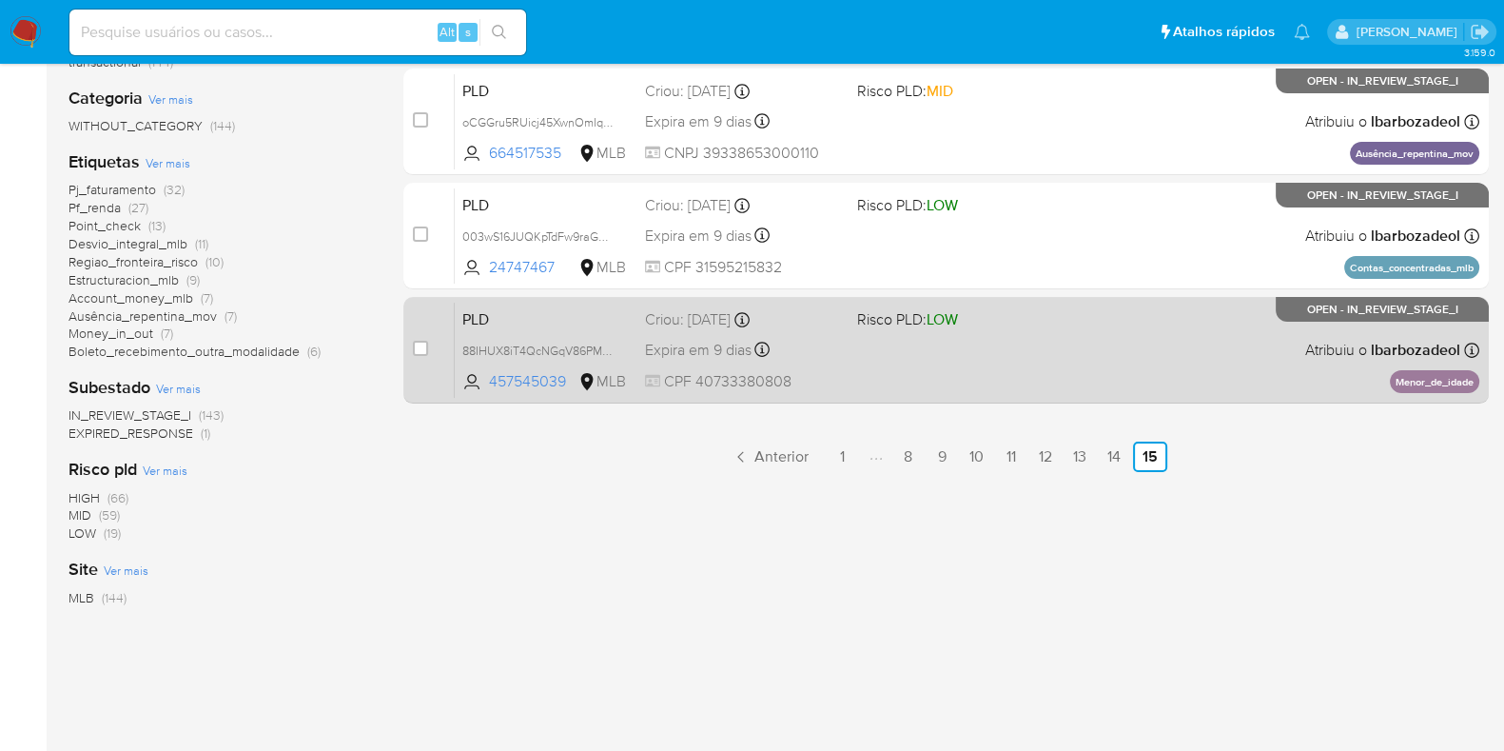
click at [894, 336] on div "PLD 88IHUX8iT4QcNGqV86PMTidE 457545039 MLB Risco PLD: LOW Criou: [DATE] Criou: …" at bounding box center [967, 350] width 1025 height 96
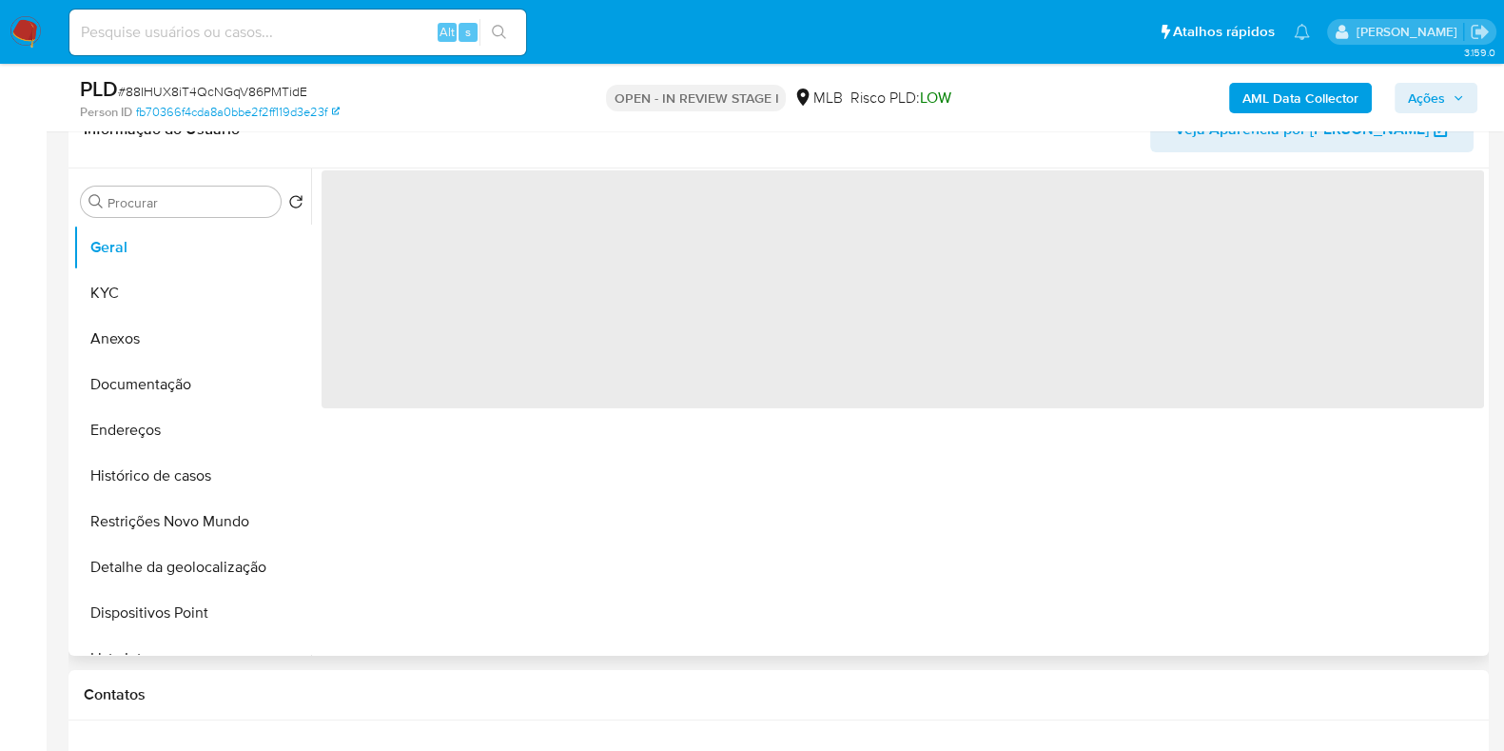
select select "10"
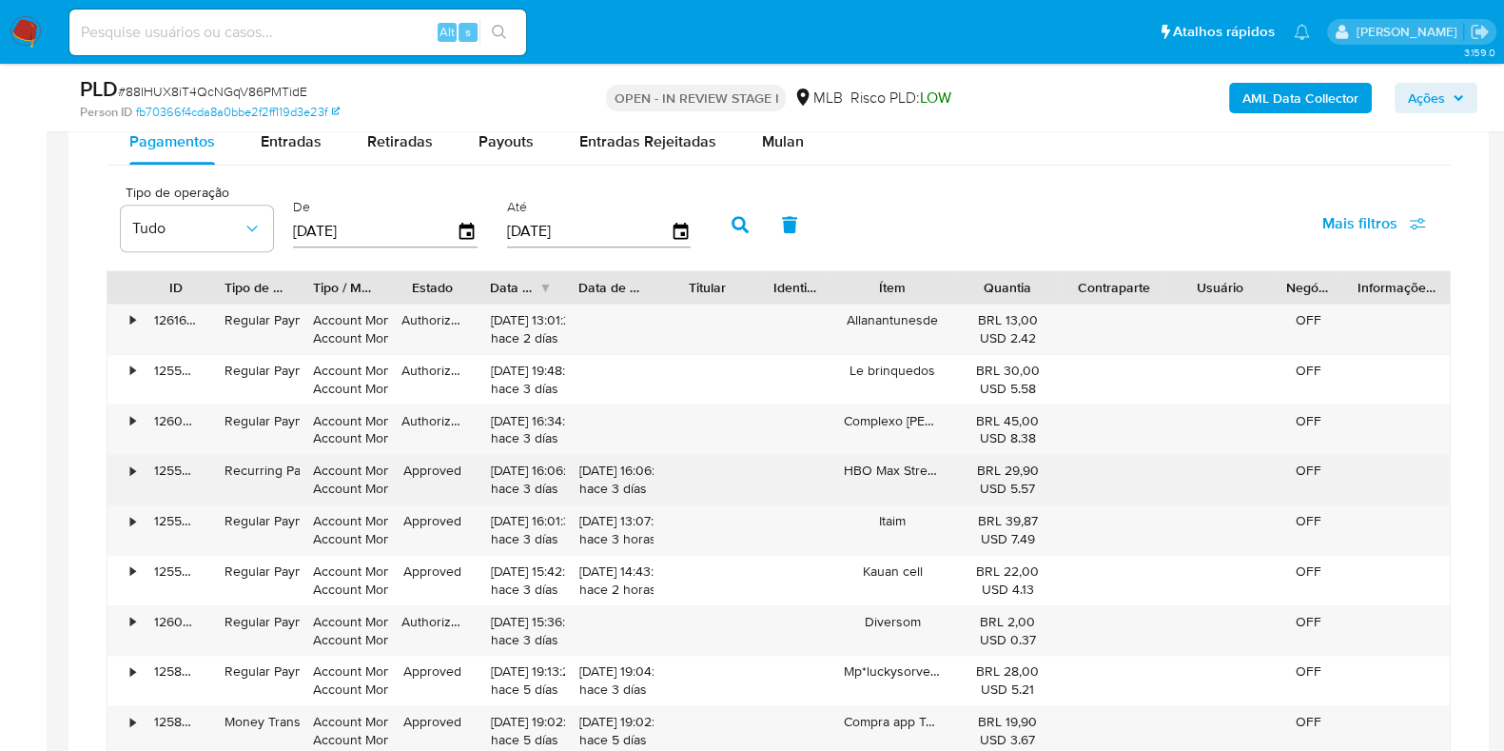
scroll to position [1621, 0]
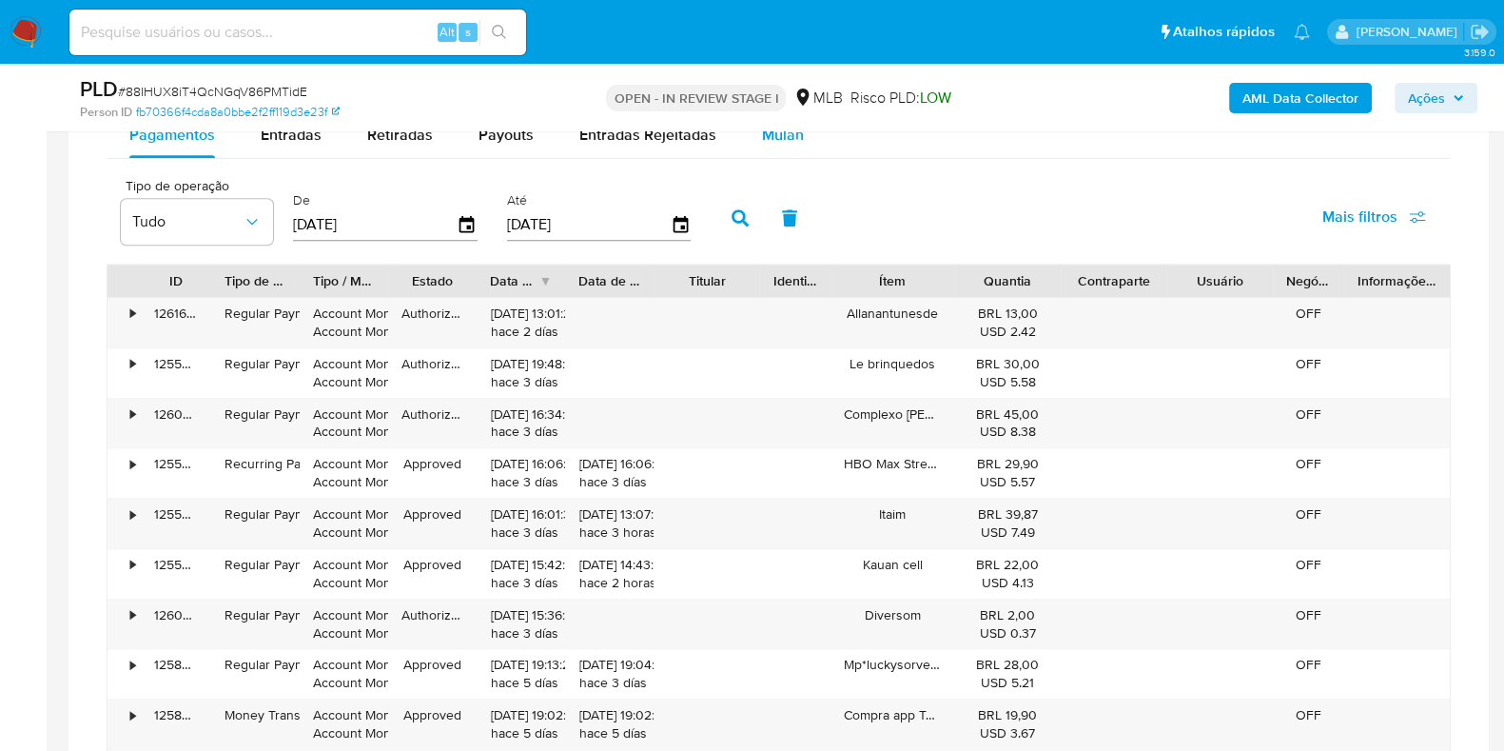
click at [769, 152] on div "Mulan" at bounding box center [783, 135] width 42 height 46
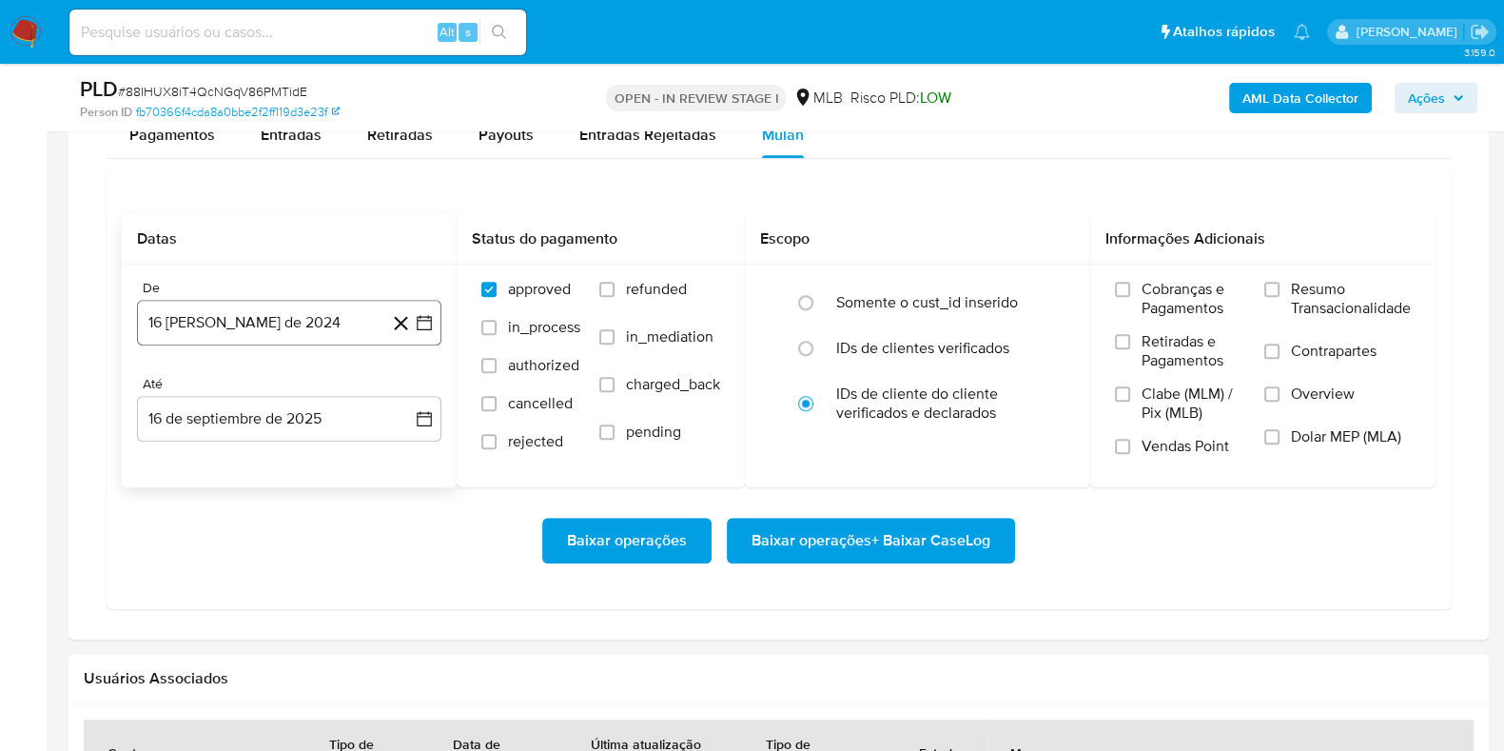
click at [325, 330] on button "16 [PERSON_NAME] de 2024" at bounding box center [289, 323] width 304 height 46
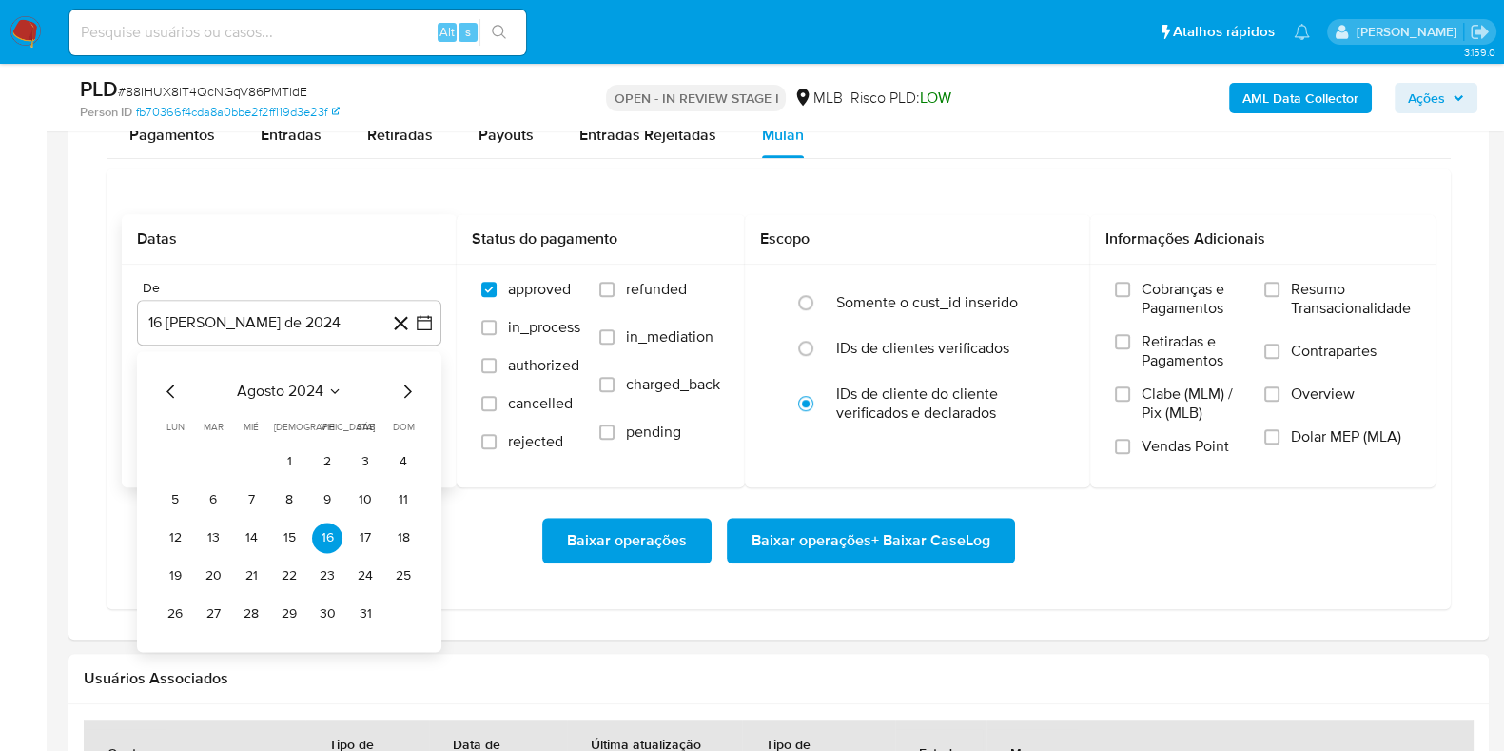
click at [269, 383] on span "agosto 2024" at bounding box center [280, 391] width 87 height 19
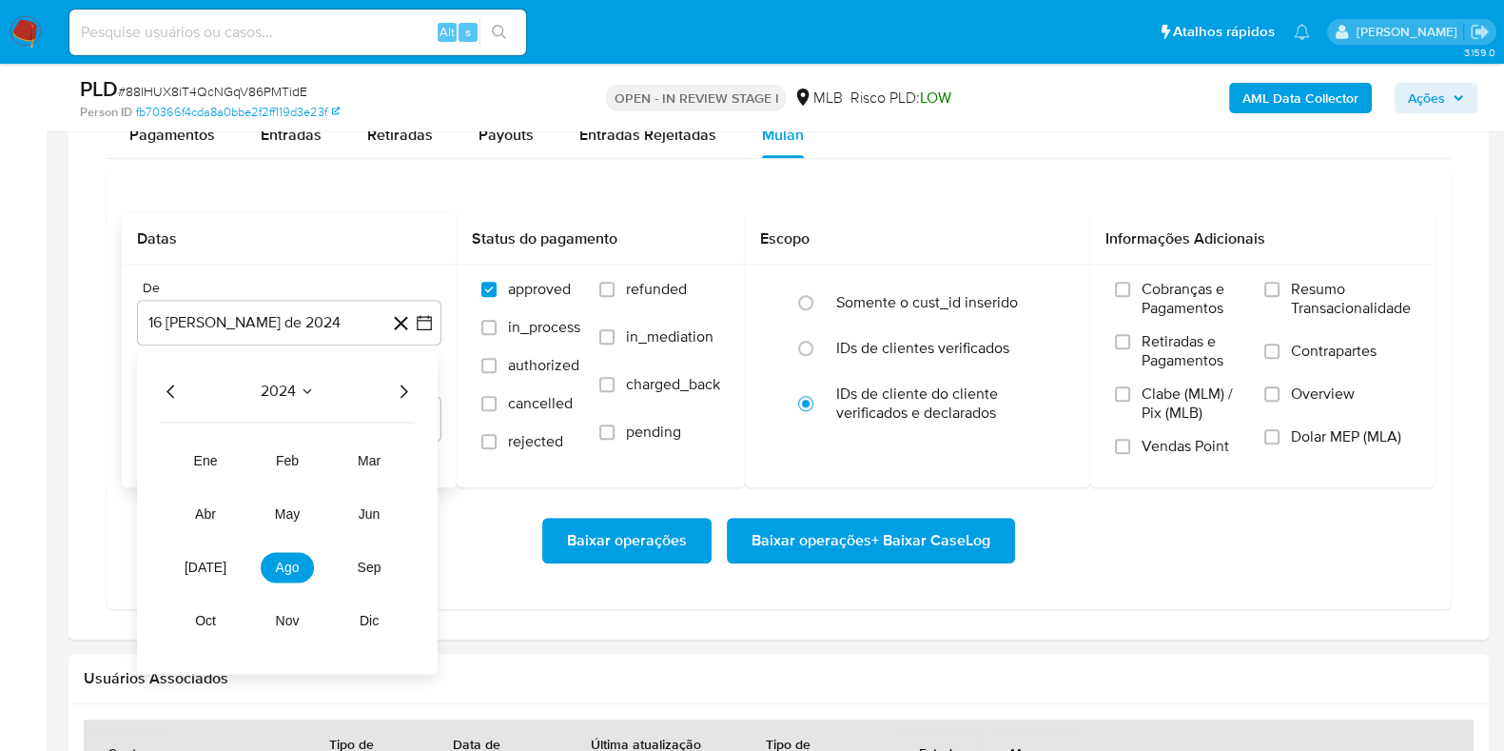
click at [403, 389] on icon "Año siguiente" at bounding box center [403, 391] width 23 height 23
click at [214, 569] on button "[DATE]" at bounding box center [205, 567] width 53 height 30
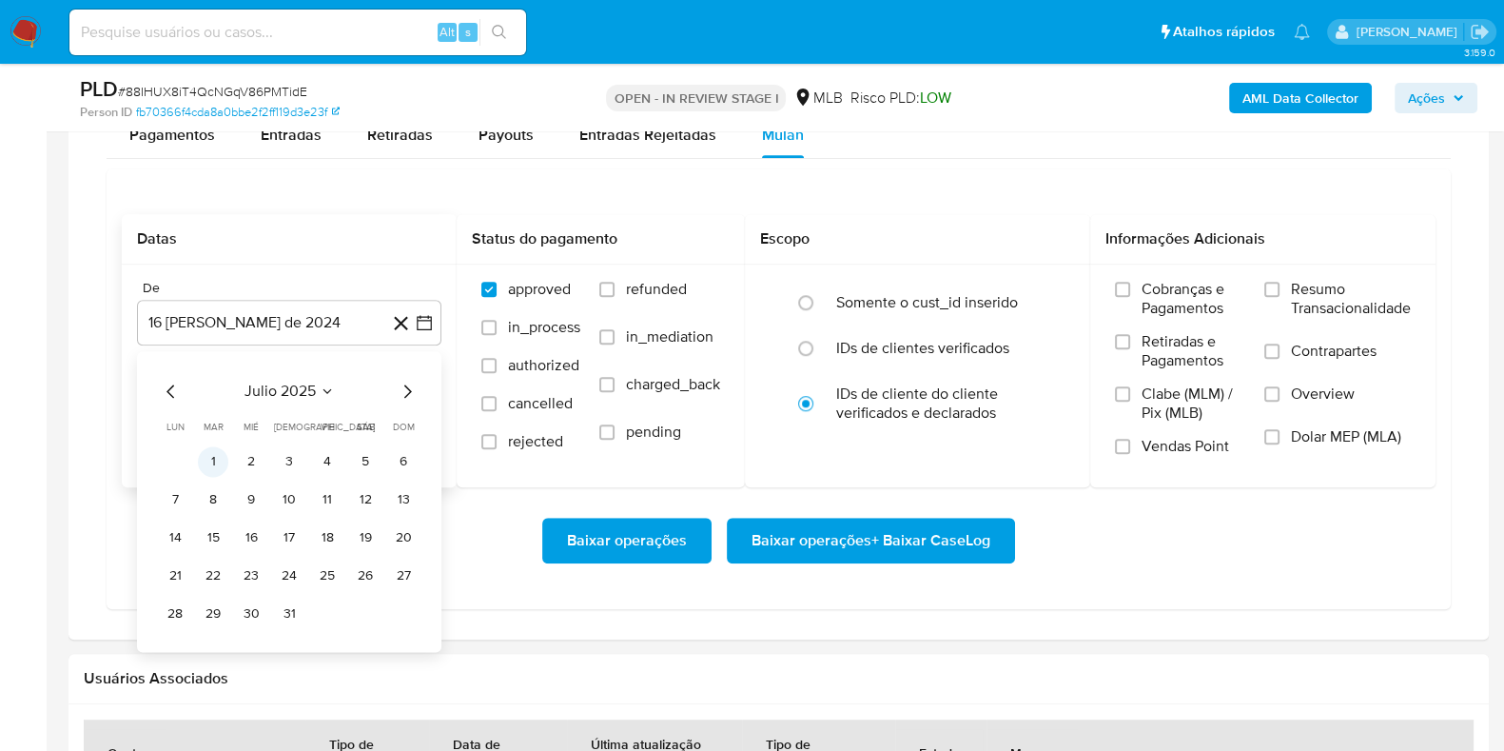
click at [218, 459] on button "1" at bounding box center [213, 461] width 30 height 30
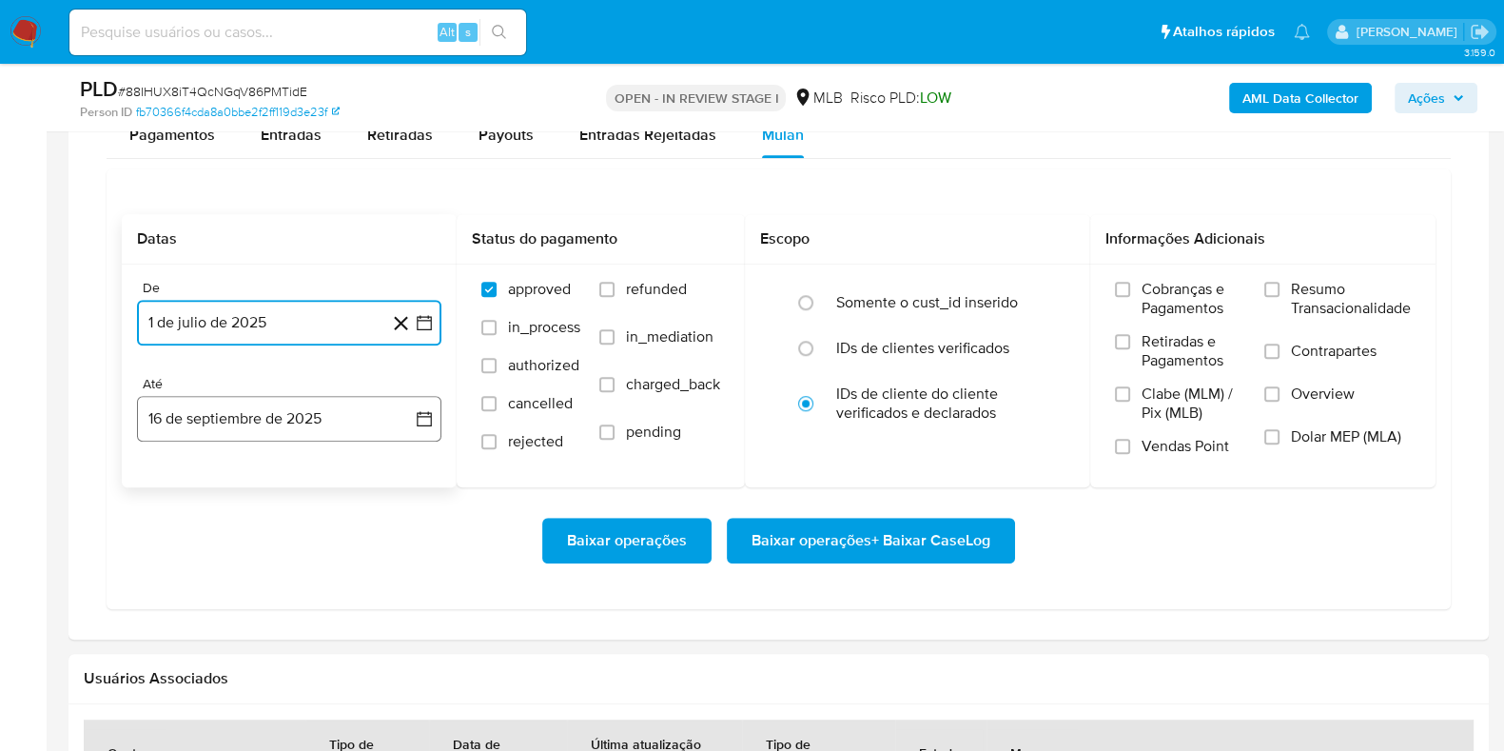
click at [228, 416] on button "16 de septiembre de 2025" at bounding box center [289, 419] width 304 height 46
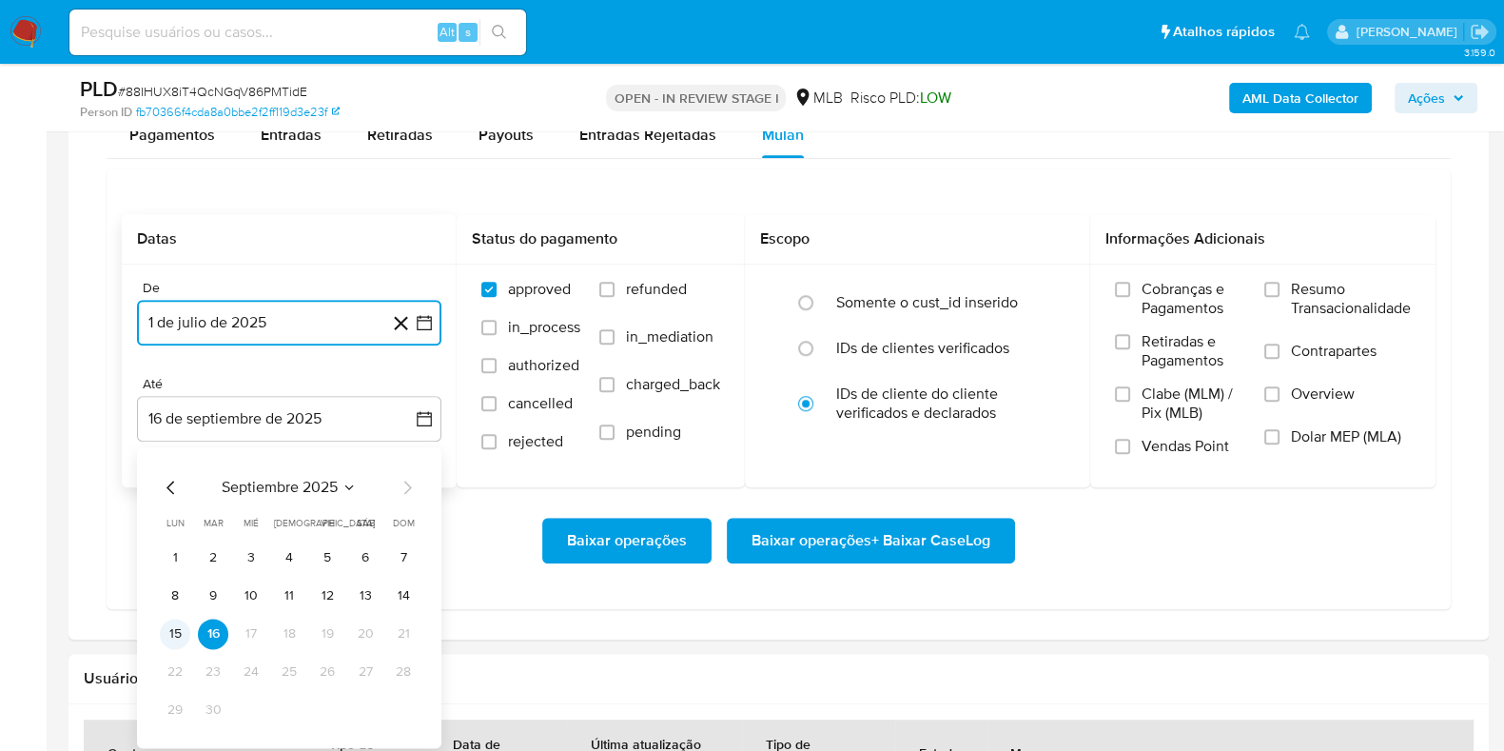
click at [171, 622] on button "15" at bounding box center [175, 634] width 30 height 30
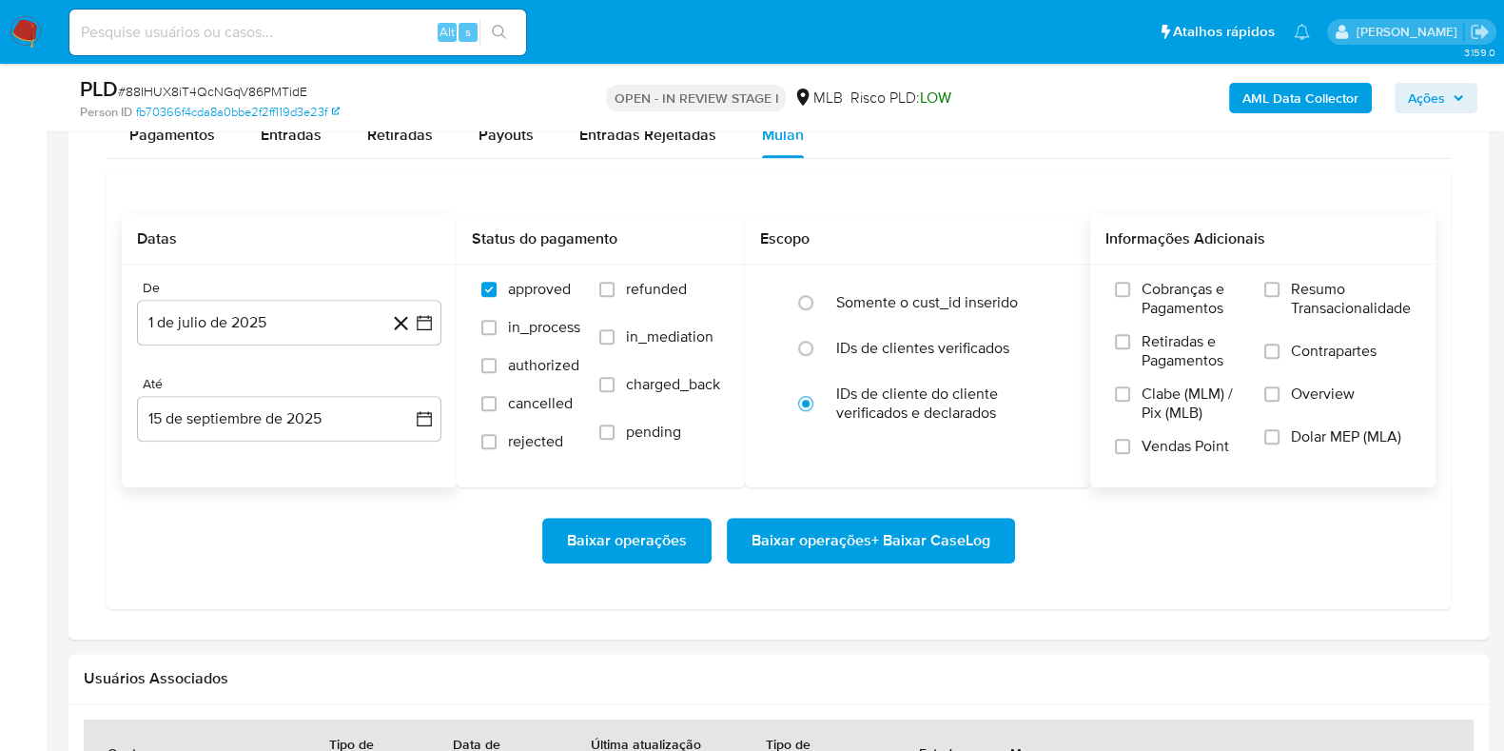
click at [1291, 287] on span "Resumo Transacionalidade" at bounding box center [1351, 299] width 120 height 38
click at [1280, 287] on input "Resumo Transacionalidade" at bounding box center [1272, 289] width 15 height 15
click at [966, 540] on span "Baixar operações + Baixar CaseLog" at bounding box center [871, 541] width 239 height 42
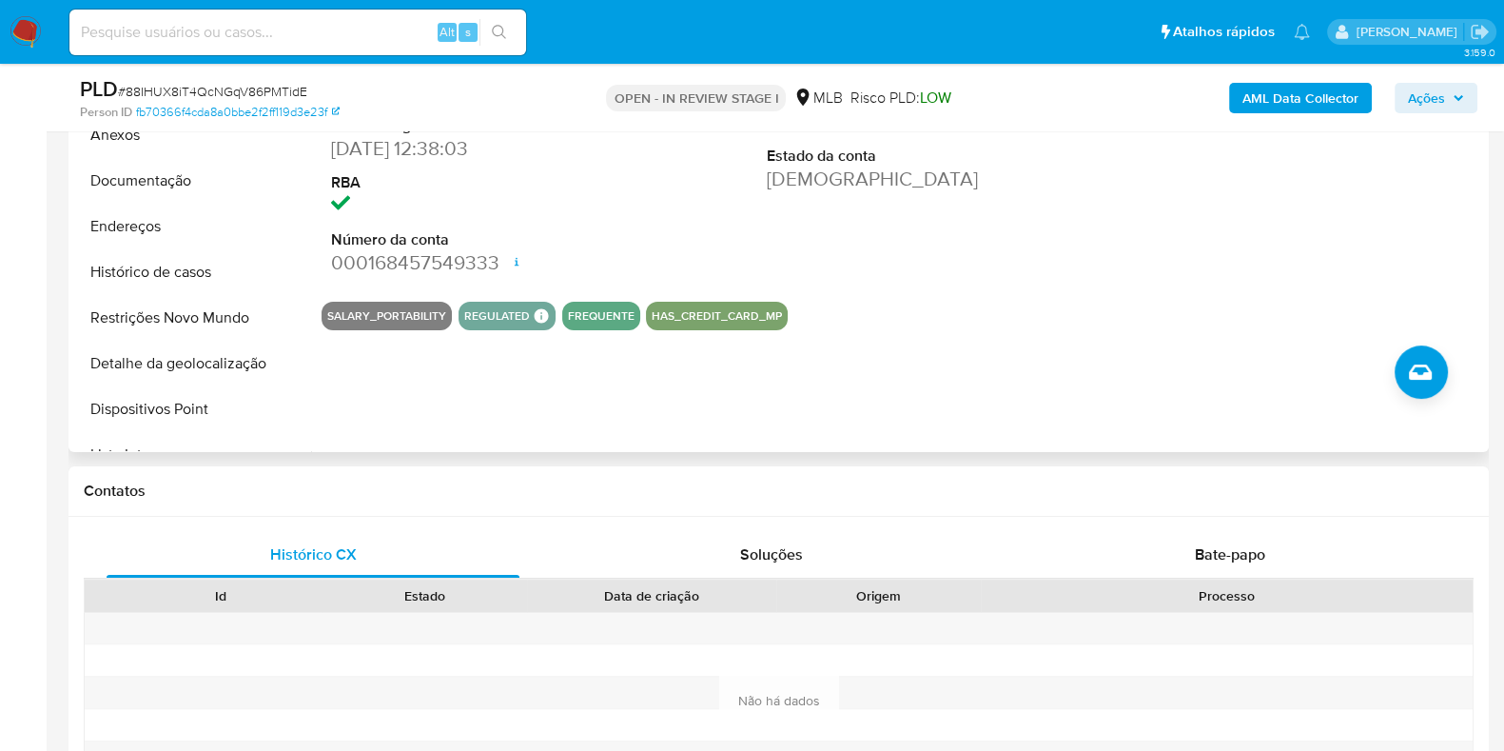
scroll to position [0, 0]
